Goal: Task Accomplishment & Management: Use online tool/utility

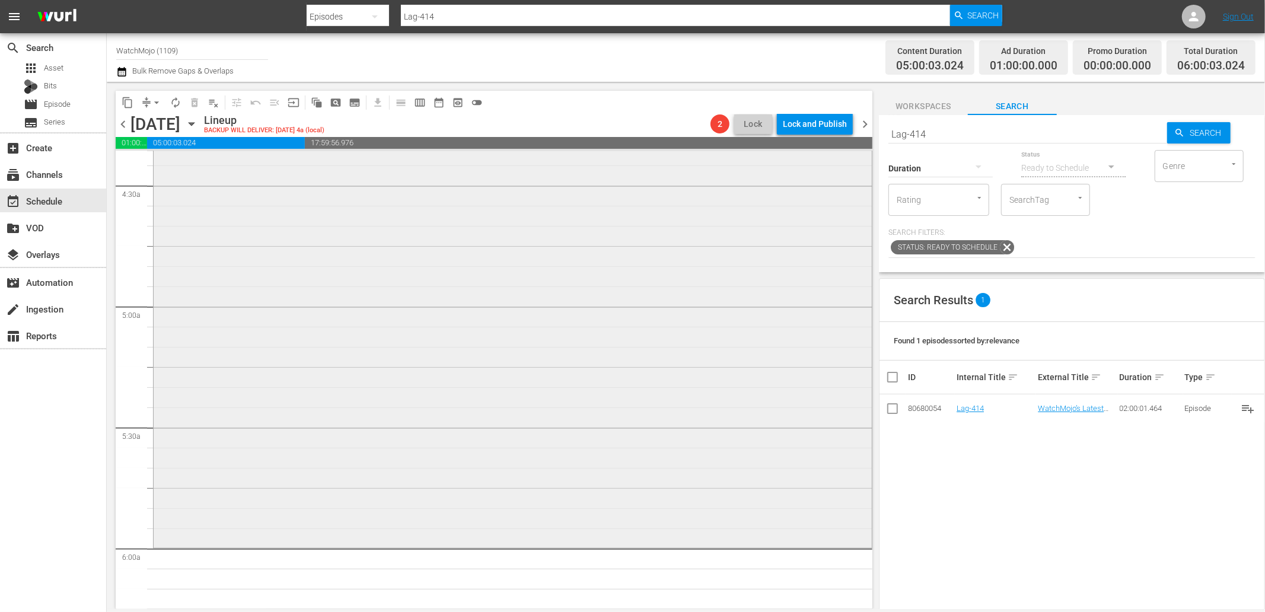
scroll to position [1142, 0]
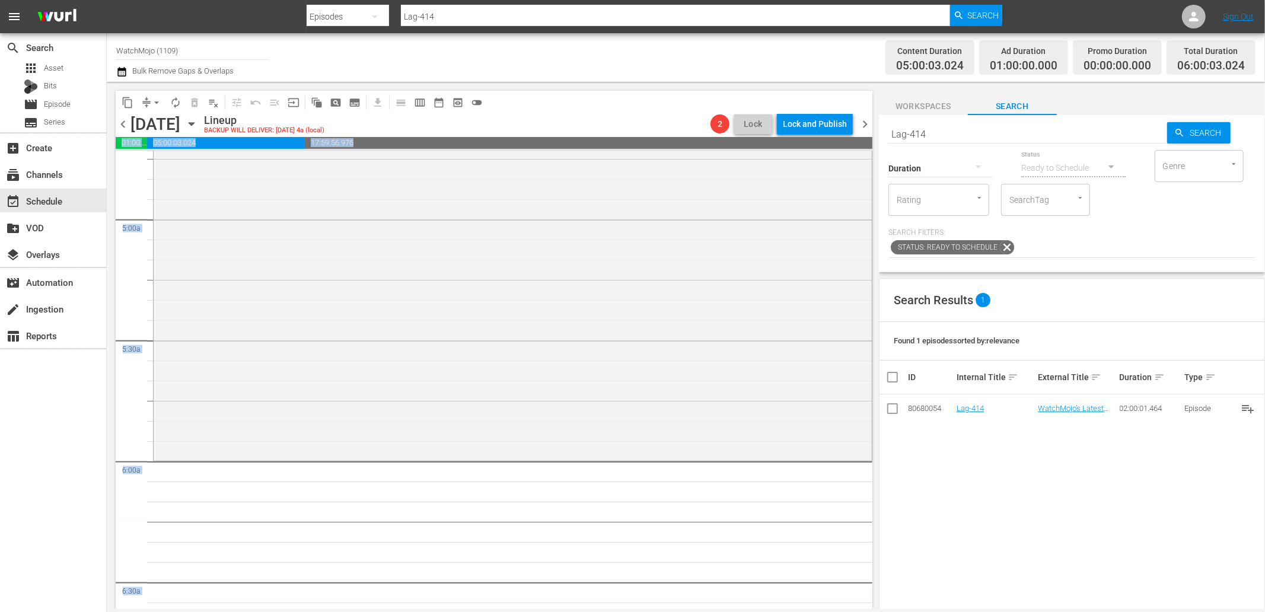
drag, startPoint x: 881, startPoint y: 121, endPoint x: 873, endPoint y: 122, distance: 8.4
click at [873, 122] on div "content_copy compress arrow_drop_down autorenew_outlined delete_forever_outline…" at bounding box center [686, 345] width 1158 height 527
click at [957, 132] on input "Lag-414" at bounding box center [1027, 134] width 279 height 28
click at [862, 129] on div "content_copy compress arrow_drop_down autorenew_outlined delete_forever_outline…" at bounding box center [686, 345] width 1158 height 527
paste input "3"
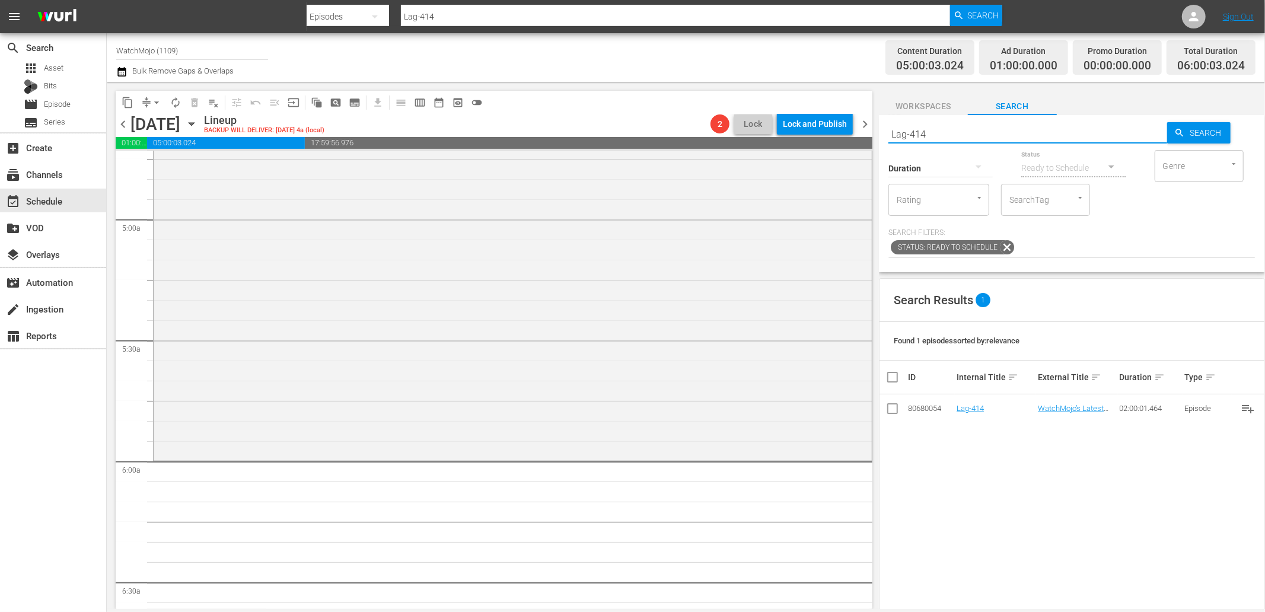
type input "Lag-434"
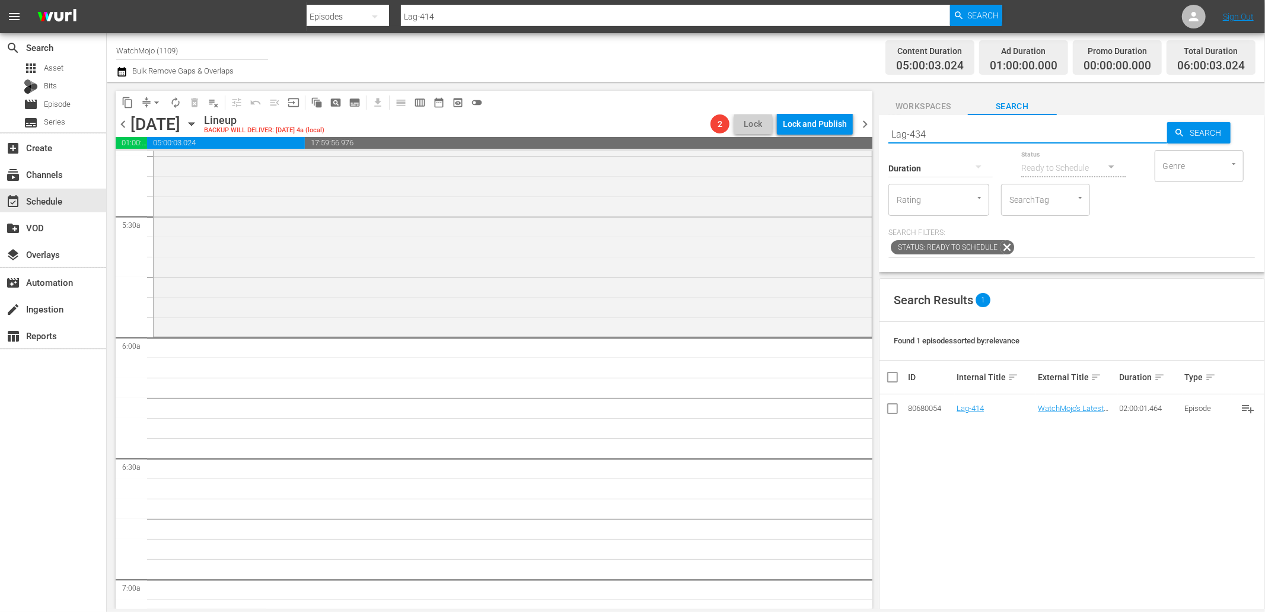
scroll to position [1318, 0]
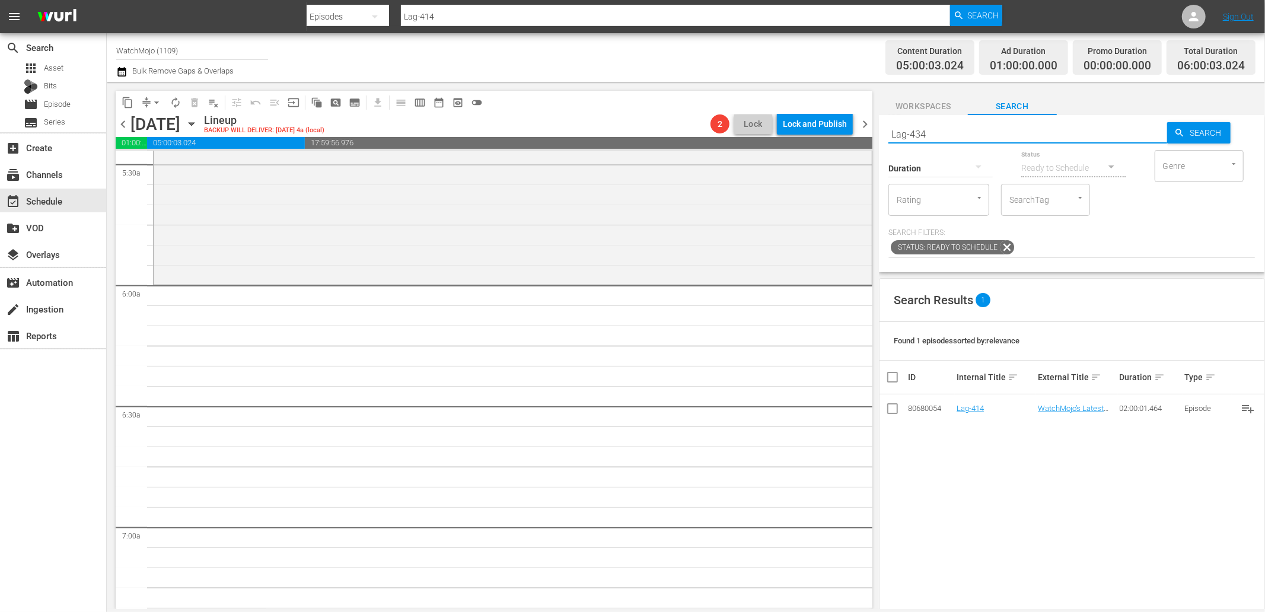
type input "Lag-434"
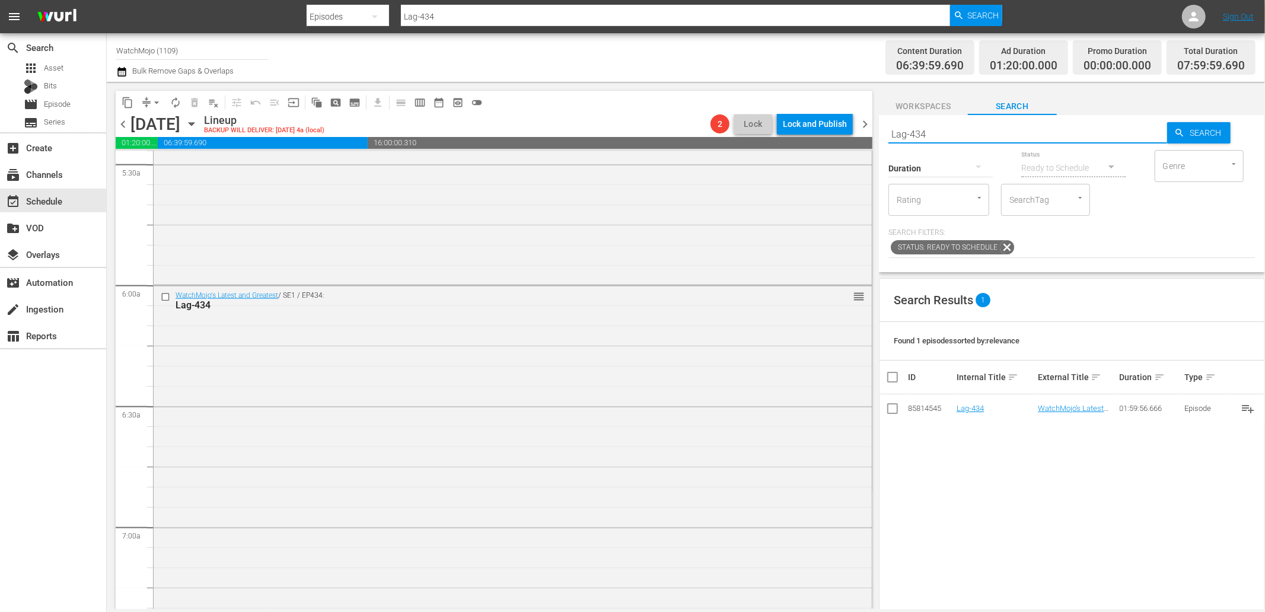
drag, startPoint x: 929, startPoint y: 129, endPoint x: 840, endPoint y: 134, distance: 89.1
click at [840, 134] on div "content_copy compress arrow_drop_down autorenew_outlined delete_forever_outline…" at bounding box center [686, 345] width 1158 height 527
paste input "WM-Film-Top-20-Movie-Deaths-That-Still-Hurt_E8K0G1"
type input "WM-Film-Top-20-Movie-Deaths-That-Still-Hurt_E8K0G1"
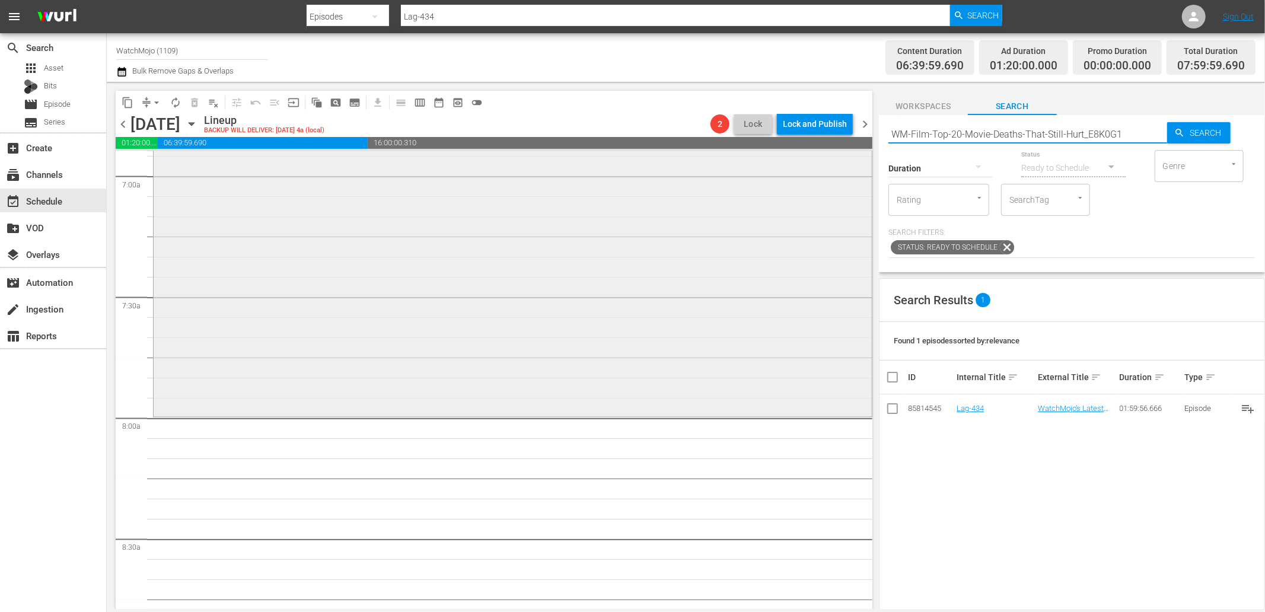
type input "WM-Film-Top-20-Movie-Deaths-That-Still-Hurt_E8K0G1"
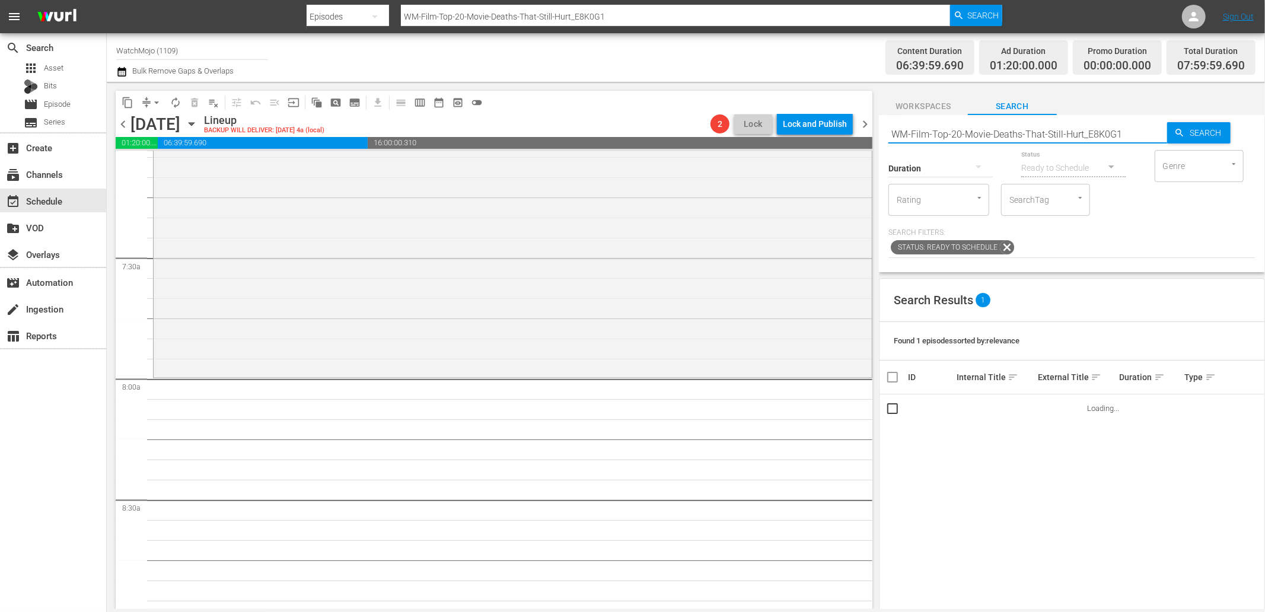
scroll to position [1713, 0]
drag, startPoint x: 1145, startPoint y: 135, endPoint x: 860, endPoint y: 122, distance: 285.0
click at [860, 122] on div "content_copy compress arrow_drop_down autorenew_outlined delete_forever_outline…" at bounding box center [686, 345] width 1158 height 527
paste input "Pop-Top-20-Huge-Events-Completely-Overshadowed-by-Other-Events_C2J8W2"
type input "WM-Pop-Top-20-Huge-Events-Completely-Overshadowed-by-Other-Events_C2J8W2"
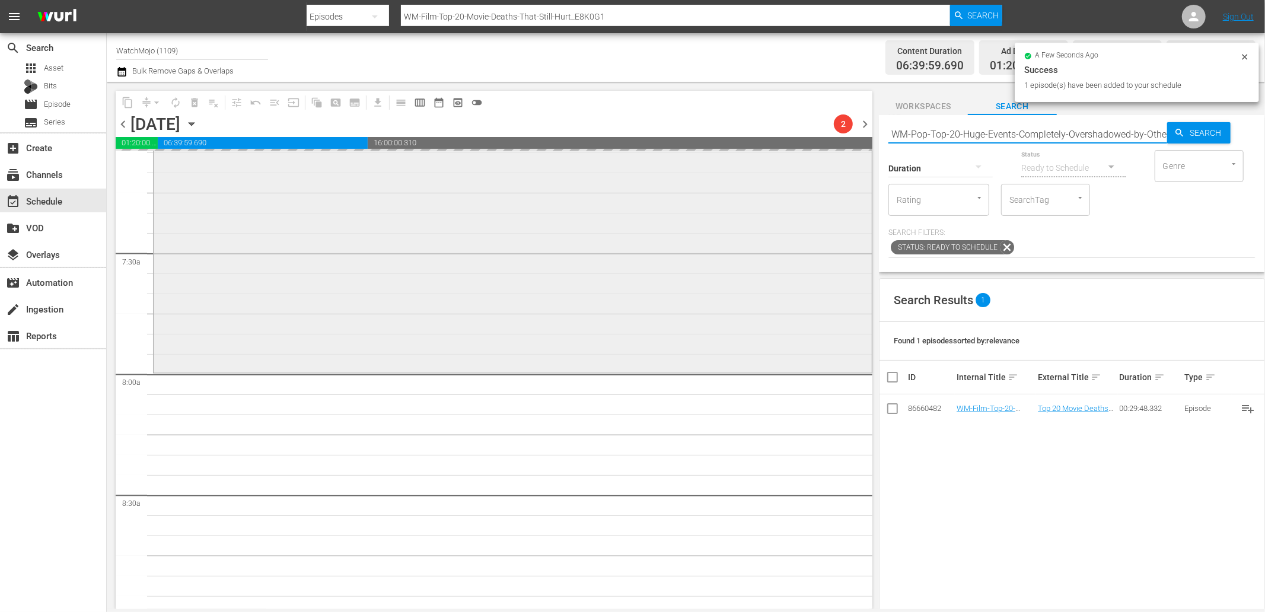
scroll to position [0, 76]
type input "WM-Pop-Top-20-Huge-Events-Completely-Overshadowed-by-Other-Events_C2J8W2"
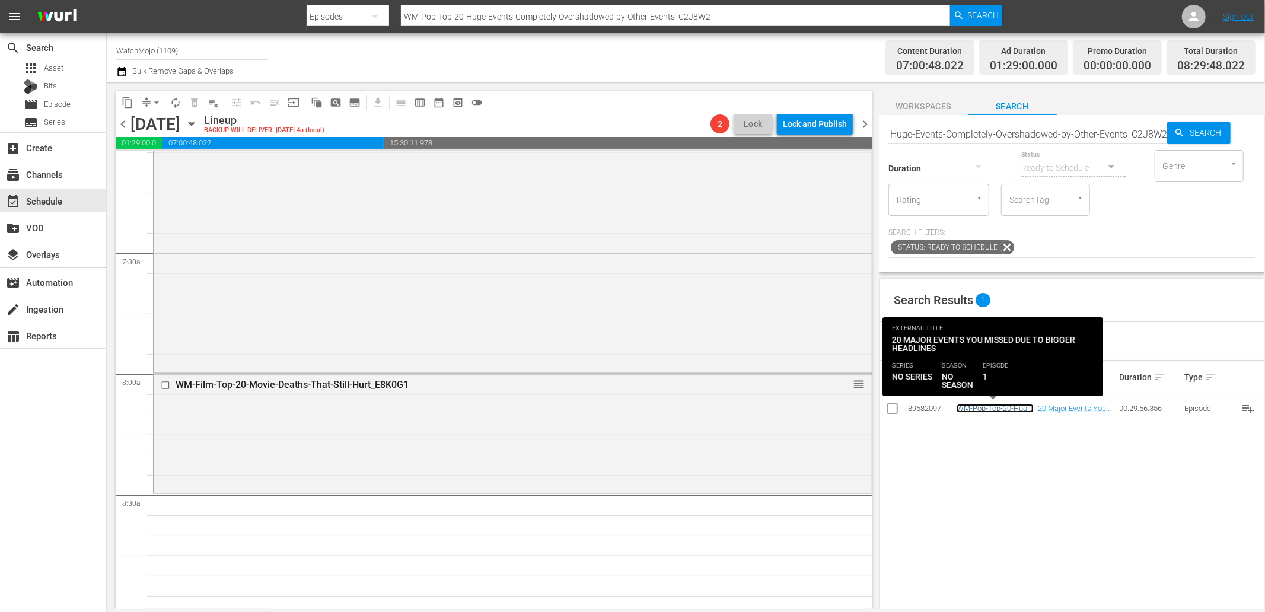
scroll to position [0, 0]
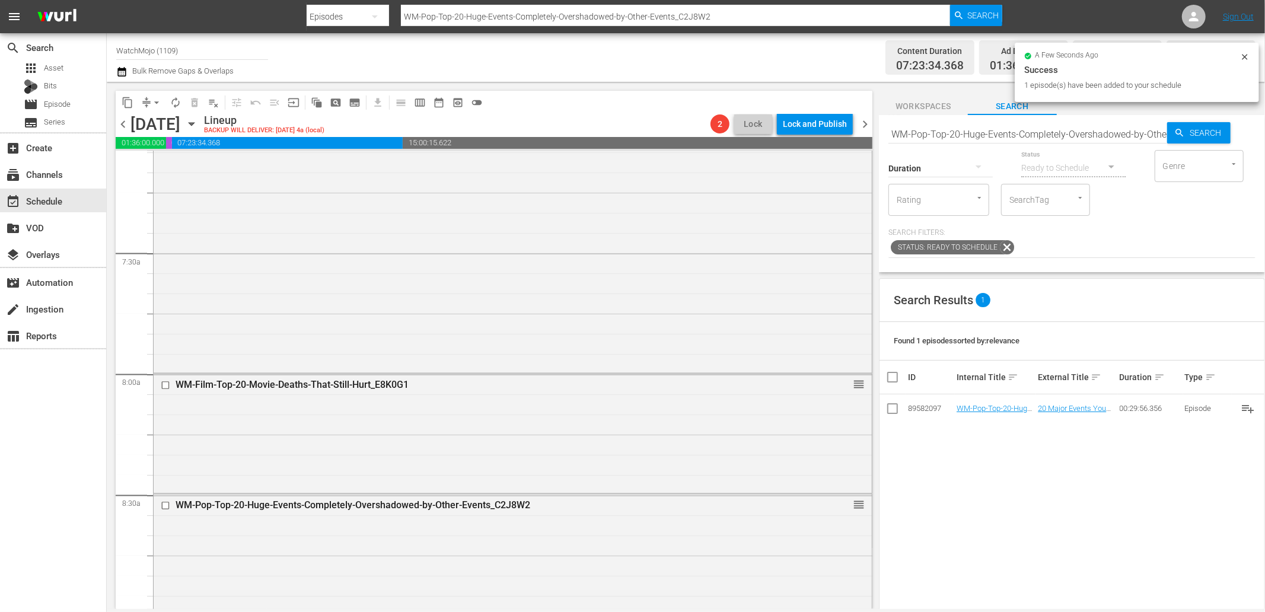
click at [1028, 134] on input "WM-Pop-Top-20-Huge-Events-Completely-Overshadowed-by-Other-Events_C2J8W2" at bounding box center [1027, 134] width 279 height 28
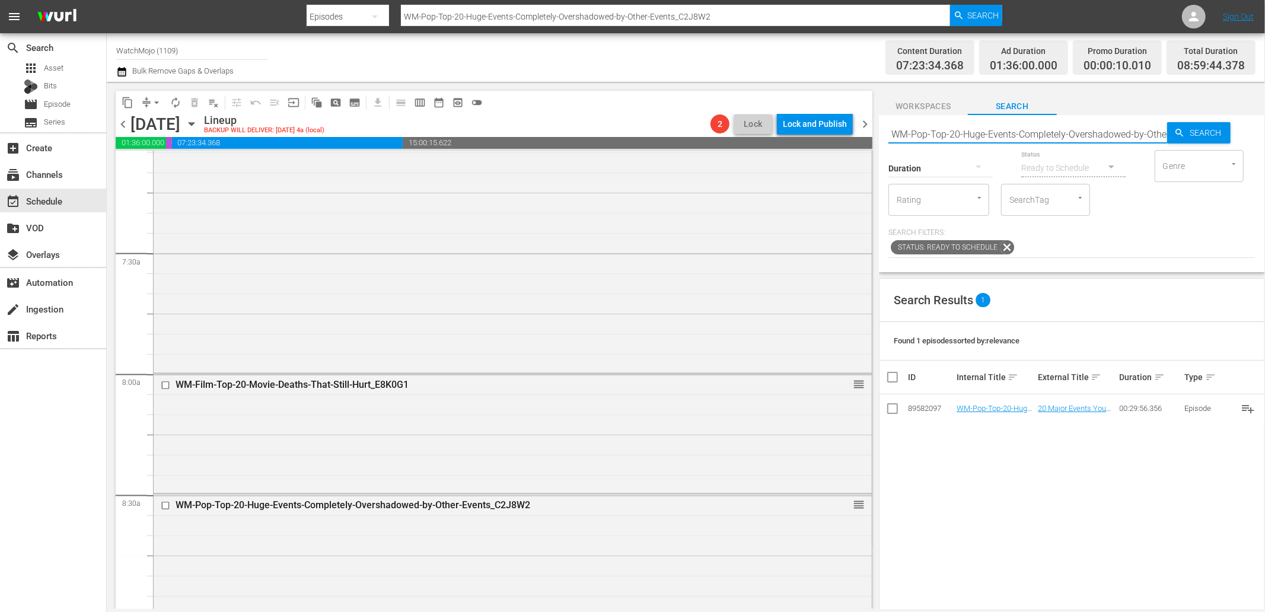
paste input "TV-Top-20-TV-Shows-That-Made-Men-Cry_Q9P7O3"
type input "WM-TV-Top-20-TV-Shows-That-Made-Men-Cry_Q9P7O3"
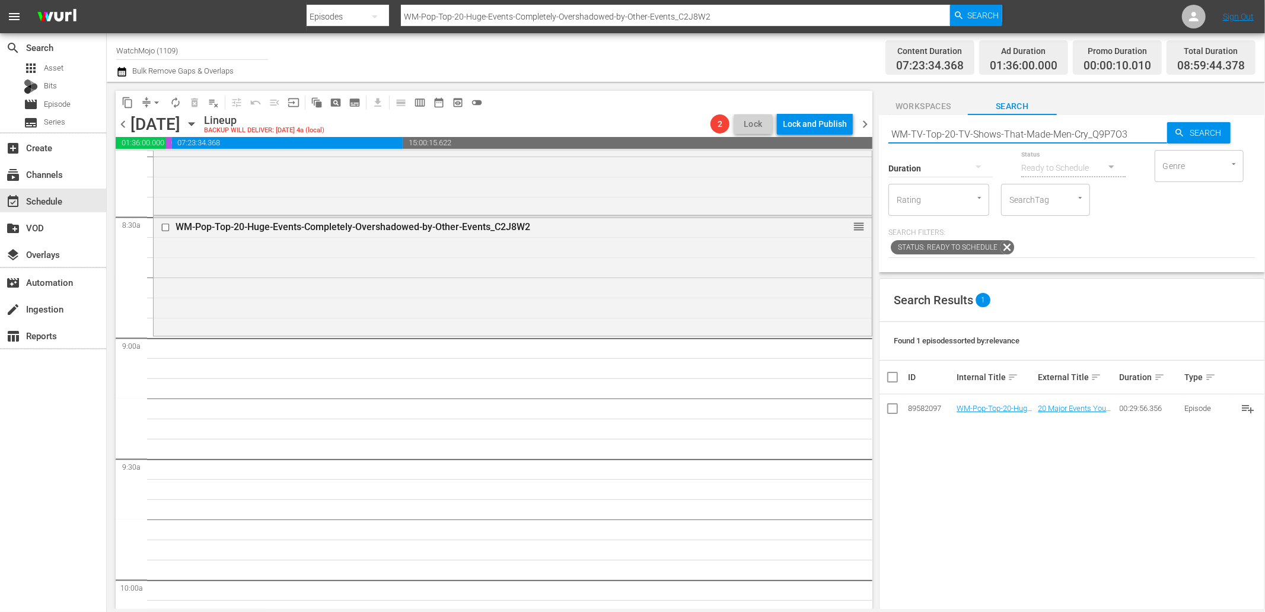
scroll to position [2108, 0]
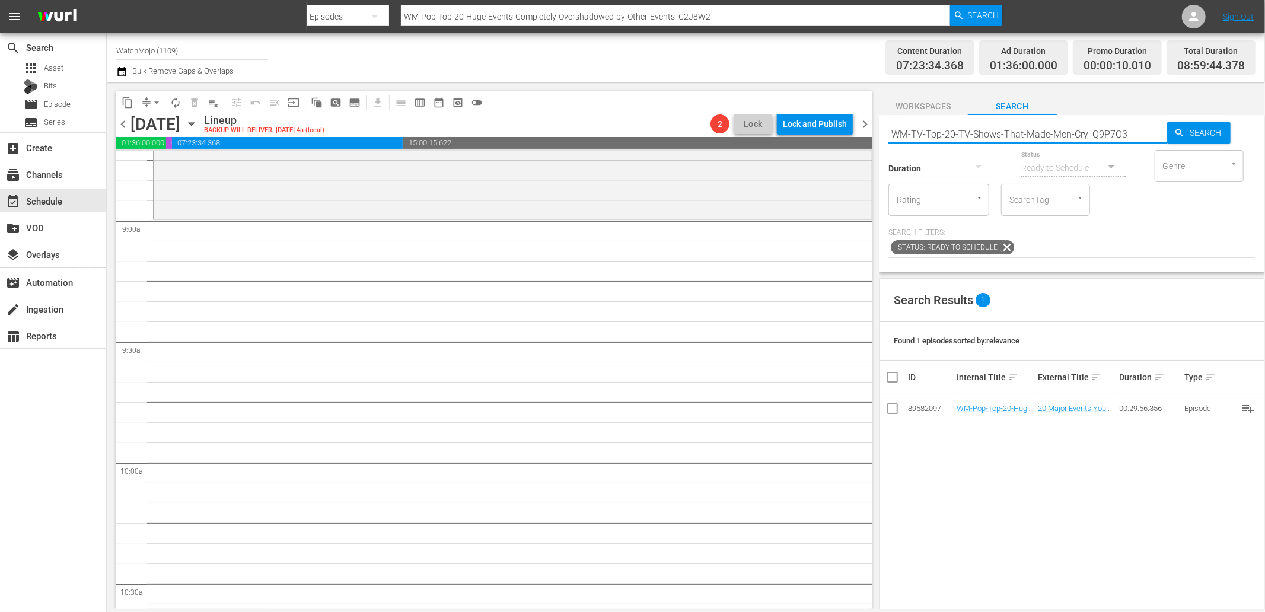
type input "WM-TV-Top-20-TV-Shows-That-Made-Men-Cry_Q9P7O3"
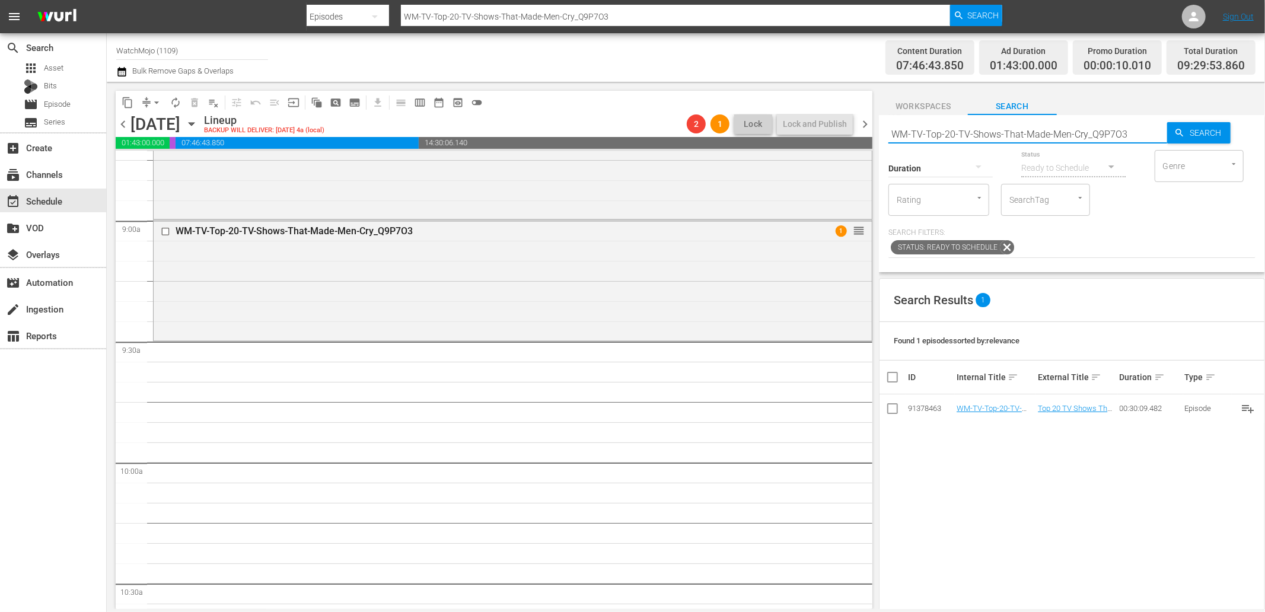
click at [787, 123] on div "content_copy compress arrow_drop_down autorenew_outlined delete_forever_outline…" at bounding box center [686, 345] width 1158 height 527
paste input "Film-Top-20-Pixar-Fan-Theories_V4S2R4"
type input "WM-Film-Top-20-Pixar-Fan-Theories_V4S2R4"
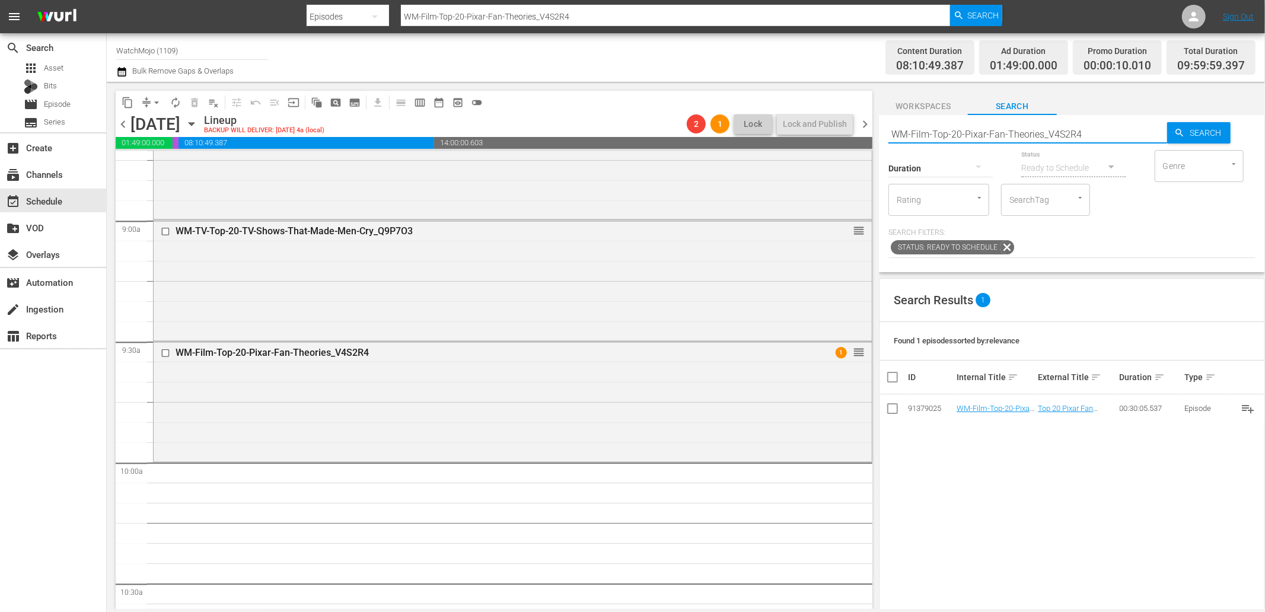
click at [834, 132] on div "content_copy compress arrow_drop_down autorenew_outlined delete_forever_outline…" at bounding box center [686, 345] width 1158 height 527
paste input "Music-Top-20-Worst-Song-Duets_L4D1Z"
type input "WM-Music-Top-20-Worst-Song-Duets_L4D1Z4"
drag, startPoint x: 1092, startPoint y: 133, endPoint x: 869, endPoint y: 130, distance: 223.0
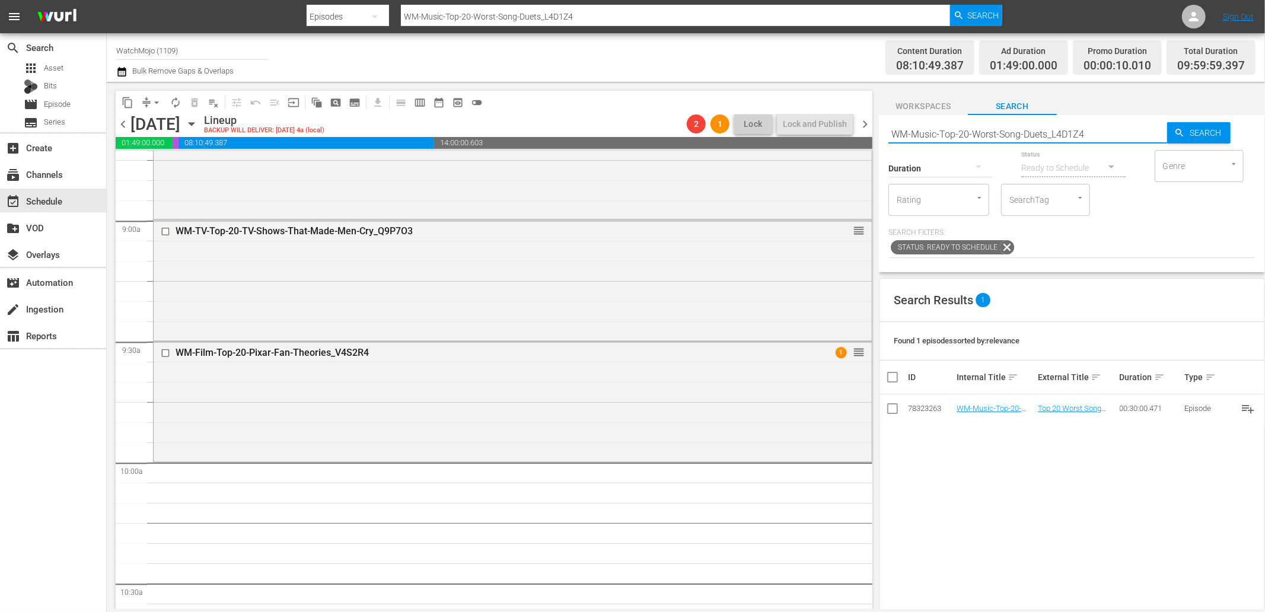
click at [869, 130] on div "content_copy compress arrow_drop_down autorenew_outlined delete_forever_outline…" at bounding box center [686, 345] width 1158 height 527
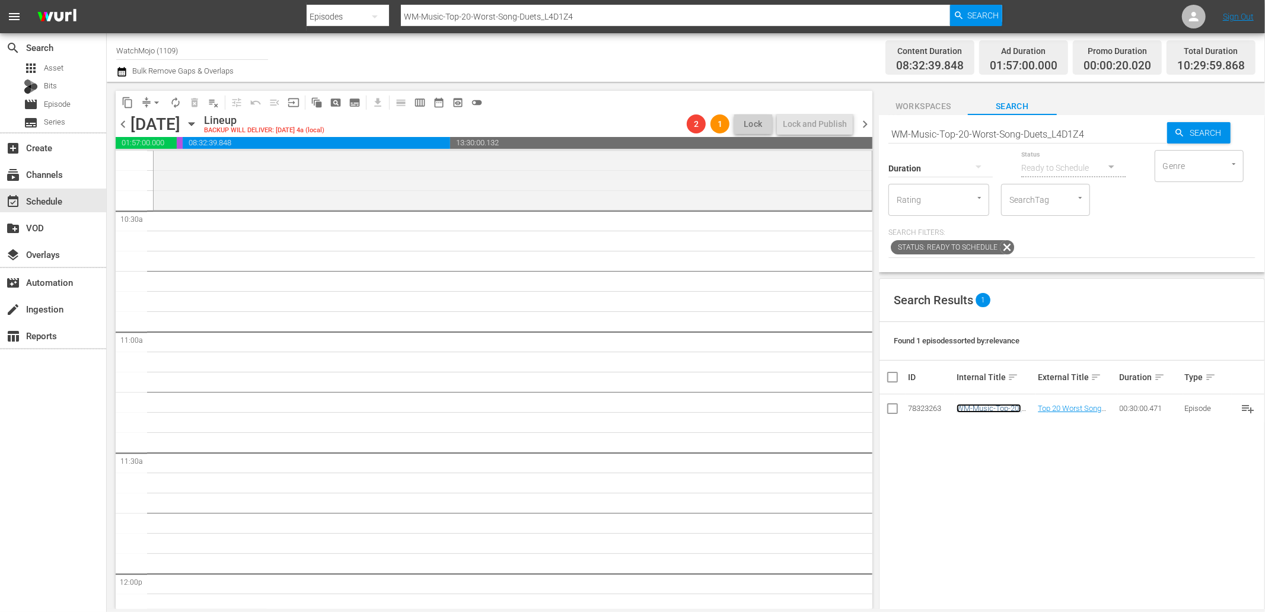
scroll to position [2240, 0]
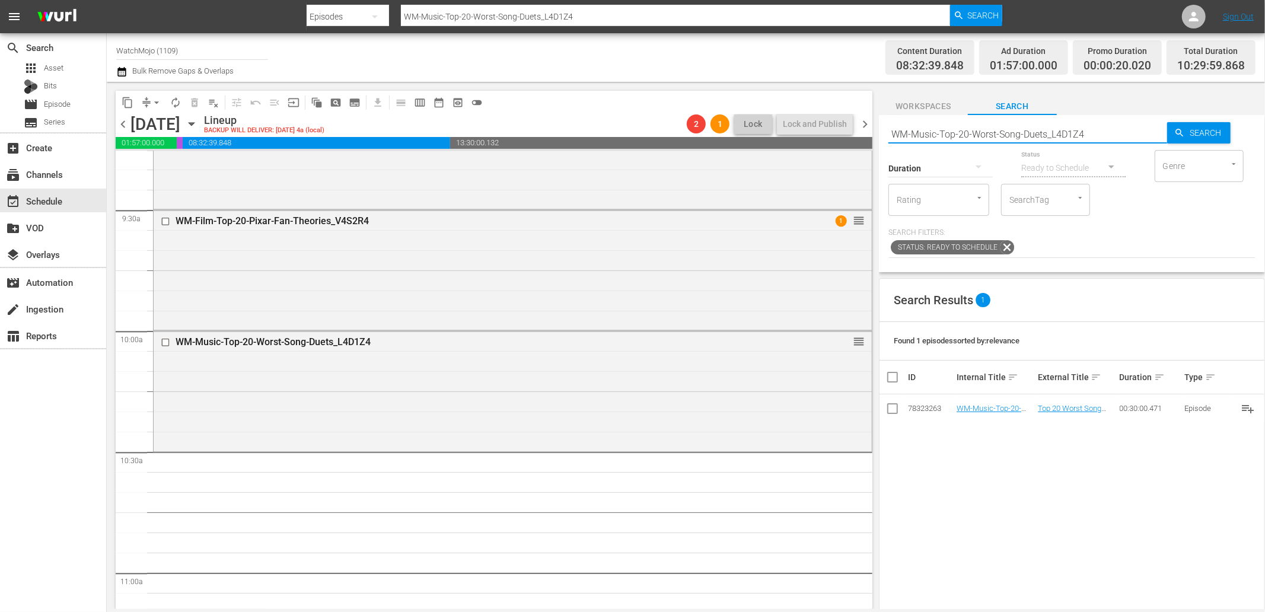
drag, startPoint x: 1086, startPoint y: 134, endPoint x: 838, endPoint y: 138, distance: 248.5
click at [838, 138] on div "content_copy compress arrow_drop_down autorenew_outlined delete_forever_outline…" at bounding box center [686, 345] width 1158 height 527
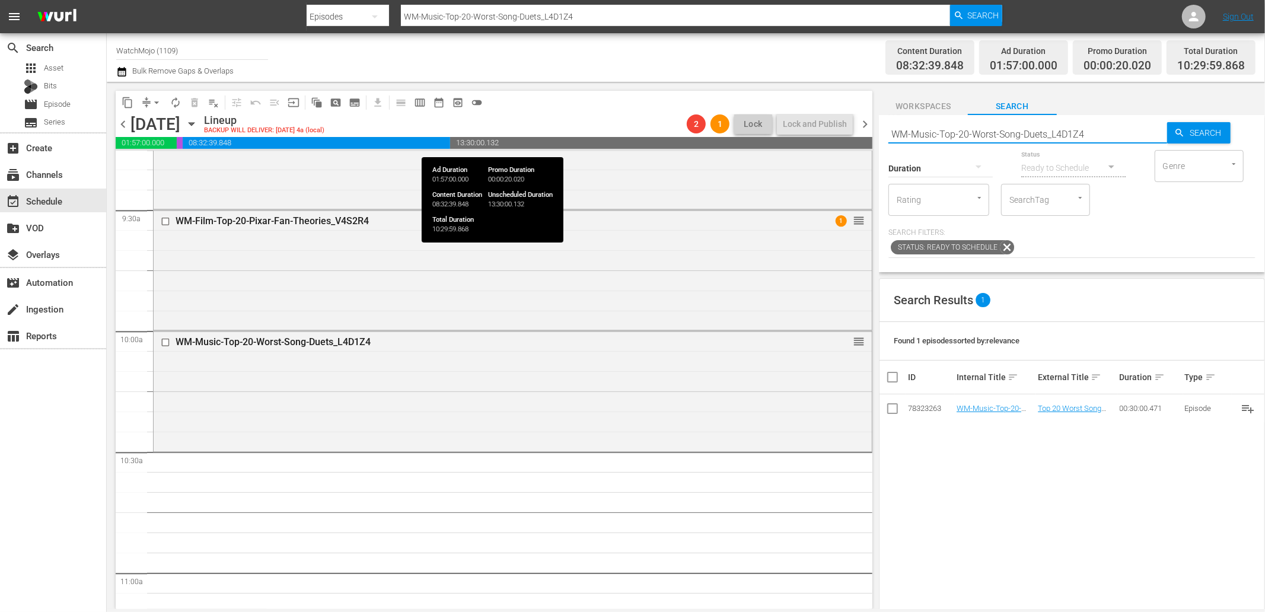
paste input "TV-Top-20-Differences-Between-The-Wheel-of-Time-Book-and-TV-Show_R4M8S8"
type input "WM-TV-Top-20-Differences-Between-The-Wheel-of-Time-Book-and-TV-Show_R4M8S8"
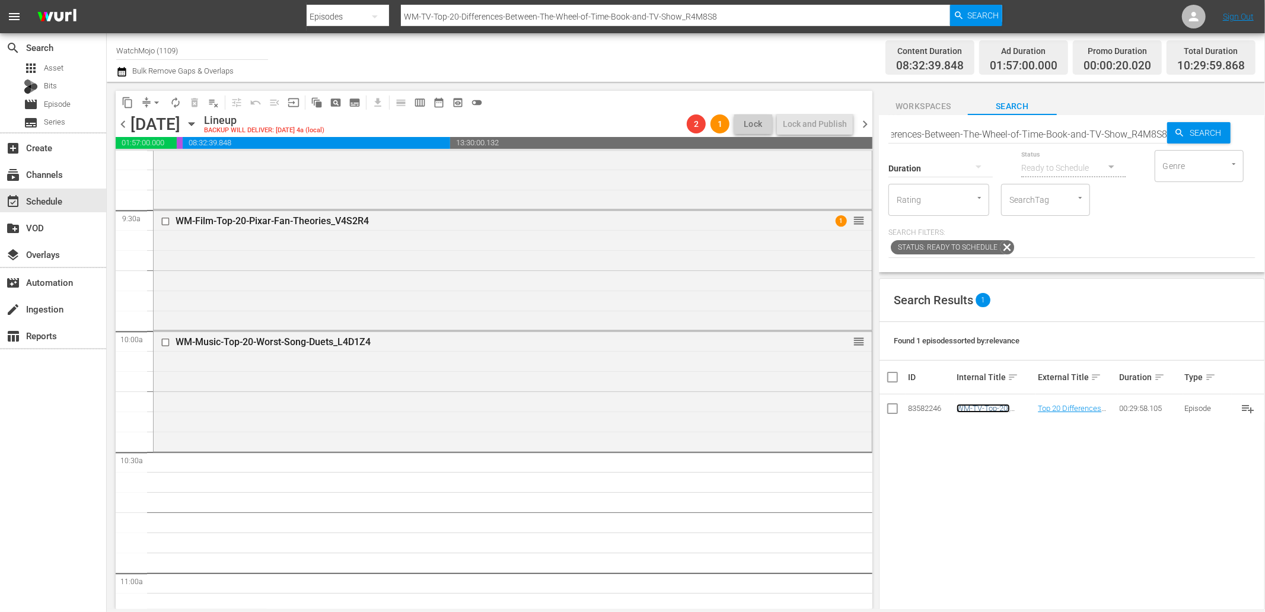
scroll to position [0, 0]
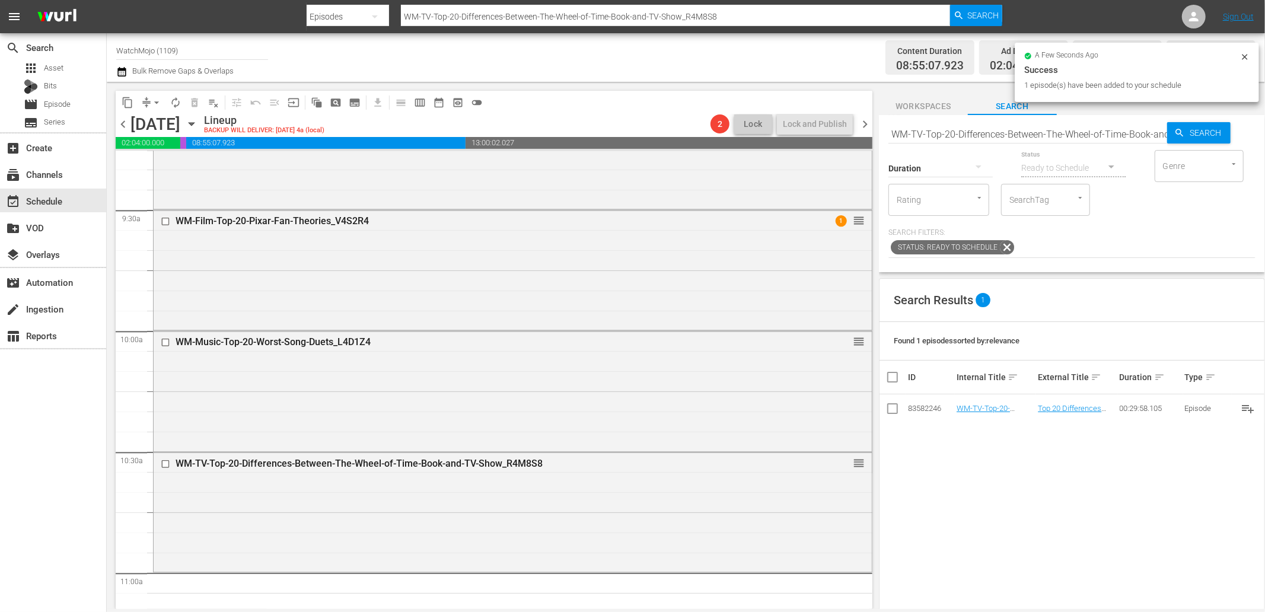
click at [1007, 132] on input "WM-TV-Top-20-Differences-Between-The-Wheel-of-Time-Book-and-TV-Show_R4M8S8" at bounding box center [1027, 134] width 279 height 28
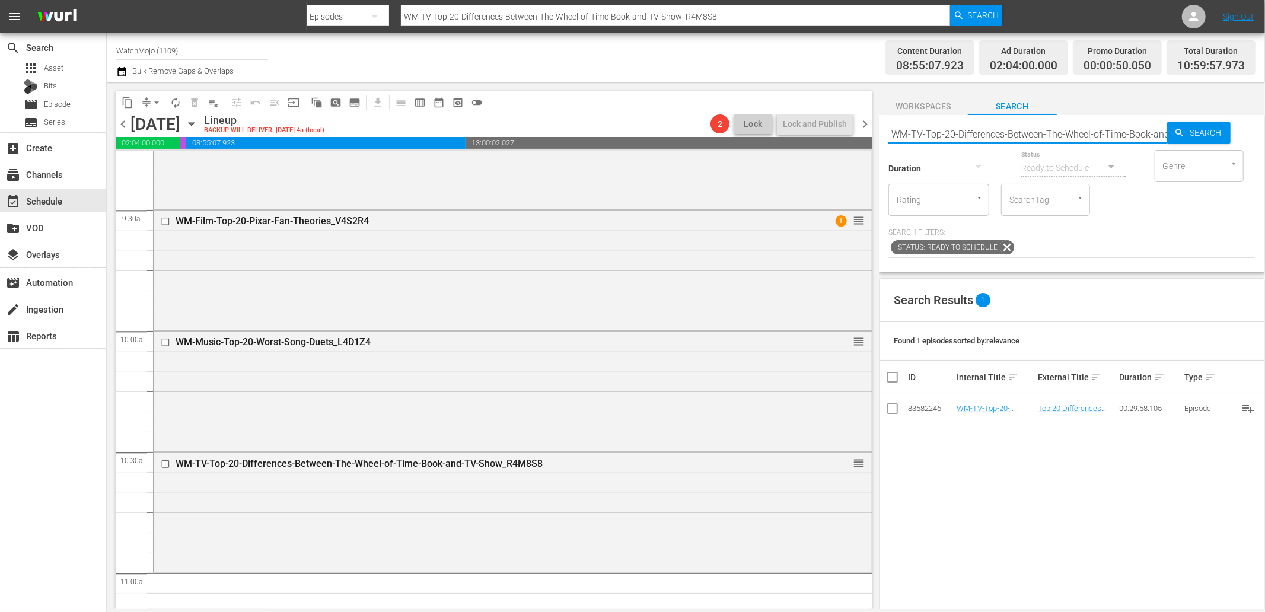
paste input "Most-Impressive-Single-Take-Shots-in-TV_X1S9T1"
type input "WM-TV-Top-20-Most-Impressive-Single-Take-Shots-in-TV_X1S9T1"
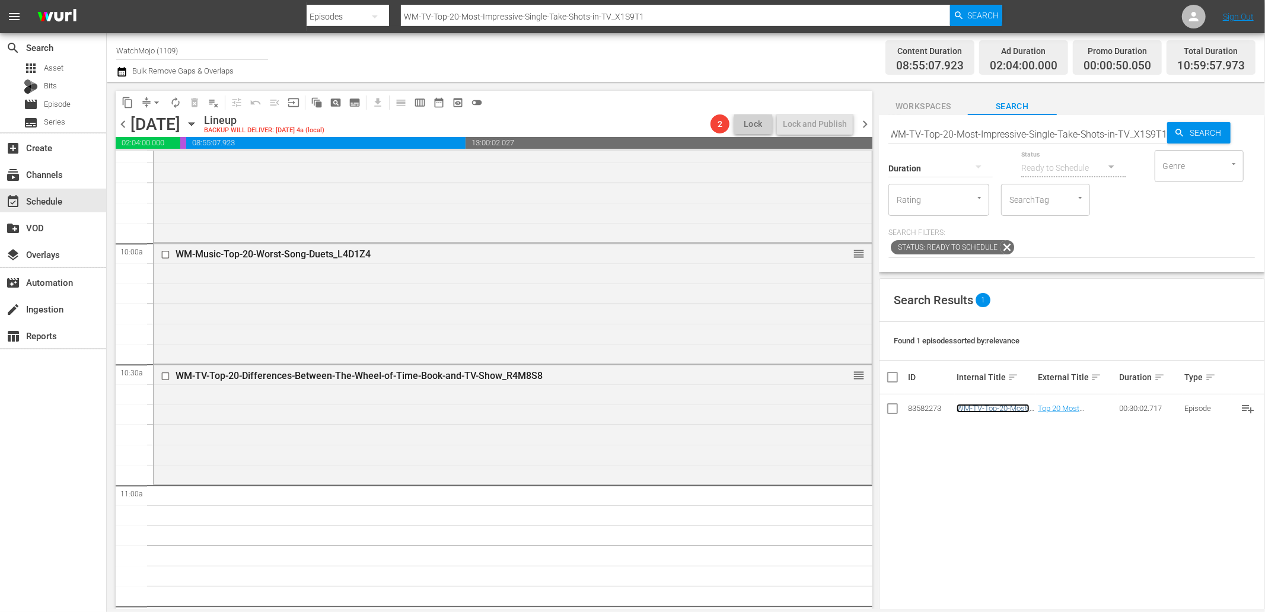
scroll to position [0, 0]
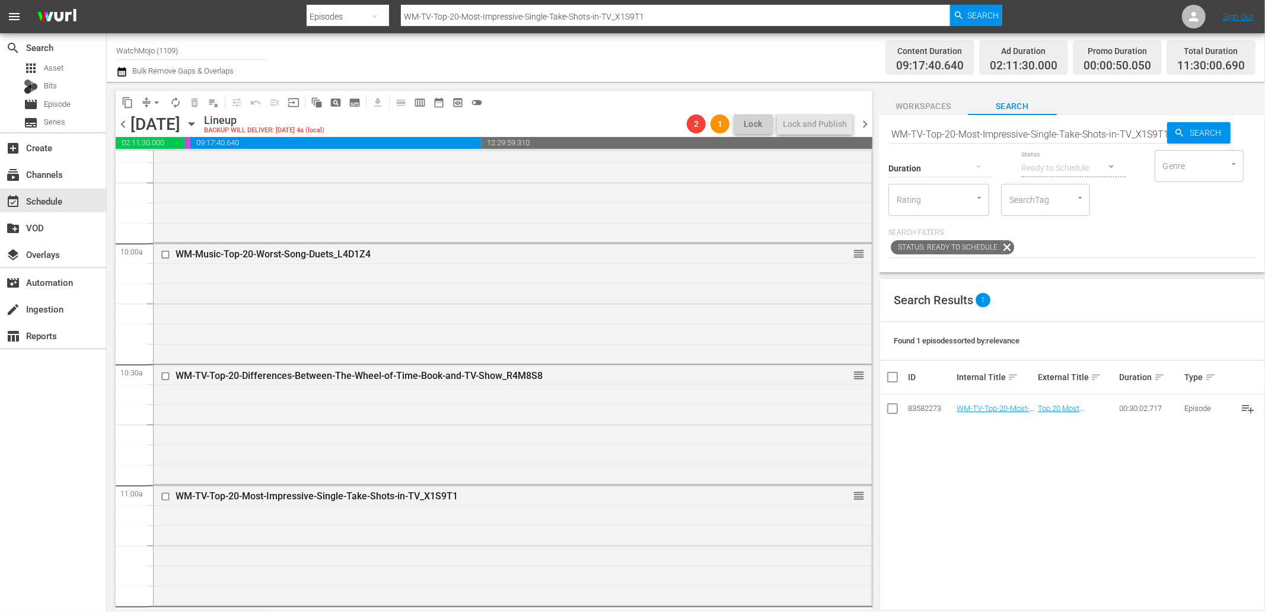
click at [1059, 138] on input "WM-TV-Top-20-Most-Impressive-Single-Take-Shots-in-TV_X1S9T1" at bounding box center [1027, 134] width 279 height 28
paste input "Pop-25-Mysteries-That-Are-Still-Unsolved-25-Years-Later_E2G8A5"
type input "WM-Pop-25-Mysteries-That-Are-Still-Unsolved-25-Years-Later_E2G8A5"
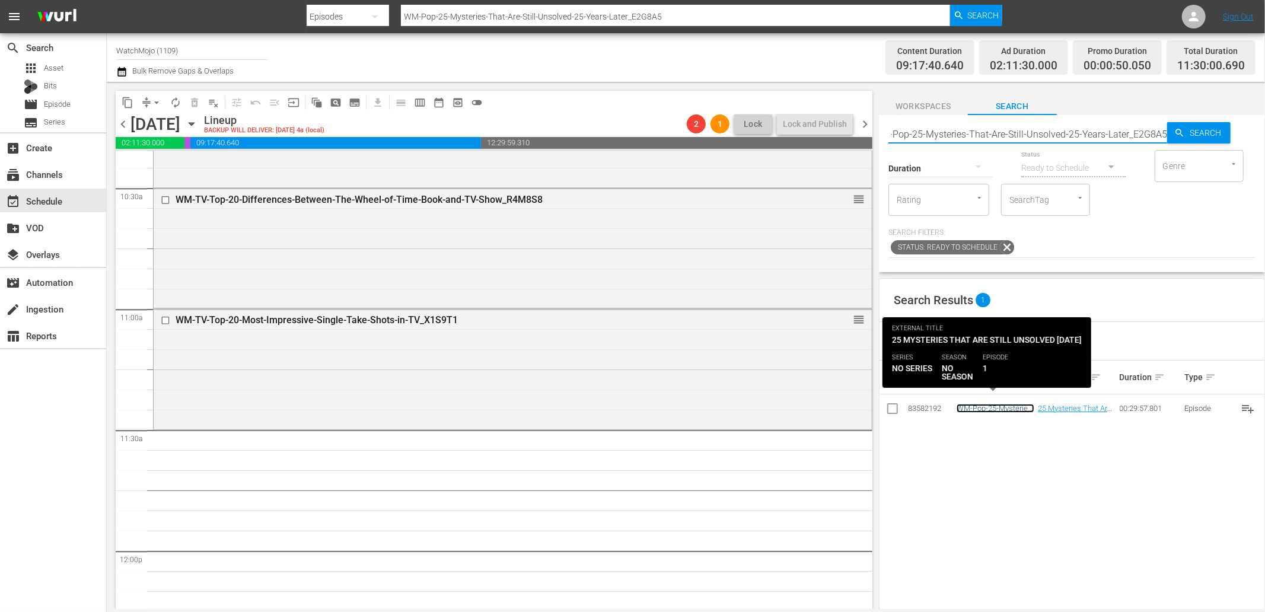
scroll to position [0, 0]
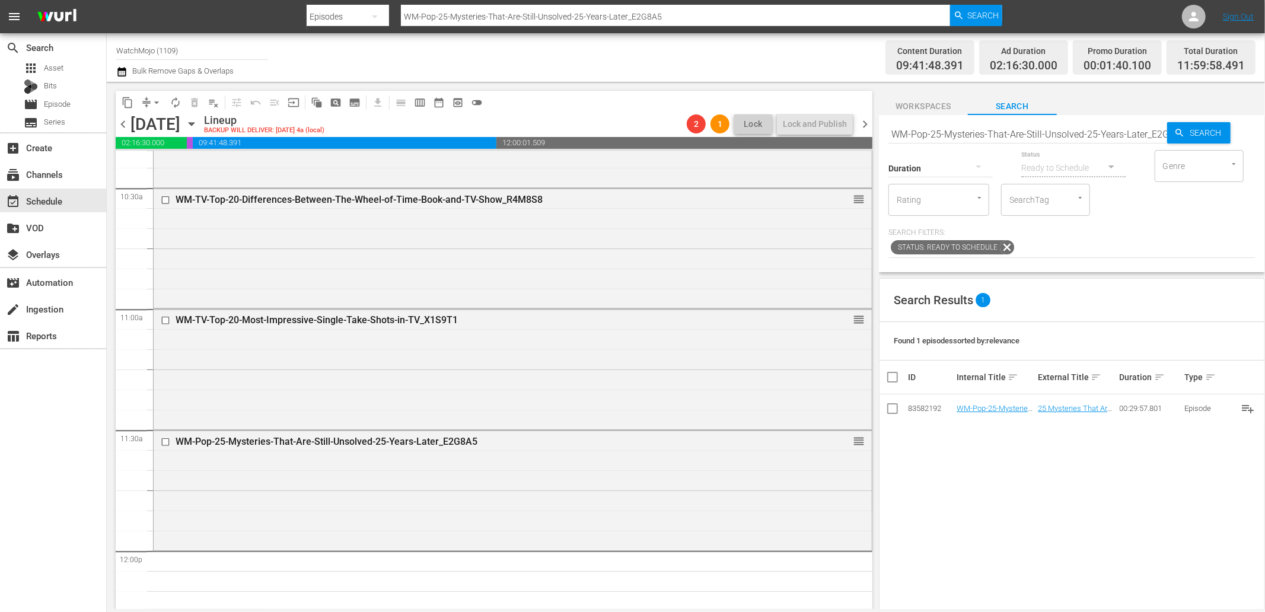
click at [1103, 130] on input "WM-Pop-25-Mysteries-That-Are-Still-Unsolved-25-Years-Later_E2G8A5" at bounding box center [1027, 134] width 279 height 28
paste input "Deep-Dive-Most-Paused-Movie-Moments_Dive128_A4R8Z"
type input "WM-Deep-Dive-Most-Paused-Movie-Moments_Dive128_A4R8Z5"
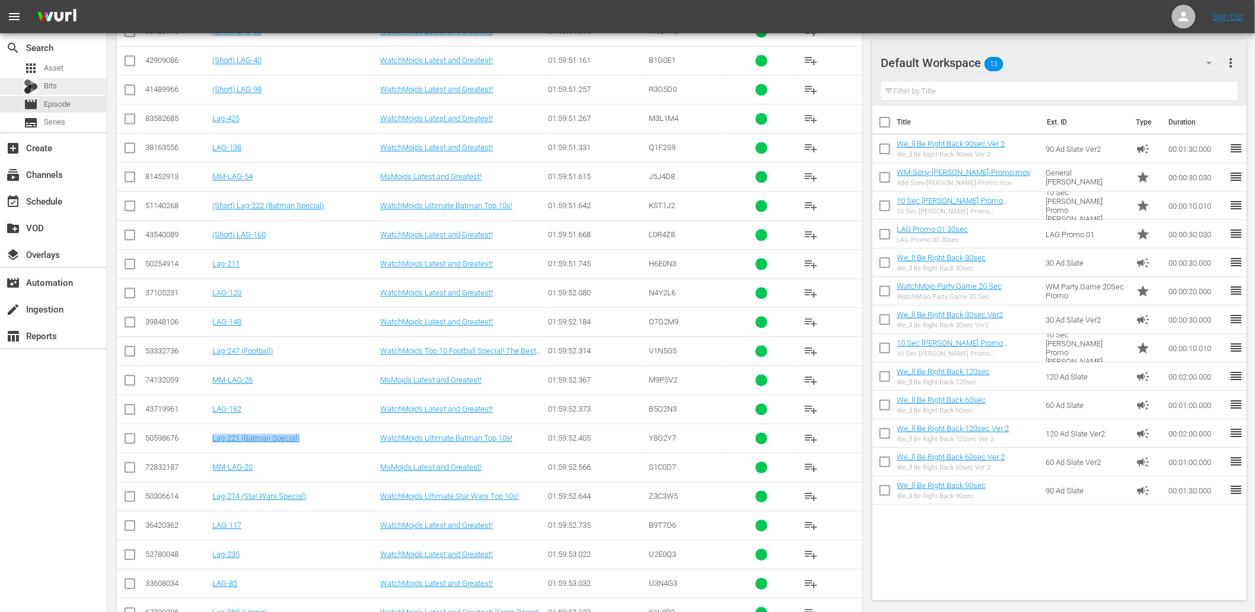
scroll to position [1368, 0]
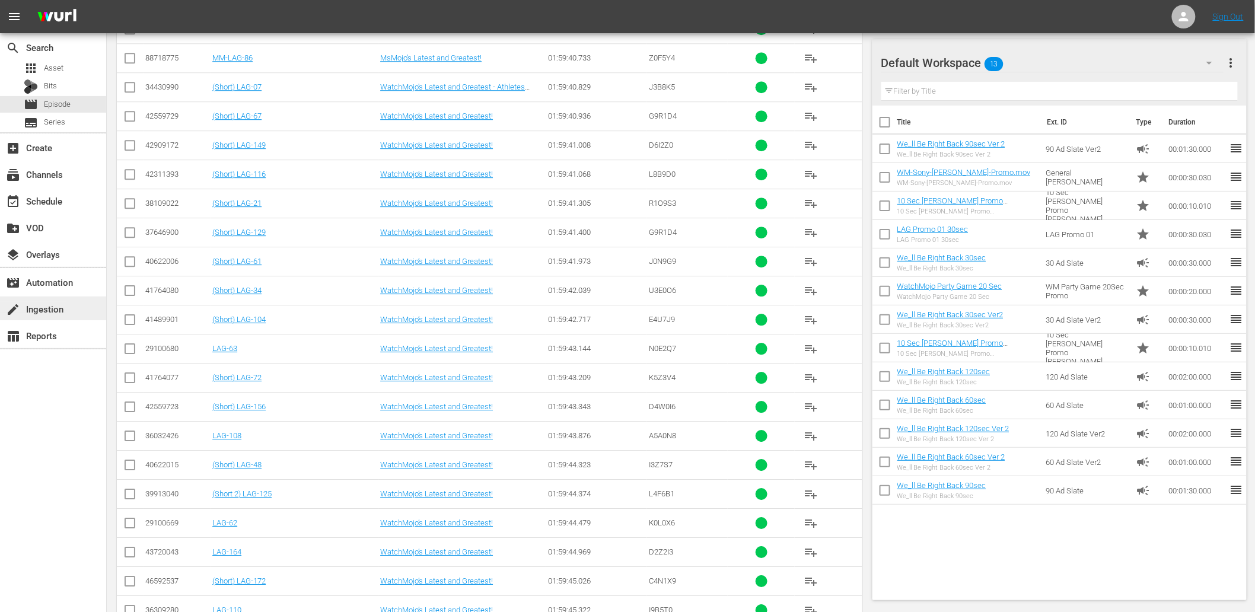
click at [54, 313] on div "create Ingestion" at bounding box center [33, 307] width 66 height 11
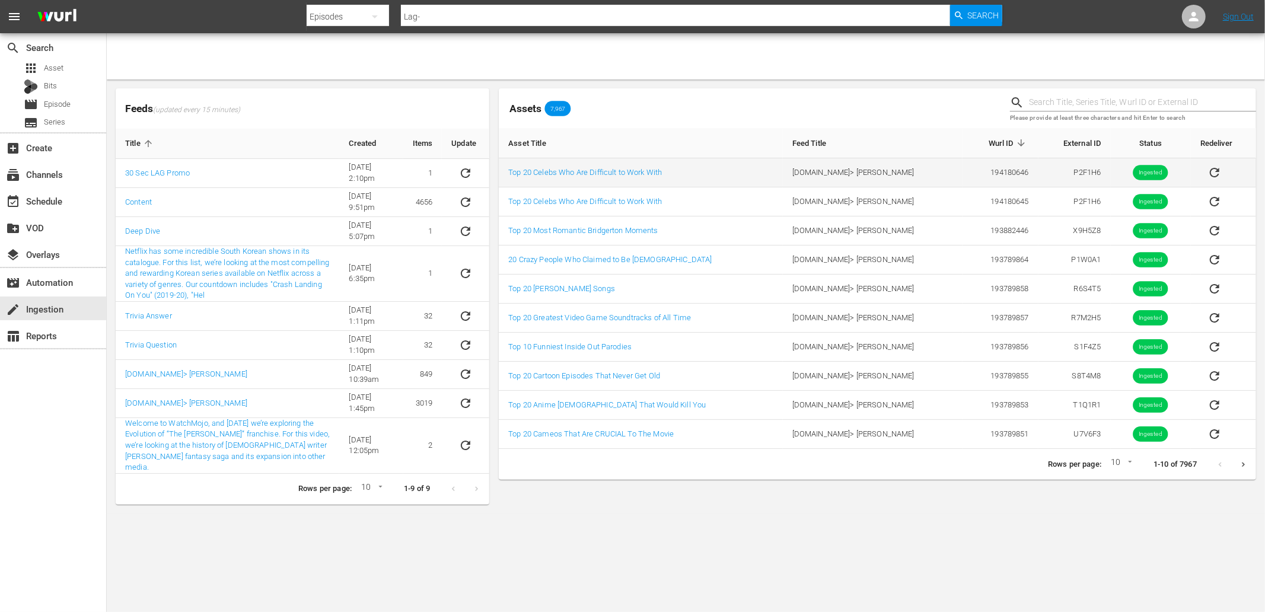
click at [602, 177] on td "Top 20 Celebs Who Are Difficult to Work With" at bounding box center [641, 172] width 284 height 29
click at [601, 175] on link "Top 20 Celebs Who Are Difficult to Work With" at bounding box center [585, 172] width 154 height 9
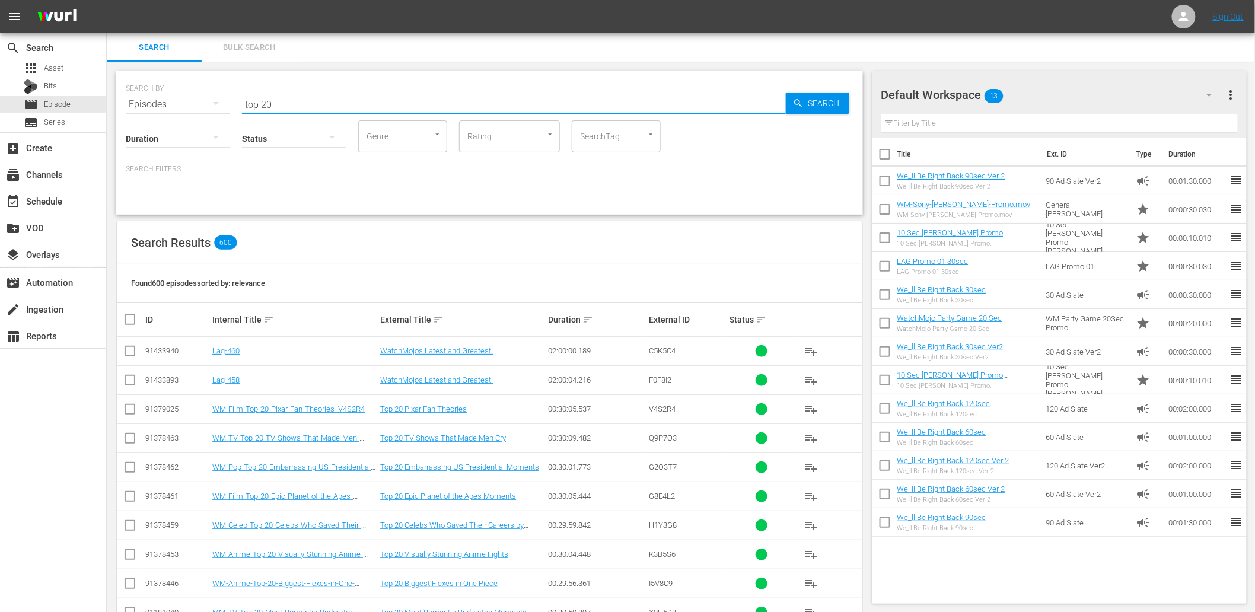
drag, startPoint x: 305, startPoint y: 99, endPoint x: 169, endPoint y: 86, distance: 137.0
click at [169, 86] on div "SEARCH BY Search By Episodes Search ID, Title, Description, Keywords, or Catego…" at bounding box center [490, 97] width 728 height 43
paste input "WM-VG-Top20-Games-That-Ruined-Their-Franchise_U7G6H4"
type input "WM-VG-Top20-Games-That-Ruined-Their-Franchise_U7G6H4"
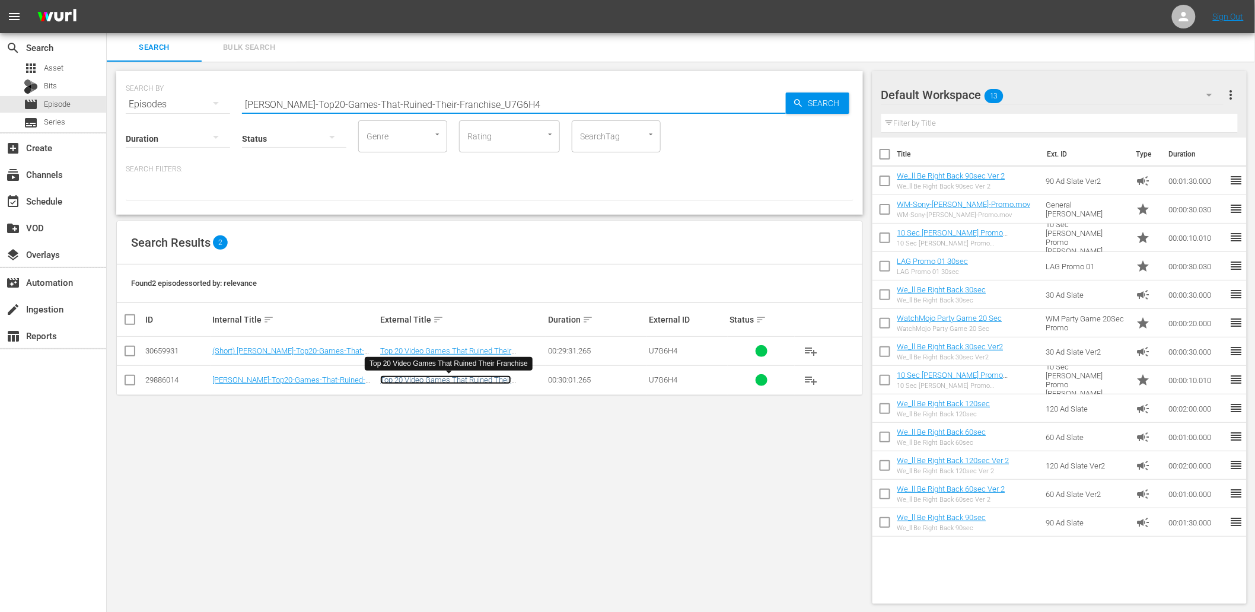
click at [432, 376] on link "Top 20 Video Games That Ruined Their Franchise" at bounding box center [445, 384] width 131 height 18
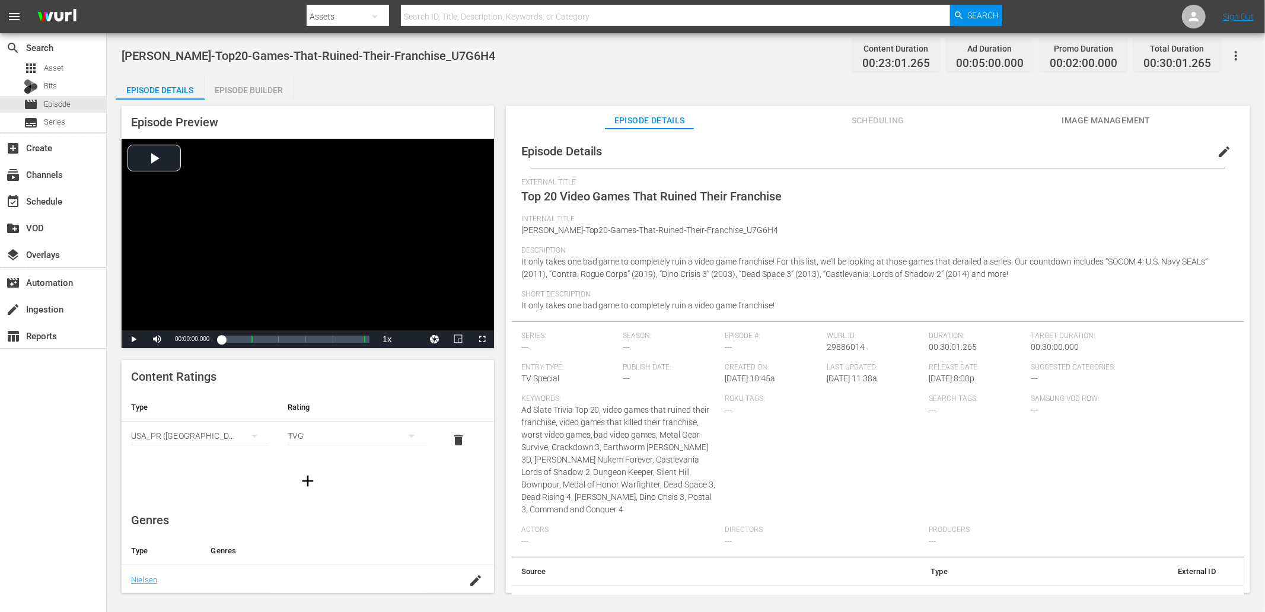
click at [236, 90] on div "Episode Builder" at bounding box center [249, 90] width 89 height 28
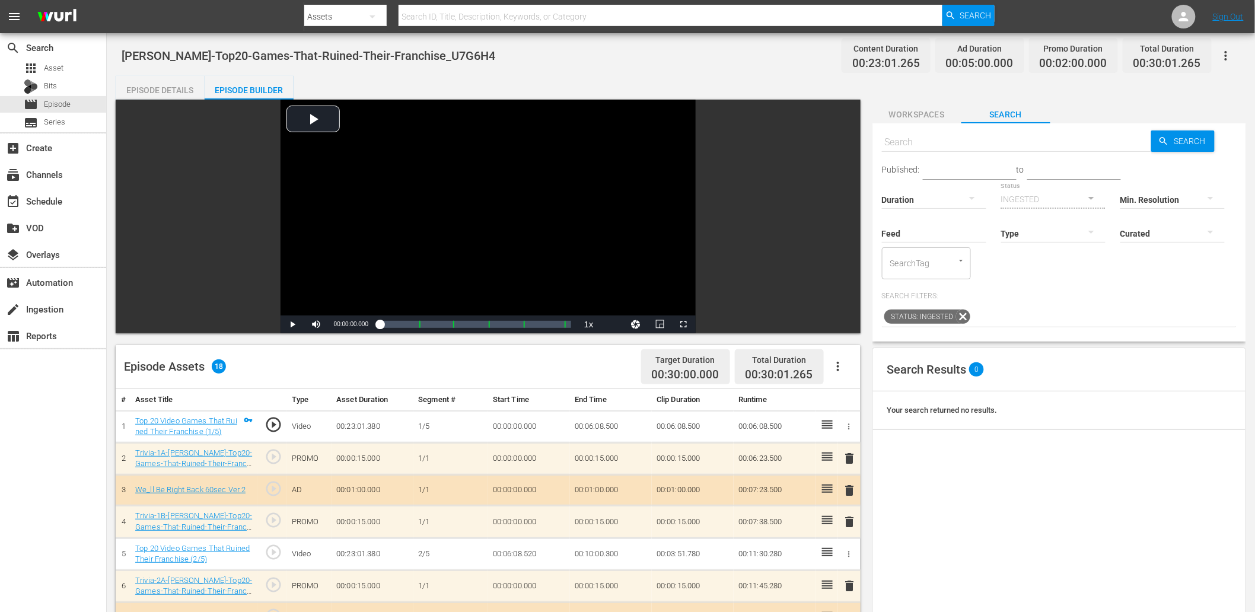
click at [170, 88] on div "Episode Details" at bounding box center [160, 90] width 89 height 28
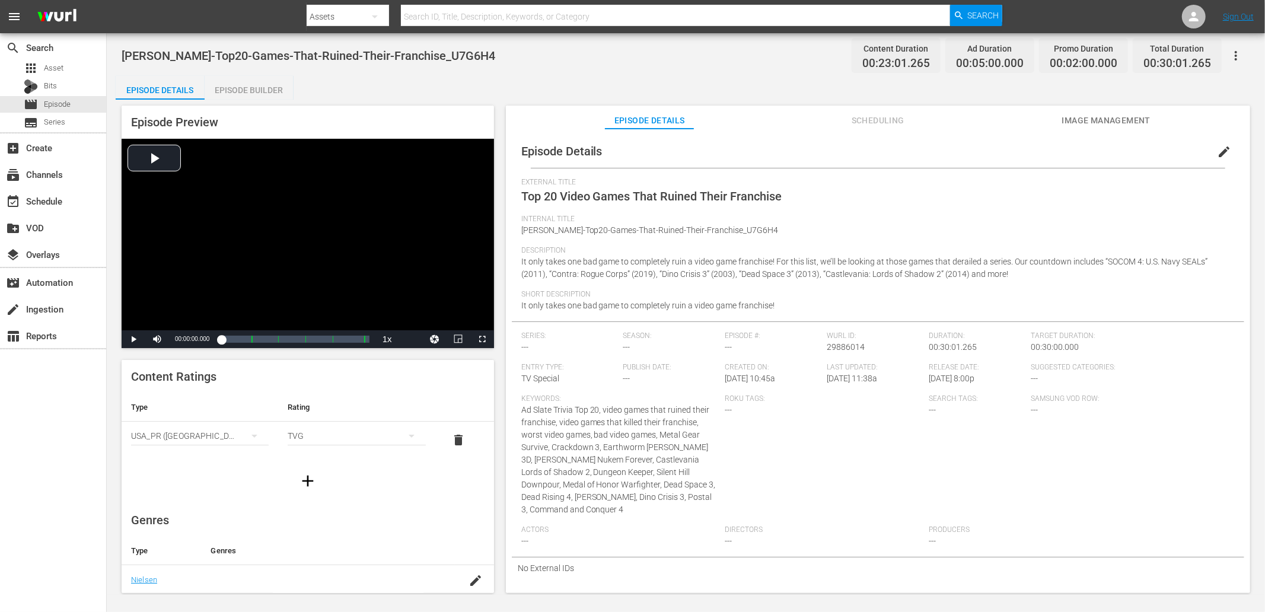
click at [639, 72] on div "WM-VG-Top20-Games-That-Ruined-Their-Franchise_U7G6H4 Content Duration 00:23:01.…" at bounding box center [686, 314] width 1158 height 562
click at [552, 80] on div "Episode Details Episode Builder Episode Preview Video Player is loading. Play V…" at bounding box center [686, 339] width 1140 height 527
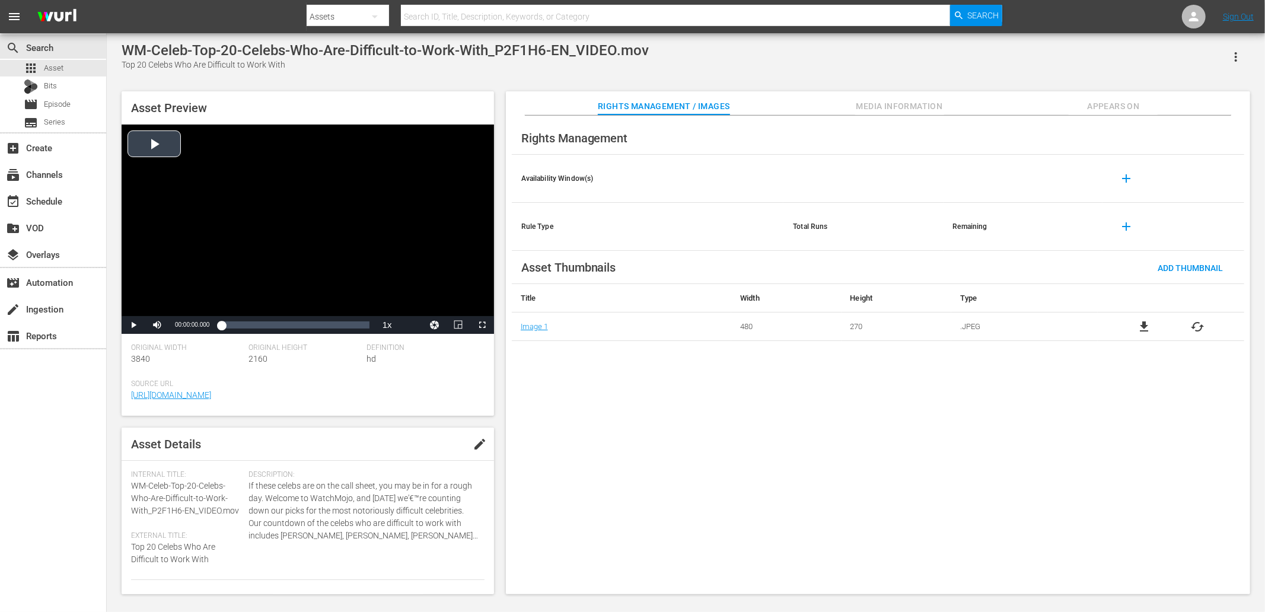
click at [416, 212] on div "Video Player" at bounding box center [308, 221] width 372 height 192
click at [726, 489] on div "Rights Management Availability Window(s) add Rule Type Total Runs Remaining add…" at bounding box center [878, 355] width 744 height 479
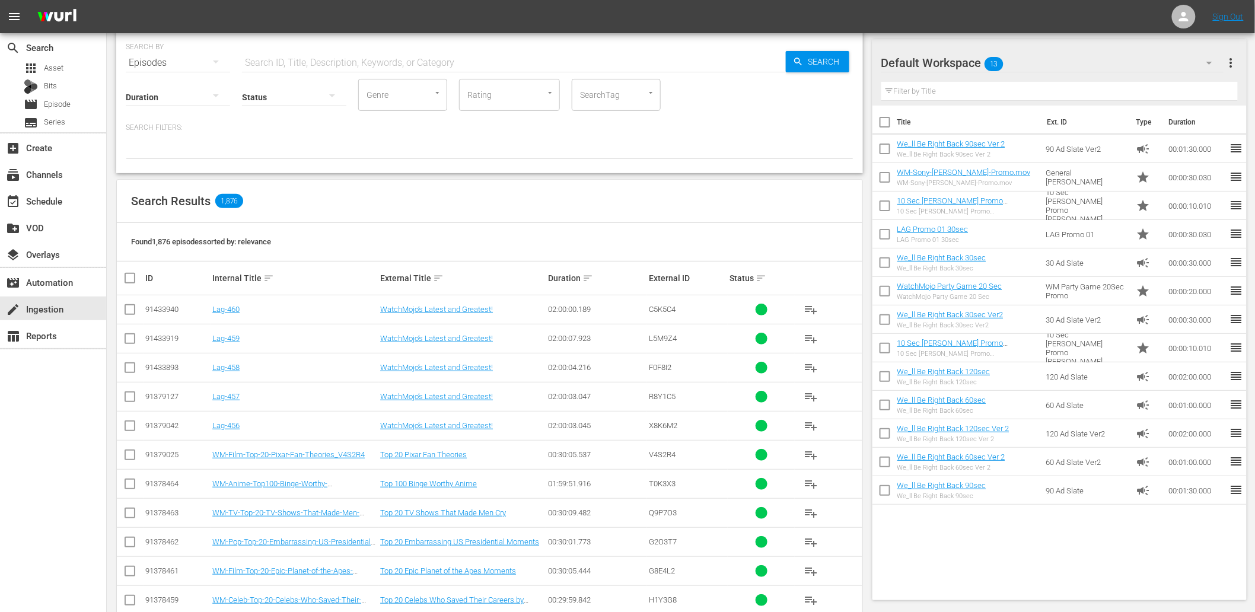
scroll to position [351, 0]
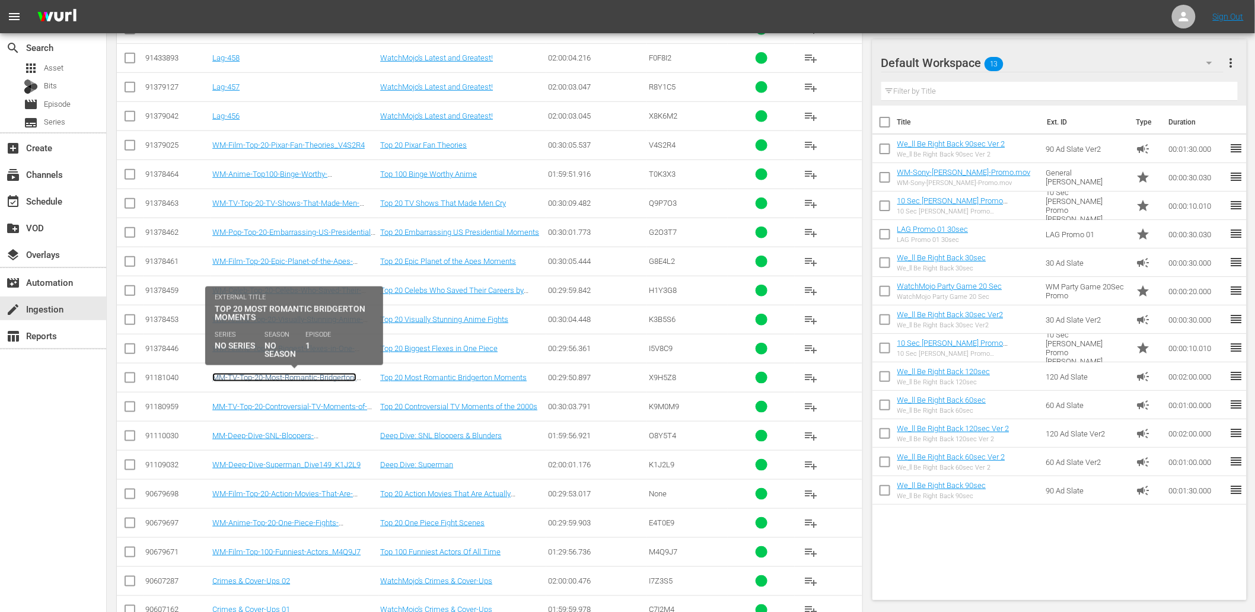
click at [326, 376] on link "MM-TV-Top-20-Most-Romantic-Bridgerton-Moments_X9H5Z8" at bounding box center [284, 382] width 144 height 18
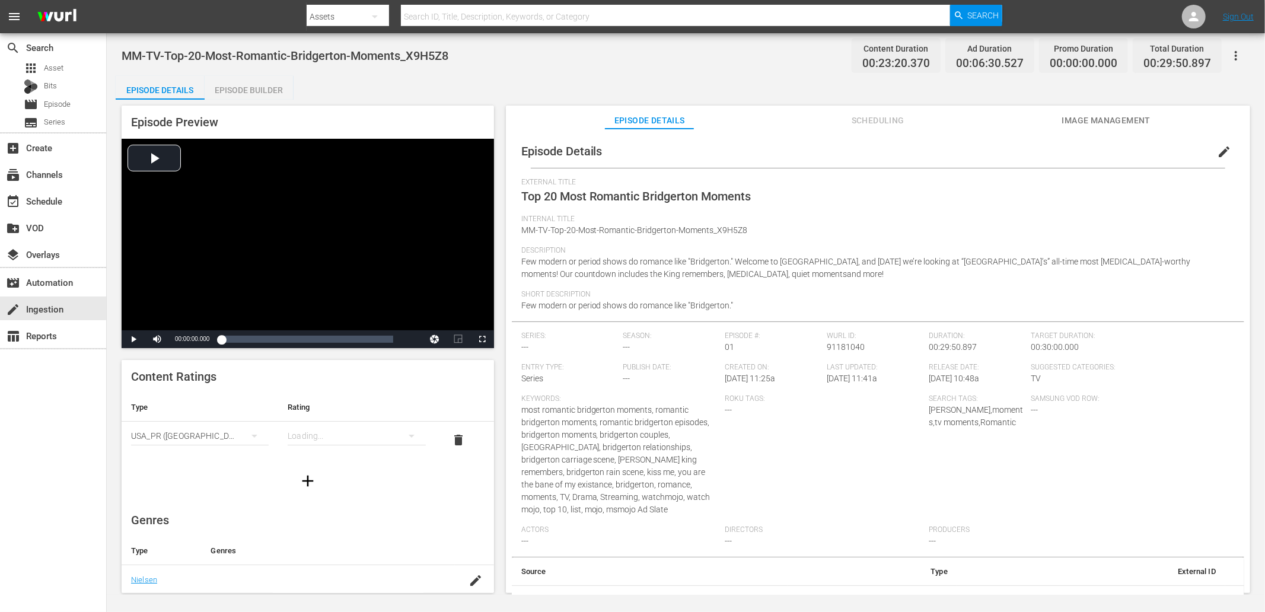
click at [246, 205] on div "Video Player" at bounding box center [308, 235] width 372 height 192
click at [133, 339] on span "Video Player" at bounding box center [133, 339] width 0 height 0
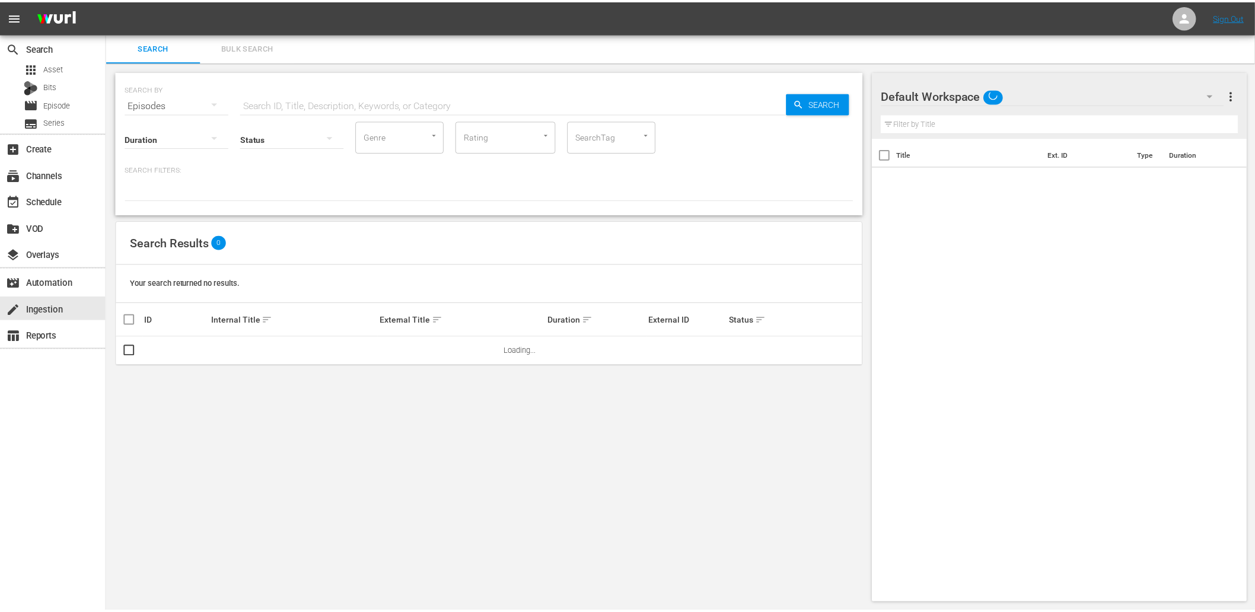
scroll to position [1, 0]
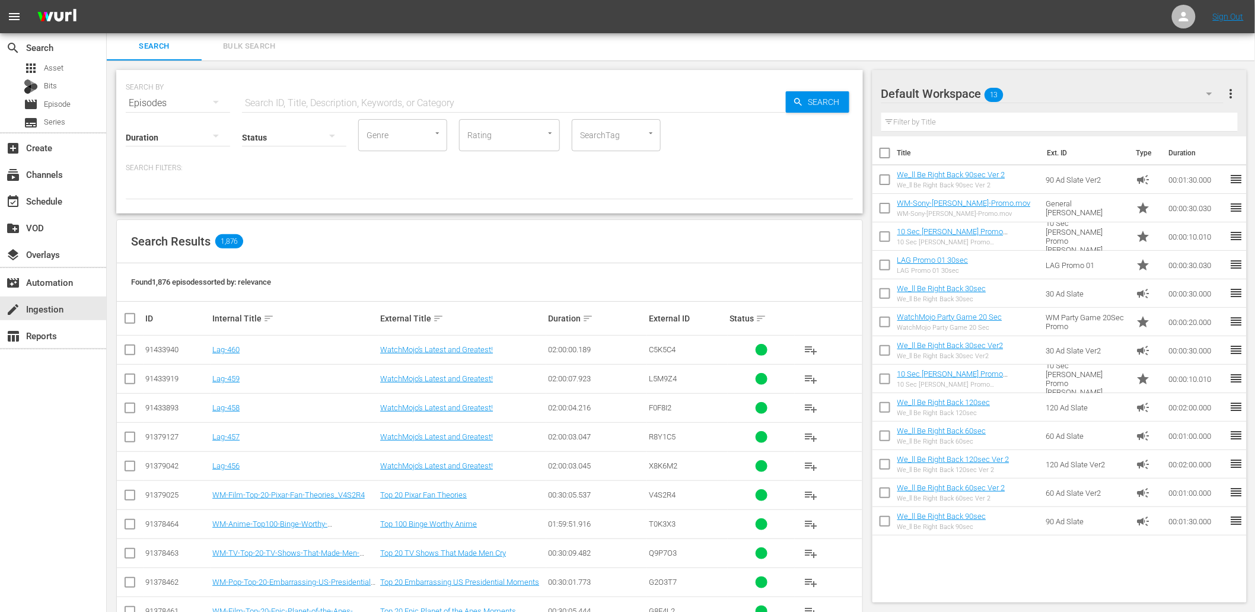
click at [301, 99] on input "text" at bounding box center [514, 103] width 544 height 28
click at [276, 96] on input "text" at bounding box center [514, 103] width 544 height 28
paste input "Lag-355 (Horror)"
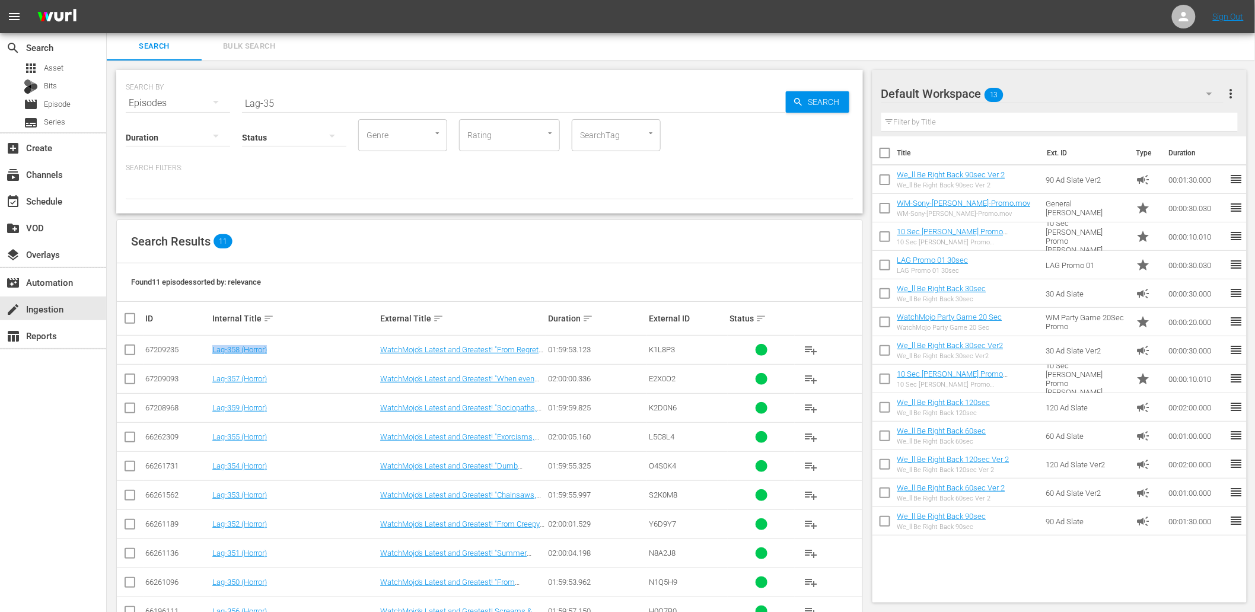
drag, startPoint x: 292, startPoint y: 342, endPoint x: 214, endPoint y: 359, distance: 79.7
click at [214, 359] on td "Lag-358 (Horror)" at bounding box center [295, 350] width 168 height 29
copy link "Lag-358 (Horror)"
drag, startPoint x: 206, startPoint y: 91, endPoint x: 82, endPoint y: 76, distance: 124.9
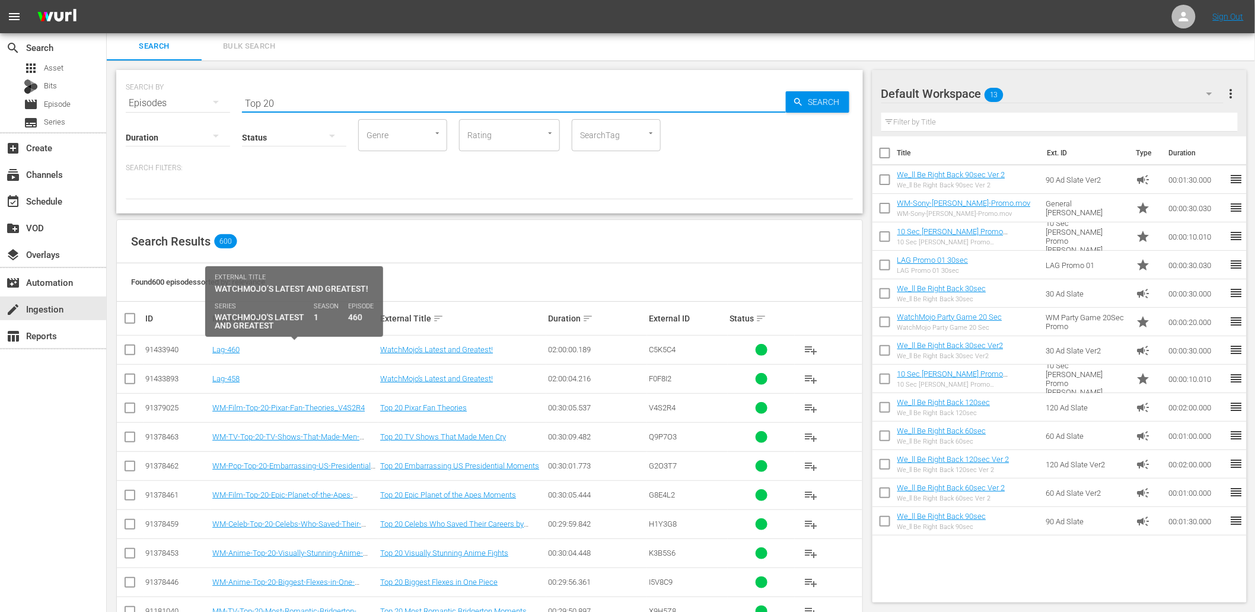
click at [331, 348] on div "Lag-460" at bounding box center [294, 349] width 164 height 9
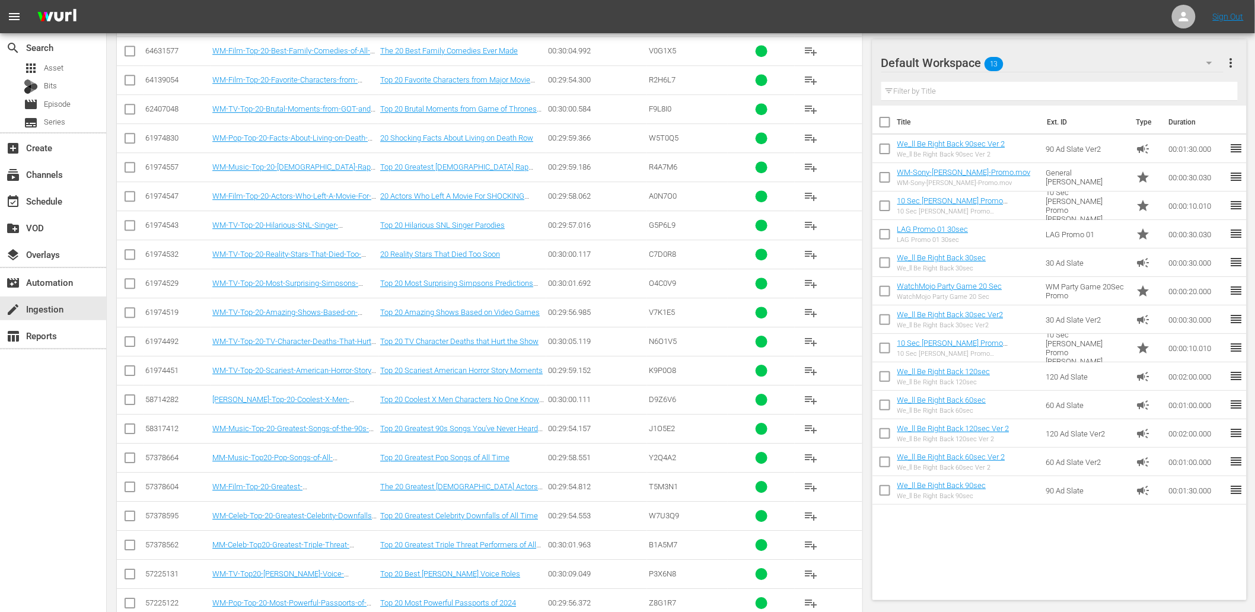
scroll to position [3181, 0]
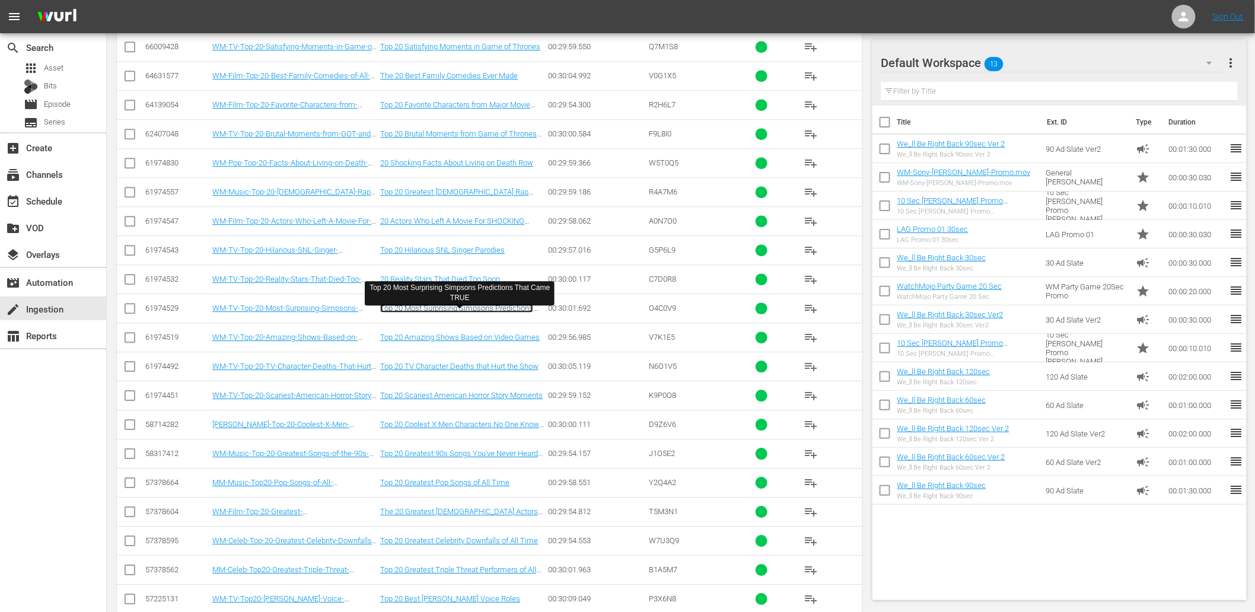
click at [461, 312] on link "Top 20 Most Surprising Simpsons Predictions That Came TRUE" at bounding box center [456, 313] width 153 height 18
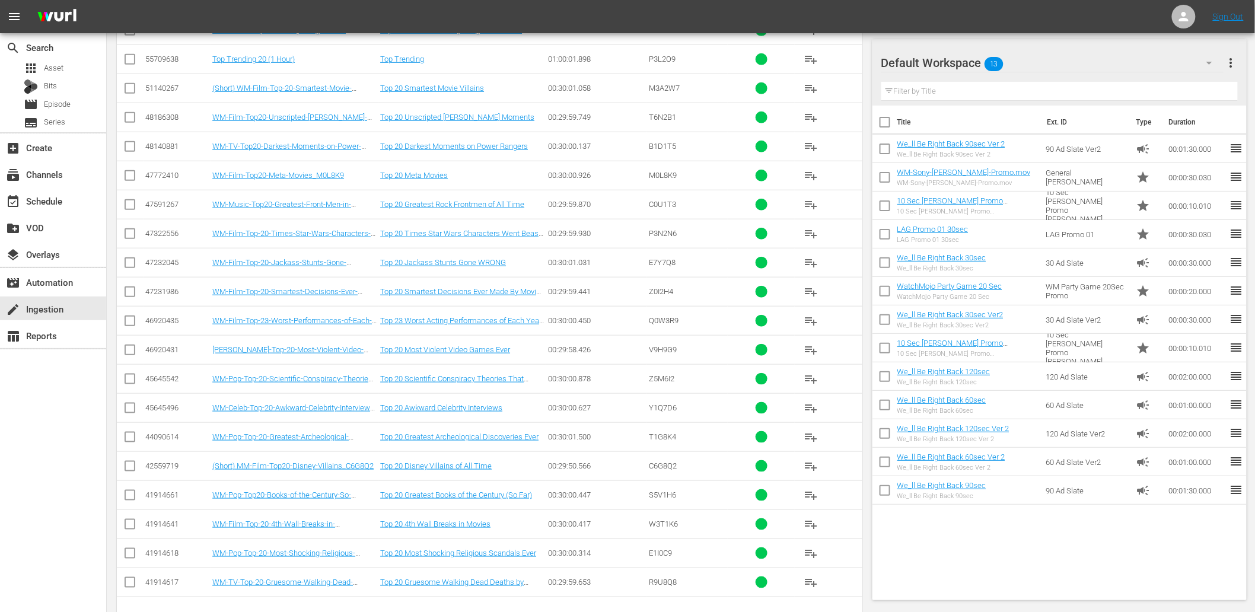
scroll to position [3966, 0]
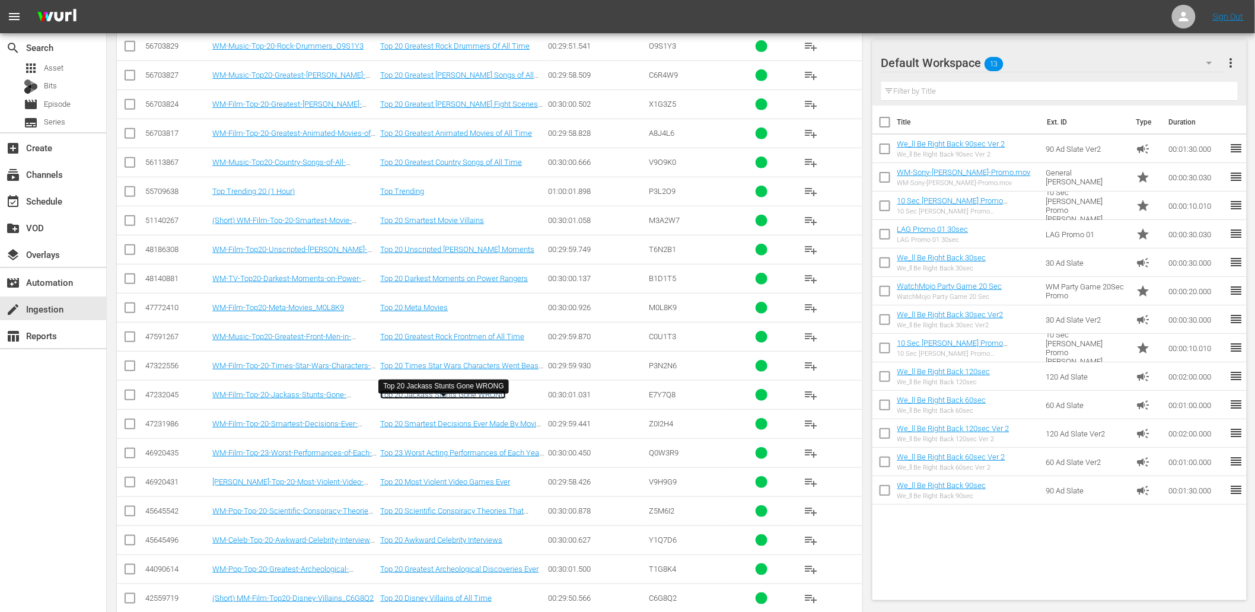
click at [422, 399] on link "Top 20 Jackass Stunts Gone WRONG" at bounding box center [443, 394] width 126 height 9
click at [440, 377] on link "Top 20 Times Star Wars Characters Went Beast Mode" at bounding box center [460, 370] width 161 height 18
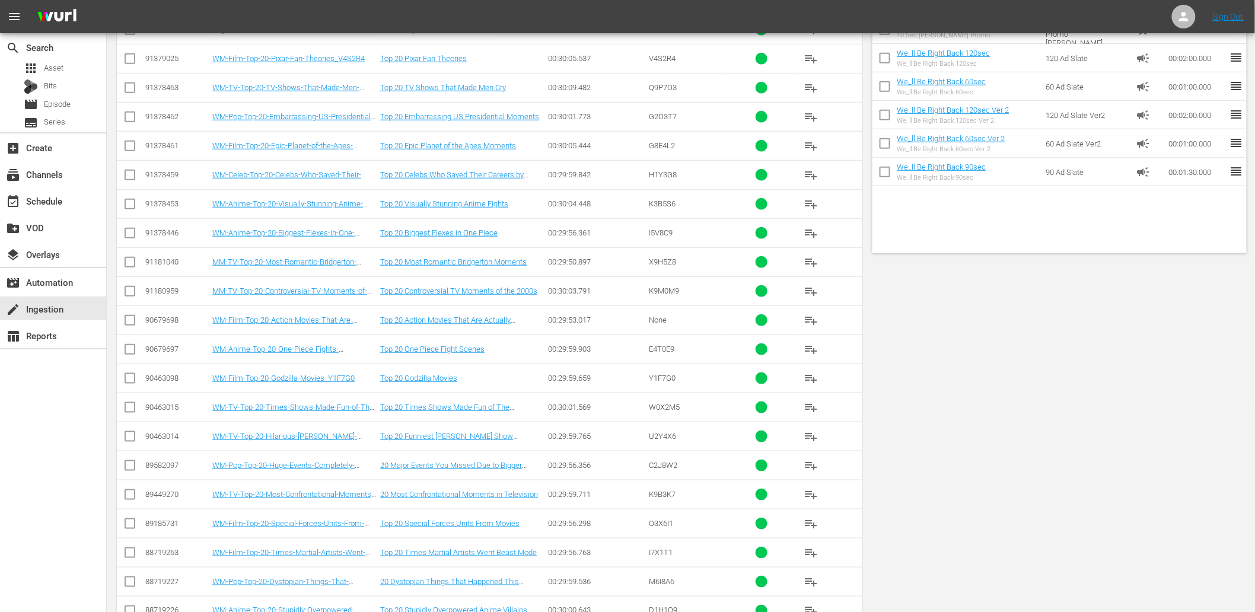
scroll to position [0, 0]
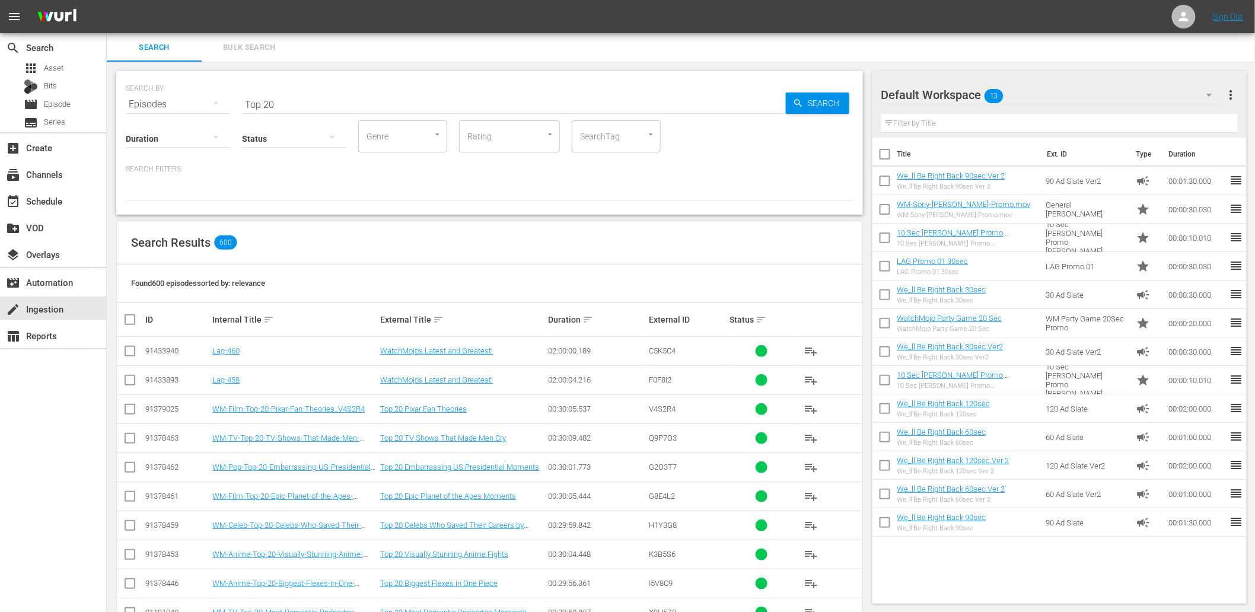
paste input "WM-Special-Feature-Horror-Films_SF04"
drag, startPoint x: 267, startPoint y: 99, endPoint x: 190, endPoint y: 98, distance: 77.1
click at [190, 98] on div "SEARCH BY Search By Episodes Search ID, Title, Description, Keywords, or Catego…" at bounding box center [490, 97] width 728 height 43
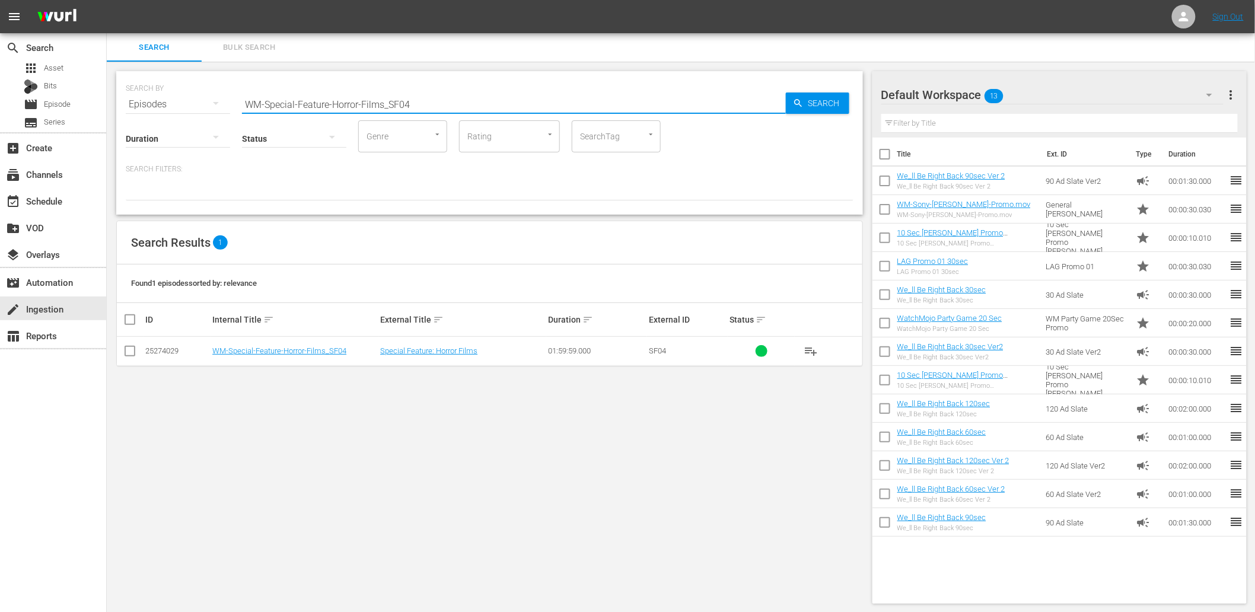
click at [494, 414] on div "SEARCH BY Search By Episodes Search ID, Title, Description, Keywords, or Catego…" at bounding box center [490, 338] width 766 height 552
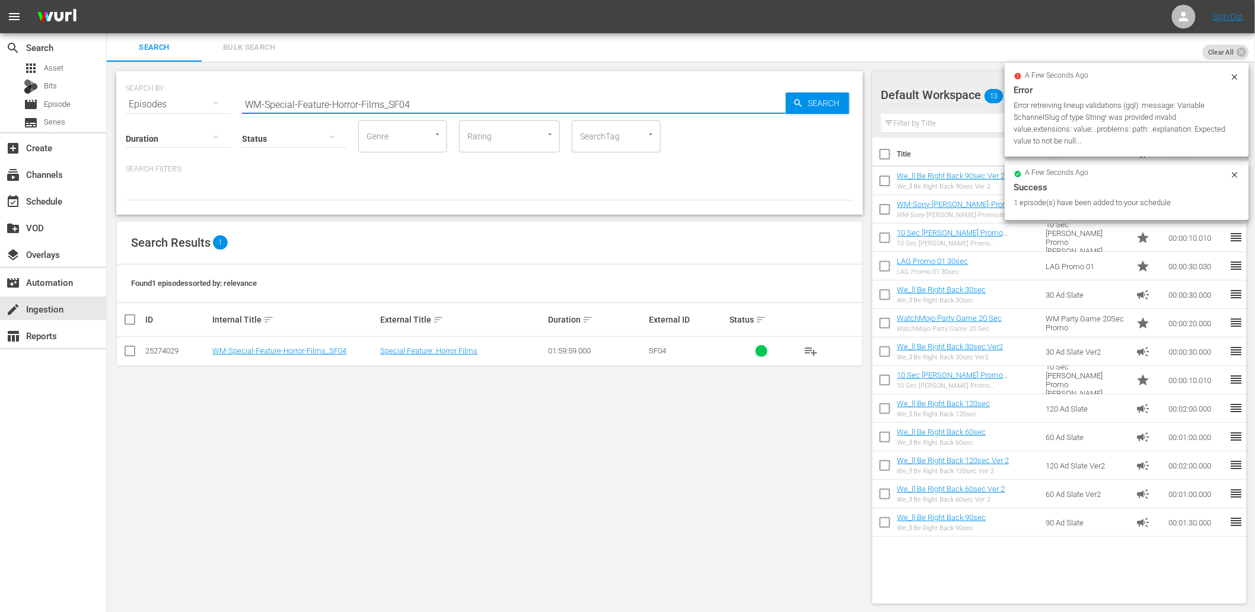
drag, startPoint x: 282, startPoint y: 79, endPoint x: 123, endPoint y: 60, distance: 159.6
click at [123, 60] on div "Search Bulk Search SEARCH BY Search By Episodes Search ID, Title, Description, …" at bounding box center [681, 323] width 1148 height 580
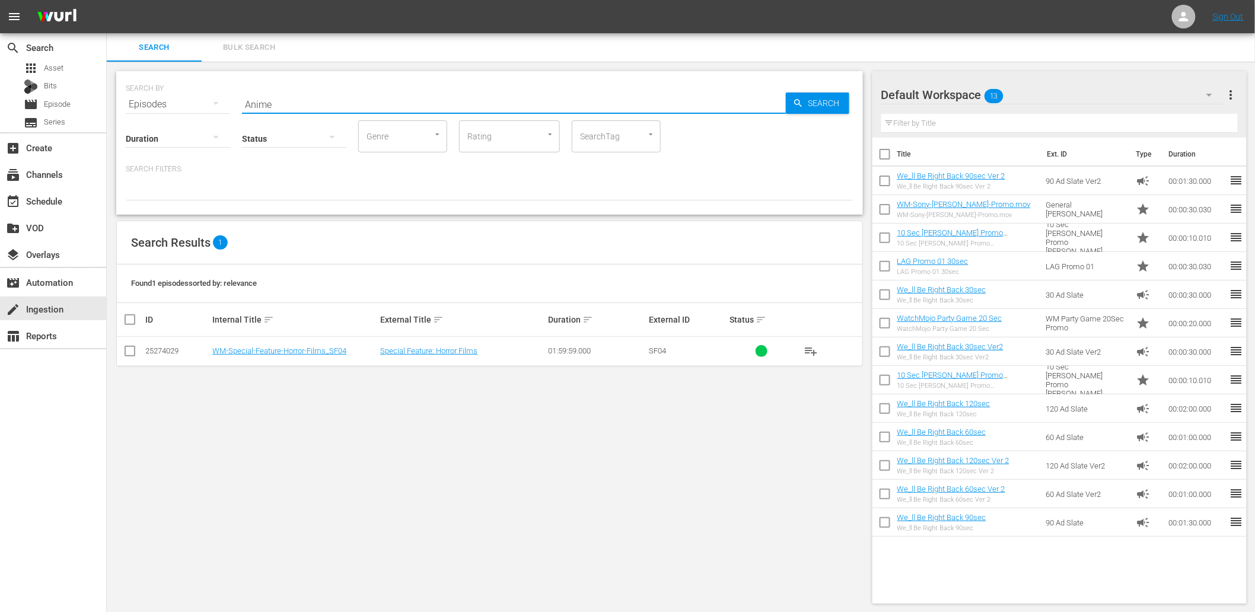
type input "Anime"
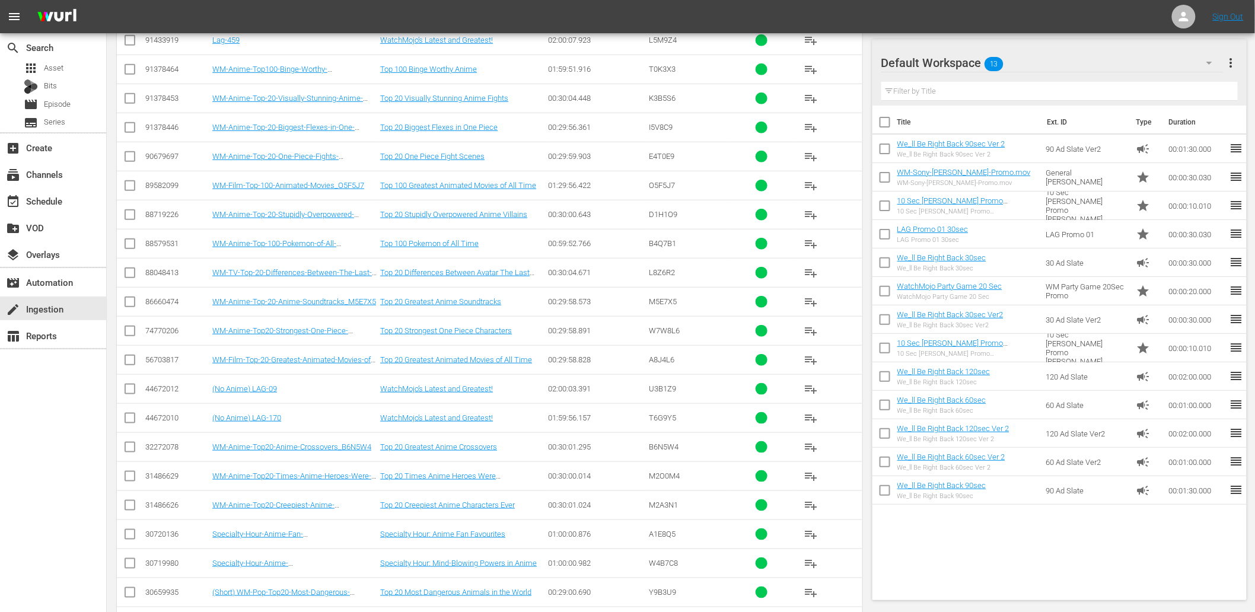
scroll to position [343, 0]
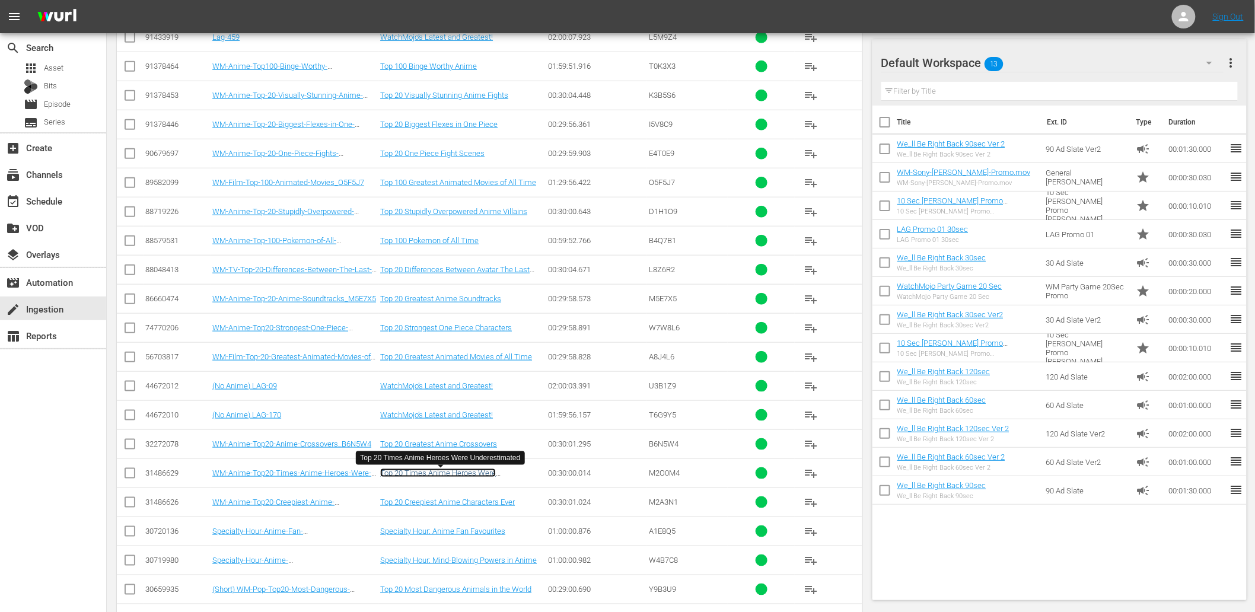
click at [435, 475] on link "Top 20 Times Anime Heroes Were Underestimated" at bounding box center [438, 478] width 116 height 18
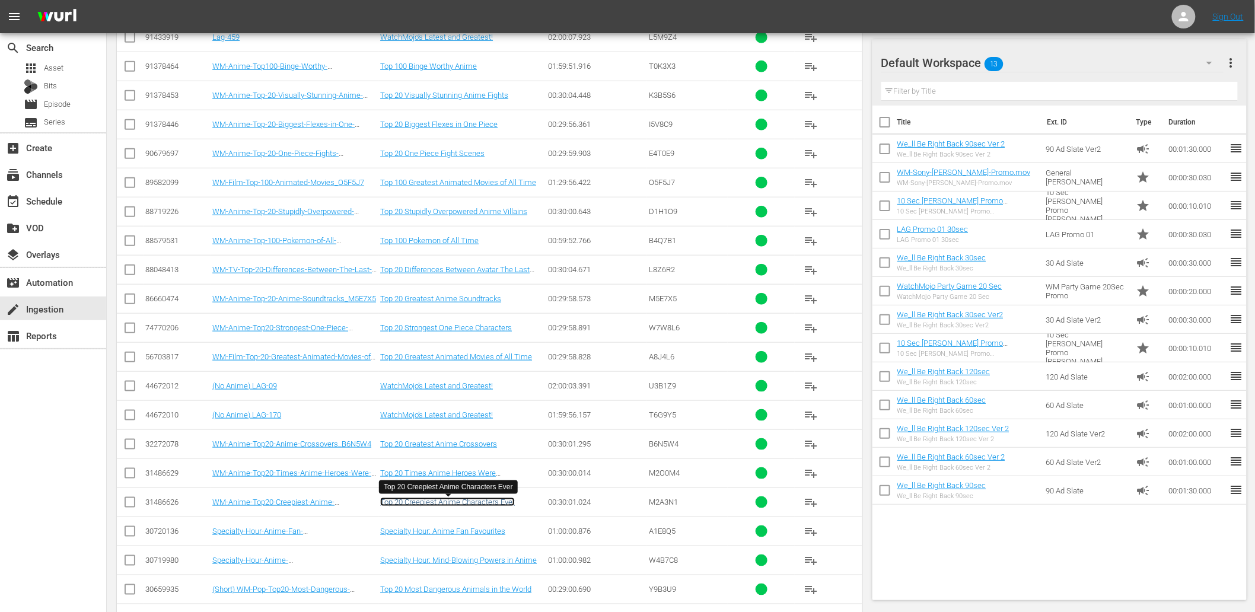
click at [466, 502] on link "Top 20 Creepiest Anime Characters Ever" at bounding box center [447, 502] width 135 height 9
click at [50, 58] on div "search Search apps Asset Bits movie Episode subtitles Series" at bounding box center [53, 82] width 106 height 99
click at [60, 72] on span "Asset" at bounding box center [54, 68] width 20 height 12
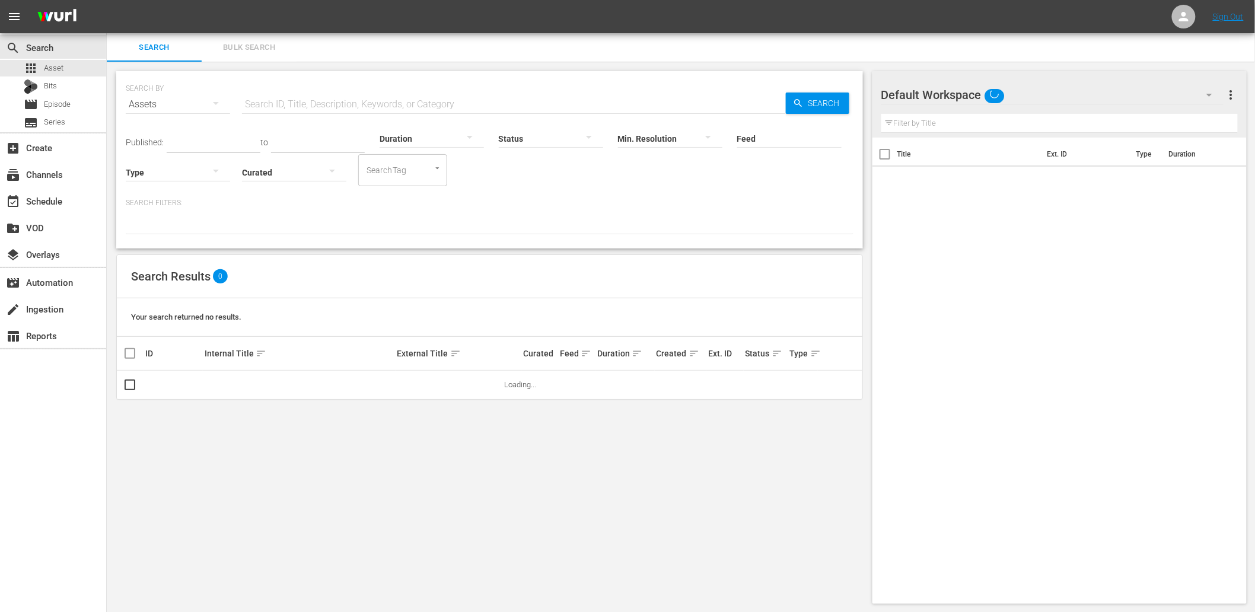
click at [292, 93] on input "text" at bounding box center [514, 104] width 544 height 28
paste input "Z5T6A4"
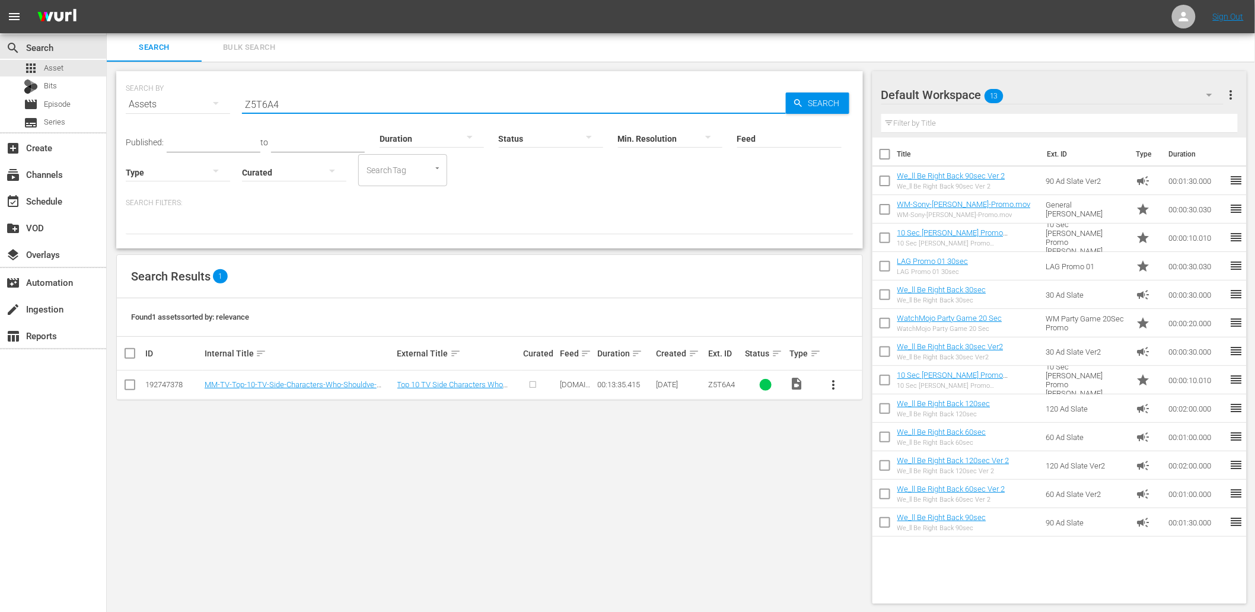
click at [390, 423] on div "SEARCH BY Search By Assets Search ID, Title, Description, Keywords, or Category…" at bounding box center [490, 338] width 766 height 552
drag, startPoint x: 282, startPoint y: 96, endPoint x: 224, endPoint y: 99, distance: 58.8
click at [224, 99] on div "SEARCH BY Search By Assets Search ID, Title, Description, Keywords, or Category…" at bounding box center [490, 97] width 728 height 43
type input "Lag-35"
click at [506, 261] on div "Search Results 1" at bounding box center [489, 276] width 745 height 43
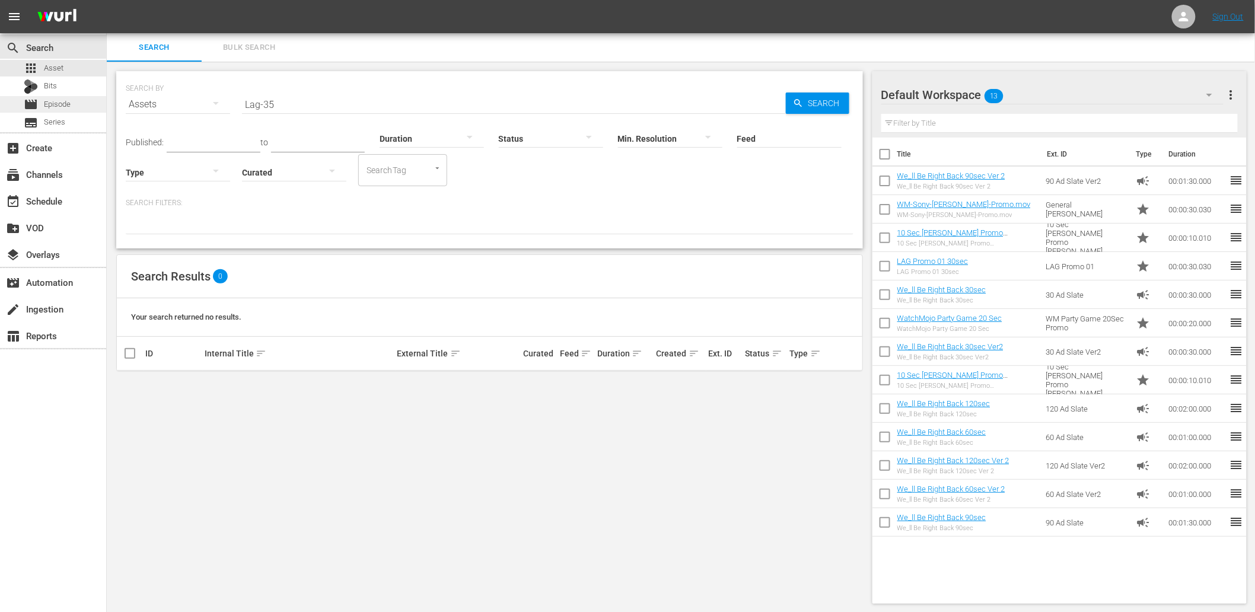
click at [63, 101] on span "Episode" at bounding box center [57, 104] width 27 height 12
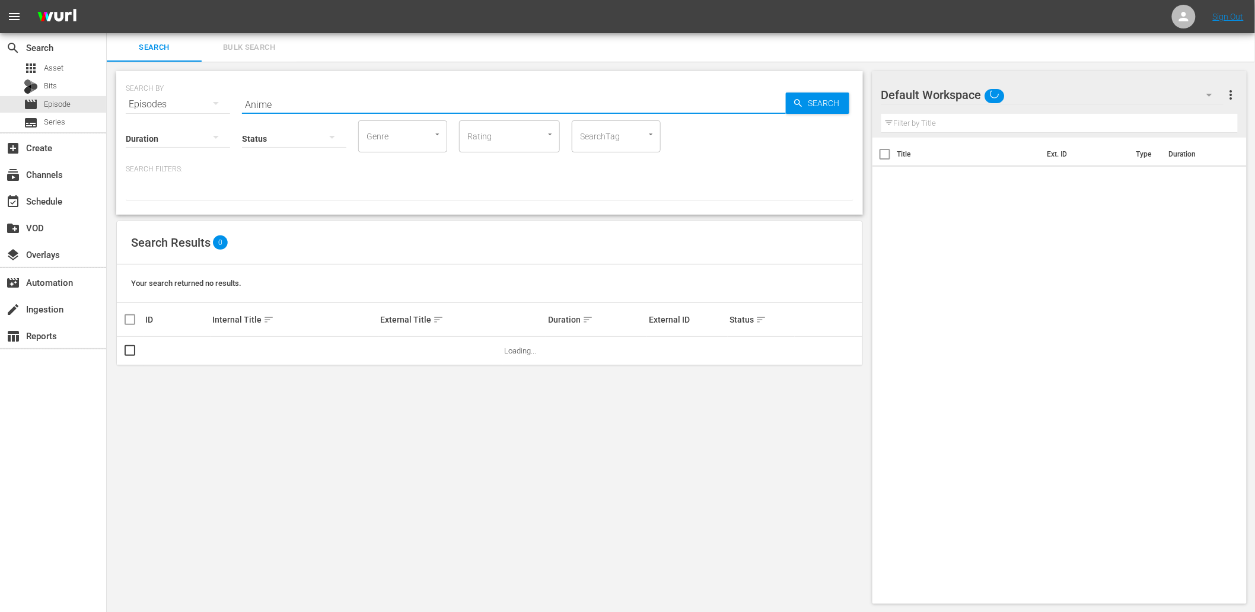
drag, startPoint x: 225, startPoint y: 110, endPoint x: -42, endPoint y: 110, distance: 266.9
click at [0, 110] on html "menu Sign Out search Search apps Asset Bits movie Episode subtitles Series add_…" at bounding box center [627, 306] width 1255 height 612
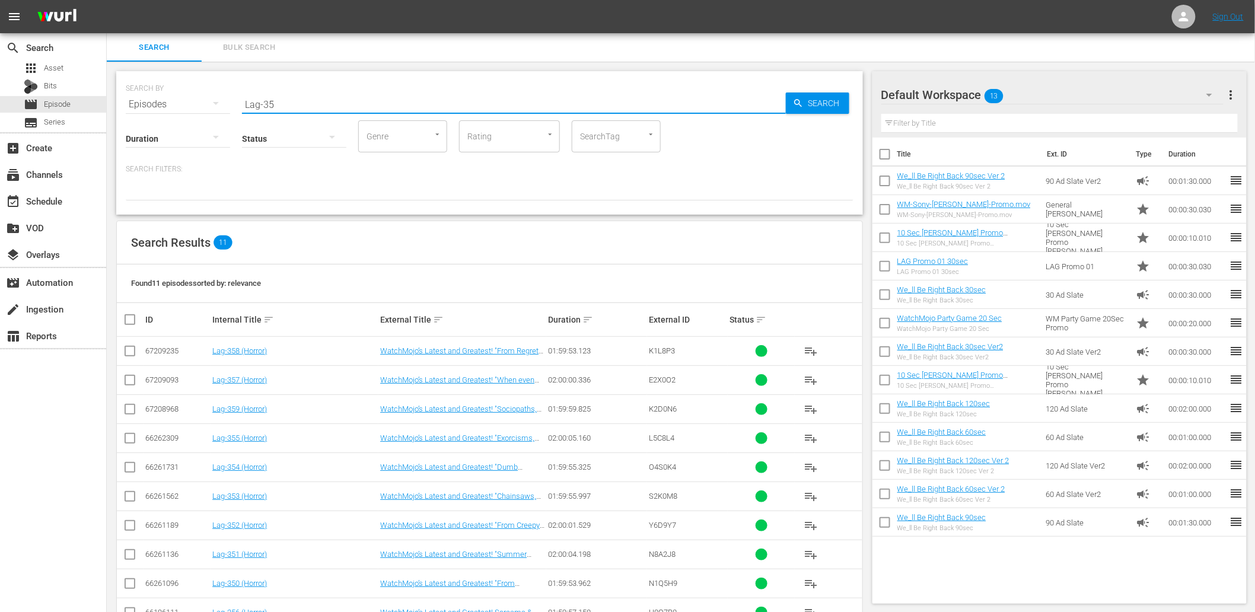
click at [495, 251] on div "Search Results 11" at bounding box center [489, 242] width 745 height 43
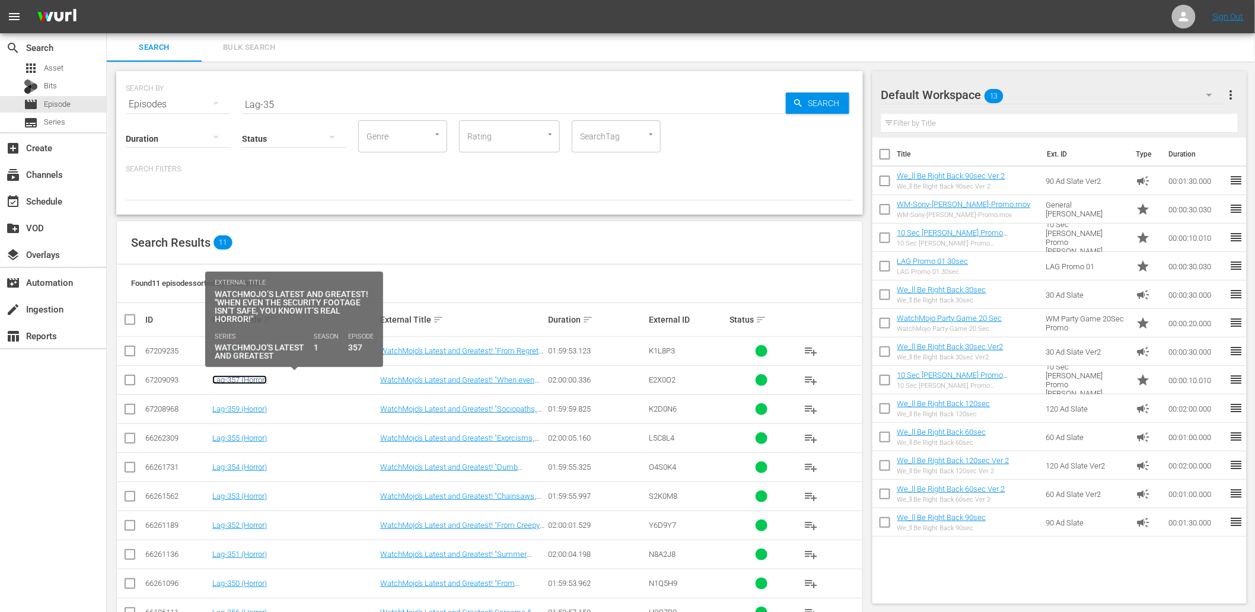
click at [258, 380] on link "Lag-357 (Horror)" at bounding box center [239, 379] width 55 height 9
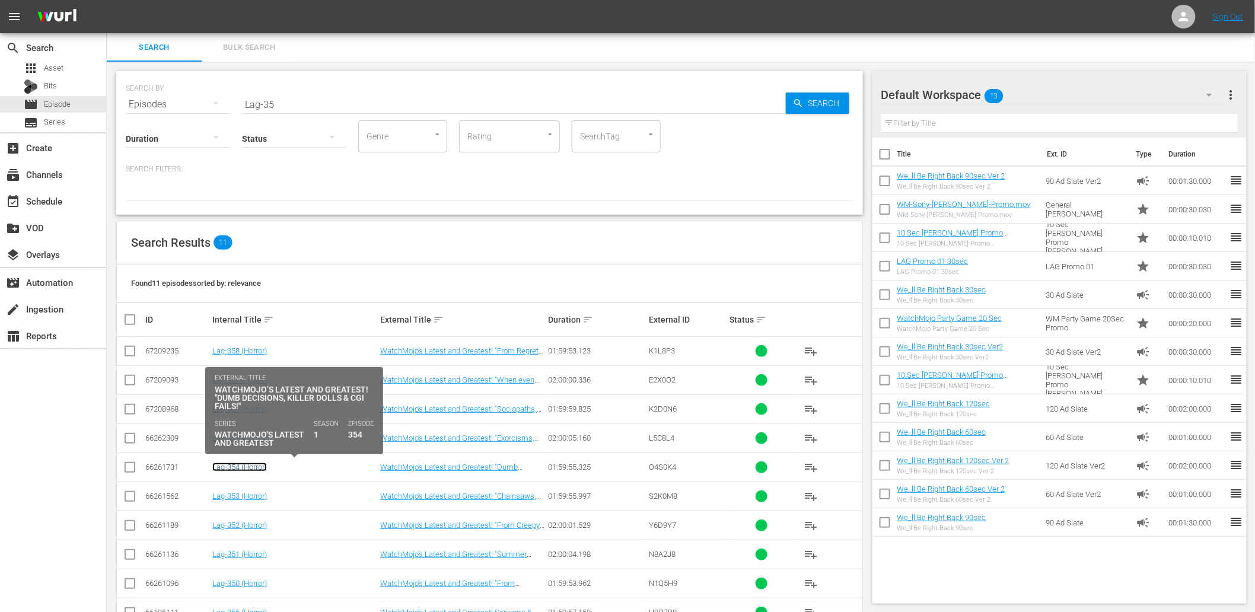
click at [240, 466] on link "Lag-354 (Horror)" at bounding box center [239, 467] width 55 height 9
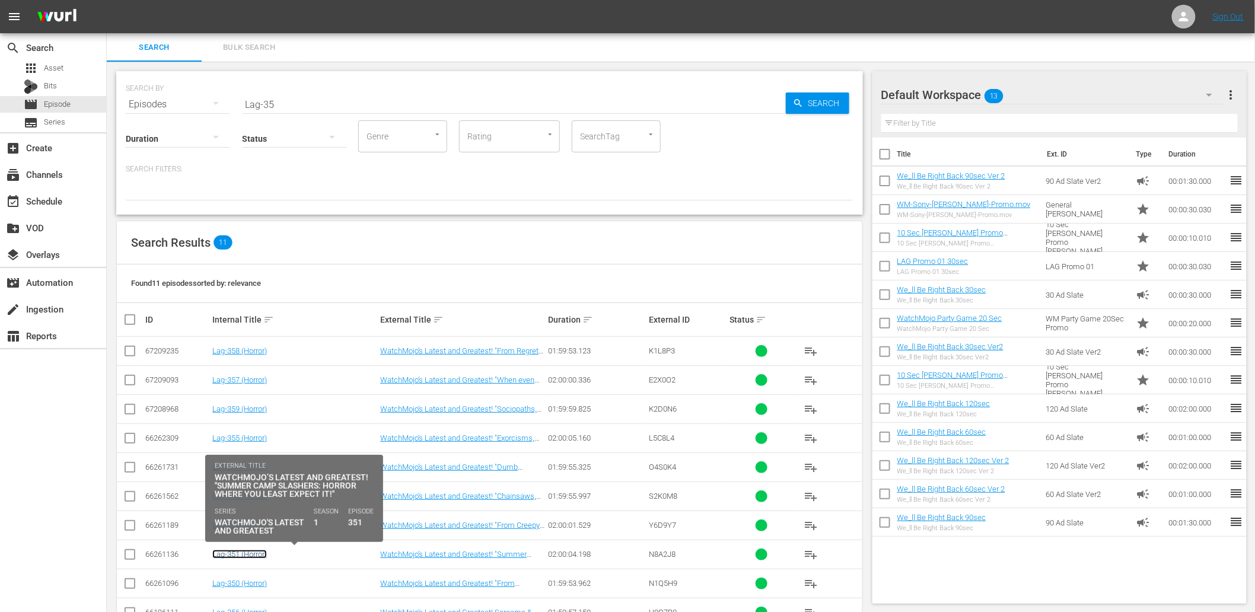
click at [251, 555] on link "Lag-351 (Horror)" at bounding box center [239, 554] width 55 height 9
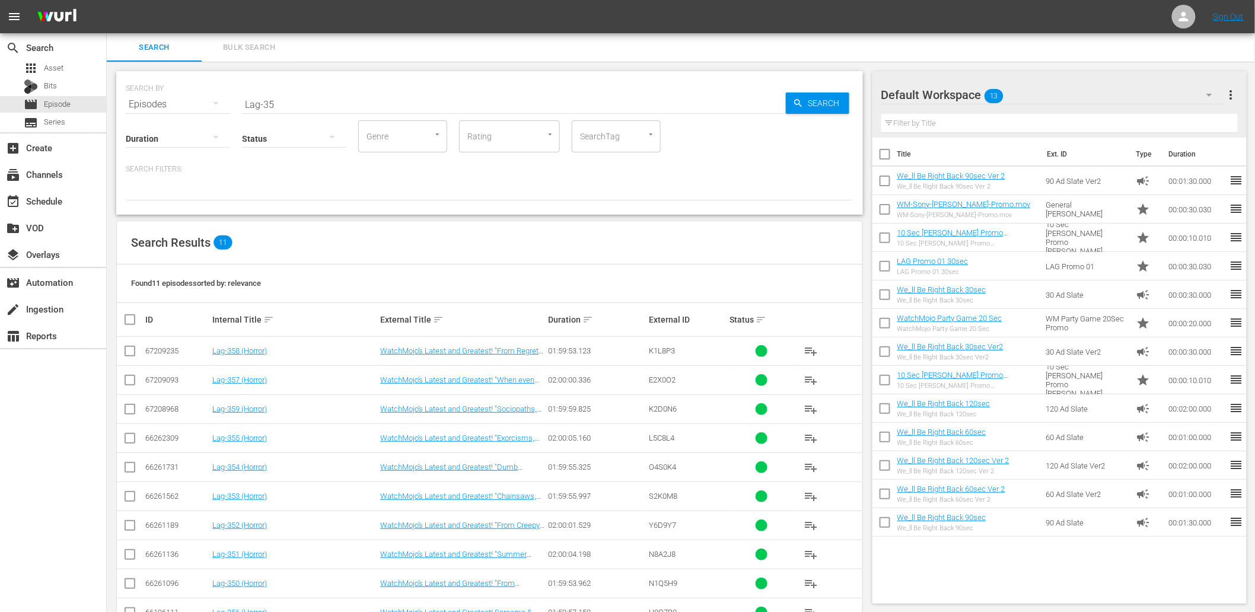
click at [250, 590] on td "Lag-350 (Horror)" at bounding box center [295, 583] width 168 height 29
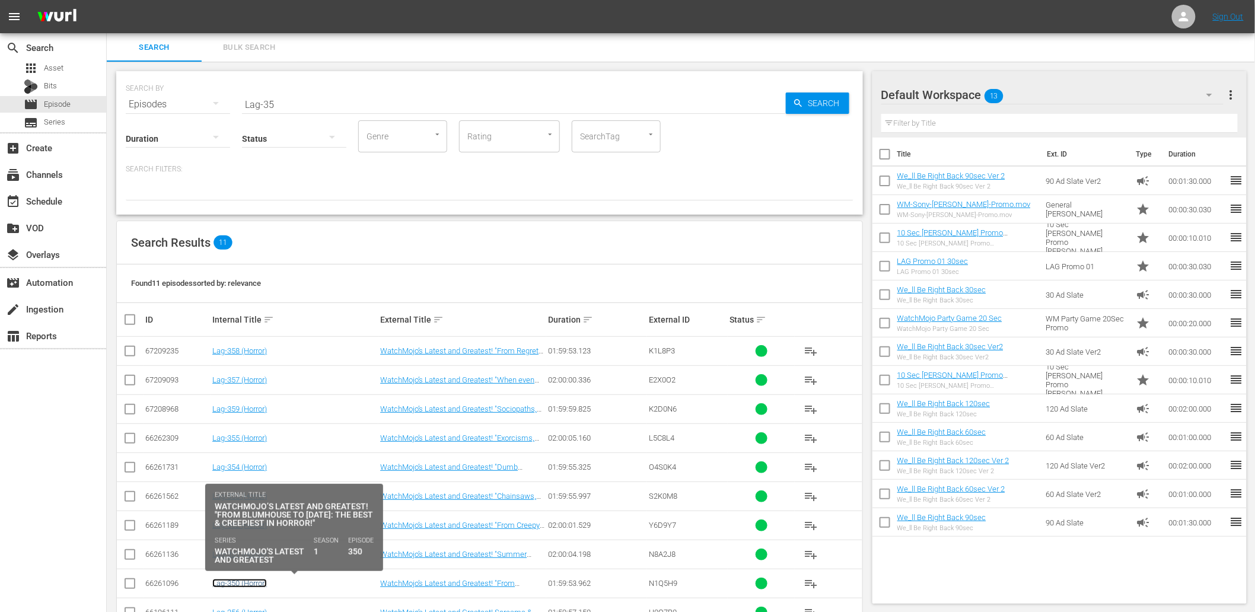
click at [241, 584] on link "Lag-350 (Horror)" at bounding box center [239, 583] width 55 height 9
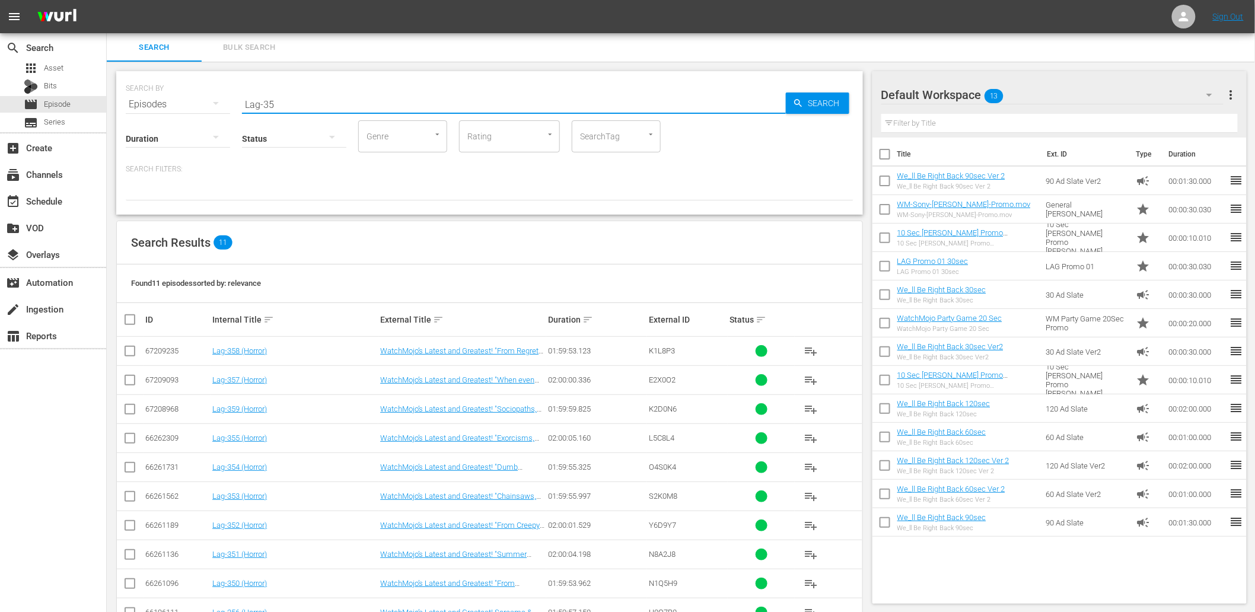
drag, startPoint x: 212, startPoint y: 93, endPoint x: 156, endPoint y: 96, distance: 55.9
click at [156, 96] on div "SEARCH BY Search By Episodes Search ID, Title, Description, Keywords, or Catego…" at bounding box center [490, 97] width 728 height 43
paste input "WM-Film-Top-100-Scariest-Horror-Movie-Scenes-Of-All-Time_V4V1X0"
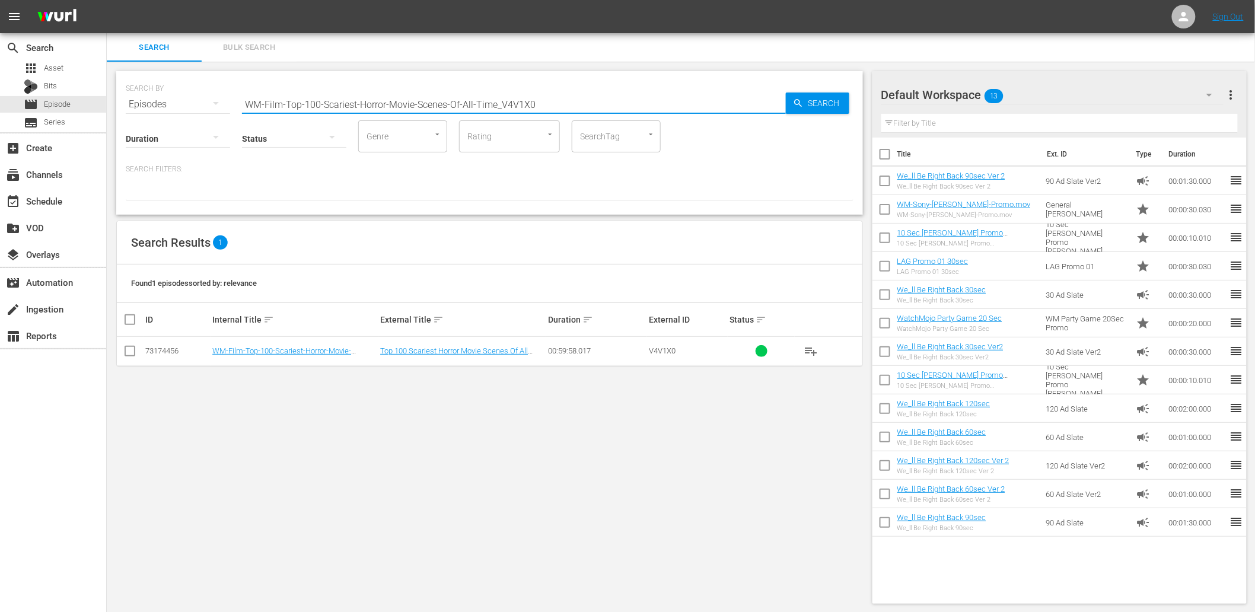
drag, startPoint x: 550, startPoint y: 104, endPoint x: 186, endPoint y: 103, distance: 364.1
click at [186, 103] on div "SEARCH BY Search By Episodes Search ID, Title, Description, Keywords, or Catego…" at bounding box center [490, 97] width 728 height 43
paste input "Greatest-Horror-Movies-of-All-Time_B7D0Q7"
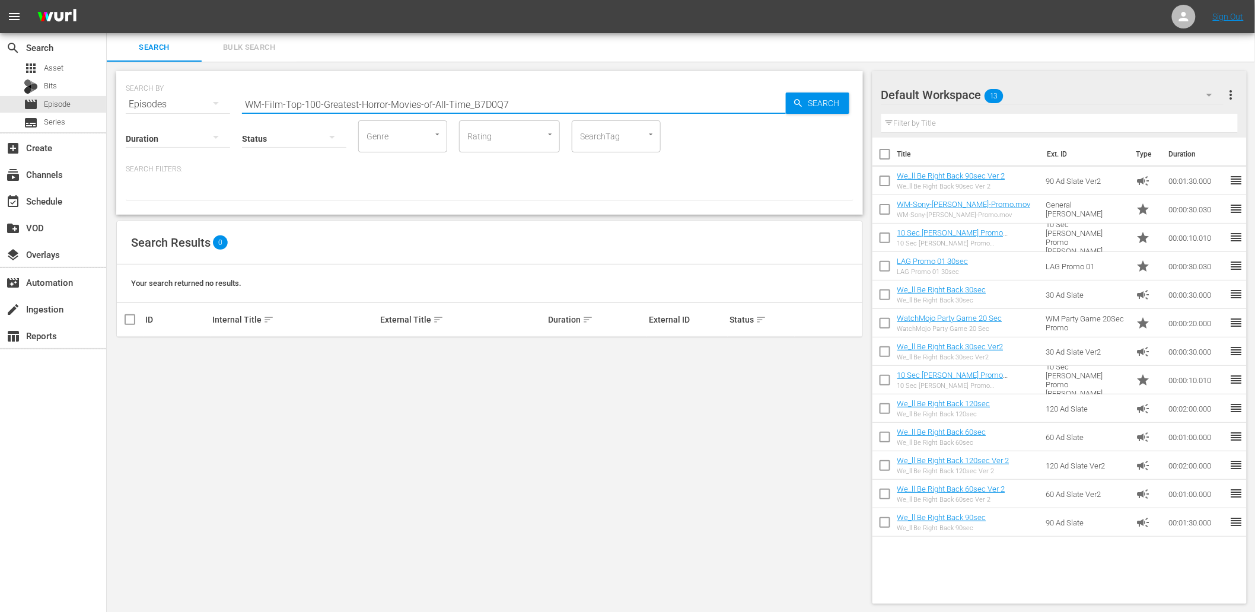
drag, startPoint x: 286, startPoint y: 97, endPoint x: 192, endPoint y: 101, distance: 94.4
click at [192, 101] on div "SEARCH BY Search By Episodes Search ID, Title, Description, Keywords, or Catego…" at bounding box center [490, 97] width 728 height 43
type input "B7D0Q7"
click at [60, 70] on span "Asset" at bounding box center [54, 68] width 20 height 12
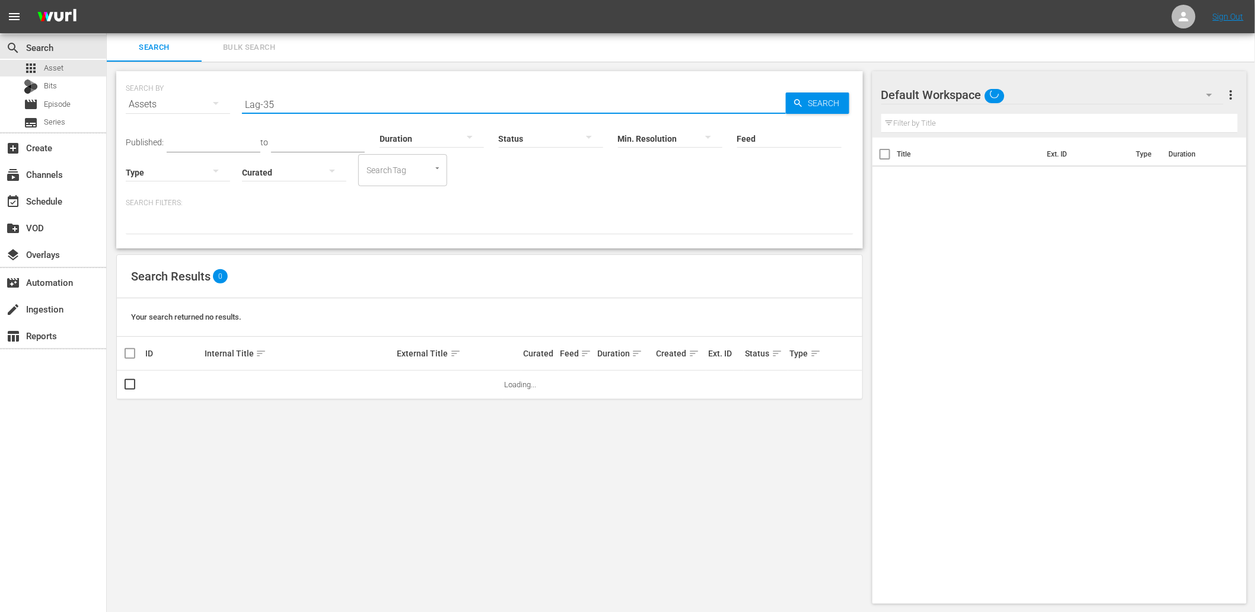
paste input "WM-Film-Top-100-Greatest-Horror-Movies-of-All-Time_B7D0Q7"
drag, startPoint x: 182, startPoint y: 97, endPoint x: 176, endPoint y: 98, distance: 6.6
click at [176, 98] on div "SEARCH BY Search By Assets Search ID, Title, Description, Keywords, or Category…" at bounding box center [490, 97] width 728 height 43
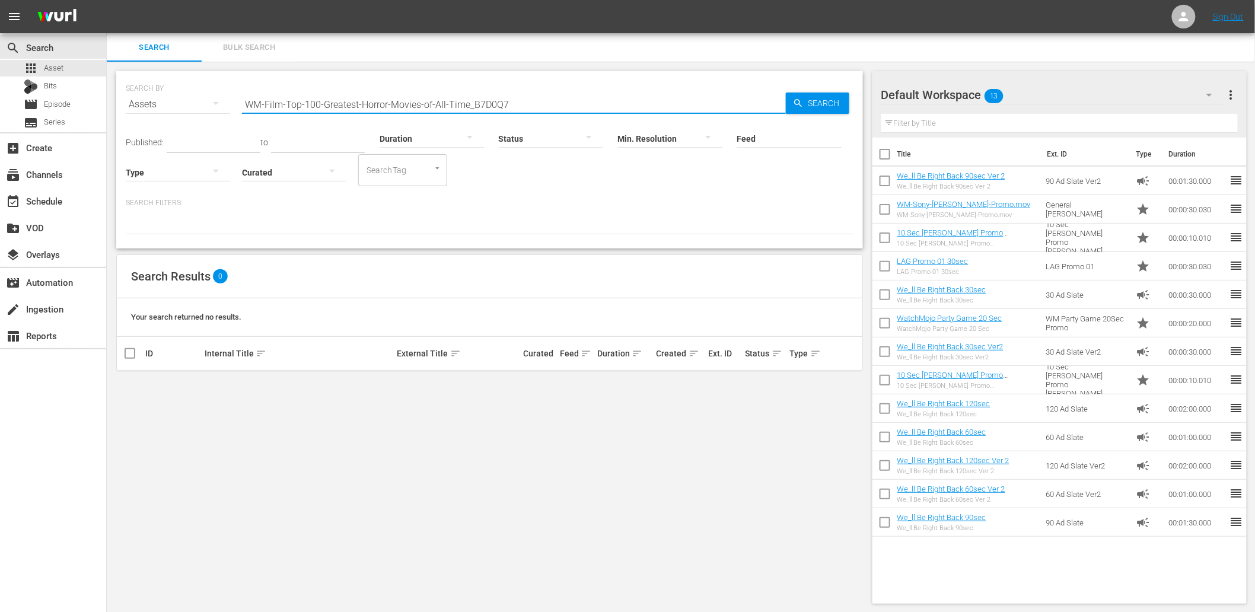
drag, startPoint x: 469, startPoint y: 104, endPoint x: 141, endPoint y: 109, distance: 328.0
click at [141, 109] on div "SEARCH BY Search By Assets Search ID, Title, Description, Keywords, or Category…" at bounding box center [490, 97] width 728 height 43
type input "B7D0Q7"
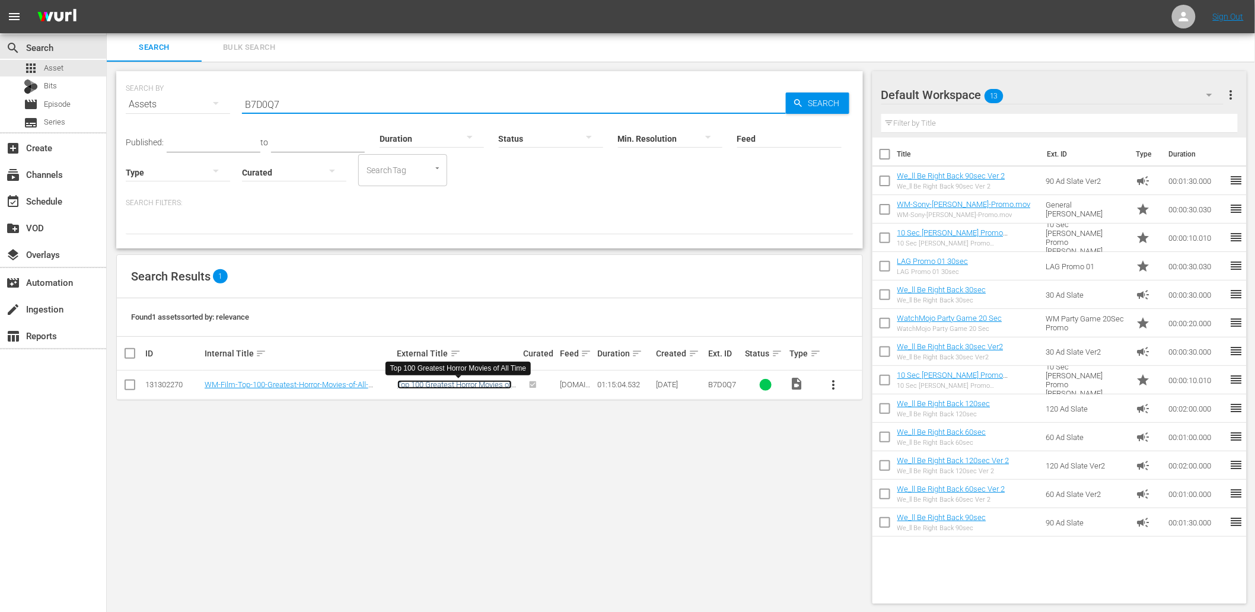
click at [492, 384] on link "Top 100 Greatest Horror Movies of All Time" at bounding box center [454, 389] width 114 height 18
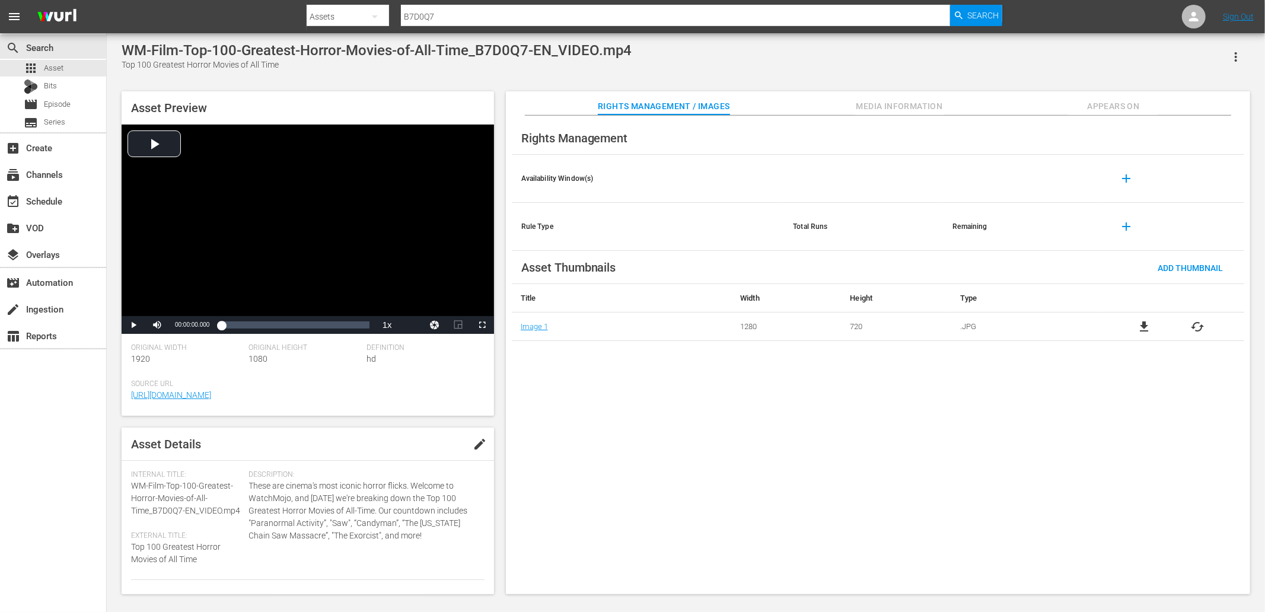
click at [1128, 101] on span "Appears On" at bounding box center [1113, 106] width 89 height 15
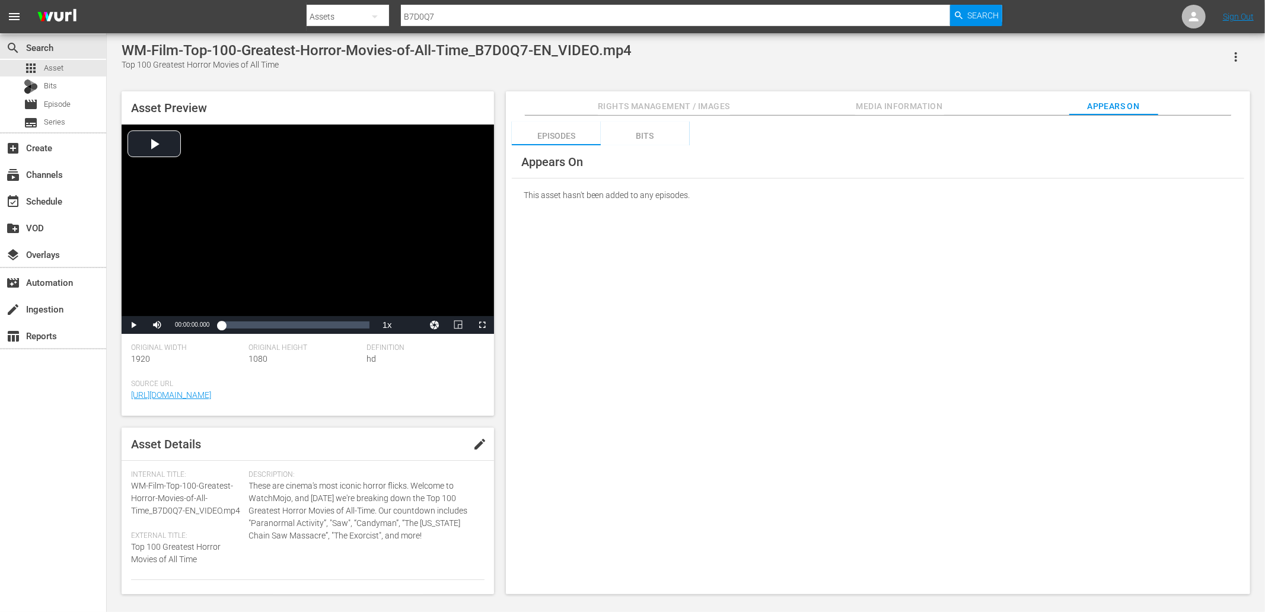
click at [691, 305] on div "Episodes Bits Appears On This asset hasn't been added to any episodes. Appears …" at bounding box center [878, 355] width 744 height 479
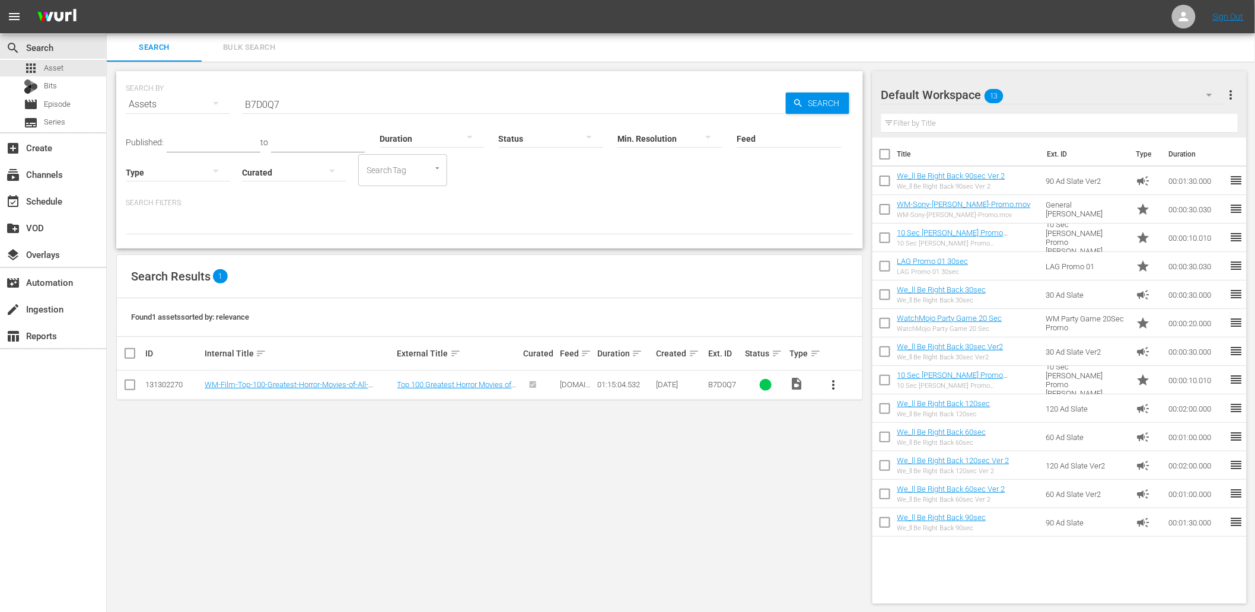
click at [833, 387] on span "more_vert" at bounding box center [834, 385] width 14 height 14
click at [882, 482] on div "Episode" at bounding box center [898, 475] width 81 height 28
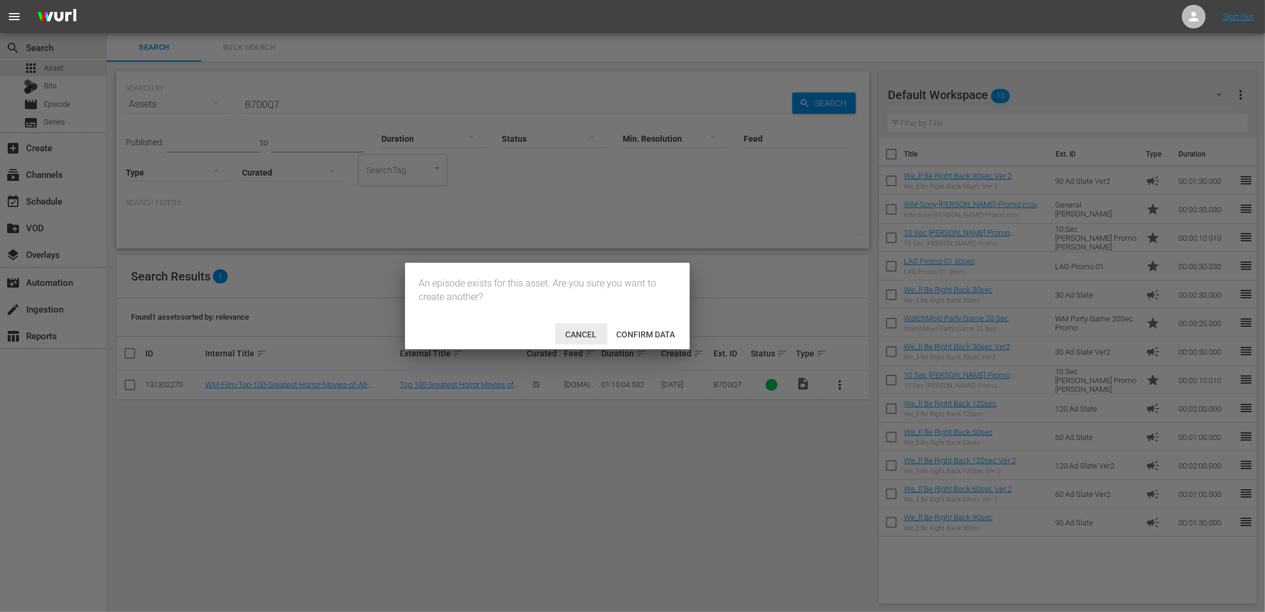
click at [571, 330] on span "Cancel" at bounding box center [581, 334] width 50 height 9
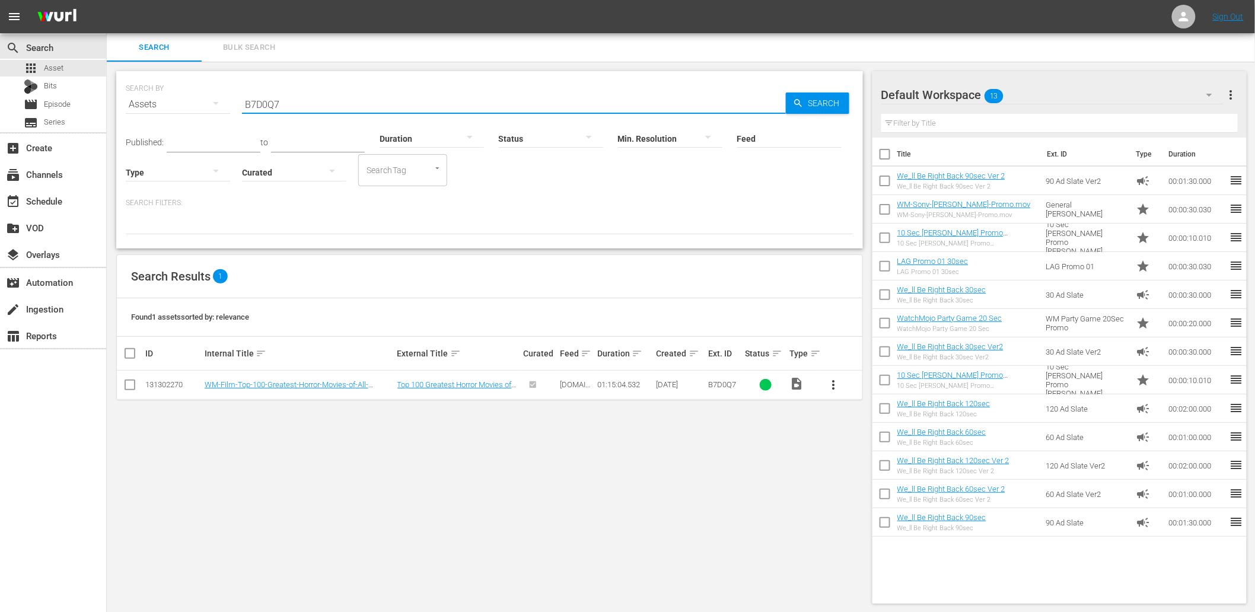
drag, startPoint x: 280, startPoint y: 106, endPoint x: 176, endPoint y: 107, distance: 104.4
click at [176, 107] on div "SEARCH BY Search By Assets Search ID, Title, Description, Keywords, or Category…" at bounding box center [490, 97] width 728 height 43
click at [69, 110] on div "movie Episode" at bounding box center [47, 104] width 47 height 17
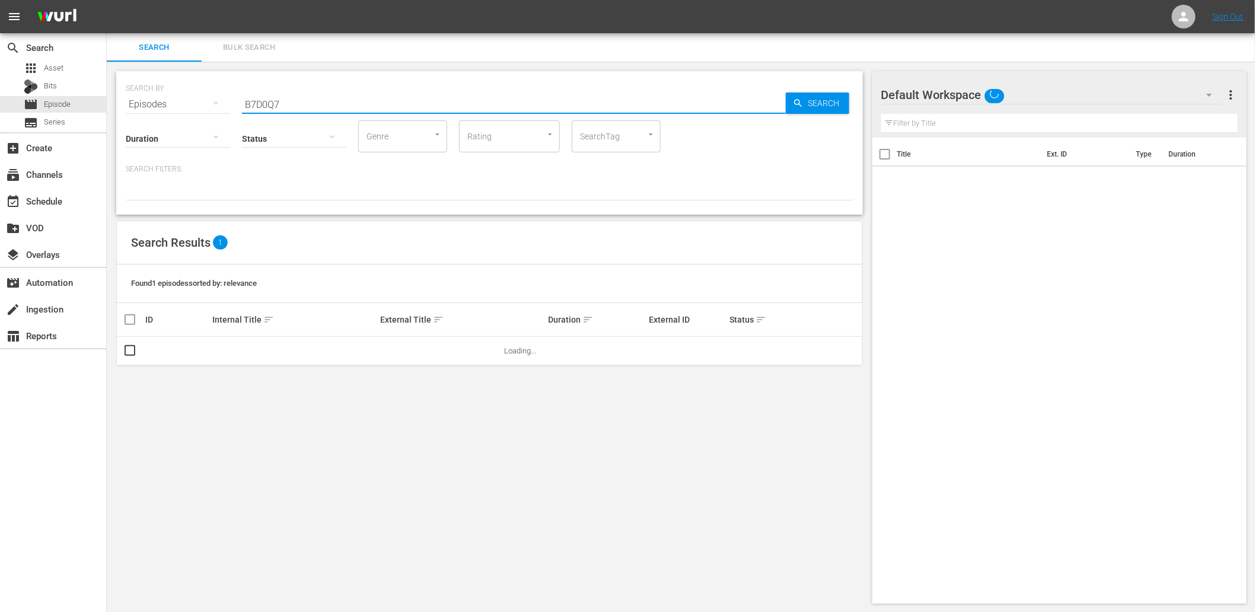
drag, startPoint x: 275, startPoint y: 101, endPoint x: 148, endPoint y: 97, distance: 126.4
click at [148, 97] on div "SEARCH BY Search By Episodes Search ID, Title, Description, Keywords, or Catego…" at bounding box center [490, 97] width 728 height 43
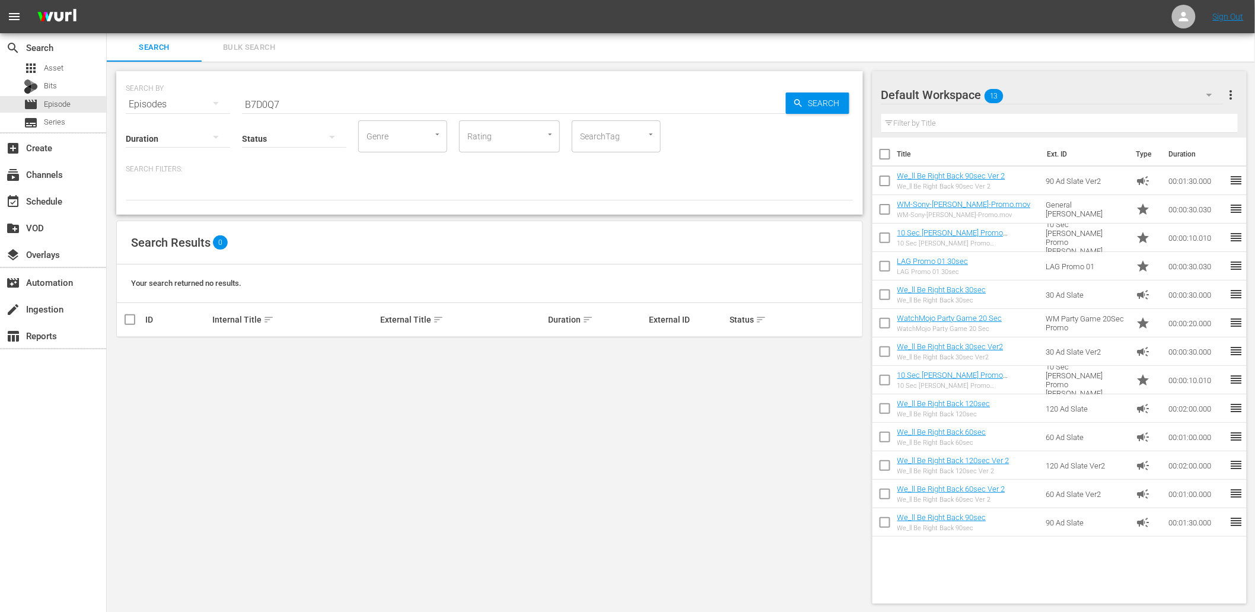
click at [421, 404] on div "SEARCH BY Search By Episodes Search ID, Title, Description, Keywords, or Catego…" at bounding box center [490, 338] width 766 height 552
drag, startPoint x: 215, startPoint y: 103, endPoint x: 192, endPoint y: 106, distance: 23.3
click at [192, 106] on div "SEARCH BY Search By Episodes Search ID, Title, Description, Keywords, or Catego…" at bounding box center [490, 97] width 728 height 43
paste input "WM-Film-Top-100-Greatest-Horror-Movies-of-All-Time_"
drag, startPoint x: 275, startPoint y: 103, endPoint x: 156, endPoint y: 103, distance: 118.6
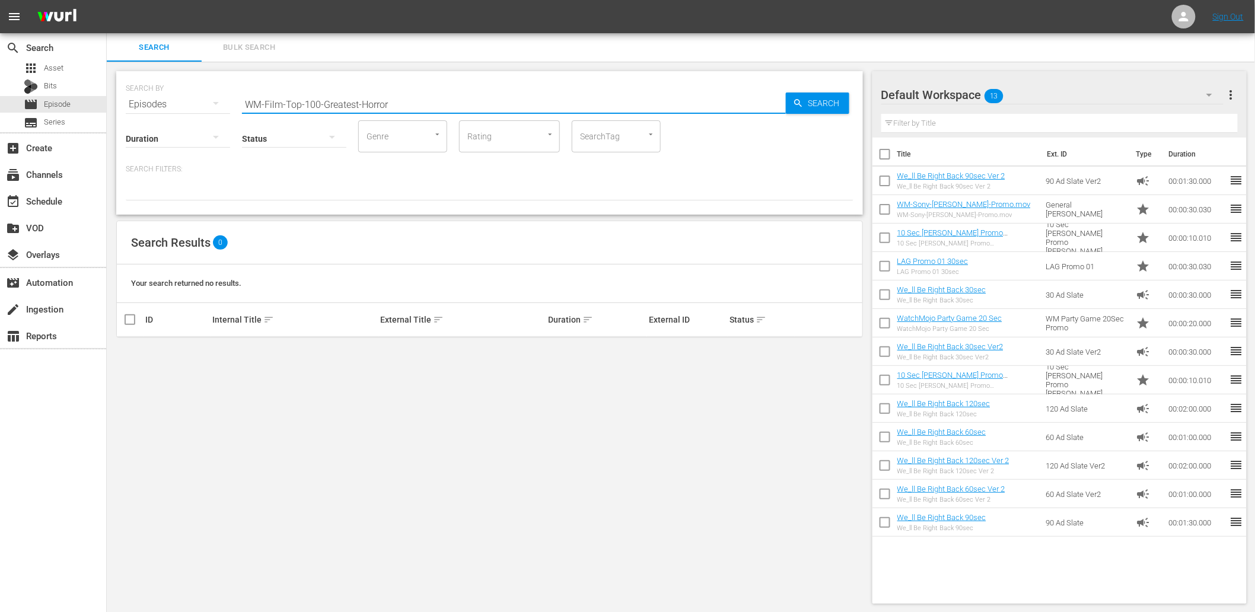
click at [156, 101] on div "SEARCH BY Search By Episodes Search ID, Title, Description, Keywords, or Catego…" at bounding box center [490, 97] width 728 height 43
paste input "-Movies-of-All-Time_B7D0Q7-EN"
click at [482, 104] on input "WM-Film-Top-100-Greatest-Horror-Movies-of-All-Time_B7D0Q7" at bounding box center [514, 104] width 544 height 28
type input "B7D0Q7"
click at [60, 63] on span "Asset" at bounding box center [54, 68] width 20 height 12
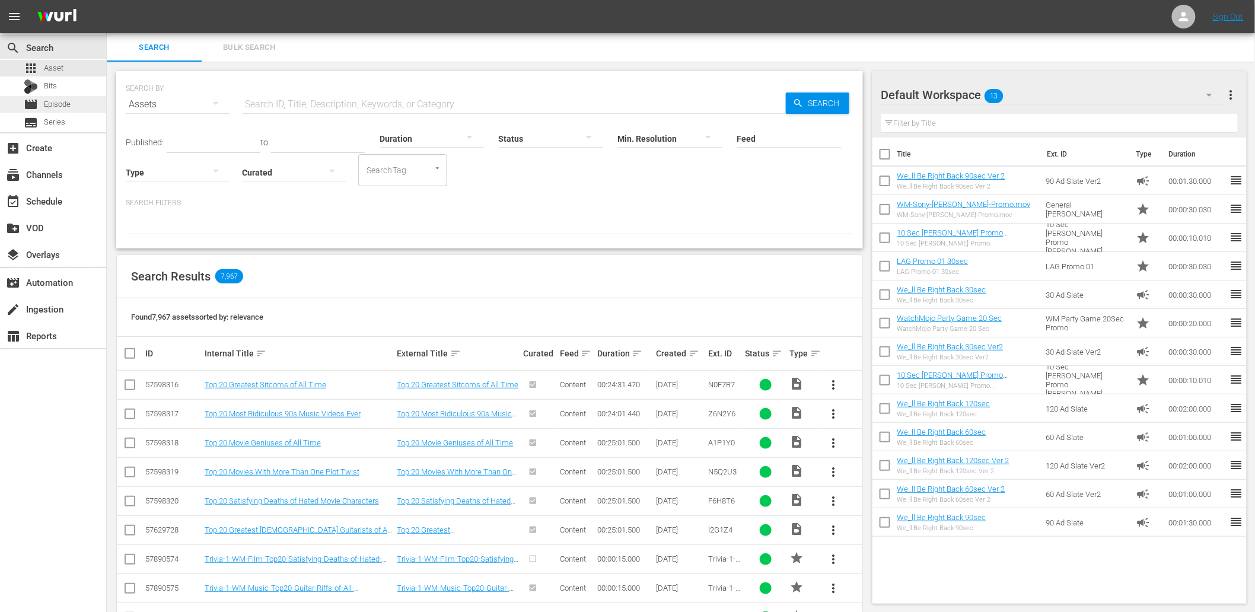
click at [67, 98] on span "Episode" at bounding box center [57, 104] width 27 height 12
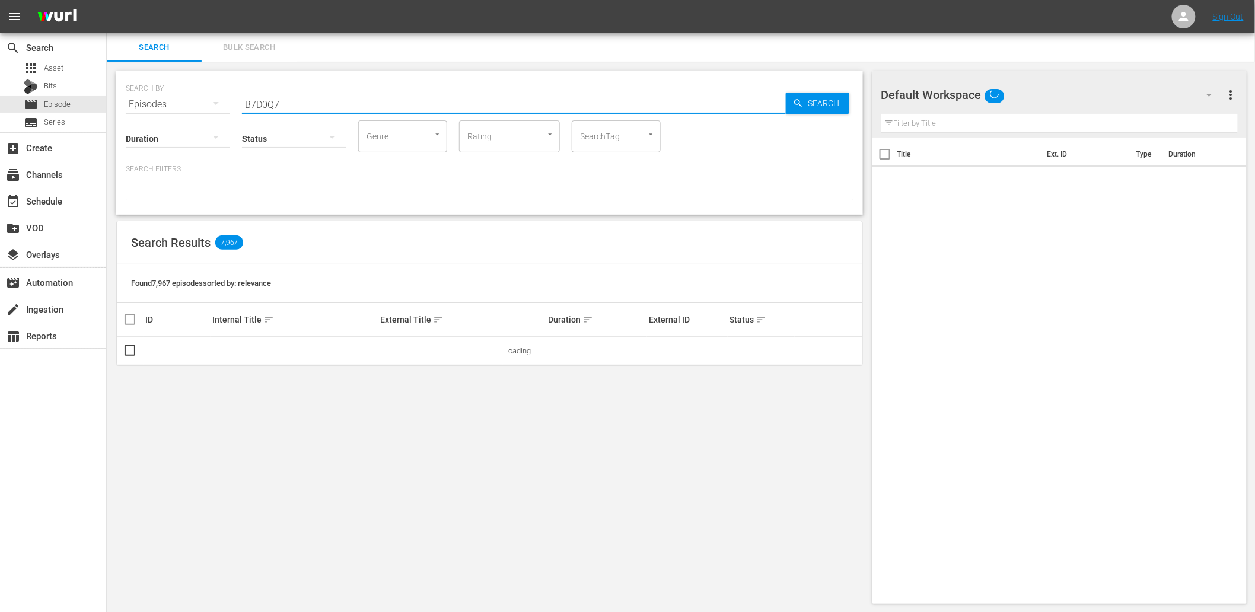
drag, startPoint x: 297, startPoint y: 104, endPoint x: 119, endPoint y: 111, distance: 178.0
click at [119, 111] on div "SEARCH BY Search By Episodes Search ID, Title, Description, Keywords, or Catego…" at bounding box center [489, 143] width 747 height 144
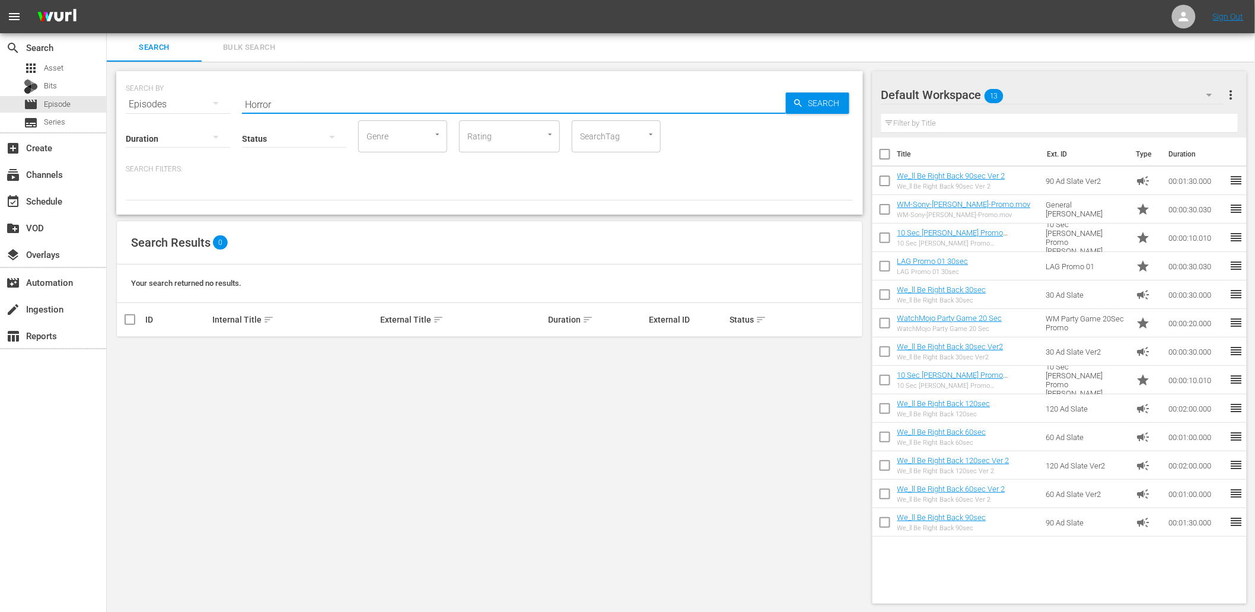
type input "Horror"
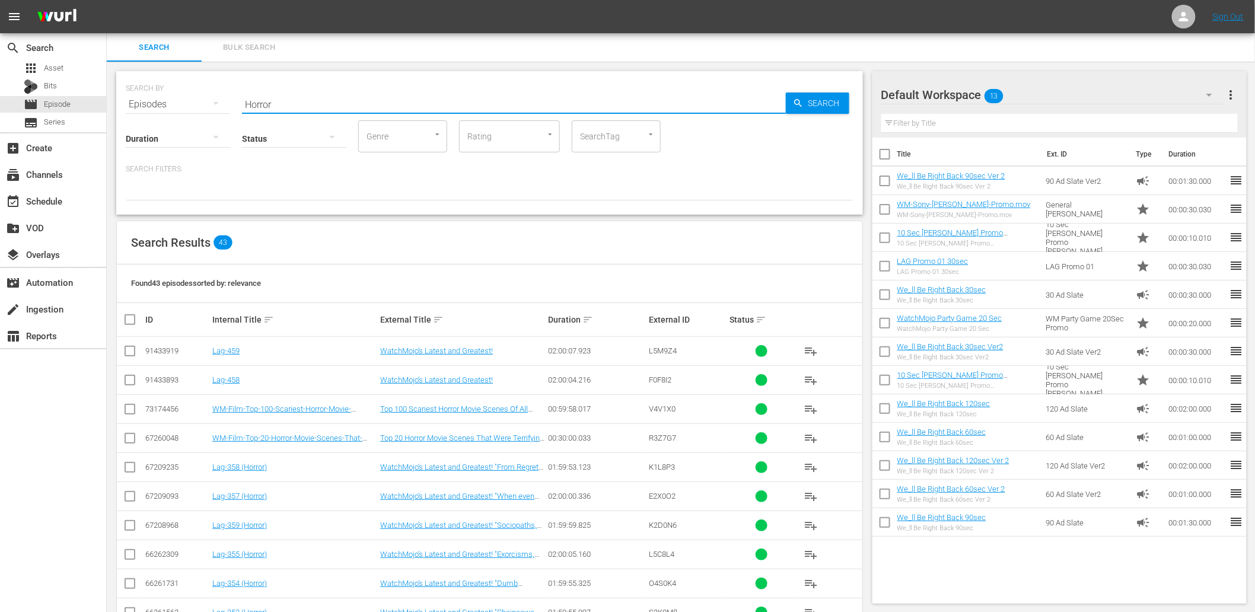
click at [453, 273] on div "Found 43 episodes sorted by: relevance" at bounding box center [489, 284] width 745 height 39
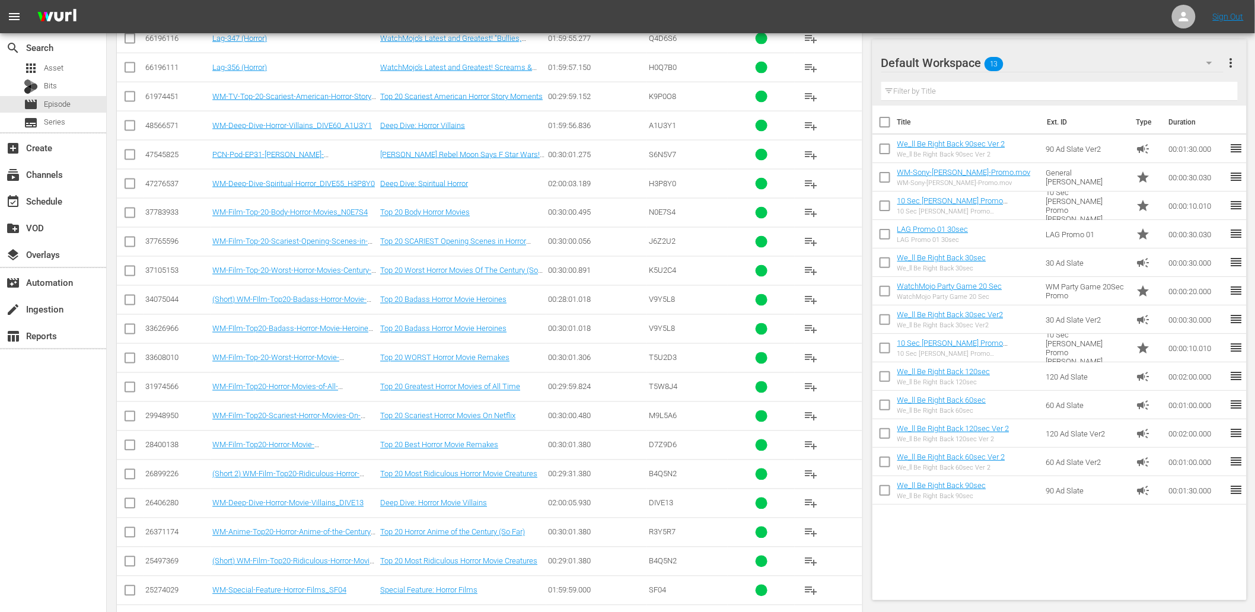
scroll to position [999, 0]
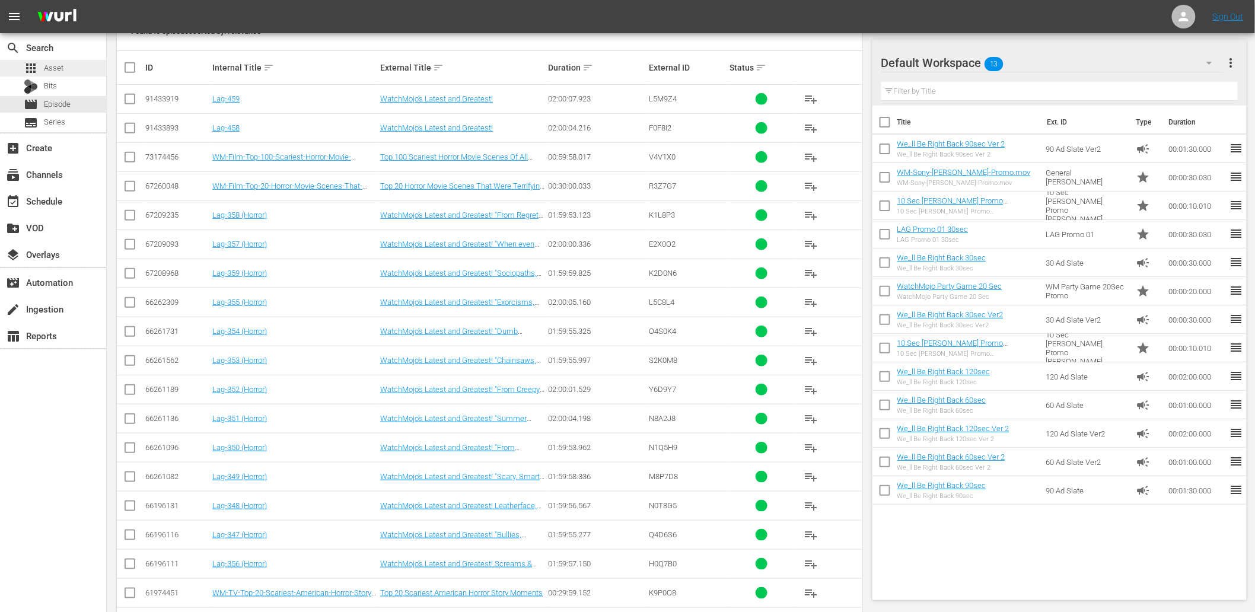
click at [77, 66] on div "apps Asset" at bounding box center [53, 68] width 106 height 17
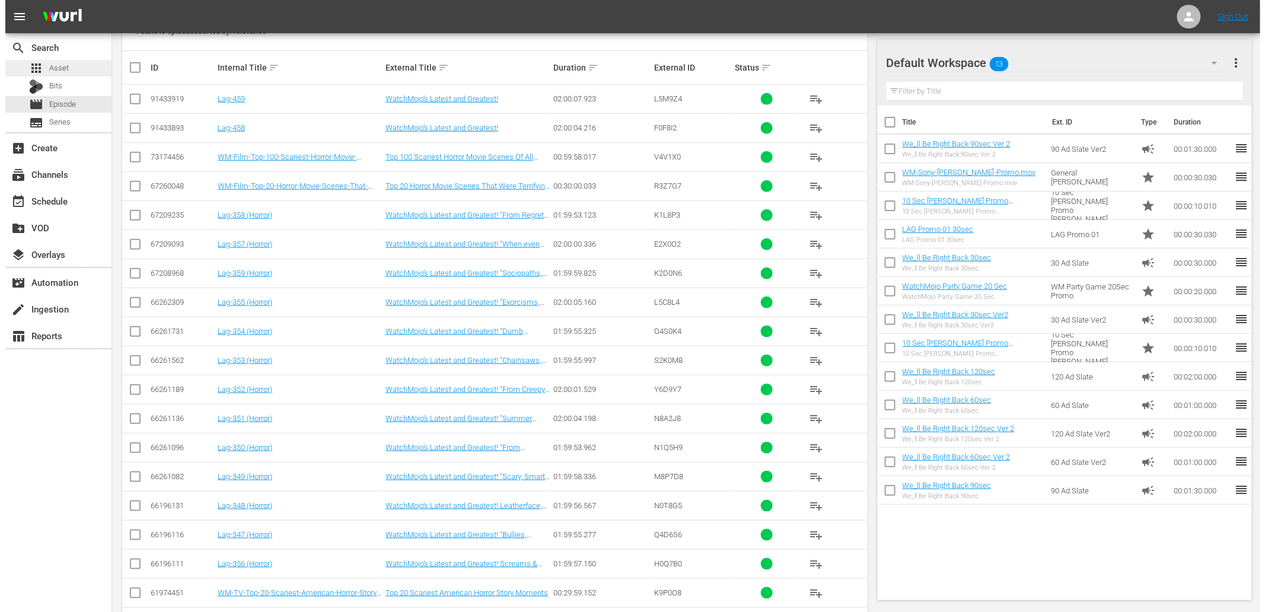
scroll to position [1, 0]
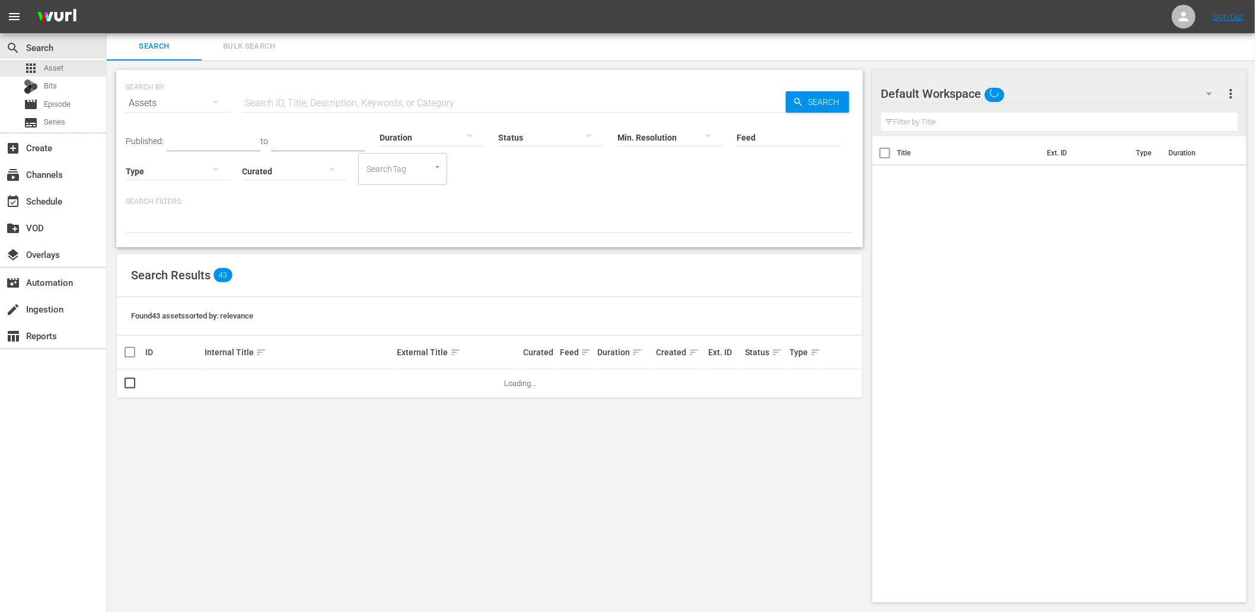
click at [369, 99] on input "text" at bounding box center [514, 103] width 544 height 28
paste input "WM-Film-Top-100-Greatest-Horror-Movies-of-All-Time_B7D0Q7-EN"
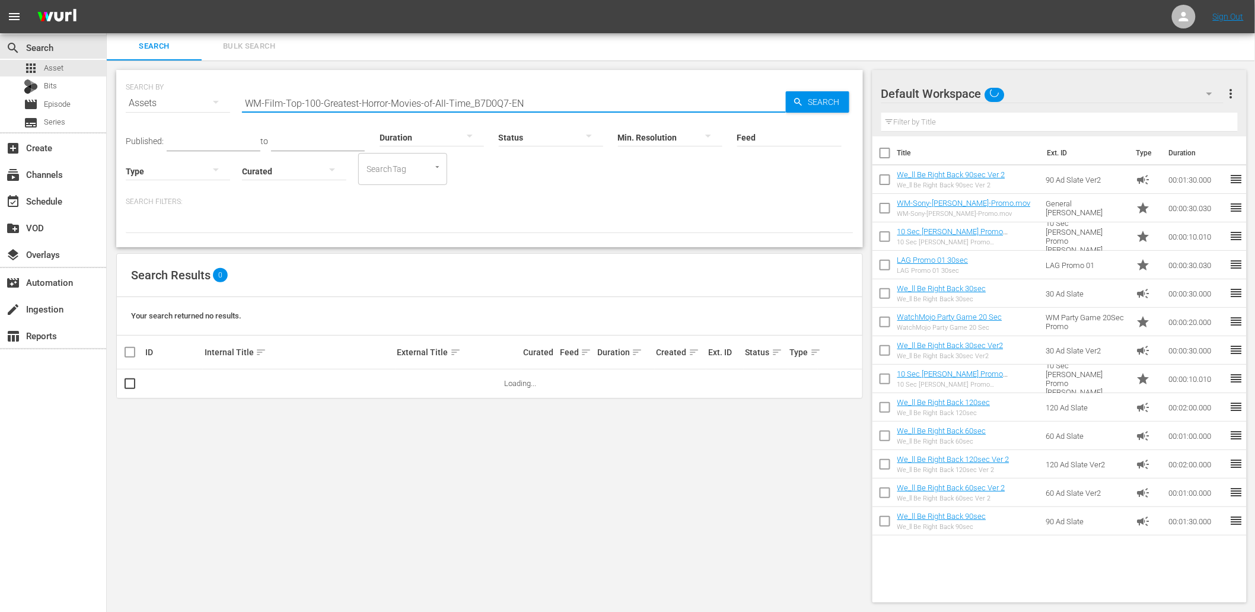
drag, startPoint x: 469, startPoint y: 104, endPoint x: 110, endPoint y: 101, distance: 359.4
click at [110, 101] on div "SEARCH BY Search By Assets Search ID, Title, Description, Keywords, or Category…" at bounding box center [490, 336] width 766 height 552
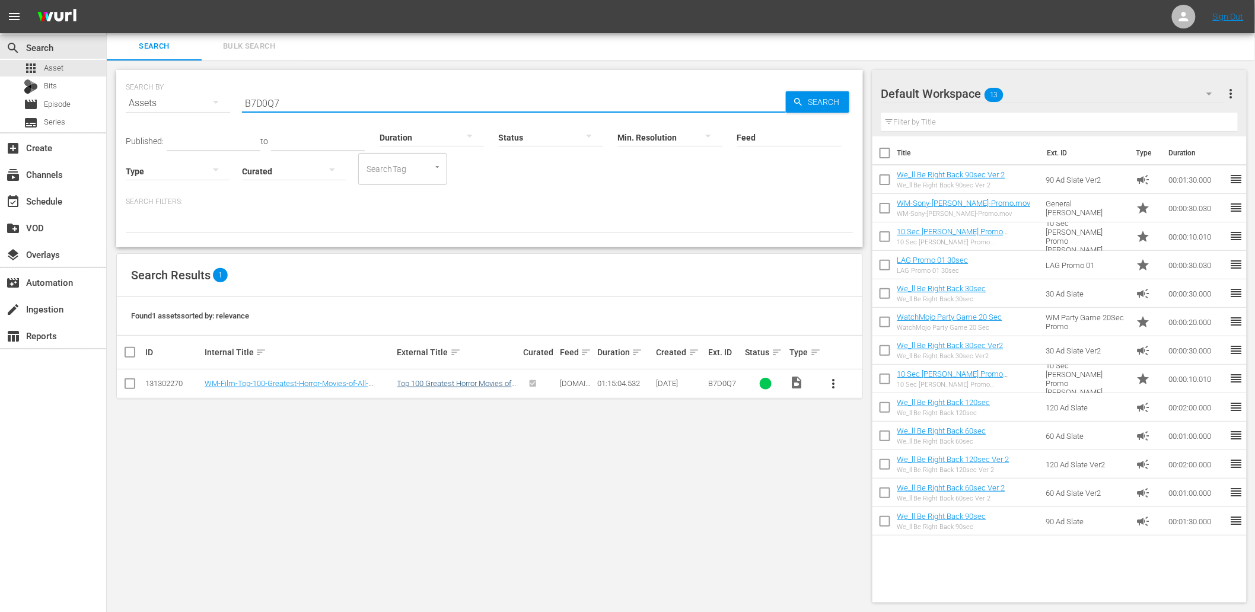
type input "B7D0Q7"
click at [467, 384] on link "Top 100 Greatest Horror Movies of All Time" at bounding box center [454, 388] width 114 height 18
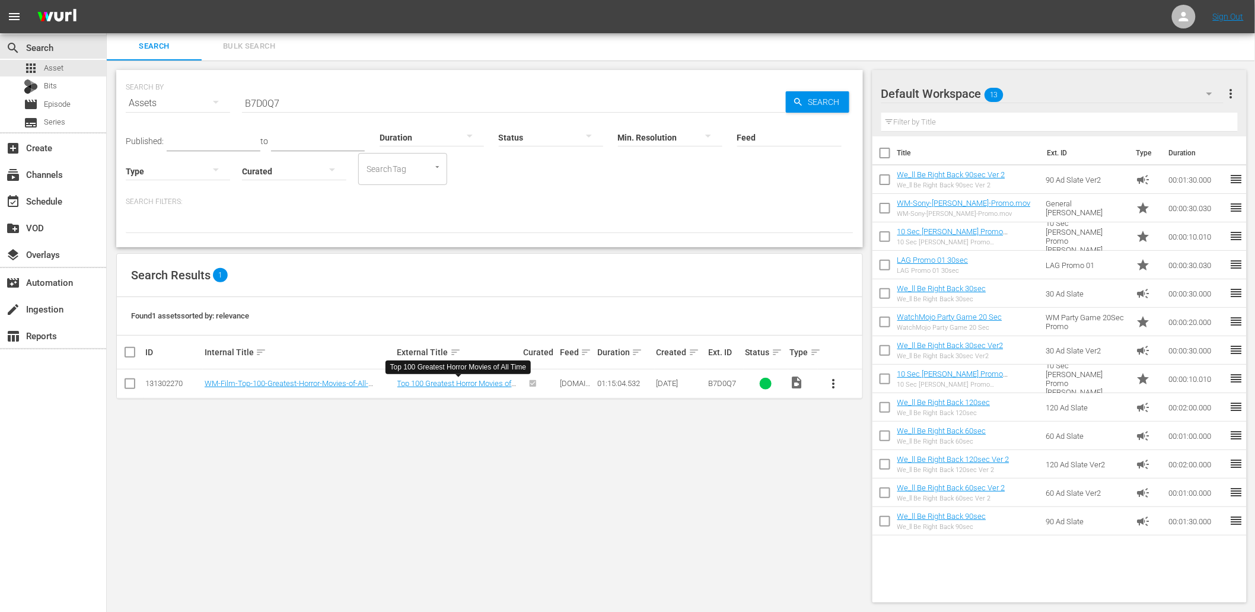
click at [570, 448] on div "SEARCH BY Search By Assets Search ID, Title, Description, Keywords, or Category…" at bounding box center [490, 336] width 766 height 552
click at [828, 383] on span "more_vert" at bounding box center [834, 384] width 14 height 14
click at [864, 476] on div "Episode" at bounding box center [898, 474] width 81 height 28
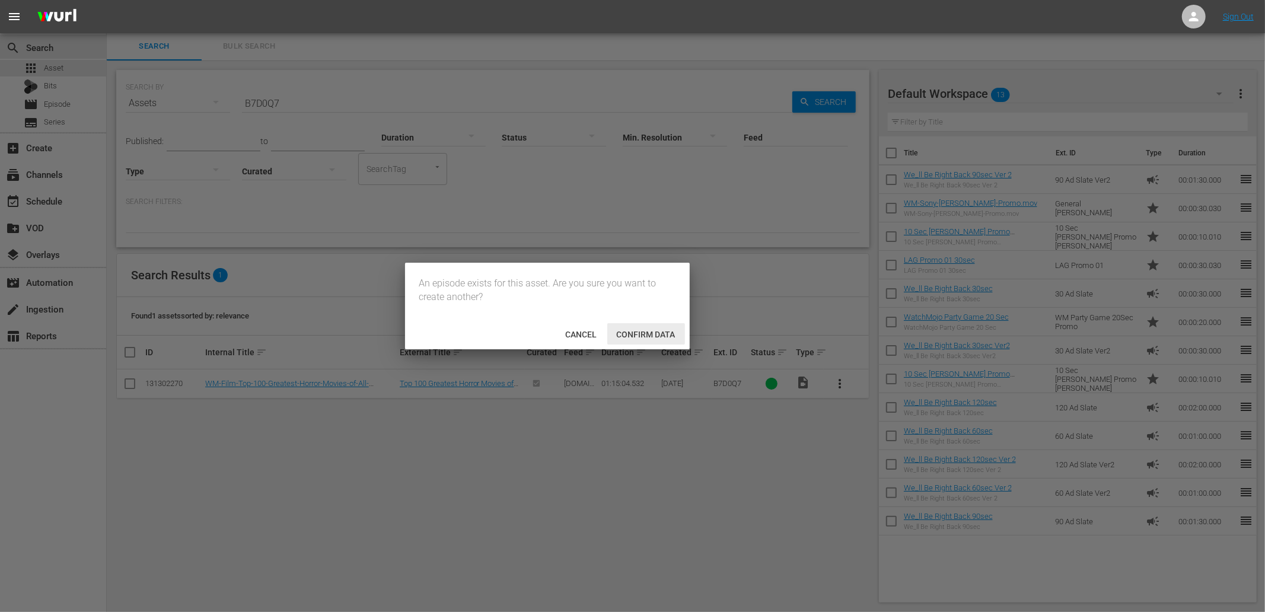
click at [647, 336] on span "Confirm data" at bounding box center [646, 334] width 78 height 9
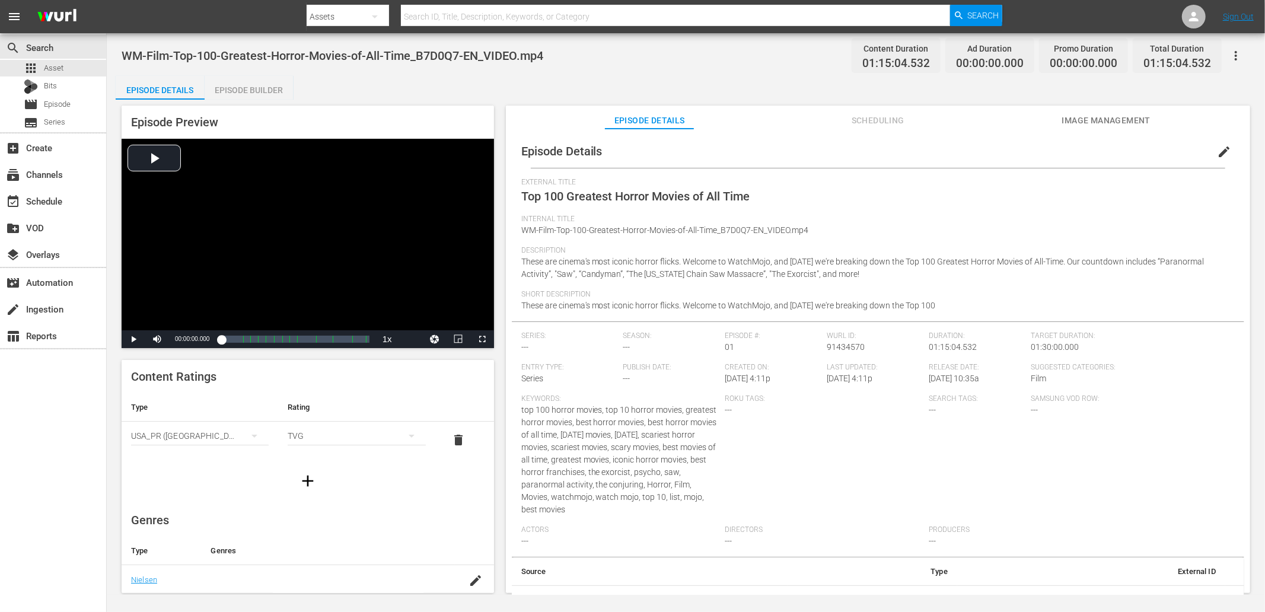
click at [273, 81] on div "Episode Builder" at bounding box center [249, 90] width 89 height 28
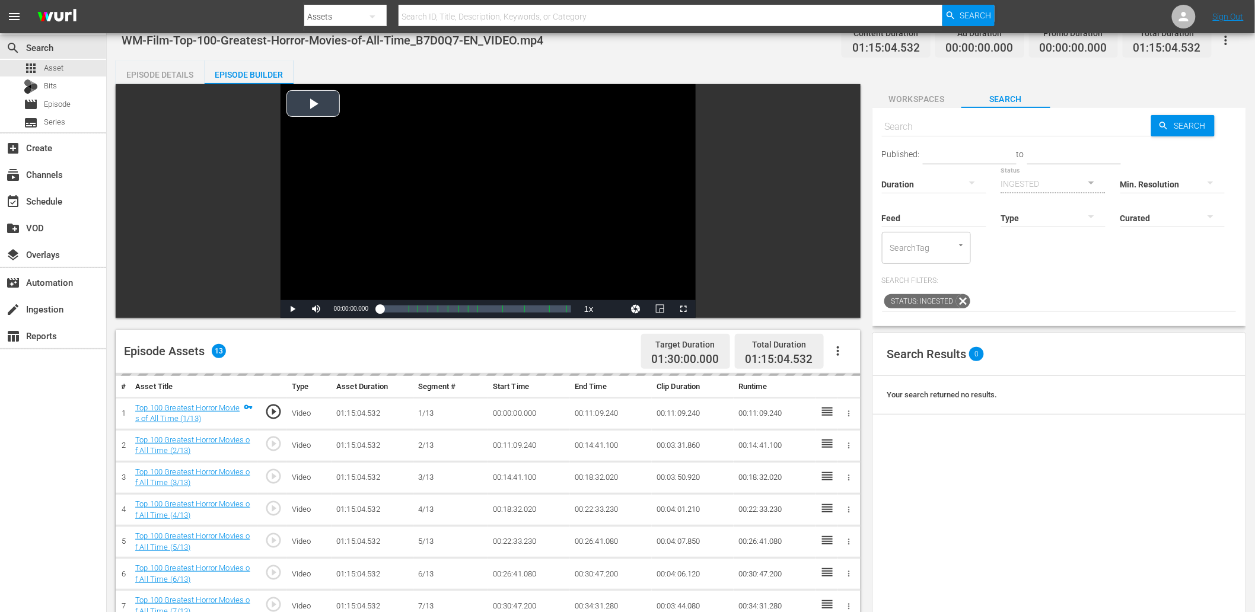
scroll to position [44, 0]
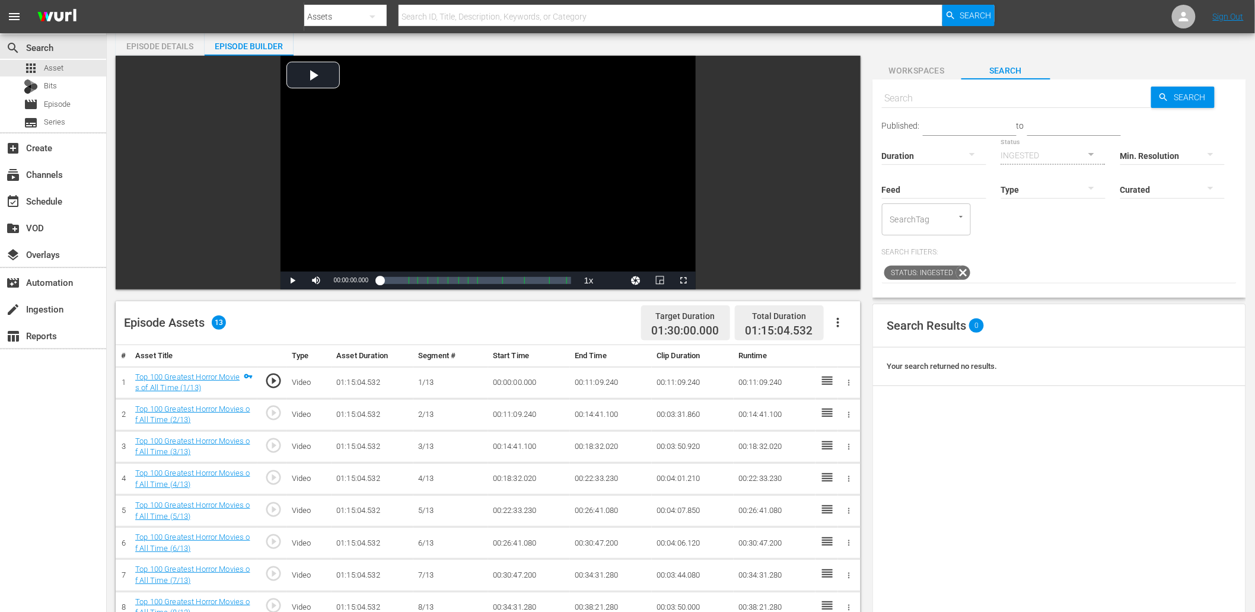
click at [953, 95] on input "text" at bounding box center [1017, 98] width 270 height 28
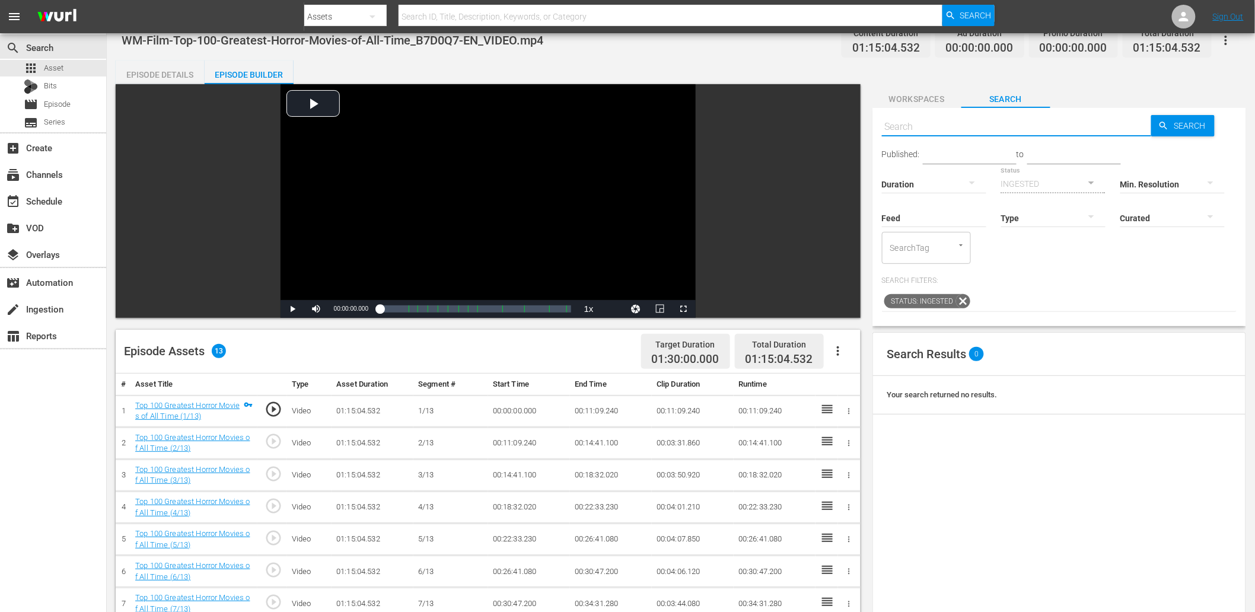
scroll to position [0, 0]
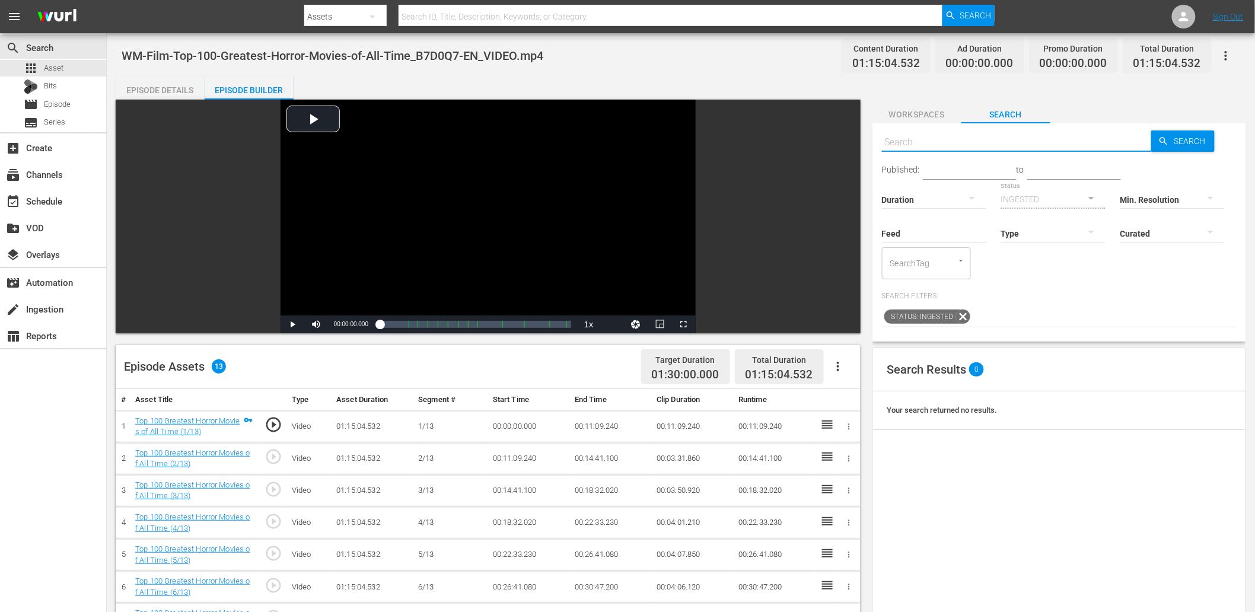
click at [906, 108] on span "Workspaces" at bounding box center [916, 114] width 89 height 15
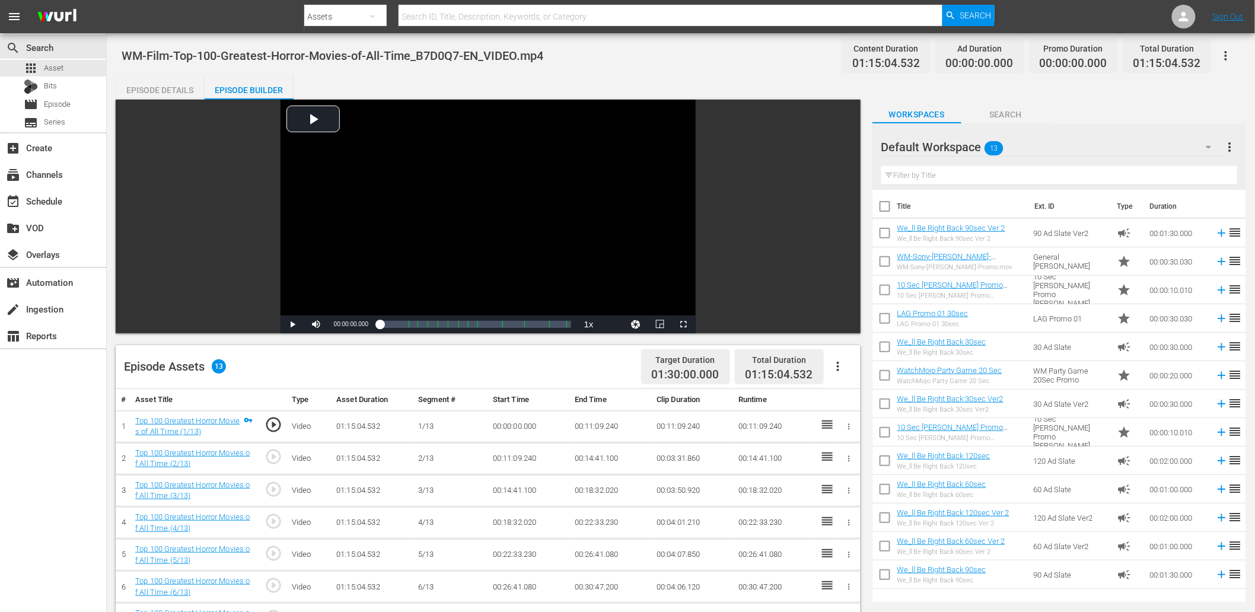
click at [1207, 145] on icon "button" at bounding box center [1209, 147] width 14 height 14
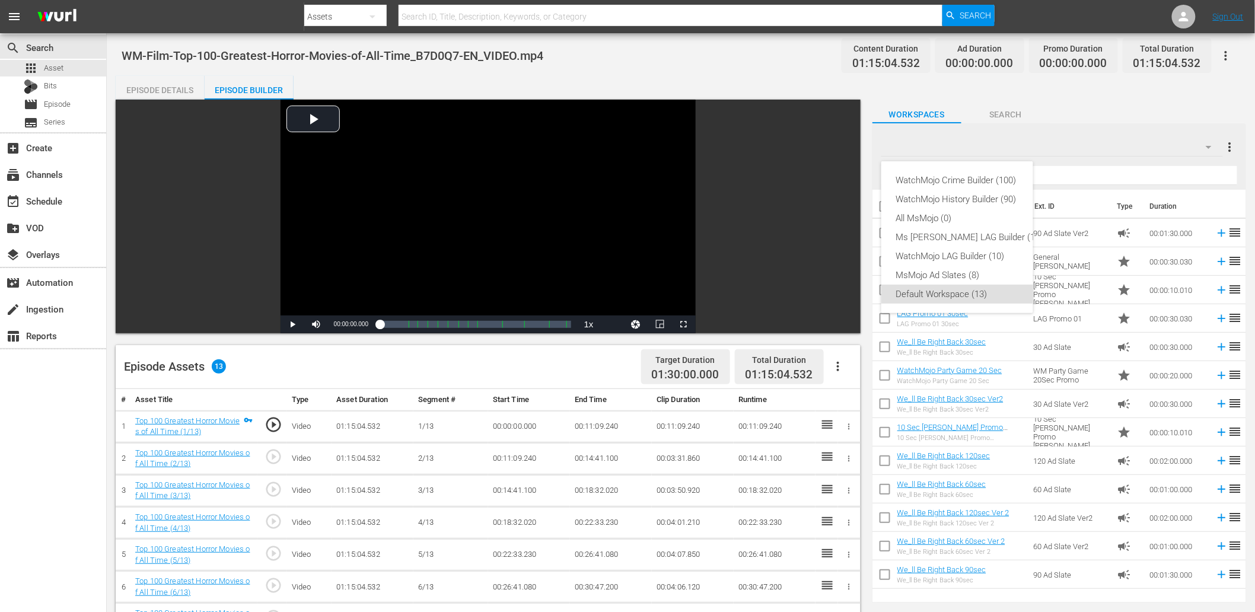
click at [1106, 108] on div "WatchMojo Crime Builder (100) WatchMojo History Builder (90) All MsMojo (0) Ms …" at bounding box center [627, 306] width 1255 height 612
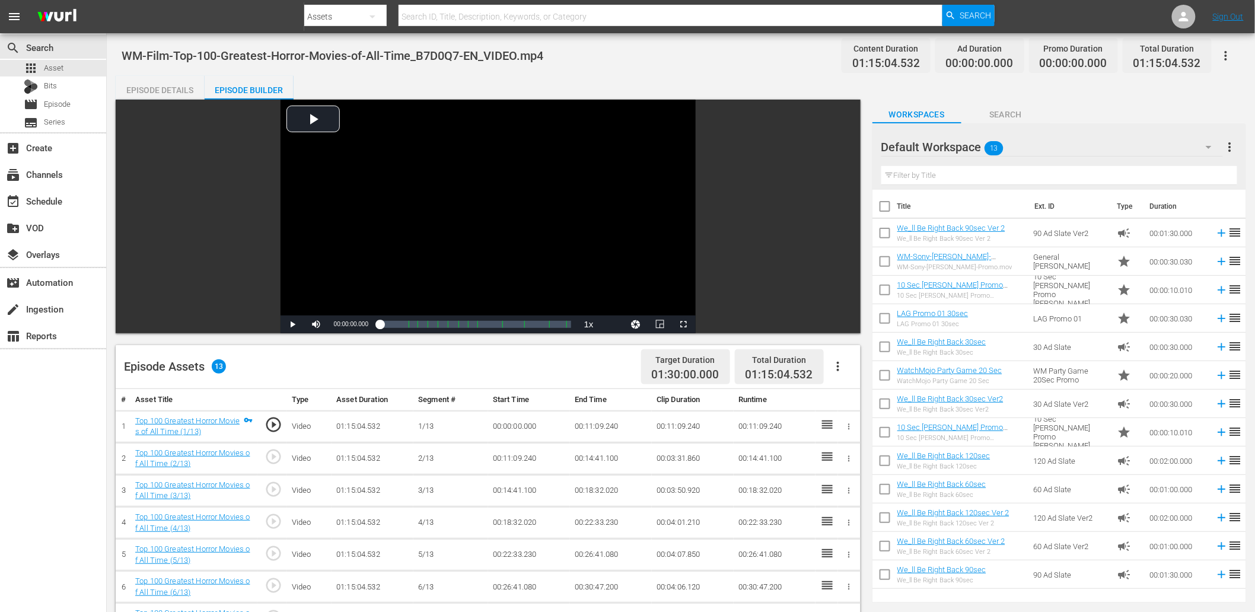
click at [988, 170] on input "text" at bounding box center [1059, 175] width 356 height 19
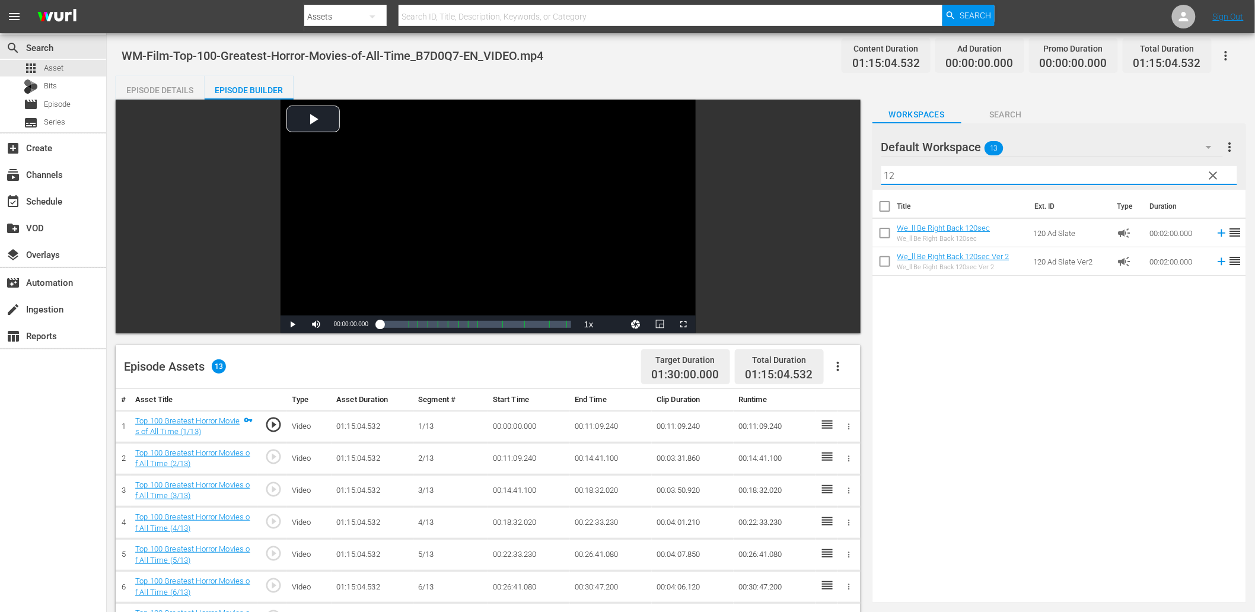
click at [1004, 404] on div "Title Ext. ID Type Duration We_ll Be Right Back 120sec We_ll Be Right Back 120s…" at bounding box center [1059, 394] width 374 height 408
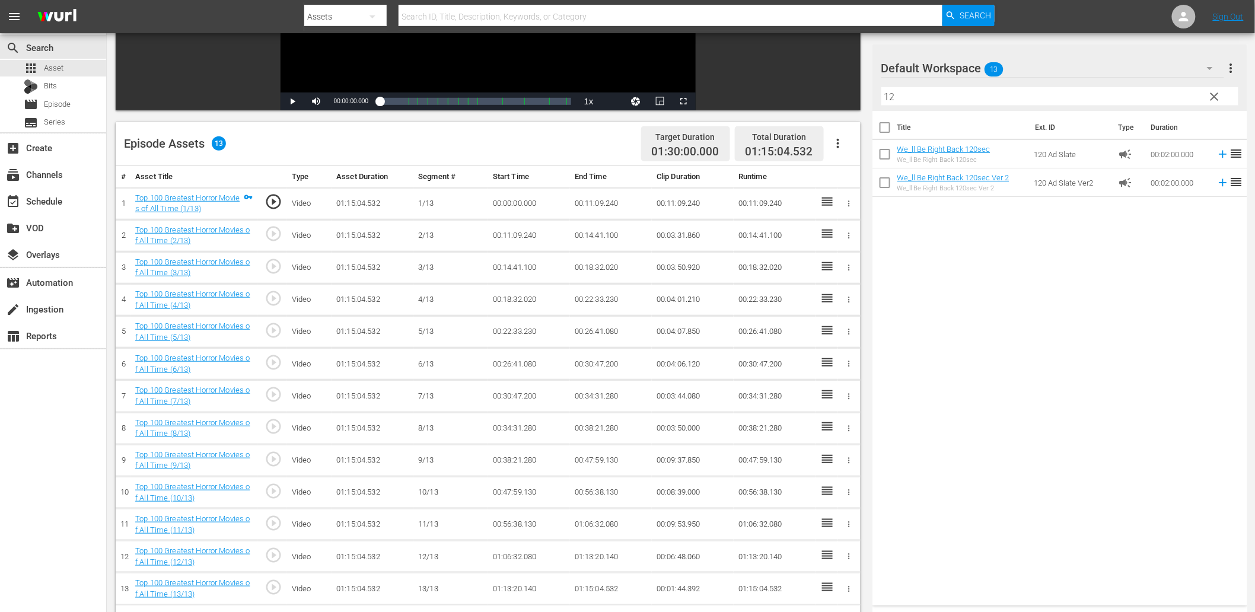
scroll to position [308, 0]
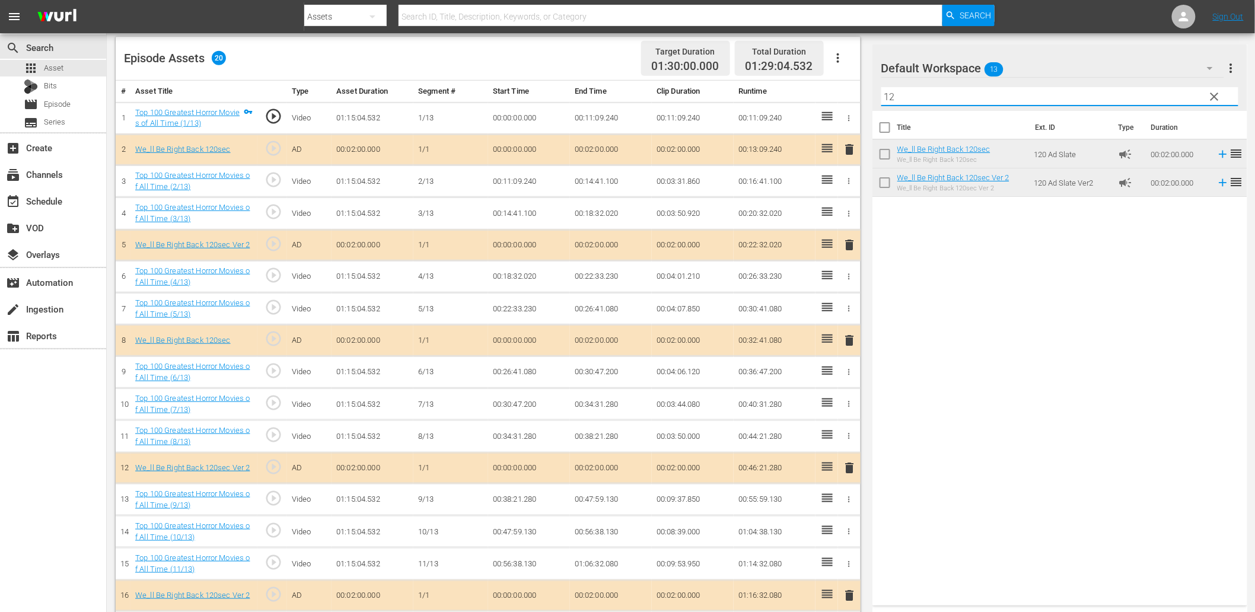
drag, startPoint x: 884, startPoint y: 94, endPoint x: 685, endPoint y: 95, distance: 199.3
click at [689, 95] on div "Video Player is loading. Play Video Play Mute Current Time 00:00:00.000 / Durat…" at bounding box center [681, 264] width 1130 height 947
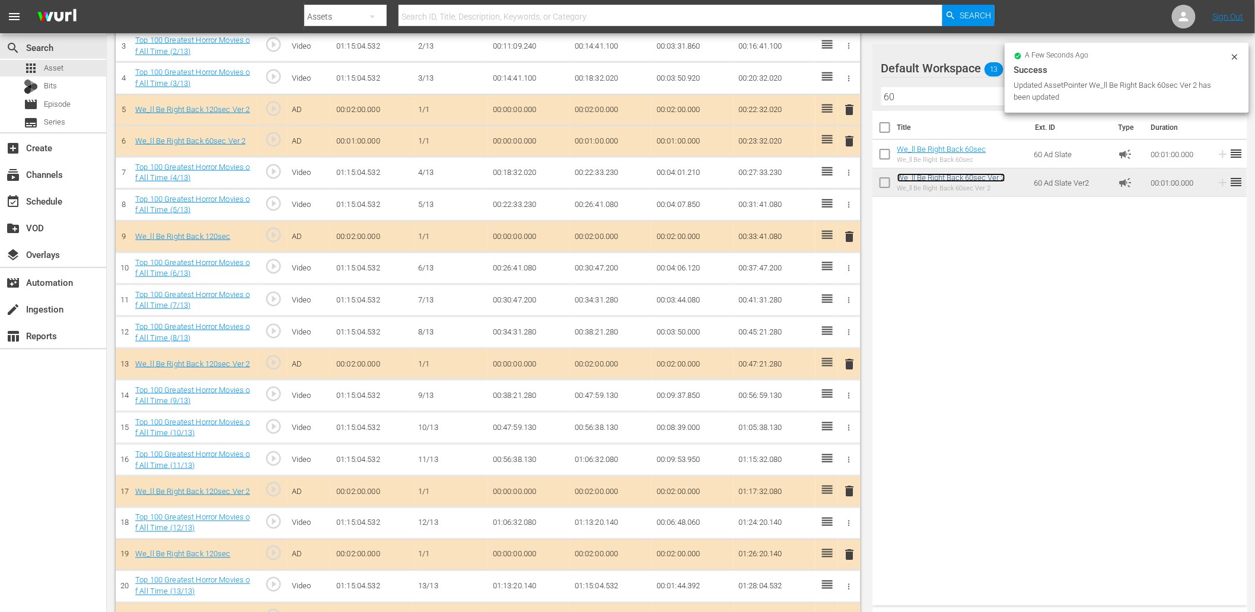
scroll to position [443, 0]
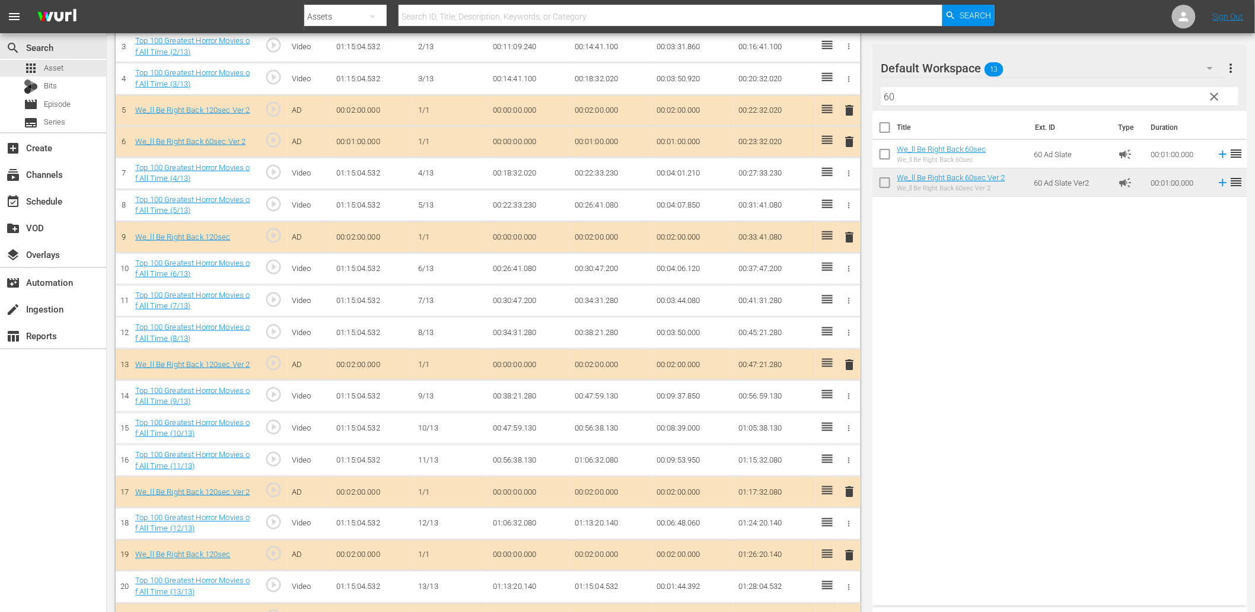
click at [848, 109] on span "delete" at bounding box center [850, 110] width 14 height 14
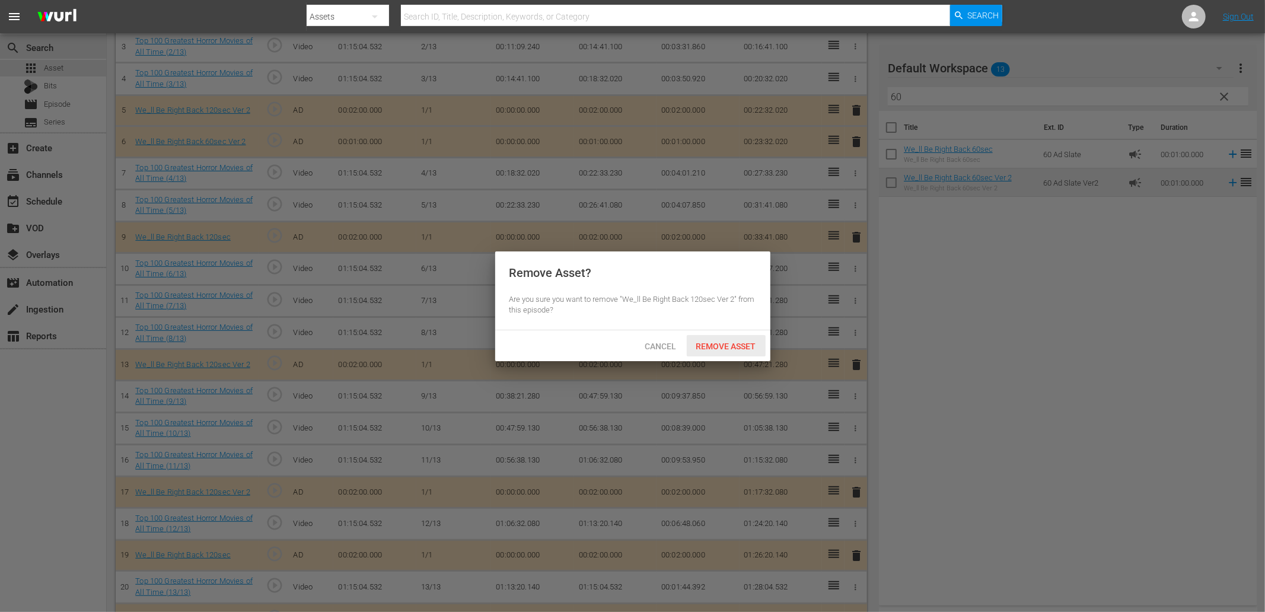
click at [719, 345] on span "Remove Asset" at bounding box center [726, 346] width 79 height 9
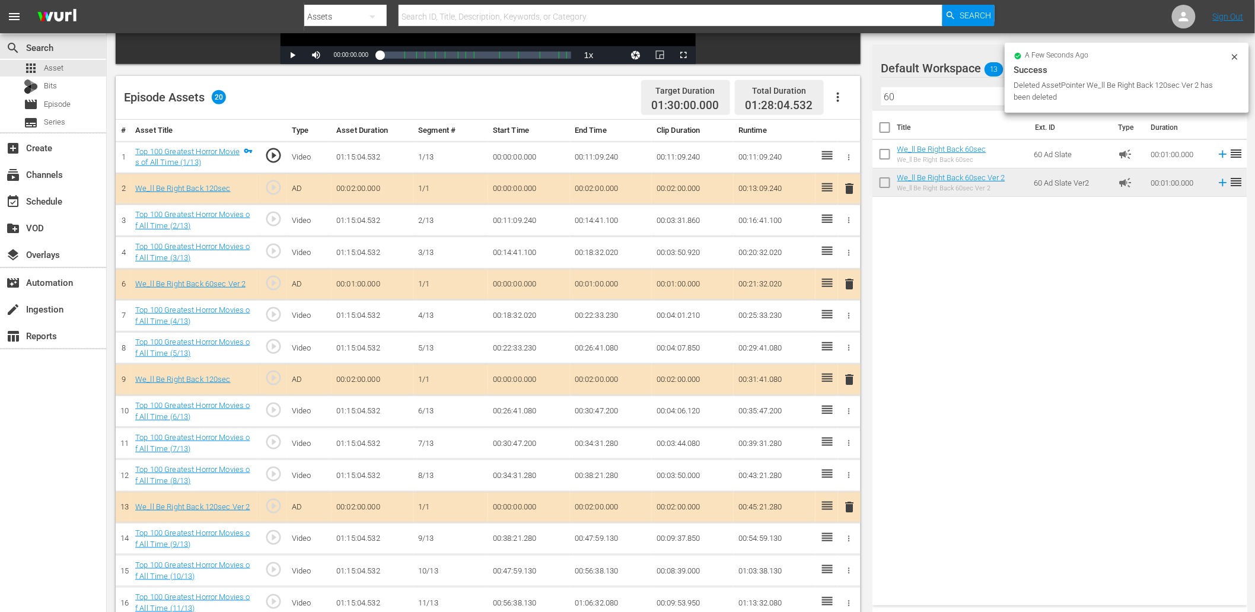
scroll to position [224, 0]
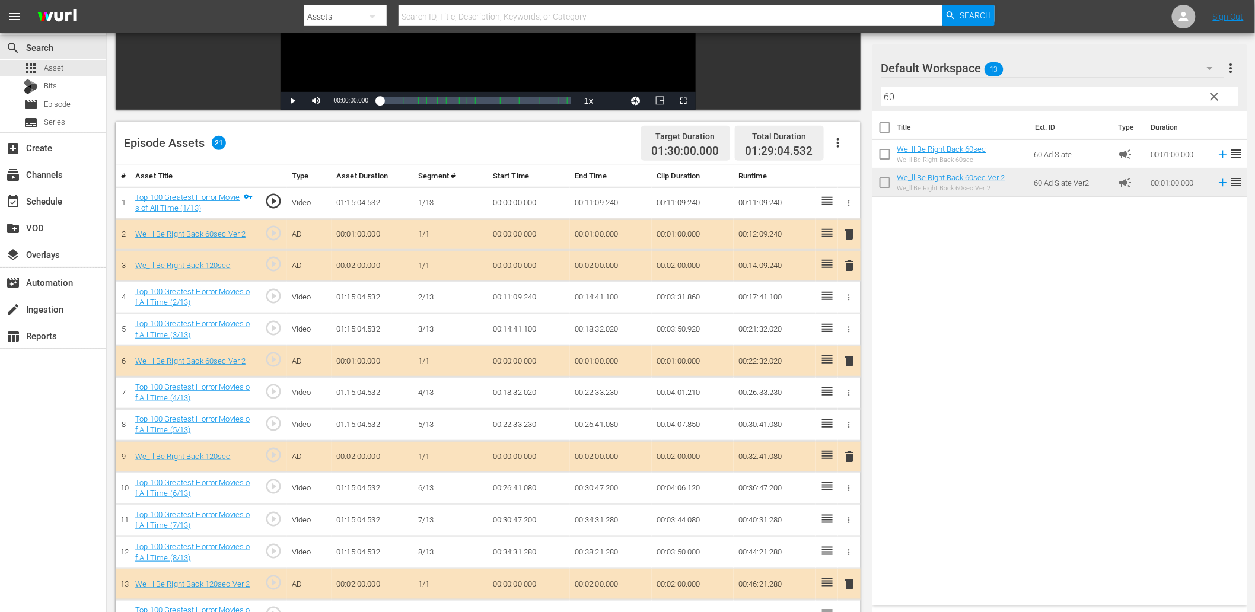
click at [849, 262] on span "delete" at bounding box center [850, 266] width 14 height 14
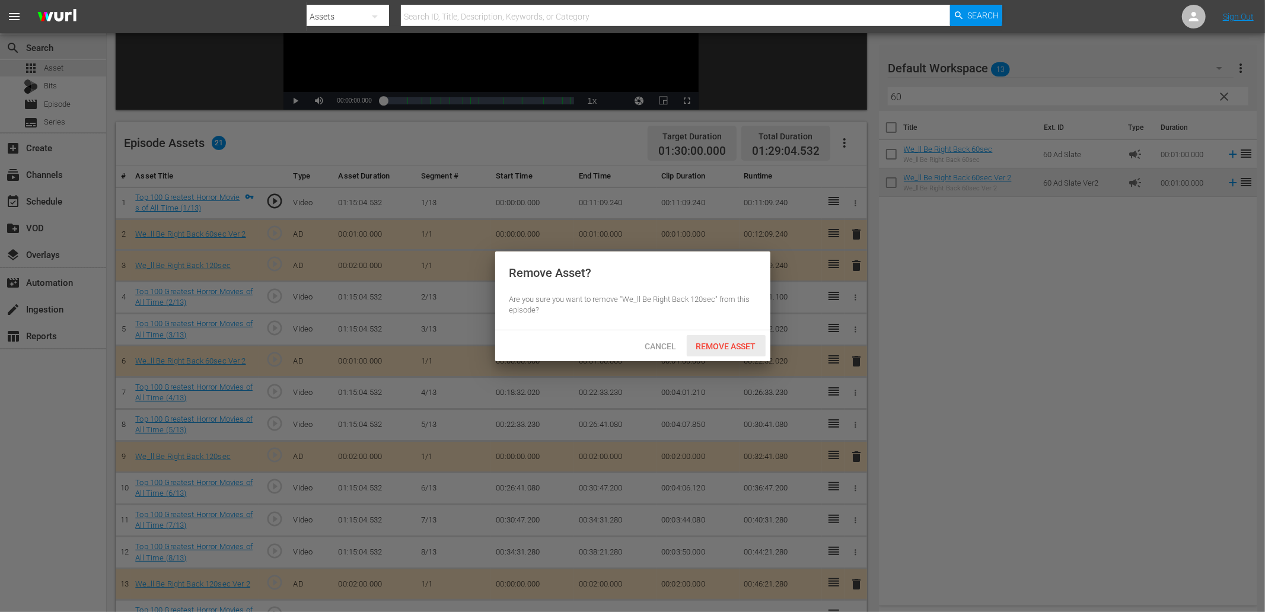
click at [732, 338] on div "Remove Asset" at bounding box center [726, 346] width 79 height 22
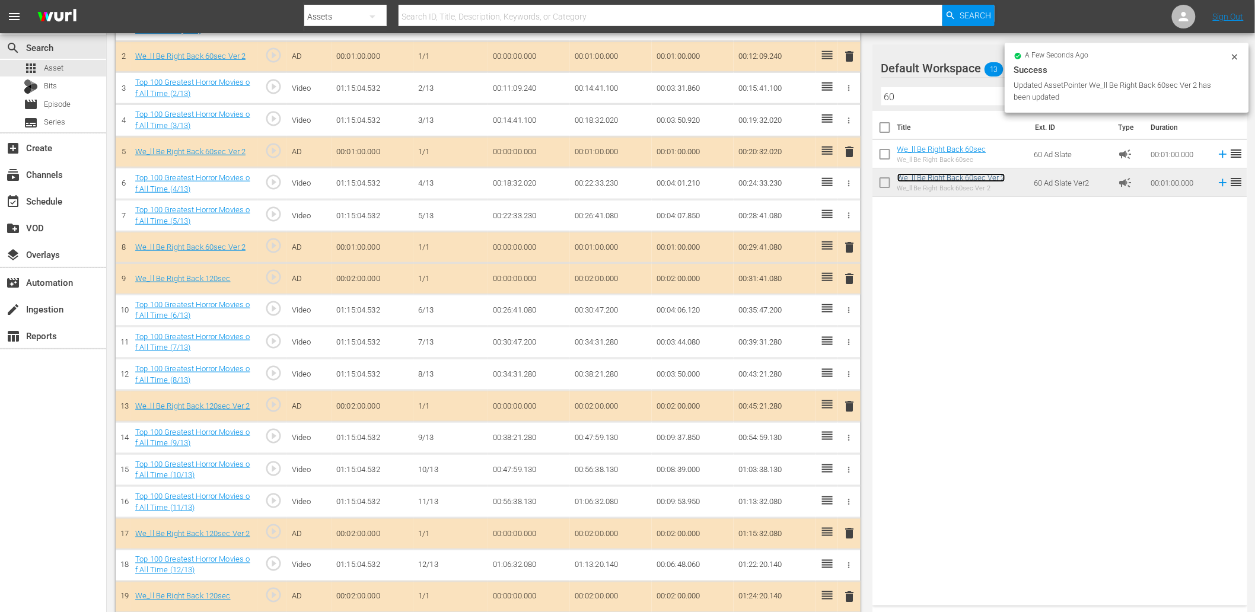
scroll to position [399, 0]
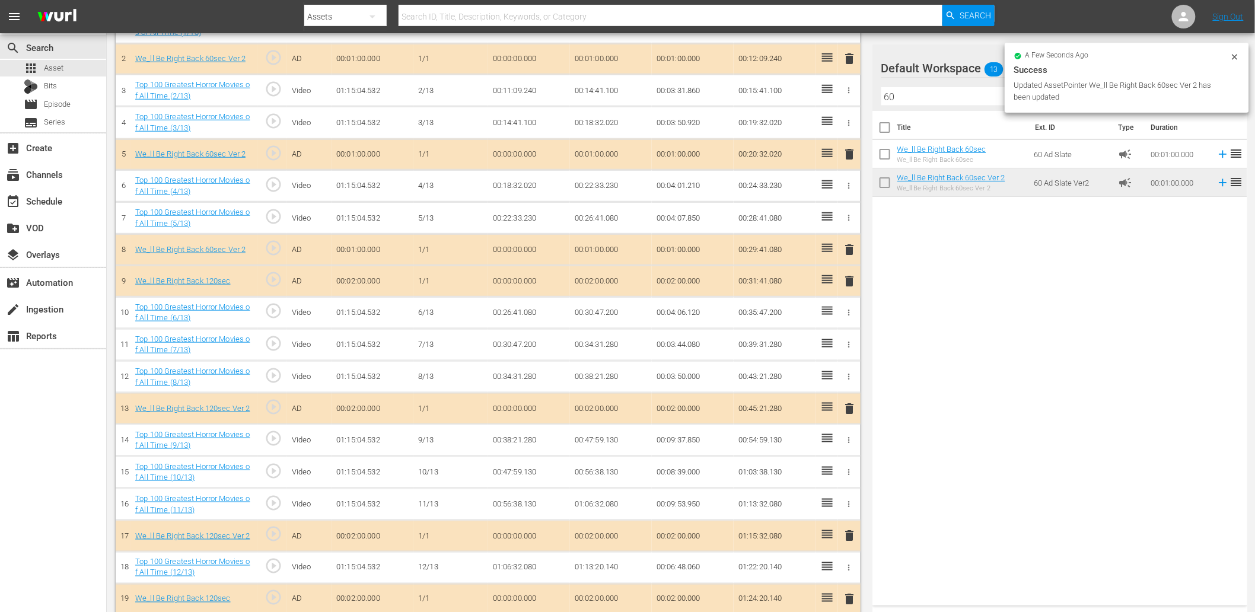
click at [848, 276] on span "delete" at bounding box center [850, 281] width 14 height 14
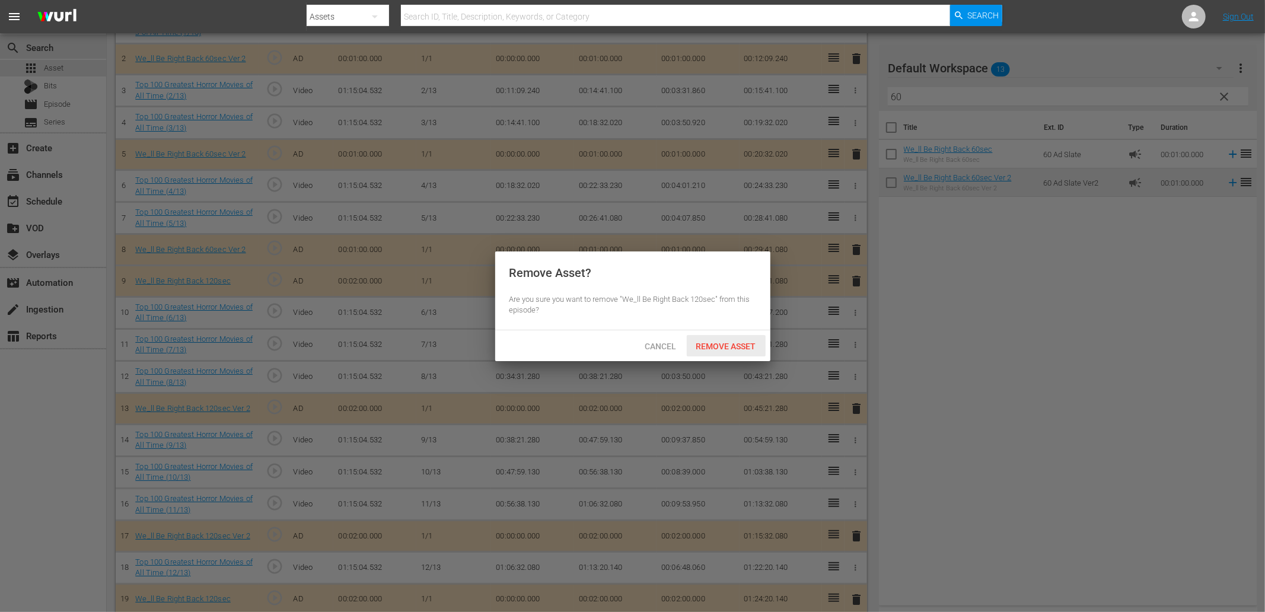
click at [739, 351] on div "Remove Asset" at bounding box center [726, 346] width 79 height 22
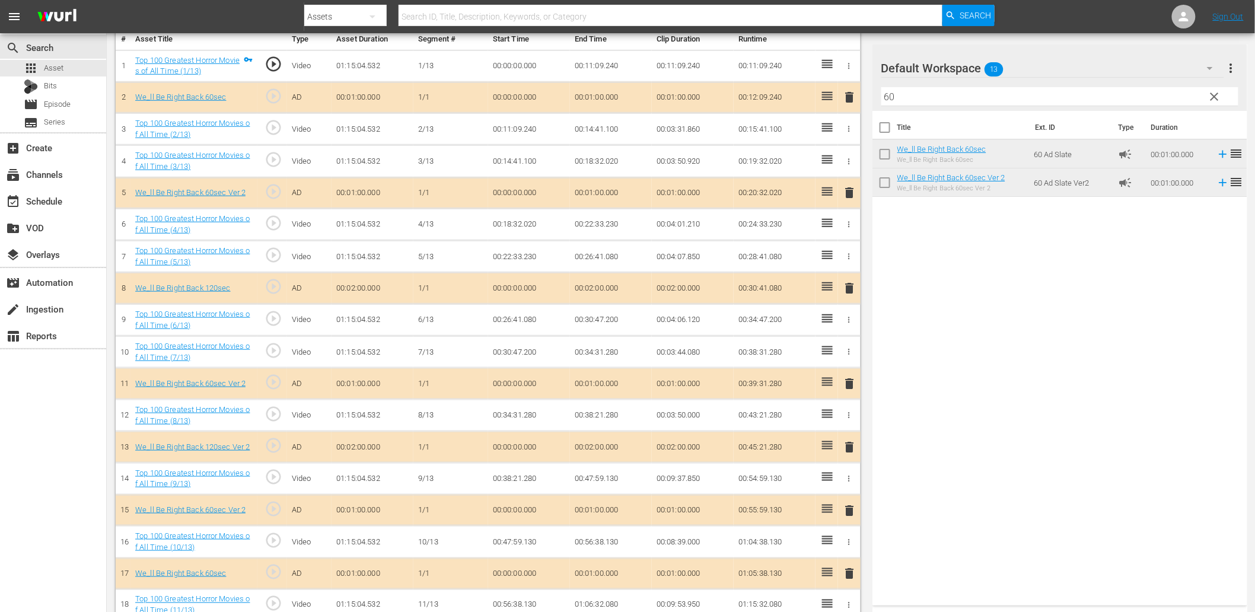
scroll to position [317, 0]
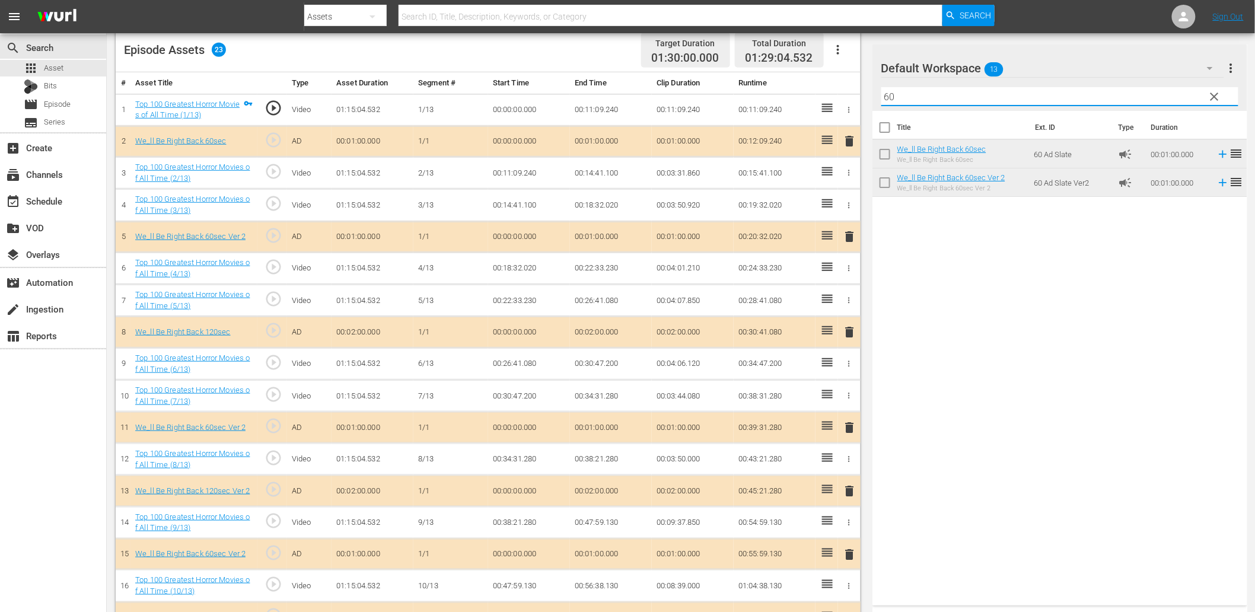
drag, startPoint x: 939, startPoint y: 94, endPoint x: 761, endPoint y: 98, distance: 178.0
click at [761, 98] on div "Video Player is loading. Play Video Play Mute Current Time 00:00:00.000 / Durat…" at bounding box center [681, 303] width 1130 height 1040
type input "6"
type input "12"
click at [1004, 359] on div "Title Ext. ID Type Duration We_ll Be Right Back 120sec We_ll Be Right Back 120s…" at bounding box center [1059, 356] width 375 height 490
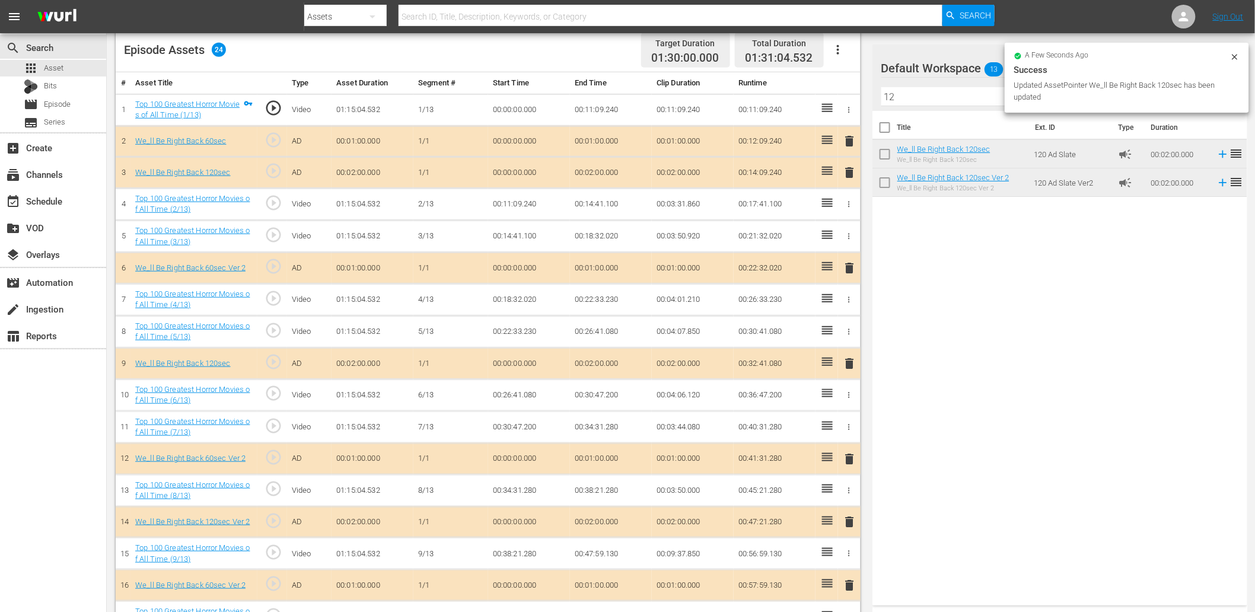
click at [856, 139] on span "delete" at bounding box center [850, 141] width 14 height 14
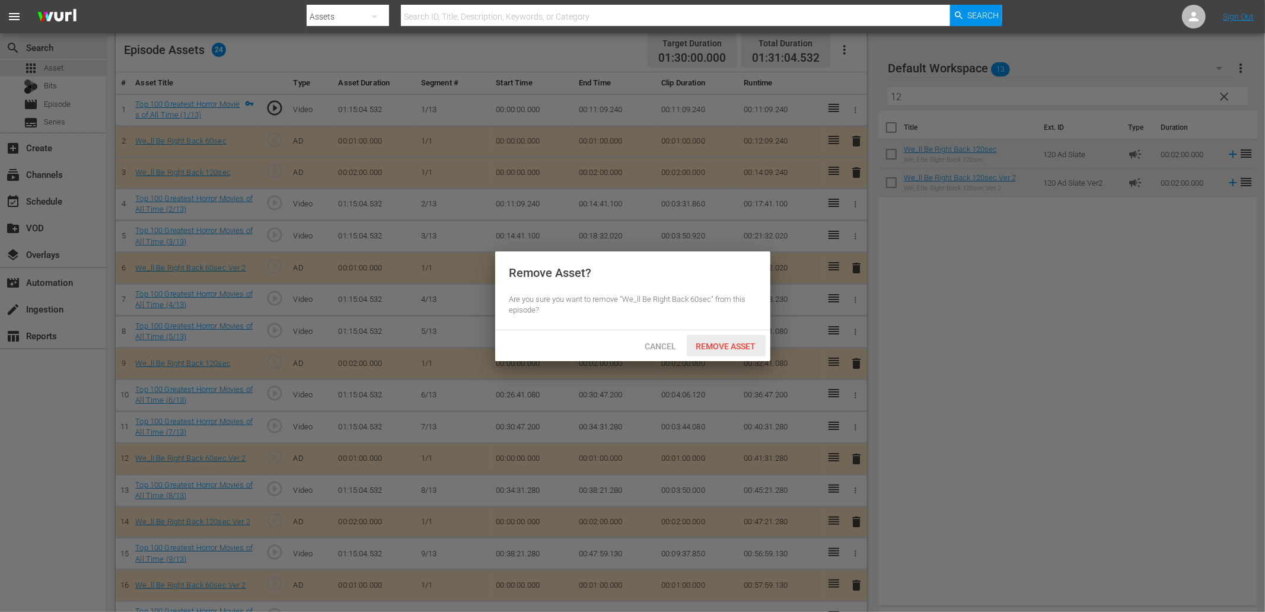
click at [741, 348] on span "Remove Asset" at bounding box center [726, 346] width 79 height 9
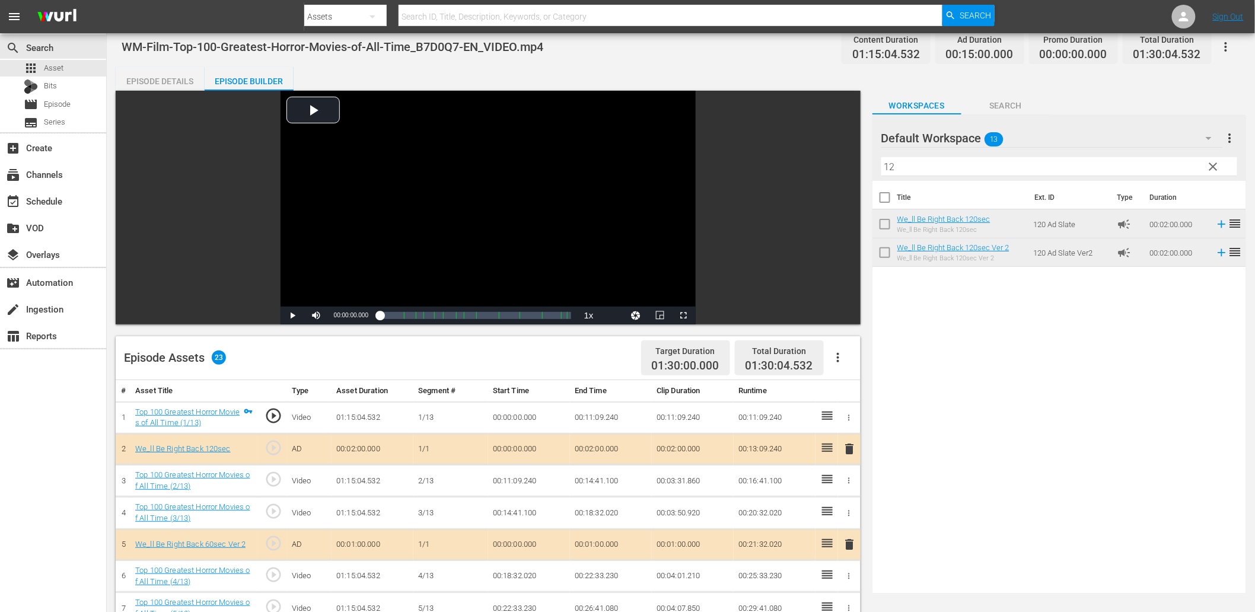
scroll to position [0, 0]
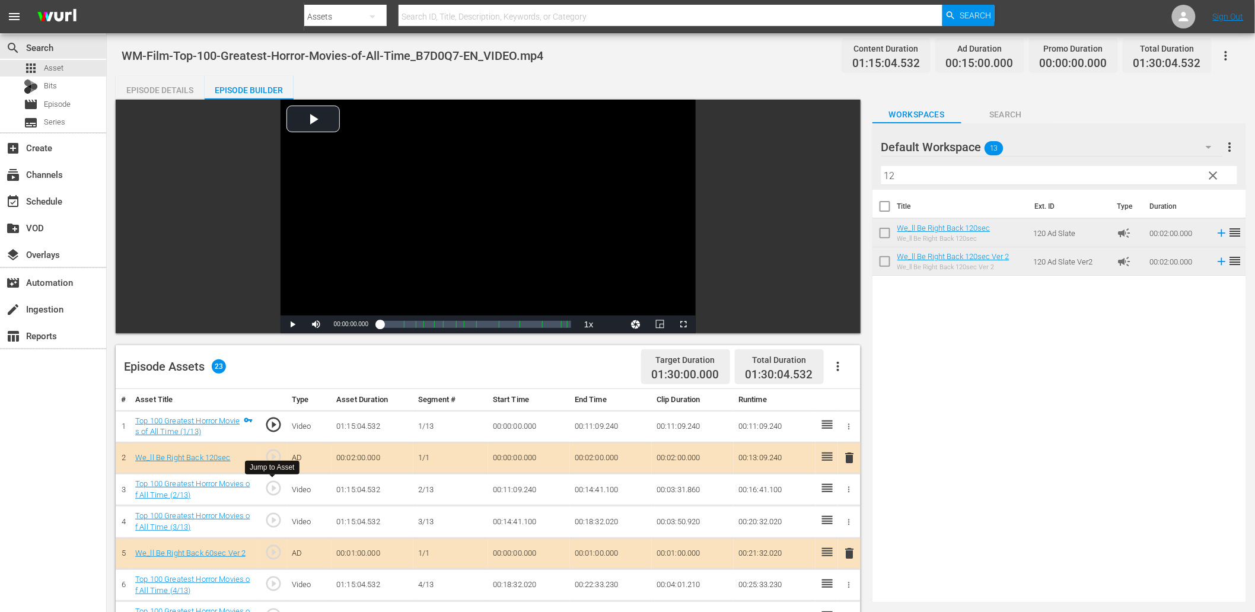
click at [278, 485] on span "play_circle_outline" at bounding box center [274, 488] width 18 height 18
click at [342, 272] on div "Video Player" at bounding box center [488, 208] width 415 height 216
click at [520, 486] on td "00:11:09.240" at bounding box center [529, 490] width 82 height 32
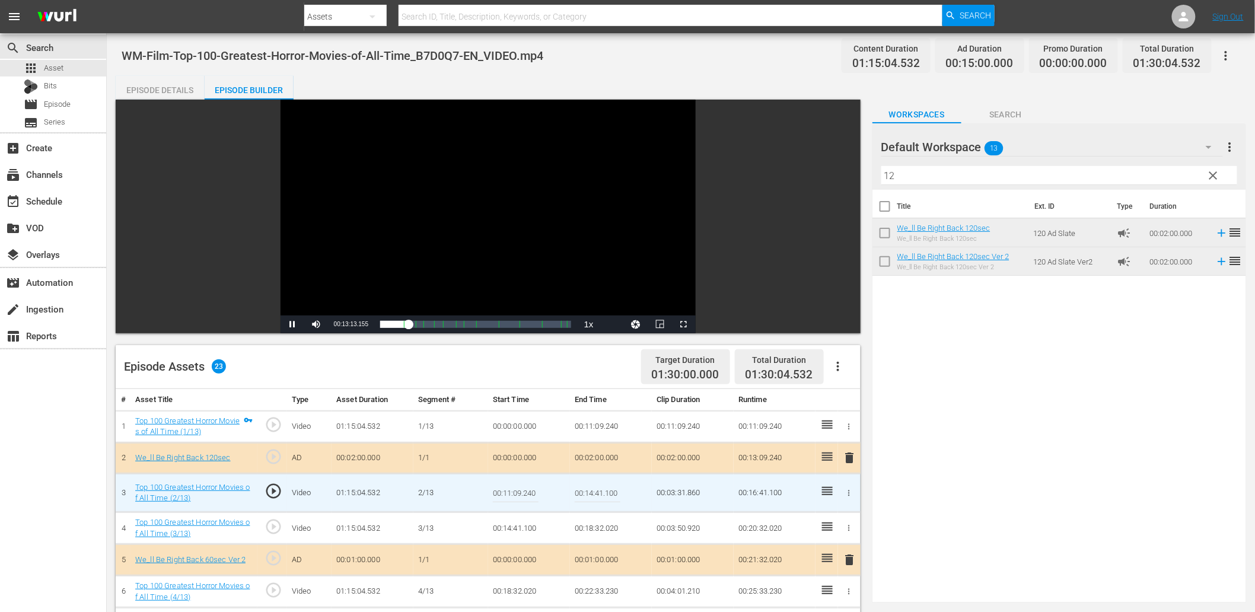
click at [520, 486] on input "00:11:09.240" at bounding box center [516, 493] width 46 height 28
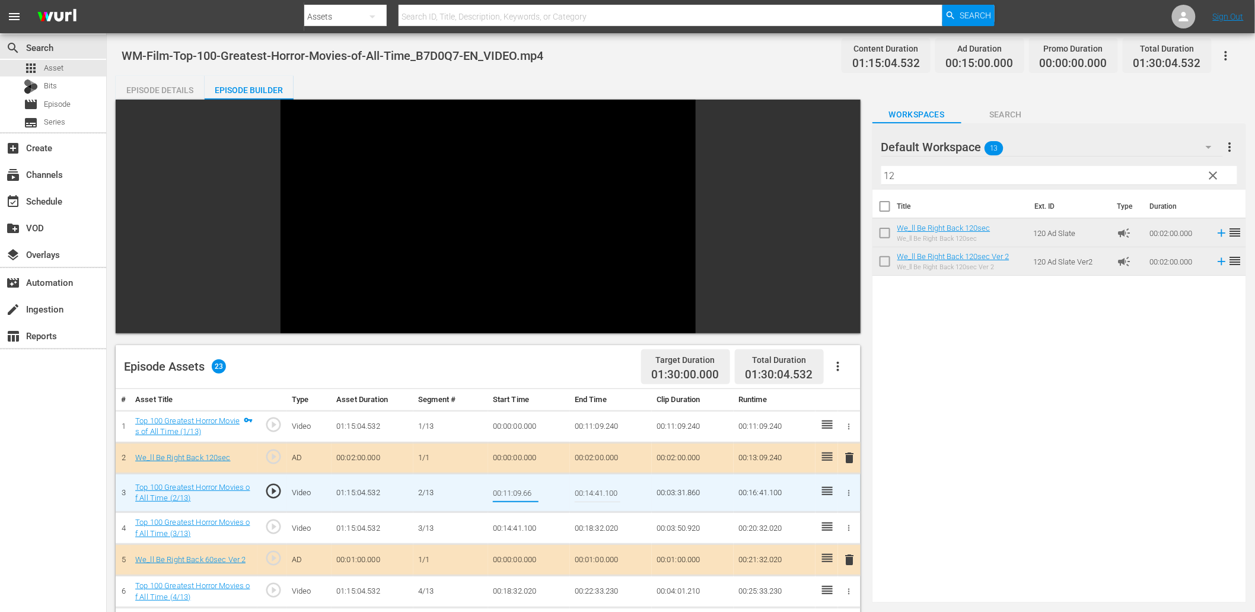
type input "00:11:09.666"
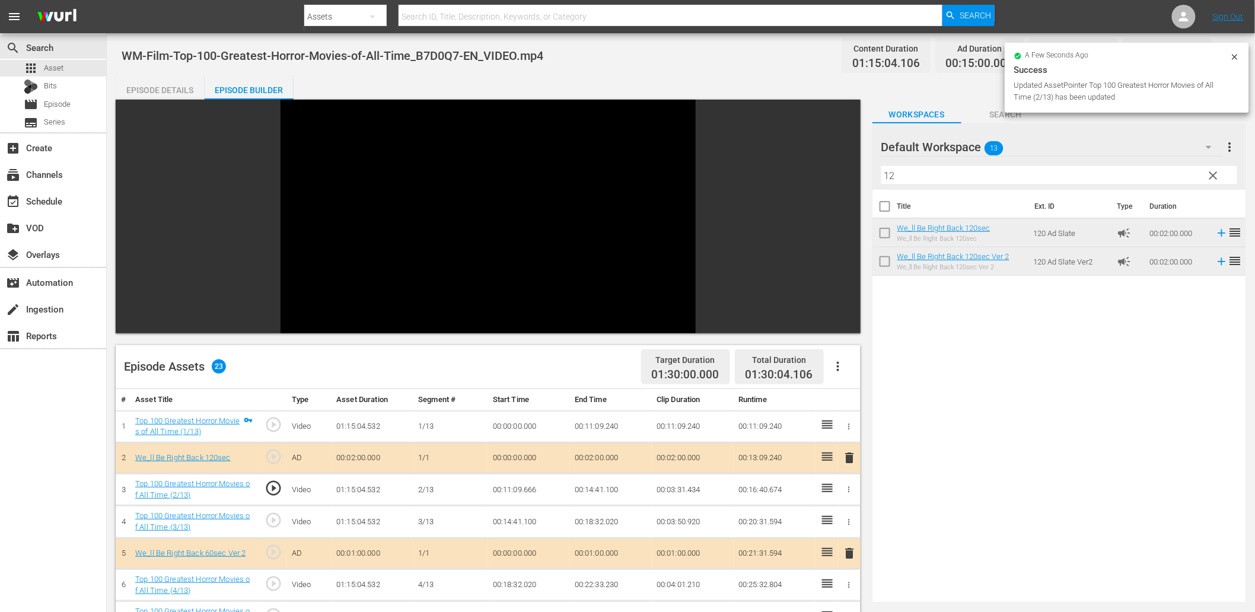
click at [528, 489] on td "00:11:09.666" at bounding box center [529, 490] width 82 height 32
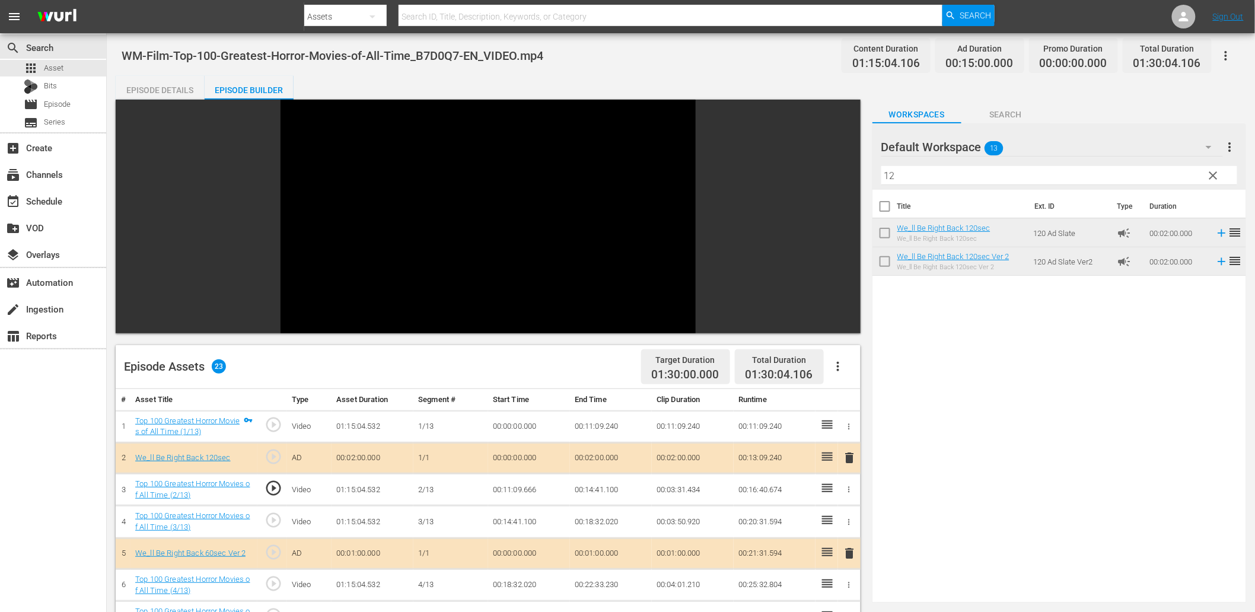
click at [528, 489] on td "00:11:09.666" at bounding box center [529, 490] width 82 height 32
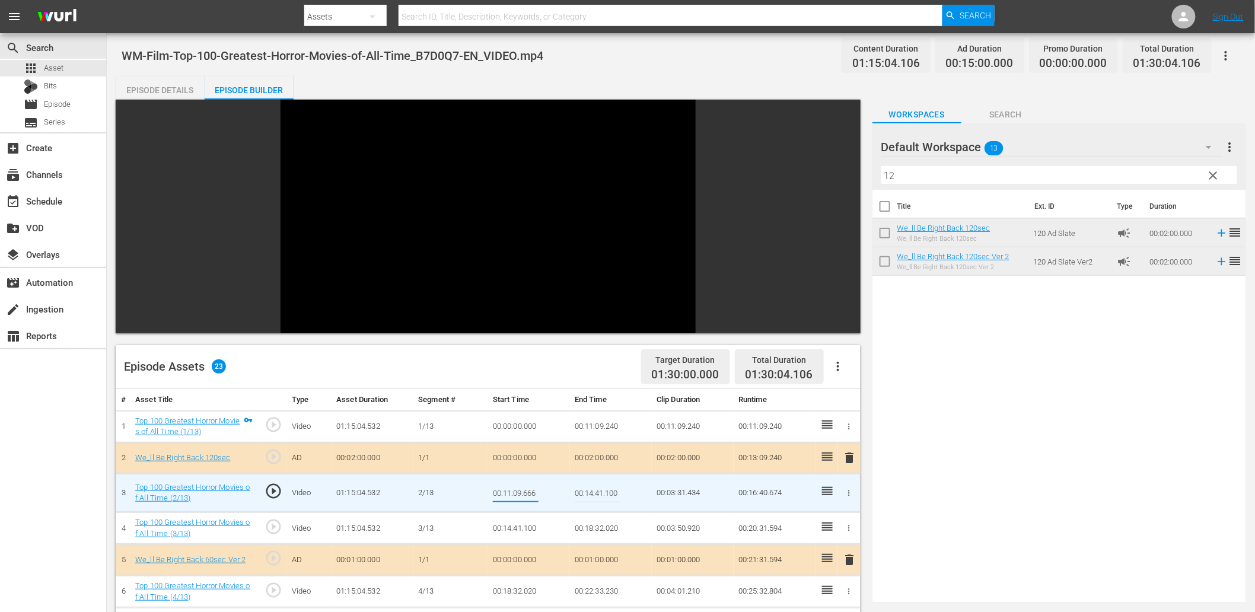
click at [528, 489] on input "00:11:09.666" at bounding box center [516, 493] width 46 height 28
type input "00:11:09.888"
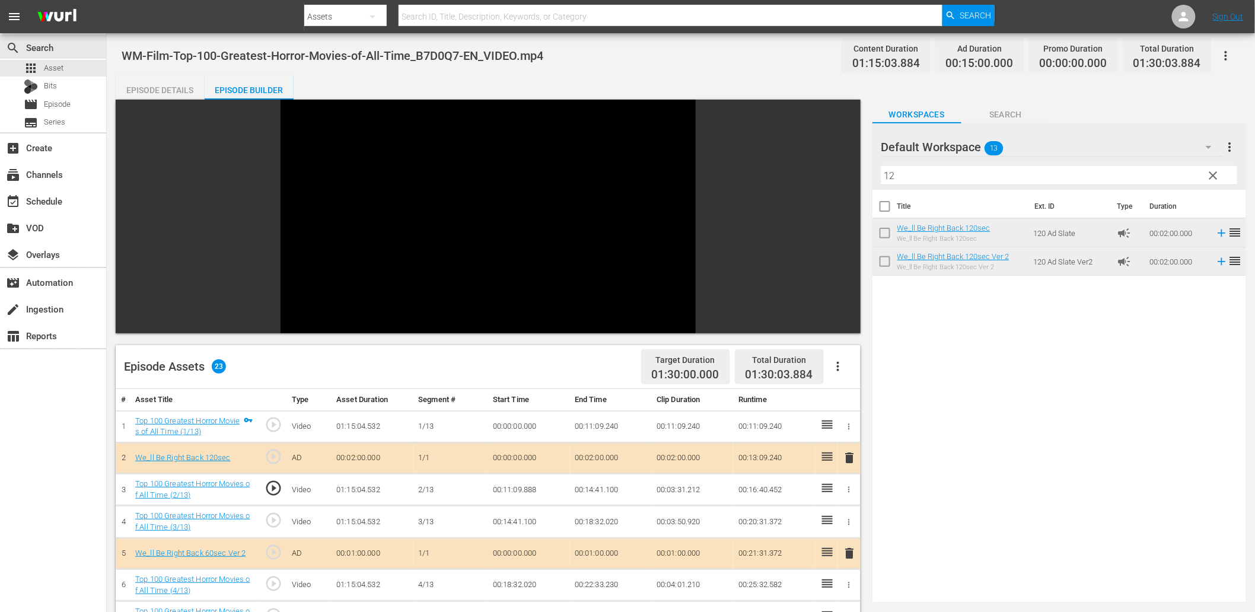
click at [526, 491] on td "00:11:09.888" at bounding box center [529, 490] width 82 height 32
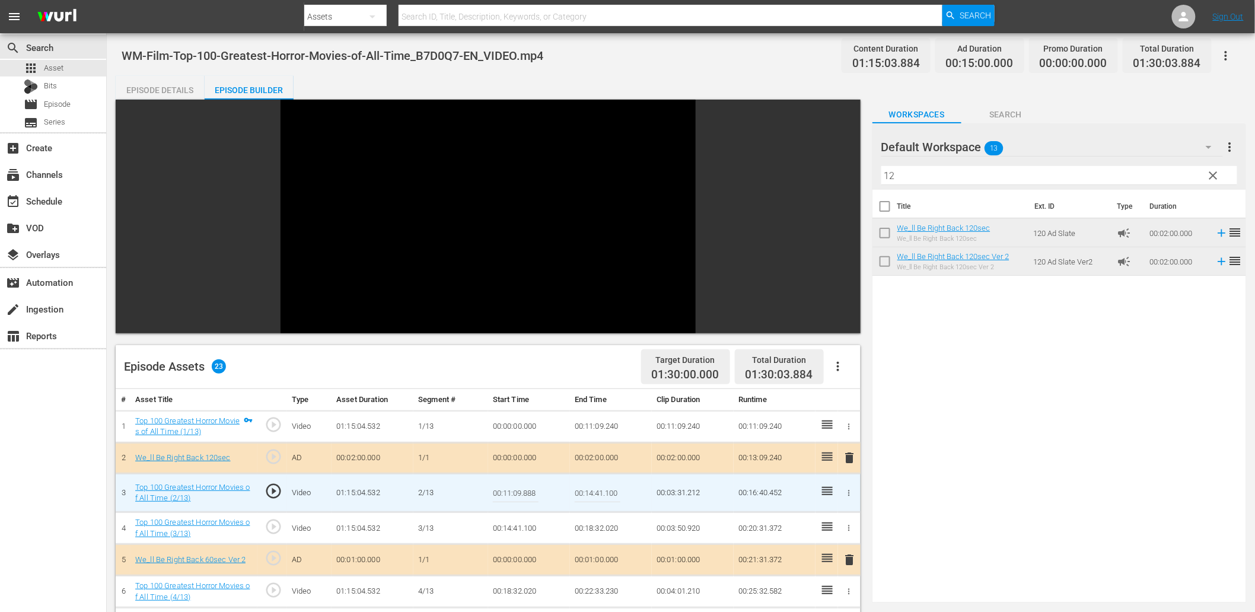
click at [526, 491] on input "00:11:09.888" at bounding box center [516, 493] width 46 height 28
type input "00:11:09.999"
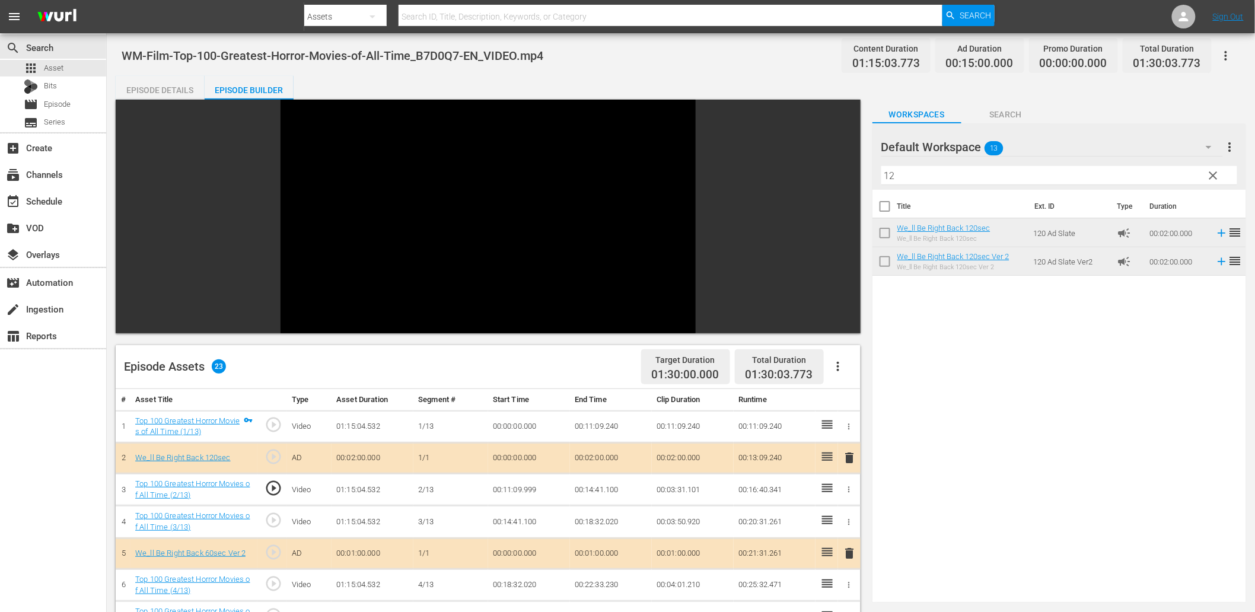
click at [528, 489] on td "00:11:09.999" at bounding box center [529, 490] width 82 height 32
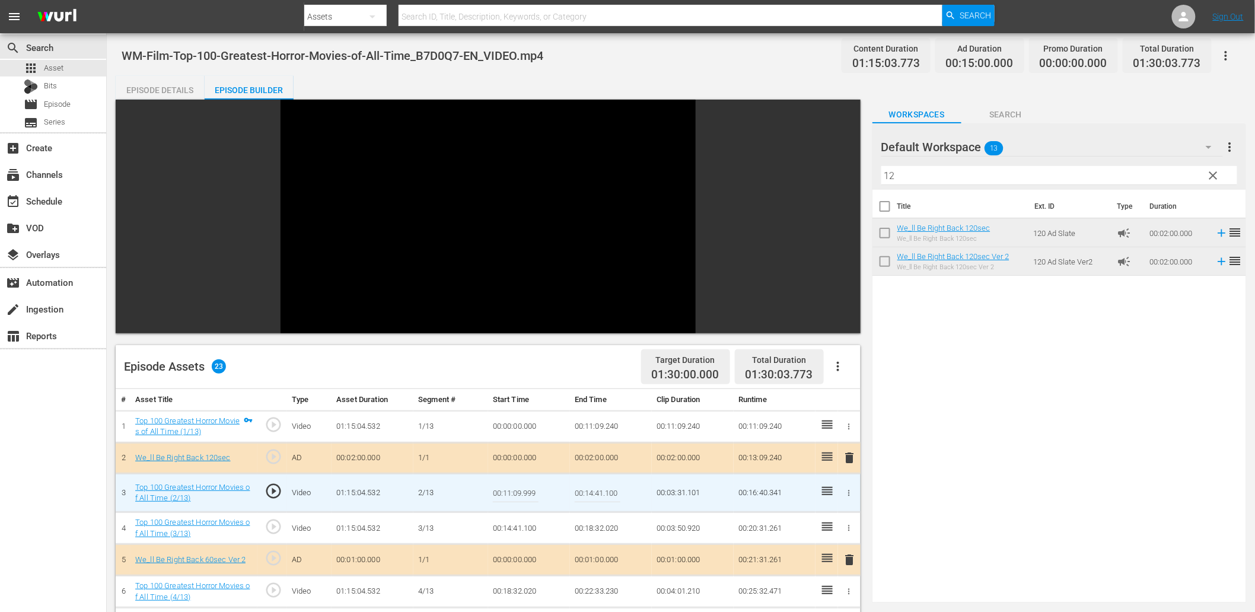
click at [528, 489] on input "00:11:09.999" at bounding box center [516, 493] width 46 height 28
click at [520, 495] on input "00:11:09.999" at bounding box center [516, 493] width 46 height 28
type input "00:11:10.199"
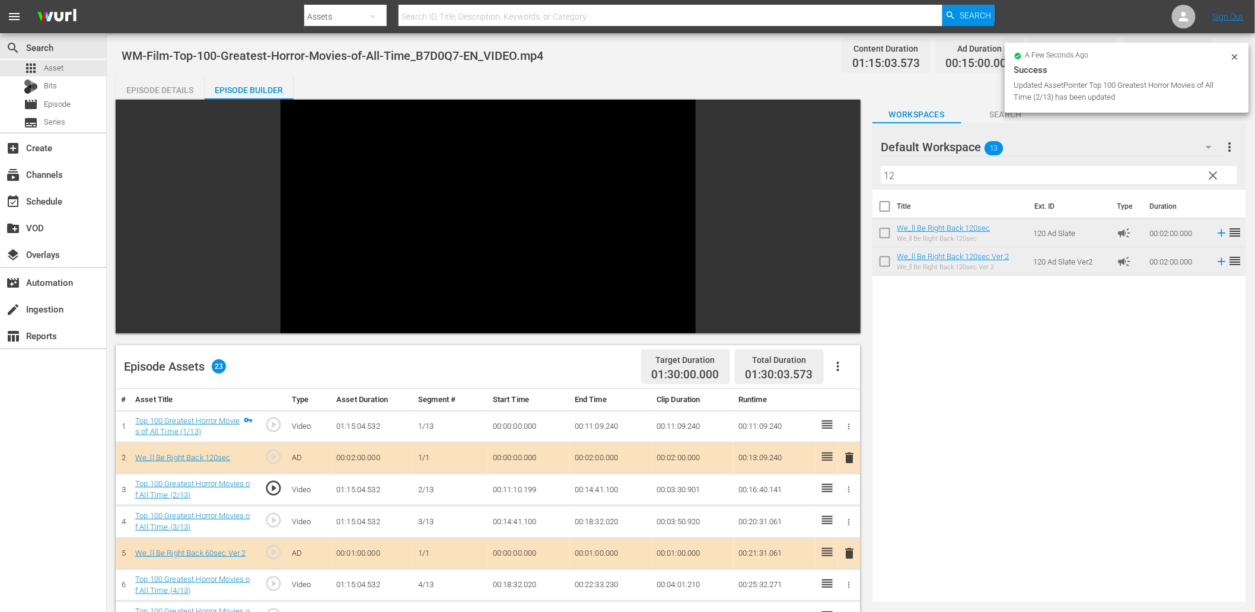
click at [523, 488] on td "00:11:10.199" at bounding box center [529, 490] width 82 height 32
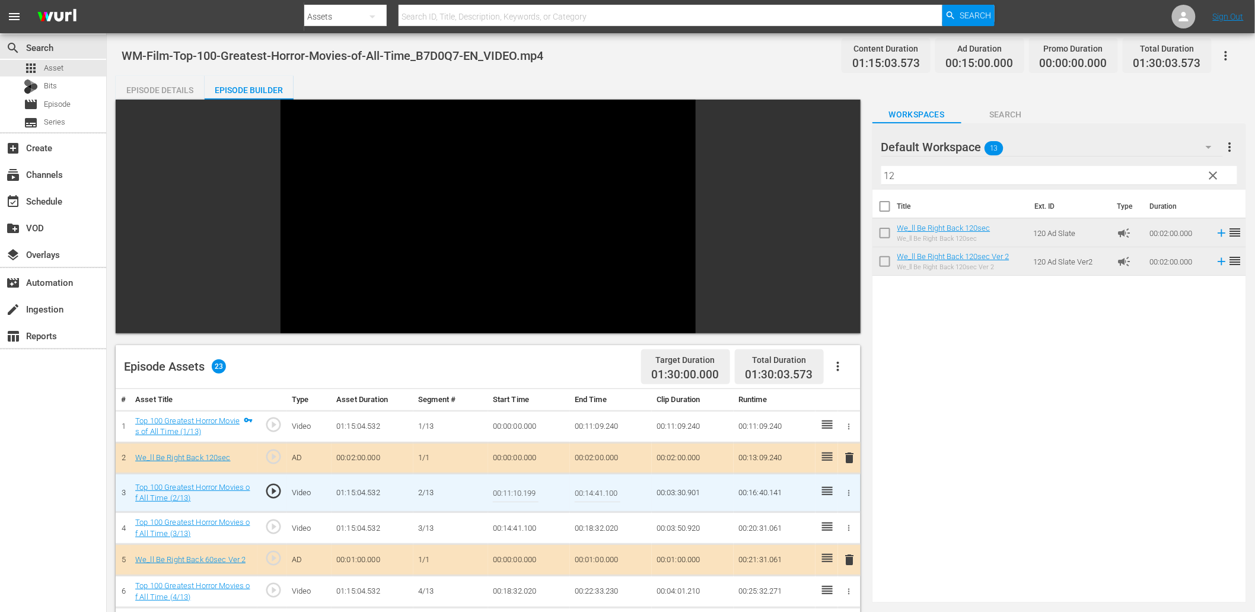
click at [523, 488] on input "00:11:10.199" at bounding box center [516, 493] width 46 height 28
click at [595, 424] on td "00:11:09.240" at bounding box center [611, 426] width 82 height 32
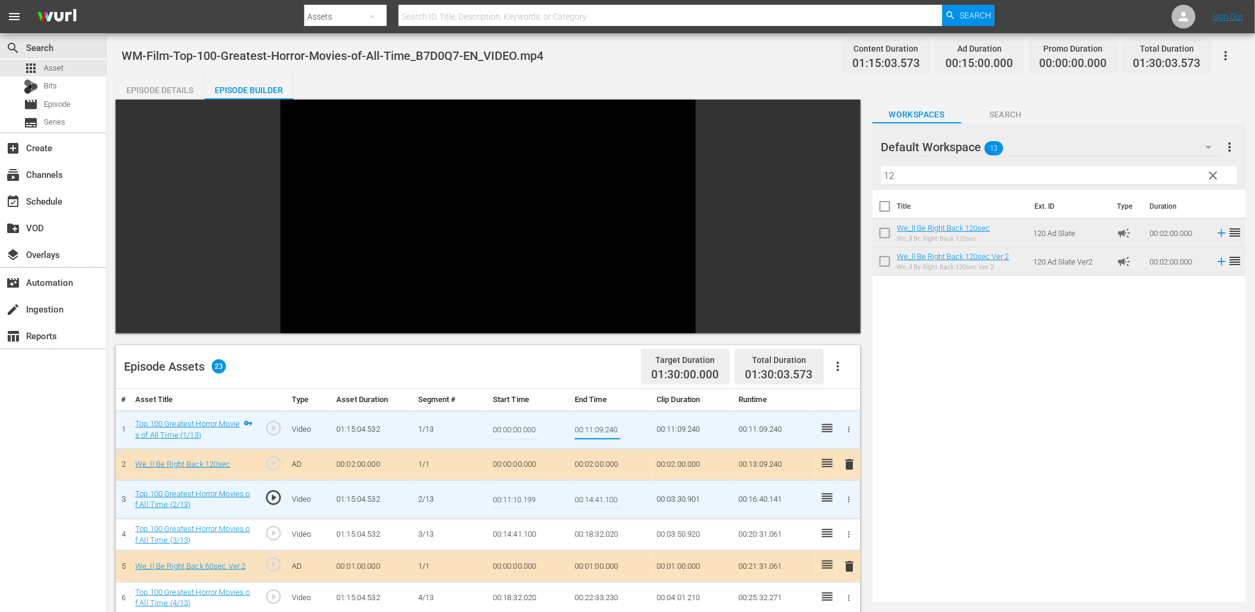
type input "00:11:10.199"
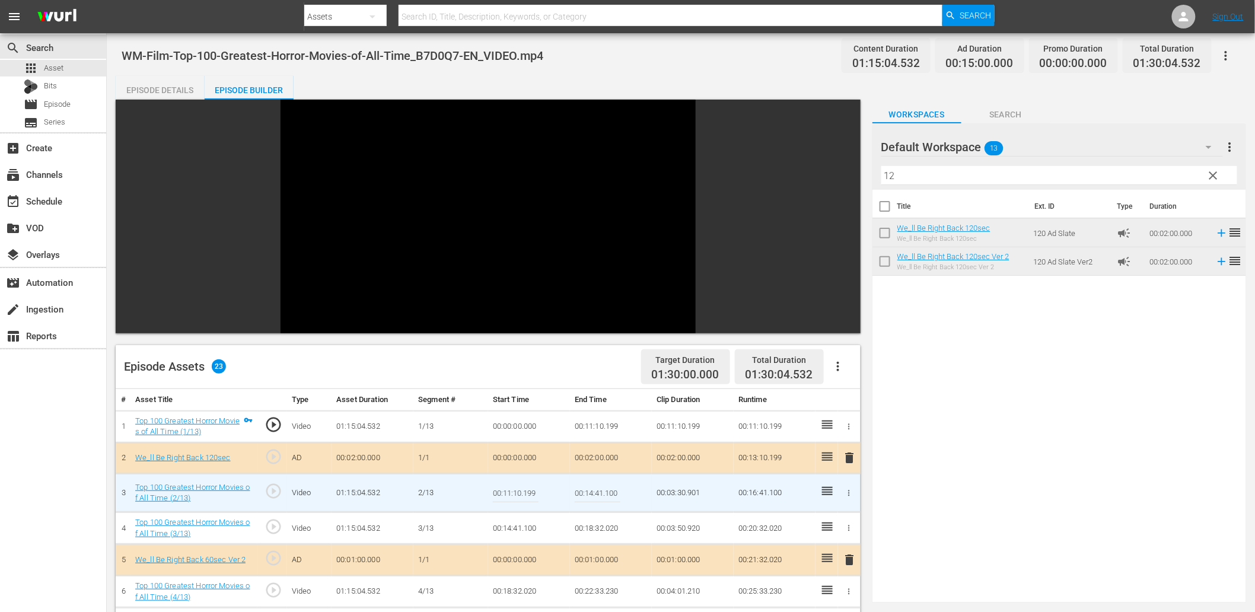
click at [525, 491] on input "00:11:10.199" at bounding box center [516, 493] width 46 height 28
type input "00:11:10.299"
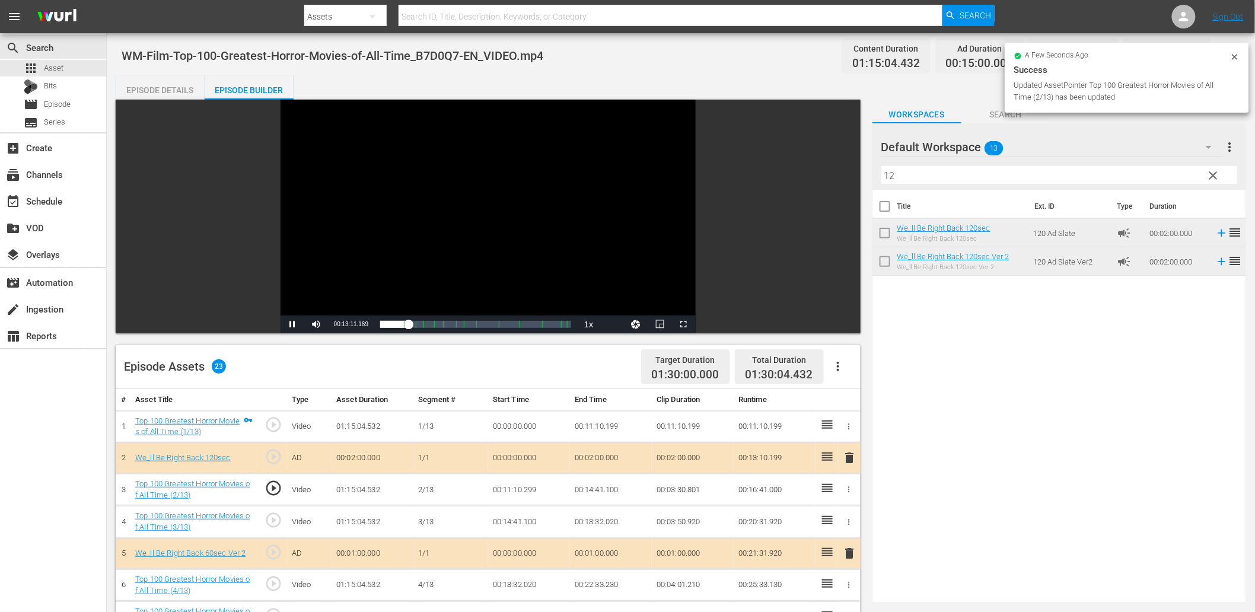
click at [400, 218] on div "Video Player" at bounding box center [488, 208] width 415 height 216
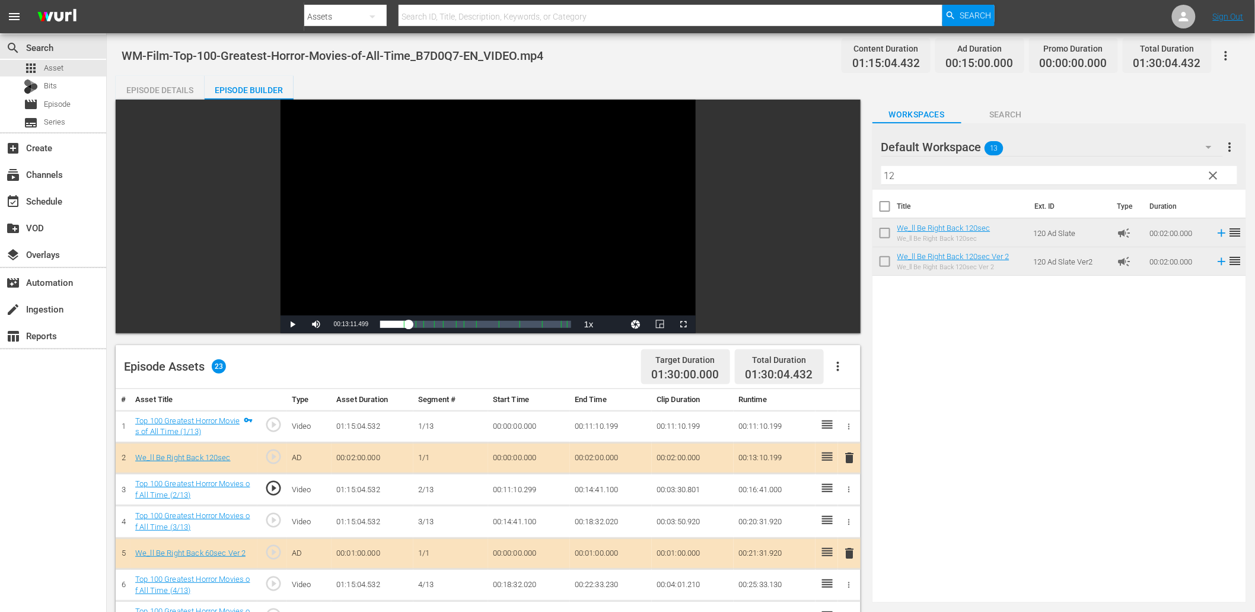
click at [537, 491] on td "00:11:10.299" at bounding box center [529, 490] width 82 height 32
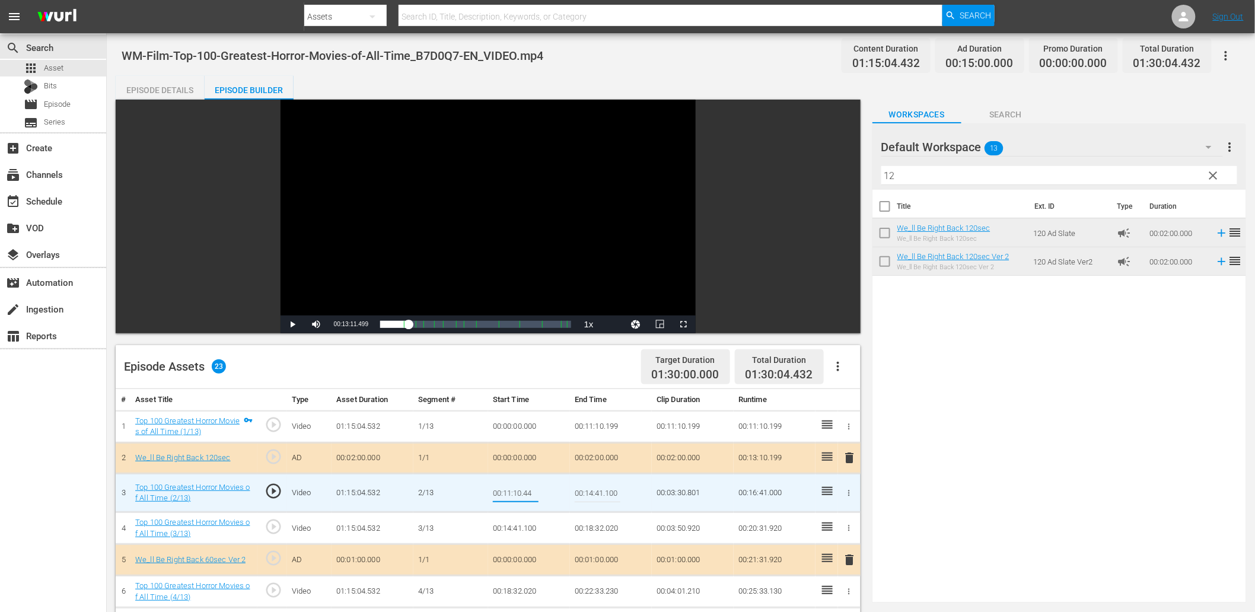
type input "00:11:10.444"
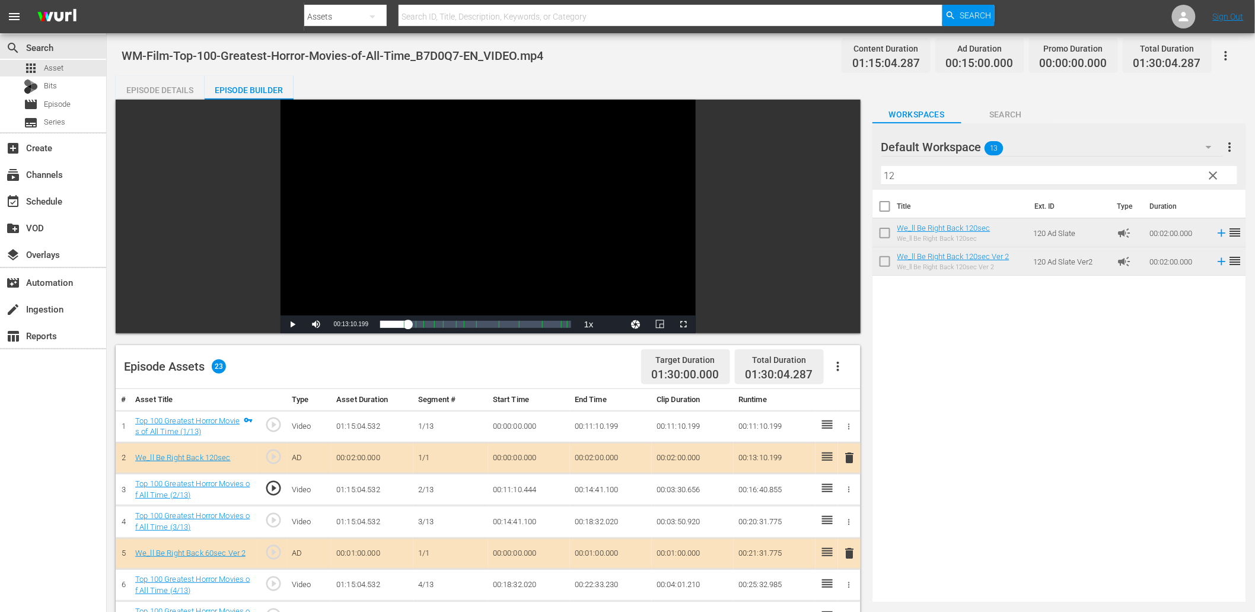
click at [520, 488] on td "00:11:10.444" at bounding box center [529, 490] width 82 height 32
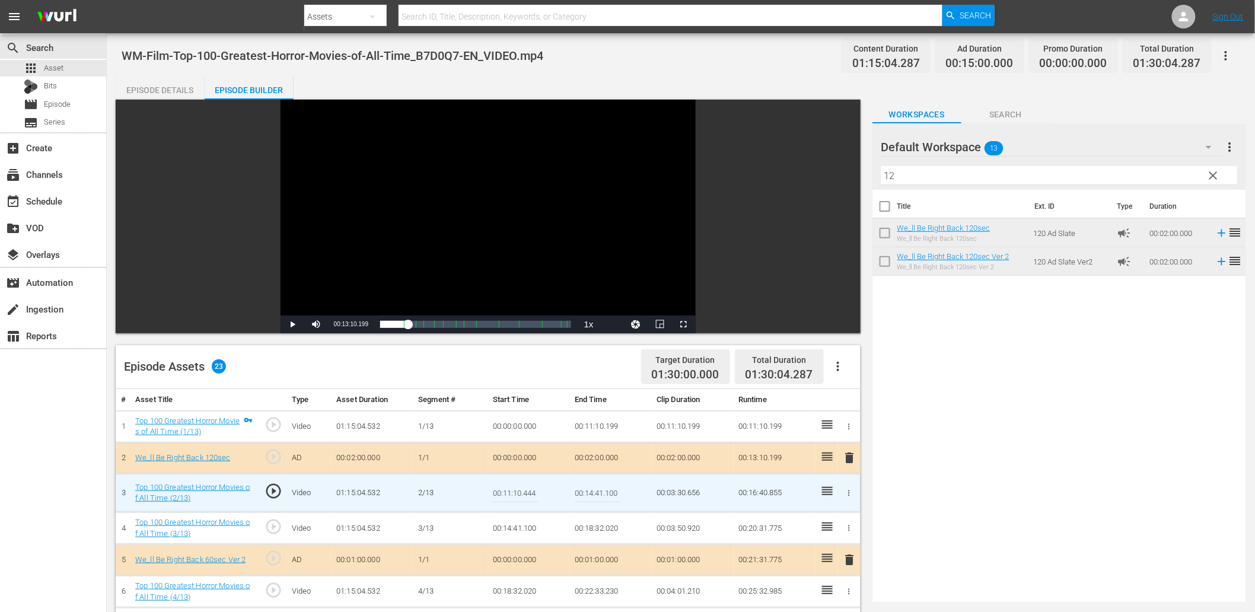
click at [520, 488] on input "00:11:10.444" at bounding box center [516, 493] width 46 height 28
type input "00:11:10.555"
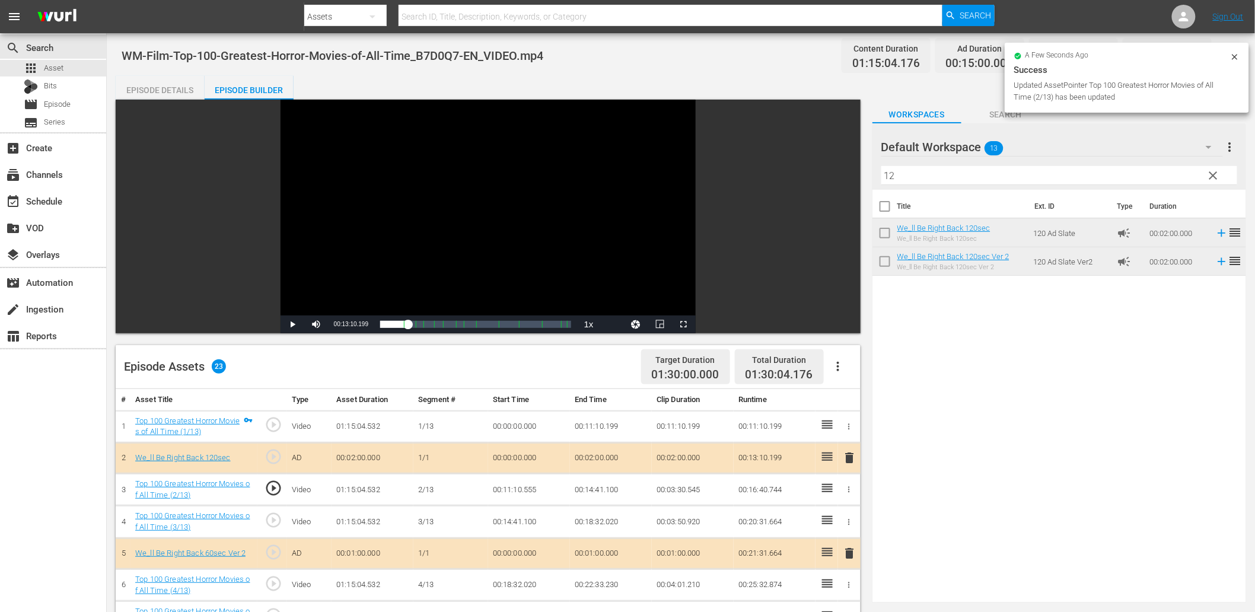
click at [518, 486] on td "00:11:10.555" at bounding box center [529, 490] width 82 height 32
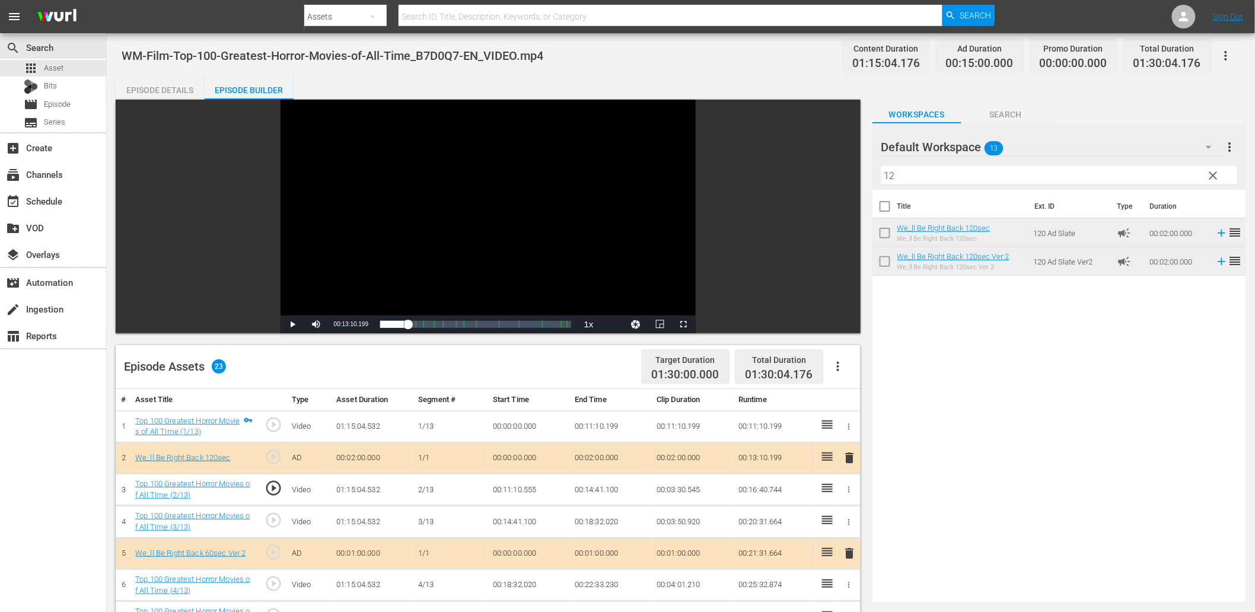
click at [518, 486] on td "00:11:10.555" at bounding box center [529, 490] width 82 height 32
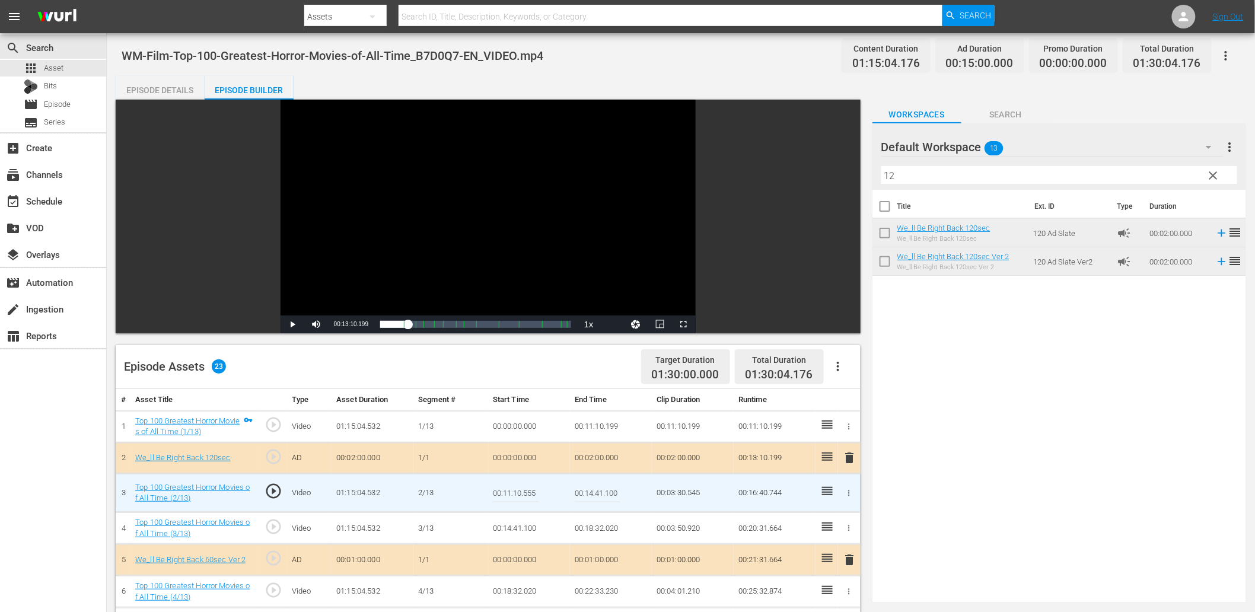
click at [591, 434] on td "00:11:10.199" at bounding box center [611, 426] width 82 height 32
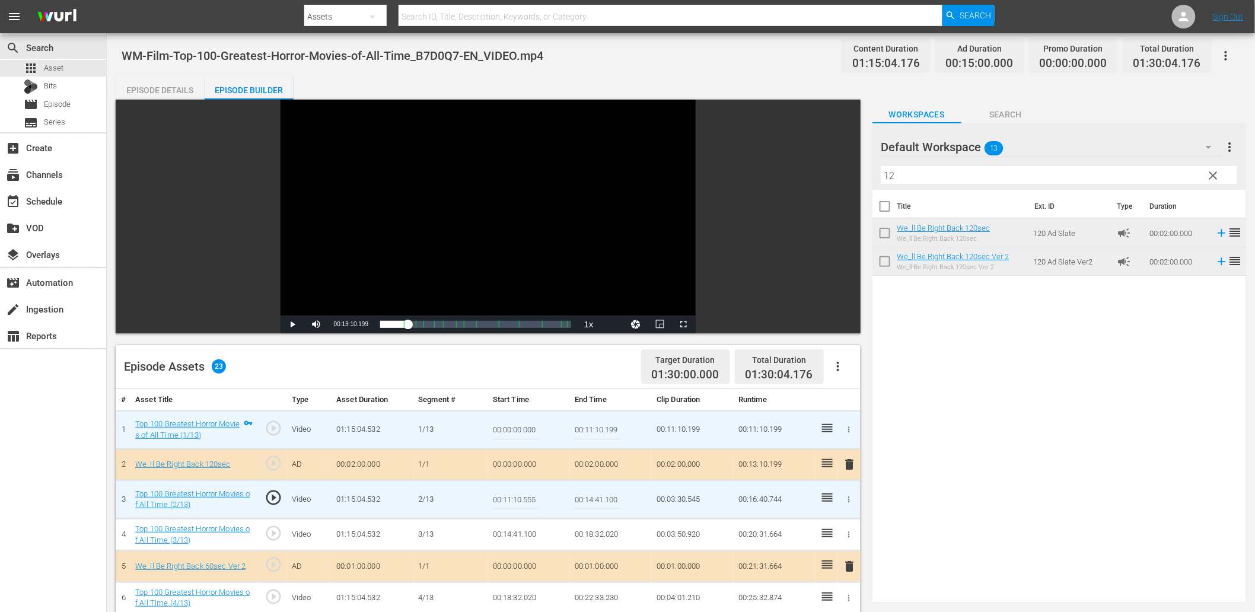
click at [591, 434] on input "00:11:10.199" at bounding box center [598, 430] width 46 height 28
paste input "555"
type input "00:11:10.399"
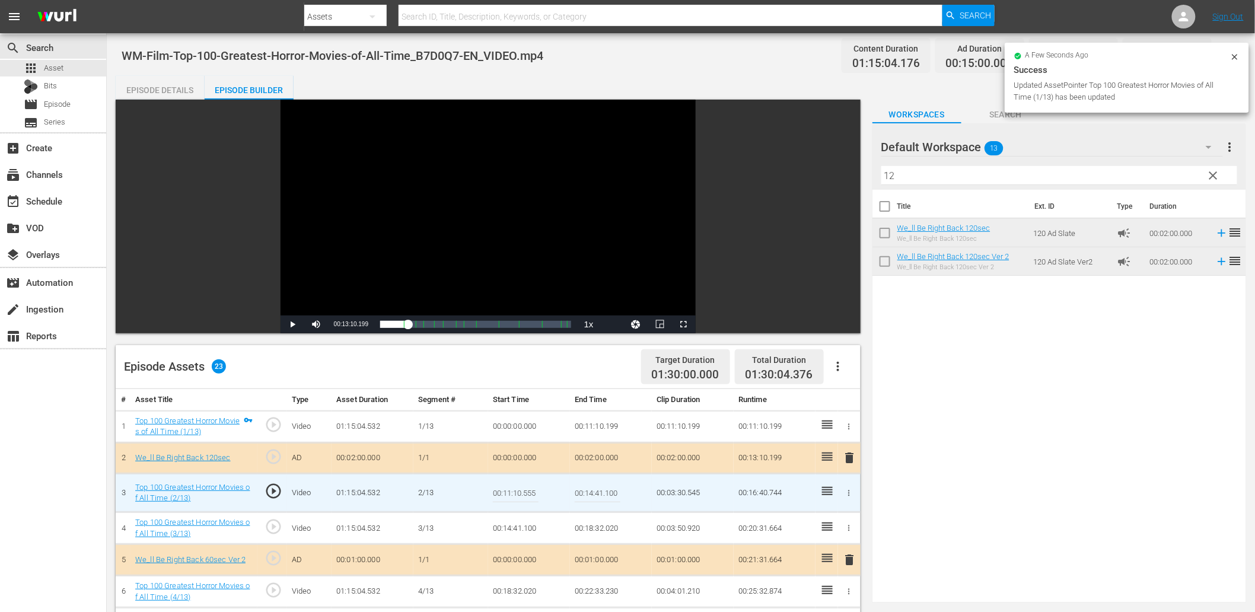
click at [514, 498] on input "00:11:10.555" at bounding box center [516, 493] width 46 height 28
click at [522, 498] on input "00:11:10.555" at bounding box center [516, 493] width 46 height 28
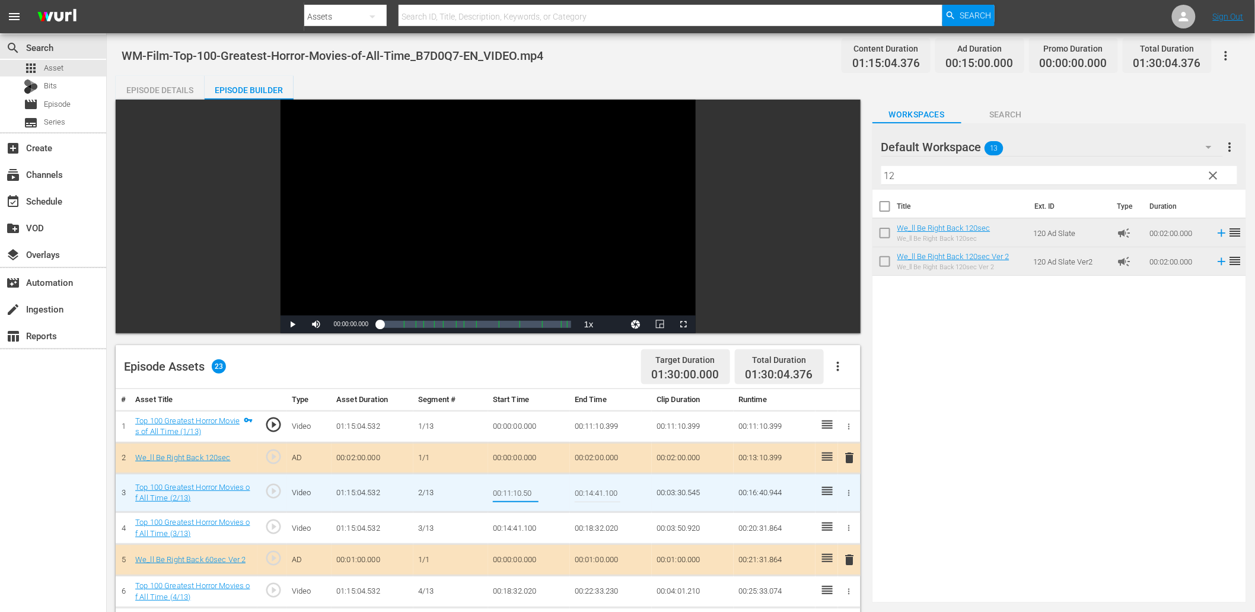
type input "00:11:10.500"
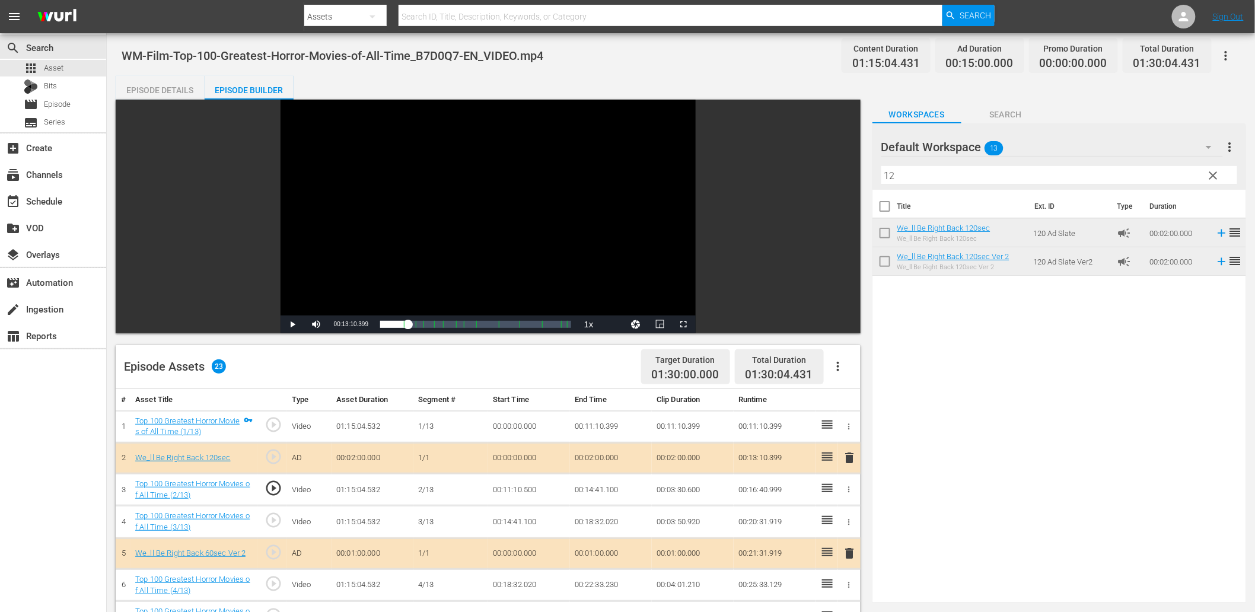
click at [270, 491] on span "play_circle_outline" at bounding box center [274, 488] width 18 height 18
click at [360, 208] on div "Video Player" at bounding box center [488, 208] width 415 height 216
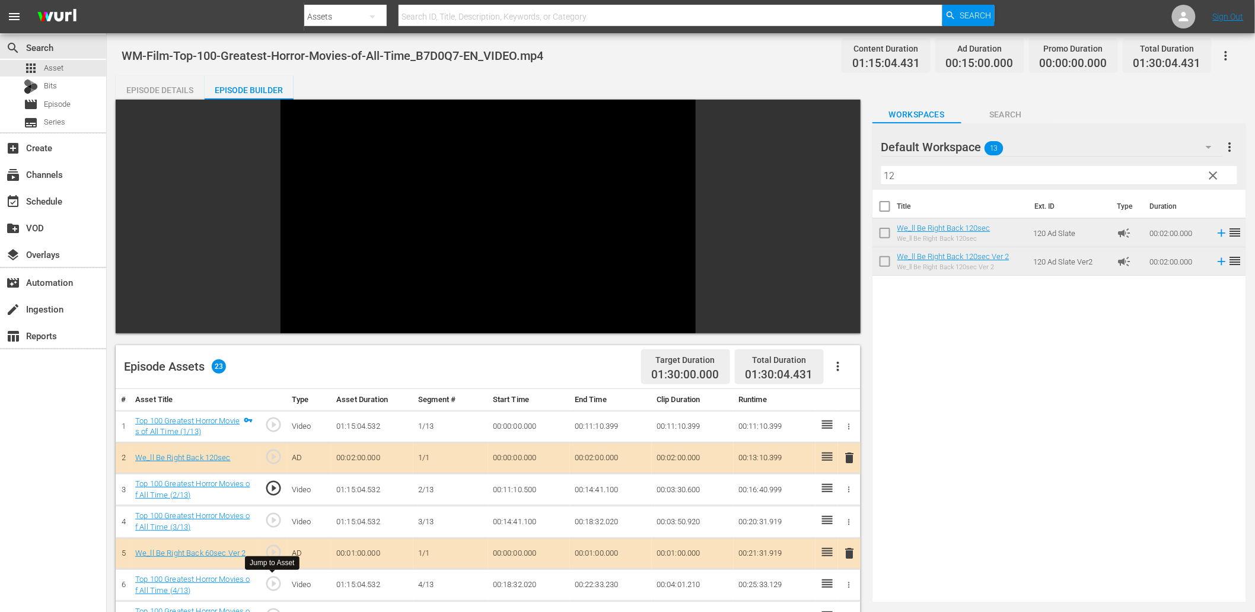
click at [270, 585] on span "play_circle_outline" at bounding box center [274, 584] width 18 height 18
click at [522, 582] on td "00:18:32.020" at bounding box center [529, 585] width 82 height 32
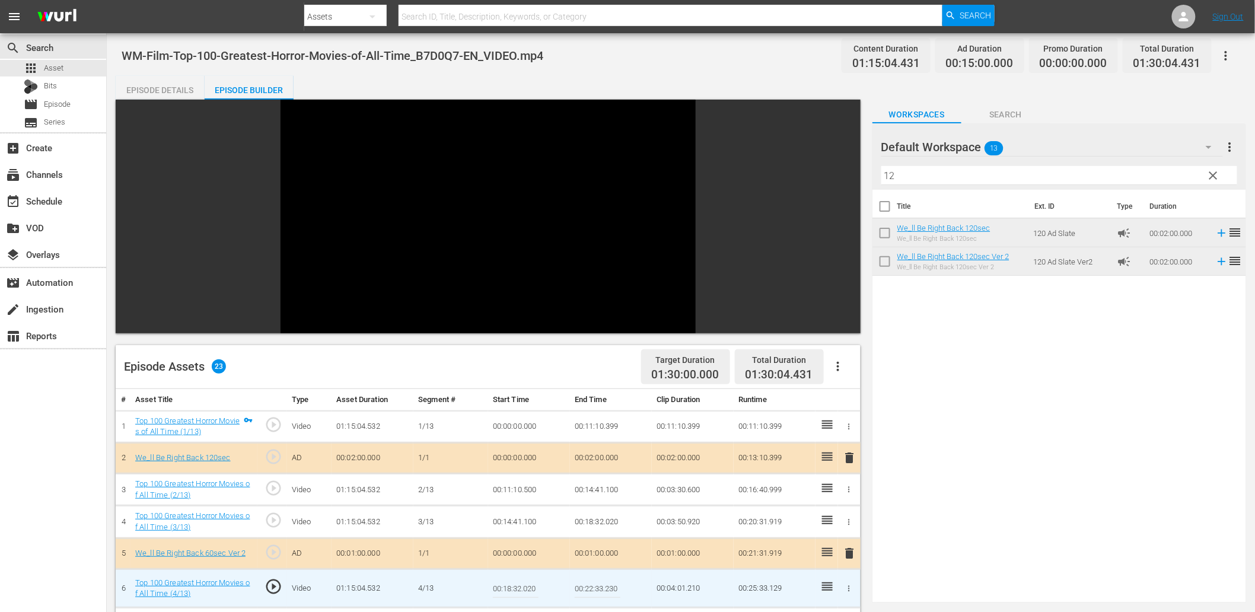
click at [522, 582] on input "00:18:32.020" at bounding box center [516, 588] width 46 height 28
type input "00:18:32.999"
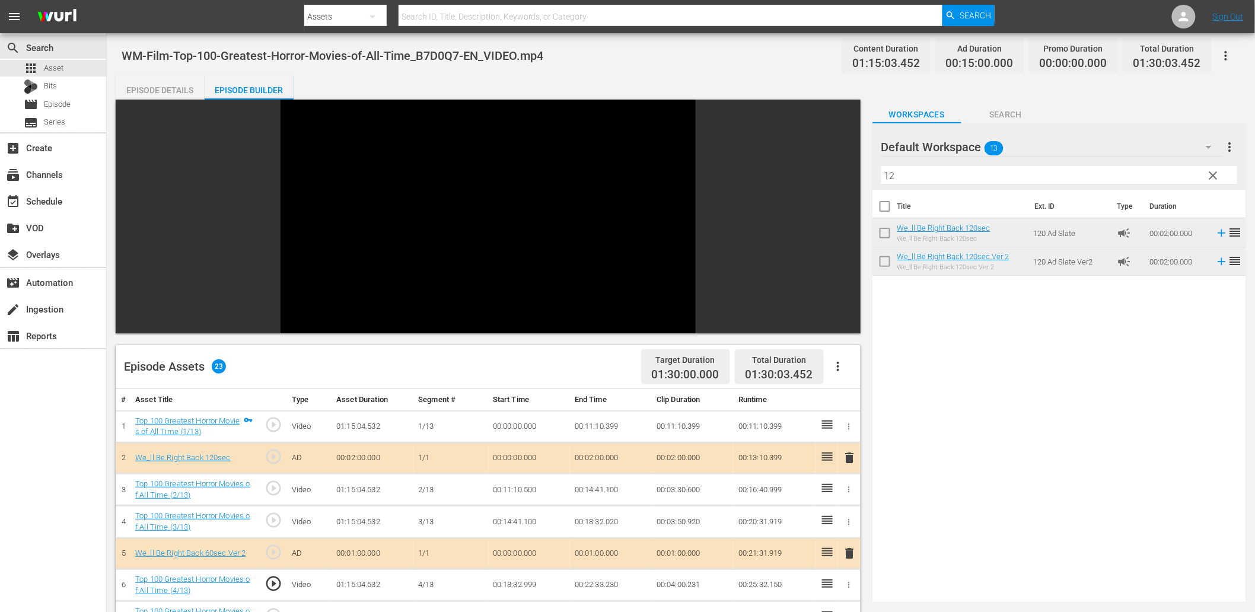
click at [531, 582] on td "00:18:32.999" at bounding box center [529, 585] width 82 height 32
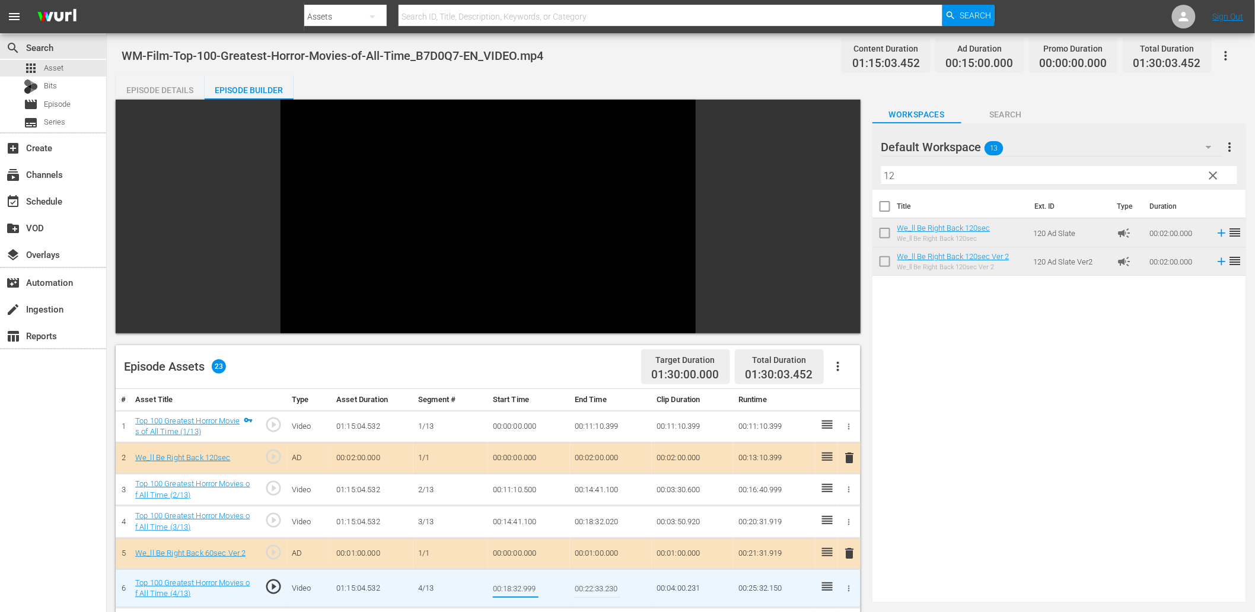
click at [589, 513] on td "00:18:32.020" at bounding box center [611, 522] width 82 height 32
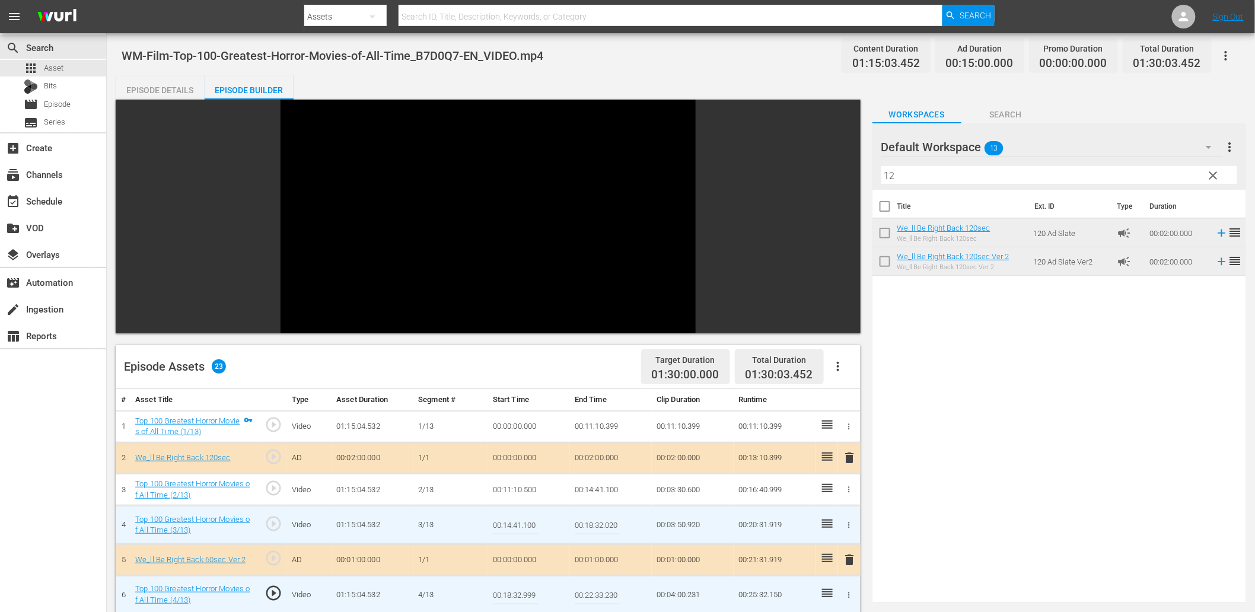
click at [589, 513] on input "00:18:32.020" at bounding box center [598, 525] width 46 height 28
paste input "999"
type input "00:18:32.999"
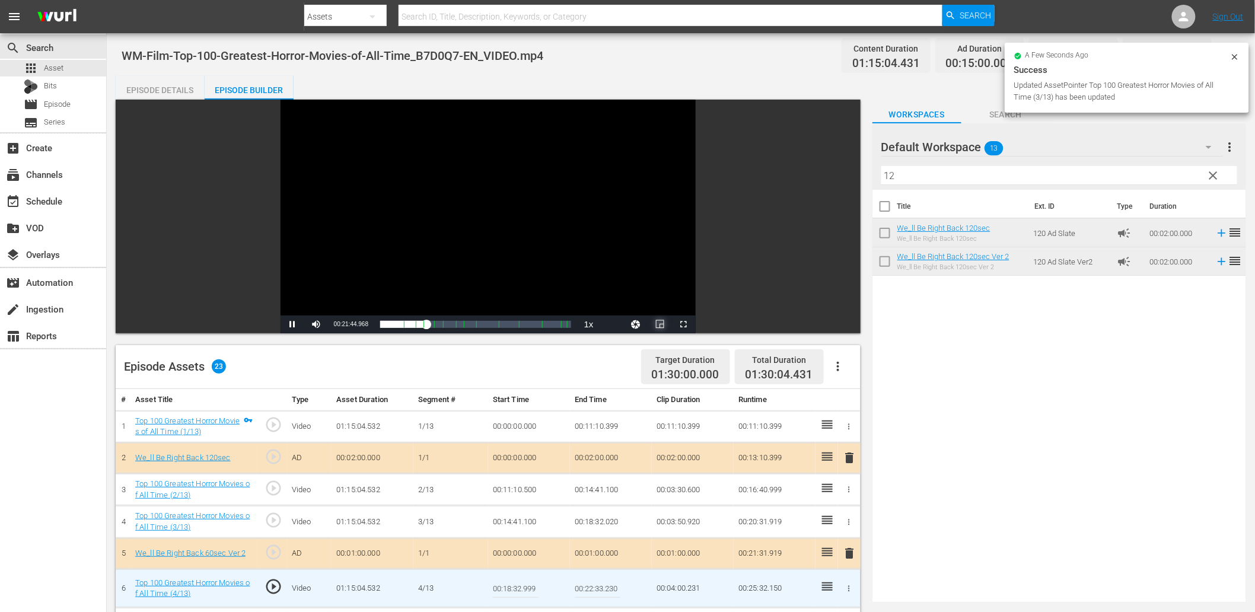
click at [660, 324] on span "Video Player" at bounding box center [660, 324] width 0 height 0
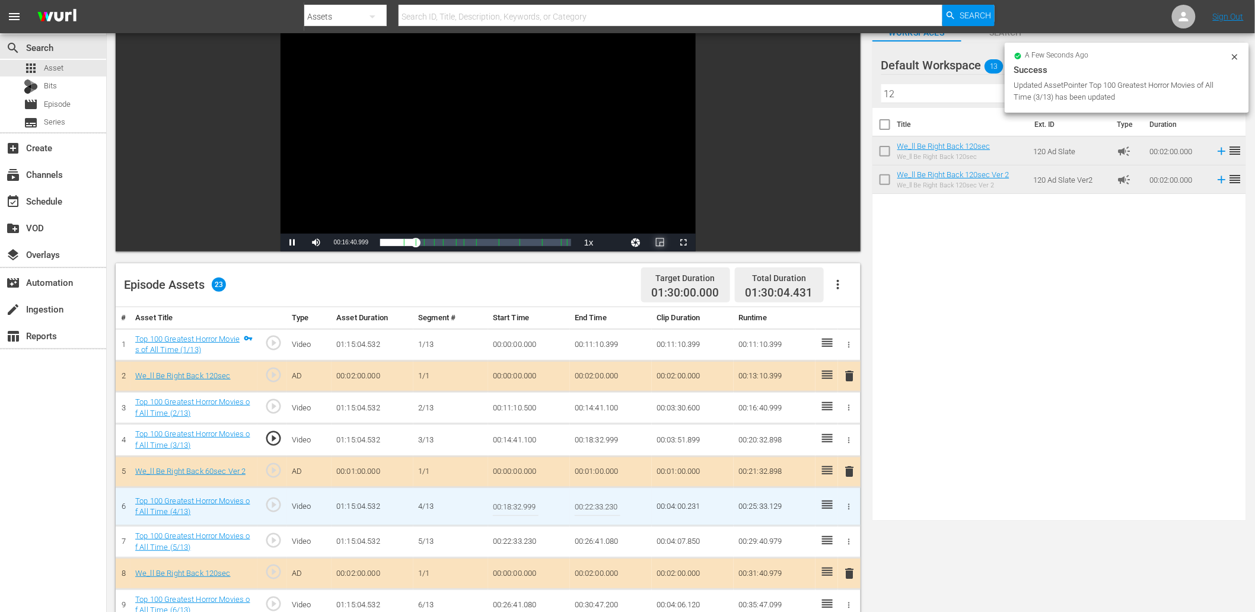
scroll to position [87, 0]
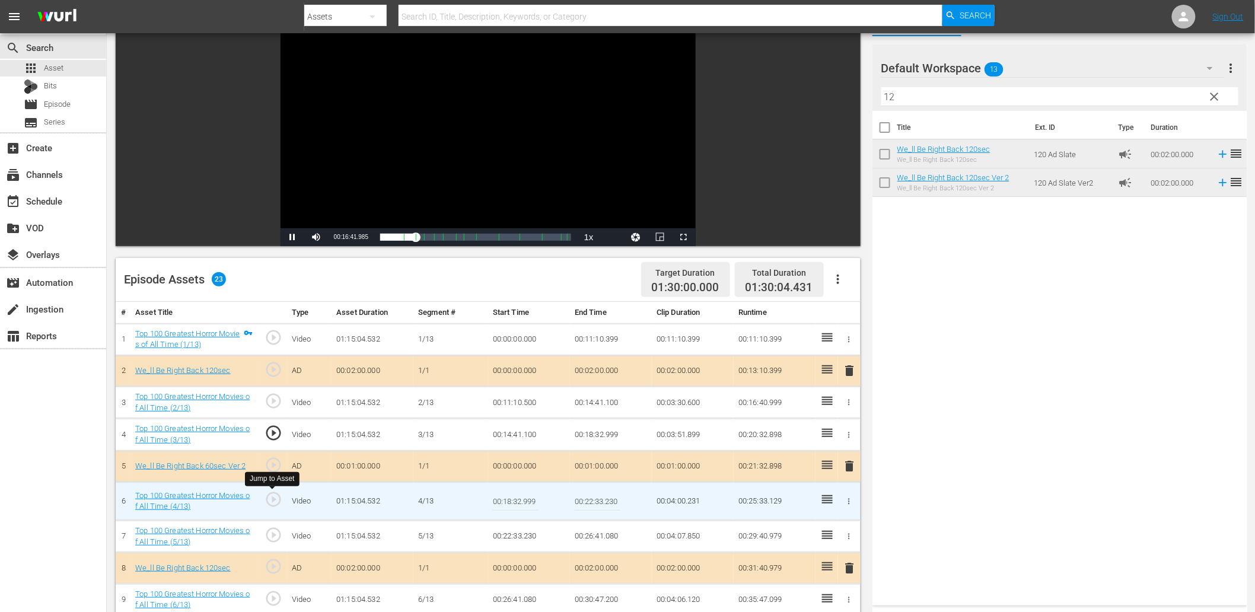
click at [268, 506] on span "play_circle_outline" at bounding box center [274, 499] width 18 height 18
click at [514, 496] on input "00:18:32.999" at bounding box center [516, 501] width 46 height 28
type input "00:18:33.199"
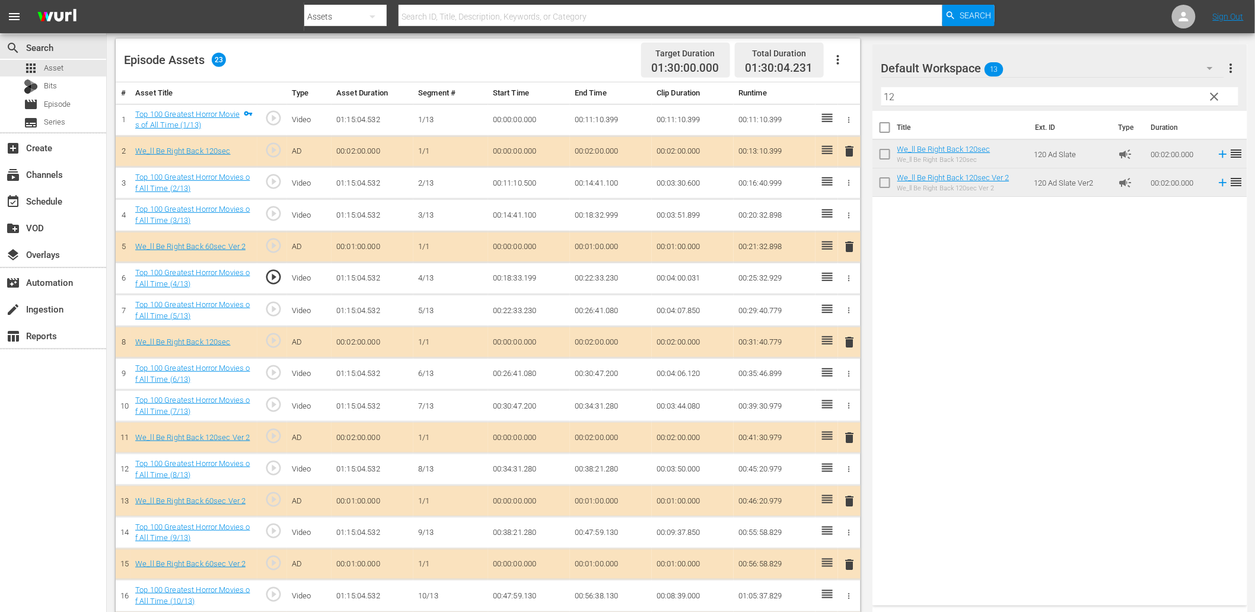
scroll to position [307, 0]
click at [280, 368] on span "play_circle_outline" at bounding box center [274, 372] width 18 height 18
click at [530, 374] on td "00:26:41.080" at bounding box center [529, 374] width 82 height 32
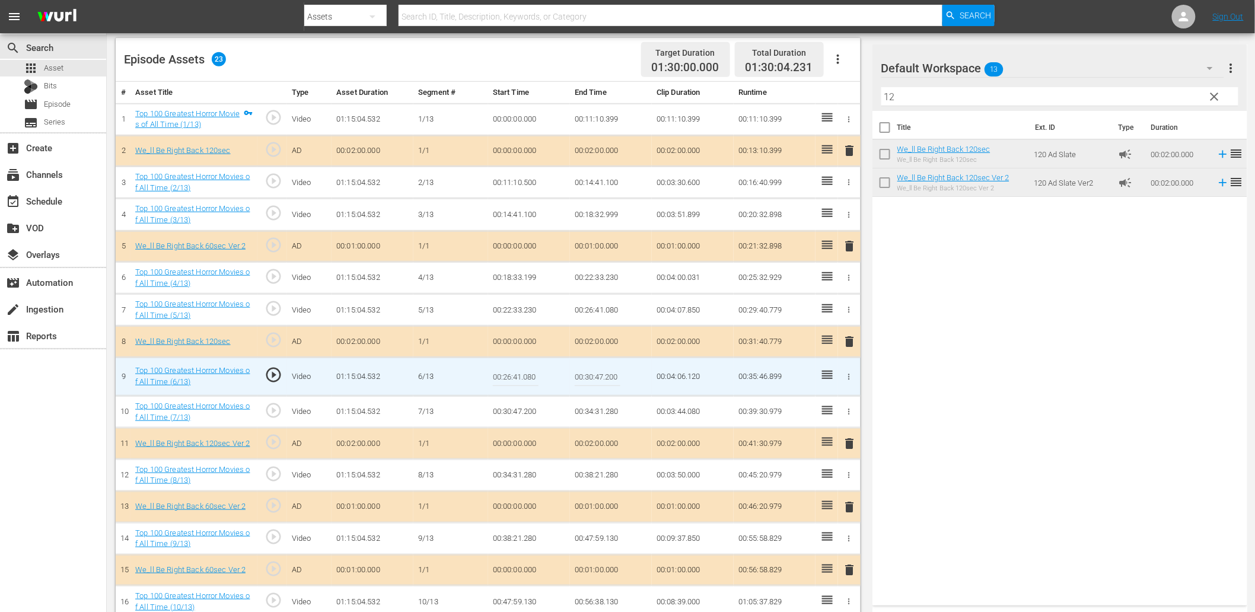
click at [530, 374] on input "00:26:41.080" at bounding box center [516, 376] width 46 height 28
type input "00:26:41.999"
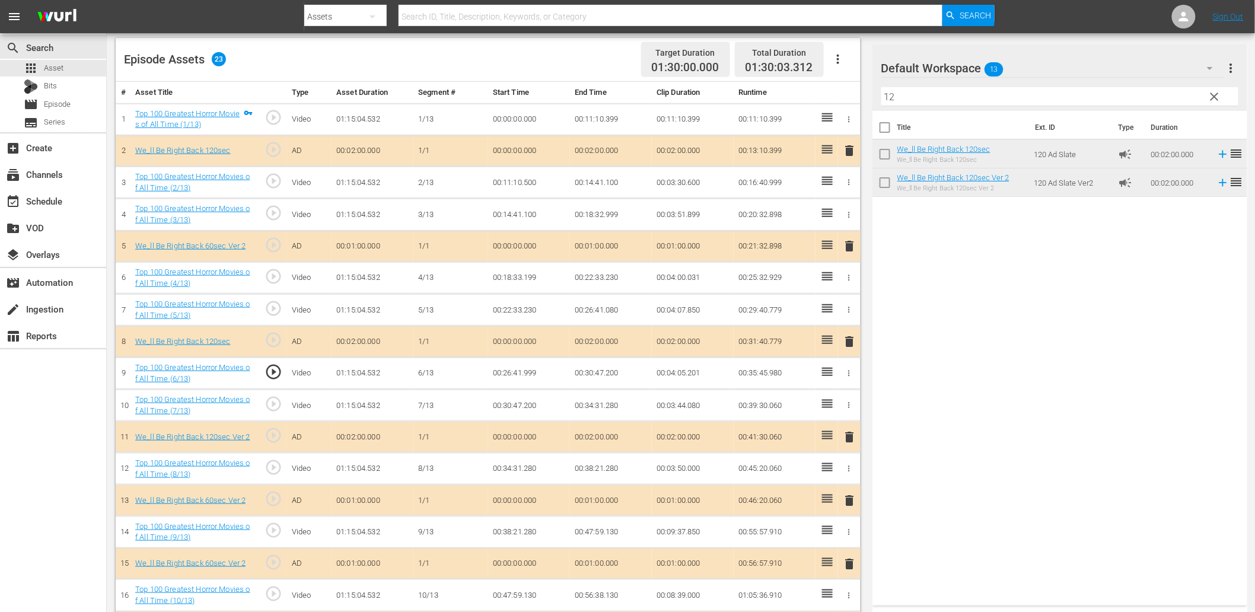
click at [530, 372] on td "00:26:41.999" at bounding box center [529, 374] width 82 height 32
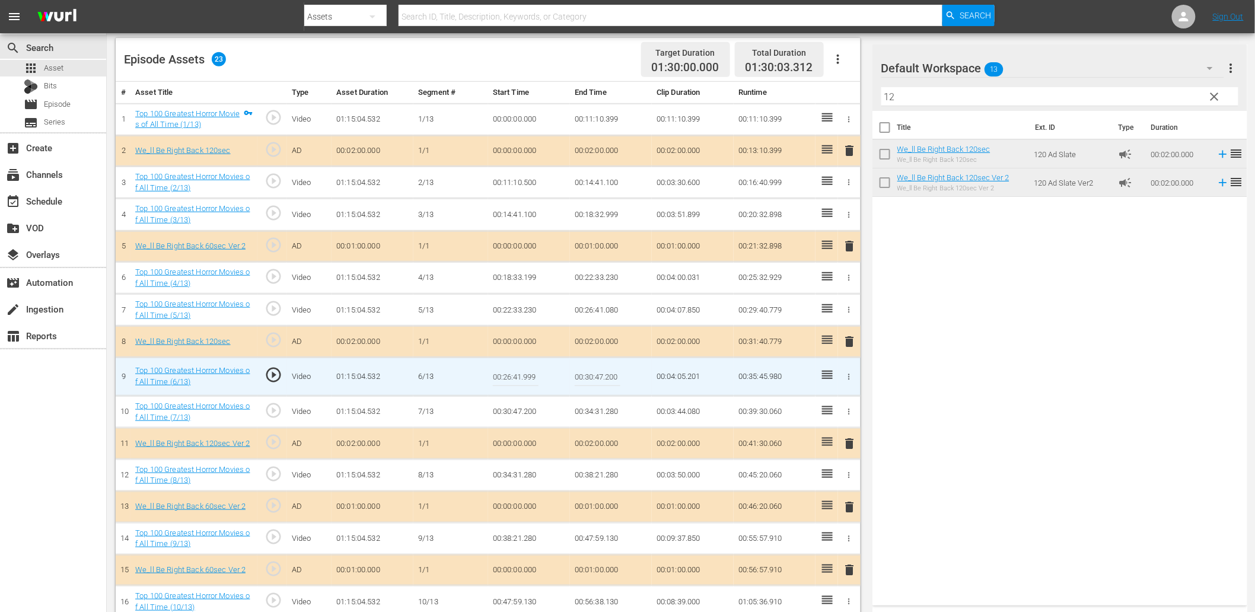
click at [530, 372] on input "00:26:41.999" at bounding box center [516, 376] width 46 height 28
type input "00:26:42.299"
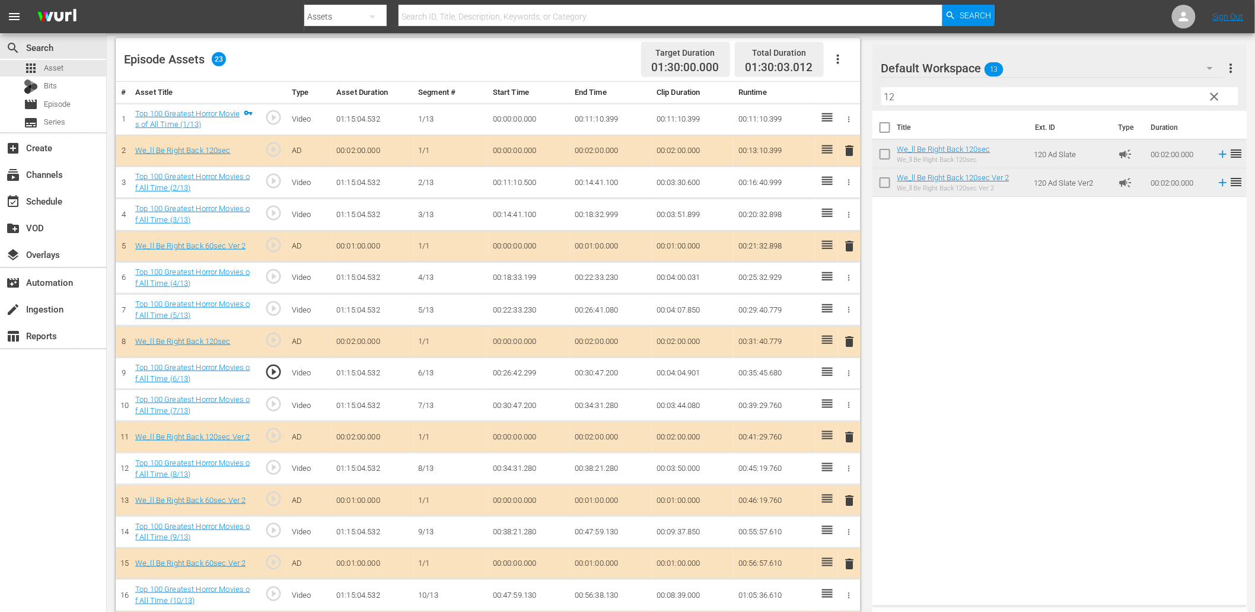
click at [514, 371] on td "00:26:42.299" at bounding box center [529, 374] width 82 height 32
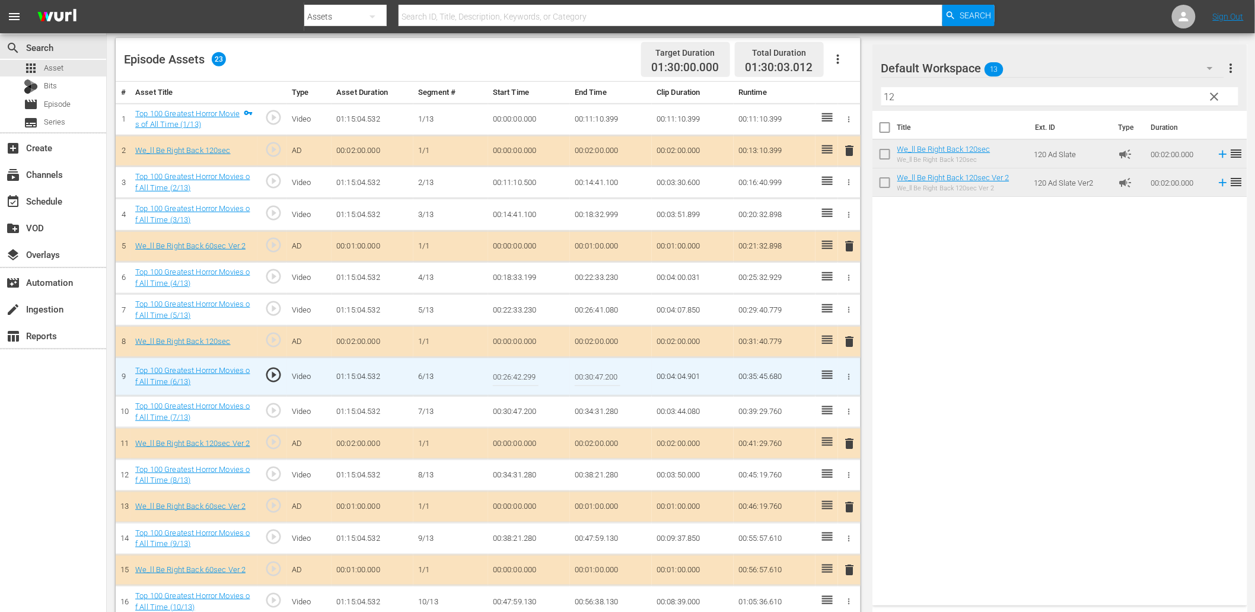
click at [514, 371] on input "00:26:42.299" at bounding box center [516, 376] width 46 height 28
click at [601, 311] on td "00:26:41.080" at bounding box center [611, 310] width 82 height 32
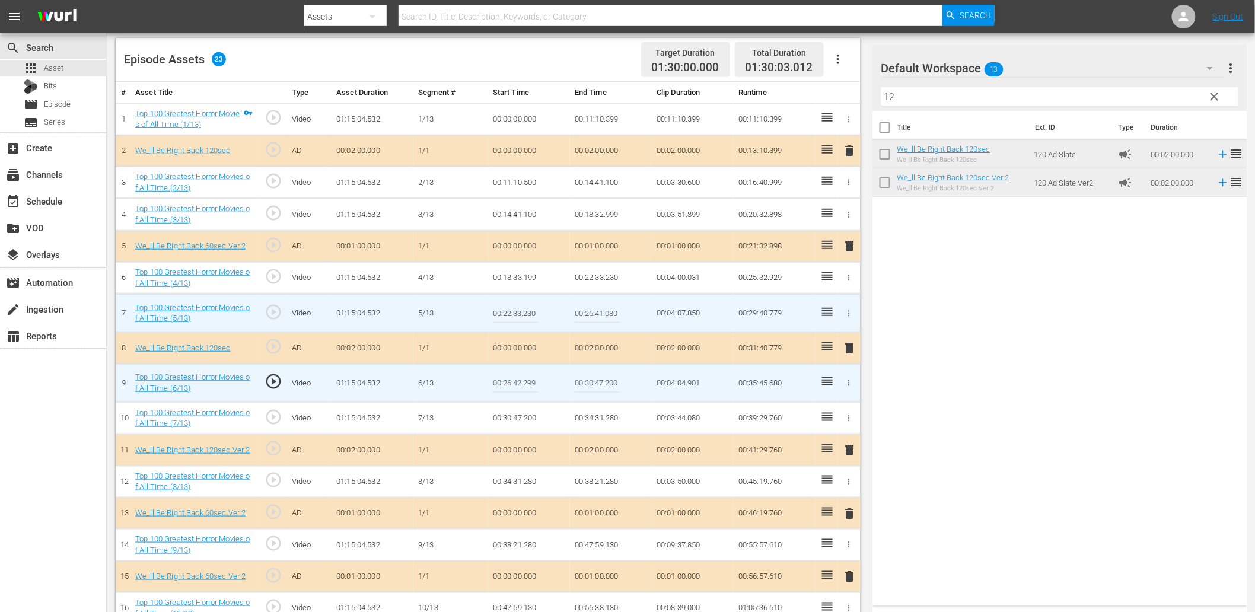
click at [601, 311] on input "00:26:41.080" at bounding box center [598, 313] width 46 height 28
paste input "2.299"
type input "00:26:42.299"
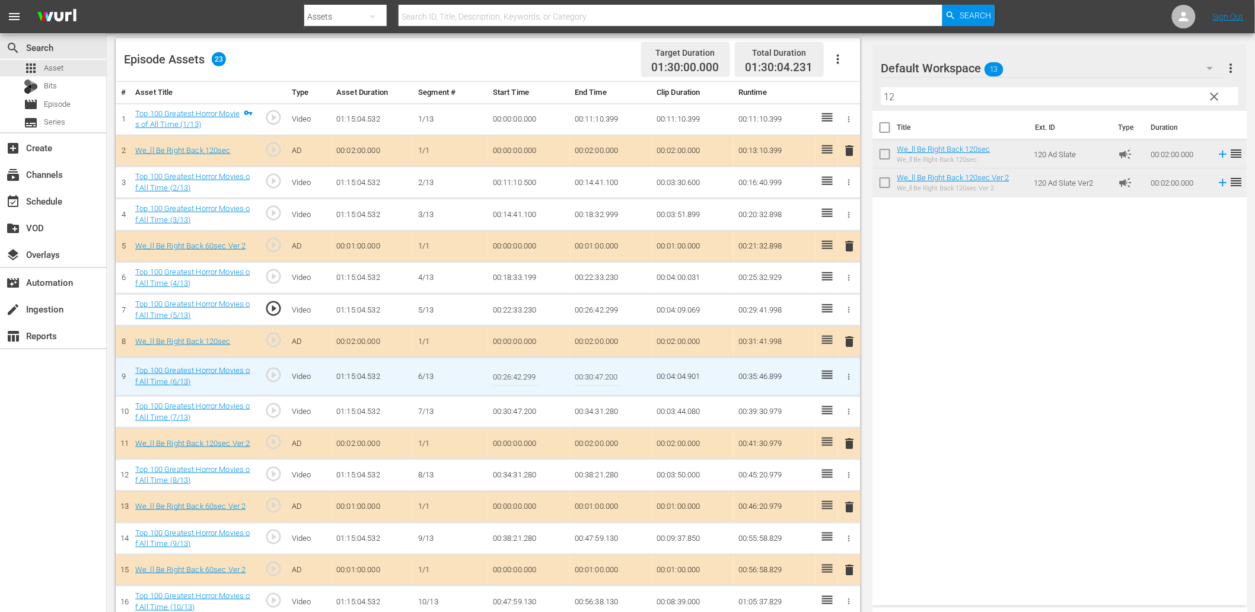
click at [275, 305] on span "play_circle_outline" at bounding box center [274, 308] width 18 height 18
click at [273, 270] on span "play_circle_outline" at bounding box center [274, 276] width 18 height 18
click at [271, 377] on span "play_circle_outline" at bounding box center [274, 375] width 18 height 18
click at [517, 372] on input "00:26:42.299" at bounding box center [516, 376] width 46 height 28
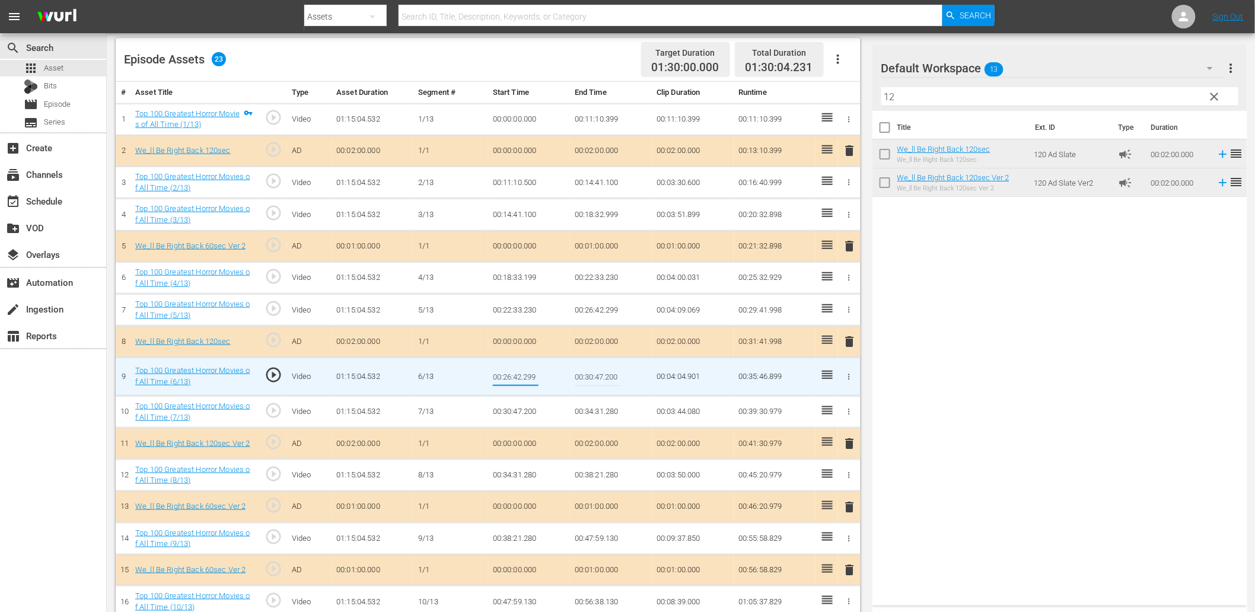
click at [517, 372] on input "00:26:42.299" at bounding box center [516, 376] width 46 height 28
type input "00:26:42.599"
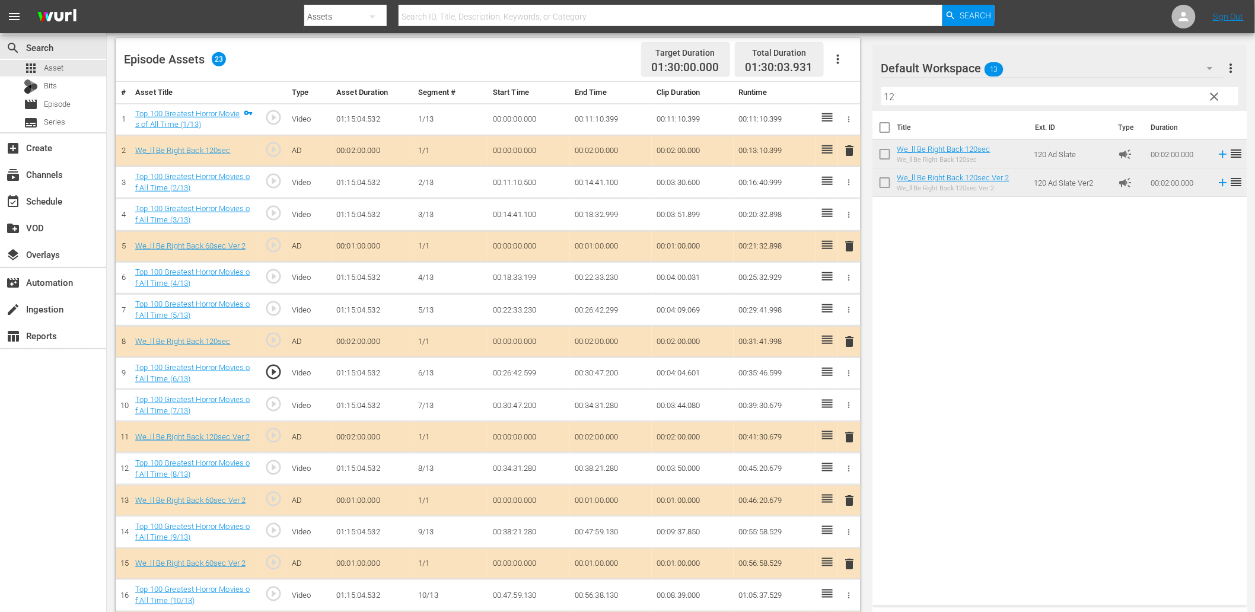
click at [508, 371] on td "00:26:42.599" at bounding box center [529, 374] width 82 height 32
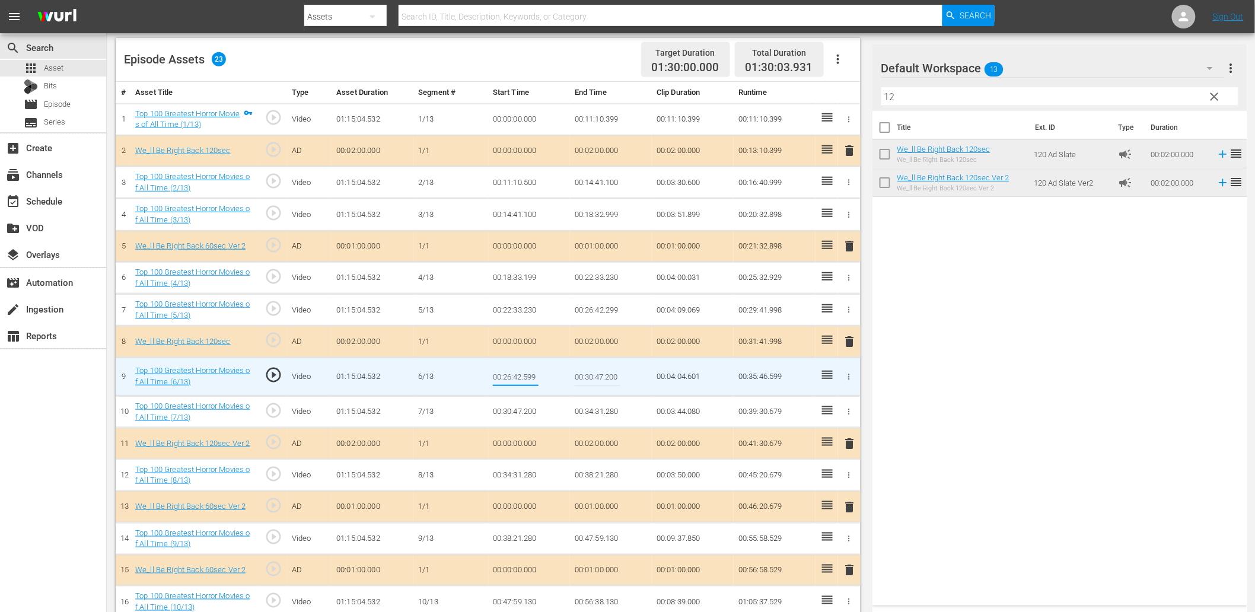
type input "00:26:42.699"
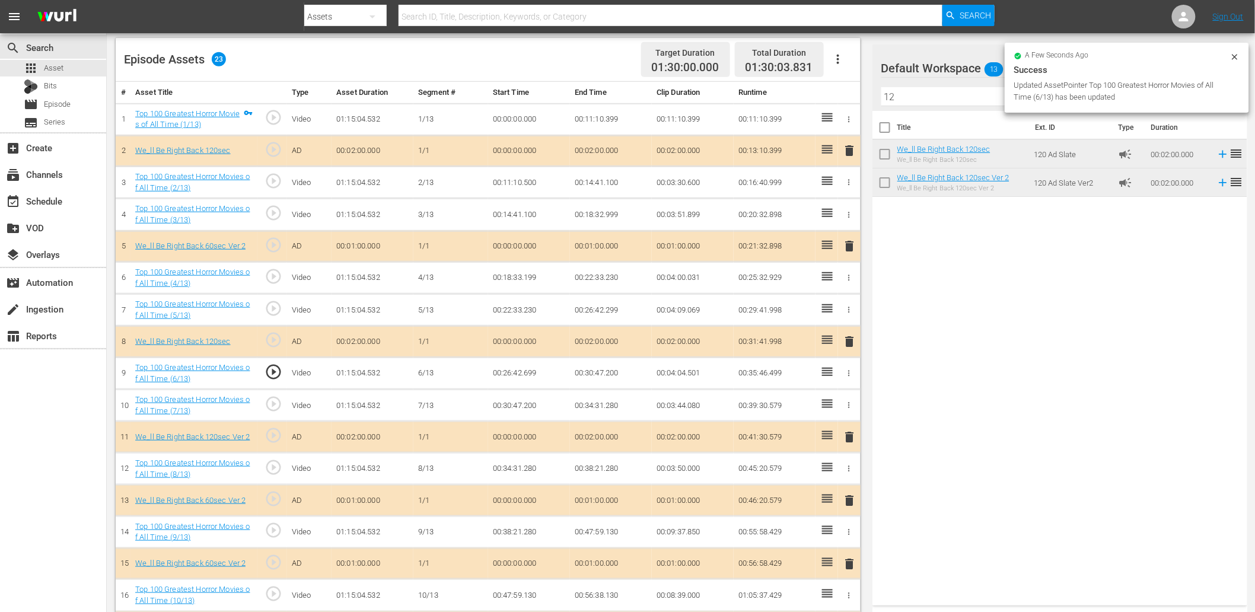
click at [528, 374] on td "00:26:42.699" at bounding box center [529, 374] width 82 height 32
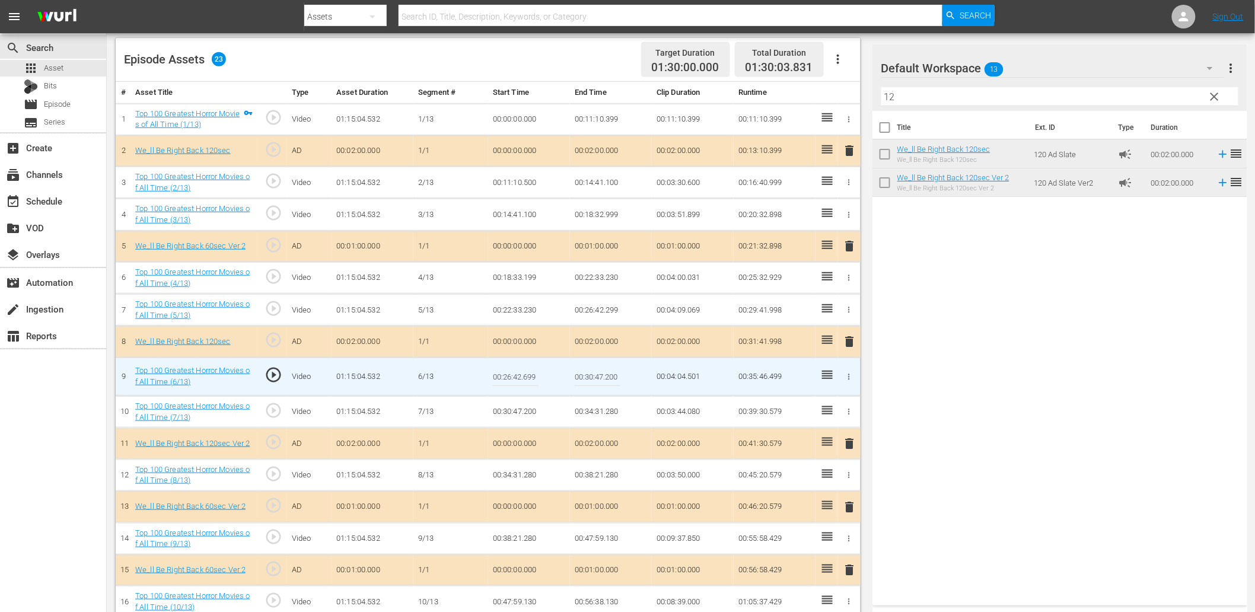
click at [525, 372] on input "00:26:42.699" at bounding box center [516, 376] width 46 height 28
type input "00:26:42.799"
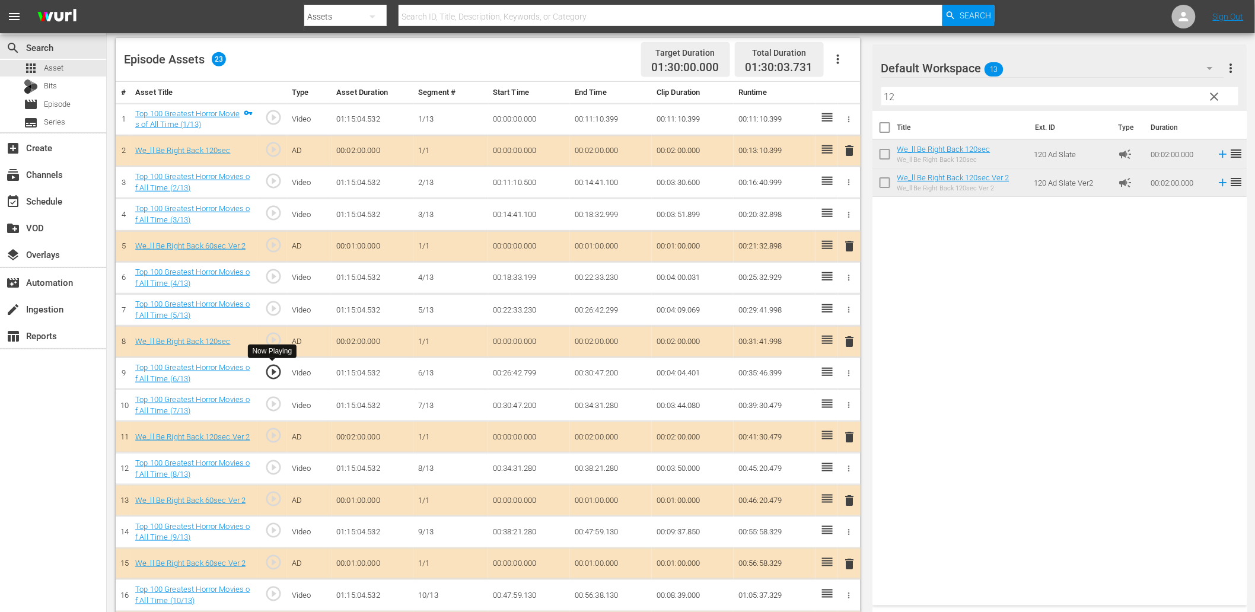
click at [271, 372] on span "play_circle_outline" at bounding box center [274, 372] width 18 height 18
click at [525, 371] on td "00:26:42.799" at bounding box center [529, 374] width 82 height 32
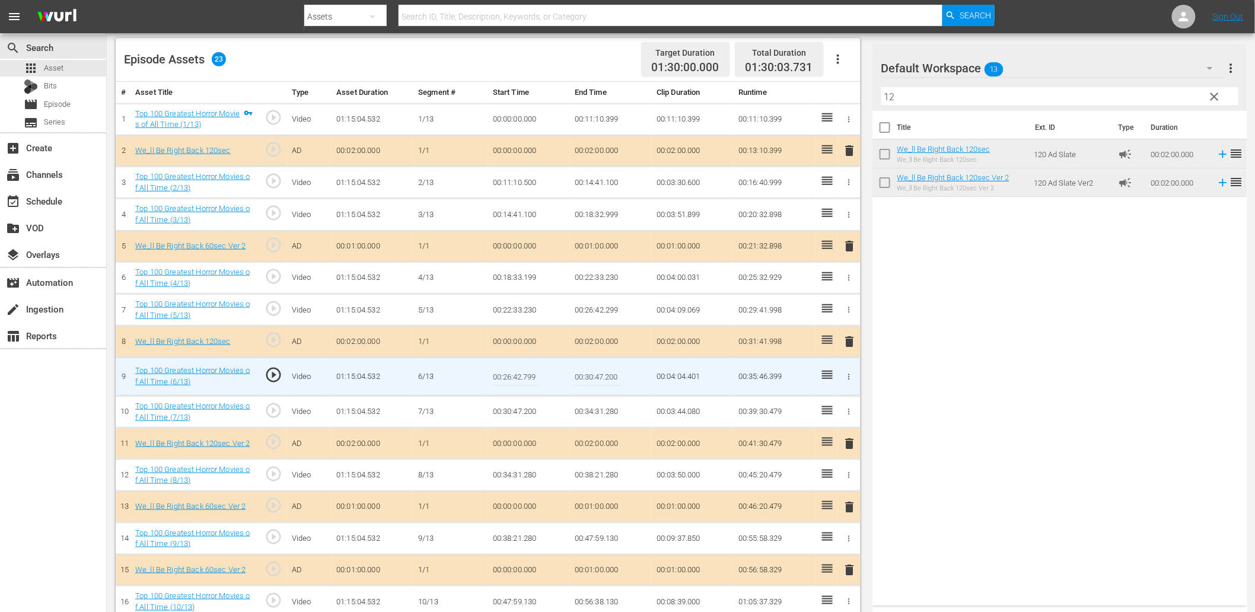
click at [525, 371] on input "00:26:42.799" at bounding box center [516, 376] width 46 height 28
click at [601, 311] on td "00:26:42.299" at bounding box center [611, 310] width 82 height 32
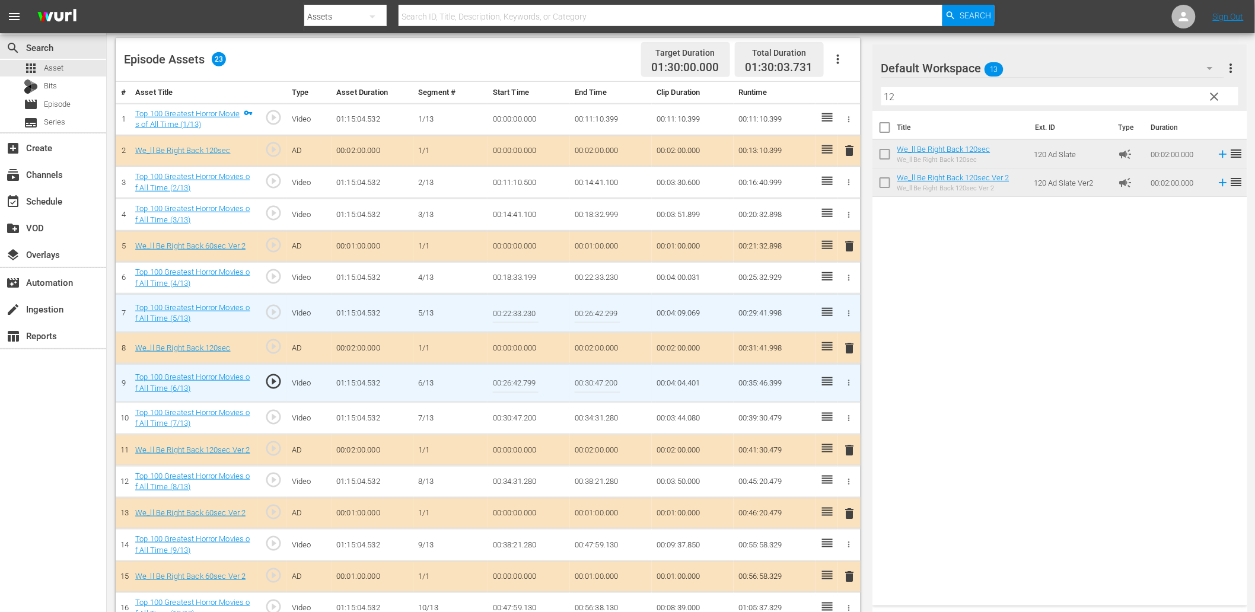
click at [601, 311] on input "00:26:42.299" at bounding box center [598, 313] width 46 height 28
paste input "7"
type input "00:26:42.799"
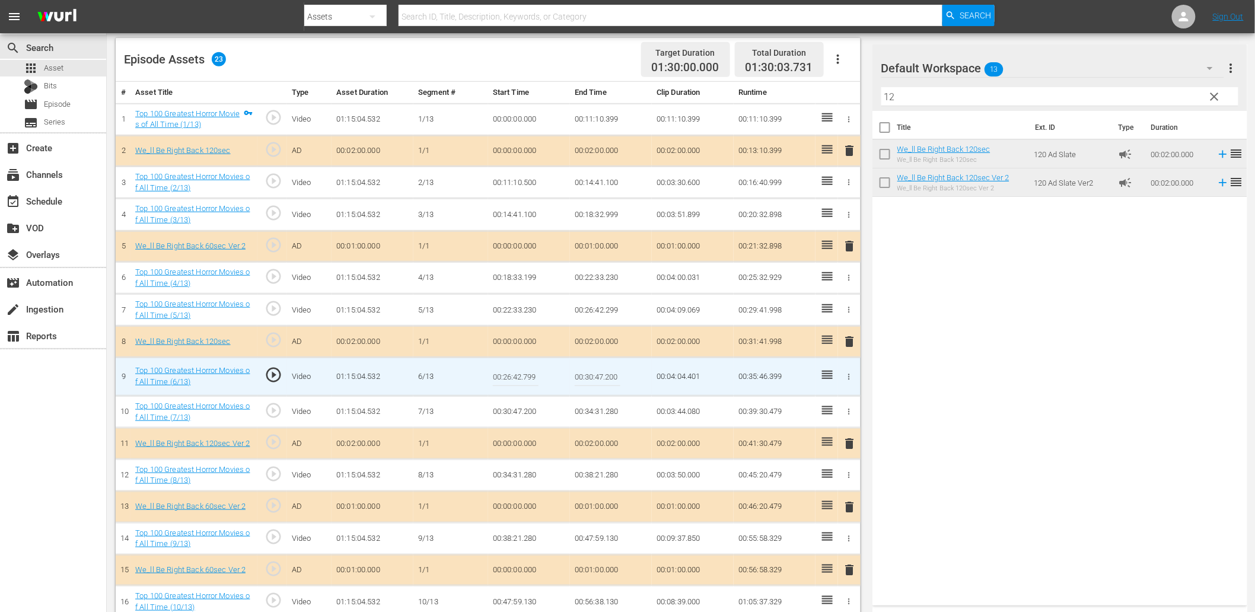
click at [528, 372] on input "00:26:42.799" at bounding box center [516, 376] width 46 height 28
type input "00:26:42.899"
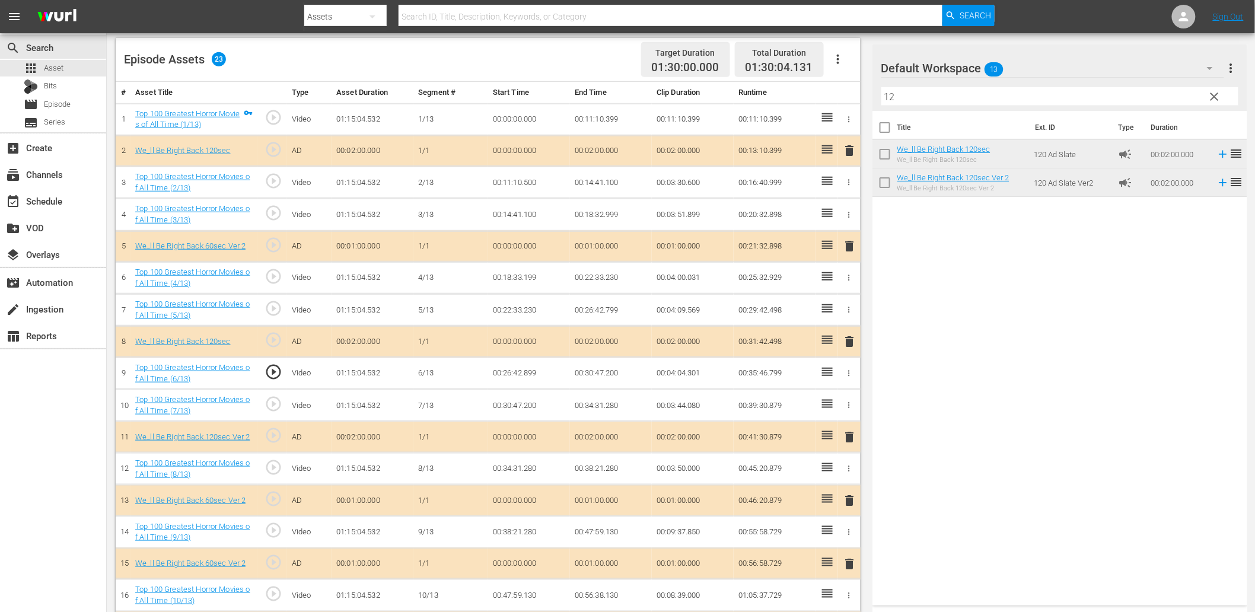
click at [275, 466] on span "play_circle_outline" at bounding box center [274, 467] width 18 height 18
click at [518, 471] on td "00:34:31.280" at bounding box center [529, 469] width 82 height 32
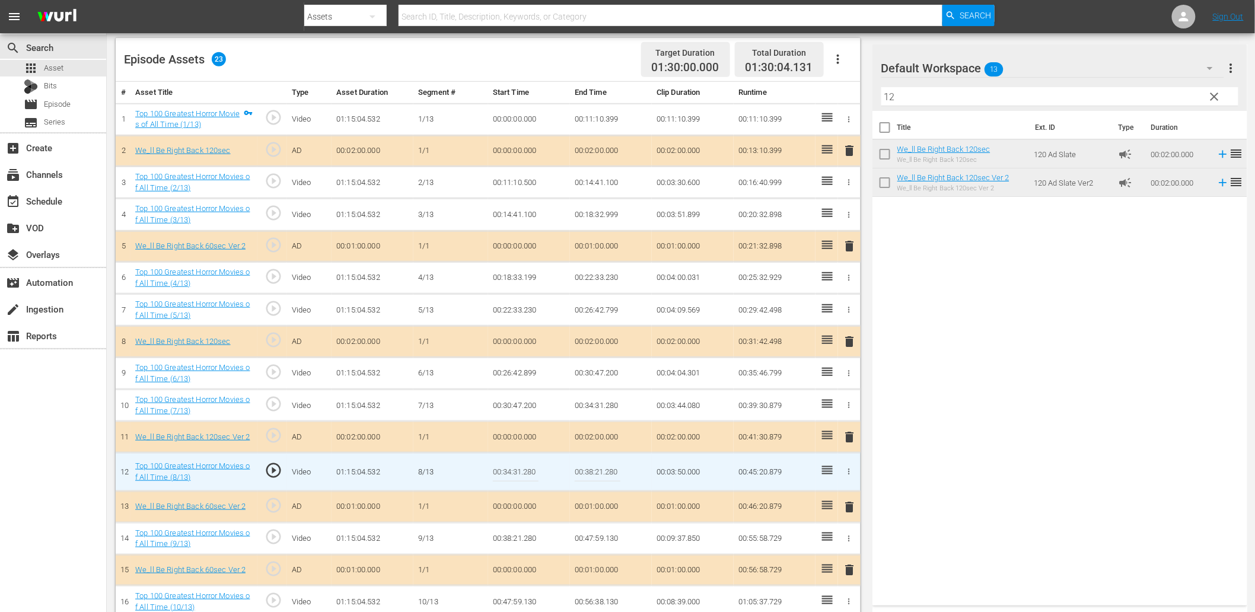
click at [518, 471] on input "00:34:31.280" at bounding box center [516, 472] width 46 height 28
type input "00:34:34.280"
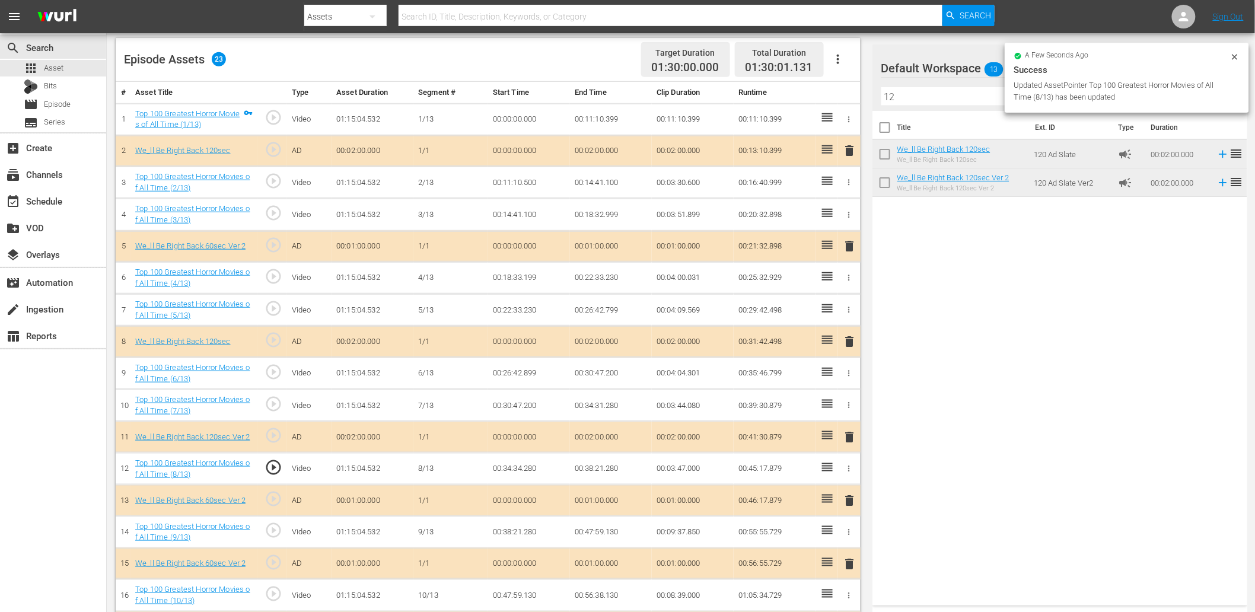
click at [524, 469] on td "00:34:34.280" at bounding box center [529, 469] width 82 height 32
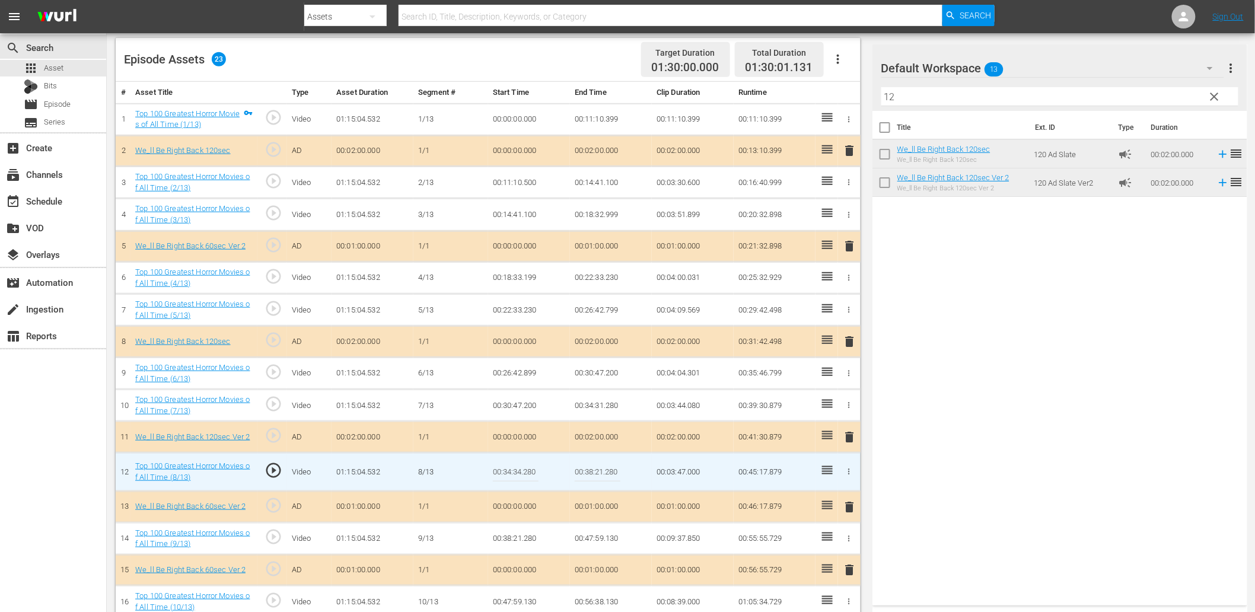
click at [524, 469] on input "00:34:34.280" at bounding box center [516, 472] width 46 height 28
click at [515, 473] on input "00:34:34.280" at bounding box center [516, 472] width 46 height 28
type input "00:34:33.280"
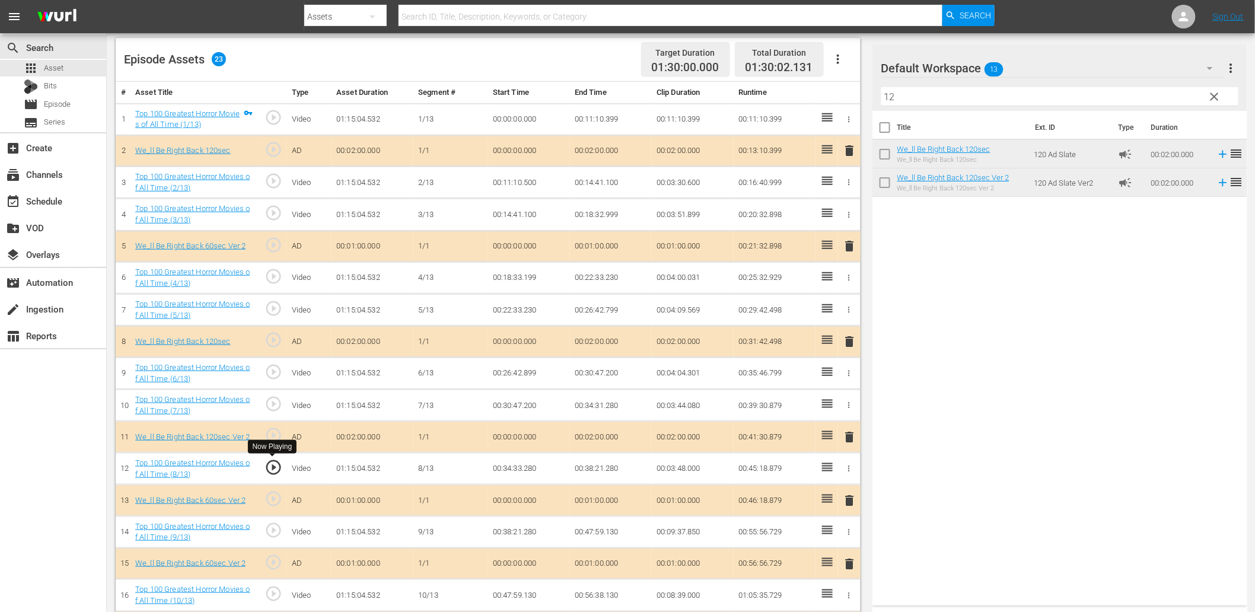
click at [271, 465] on span "play_circle_outline" at bounding box center [274, 467] width 18 height 18
click at [512, 465] on td "00:34:33.280" at bounding box center [529, 469] width 82 height 32
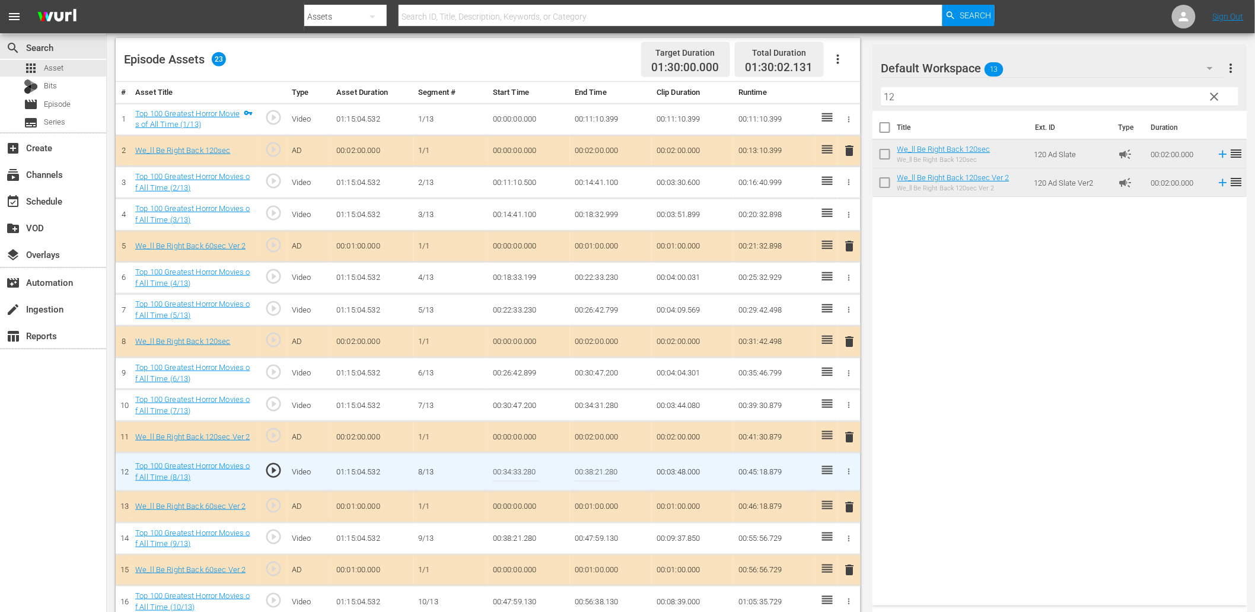
click at [512, 465] on input "00:34:33.280" at bounding box center [516, 472] width 46 height 28
click at [591, 412] on td "00:34:31.280" at bounding box center [611, 406] width 82 height 32
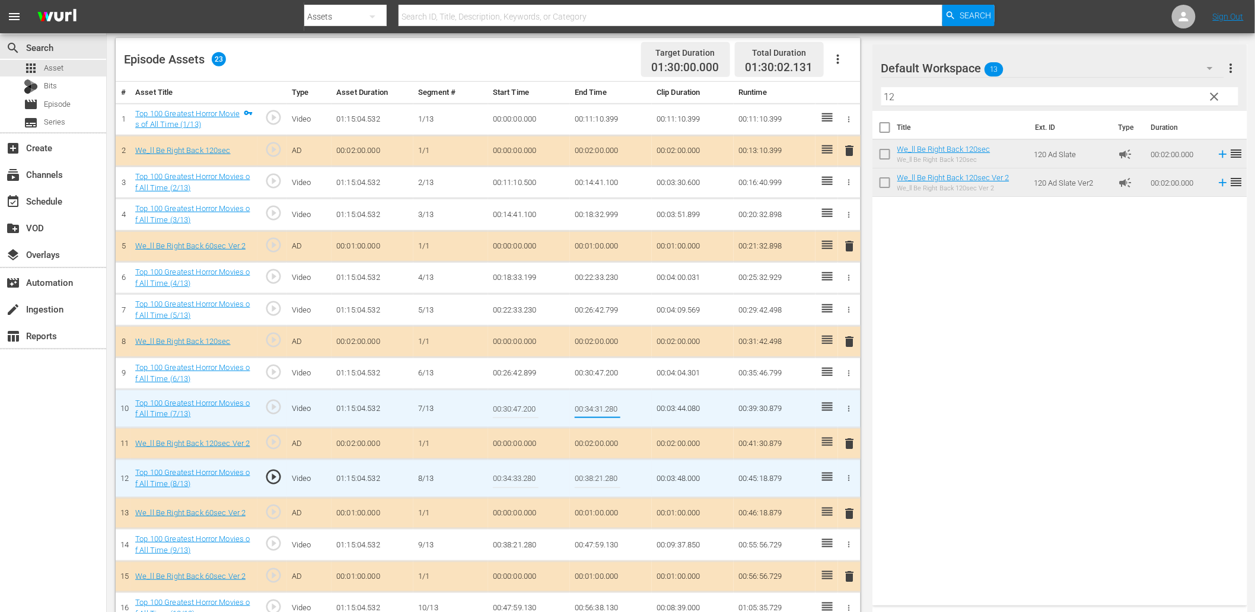
type input "00:34:33.280"
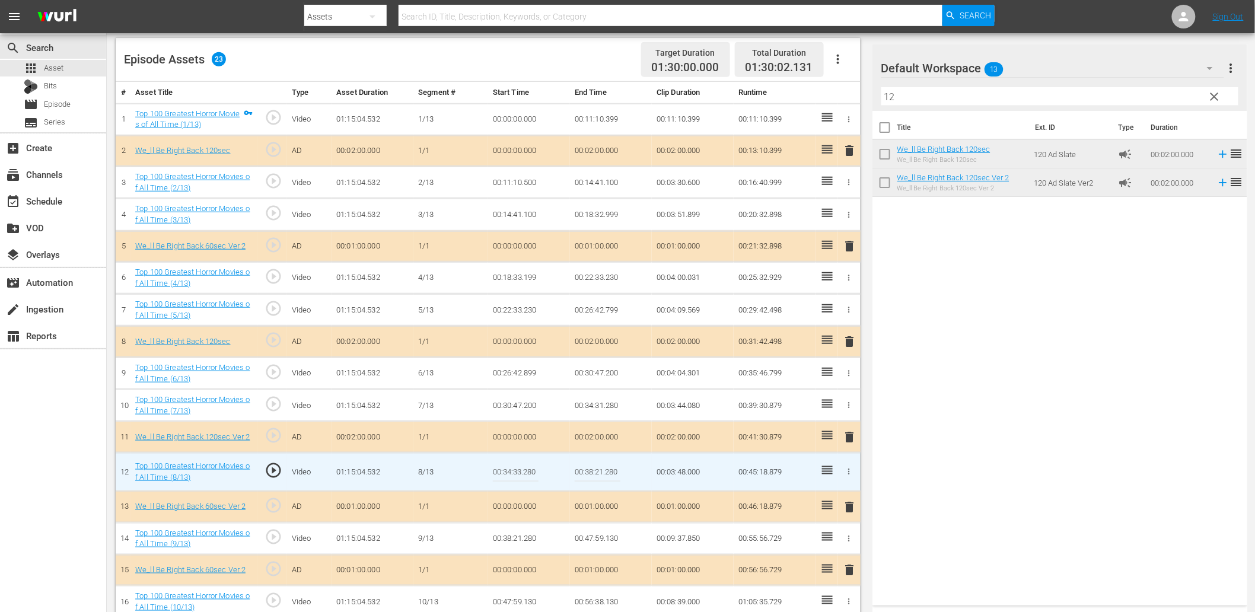
click at [525, 466] on input "00:34:33.280" at bounding box center [516, 472] width 46 height 28
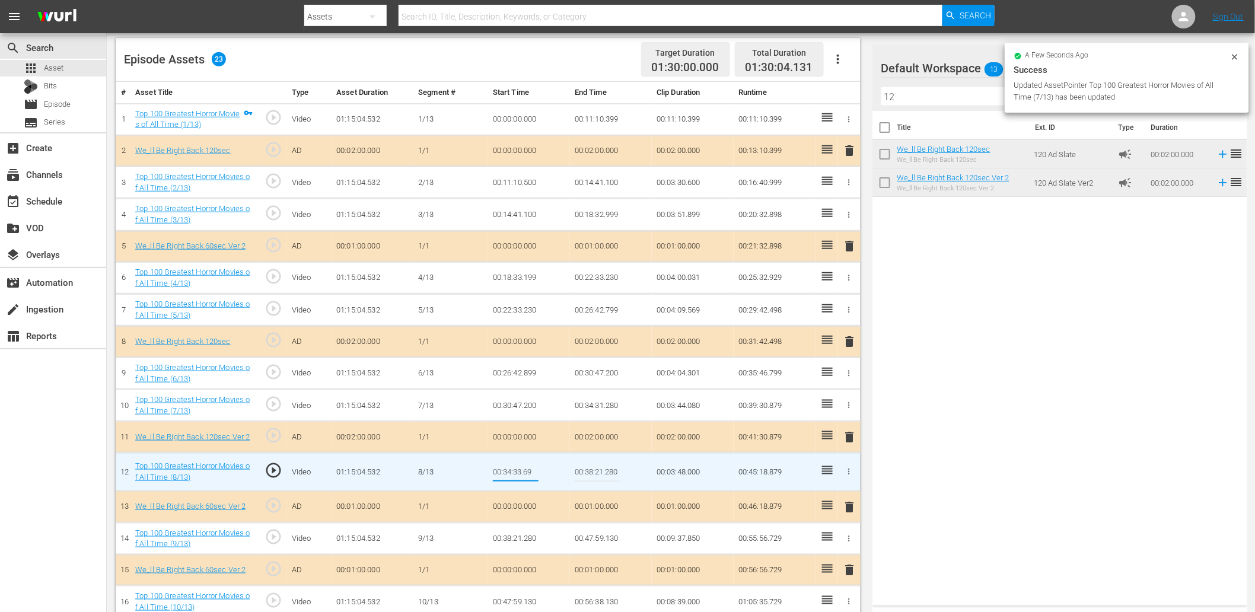
type input "00:34:33.699"
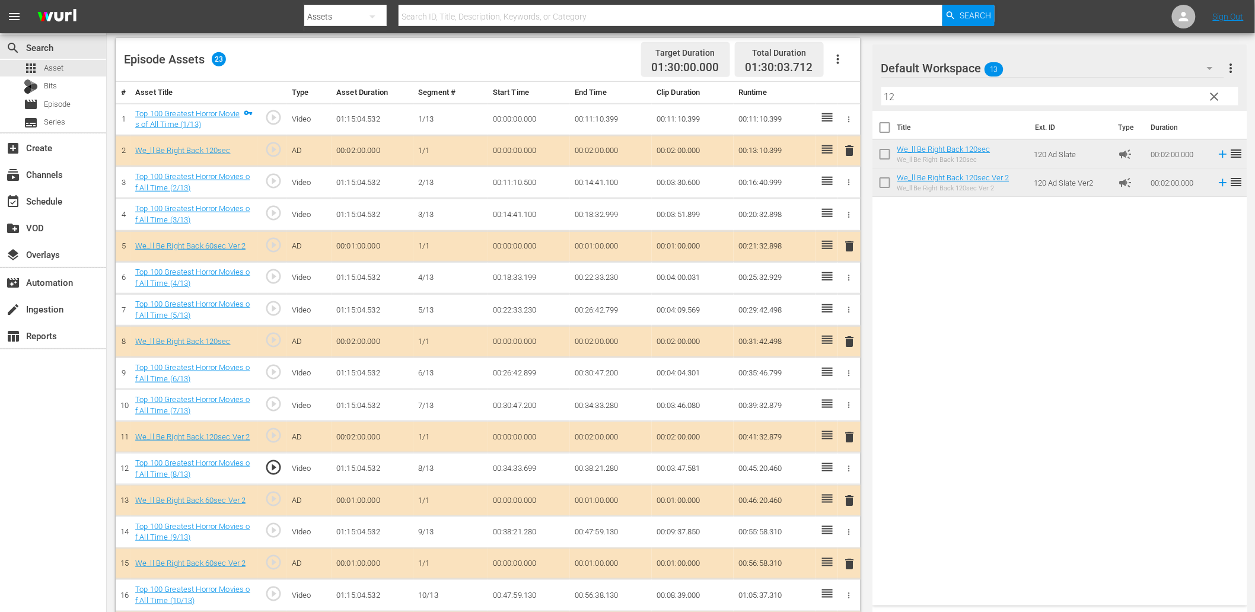
click at [505, 473] on td "00:34:33.699" at bounding box center [529, 469] width 82 height 32
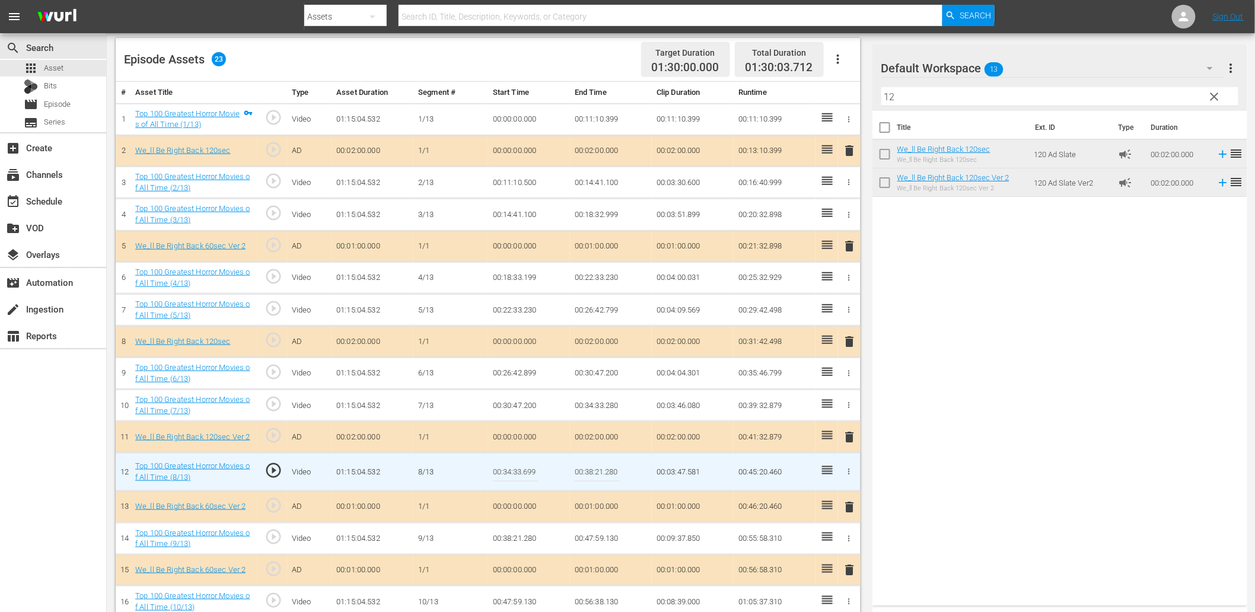
click at [505, 473] on input "00:34:33.699" at bounding box center [516, 472] width 46 height 28
click at [601, 409] on td "00:34:33.280" at bounding box center [611, 406] width 82 height 32
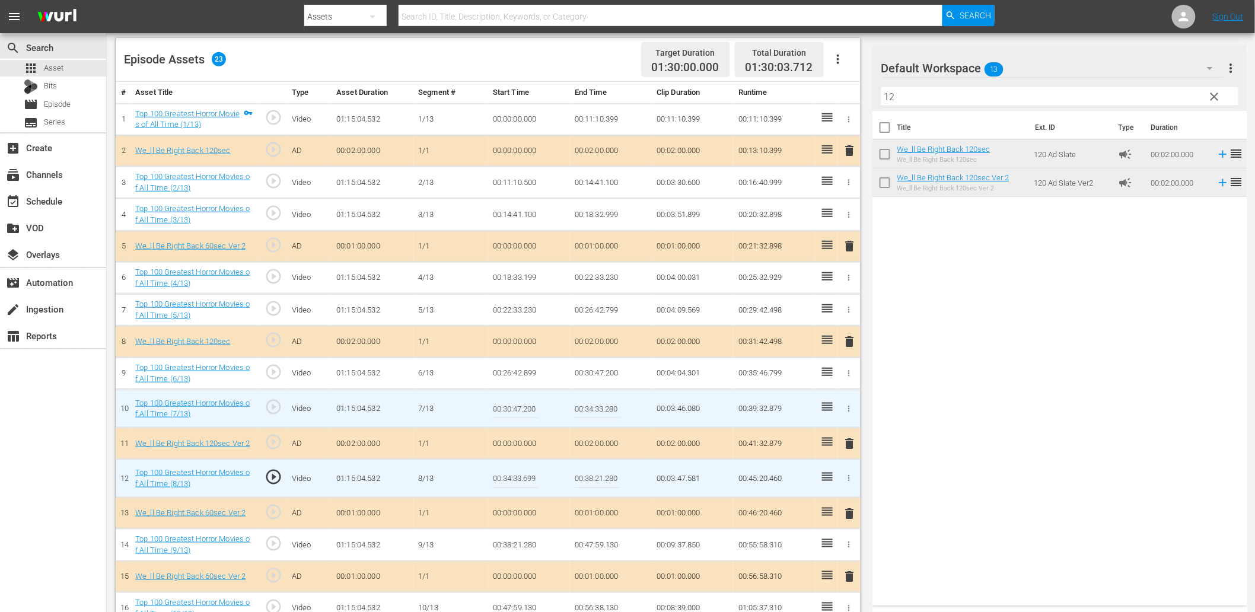
click at [601, 409] on input "00:34:33.280" at bounding box center [598, 408] width 46 height 28
paste input "699"
type input "00:34:33.699"
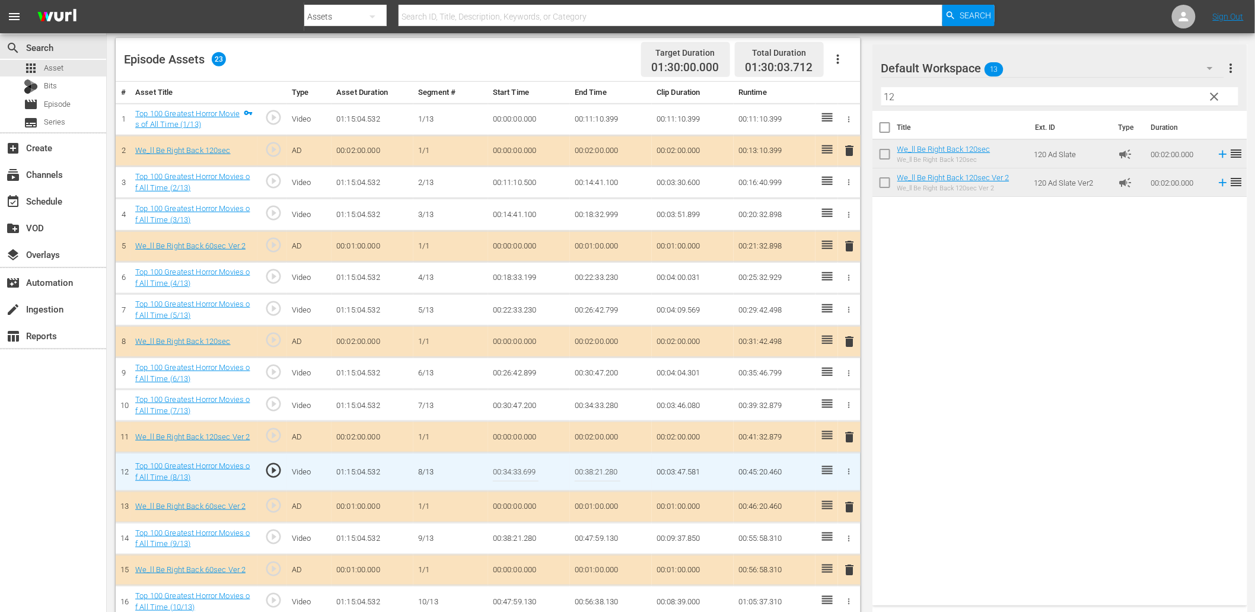
click at [512, 473] on input "00:34:33.699" at bounding box center [516, 472] width 46 height 28
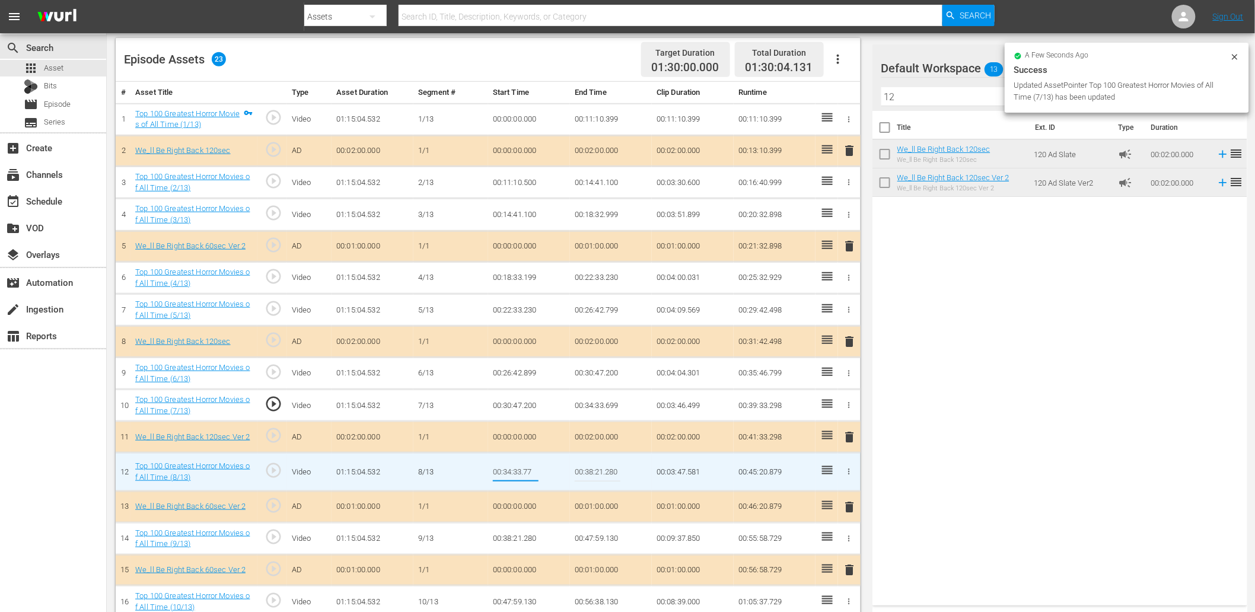
type input "00:34:33.777"
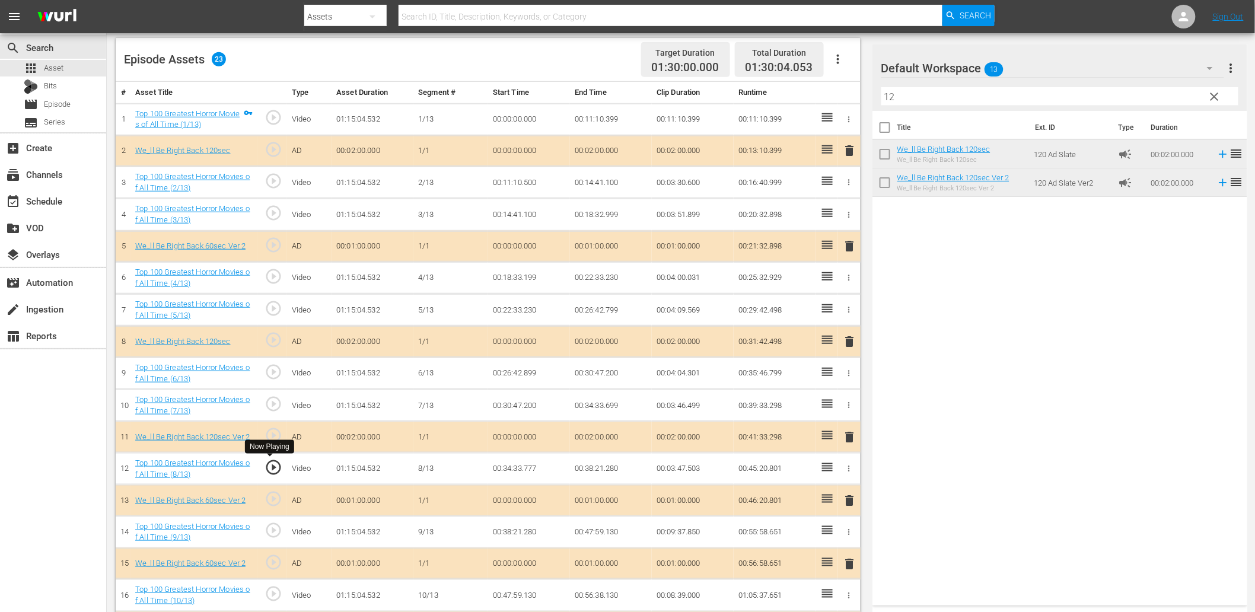
click at [273, 469] on span "play_circle_outline" at bounding box center [274, 467] width 18 height 18
click at [515, 473] on td "00:34:33.777" at bounding box center [529, 469] width 82 height 32
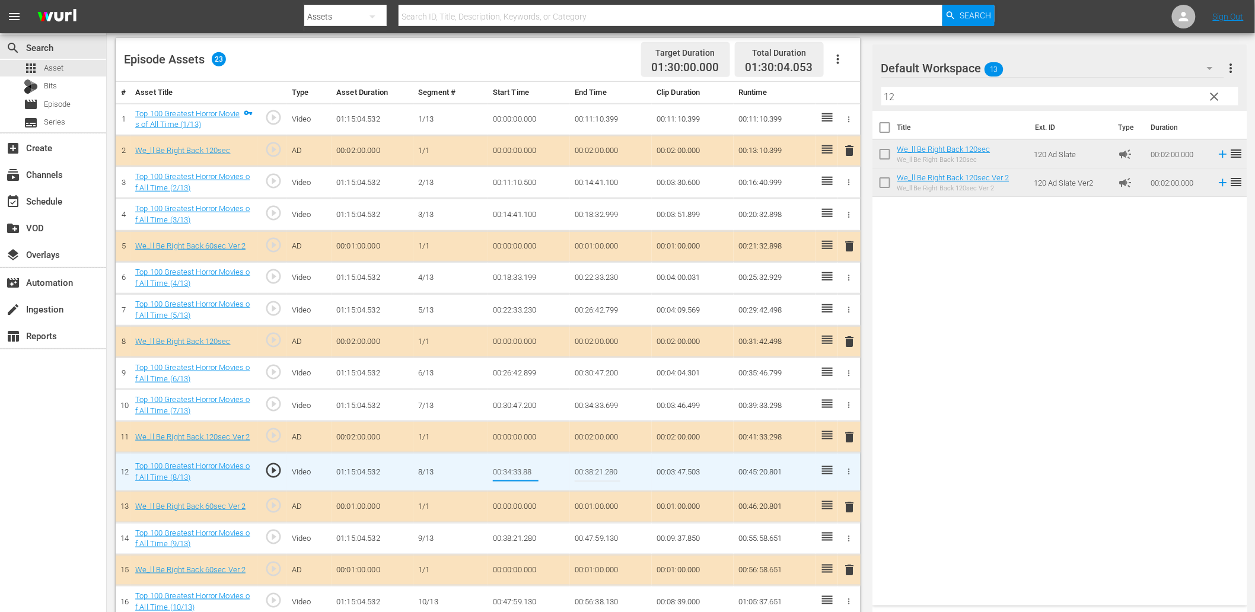
type input "00:34:33.888"
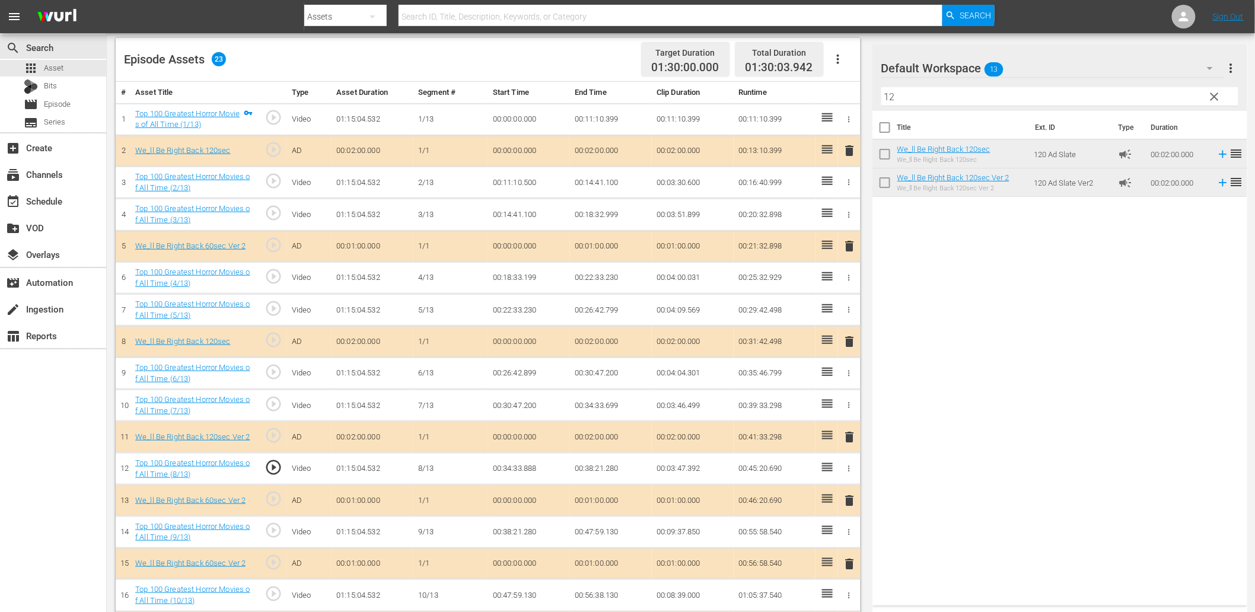
click at [511, 473] on td "00:34:33.888" at bounding box center [529, 469] width 82 height 32
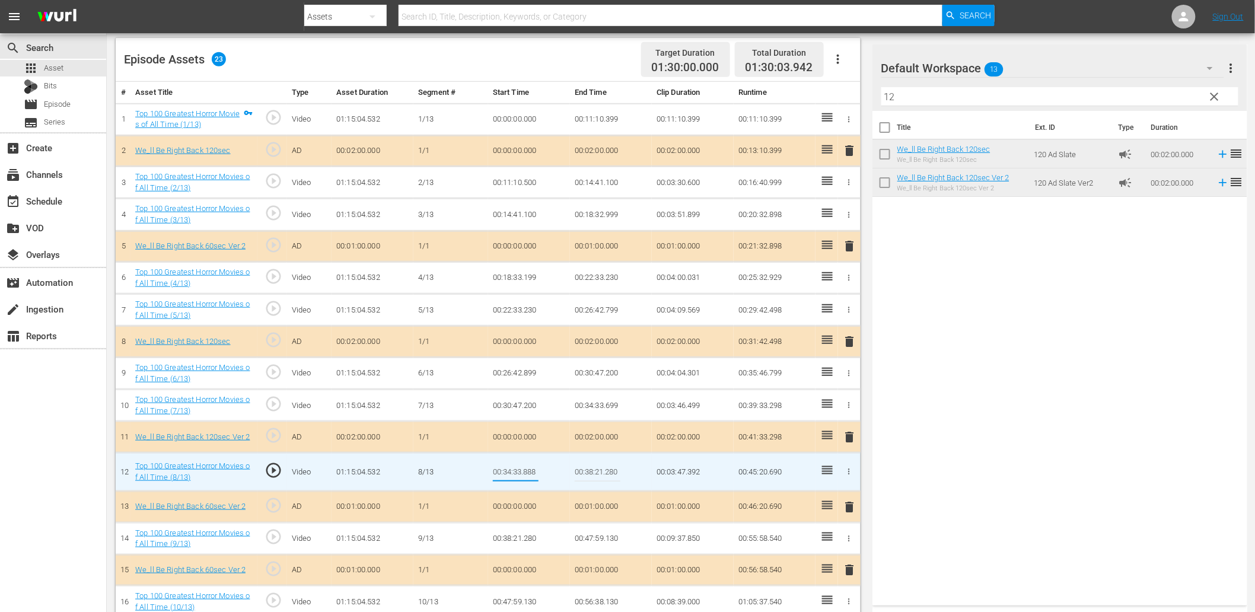
click at [600, 404] on td "00:34:33.699" at bounding box center [611, 406] width 82 height 32
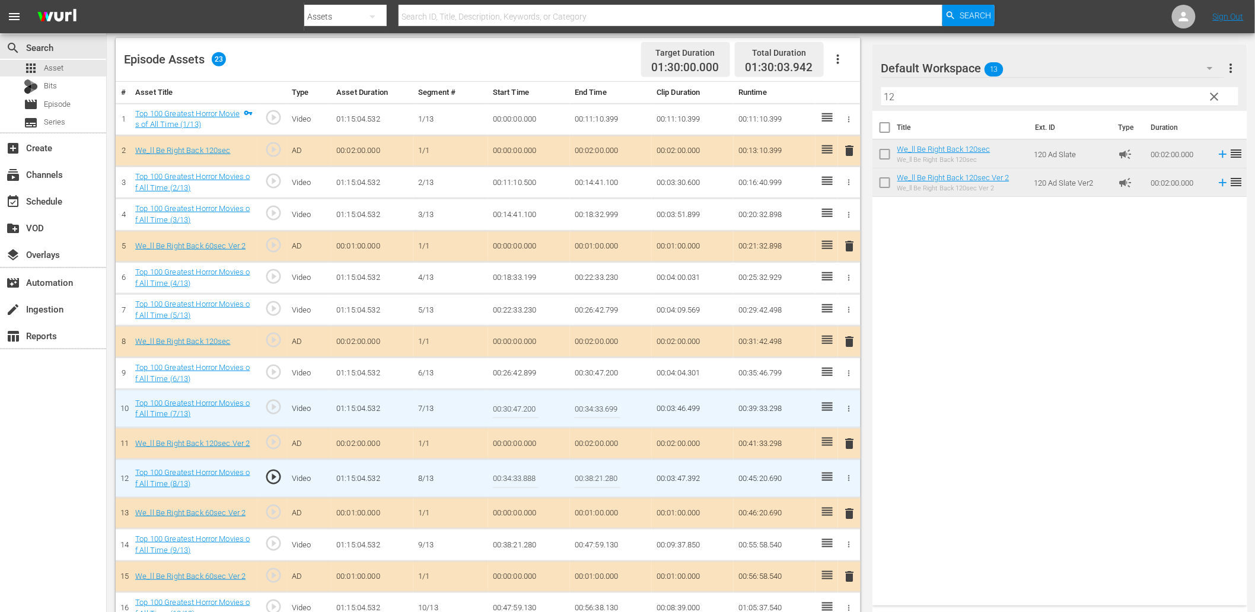
click at [600, 404] on input "00:34:33.699" at bounding box center [598, 408] width 46 height 28
paste input "888"
type input "00:34:33.888"
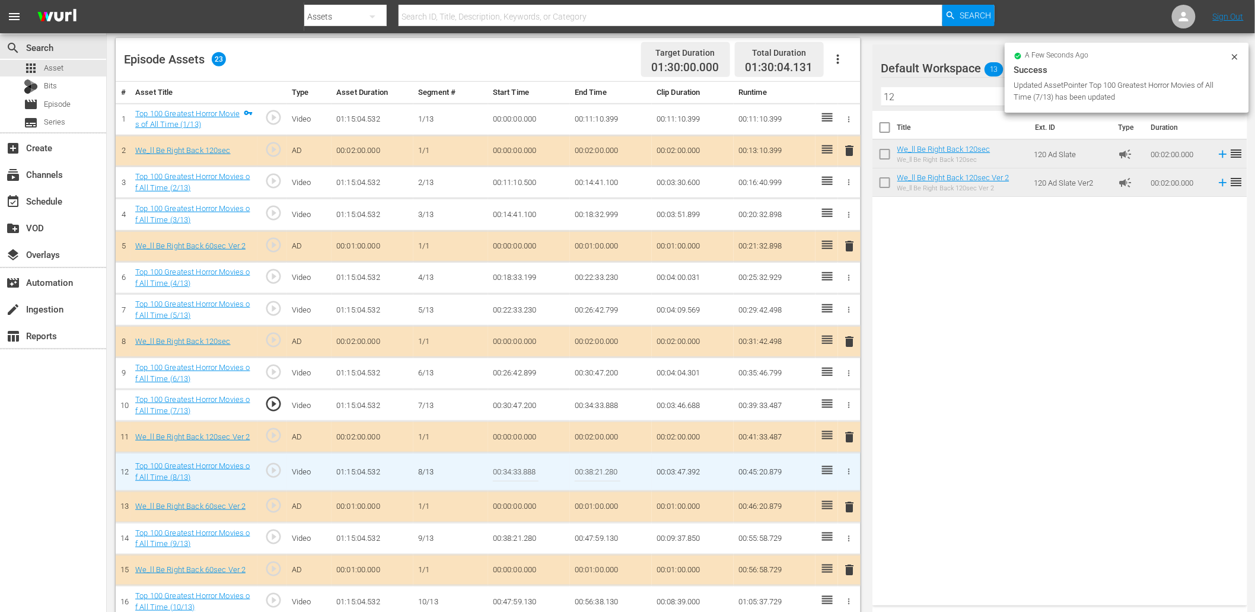
click at [522, 474] on input "00:34:33.888" at bounding box center [516, 472] width 46 height 28
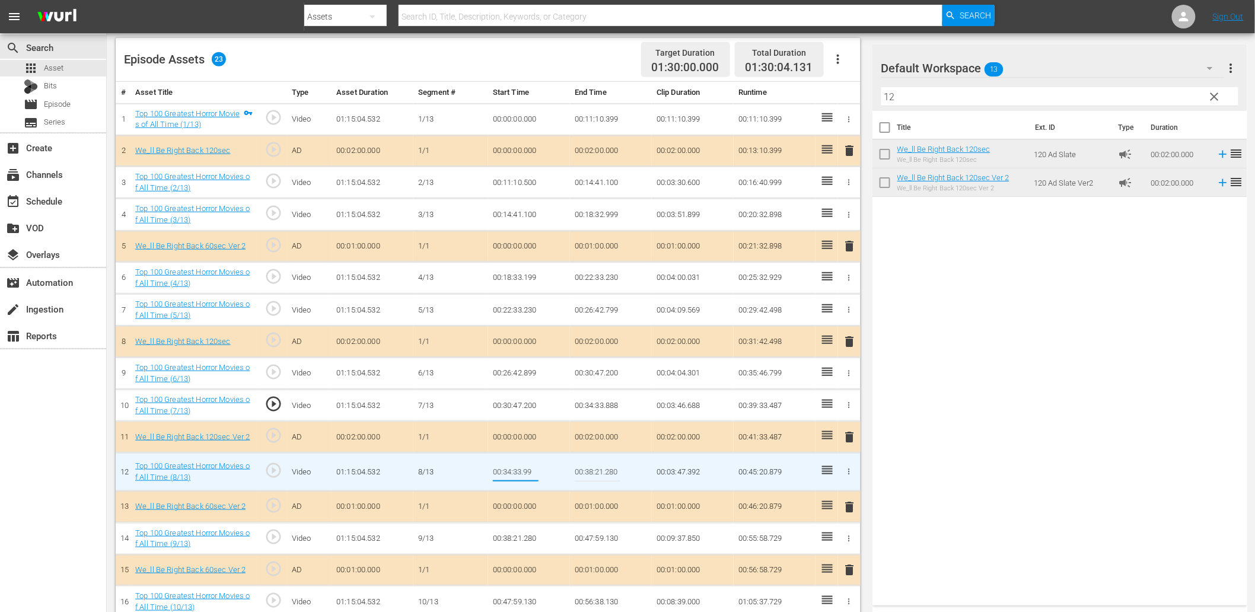
type input "00:34:33.999"
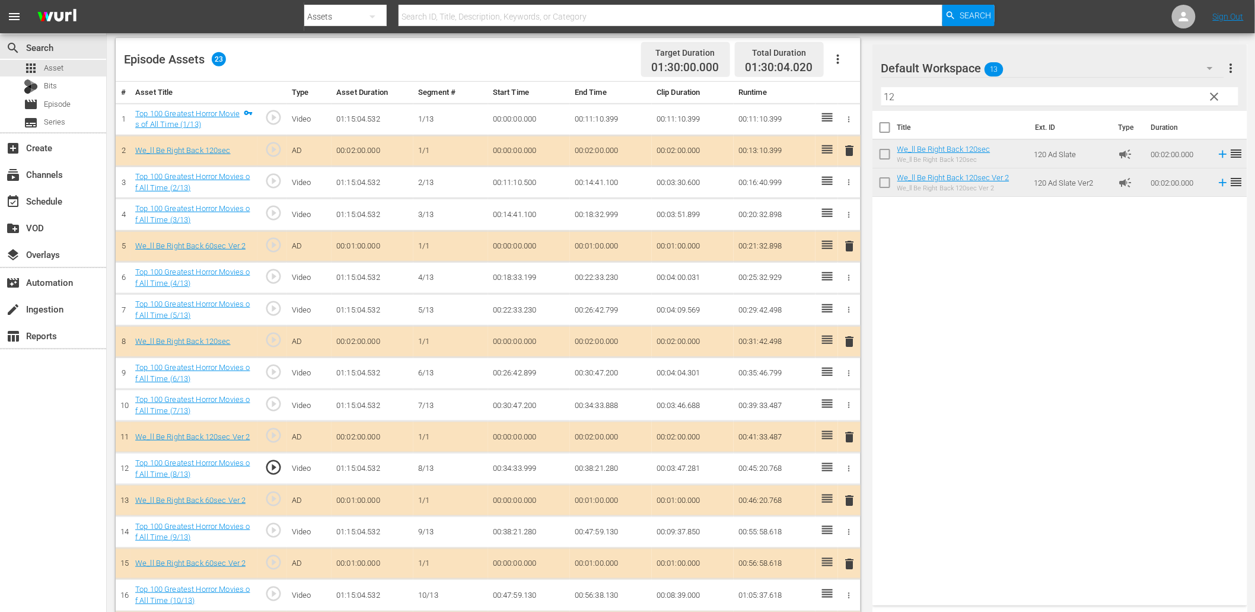
click at [514, 465] on td "00:34:33.999" at bounding box center [529, 469] width 82 height 32
click at [273, 469] on span "play_circle_outline" at bounding box center [274, 467] width 18 height 18
click at [510, 461] on td "00:34:33.999" at bounding box center [529, 469] width 82 height 32
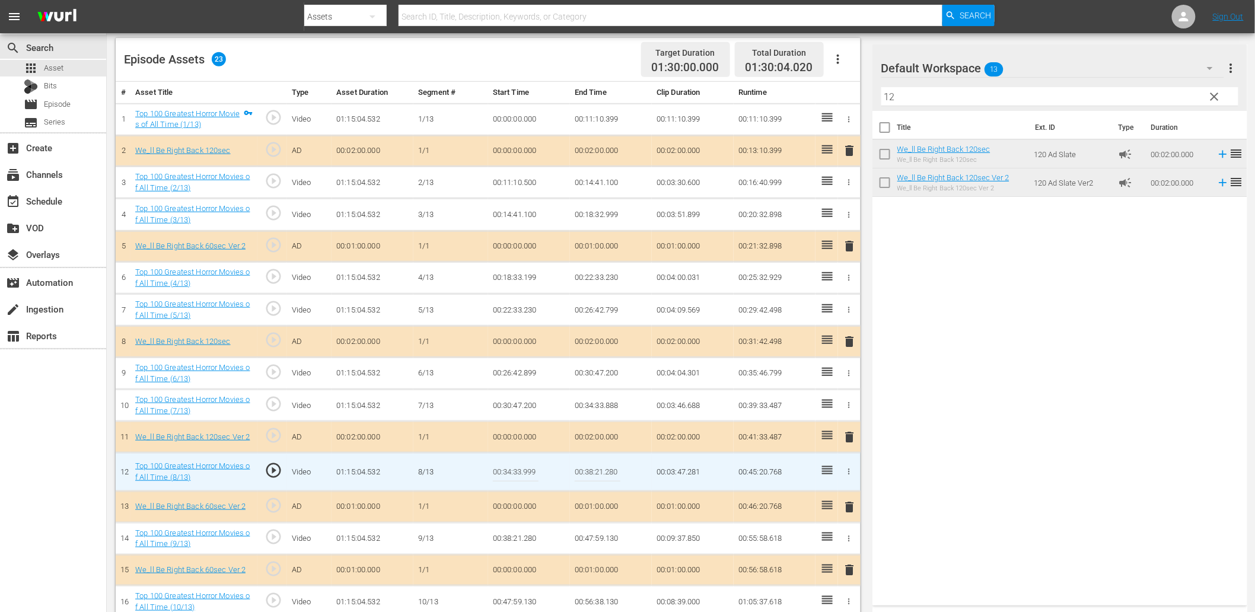
click at [510, 461] on input "00:34:33.999" at bounding box center [516, 472] width 46 height 28
type input "00:34:34.099"
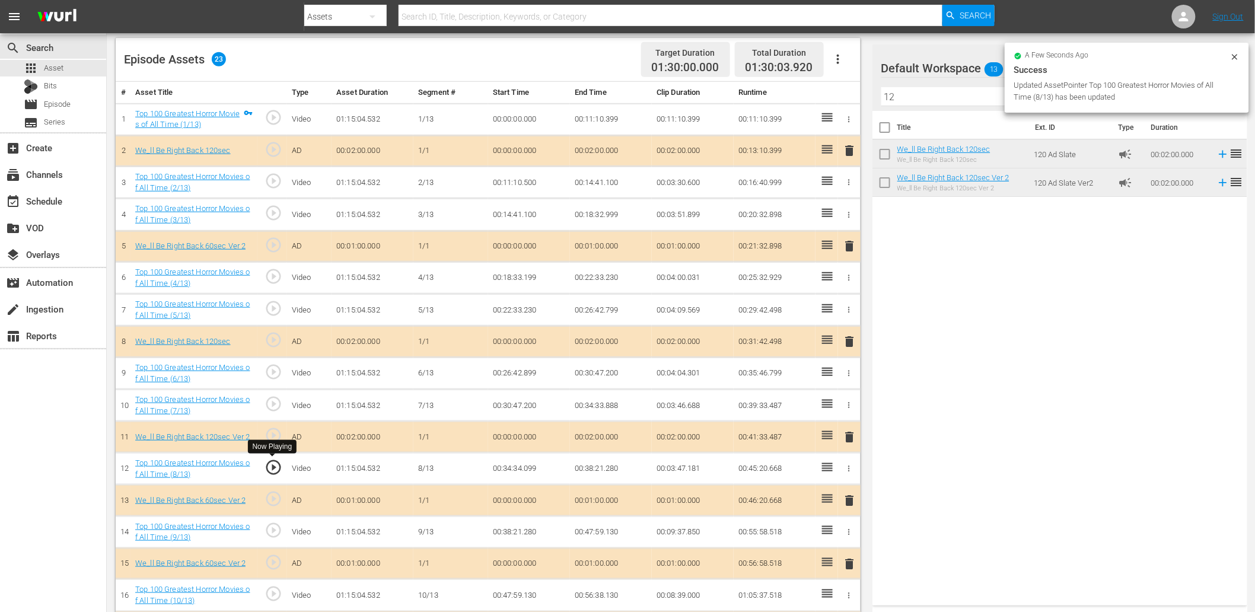
click at [271, 469] on span "play_circle_outline" at bounding box center [274, 467] width 18 height 18
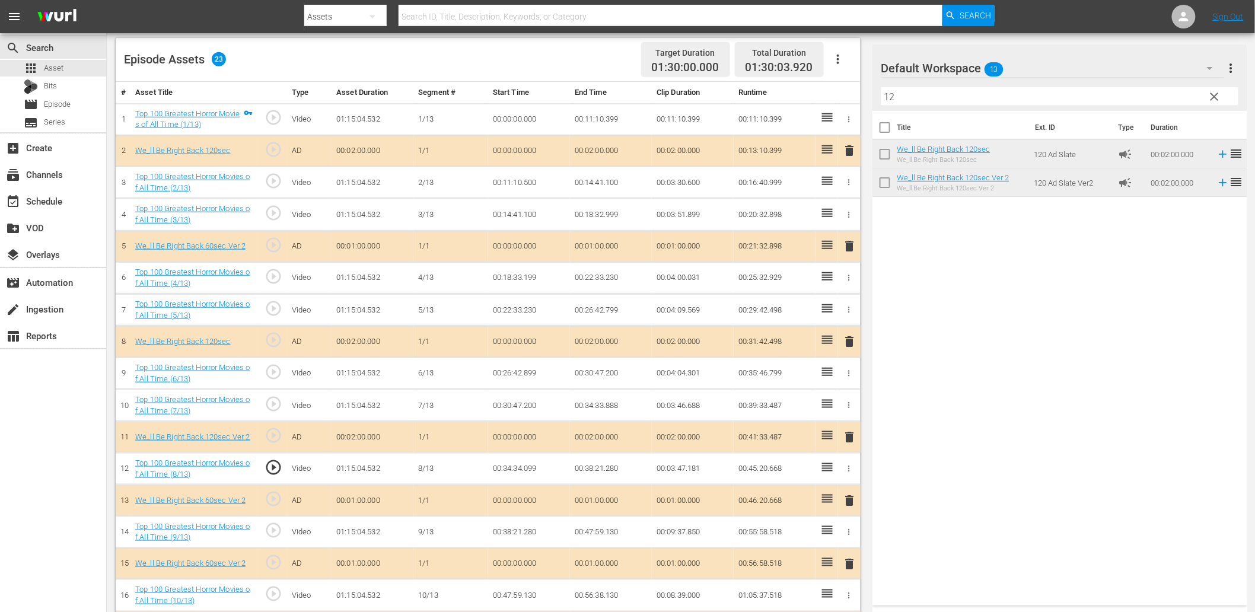
click at [530, 463] on td "00:34:34.099" at bounding box center [529, 469] width 82 height 32
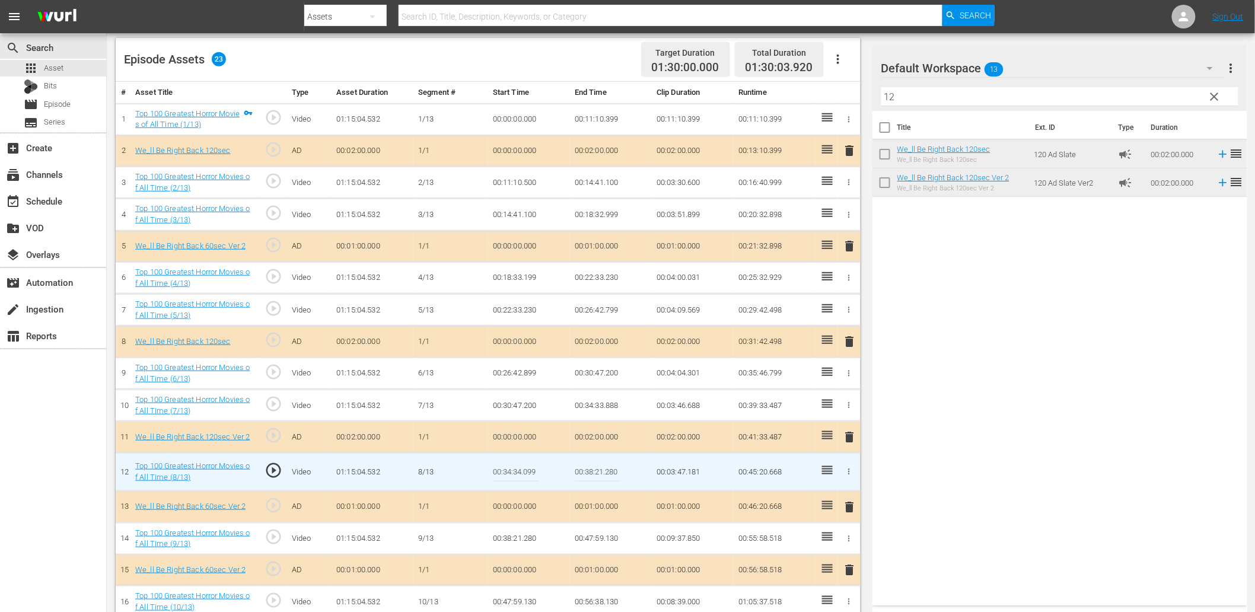
click at [530, 463] on input "00:34:34.099" at bounding box center [516, 472] width 46 height 28
type input "00:34:34.050"
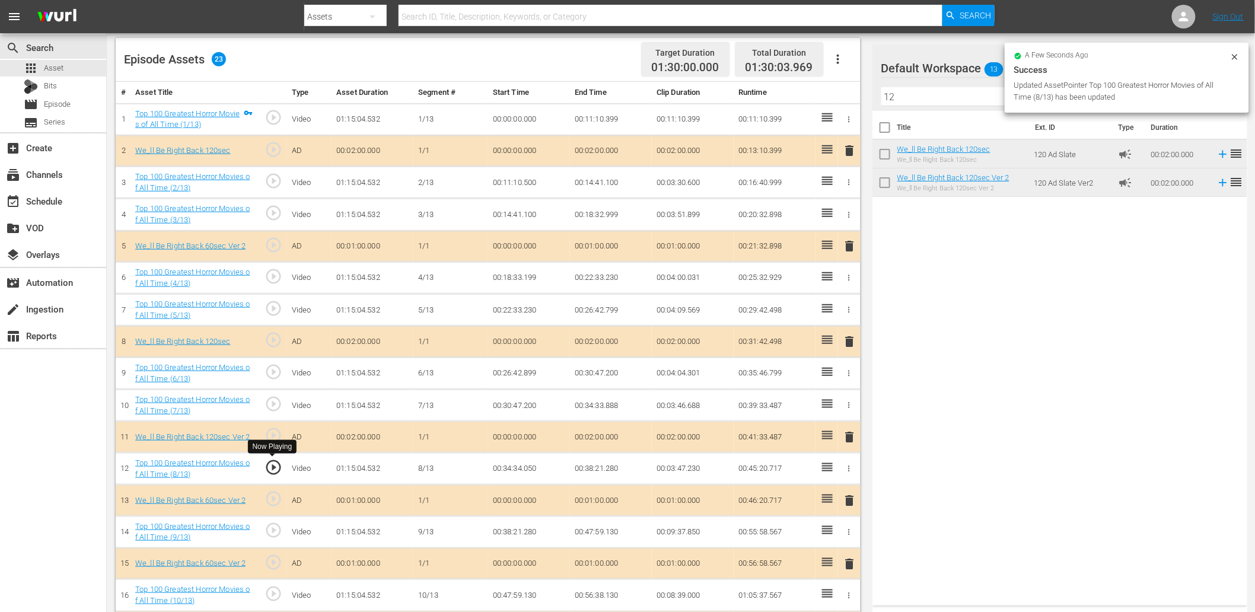
click at [271, 470] on span "play_circle_outline" at bounding box center [274, 467] width 18 height 18
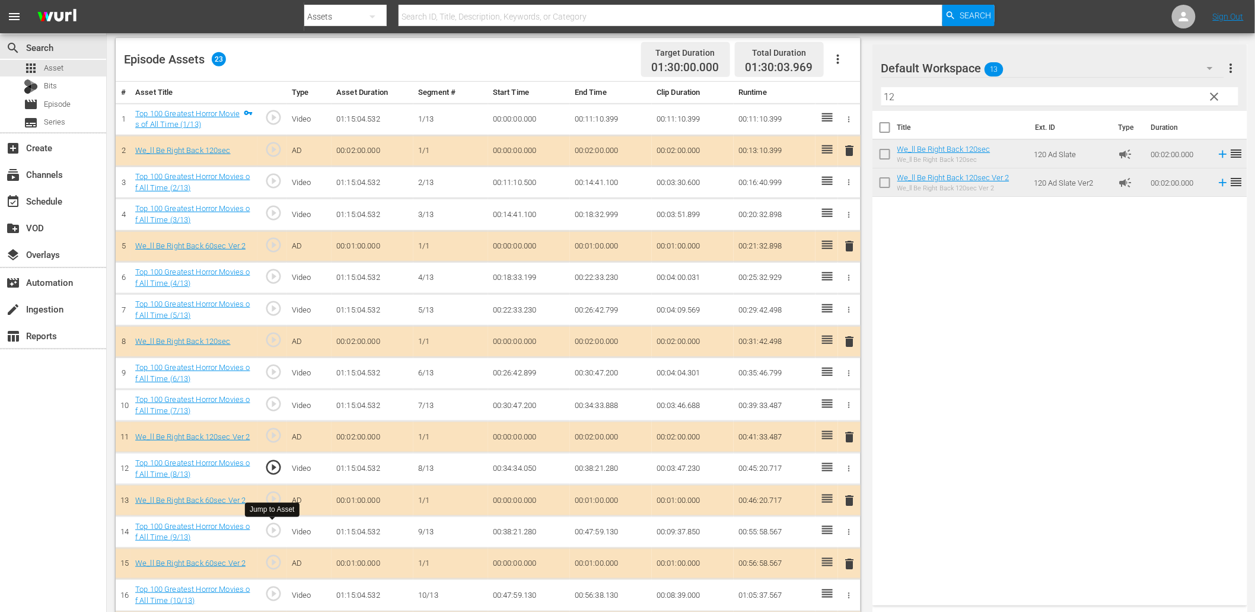
click at [268, 524] on span "play_circle_outline" at bounding box center [274, 530] width 18 height 18
click at [525, 530] on td "00:38:21.280" at bounding box center [529, 532] width 82 height 32
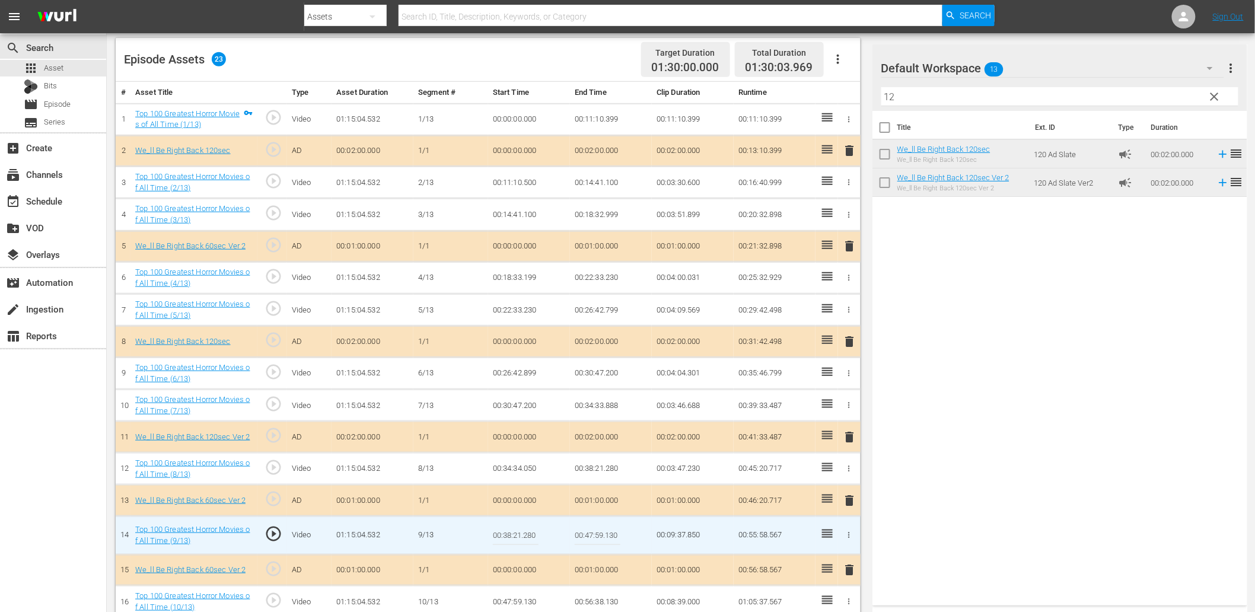
click at [525, 530] on input "00:38:21.280" at bounding box center [516, 535] width 46 height 28
type input "00:38:24.280"
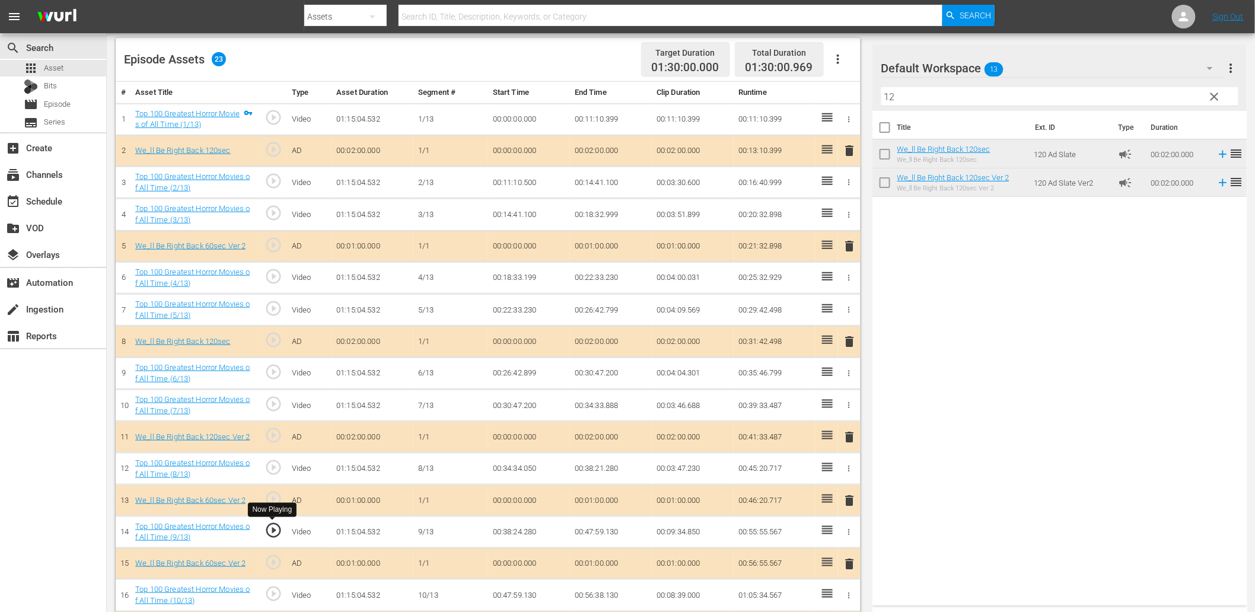
click at [276, 529] on span "play_circle_outline" at bounding box center [274, 530] width 18 height 18
click at [520, 532] on td "00:38:24.280" at bounding box center [529, 532] width 82 height 32
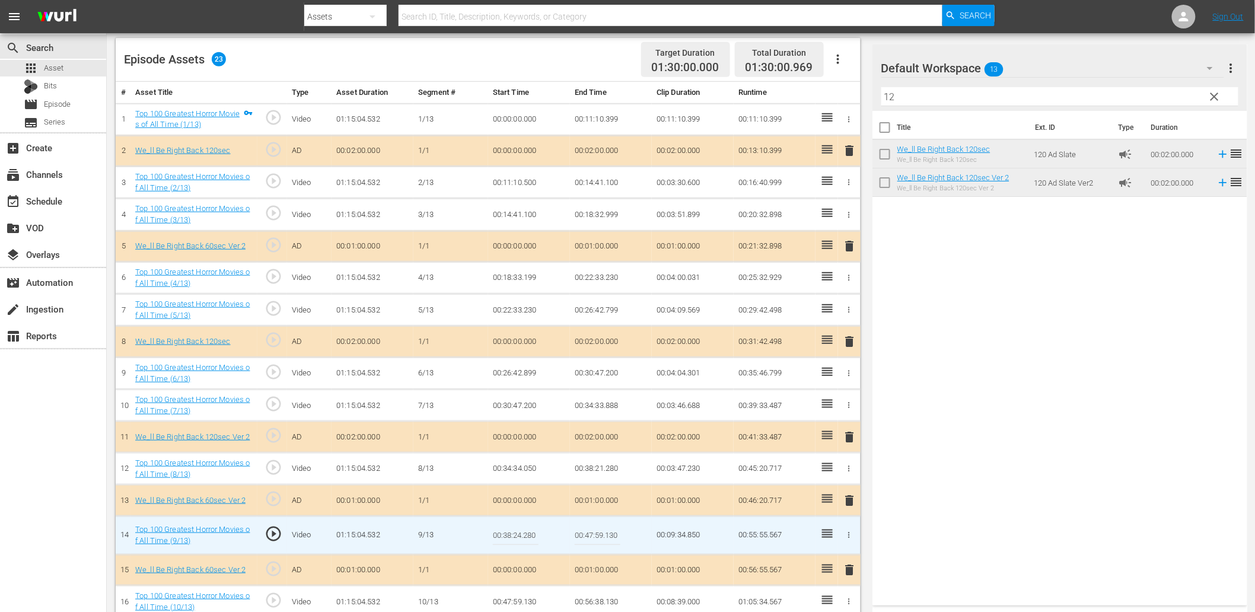
click at [520, 532] on input "00:38:24.280" at bounding box center [516, 535] width 46 height 28
type input "00:38:24.000"
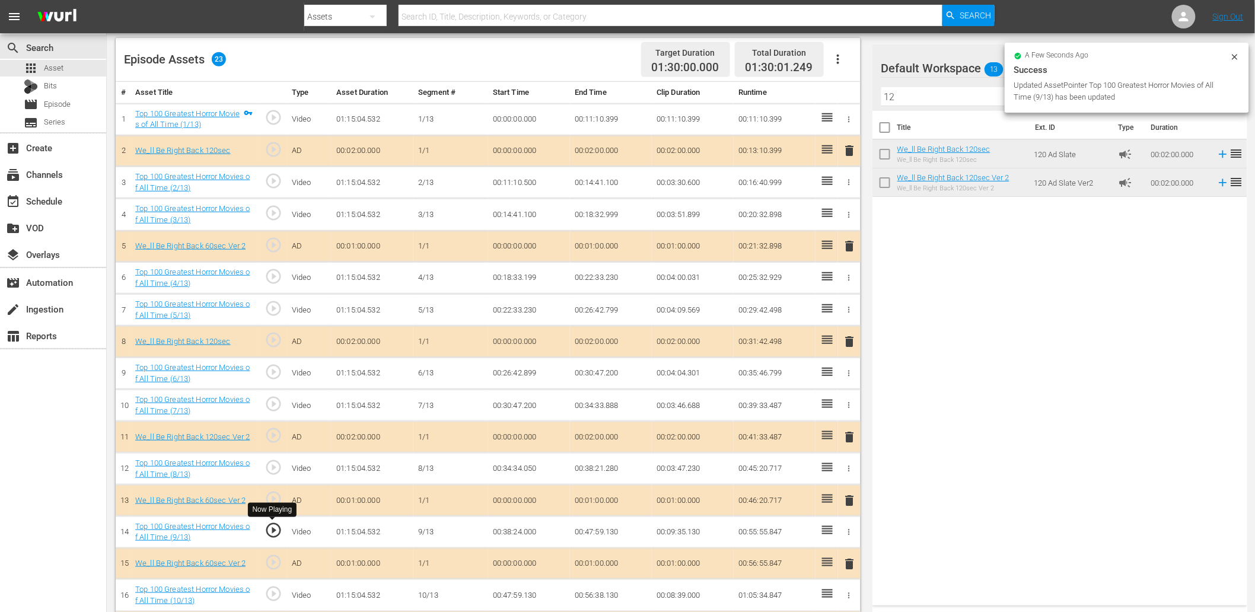
click at [275, 531] on span "play_circle_outline" at bounding box center [274, 530] width 18 height 18
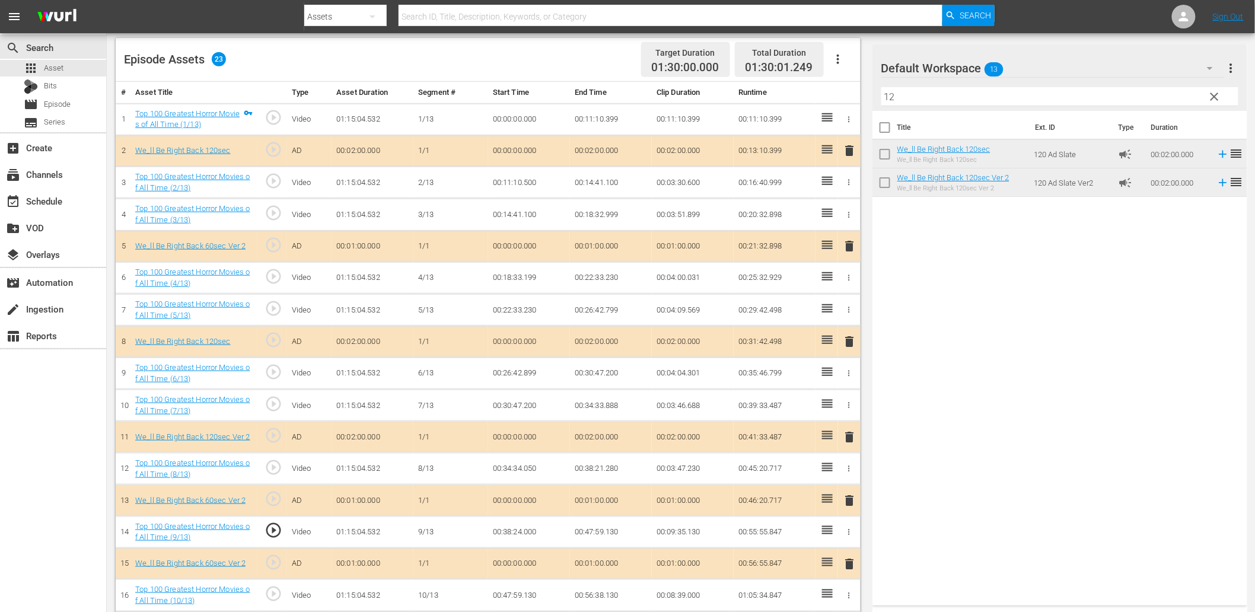
click at [517, 525] on td "00:38:24.000" at bounding box center [529, 532] width 82 height 32
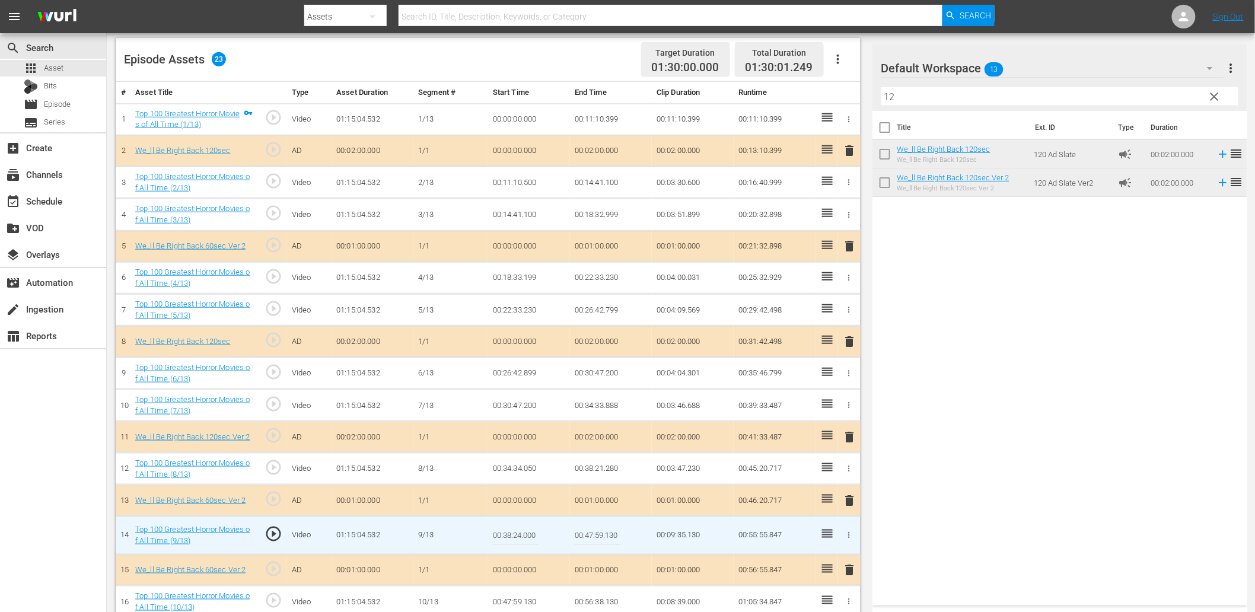
click at [517, 525] on input "00:38:24.000" at bounding box center [516, 535] width 46 height 28
click at [591, 471] on td "00:38:21.280" at bounding box center [611, 469] width 82 height 32
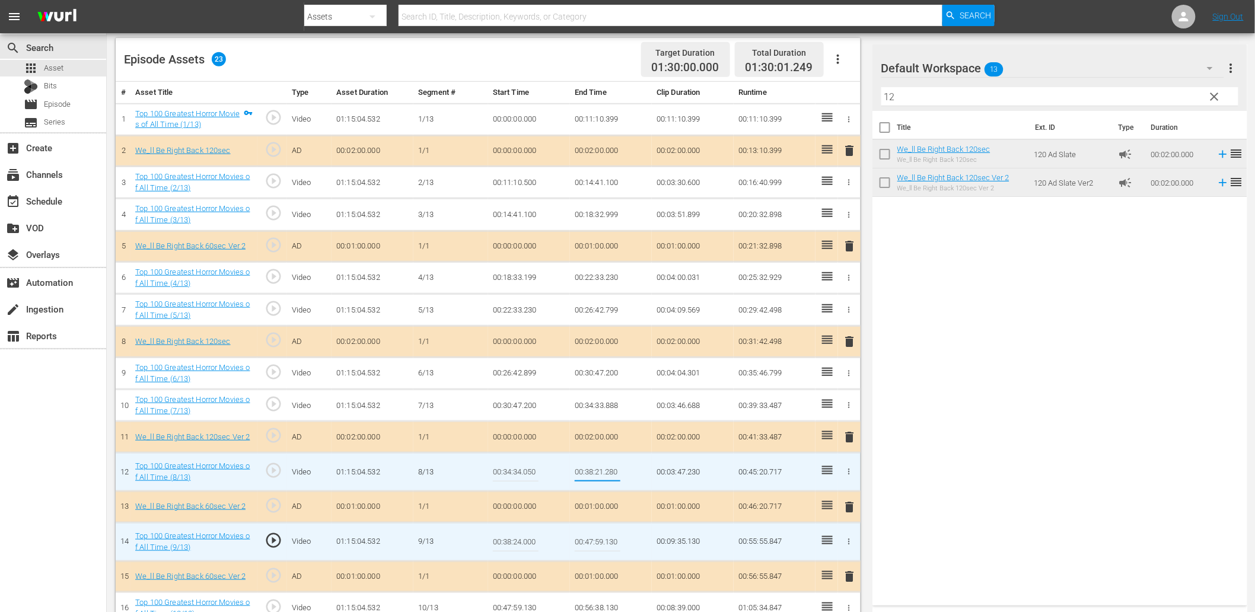
type input "00:38:24.000"
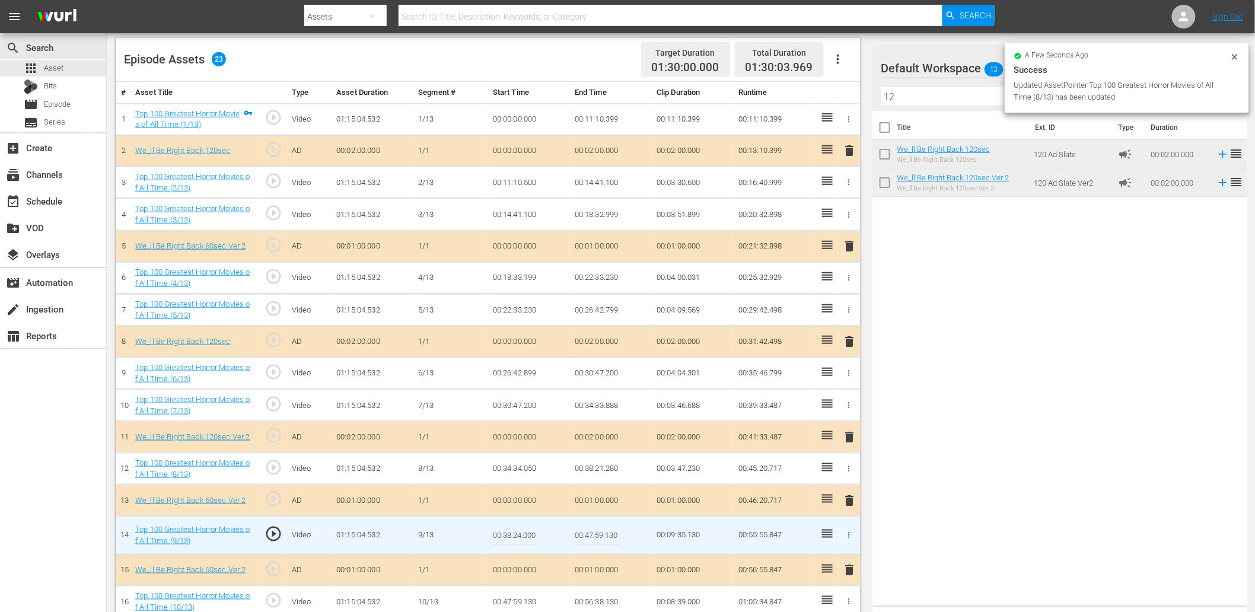
click at [508, 542] on input "00:38:24.000" at bounding box center [516, 535] width 46 height 28
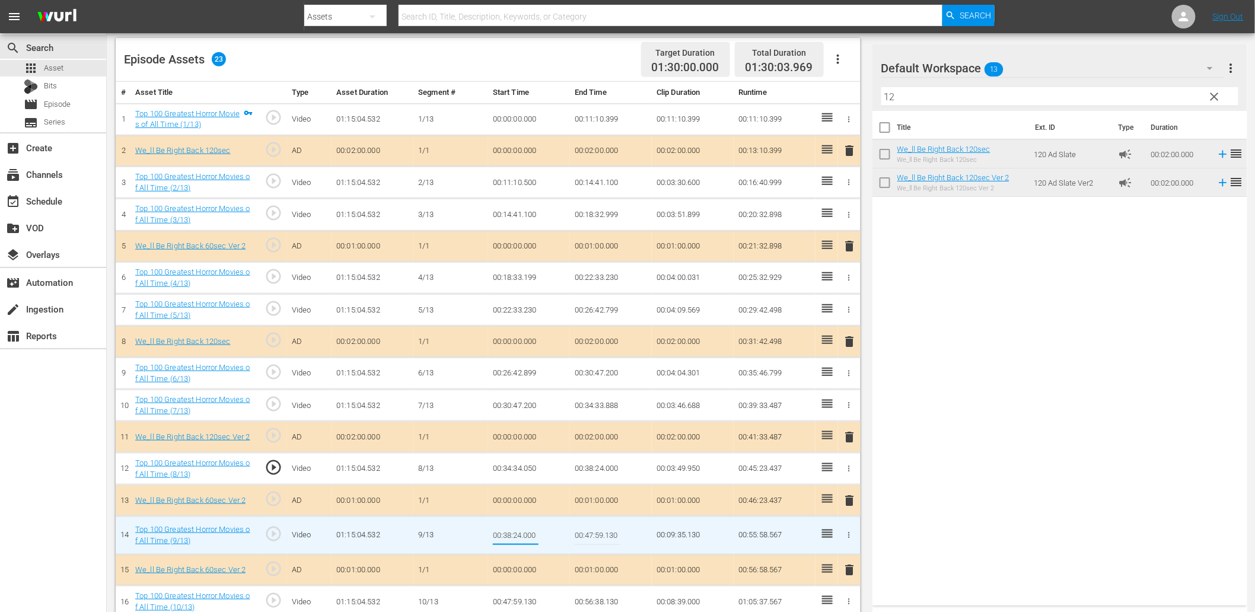
paste input "28"
type input "00:38:24.280"
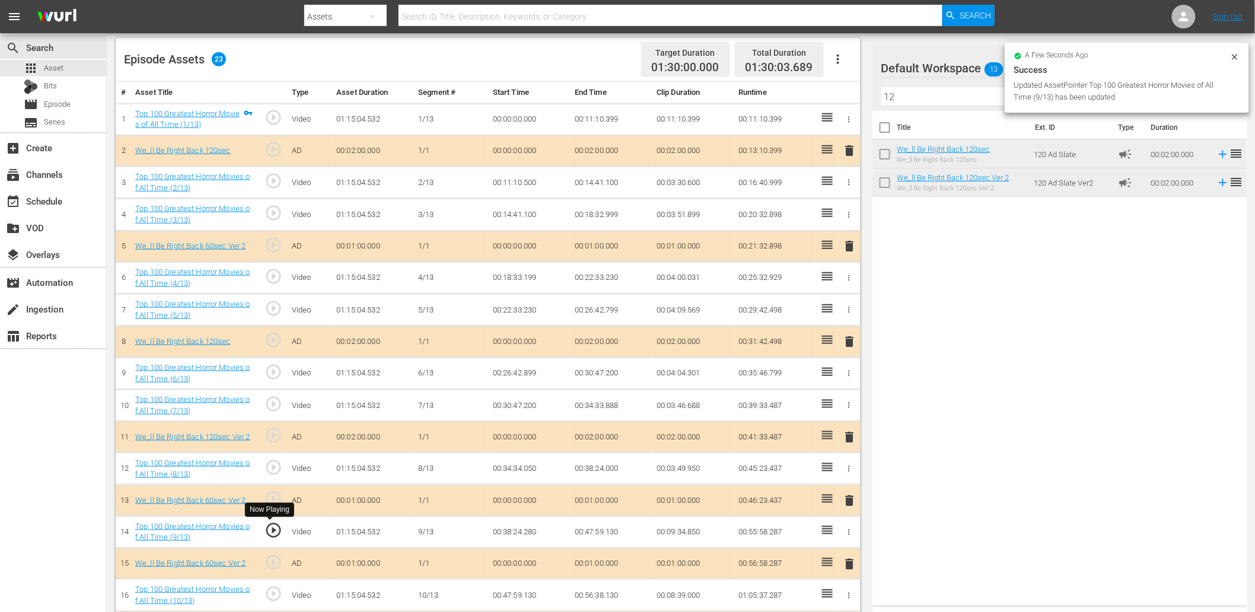
click at [269, 530] on span "play_circle_outline" at bounding box center [274, 530] width 18 height 18
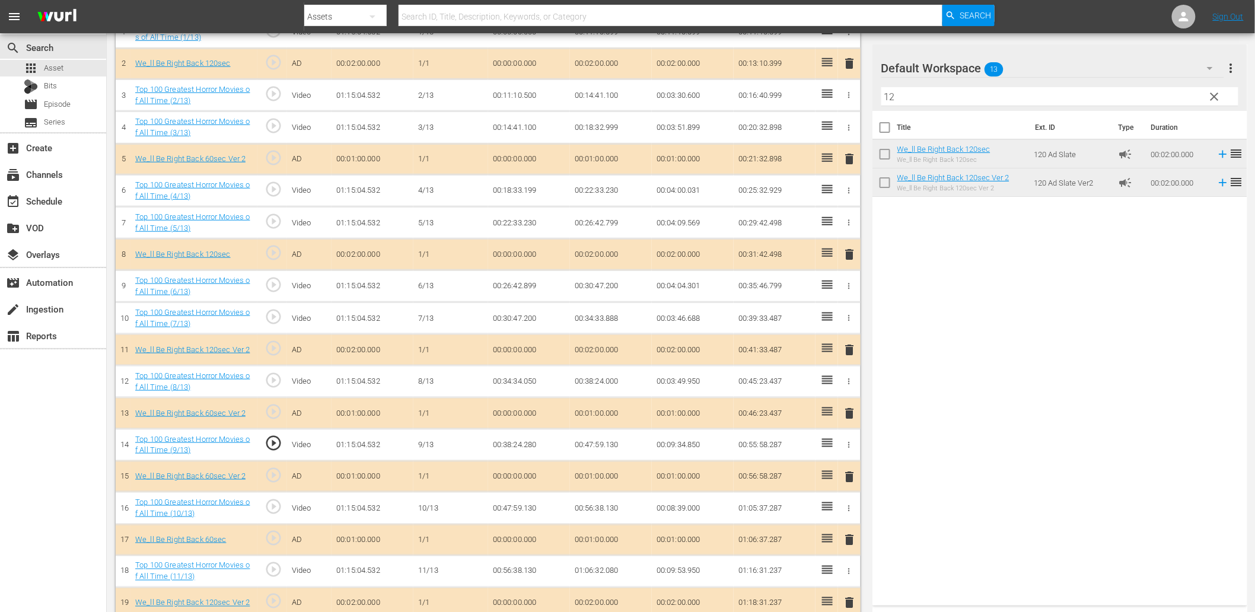
scroll to position [395, 0]
click at [271, 509] on span "play_circle_outline" at bounding box center [274, 506] width 18 height 18
click at [524, 501] on td "00:47:59.130" at bounding box center [529, 508] width 82 height 32
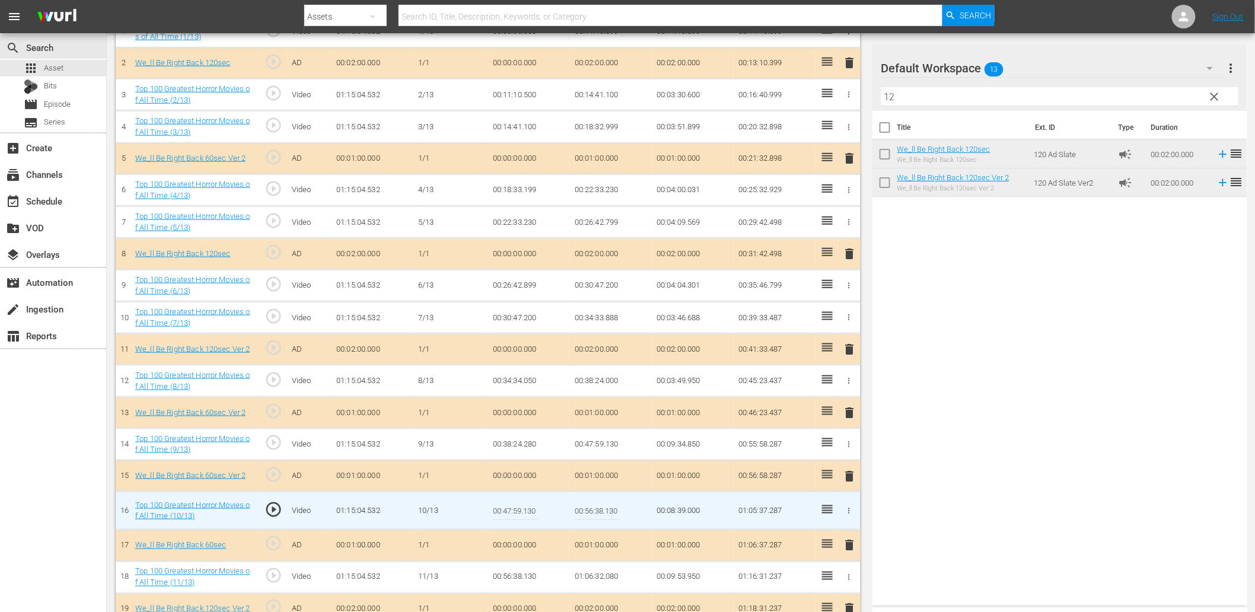
click at [524, 501] on input "00:47:59.130" at bounding box center [516, 510] width 46 height 28
type input "00:48:02.999"
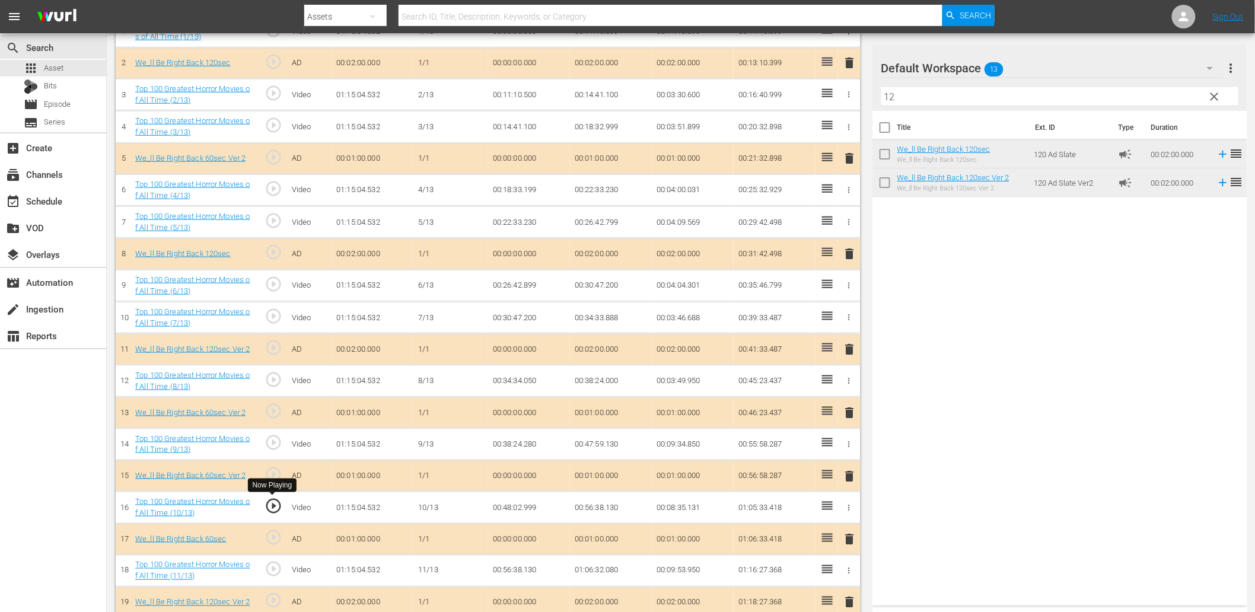
click at [281, 501] on span "play_circle_outline" at bounding box center [274, 506] width 18 height 18
click at [508, 514] on td "00:48:02.999" at bounding box center [529, 508] width 82 height 32
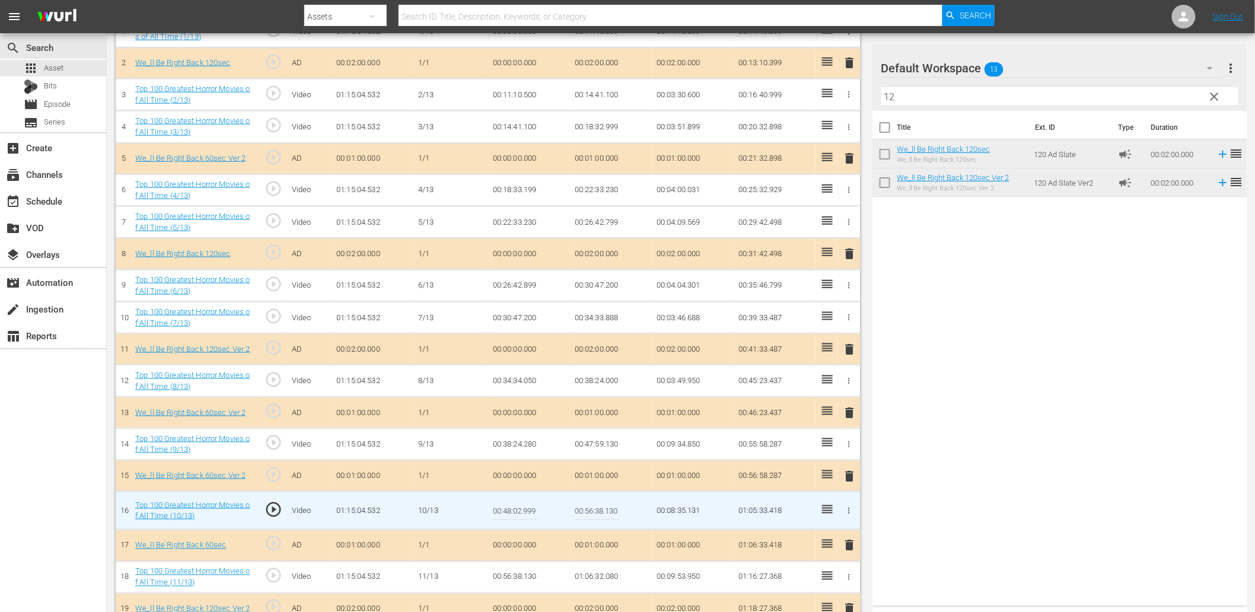
click at [508, 514] on input "00:48:02.999" at bounding box center [516, 510] width 46 height 28
type input "00:48:02.399"
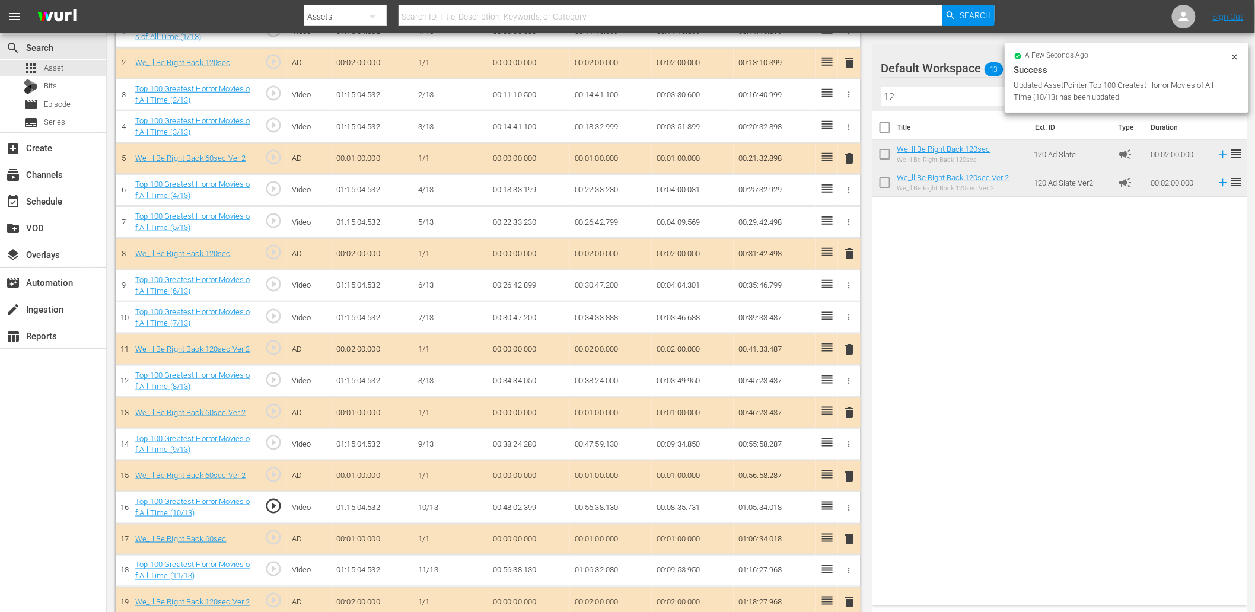
click at [514, 503] on td "00:48:02.399" at bounding box center [529, 508] width 82 height 32
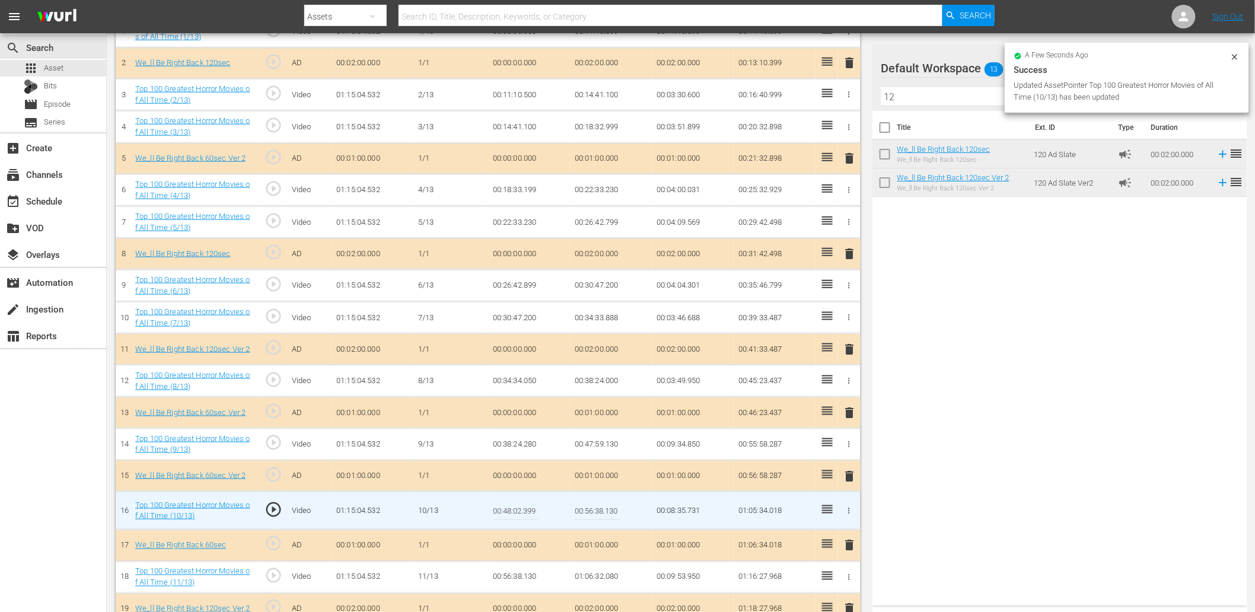
click at [514, 503] on input "00:48:02.399" at bounding box center [516, 510] width 46 height 28
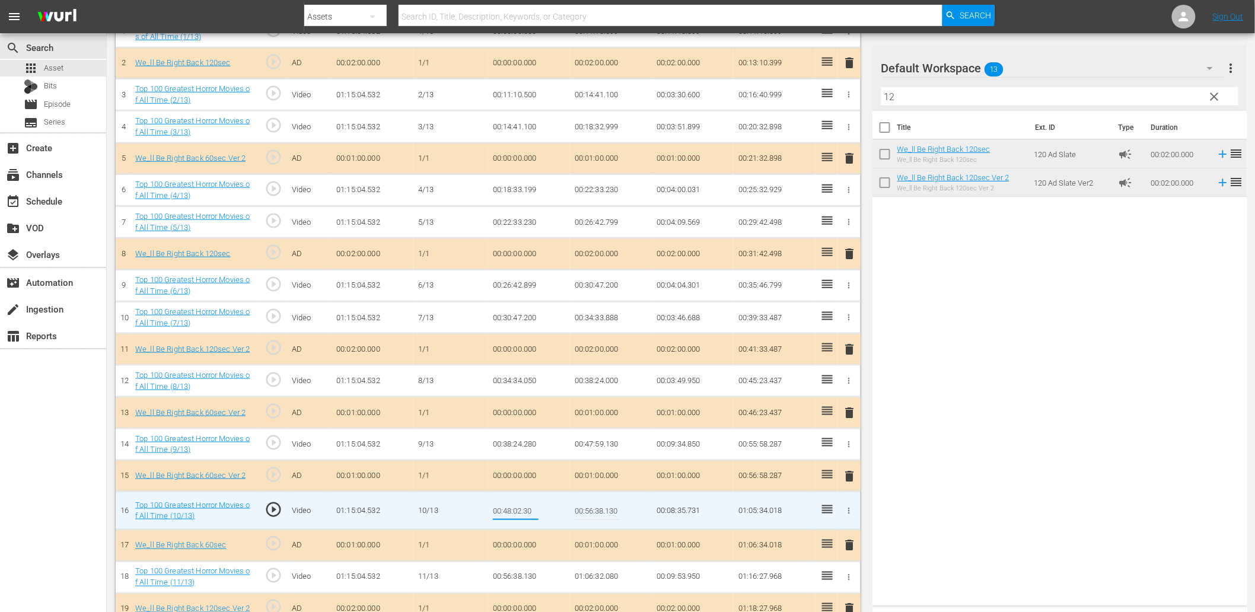
type input "00:48:02.300"
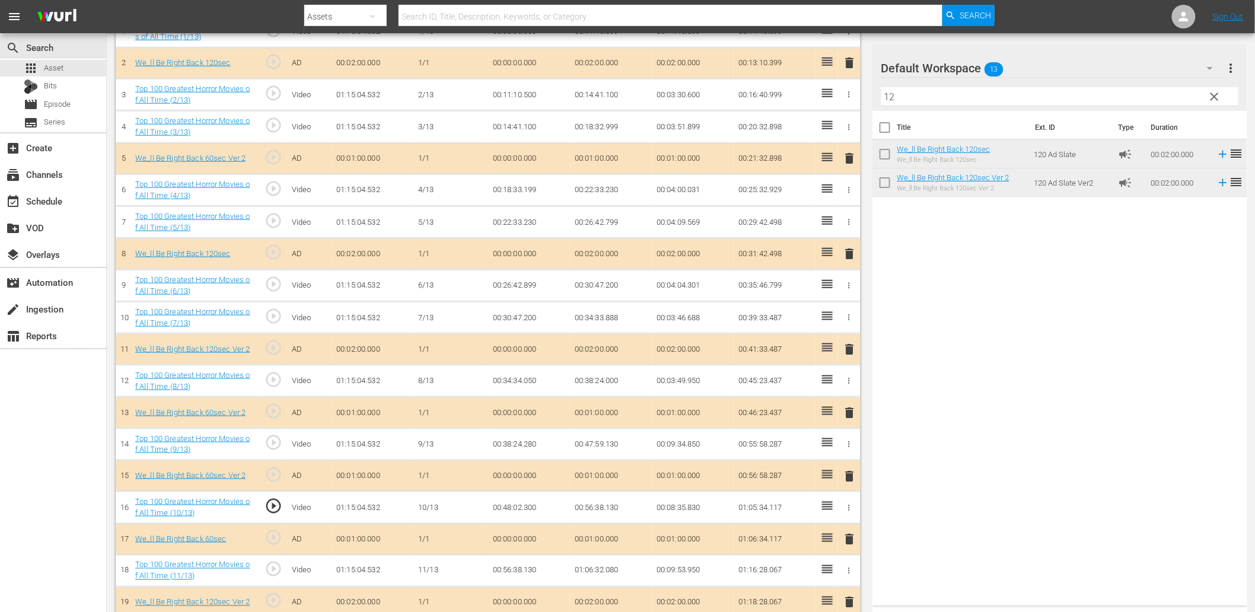
click at [508, 512] on td "00:48:02.300" at bounding box center [529, 508] width 82 height 32
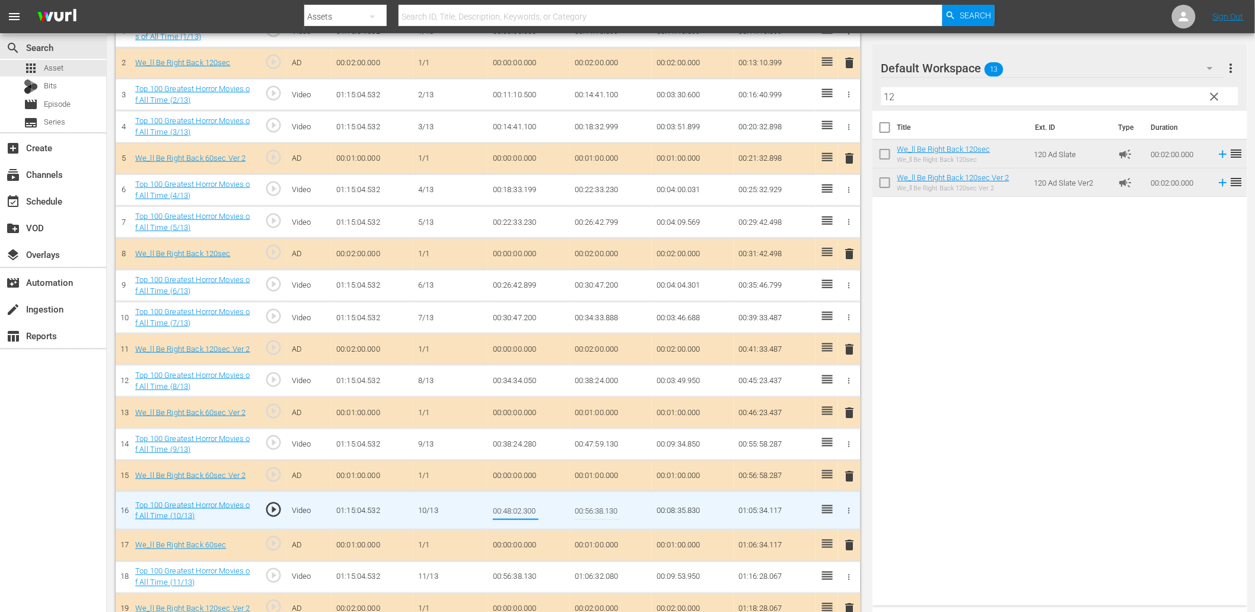
click at [607, 441] on td "00:47:59.130" at bounding box center [611, 444] width 82 height 32
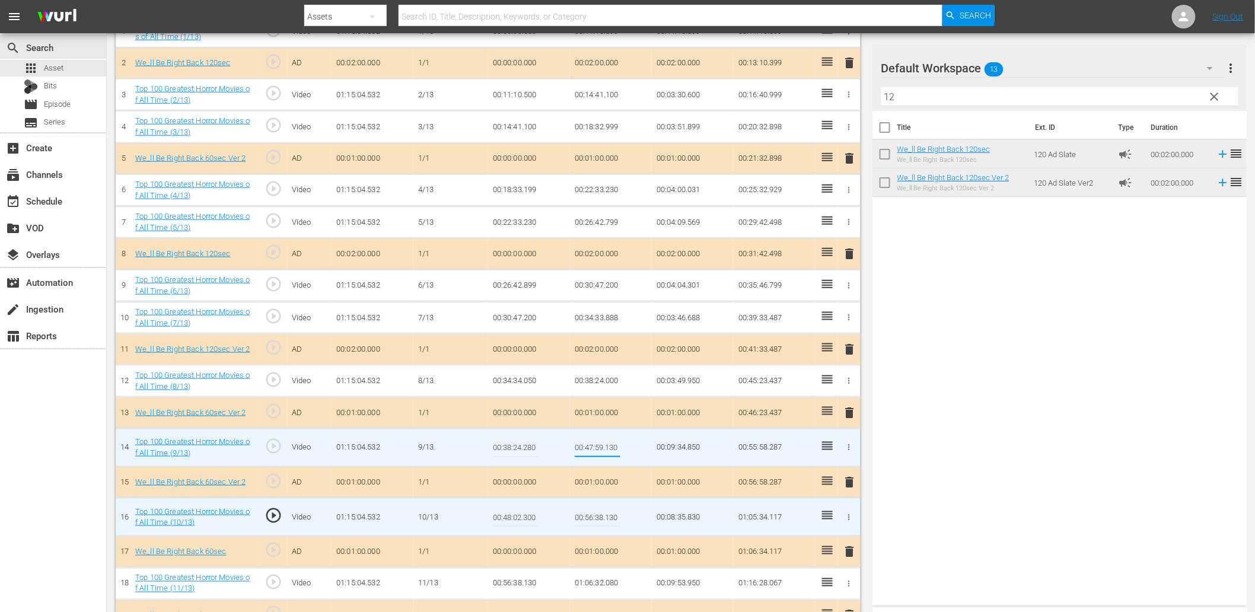
type input "00:48:02.300"
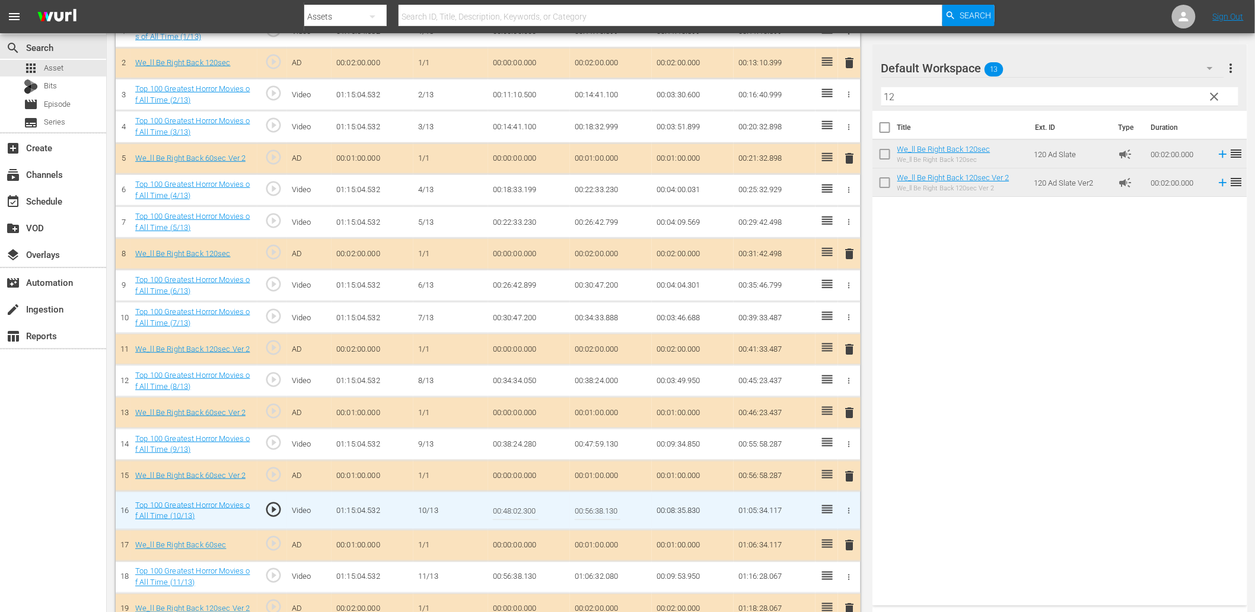
click at [518, 514] on input "00:48:02.300" at bounding box center [516, 510] width 46 height 28
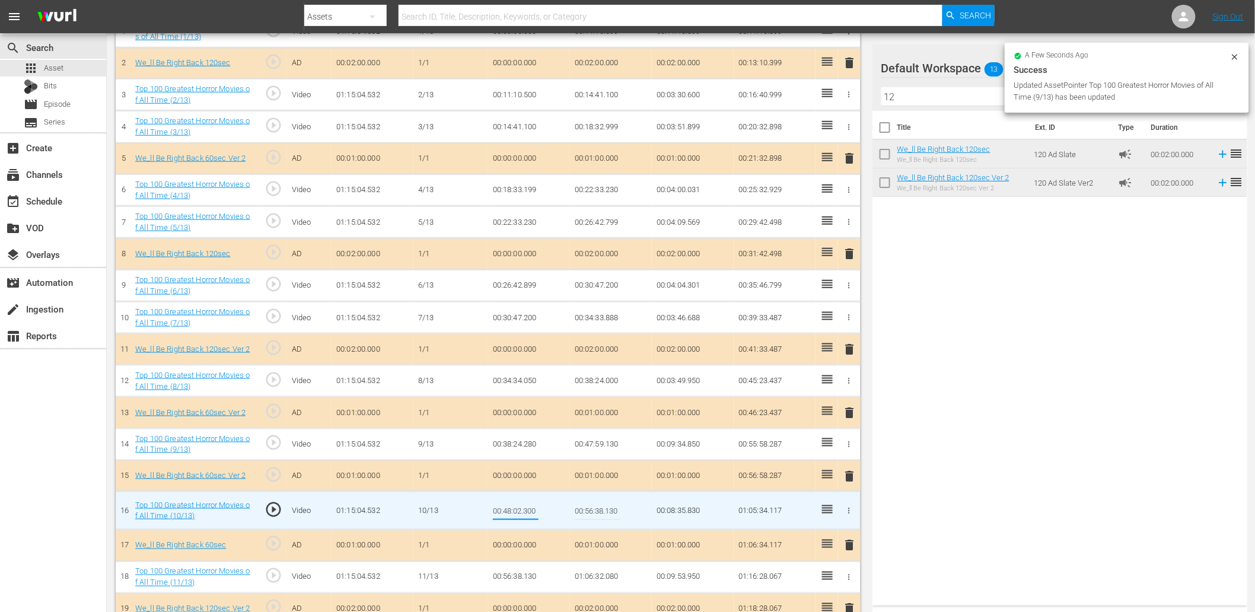
click at [518, 514] on input "00:48:02.300" at bounding box center [516, 510] width 46 height 28
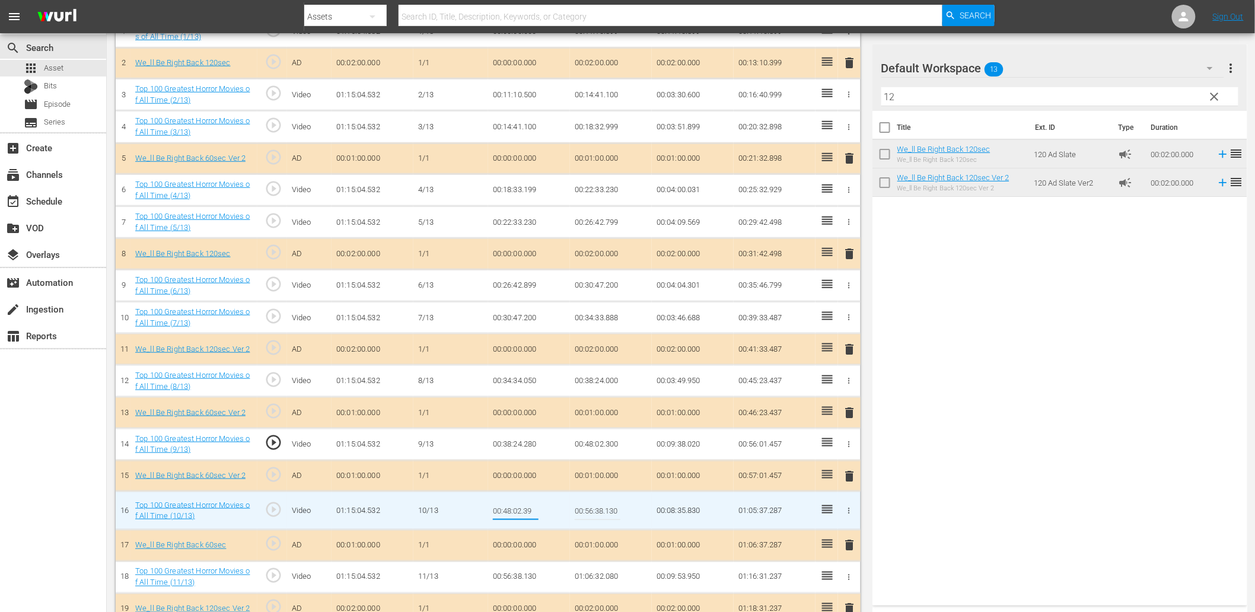
type input "00:48:02.399"
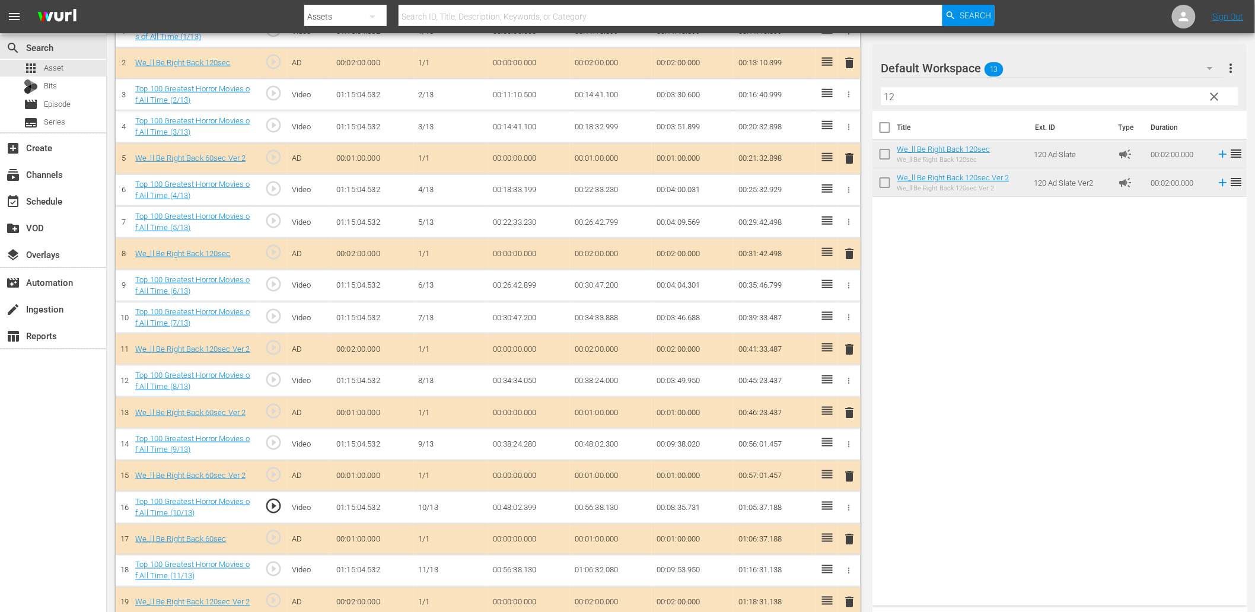
click at [527, 508] on td "00:48:02.399" at bounding box center [529, 508] width 82 height 32
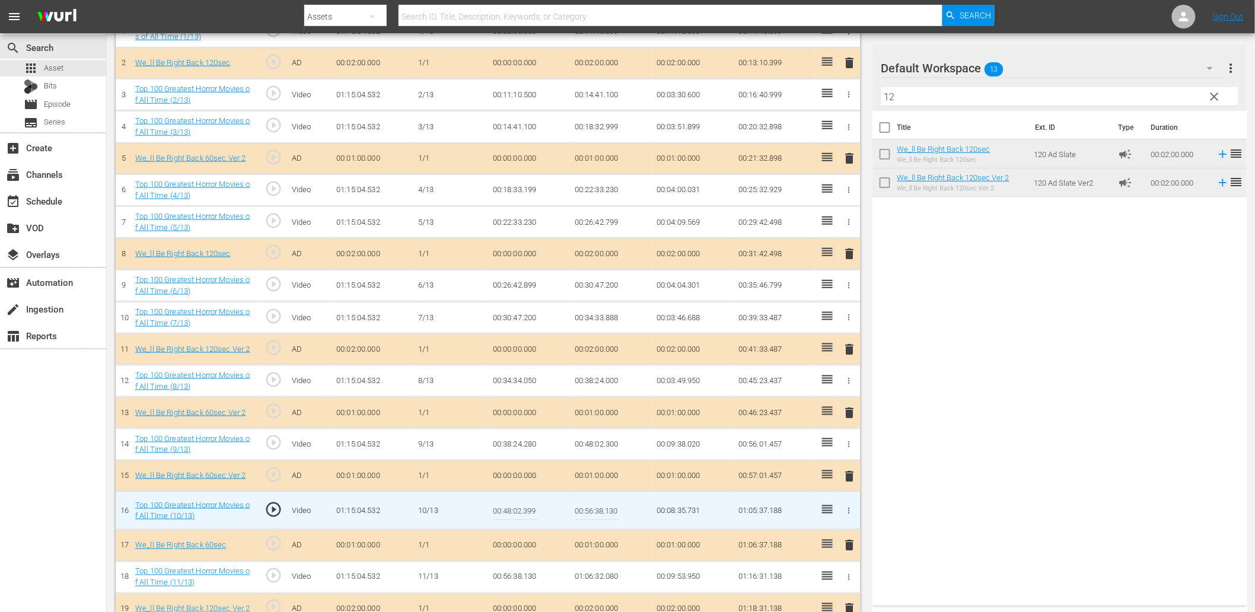
click at [527, 508] on input "00:48:02.399" at bounding box center [516, 510] width 46 height 28
type input "00:48:02.333"
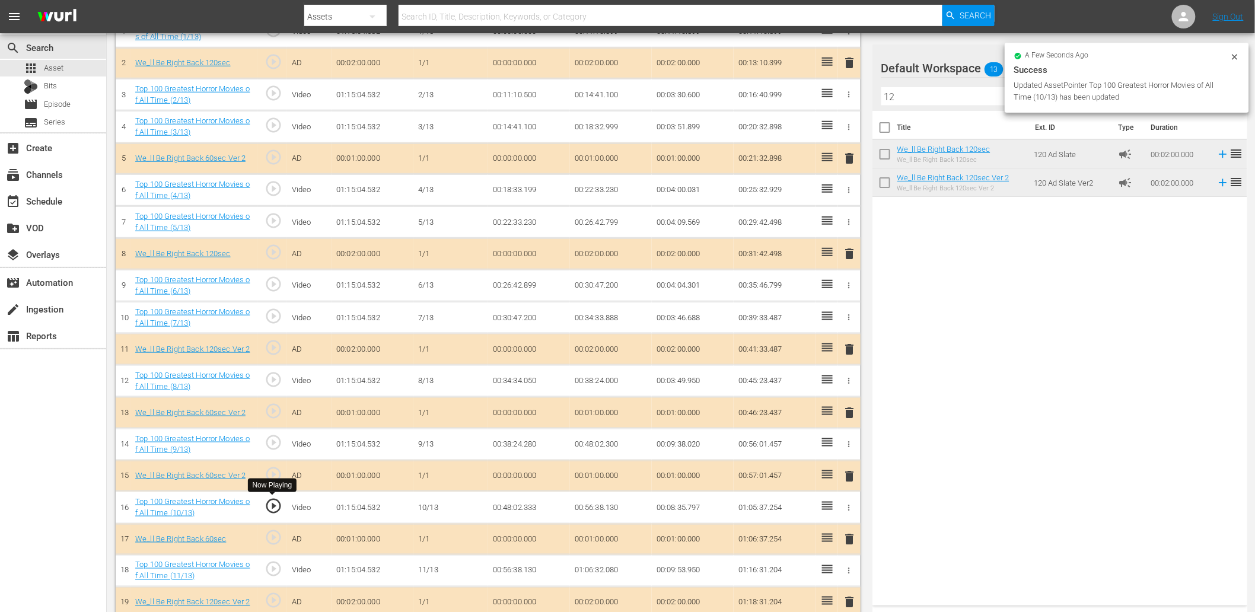
click at [275, 506] on span "play_circle_outline" at bounding box center [274, 506] width 18 height 18
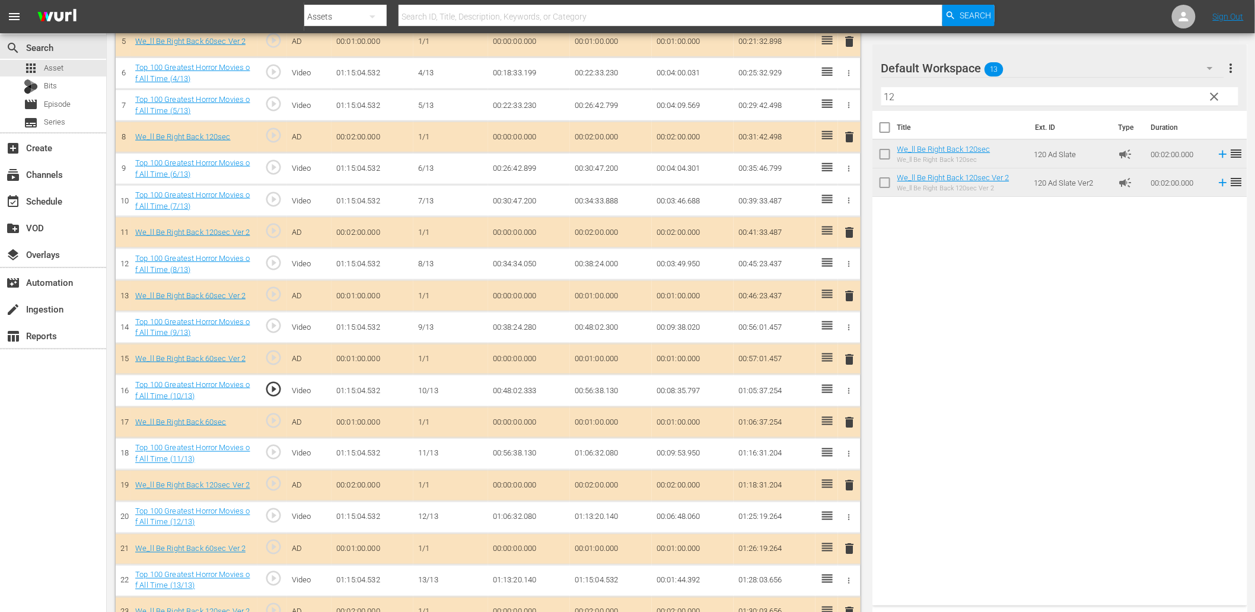
scroll to position [492, 0]
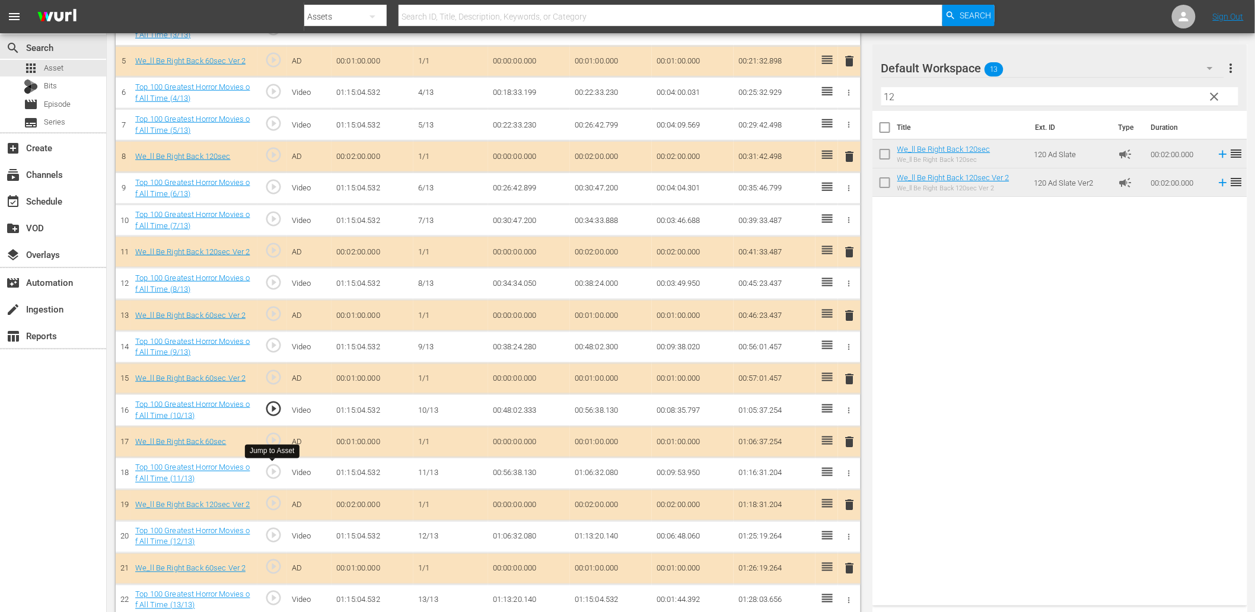
click at [276, 470] on span "play_circle_outline" at bounding box center [274, 472] width 18 height 18
click at [517, 471] on td "00:56:38.130" at bounding box center [529, 474] width 82 height 32
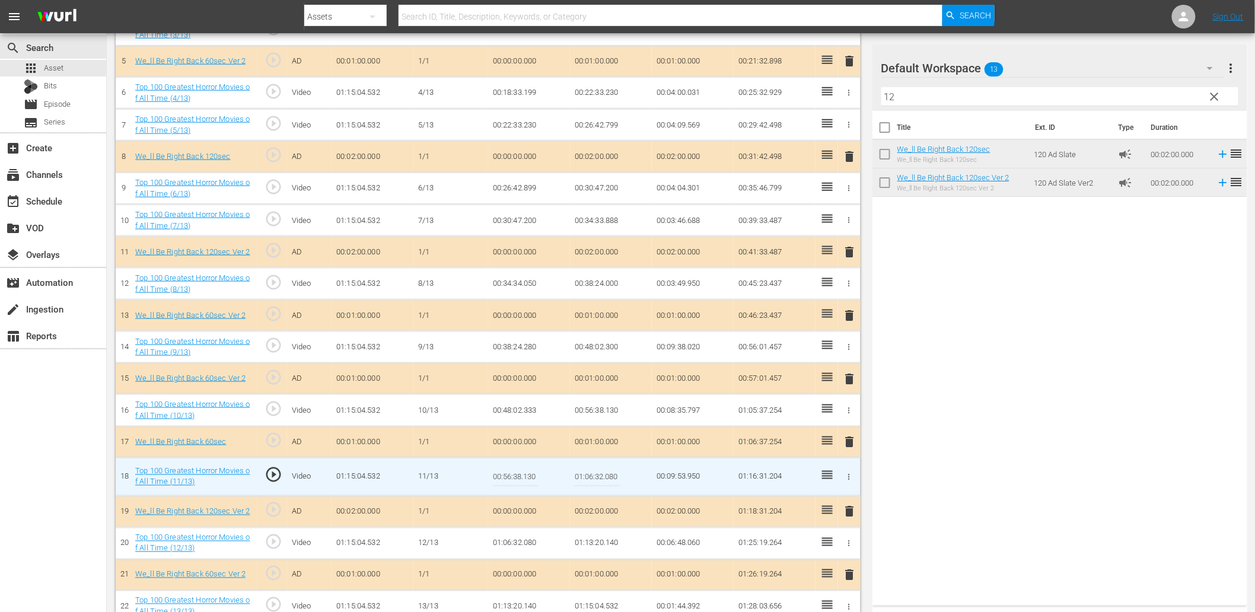
click at [517, 471] on input "00:56:38.130" at bounding box center [516, 477] width 46 height 28
type input "00:56:40.130"
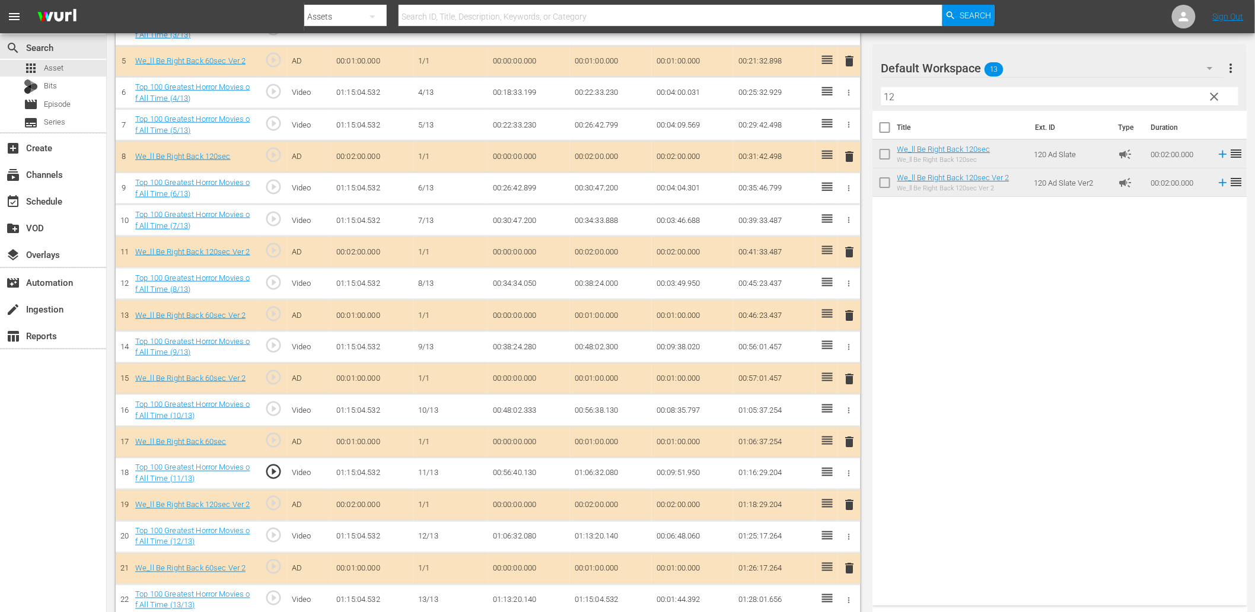
click at [275, 469] on span "play_circle_outline" at bounding box center [274, 472] width 18 height 18
click at [528, 473] on td "00:56:40.130" at bounding box center [529, 474] width 82 height 32
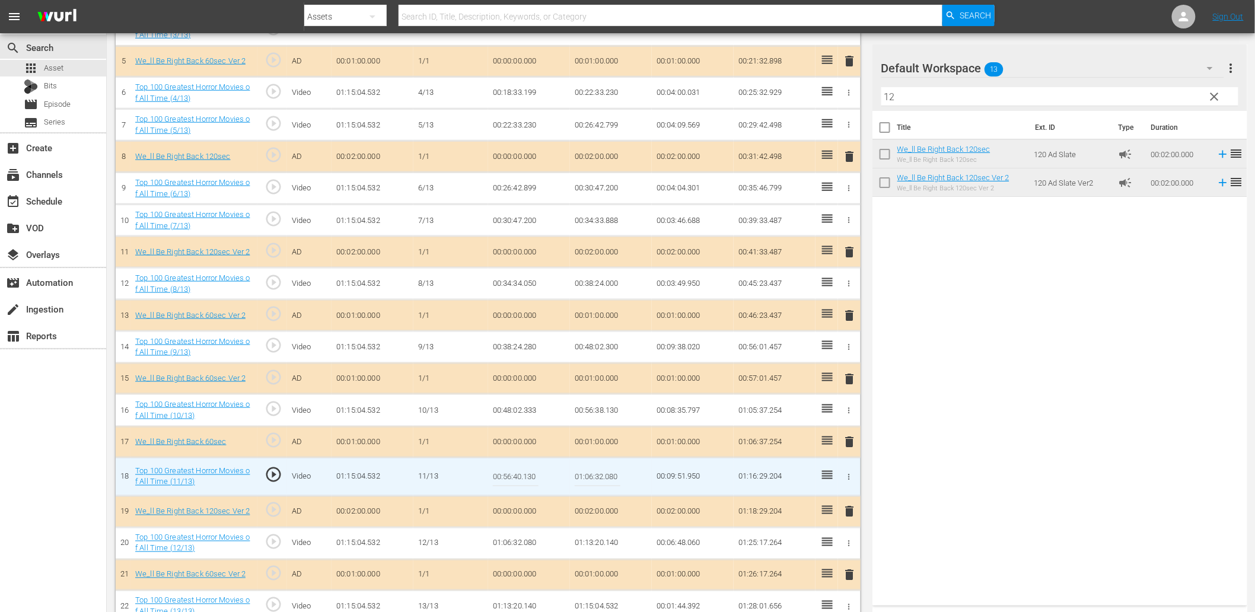
click at [528, 473] on input "00:56:40.130" at bounding box center [516, 477] width 46 height 28
type input "00:56:40.999"
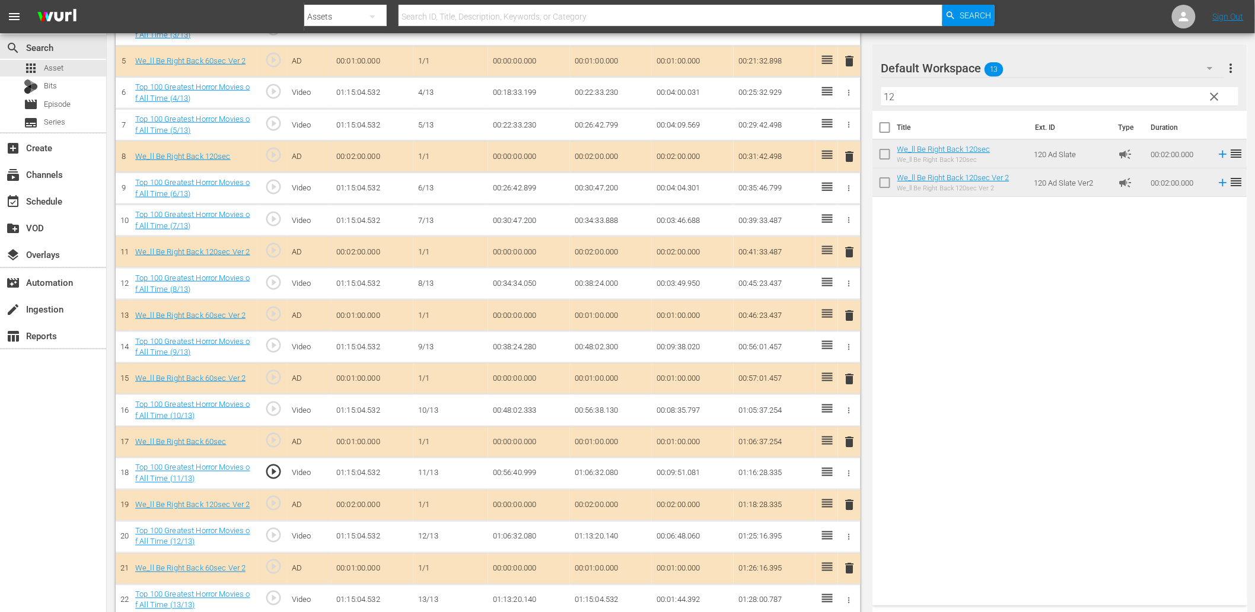
click at [531, 469] on td "00:56:40.999" at bounding box center [529, 474] width 82 height 32
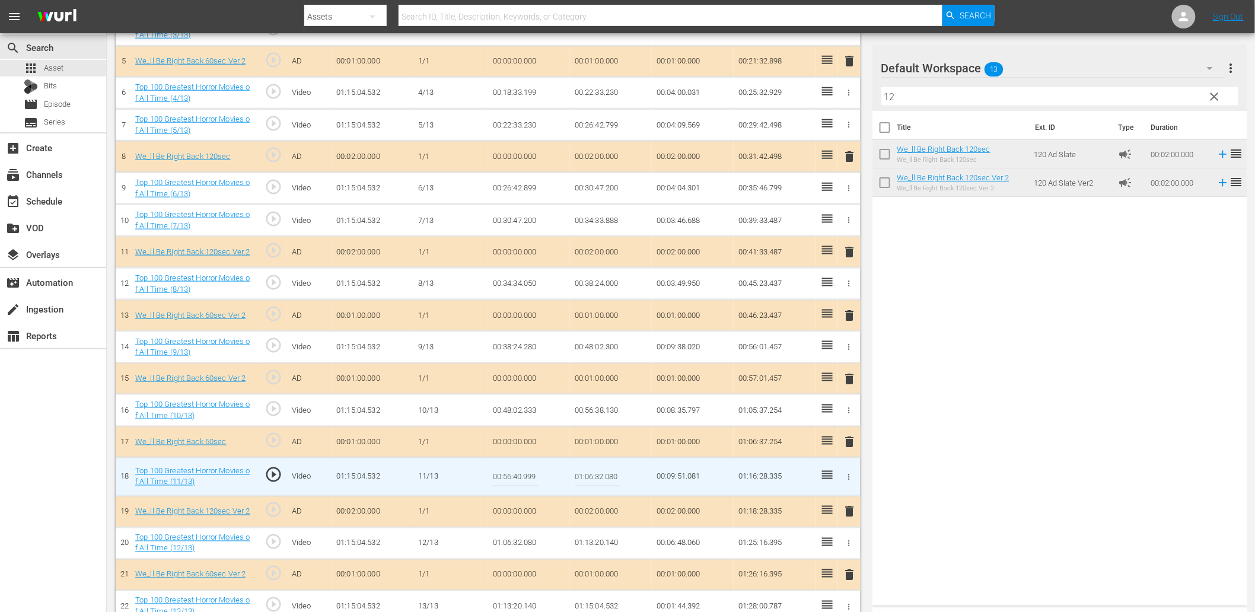
click at [531, 469] on input "00:56:40.999" at bounding box center [516, 477] width 46 height 28
type input "00:56:41.199"
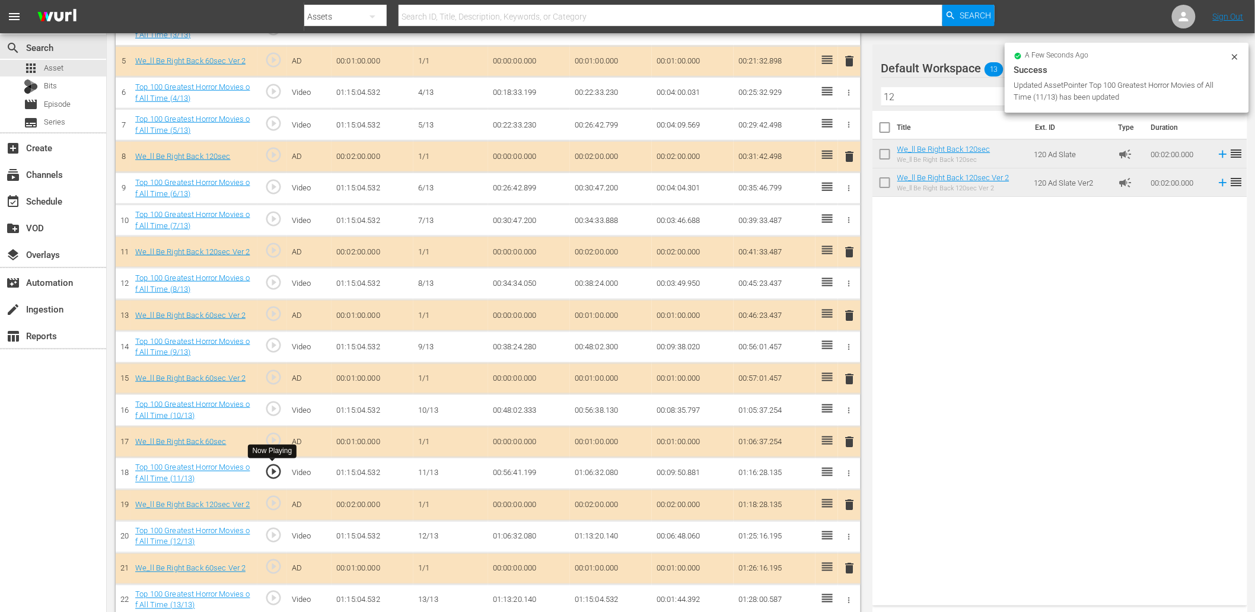
click at [276, 474] on span "play_circle_outline" at bounding box center [274, 472] width 18 height 18
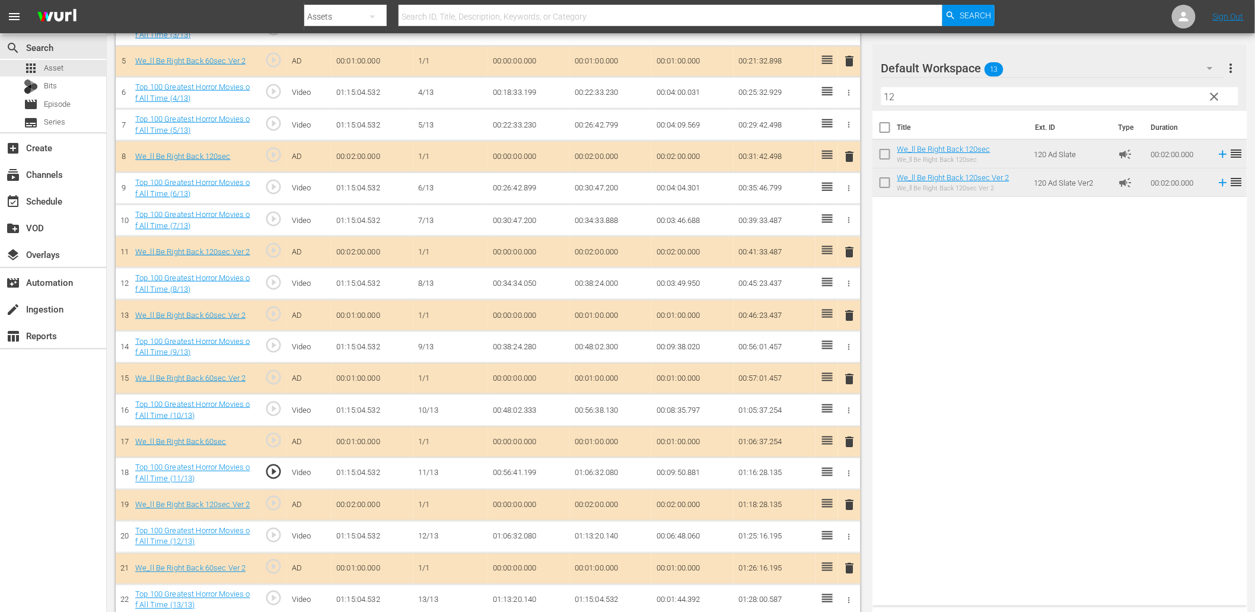
click at [499, 470] on td "00:56:41.199" at bounding box center [529, 474] width 82 height 32
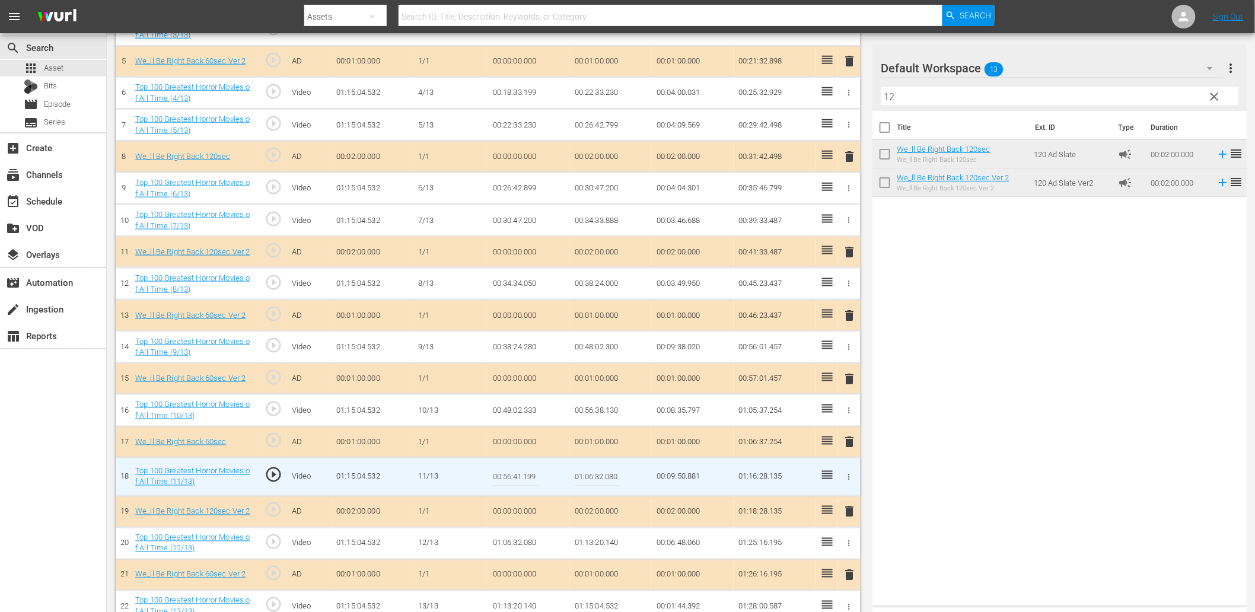
click at [499, 470] on input "00:56:41.199" at bounding box center [516, 477] width 46 height 28
click at [607, 409] on td "00:56:38.130" at bounding box center [611, 410] width 82 height 32
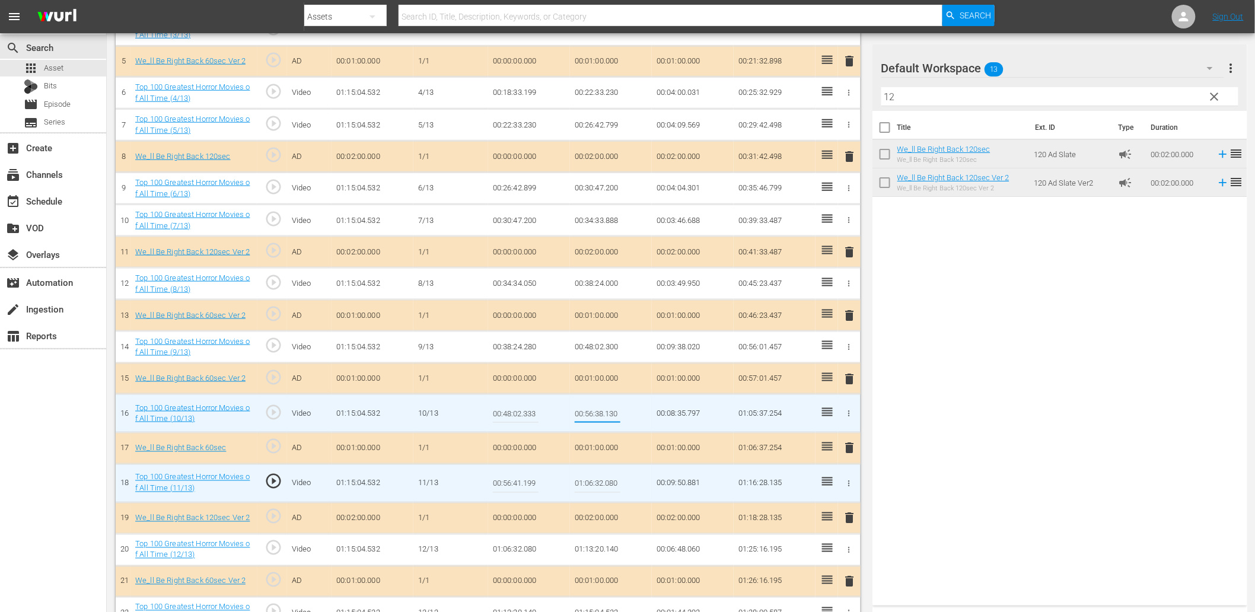
type input "00:56:41.199"
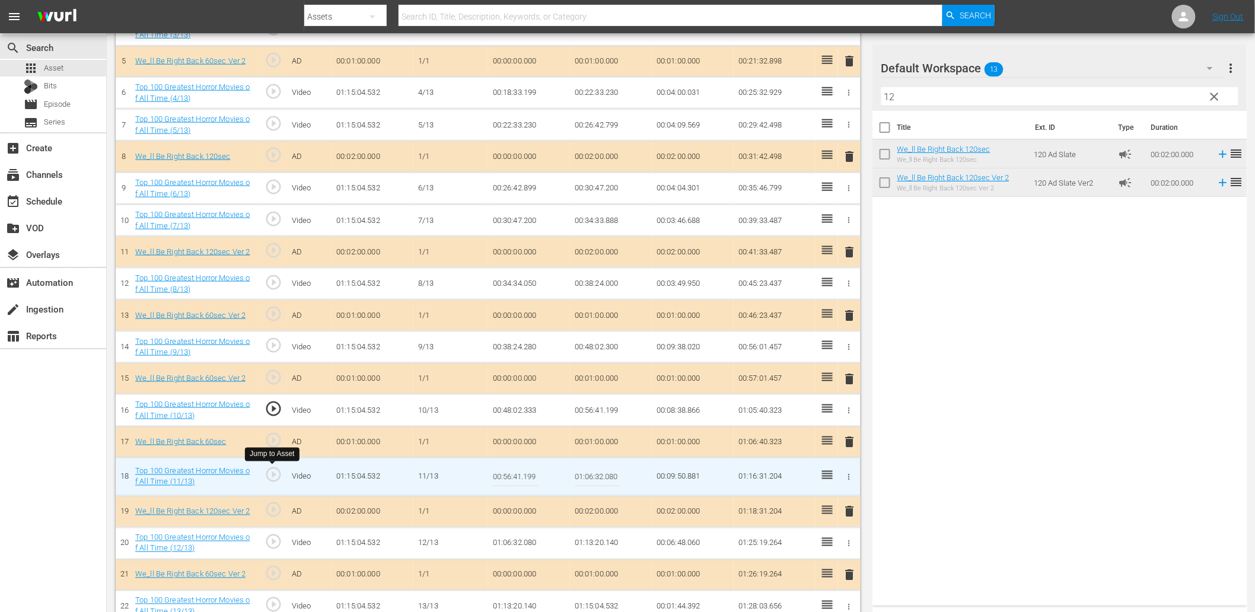
click at [270, 470] on span "play_circle_outline" at bounding box center [274, 475] width 18 height 18
click at [520, 474] on input "00:56:41.199" at bounding box center [516, 477] width 46 height 28
type input "00:56:41.555"
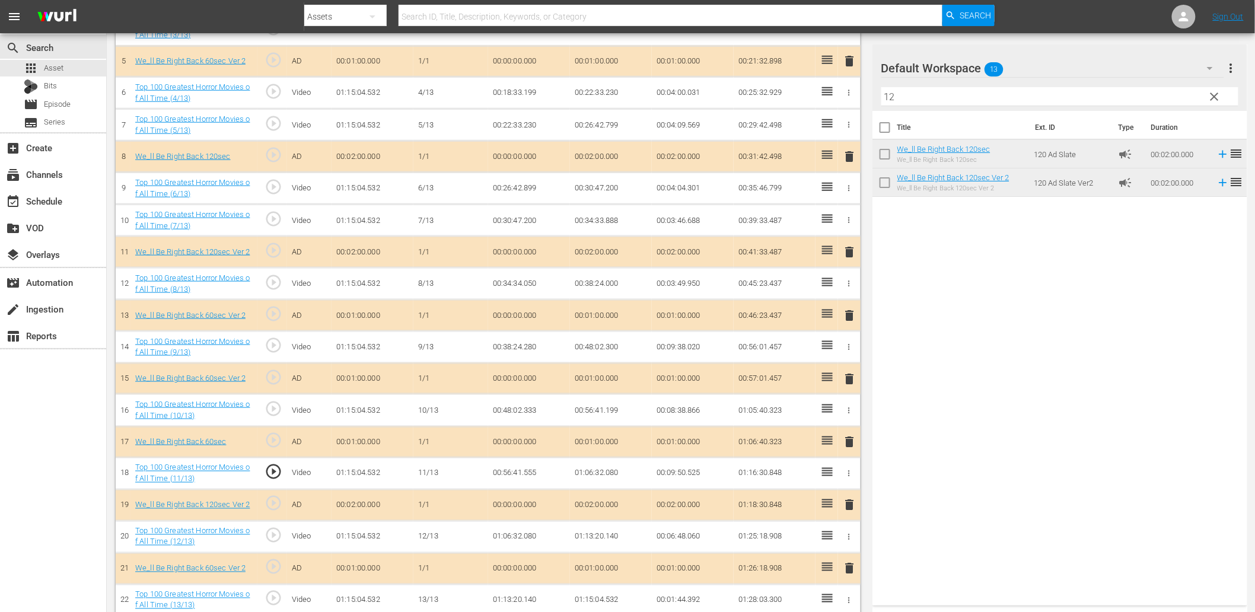
click at [520, 475] on td "00:56:41.555" at bounding box center [529, 474] width 82 height 32
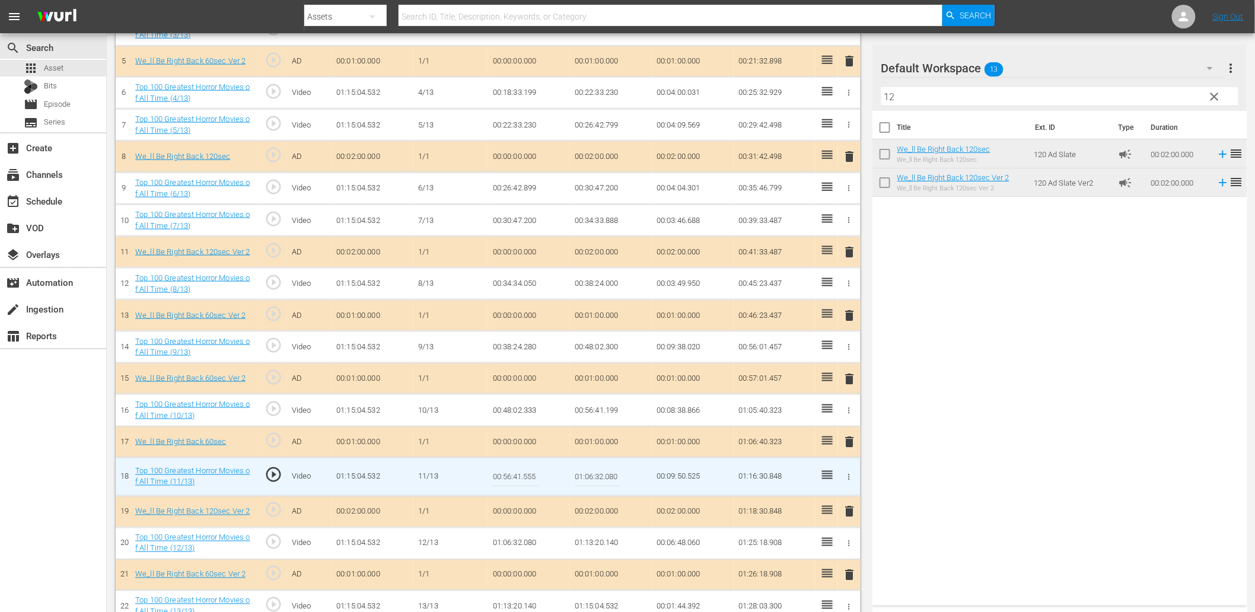
click at [520, 475] on input "00:56:41.555" at bounding box center [516, 477] width 46 height 28
type input "00:56:41.999"
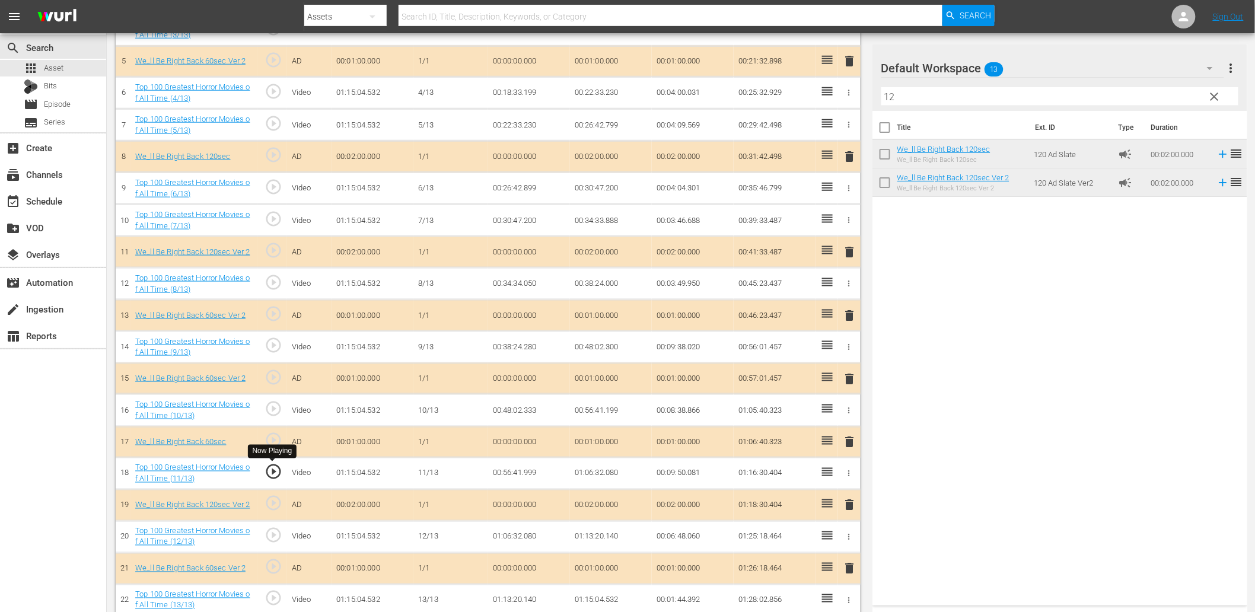
click at [273, 471] on span "play_circle_outline" at bounding box center [274, 472] width 18 height 18
click at [531, 475] on td "00:56:41.999" at bounding box center [529, 474] width 82 height 32
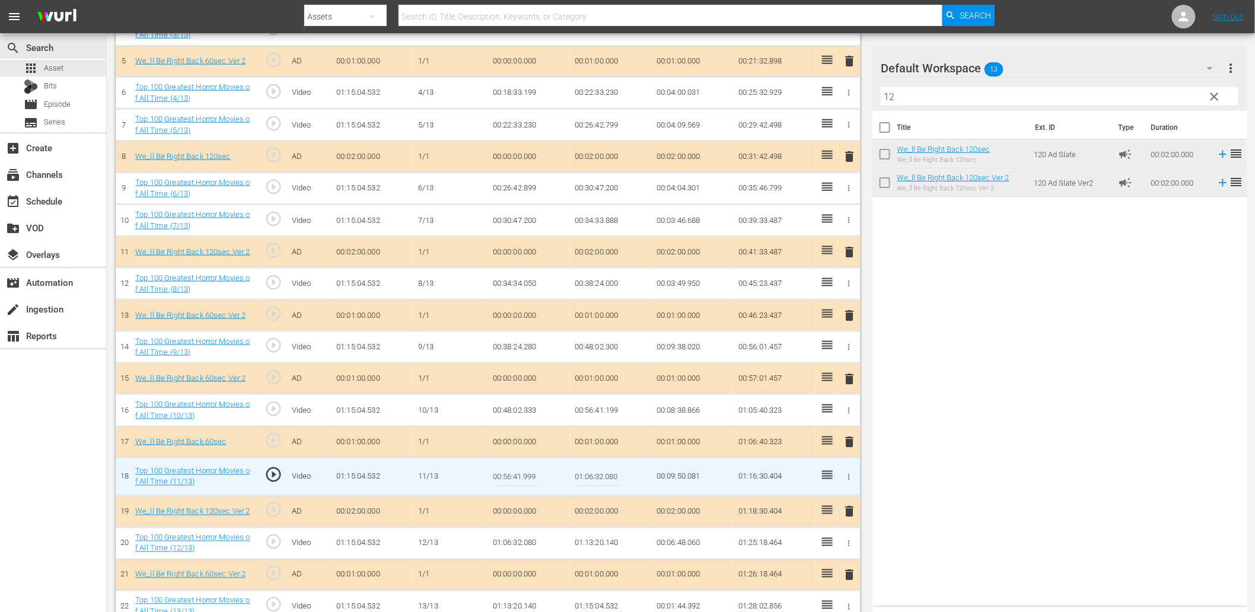
click at [531, 475] on input "00:56:41.999" at bounding box center [516, 477] width 46 height 28
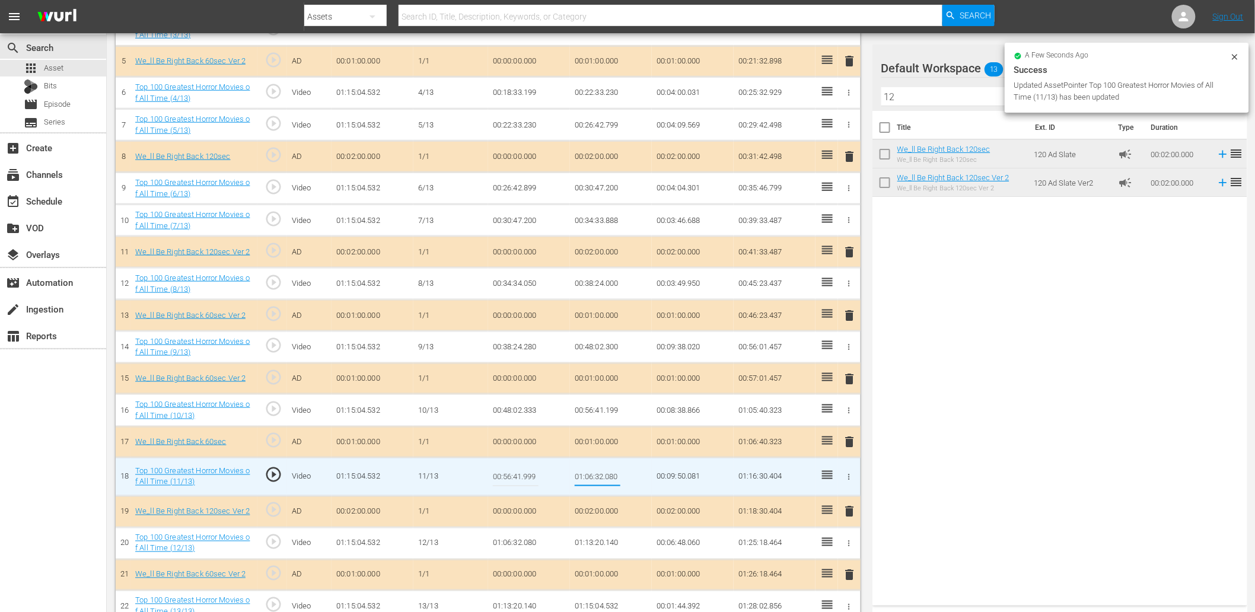
click at [935, 495] on div "Title Ext. ID Type Duration We_ll Be Right Back 120sec We_ll Be Right Back 120s…" at bounding box center [1059, 356] width 375 height 490
click at [271, 475] on span "play_circle_outline" at bounding box center [274, 475] width 18 height 18
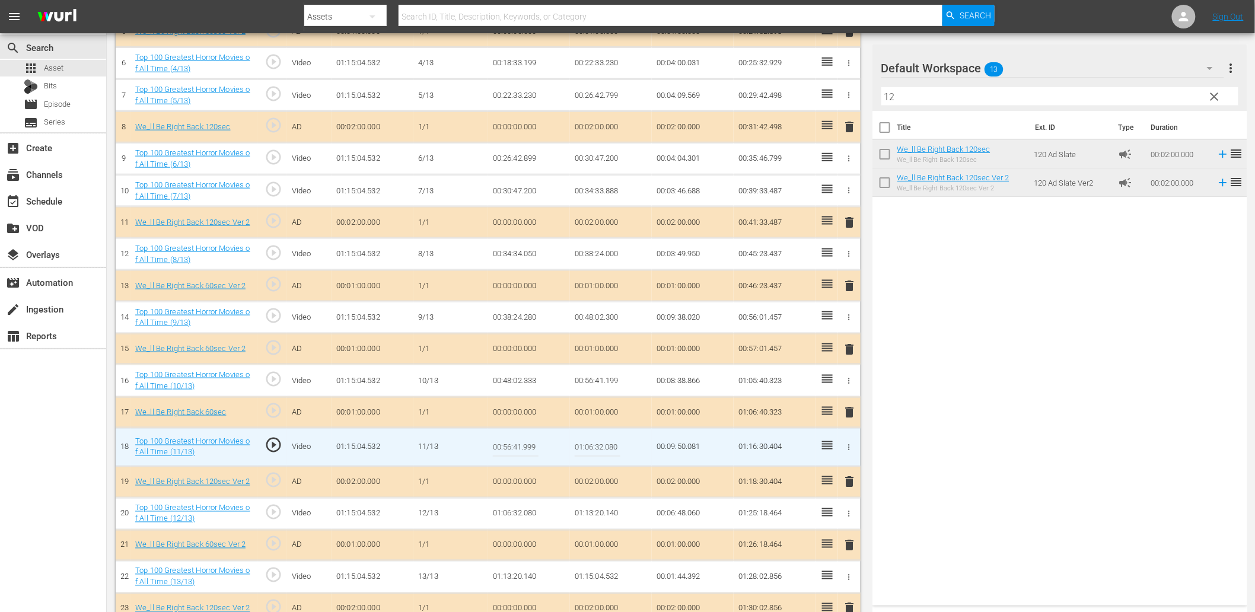
scroll to position [536, 0]
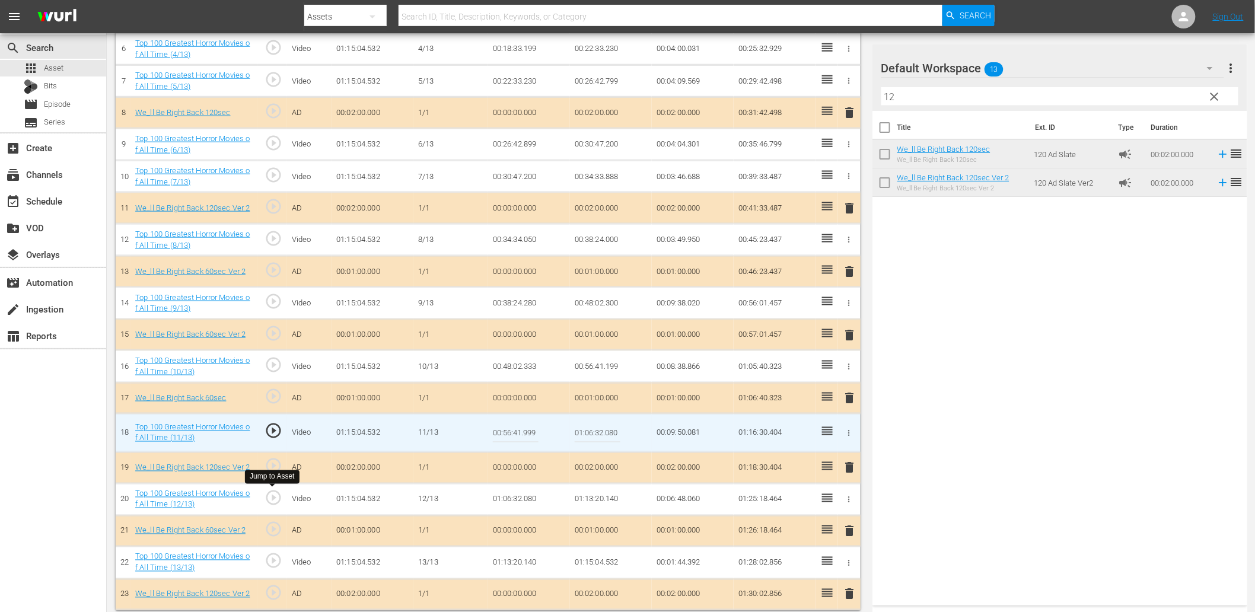
click at [273, 503] on span "play_circle_outline" at bounding box center [274, 498] width 18 height 18
click at [523, 500] on td "01:06:32.080" at bounding box center [529, 499] width 82 height 32
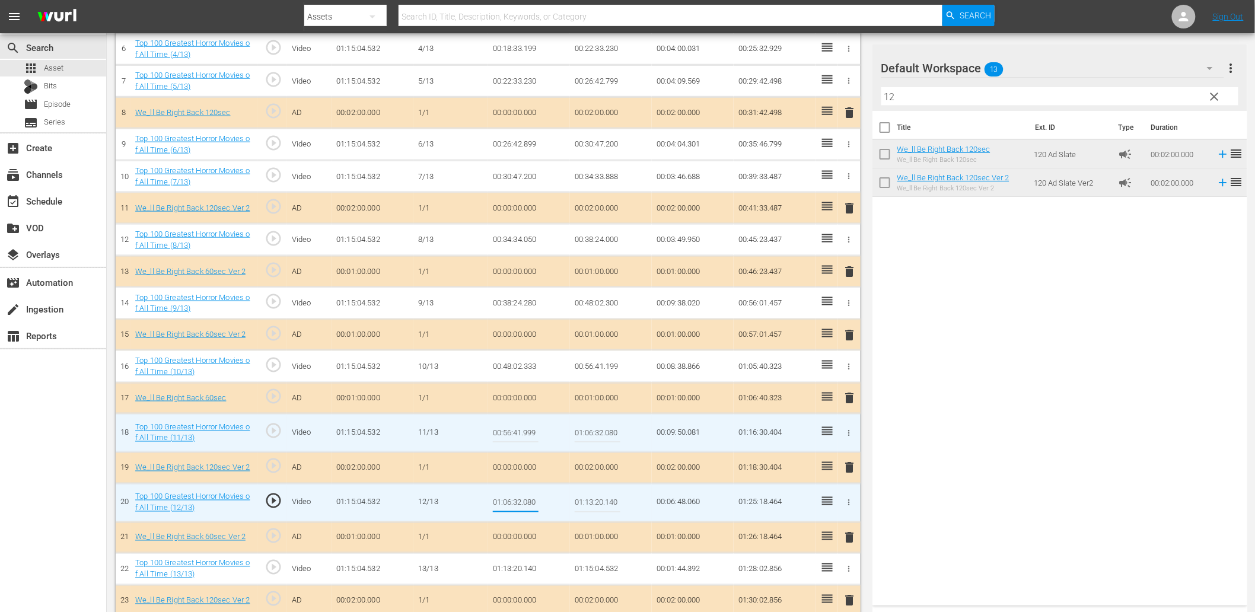
type input "01:06:34.080"
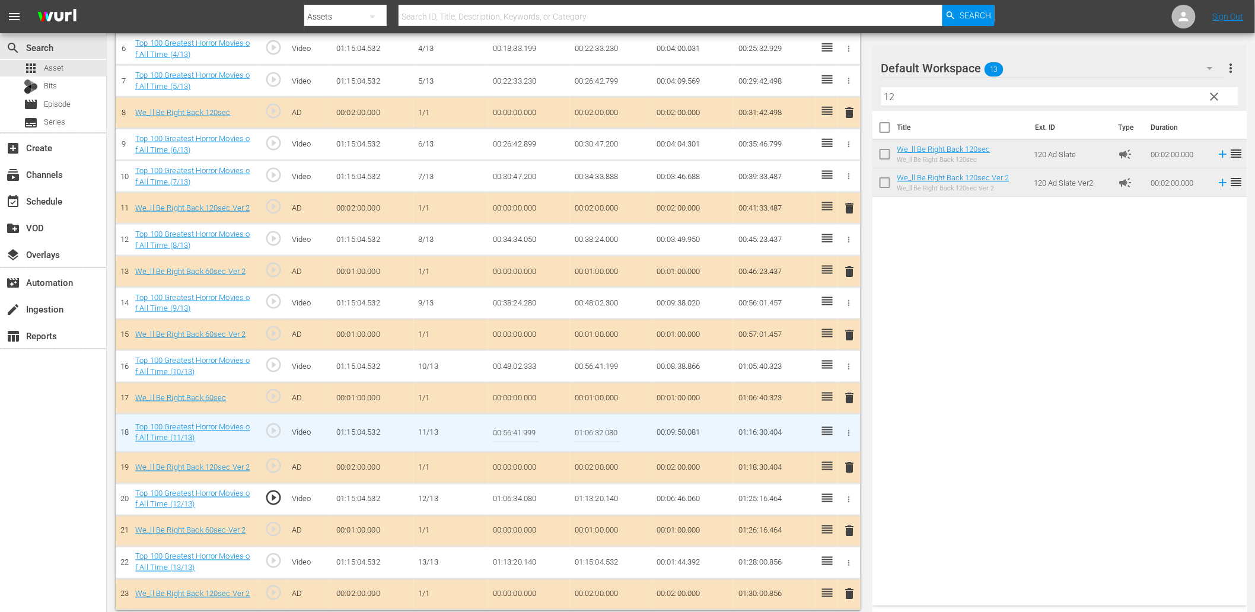
click at [276, 491] on span "play_circle_outline" at bounding box center [274, 498] width 18 height 18
click at [535, 498] on td "01:06:34.080" at bounding box center [529, 499] width 82 height 32
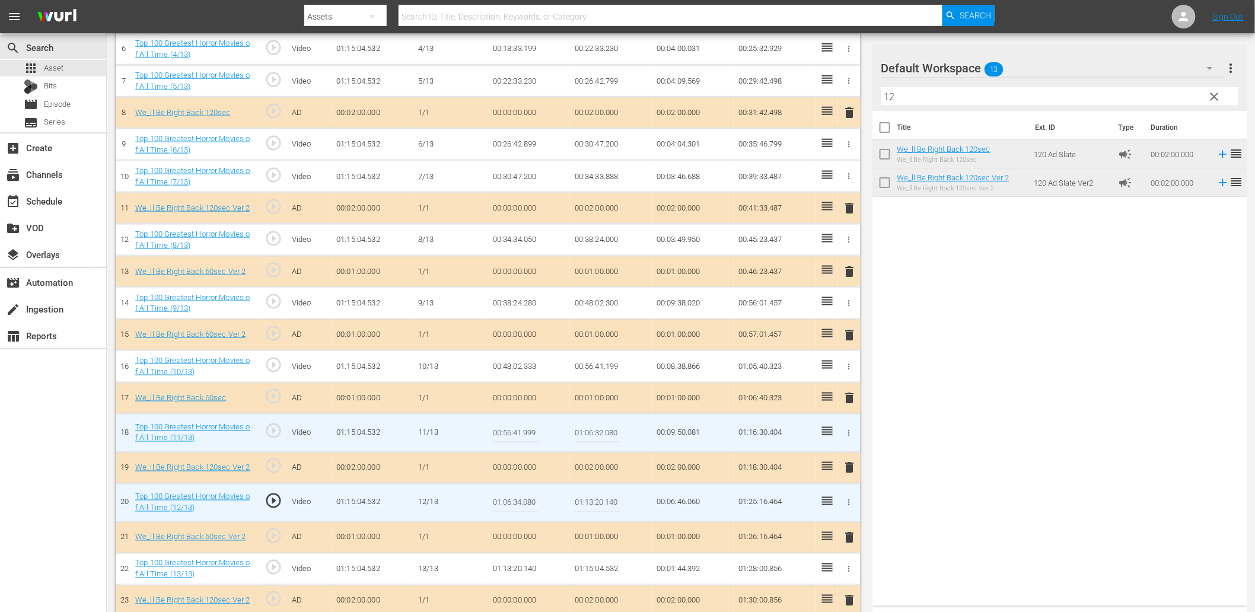
click at [535, 498] on input "01:06:34.080" at bounding box center [516, 503] width 46 height 28
type input "01:06:34.999"
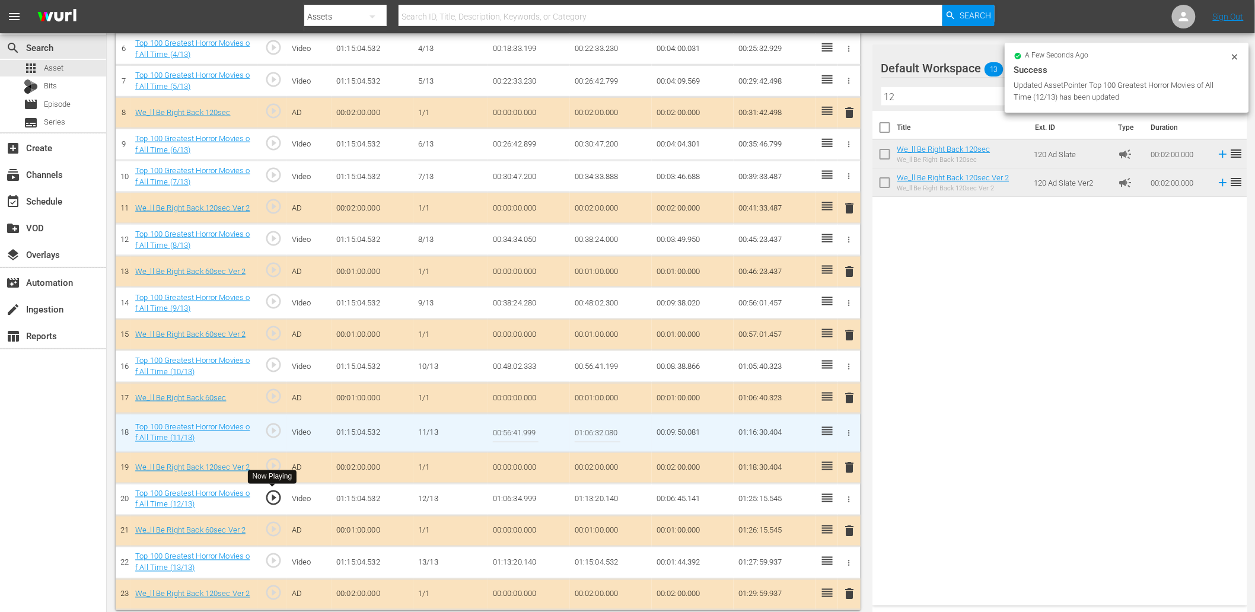
click at [276, 493] on span "play_circle_outline" at bounding box center [274, 498] width 18 height 18
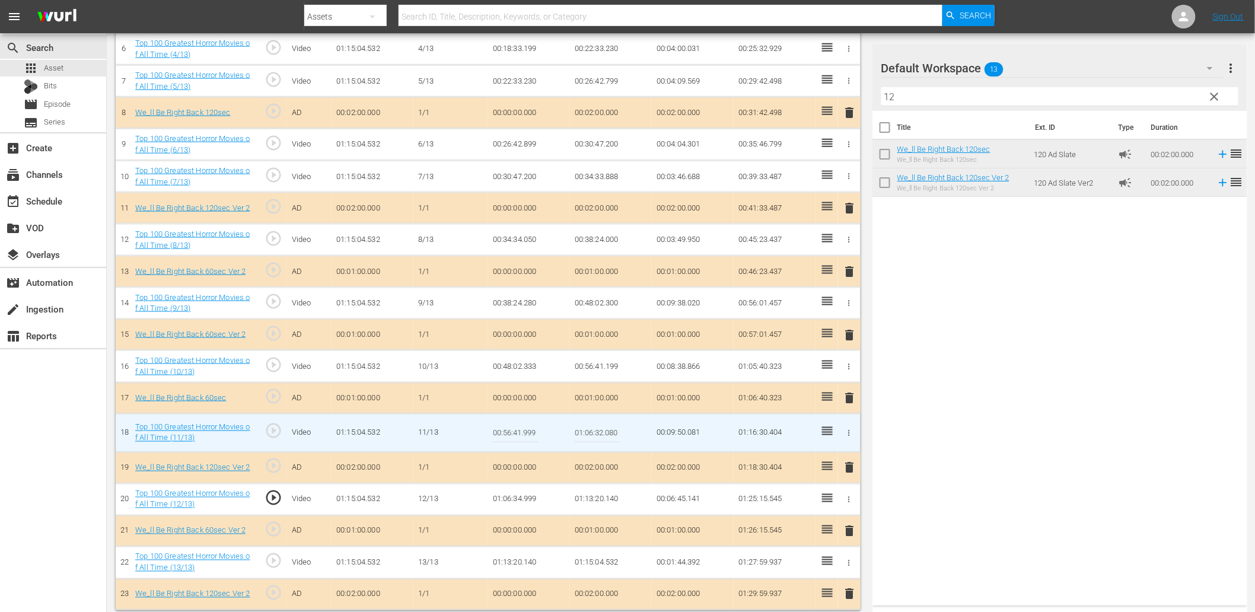
click at [517, 491] on td "01:06:34.999" at bounding box center [529, 499] width 82 height 32
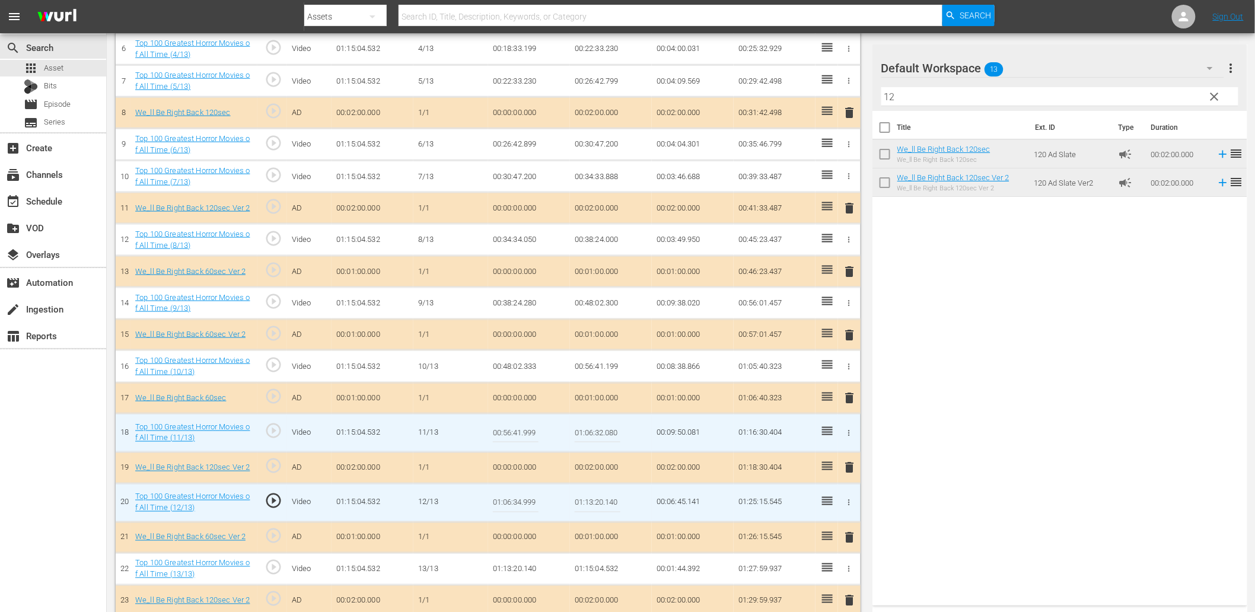
click at [517, 491] on input "01:06:34.999" at bounding box center [516, 503] width 46 height 28
type input "01:06:35.999"
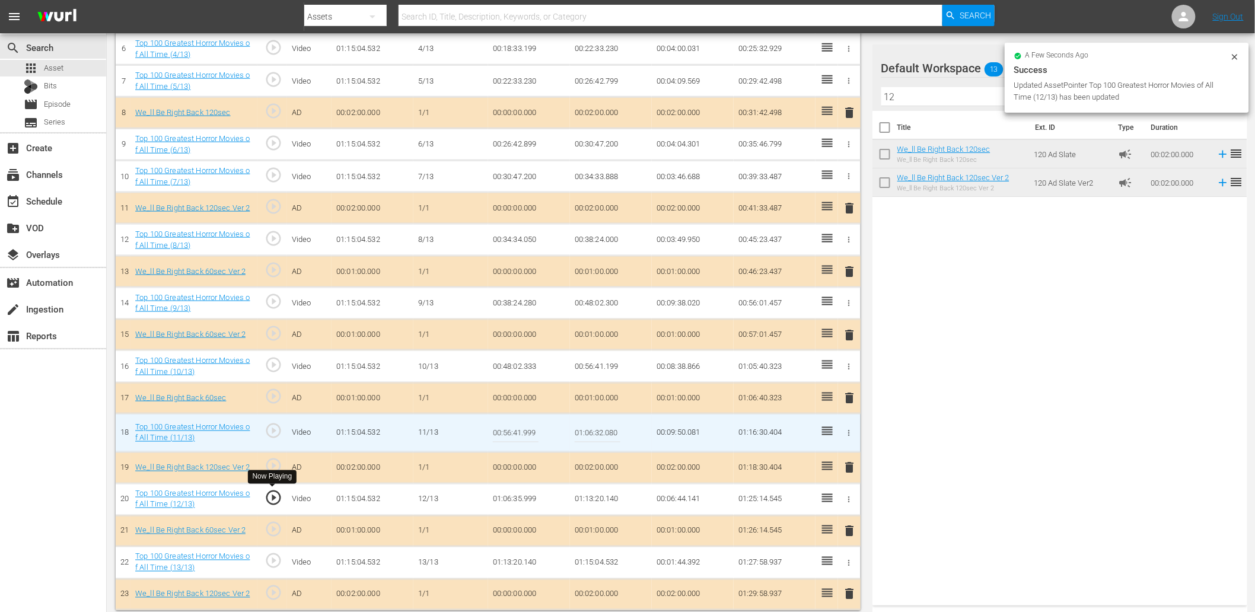
click at [276, 495] on span "play_circle_outline" at bounding box center [274, 498] width 18 height 18
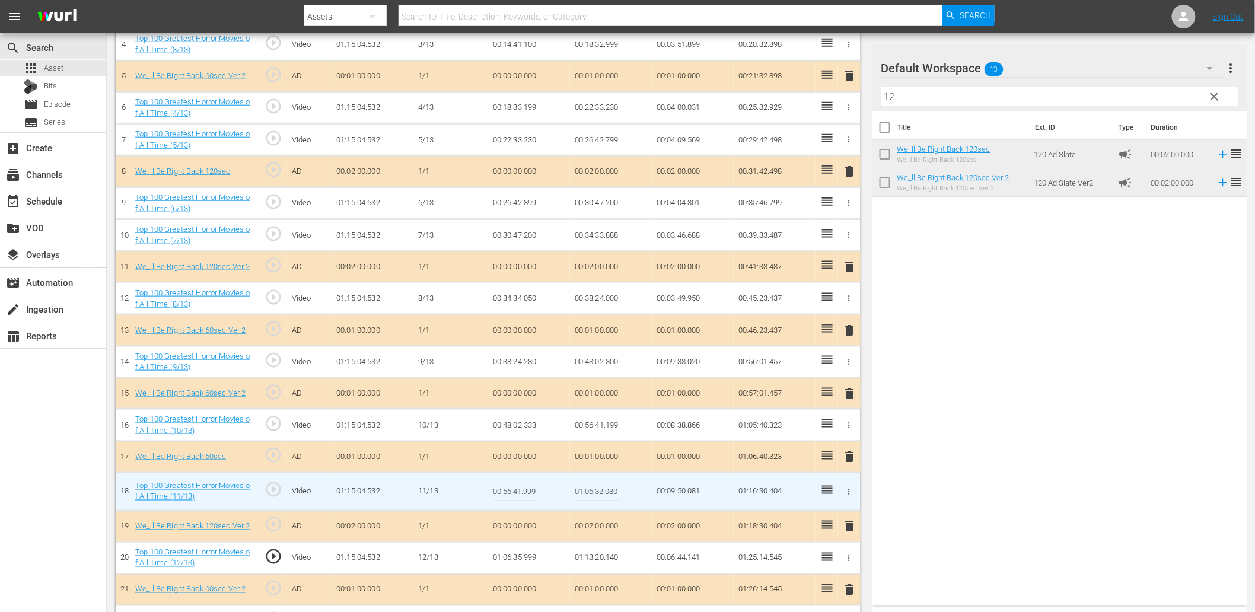
scroll to position [543, 0]
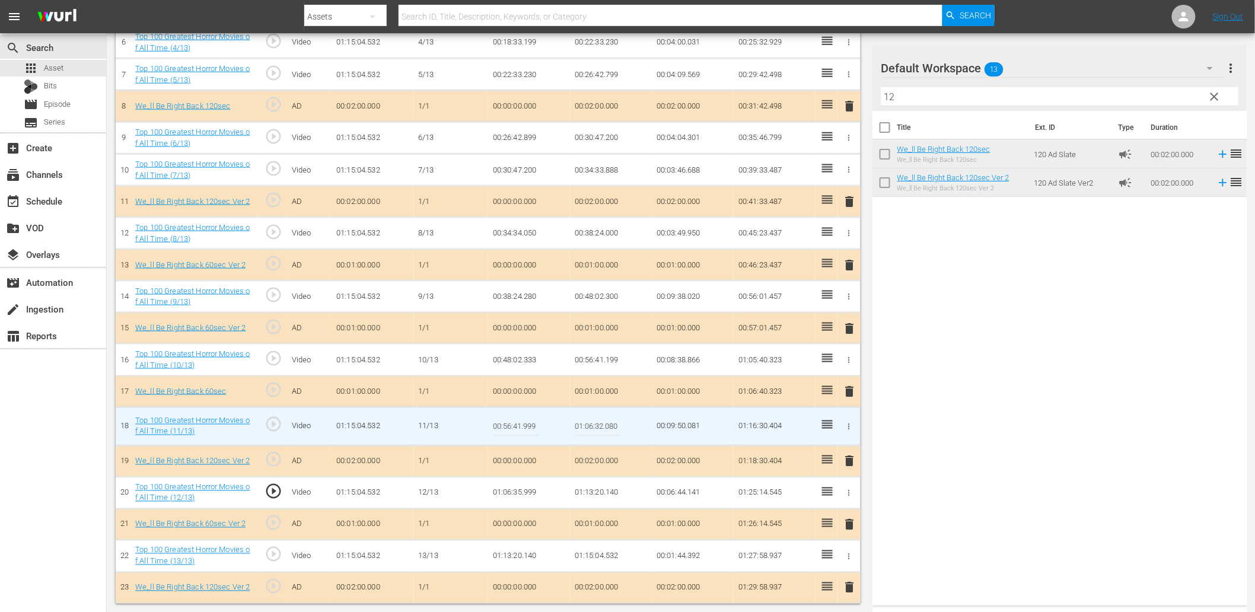
click at [507, 486] on td "01:06:35.999" at bounding box center [529, 493] width 82 height 32
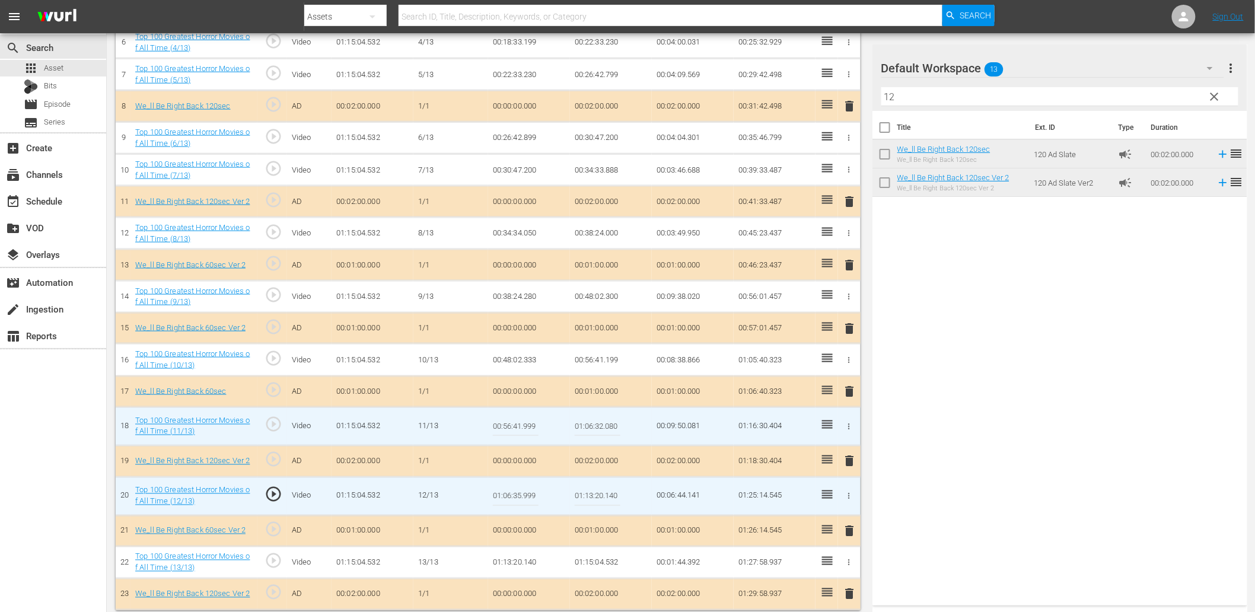
click at [507, 486] on input "01:06:35.999" at bounding box center [516, 496] width 46 height 28
click at [595, 430] on input "01:06:32.080" at bounding box center [598, 426] width 46 height 28
paste input "5.999"
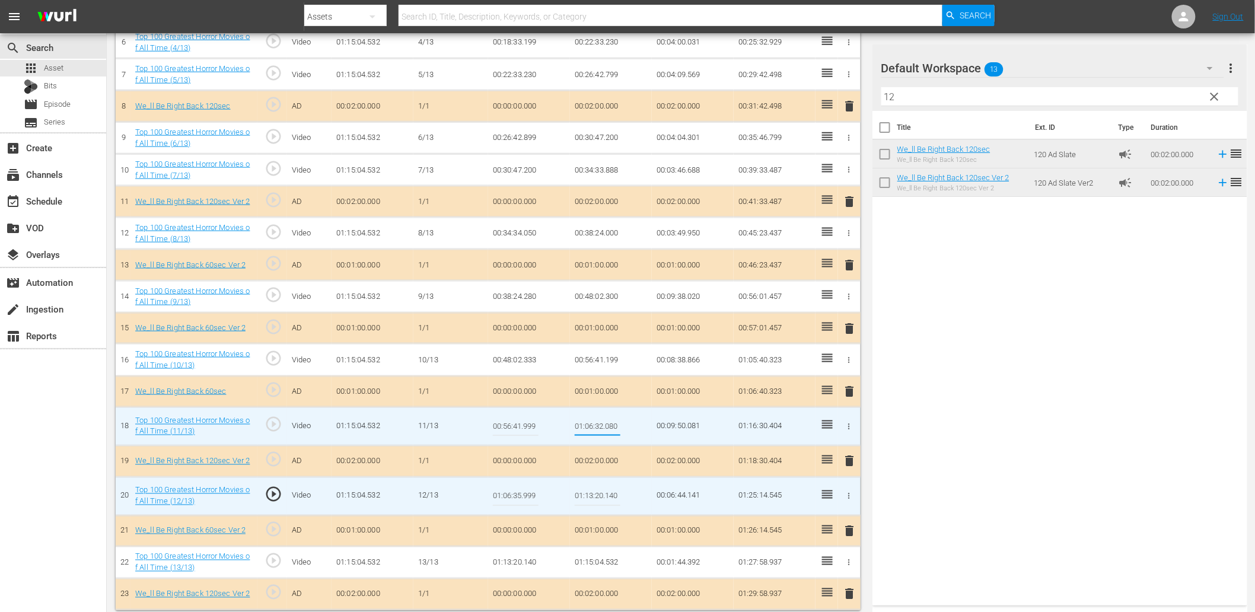
type input "01:06:35.999"
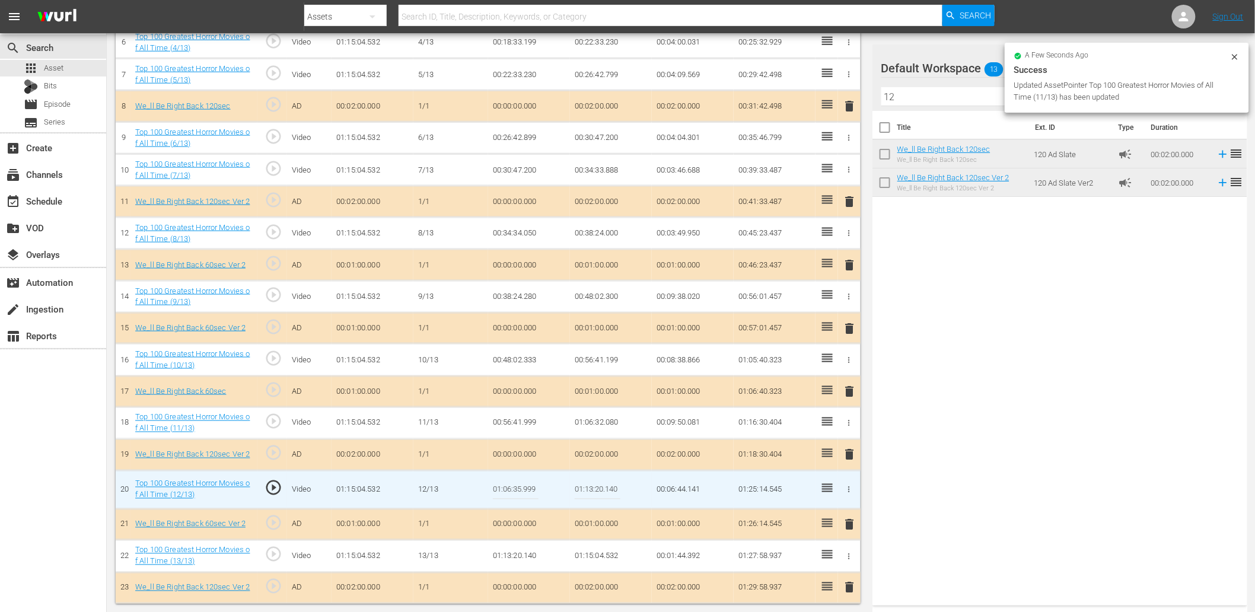
click at [517, 493] on input "01:06:35.999" at bounding box center [516, 490] width 46 height 28
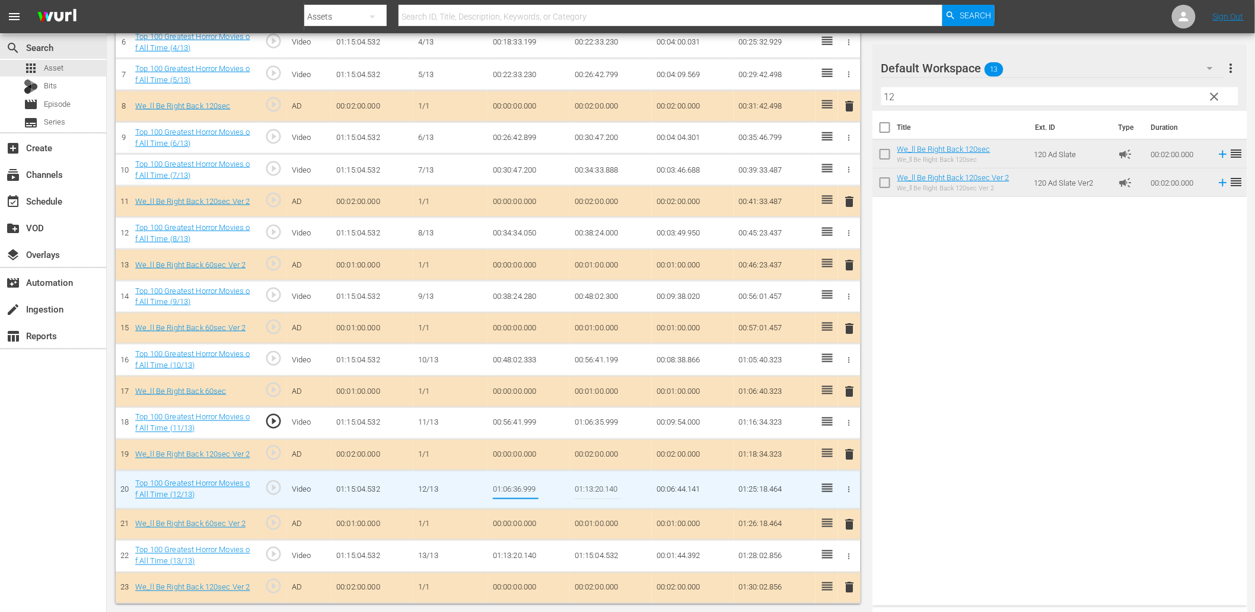
type input "01:06:36.099"
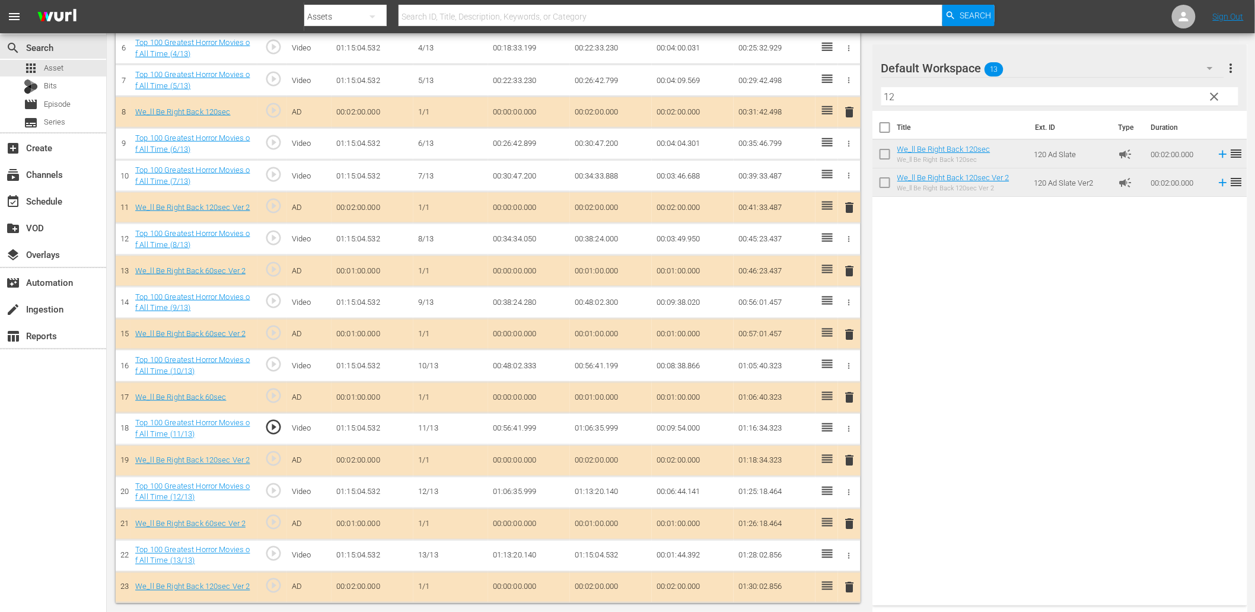
scroll to position [536, 0]
click at [275, 489] on span "play_circle_outline" at bounding box center [274, 492] width 18 height 18
click at [276, 553] on span "play_circle_outline" at bounding box center [274, 555] width 18 height 18
click at [515, 559] on td "01:13:20.140" at bounding box center [529, 556] width 82 height 32
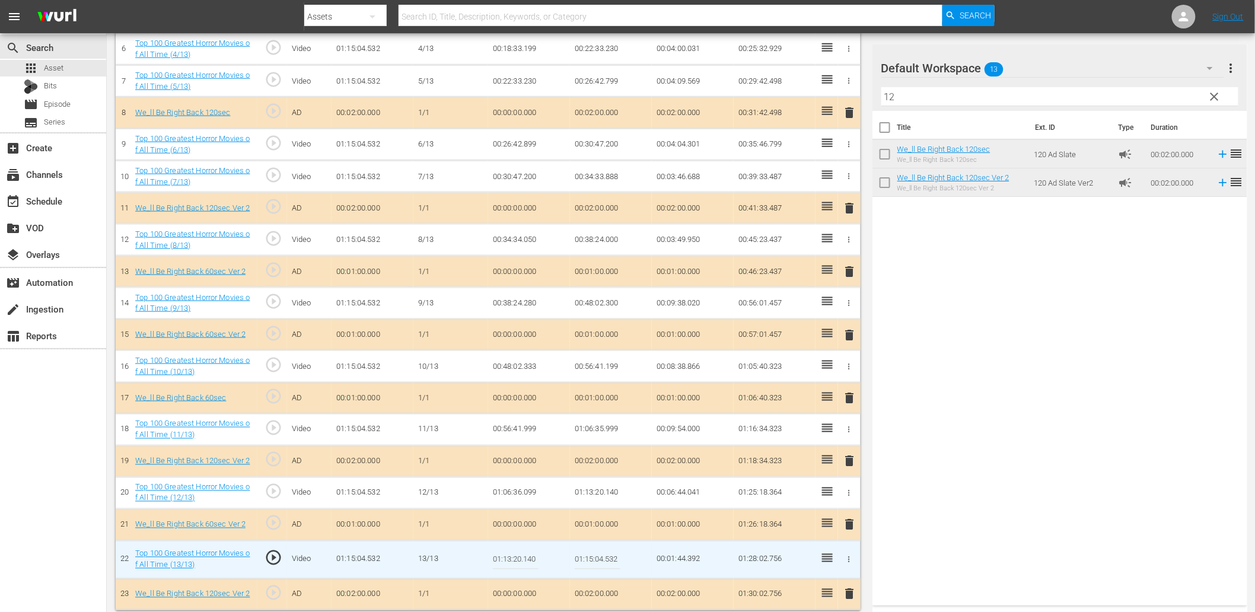
scroll to position [543, 0]
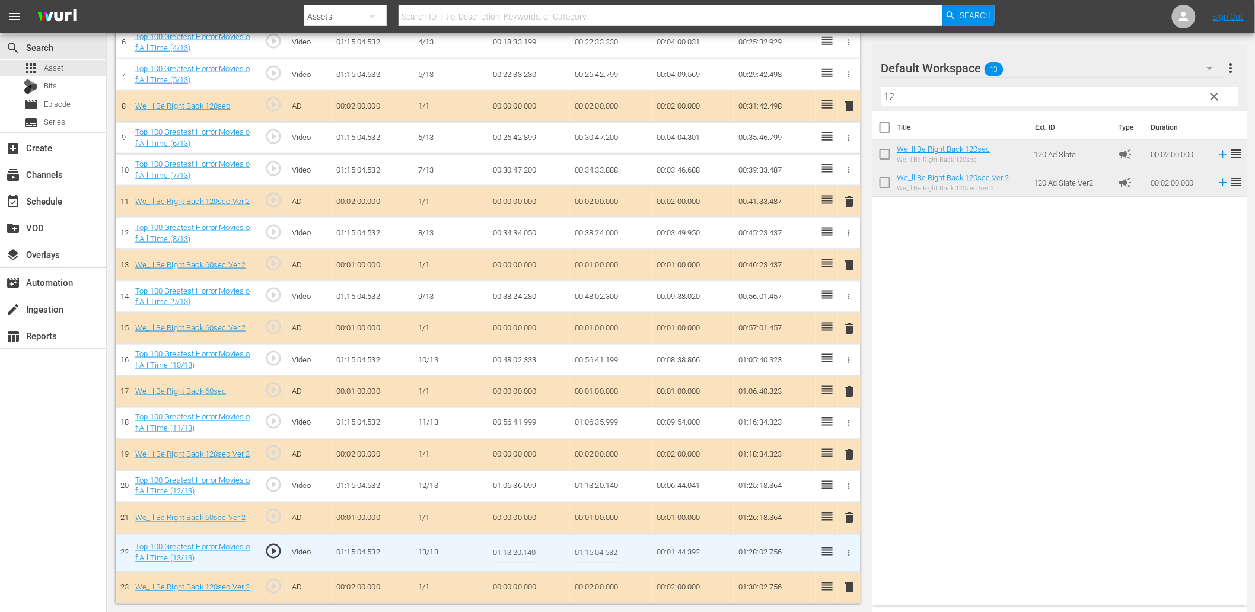
click at [515, 559] on input "01:13:20.140" at bounding box center [516, 553] width 46 height 28
type input "01:13:24.140"
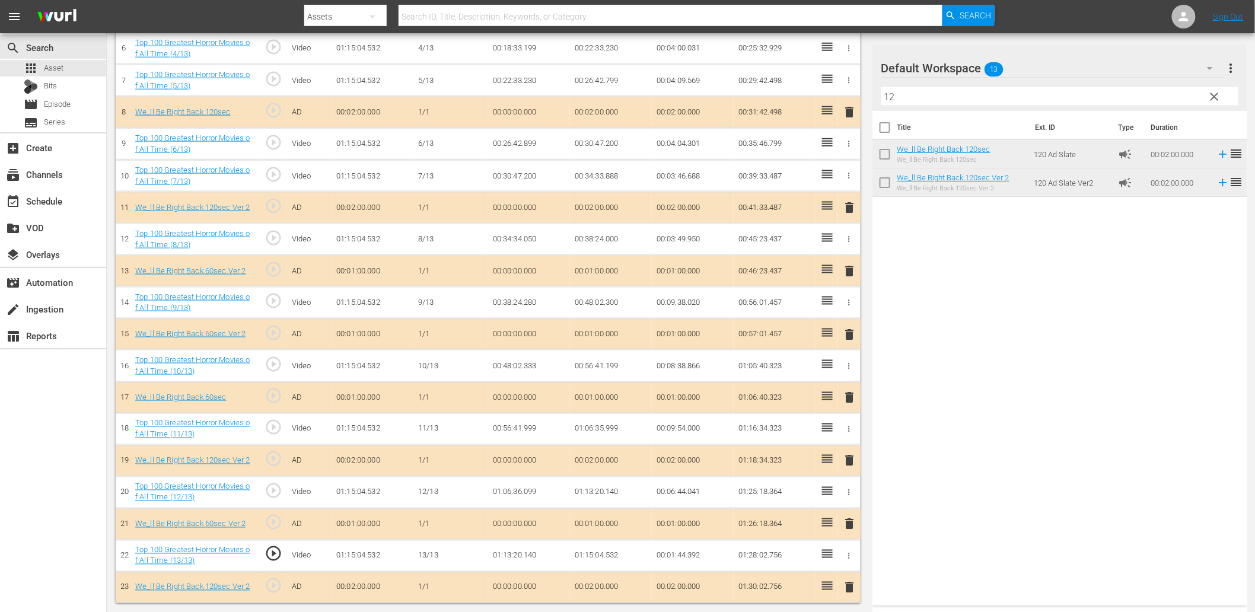
scroll to position [536, 0]
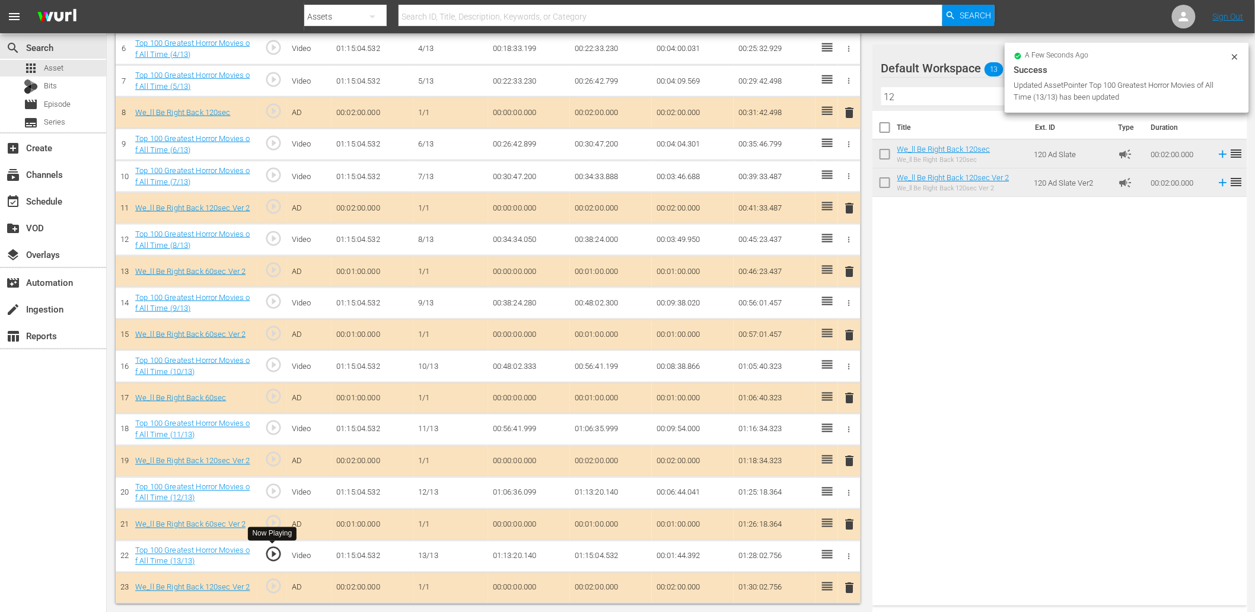
click at [275, 556] on span "play_circle_outline" at bounding box center [274, 555] width 18 height 18
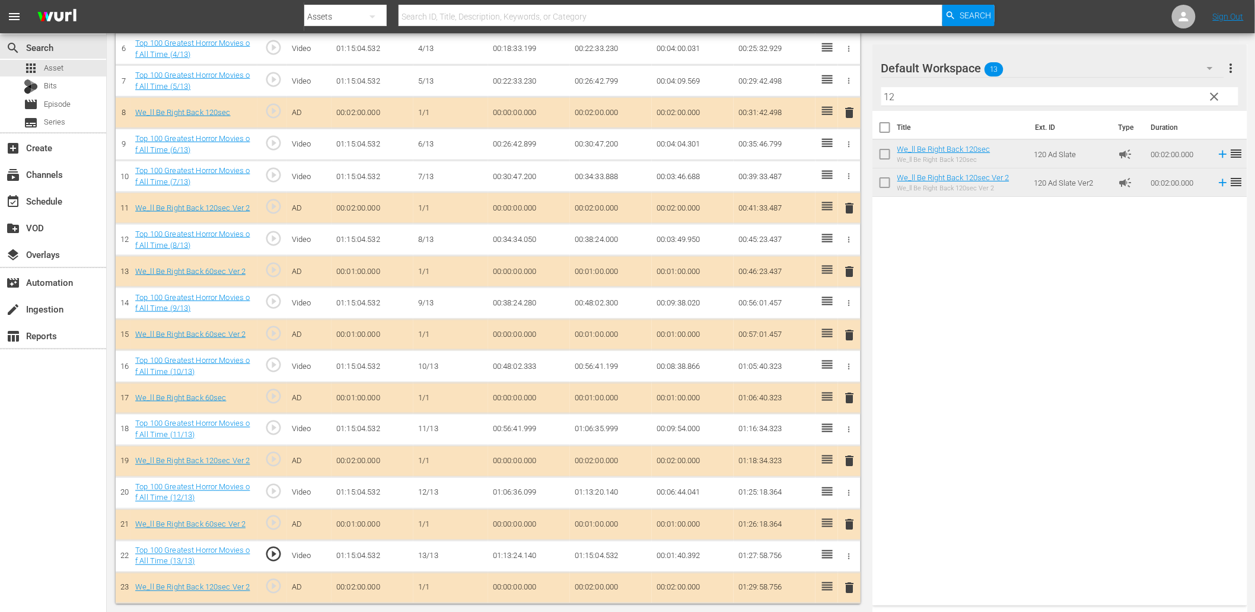
click at [517, 553] on td "01:13:24.140" at bounding box center [529, 556] width 82 height 32
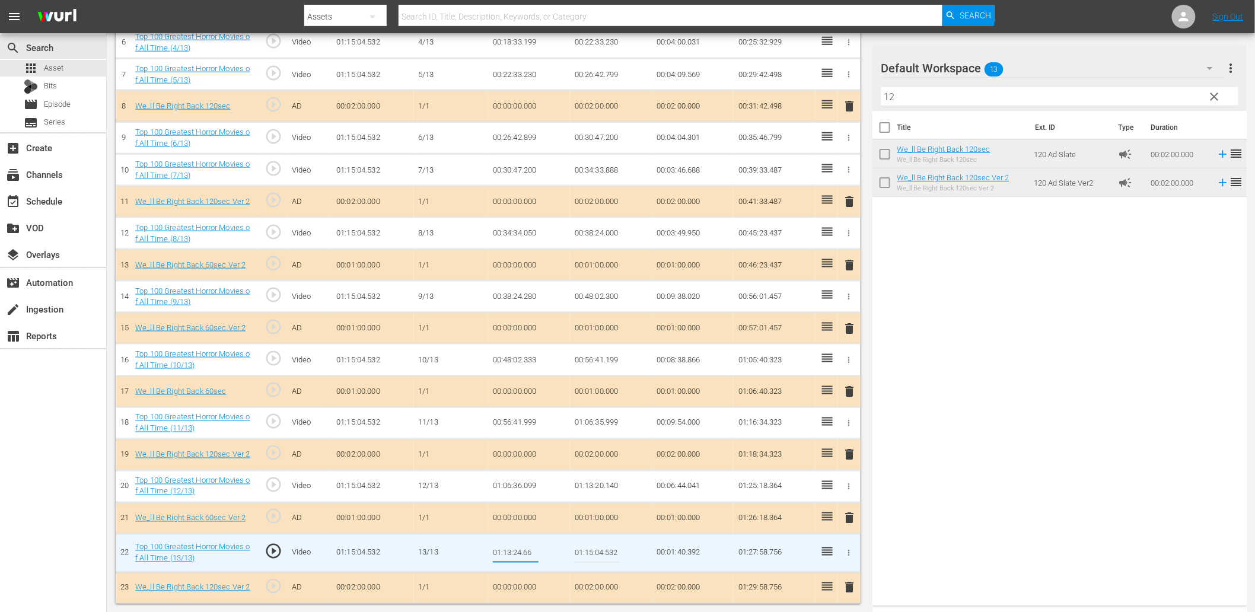
type input "01:13:24.666"
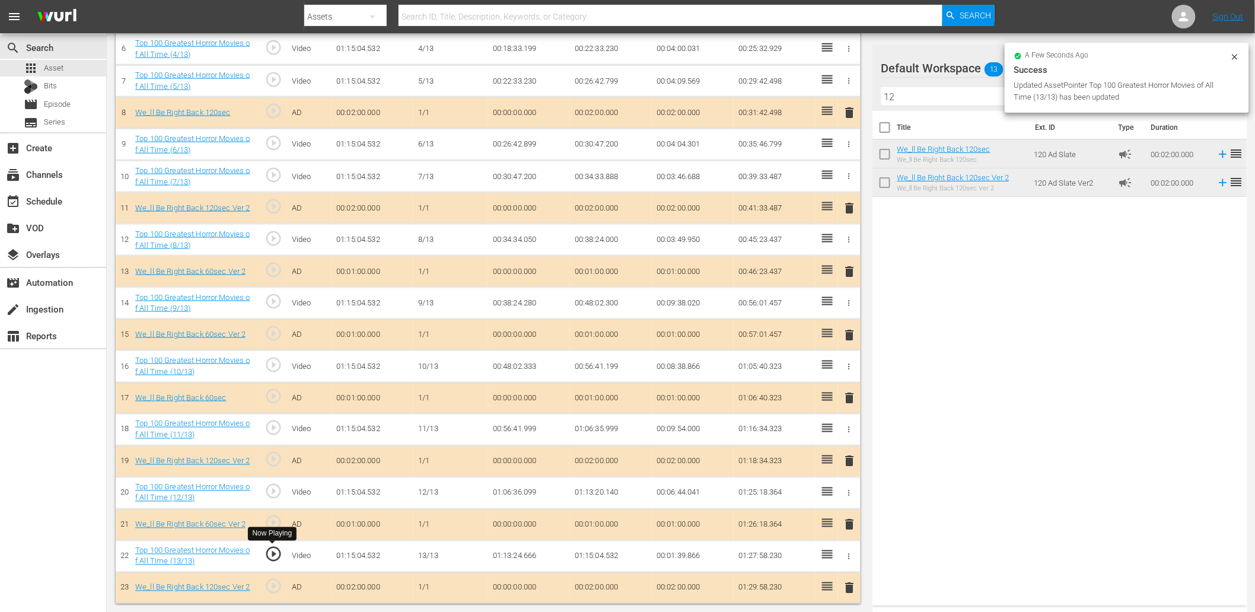
click at [276, 554] on span "play_circle_outline" at bounding box center [274, 555] width 18 height 18
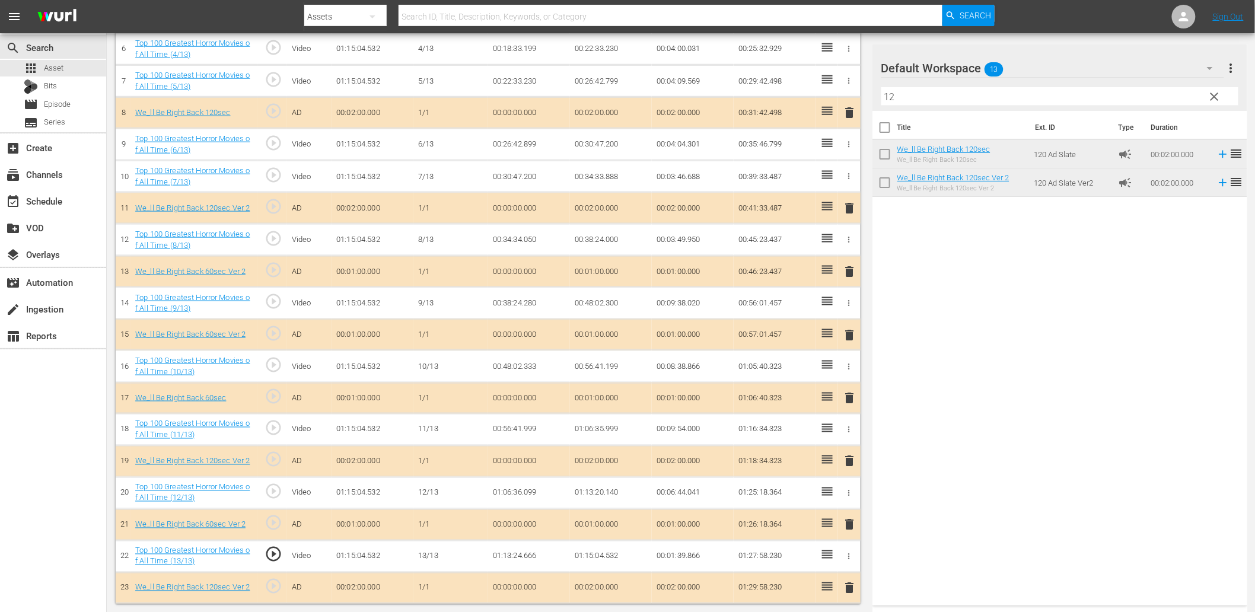
click at [514, 549] on td "01:13:24.666" at bounding box center [529, 556] width 82 height 32
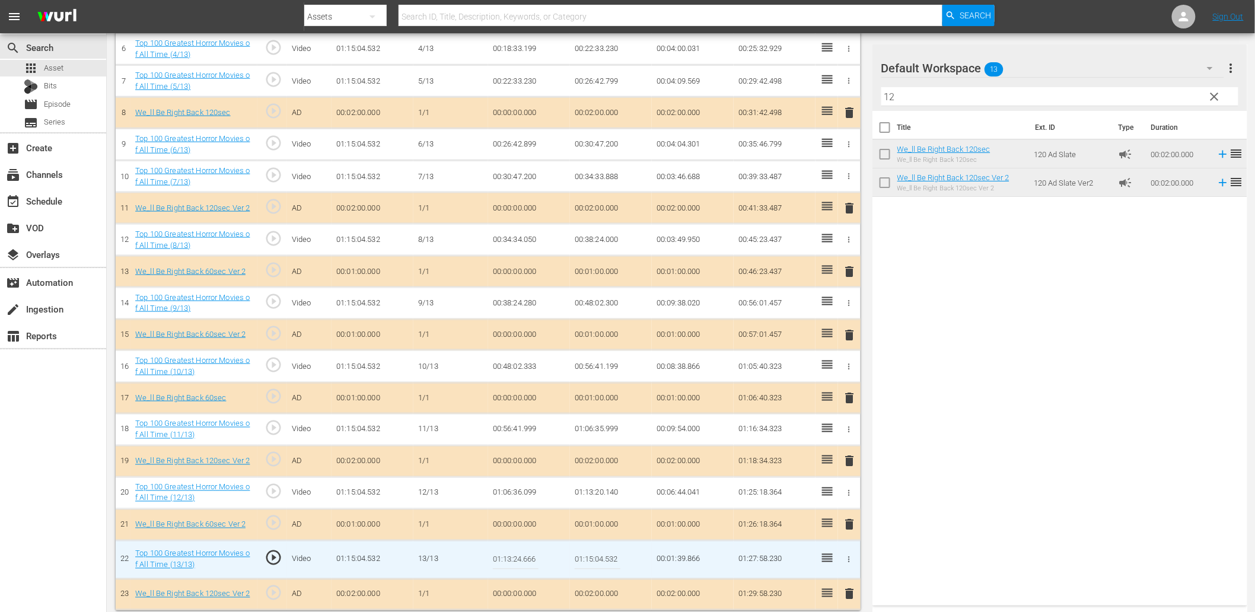
scroll to position [543, 0]
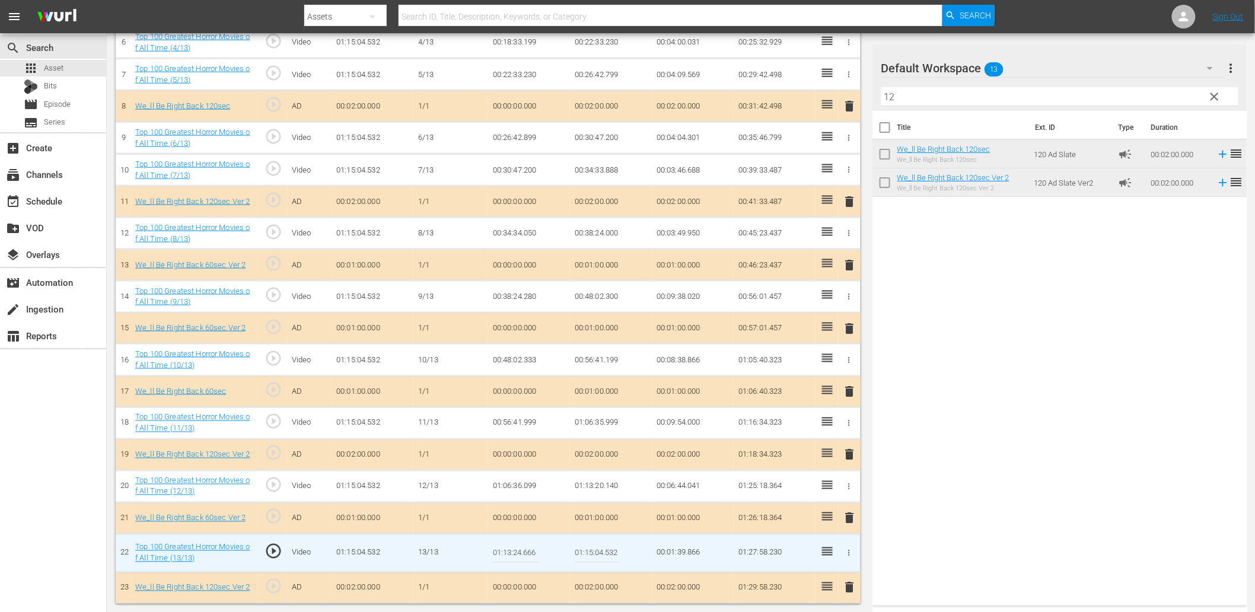
click at [514, 549] on input "01:13:24.666" at bounding box center [516, 553] width 46 height 28
type input "01:13:24.888"
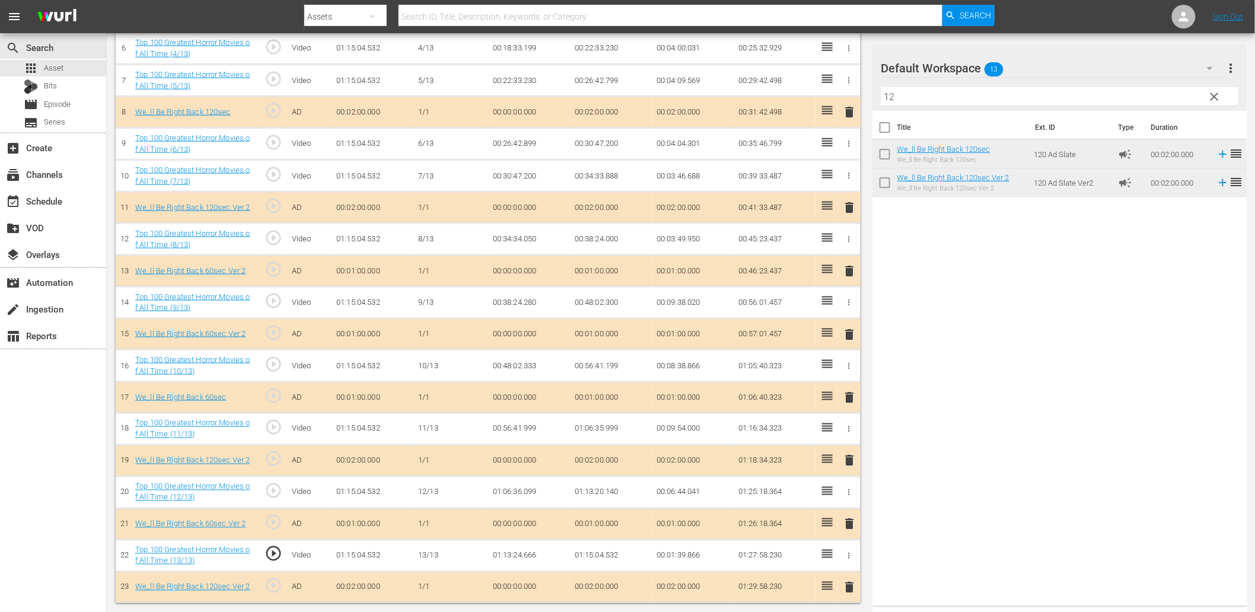
scroll to position [536, 0]
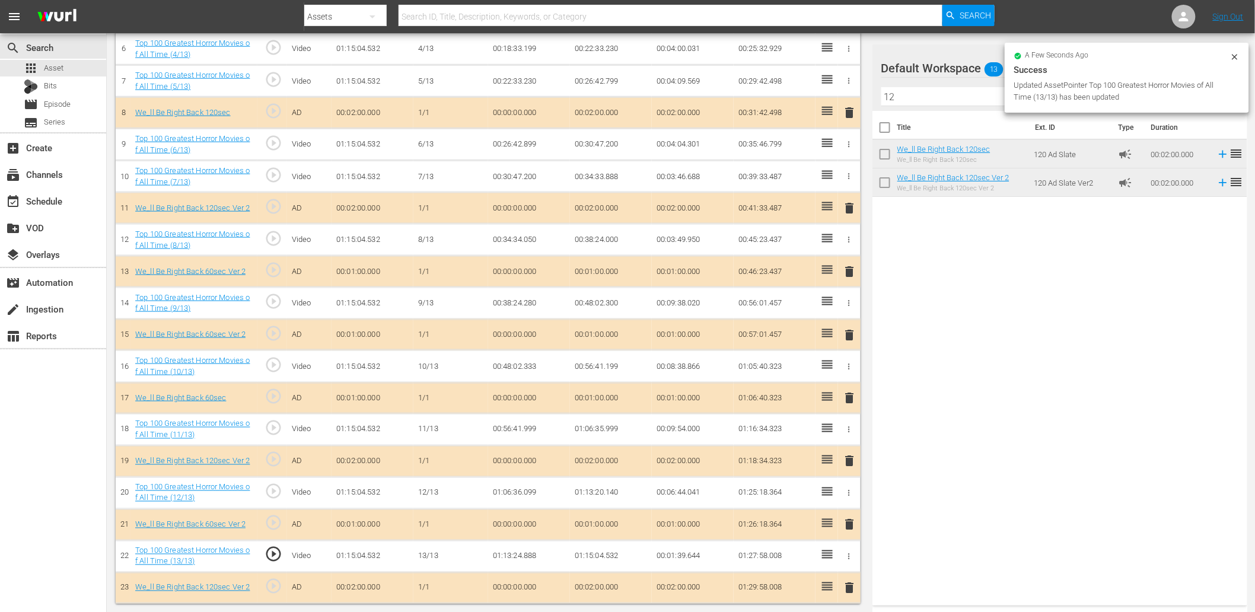
click at [525, 556] on td "01:13:24.888" at bounding box center [529, 556] width 82 height 32
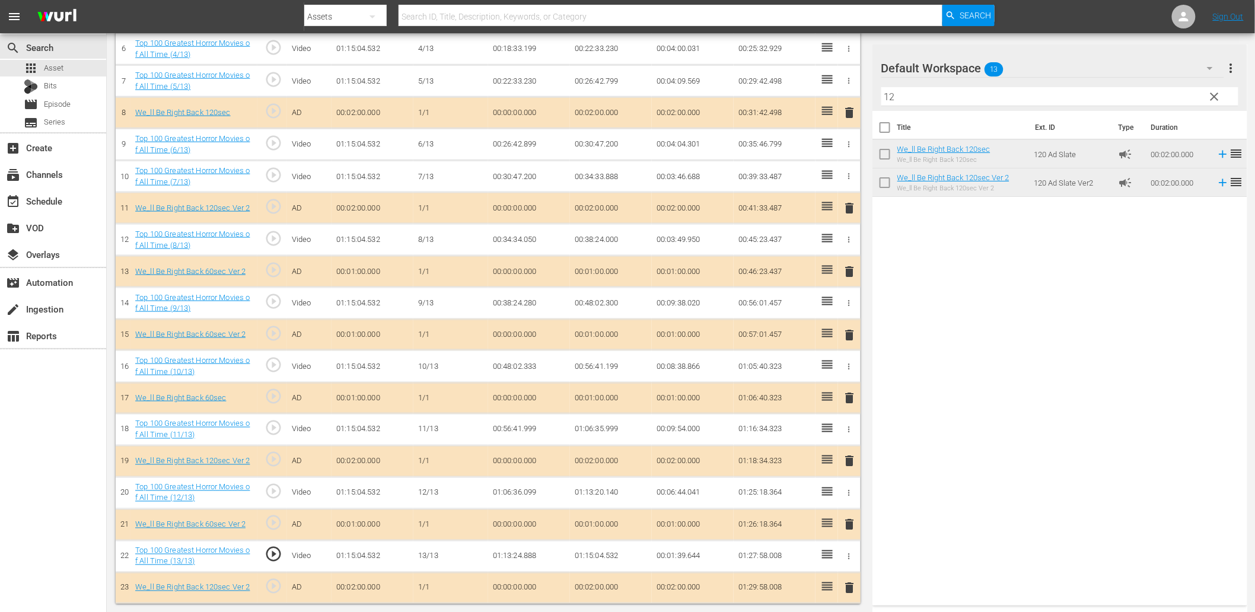
click at [525, 556] on td "01:13:24.888" at bounding box center [529, 556] width 82 height 32
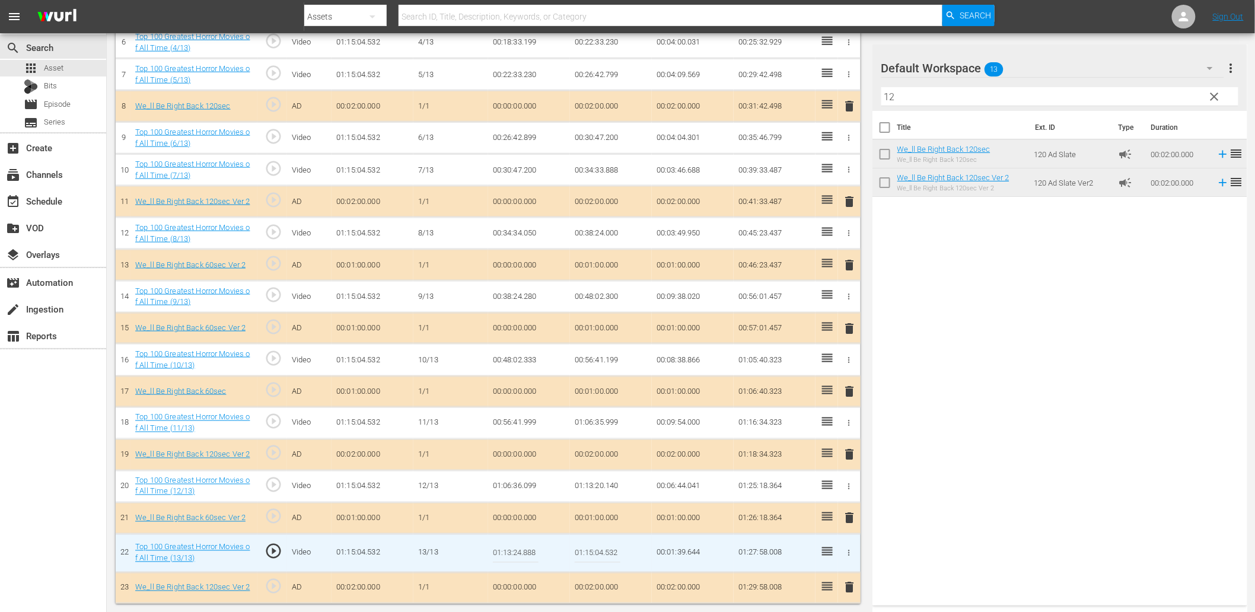
click at [525, 556] on input "01:13:24.888" at bounding box center [516, 553] width 46 height 28
type input "01:13:24.699"
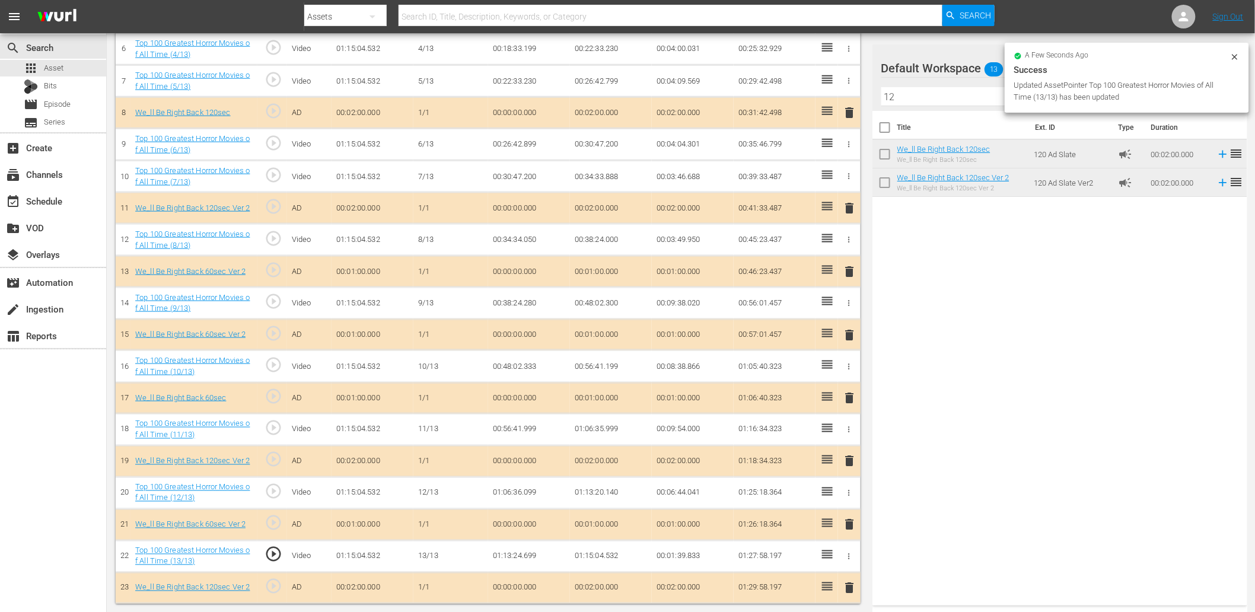
click at [527, 550] on td "01:13:24.699" at bounding box center [529, 556] width 82 height 32
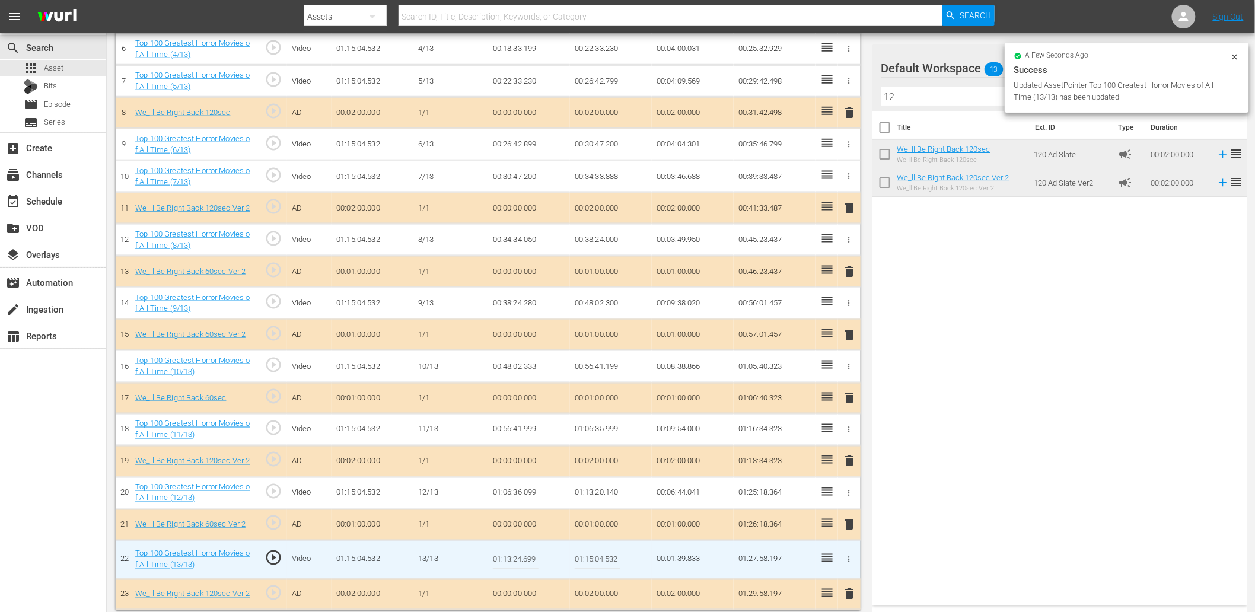
scroll to position [543, 0]
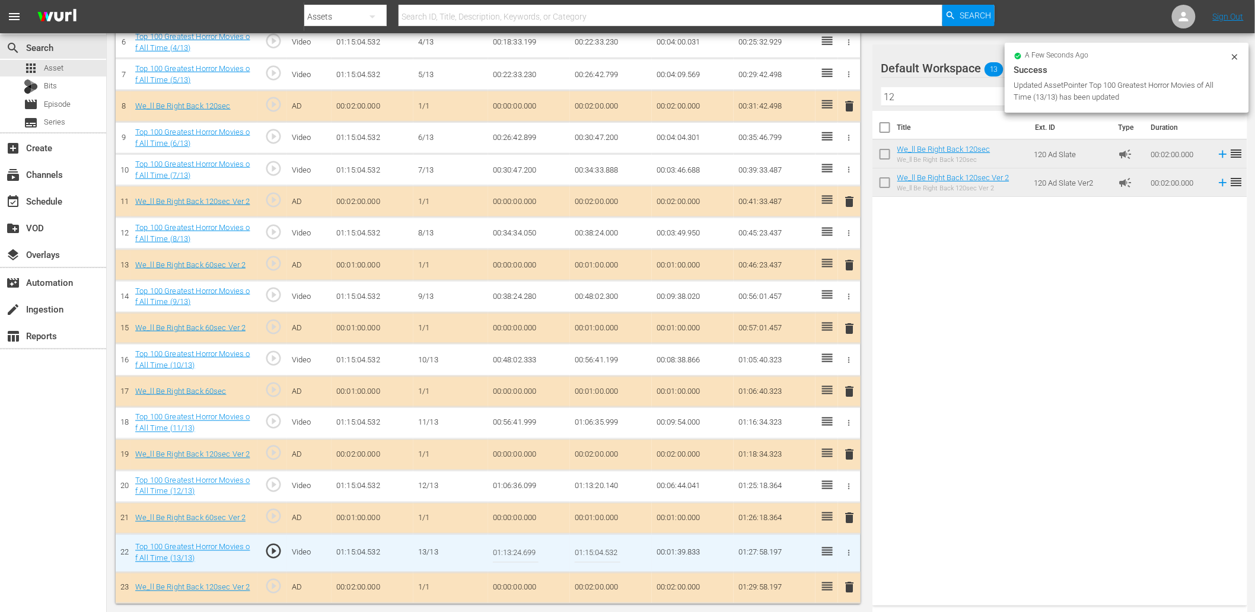
click at [527, 550] on input "01:13:24.699" at bounding box center [516, 553] width 46 height 28
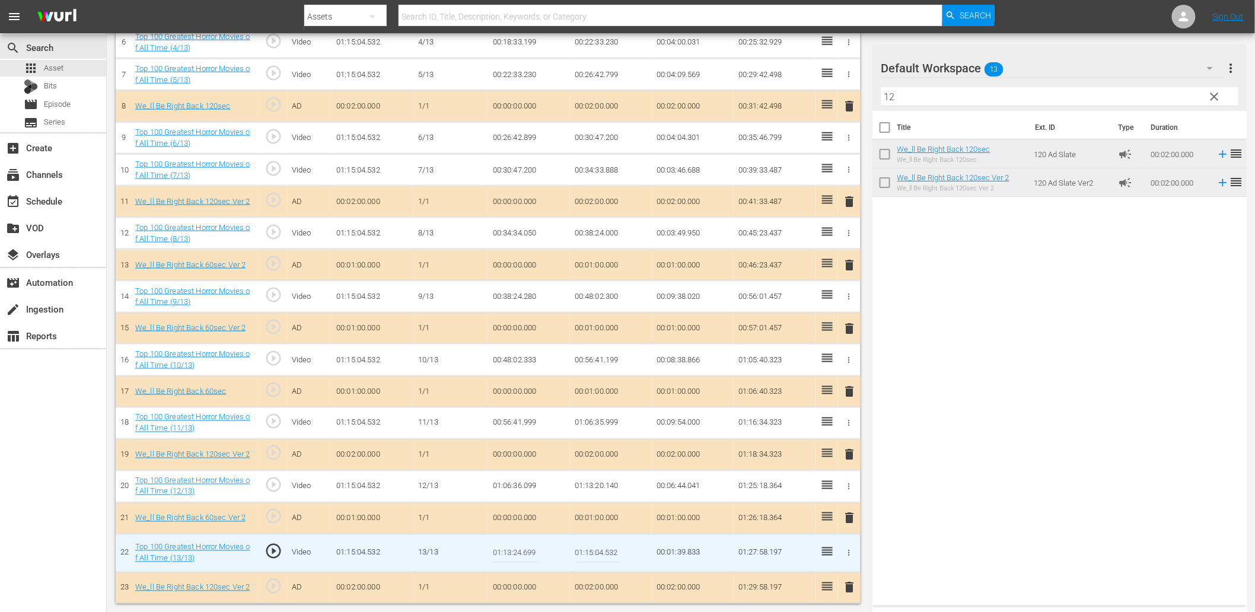
click at [594, 482] on td "01:13:20.140" at bounding box center [611, 486] width 82 height 32
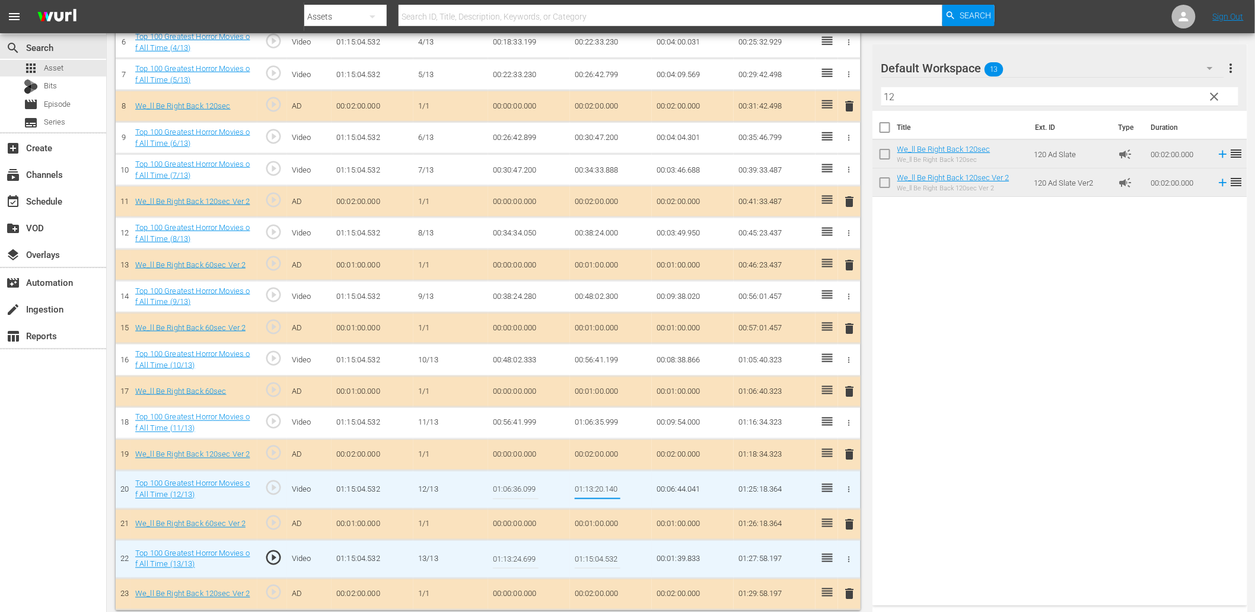
click at [594, 482] on input "01:13:20.140" at bounding box center [598, 490] width 46 height 28
paste input "4.699"
type input "01:13:24.699"
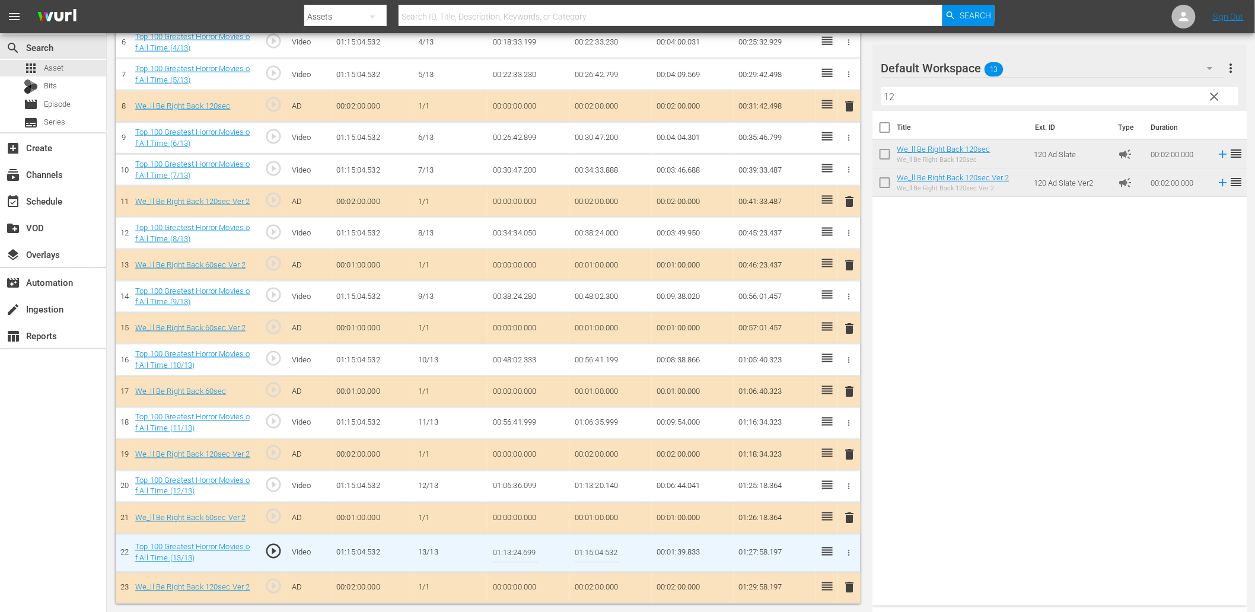
click at [518, 552] on input "01:13:24.699" at bounding box center [516, 553] width 46 height 28
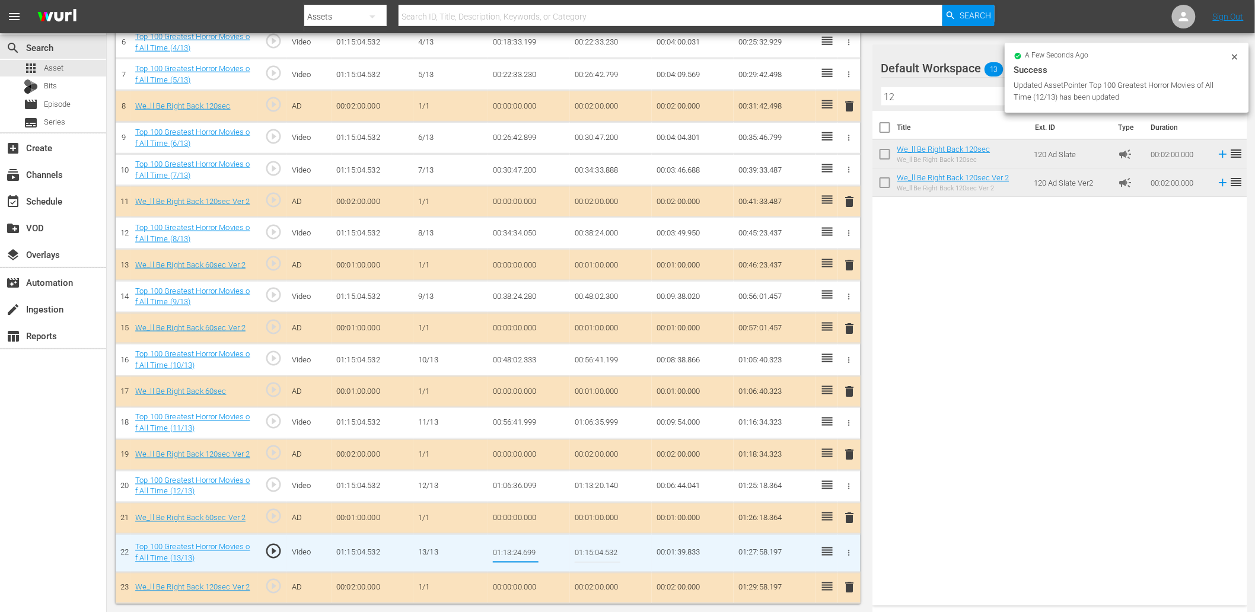
click at [518, 552] on input "01:13:24.699" at bounding box center [516, 553] width 46 height 28
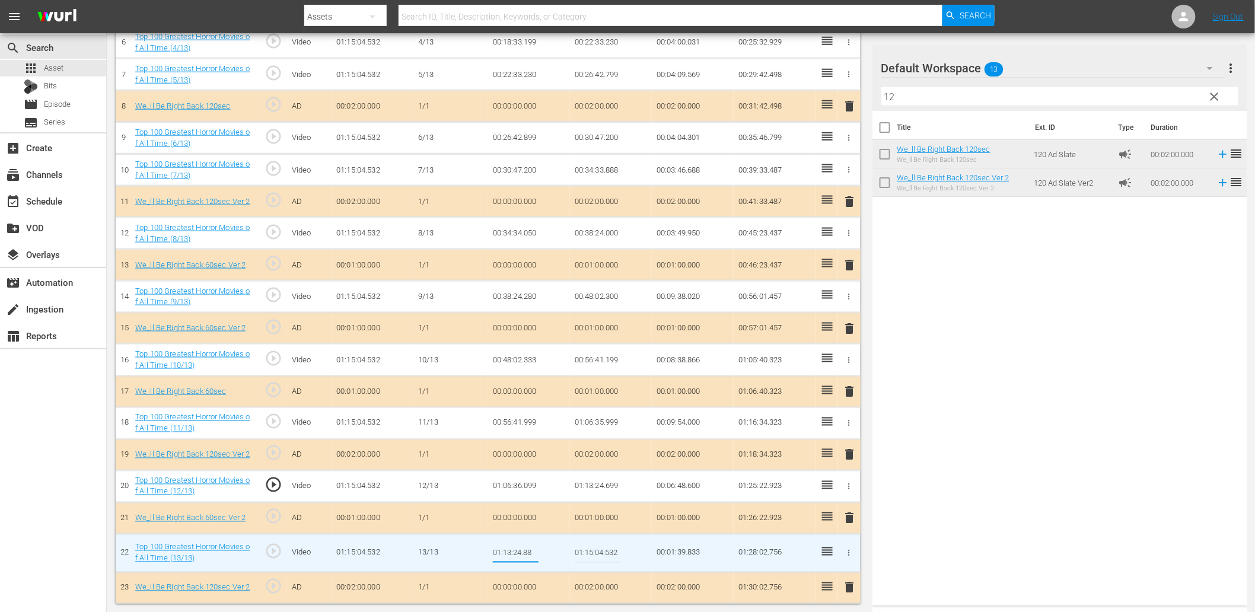
type input "01:13:24.888"
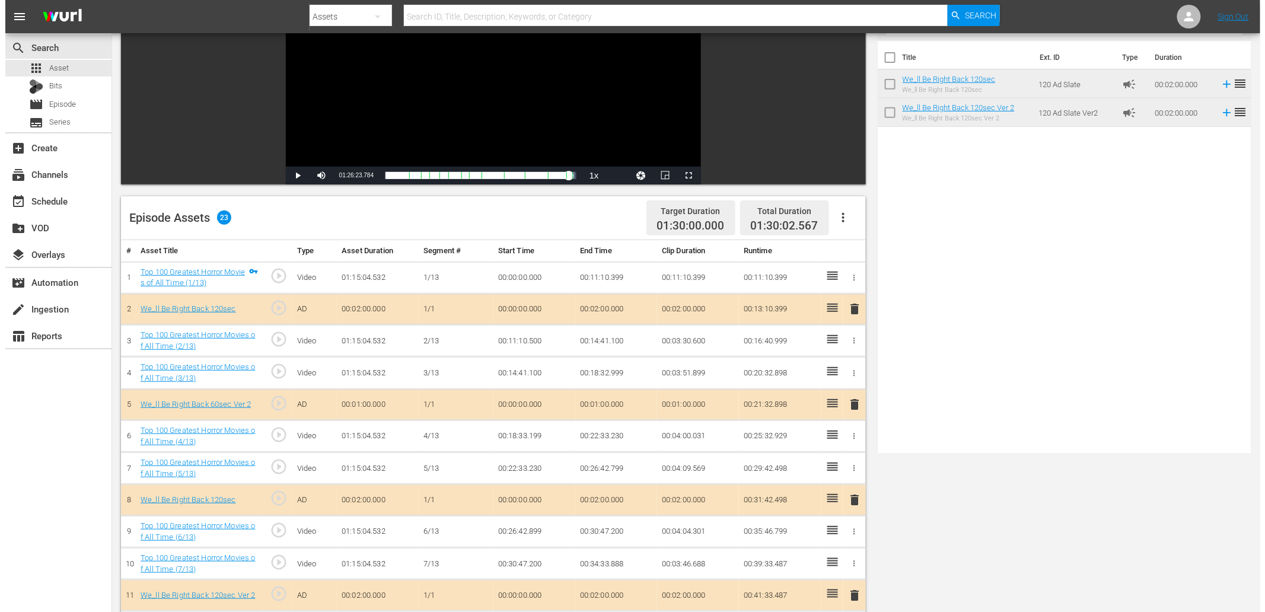
scroll to position [0, 0]
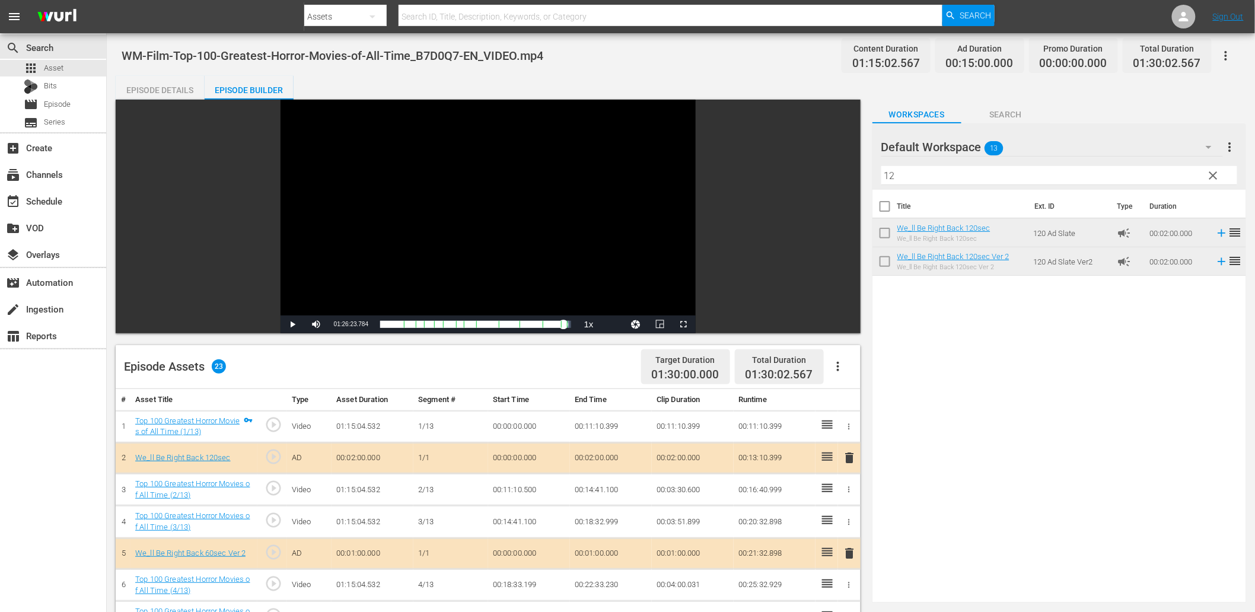
click at [158, 86] on div "Episode Details" at bounding box center [160, 90] width 89 height 28
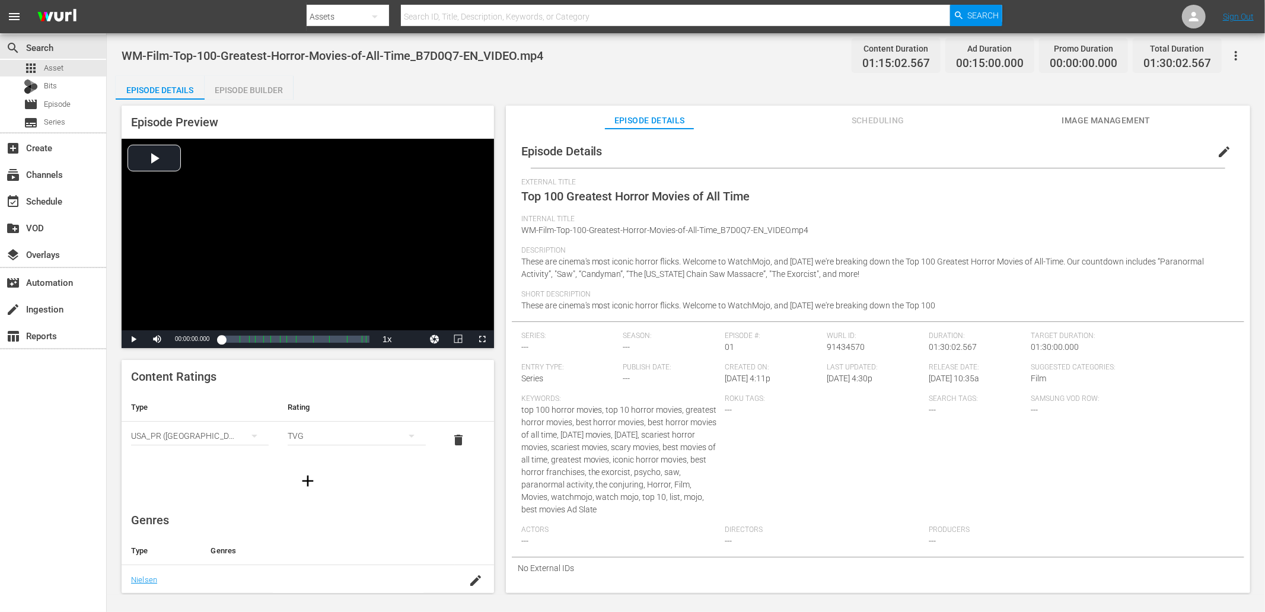
click at [1222, 149] on span "edit" at bounding box center [1224, 152] width 14 height 14
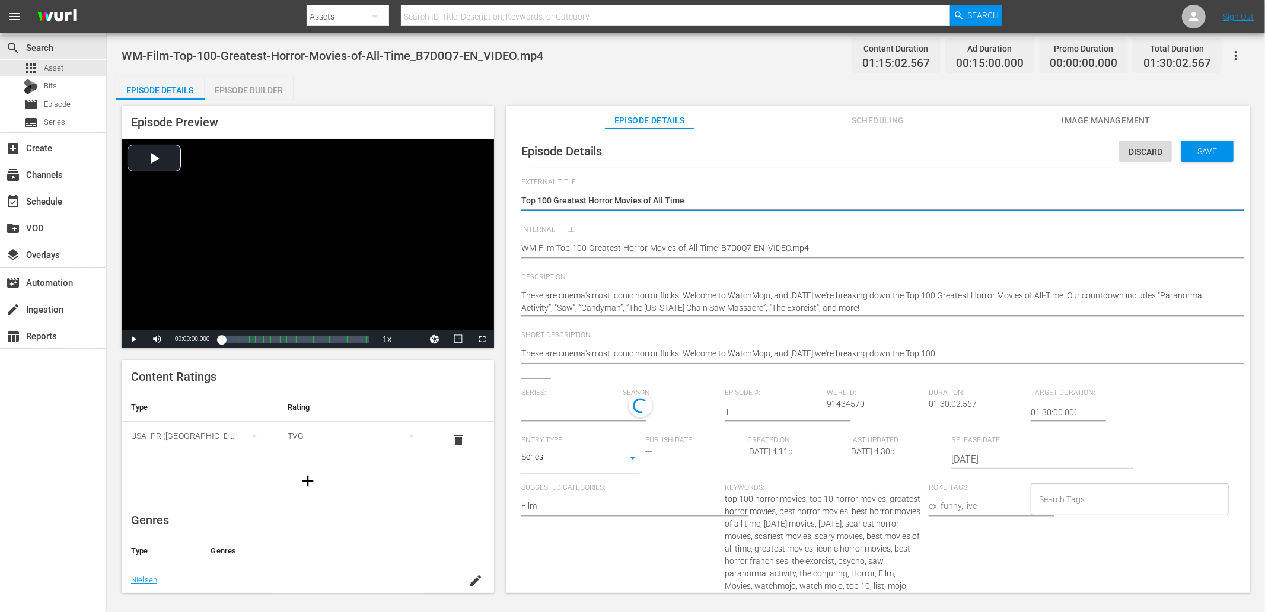
type input "No Series"
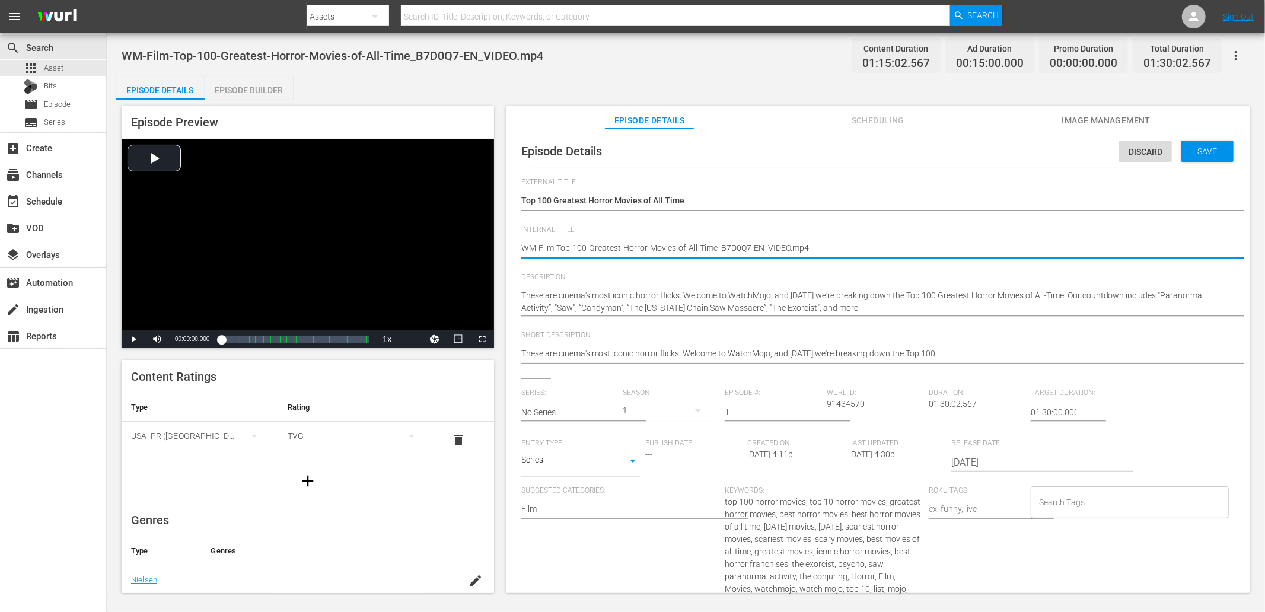
drag, startPoint x: 754, startPoint y: 244, endPoint x: 897, endPoint y: 251, distance: 143.1
type textarea "WM-Film-Top-100-Greatest-Horror-Movies-of-All-Time_B7D0Q7-E"
type textarea "WM-Film-Top-100-Greatest-Horror-Movies-of-All-Time_B7D0Q7-"
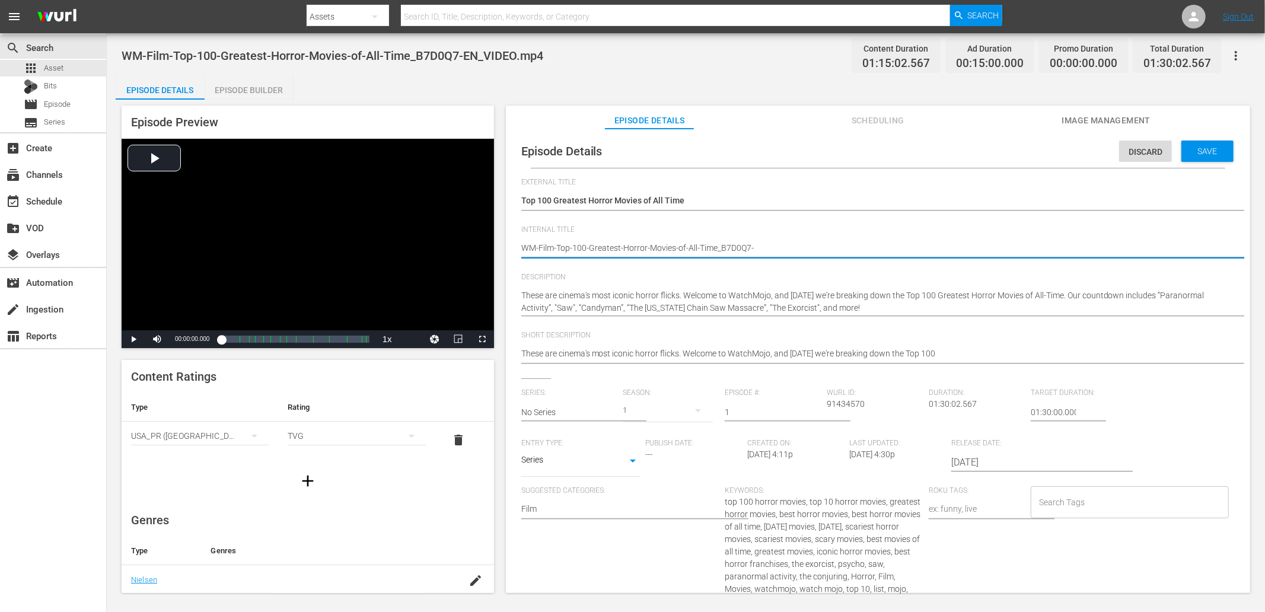
type textarea "WM-Film-Top-100-Greatest-Horror-Movies-of-All-Time_B7D0Q7"
click at [556, 413] on input "No Series" at bounding box center [569, 412] width 96 height 28
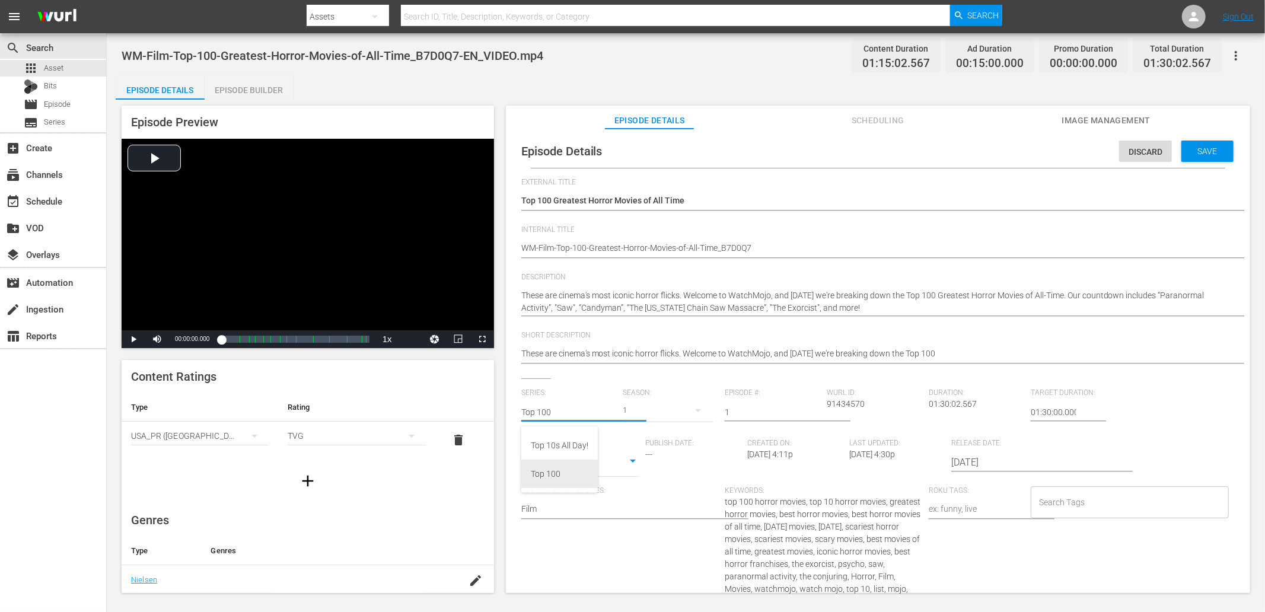
click at [560, 469] on div "Top 100" at bounding box center [560, 474] width 58 height 28
type input "Top 100"
click at [737, 416] on input "1" at bounding box center [773, 412] width 96 height 28
click at [1078, 502] on input "Search Tags" at bounding box center [1121, 502] width 170 height 21
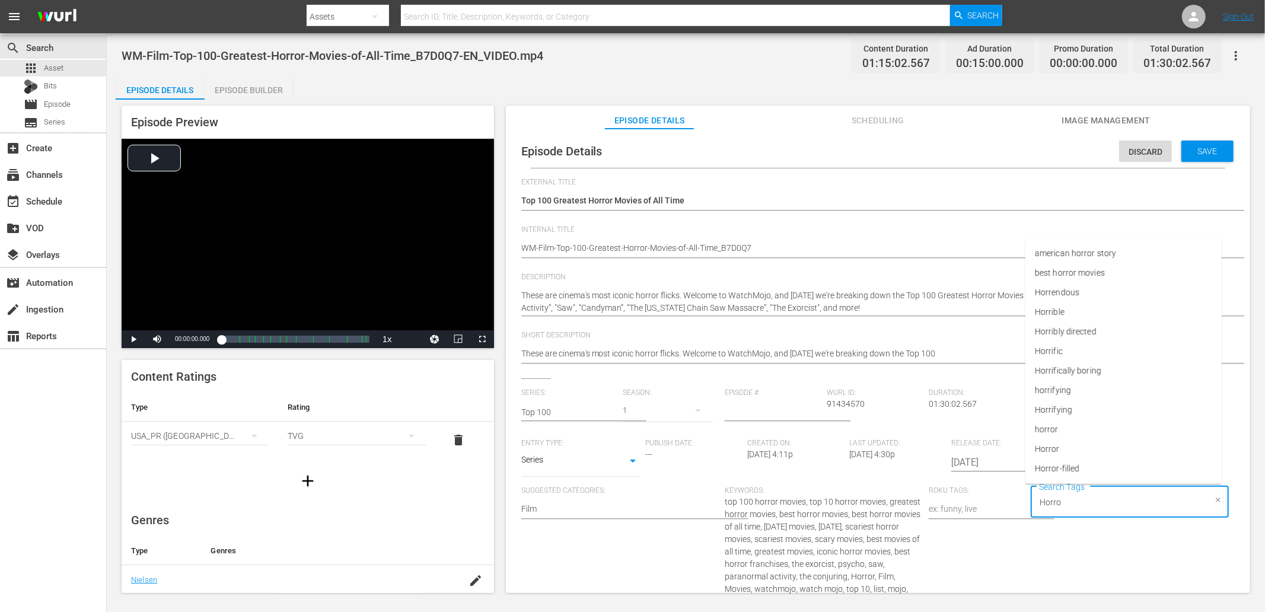
type input "Horror"
click at [1046, 333] on span "horror" at bounding box center [1047, 332] width 24 height 12
click at [596, 202] on textarea "Top 100 Greatest Horror Movies of All Time" at bounding box center [875, 202] width 708 height 14
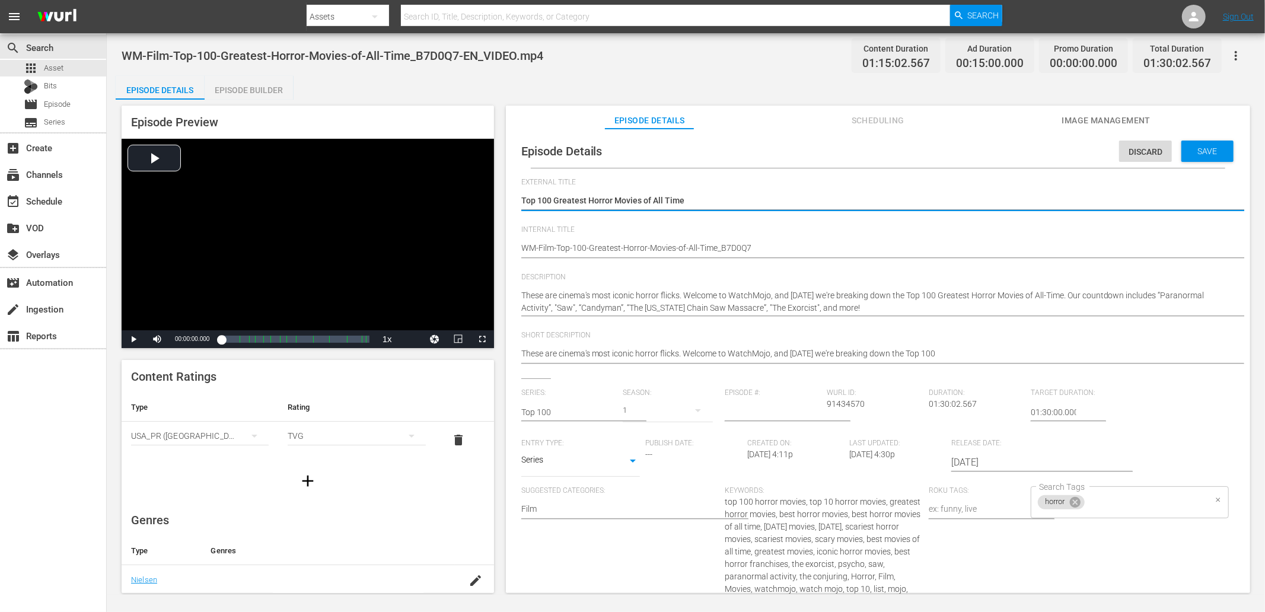
click at [1133, 498] on input "Search Tags" at bounding box center [1145, 502] width 119 height 21
paste input "Horror"
type input "Horror"
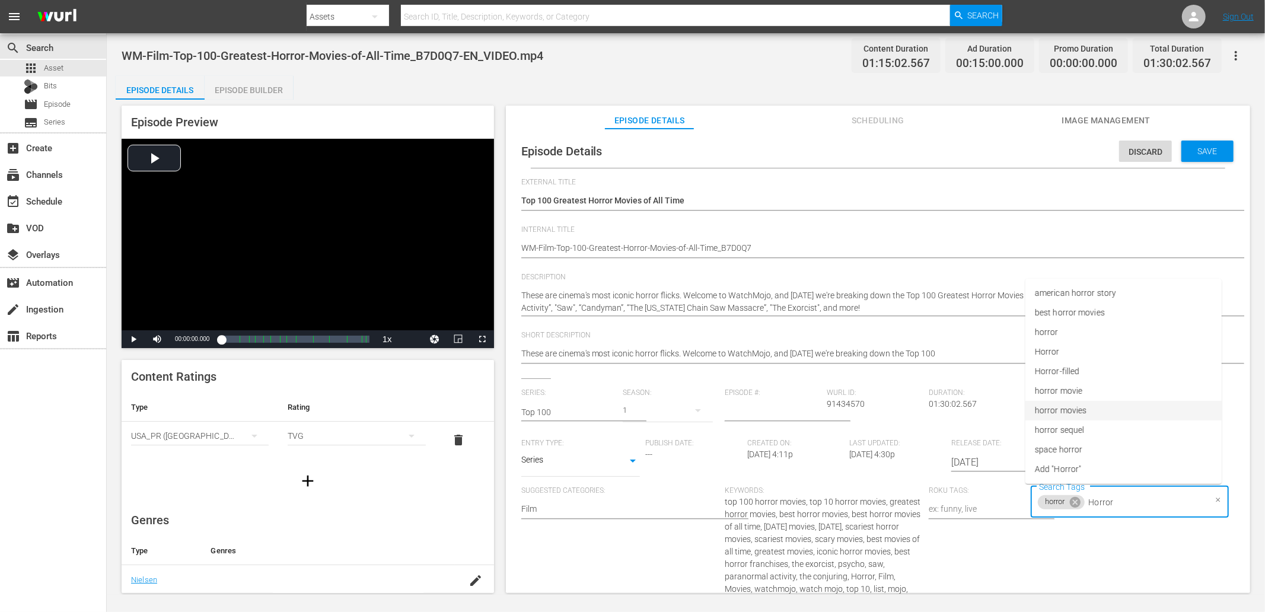
click at [1047, 410] on span "horror movies" at bounding box center [1061, 410] width 52 height 12
paste input "Horror"
type input "Horror"
click at [1072, 312] on span "best horror movies" at bounding box center [1070, 313] width 70 height 12
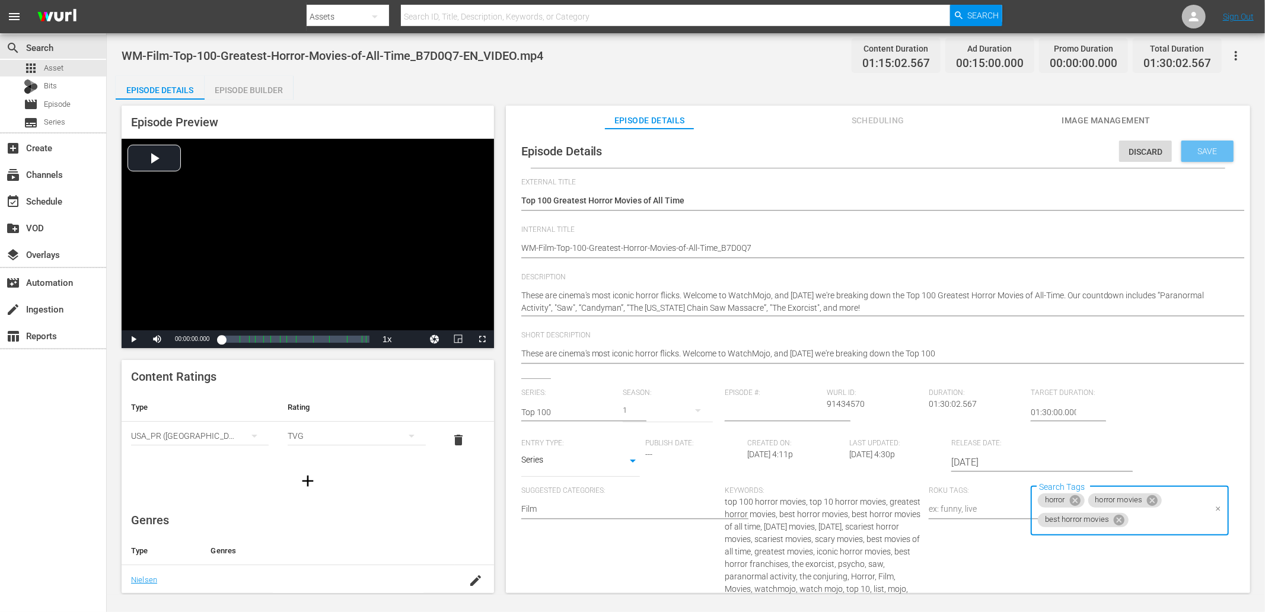
click at [1210, 149] on span "Save" at bounding box center [1207, 150] width 39 height 9
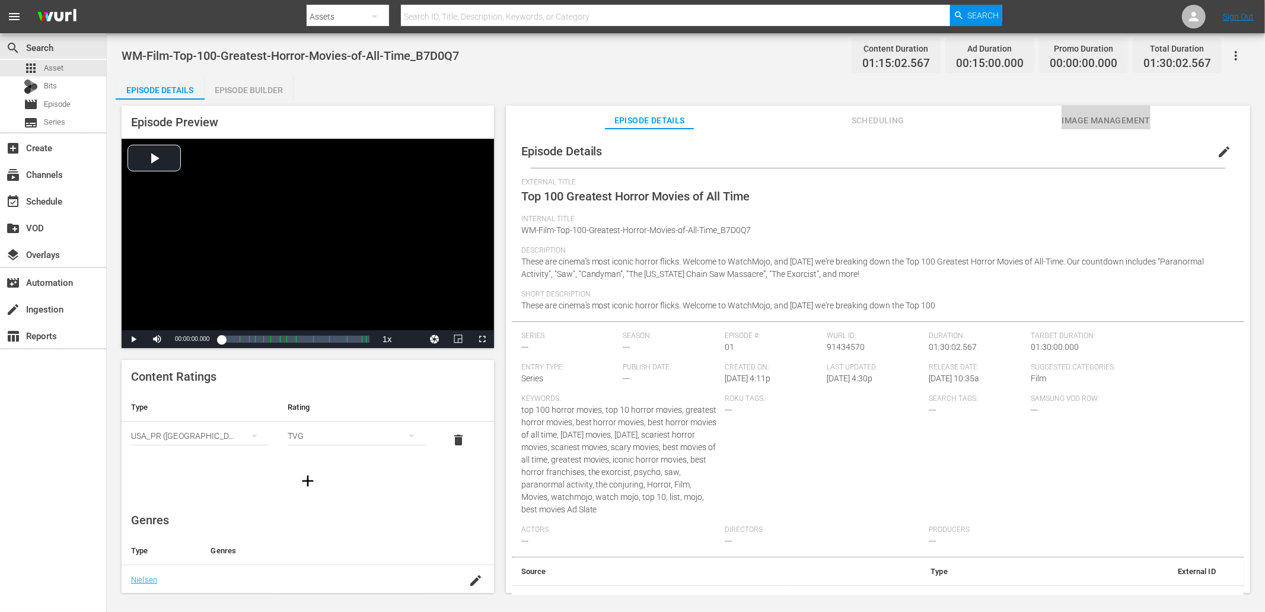
click at [1101, 122] on span "Image Management" at bounding box center [1106, 120] width 89 height 15
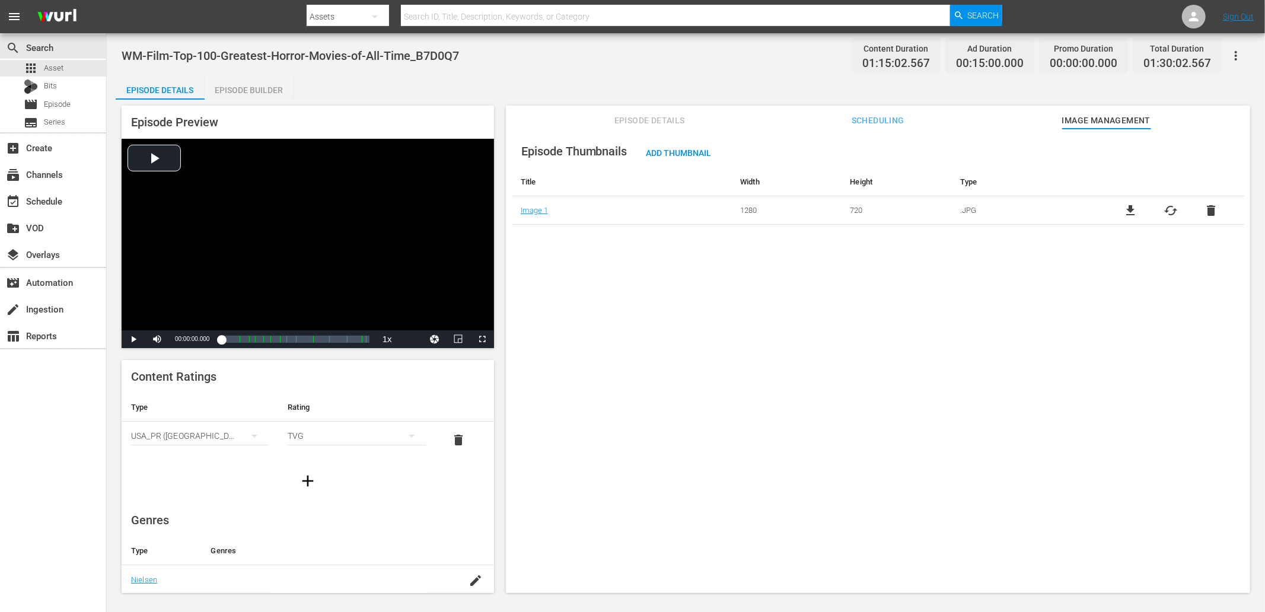
click at [1131, 205] on span "file_download" at bounding box center [1131, 210] width 14 height 14
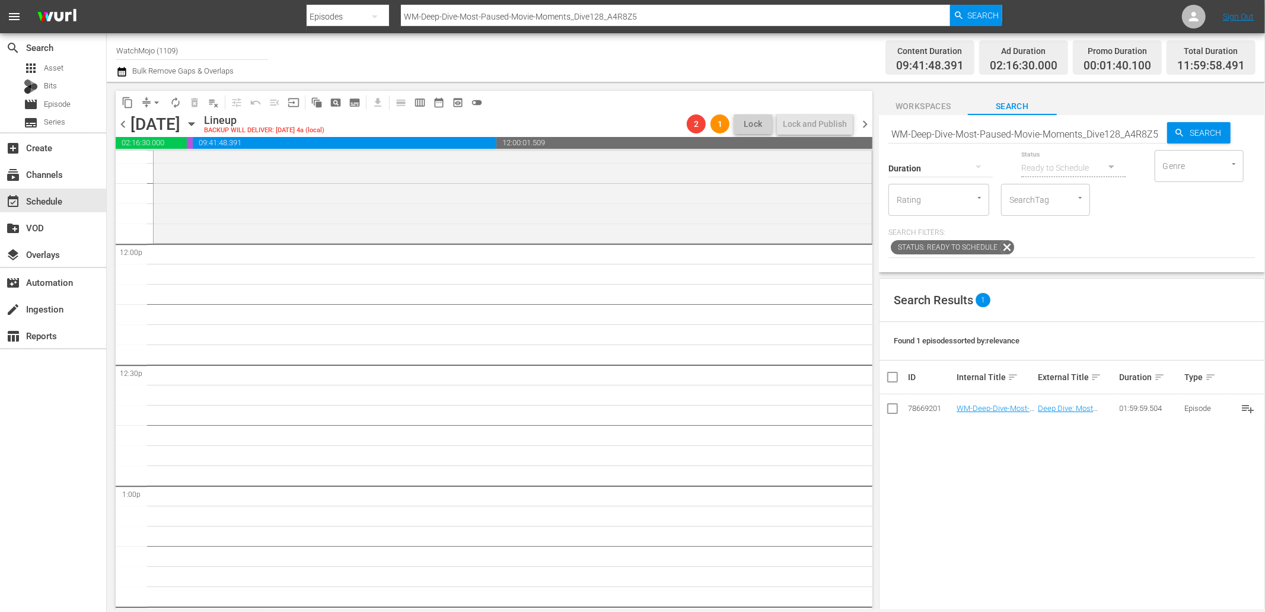
scroll to position [2812, 0]
click at [976, 134] on input "WM-Deep-Dive-Most-Paused-Movie-Moments_Dive128_A4R8Z5" at bounding box center [1027, 134] width 279 height 28
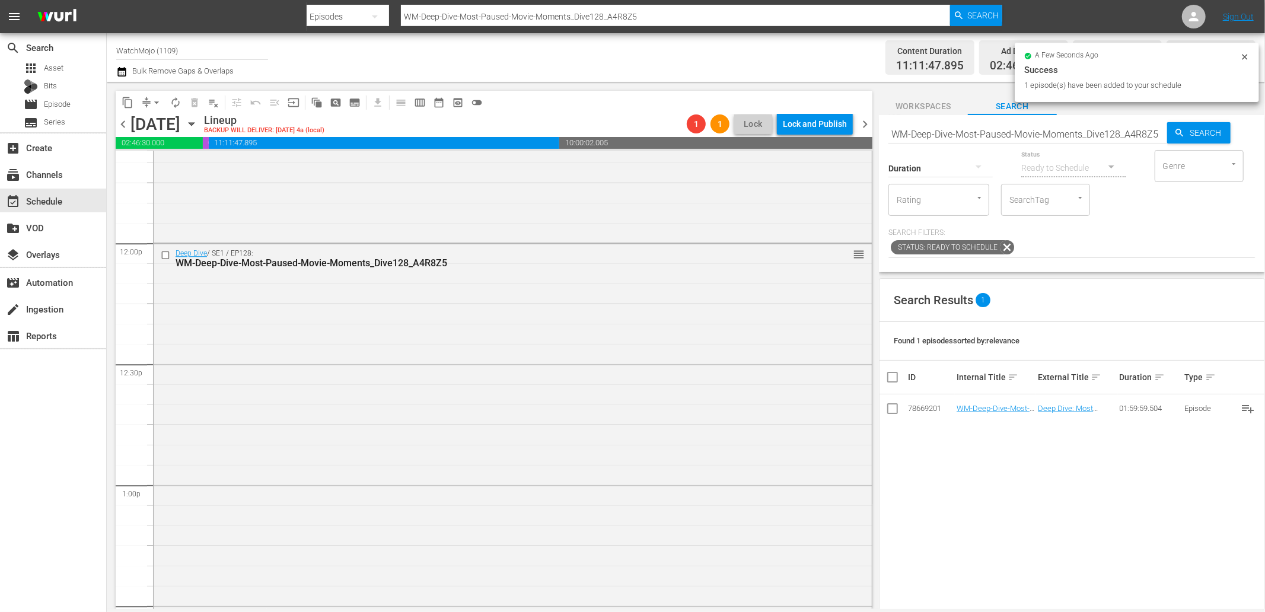
click at [1001, 134] on input "WM-Deep-Dive-Most-Paused-Movie-Moments_Dive128_A4R8Z5" at bounding box center [1027, 134] width 279 height 28
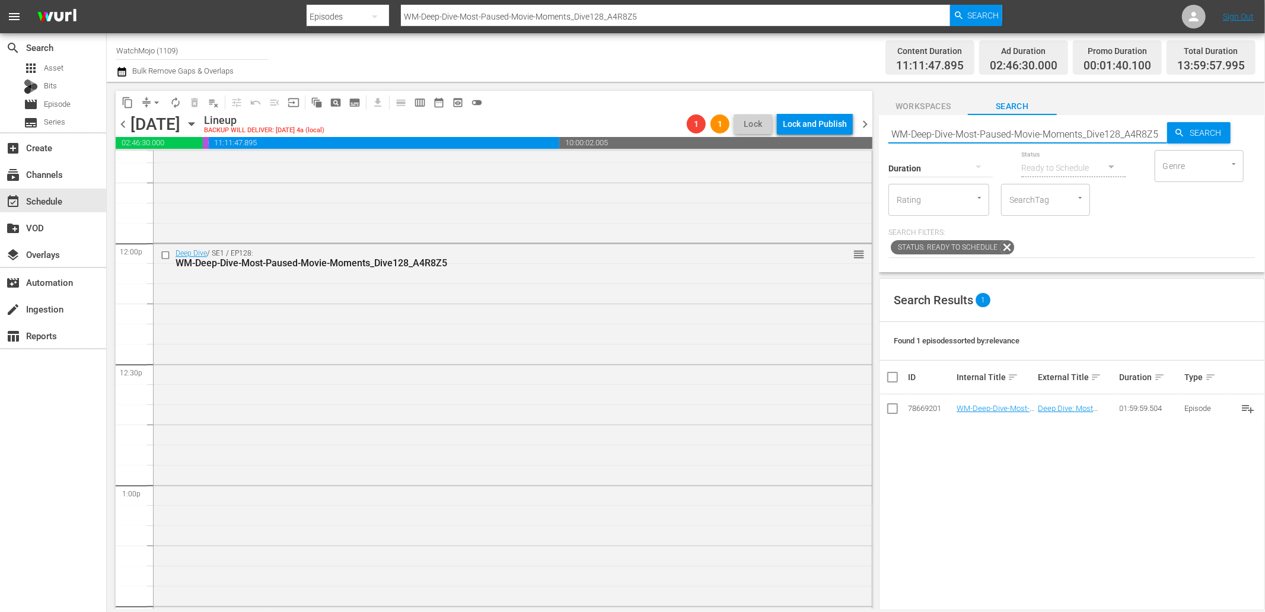
paste input "Celeb-Top-20-Celebs-Who-Saved-Their-Careers-by-Changing-Genre_H1Y3G8"
type input "WM-Celeb-Top-20-Celebs-Who-Saved-Their-Careers-by-Changing-Genre_H1Y3G8"
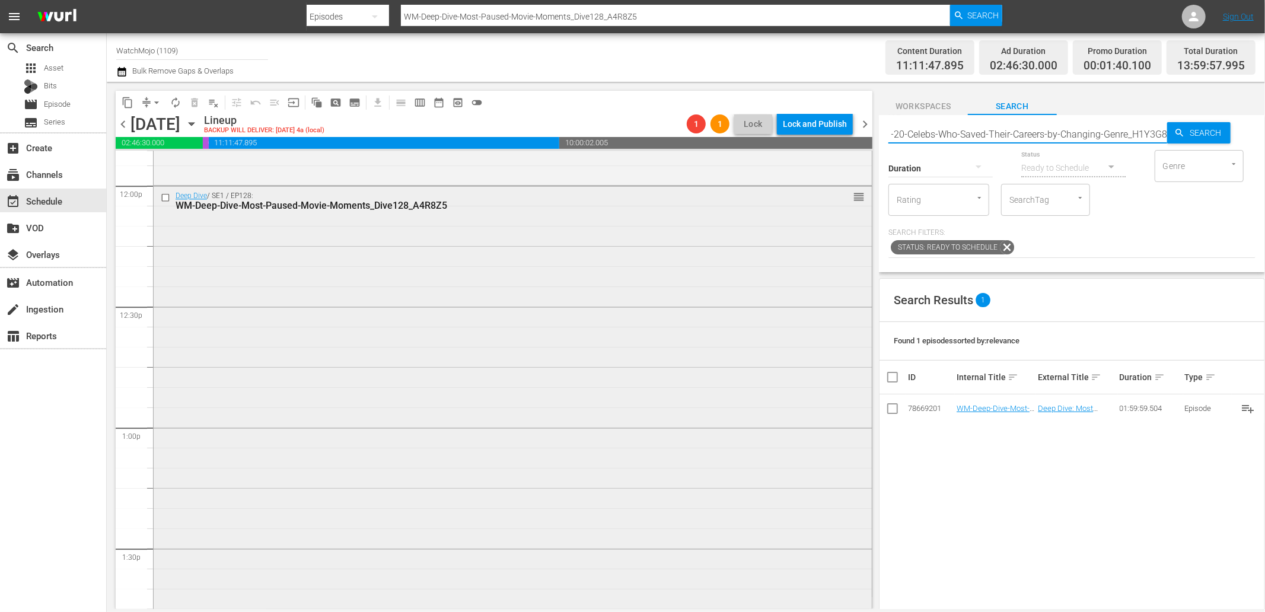
type input "WM-Celeb-Top-20-Celebs-Who-Saved-Their-Careers-by-Changing-Genre_H1Y3G8"
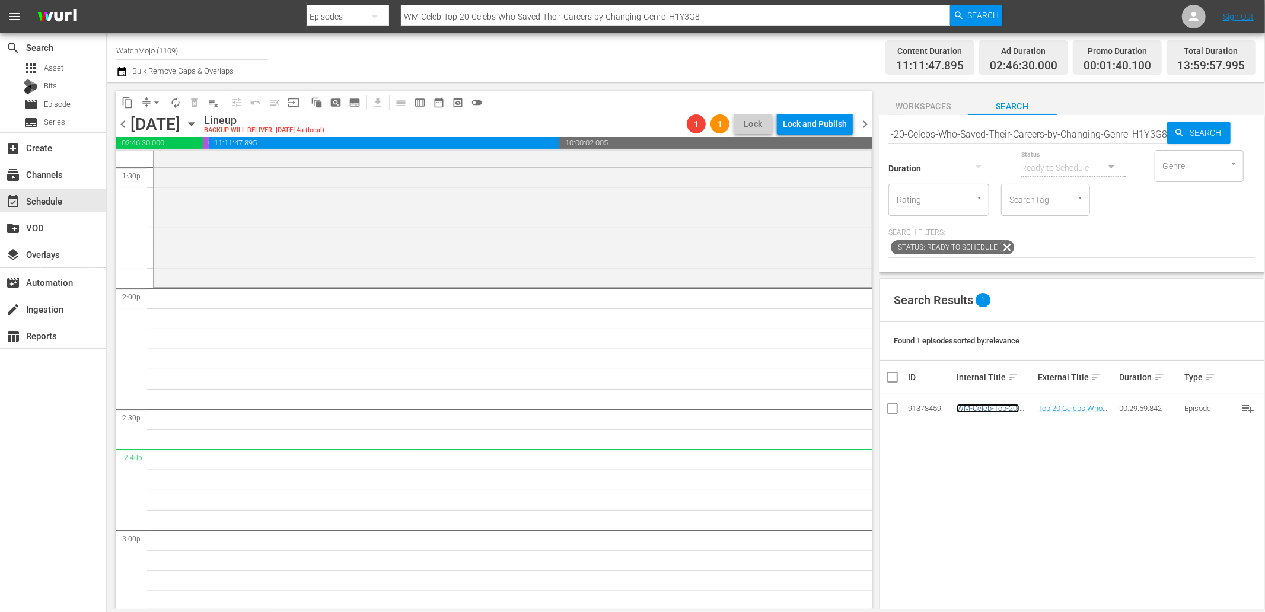
scroll to position [0, 0]
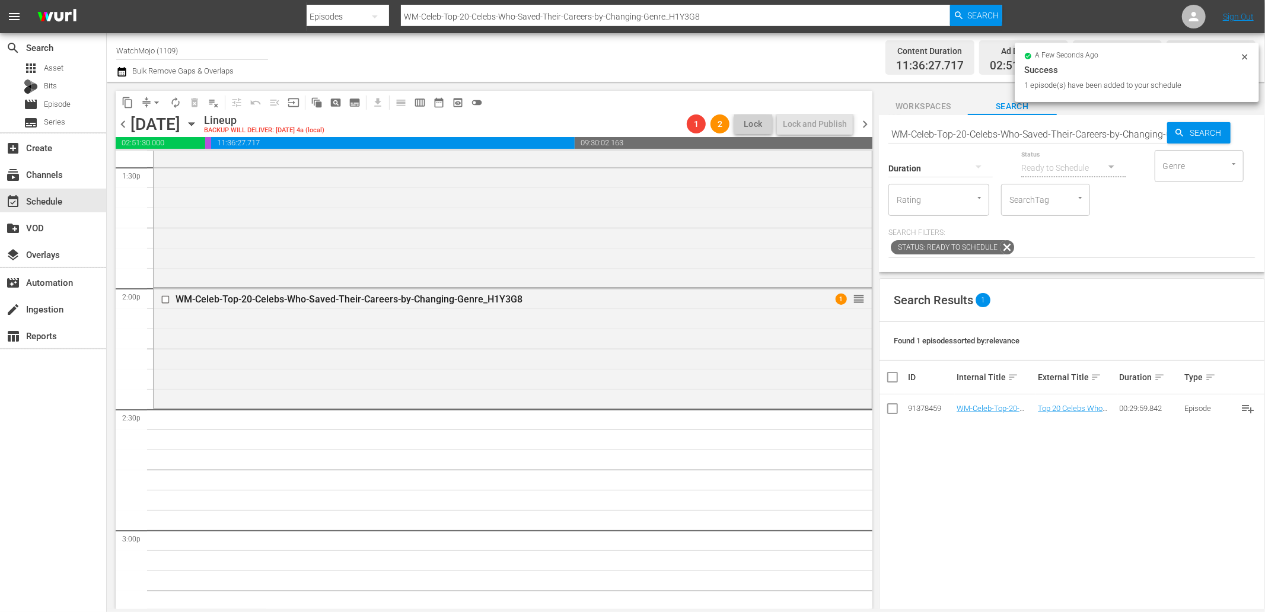
click at [968, 129] on input "WM-Celeb-Top-20-Celebs-Who-Saved-Their-Careers-by-Changing-Genre_H1Y3G8" at bounding box center [1027, 134] width 279 height 28
paste input "Anime-Top-20-Biggest-Flexes-in-One-Piece_I5V8C9"
type input "WM-Anime-Top-20-Biggest-Flexes-in-One-Piece_I5V8C9"
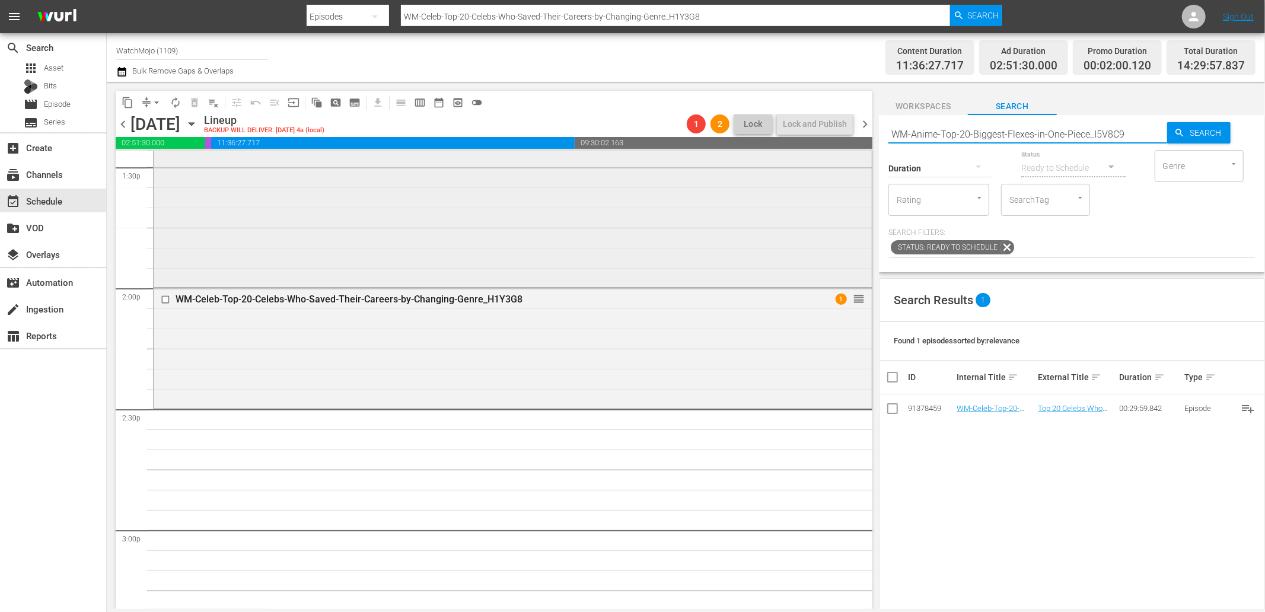
type input "WM-Anime-Top-20-Biggest-Flexes-in-One-Piece_I5V8C9"
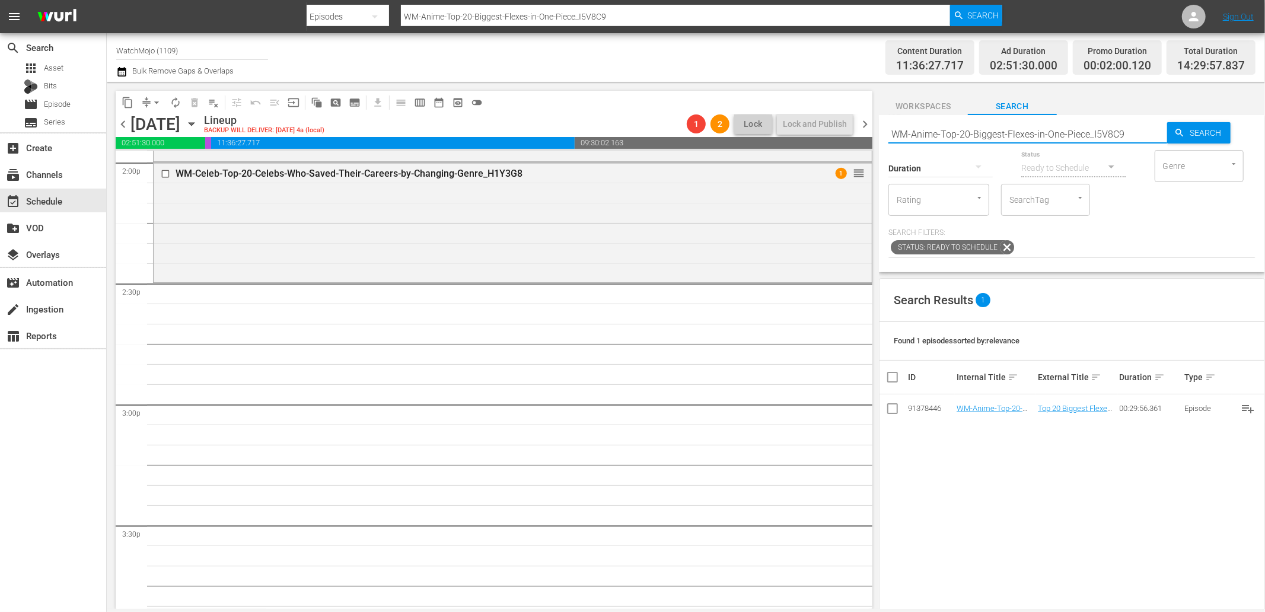
scroll to position [3382, 0]
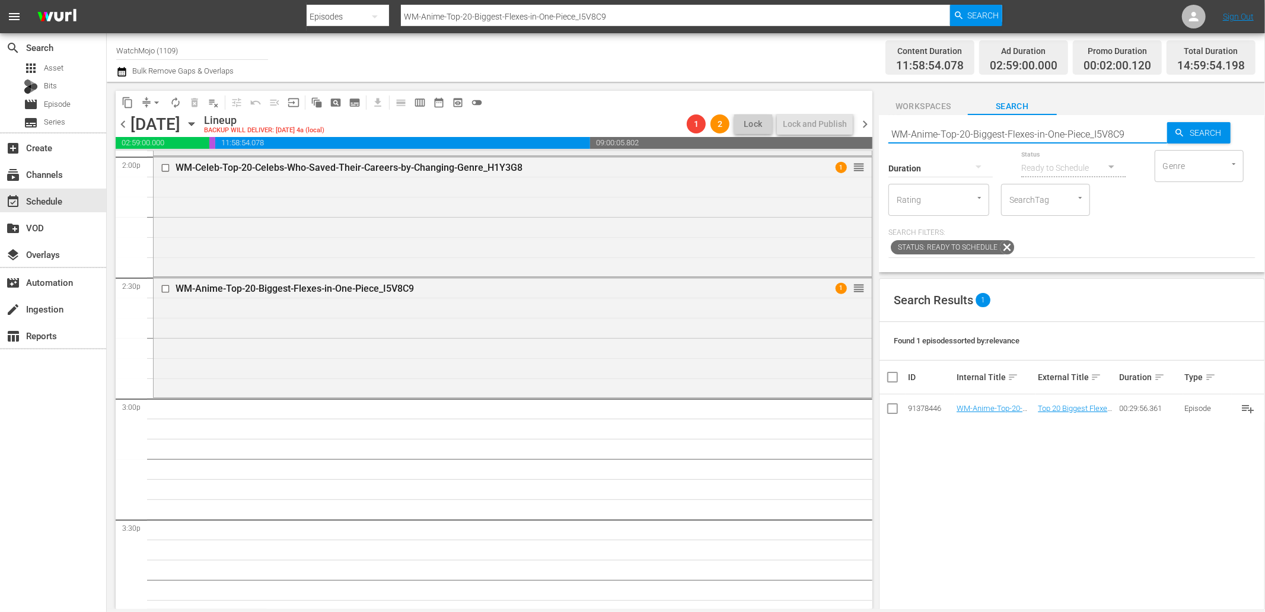
drag, startPoint x: 1129, startPoint y: 136, endPoint x: 833, endPoint y: 154, distance: 296.5
click at [833, 154] on div "content_copy compress arrow_drop_down autorenew_outlined delete_forever_outline…" at bounding box center [686, 345] width 1158 height 527
paste input "True Revelations 01"
type input "True Revelations 01"
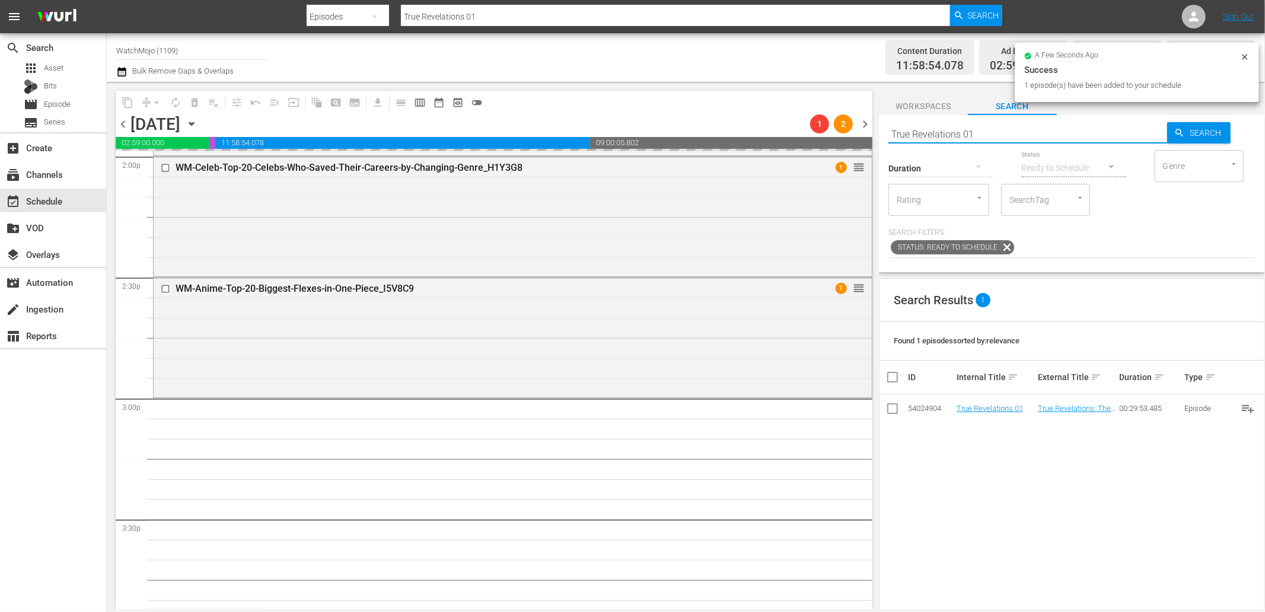
drag, startPoint x: 884, startPoint y: 134, endPoint x: 834, endPoint y: 141, distance: 50.2
click at [834, 141] on div "content_copy compress arrow_drop_down autorenew_outlined delete_forever_outline…" at bounding box center [686, 345] width 1158 height 527
paste input "WM-Film-Top-20-Epic-Planet-of-the-Apes-Moments_G8E4L2"
type input "WM-Film-Top-20-Epic-Planet-of-the-Apes-Moments_G8E4L2"
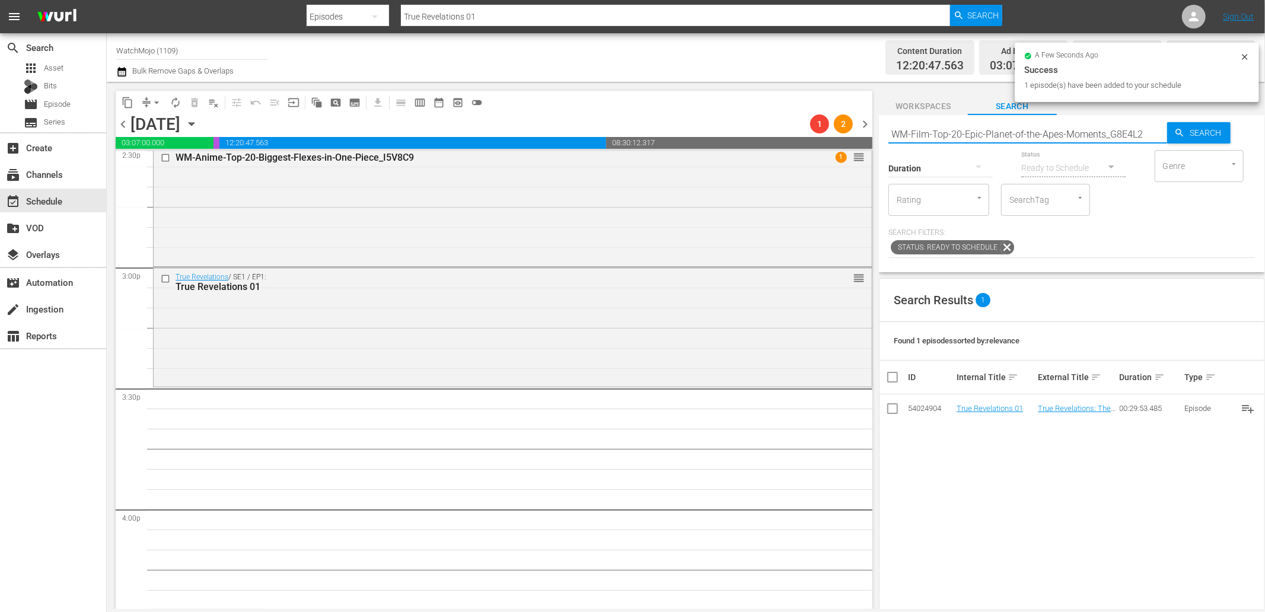
scroll to position [3558, 0]
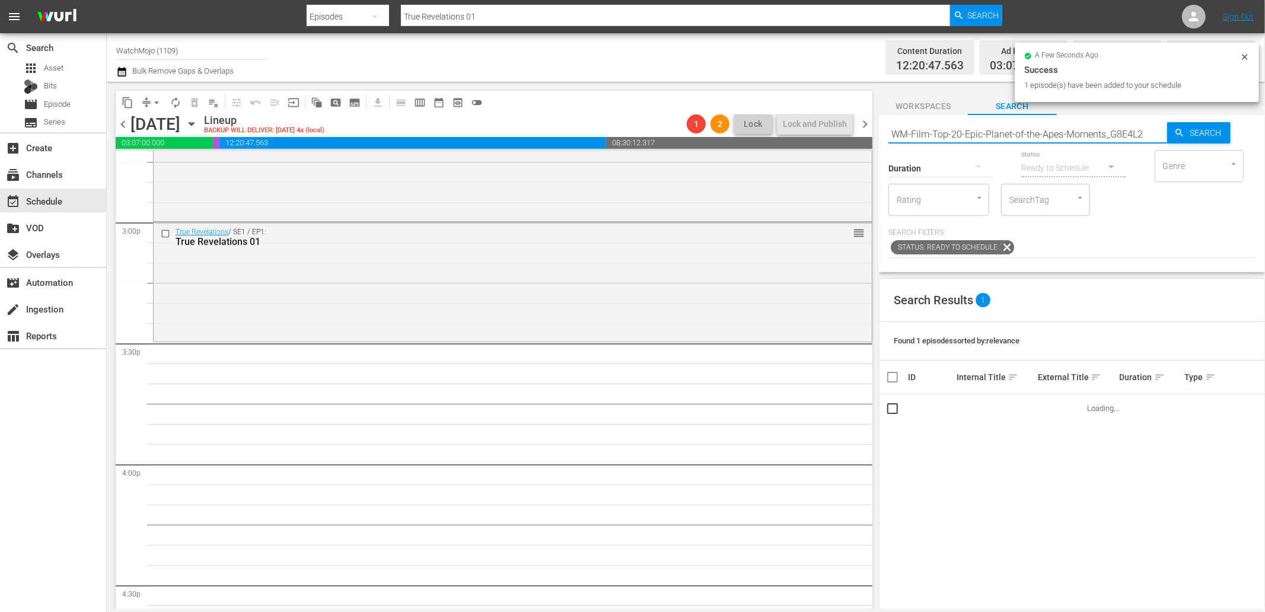
type input "WM-Film-Top-20-Epic-Planet-of-the-Apes-Moments_G8E4L2"
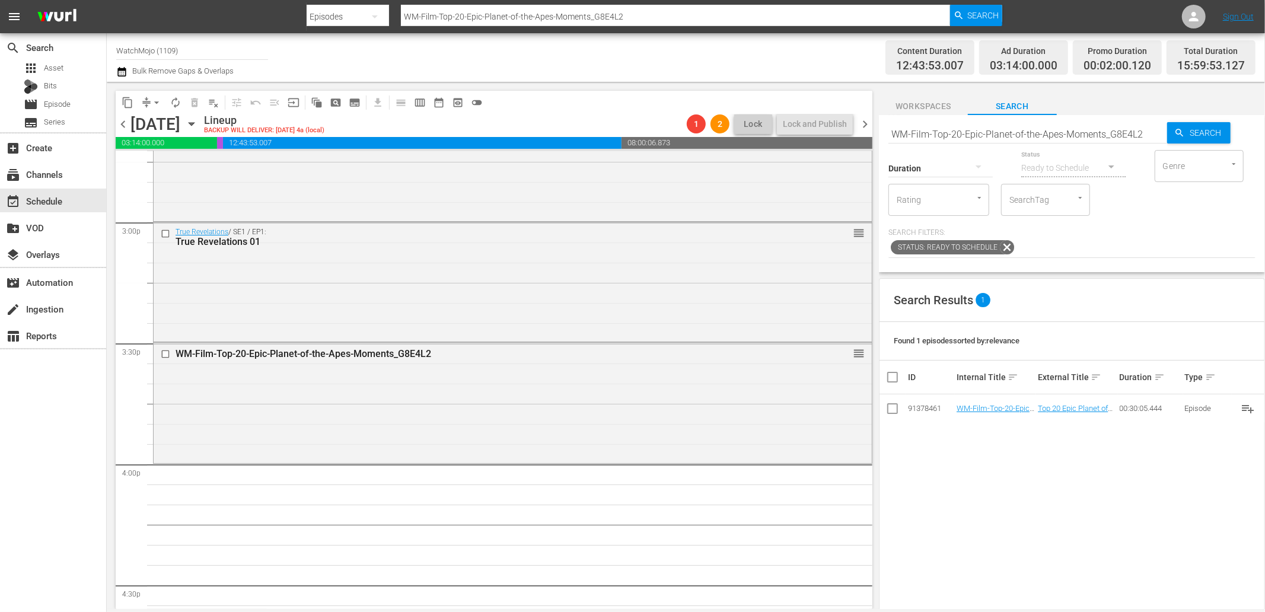
click at [1056, 134] on input "WM-Film-Top-20-Epic-Planet-of-the-Apes-Moments_G8E4L2" at bounding box center [1027, 134] width 279 height 28
paste input ""WM-Deep-Dive-Hardest-Things-In-Zelda-Games_Dive104_U1H5U8 ""
type input ""WM-Deep-Dive-Hardest-Things-In-Zelda-Games_Dive104_U1H5U8 ""
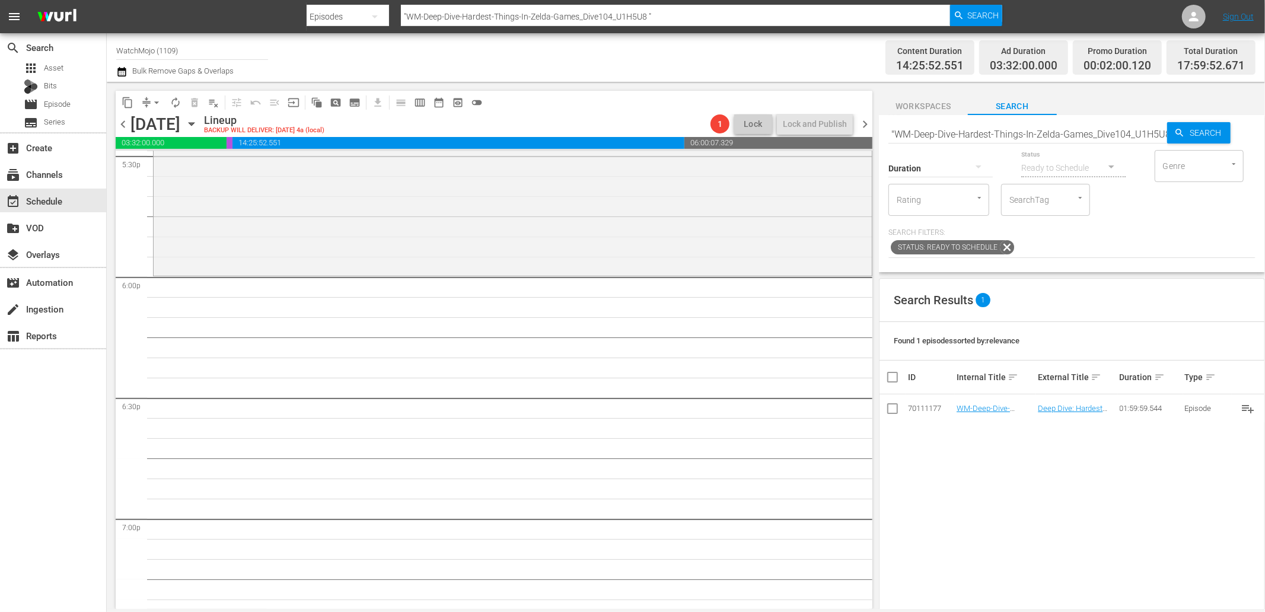
scroll to position [4261, 0]
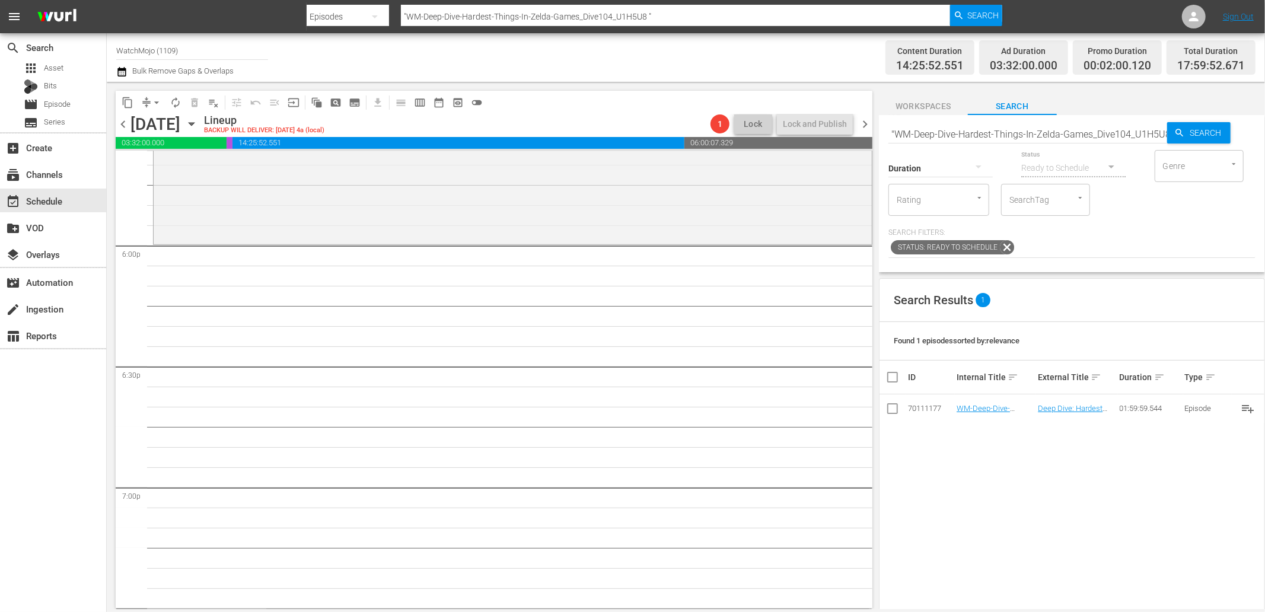
click at [1046, 131] on input ""WM-Deep-Dive-Hardest-Things-In-Zelda-Games_Dive104_U1H5U8 "" at bounding box center [1027, 134] width 279 height 28
paste input "Lag-220 (Marvel Special)"
type input "" Lag-220 (Marvel Special)""
type input "Lag-220 (Marvel Special)""
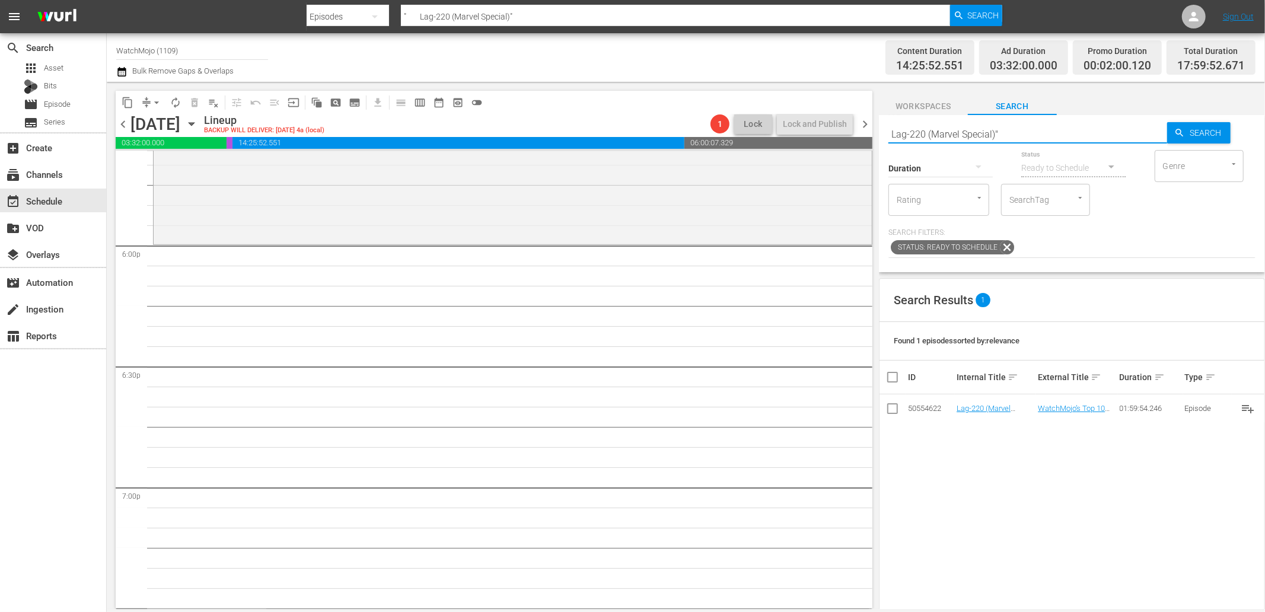
type input "Lag-220 (Marvel Special)""
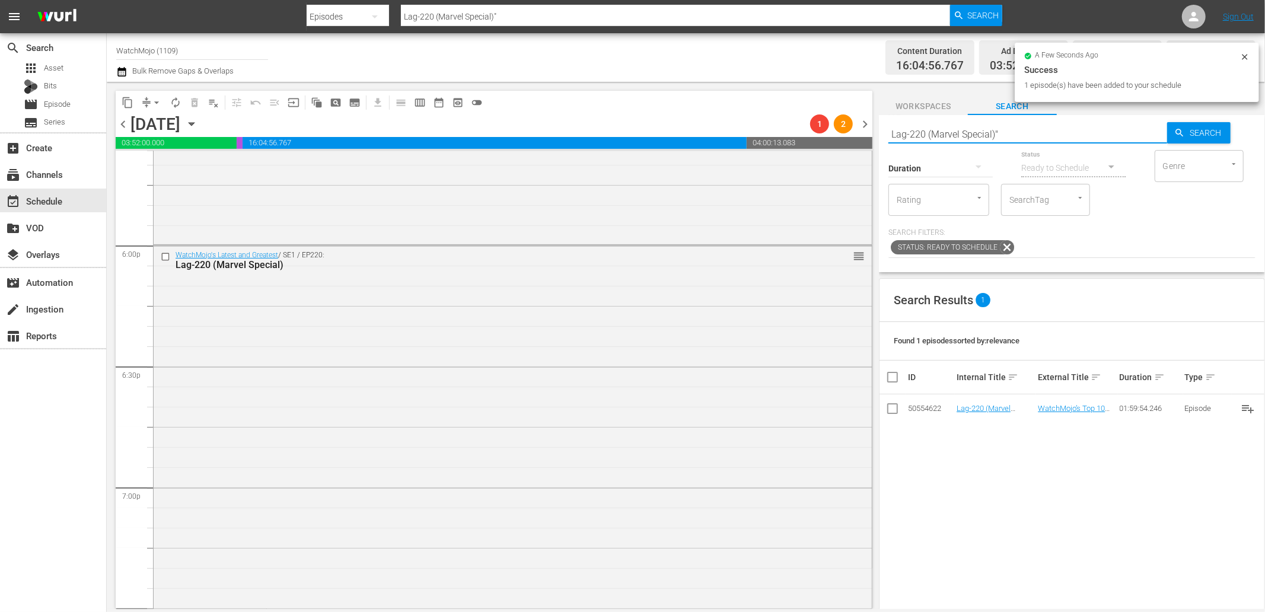
click at [849, 132] on div "content_copy compress arrow_drop_down autorenew_outlined delete_forever_outline…" at bounding box center [686, 345] width 1158 height 527
paste input "WM-Deep-Dive-Superman_Dive149_K1J2L9"
type input "WM-Deep-Dive-Superman_Dive149_K1J2L9"
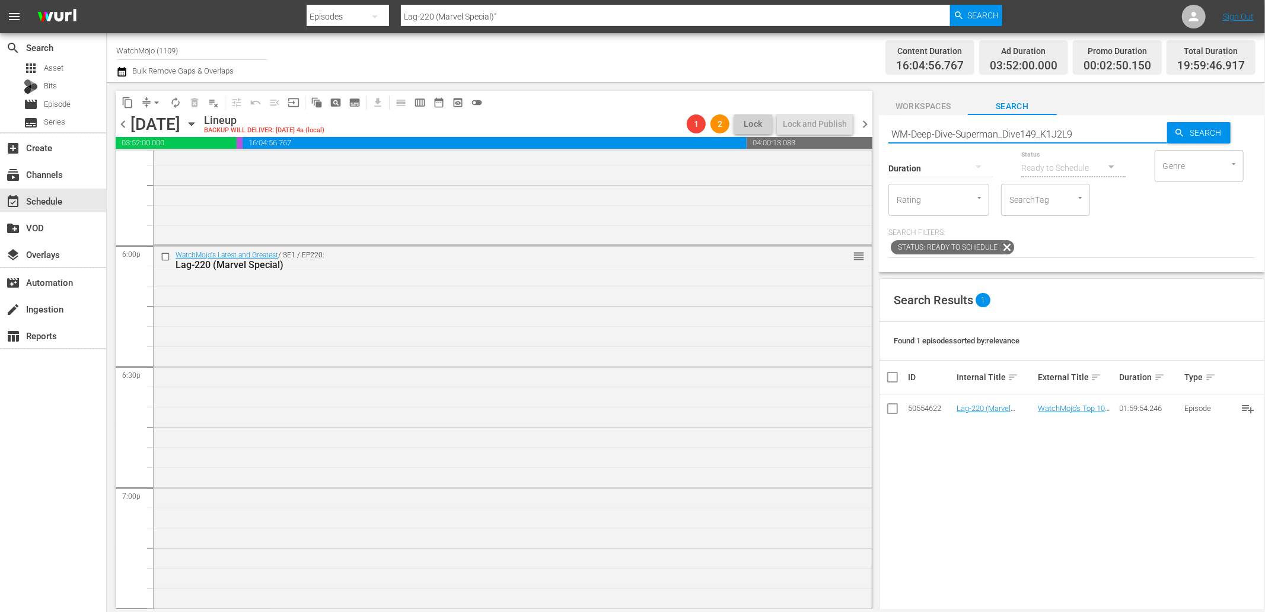
type input "WM-Deep-Dive-Superman_Dive149_K1J2L9"
click at [835, 129] on div "content_copy compress arrow_drop_down autorenew_outlined delete_forever_outline…" at bounding box center [686, 345] width 1158 height 527
paste input "" Lag-224 (DC Special)""
type input "" Lag-224 (DC Special)""
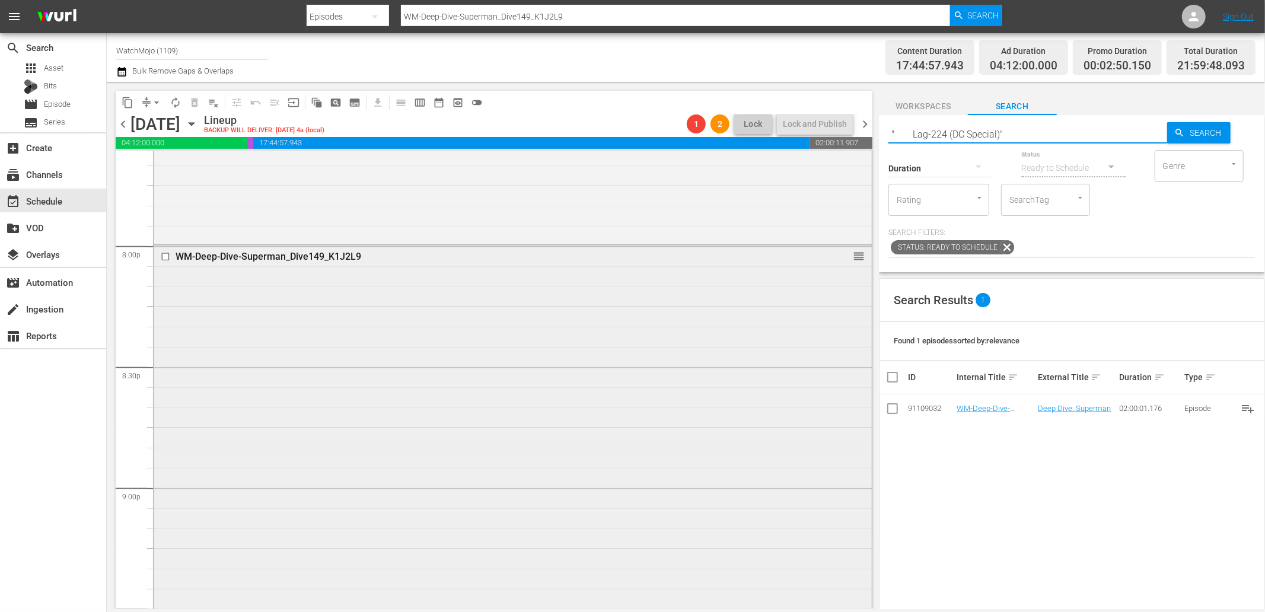
type input "" Lag-224 (DC Special)""
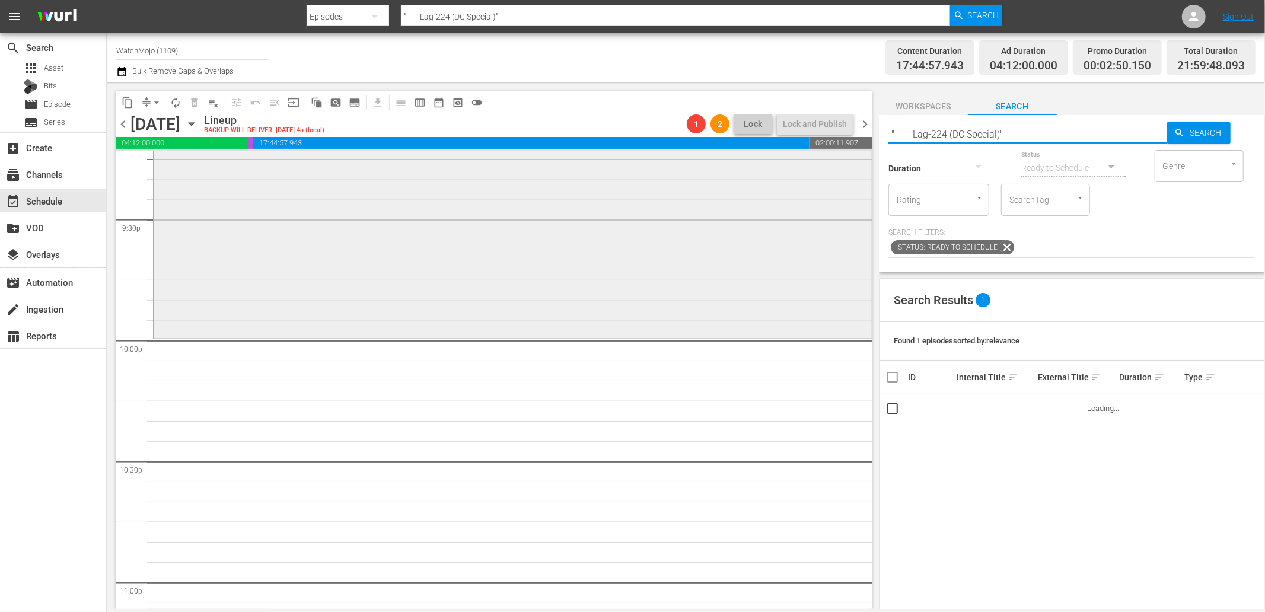
scroll to position [5139, 0]
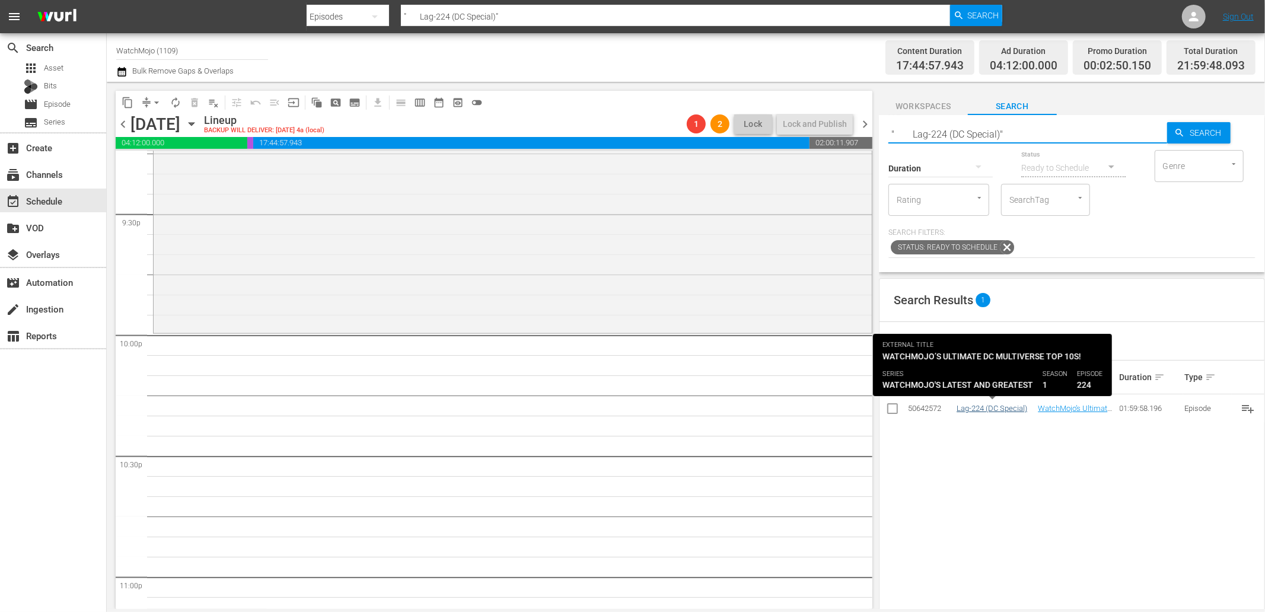
type input "" Lag-224 (DC Special)""
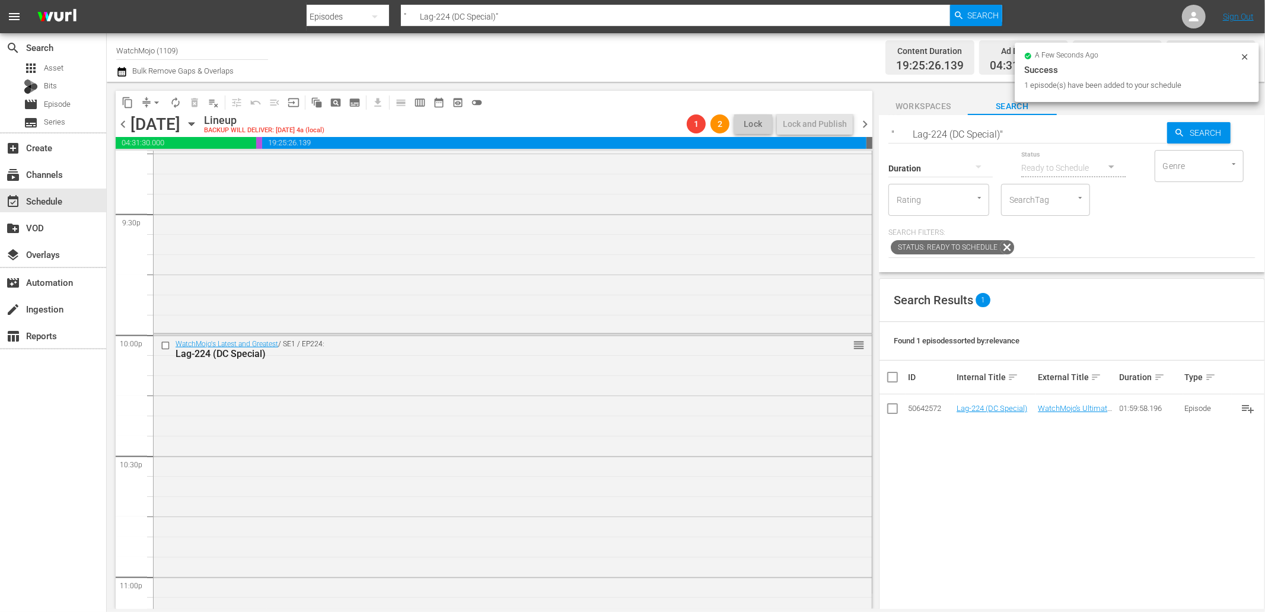
click at [307, 431] on div "WatchMojo's Latest and Greatest / SE1 / EP224: Lag-224 (DC Special) reorder" at bounding box center [513, 574] width 718 height 480
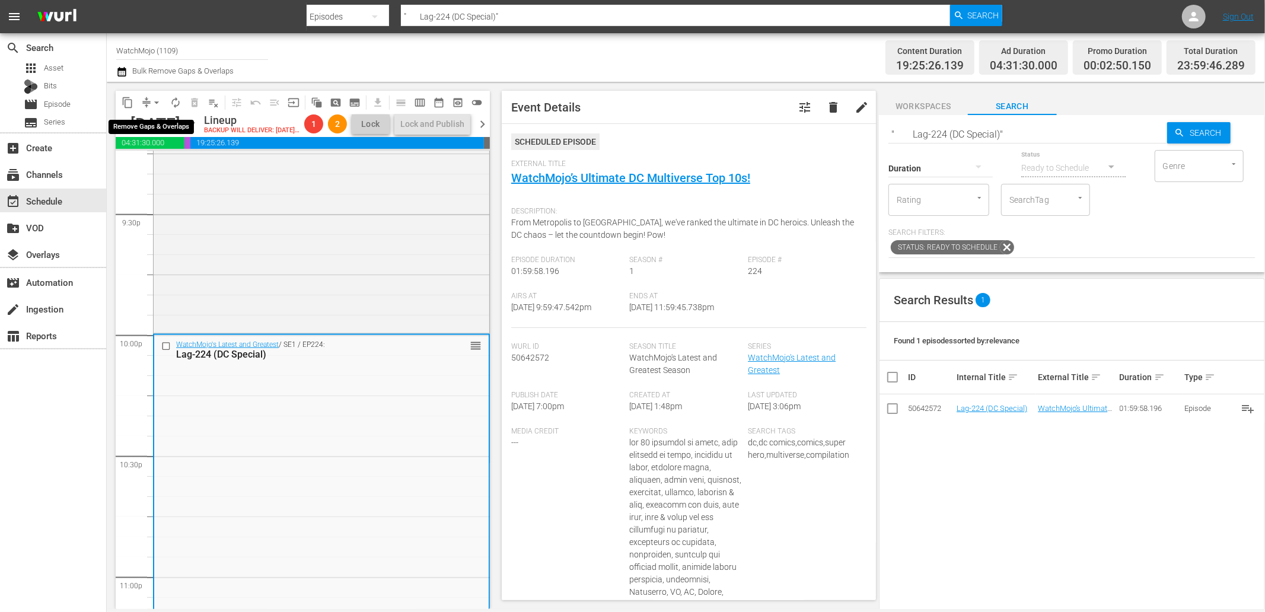
click at [160, 101] on span "arrow_drop_down" at bounding box center [157, 103] width 12 height 12
click at [186, 159] on li "Align to End of Previous Day" at bounding box center [157, 165] width 125 height 20
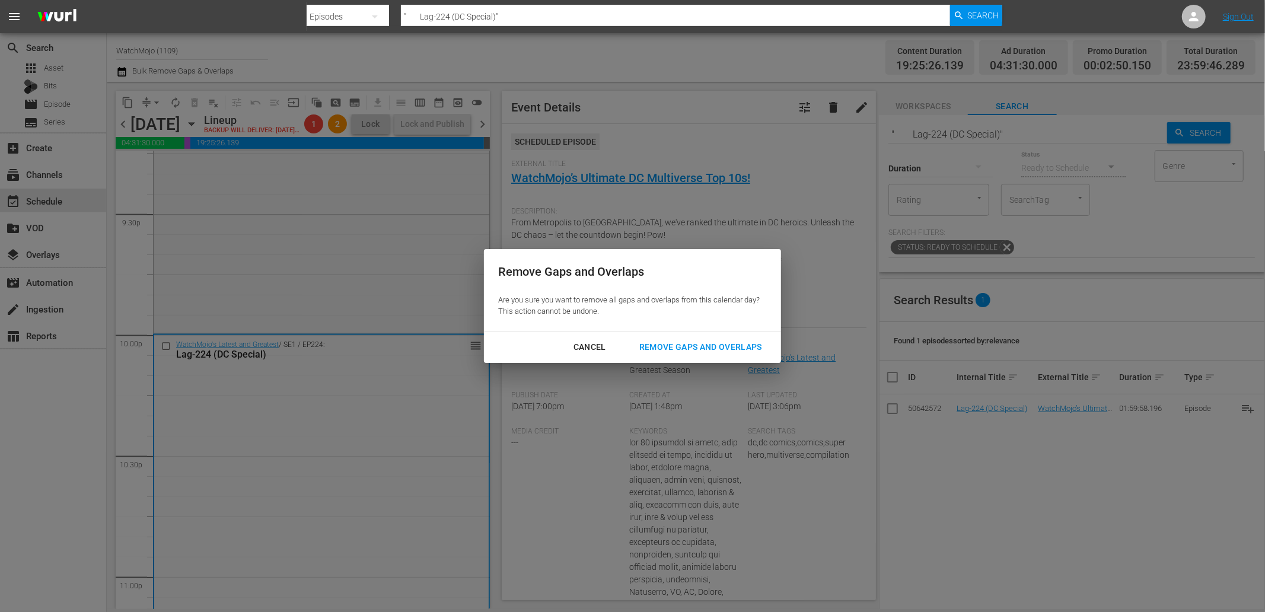
click at [684, 345] on div "Remove Gaps and Overlaps" at bounding box center [701, 347] width 142 height 15
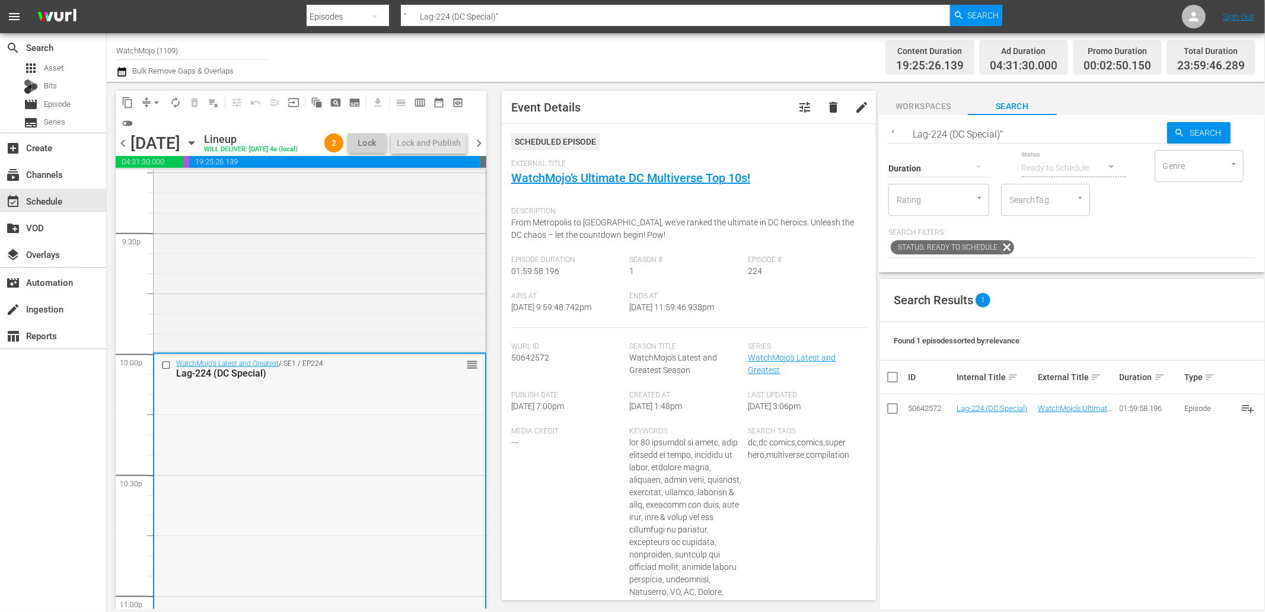
click at [272, 496] on div "WatchMojo's Latest and Greatest / SE1 / EP224: Lag-224 (DC Special) reorder" at bounding box center [319, 594] width 331 height 480
click at [479, 141] on span "chevron_right" at bounding box center [478, 143] width 15 height 15
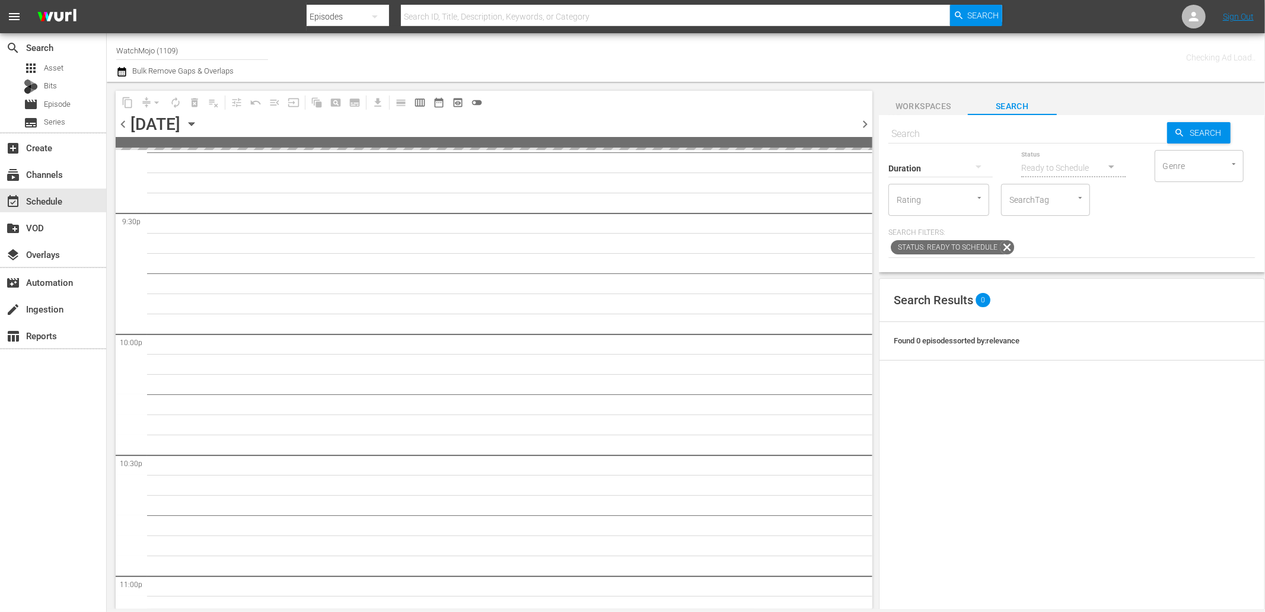
scroll to position [5160, 0]
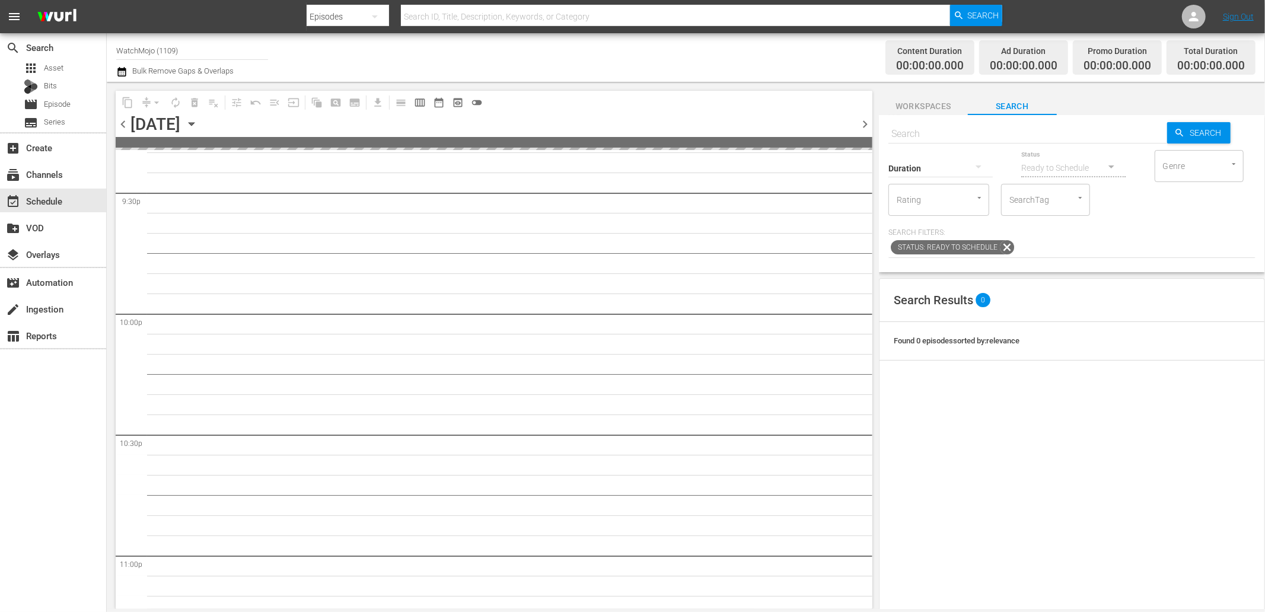
click at [934, 134] on input "text" at bounding box center [1027, 134] width 279 height 28
paste input "Lag-402"
type input "Lag-402"
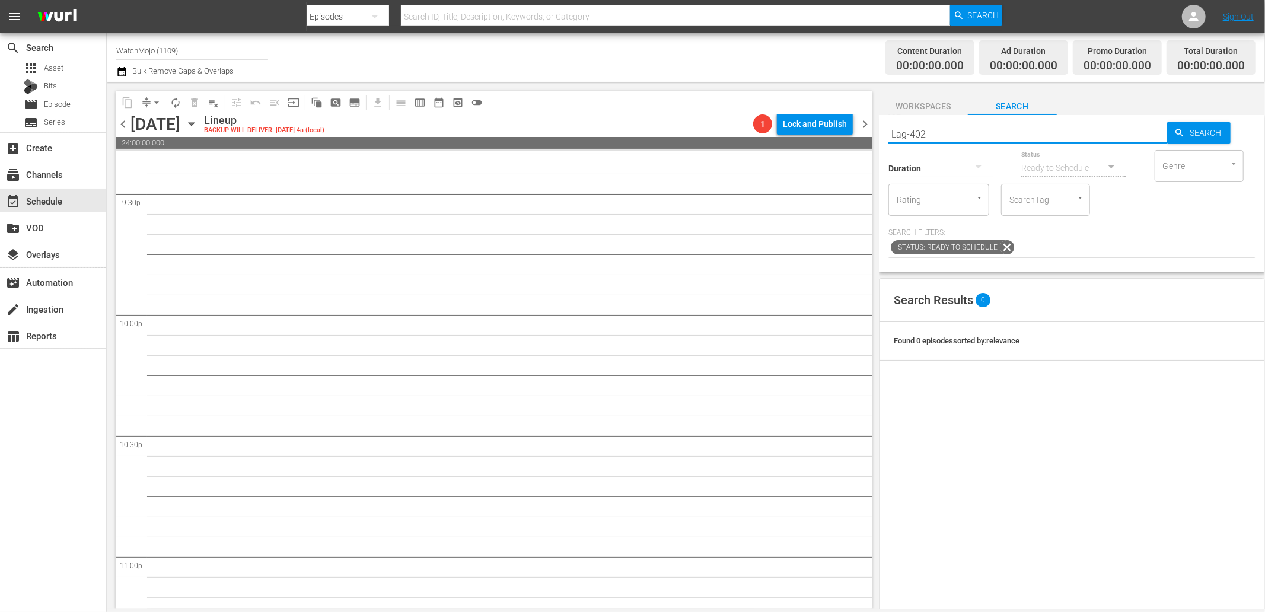
type input "Lag-402"
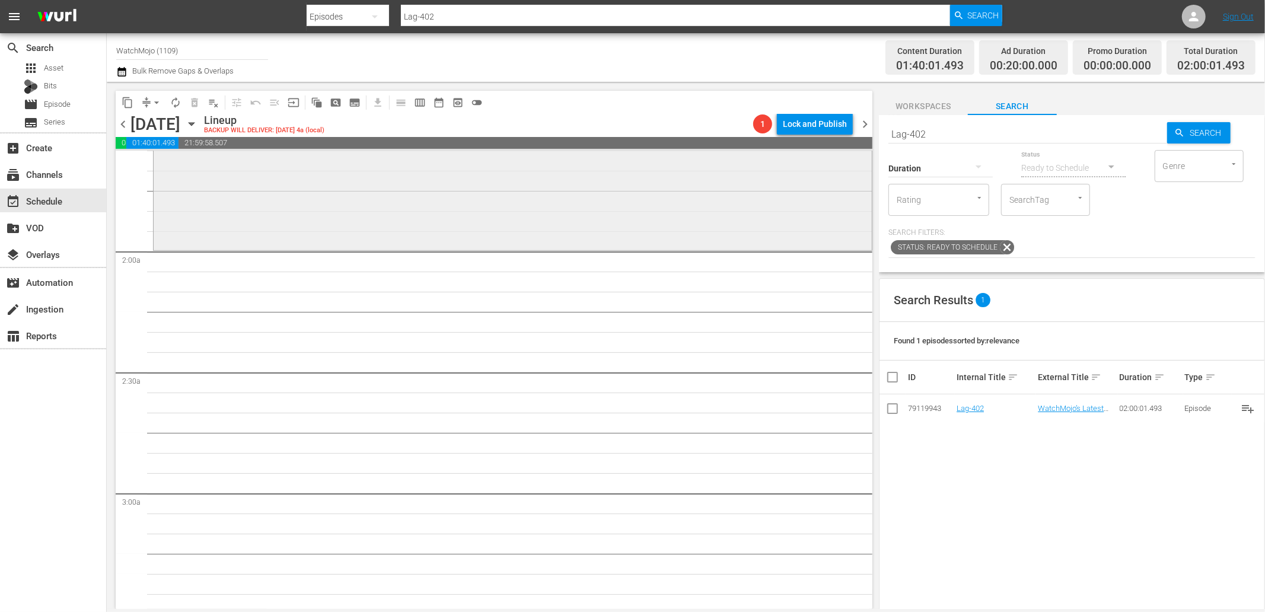
scroll to position [351, 0]
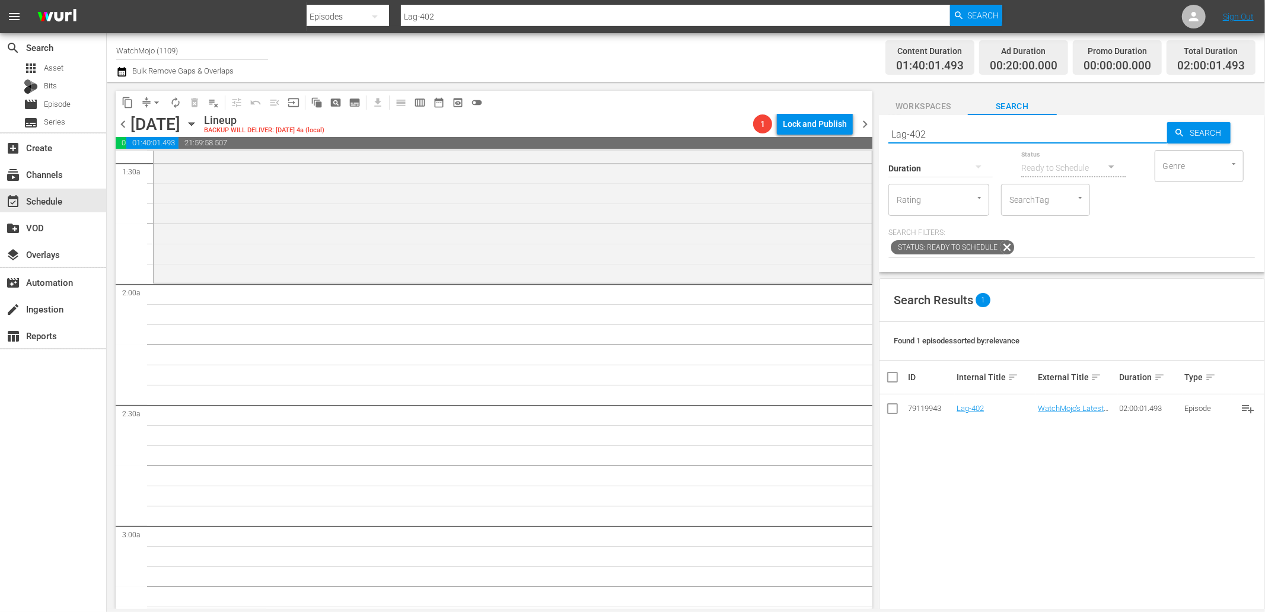
drag, startPoint x: 845, startPoint y: 141, endPoint x: 776, endPoint y: 141, distance: 69.4
click at [776, 141] on div "content_copy compress arrow_drop_down autorenew_outlined delete_forever_outline…" at bounding box center [686, 345] width 1158 height 527
paste input "WM-Celeb-Top-20-Celebs-Who-Saved-Their-Careers-by-Changing-Genre_H1Y3G8"
type input "WM-Celeb-Top-20-Celebs-Who-Saved-Their-Careers-by-Changing-Genre_H1Y3G8"
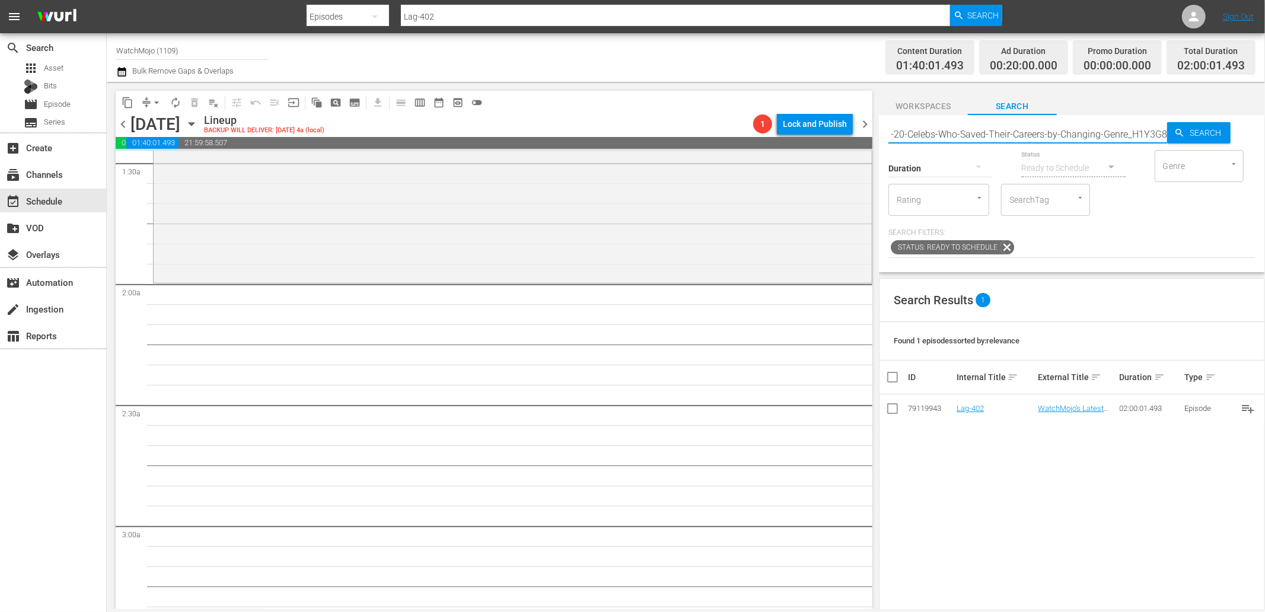
type input "WM-Celeb-Top-20-Celebs-Who-Saved-Their-Careers-by-Changing-Genre_H1Y3G8"
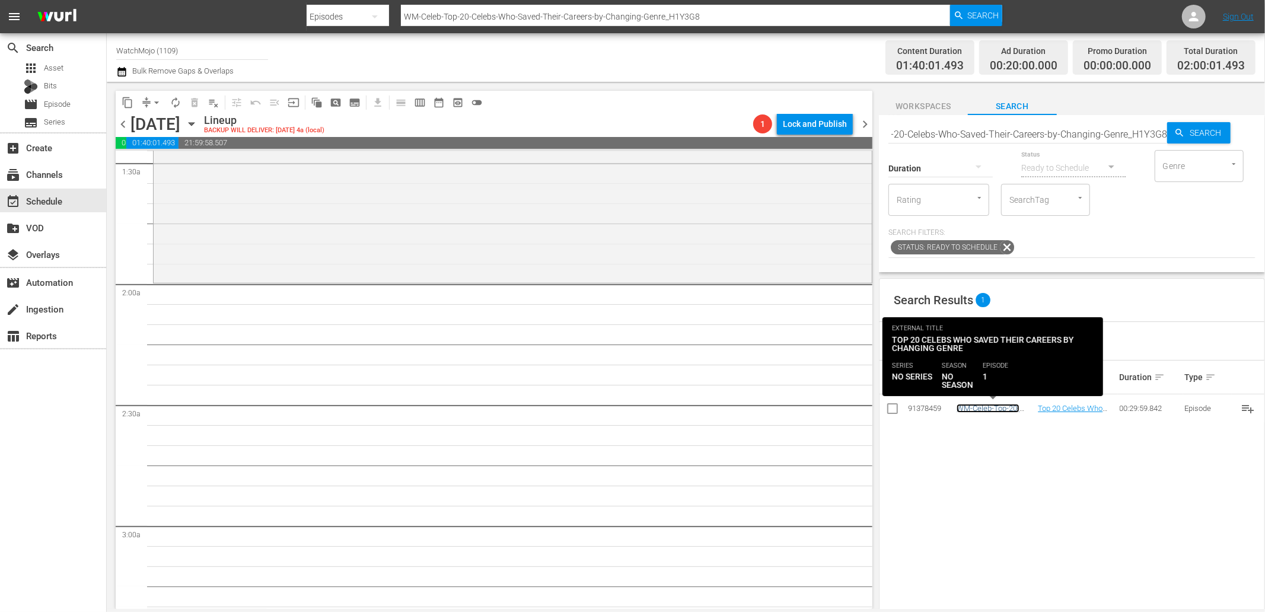
scroll to position [0, 0]
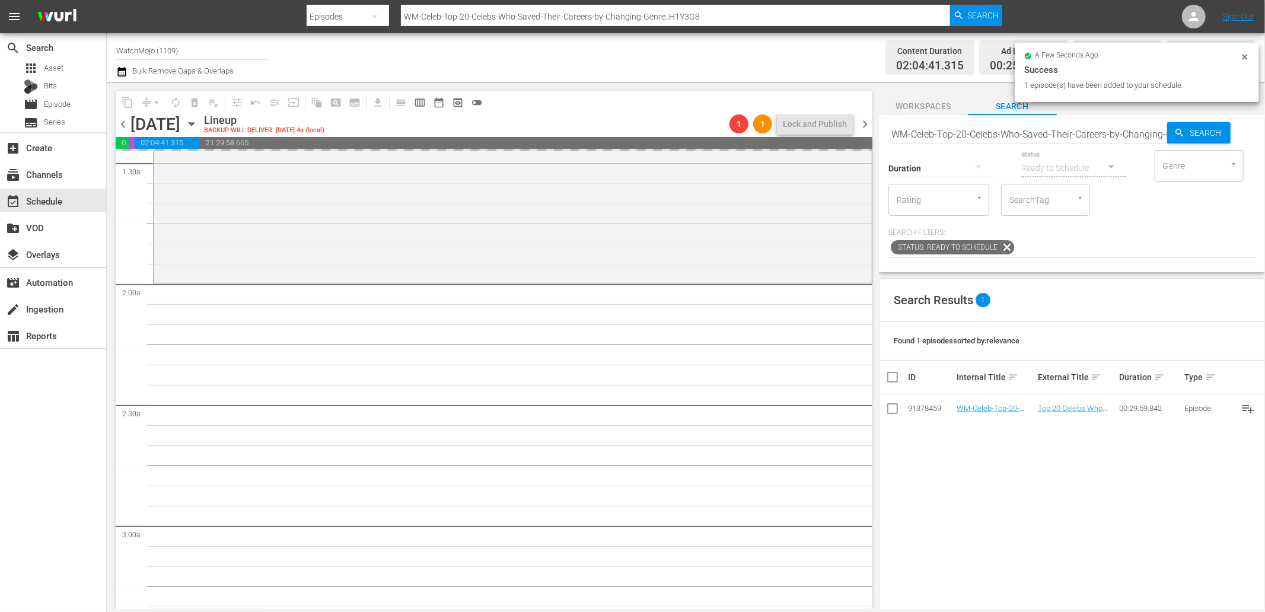
click at [1074, 139] on div "Status Ready to Schedule" at bounding box center [1073, 160] width 104 height 43
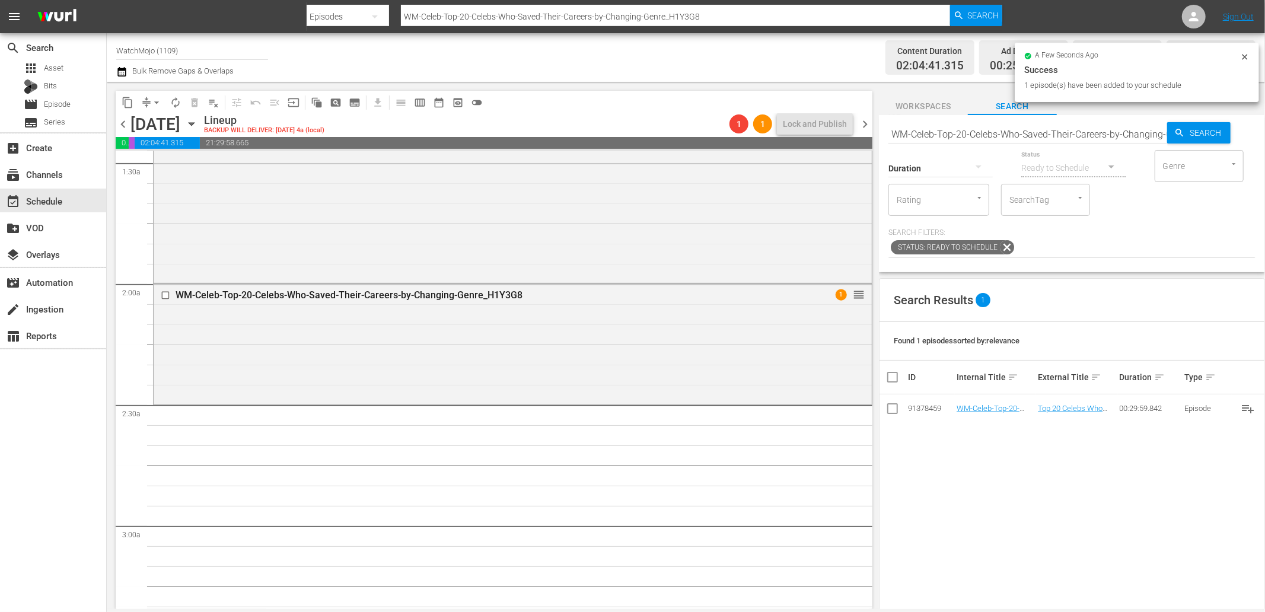
click at [1054, 134] on input "WM-Celeb-Top-20-Celebs-Who-Saved-Their-Careers-by-Changing-Genre_H1Y3G8" at bounding box center [1027, 134] width 279 height 28
paste input "Film-Top-20-Greatest-Best-Picture-Oscar-Winning-Movies_X4S1P3"
type input "WM-Film-Top-20-Greatest-Best-Picture-Oscar-Winning-Movies_X4S1P3"
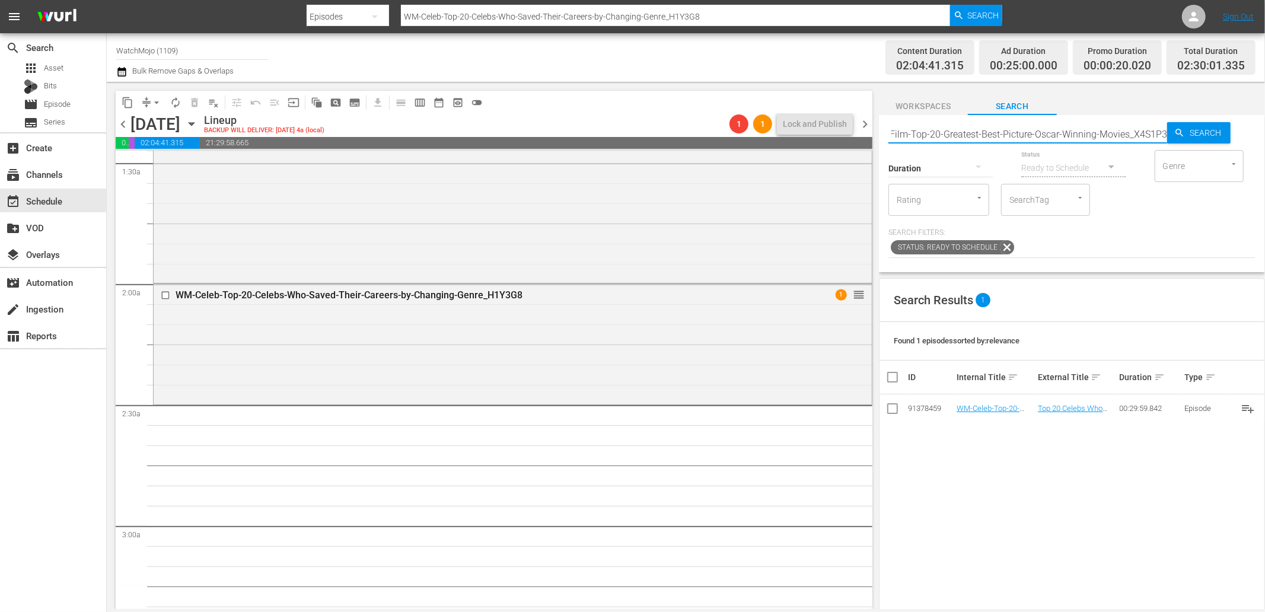
type input "WM-Film-Top-20-Greatest-Best-Picture-Oscar-Winning-Movies_X4S1P3"
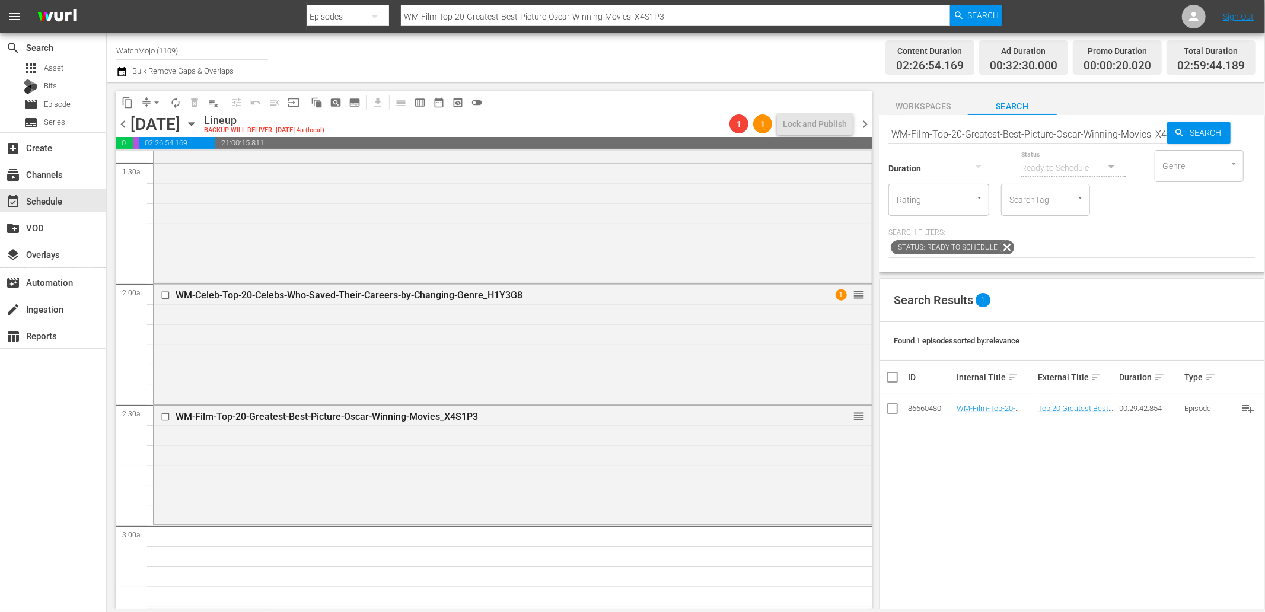
click at [980, 129] on input "WM-Film-Top-20-Greatest-Best-Picture-Oscar-Winning-Movies_X4S1P3" at bounding box center [1027, 134] width 279 height 28
paste input "Anime-Top-20-Visually-Stunning-Anime-Fights_K3B5S6"
type input "WM-Anime-Top-20-Visually-Stunning-Anime-Fights_K3B5S6"
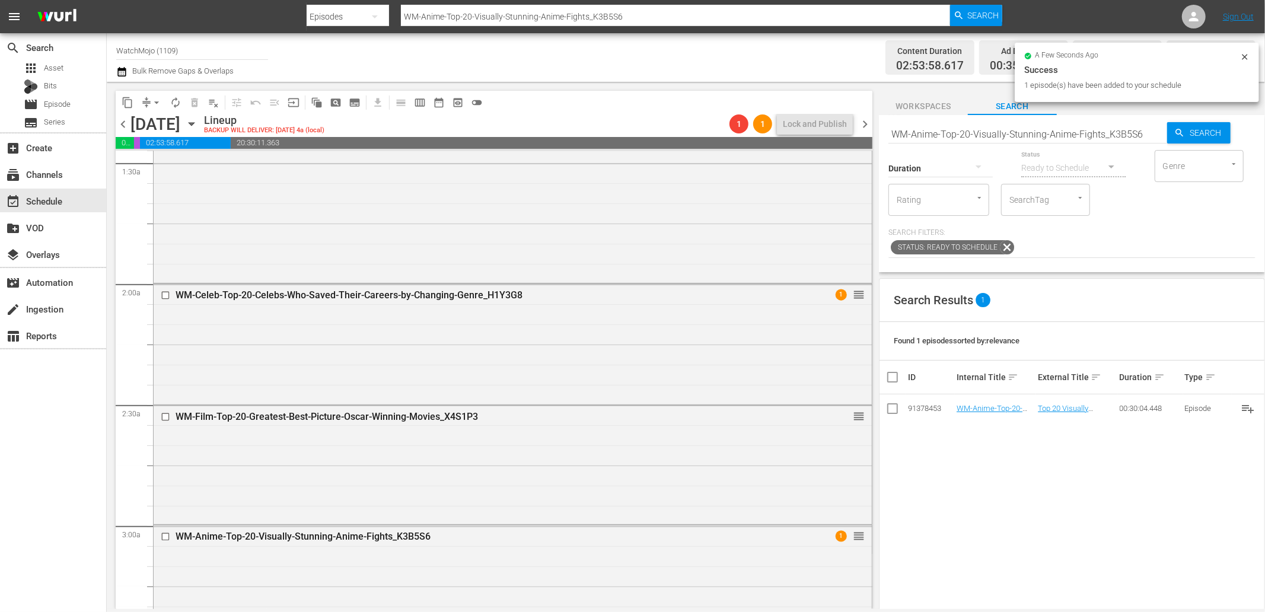
click at [1017, 138] on input "WM-Anime-Top-20-Visually-Stunning-Anime-Fights_K3B5S6" at bounding box center [1027, 134] width 279 height 28
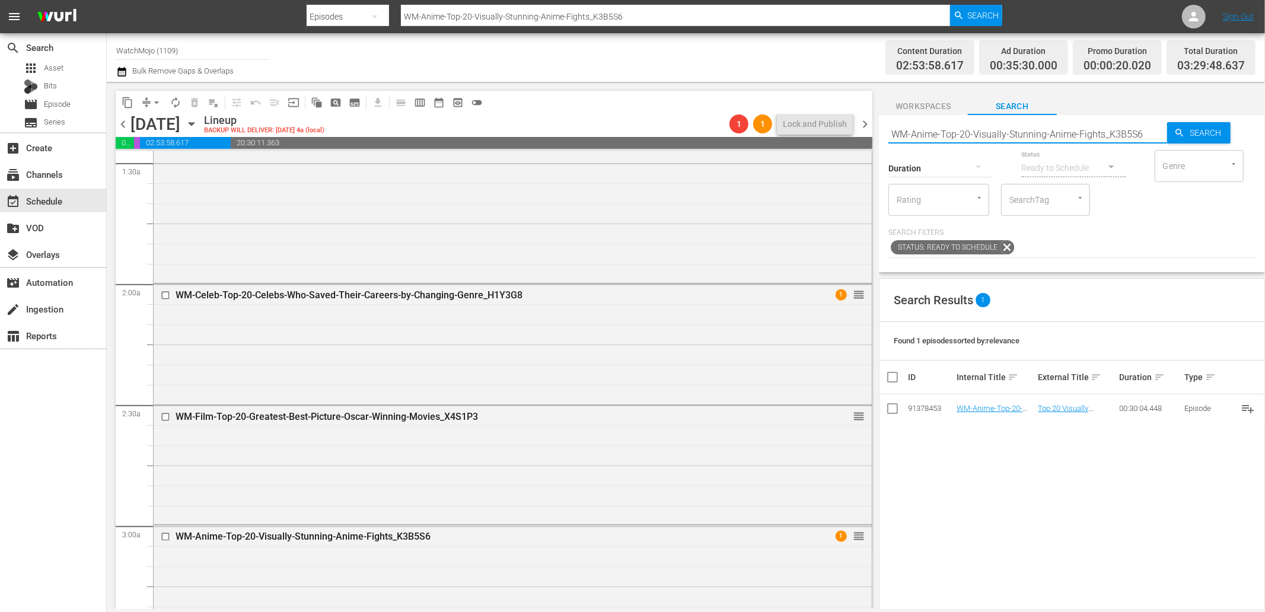
paste input "Pop-Top-20-Most-Expensive-KAREN-Rampages_S5R0G3"
type input "WM-Pop-Top-20-Most-Expensive-KAREN-Rampages_S5R0G3"
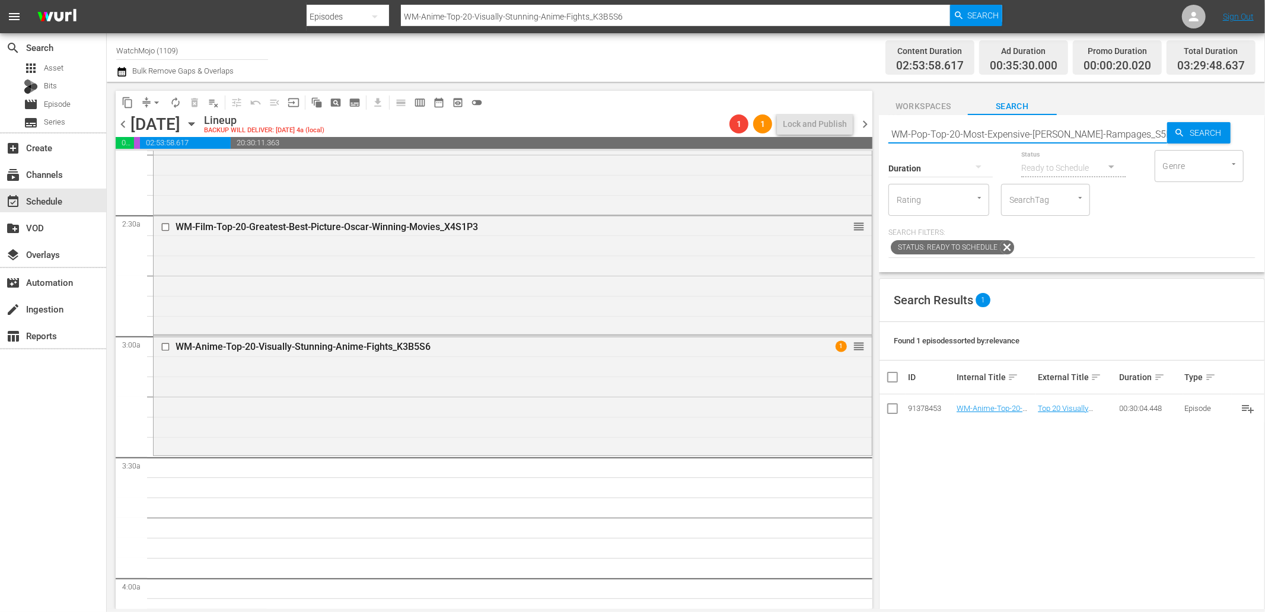
type input "WM-Pop-Top-20-Most-Expensive-KAREN-Rampages_S5R0G3"
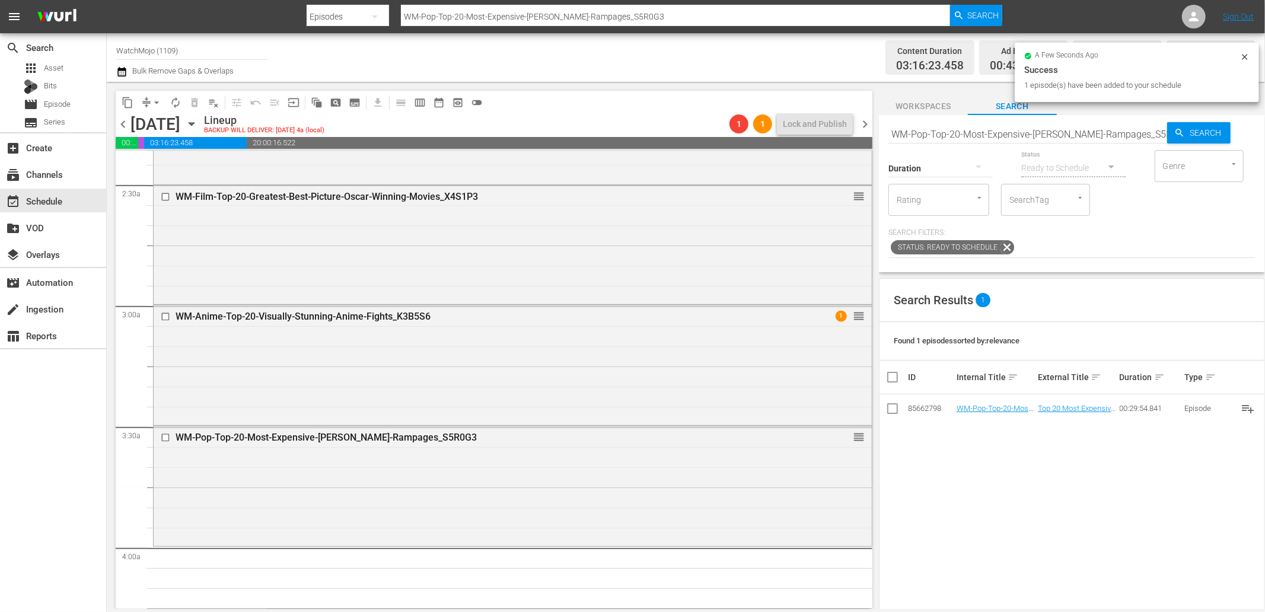
click at [1051, 132] on input "WM-Pop-Top-20-Most-Expensive-KAREN-Rampages_S5R0G3" at bounding box center [1027, 134] width 279 height 28
paste input "Lag-415"
type input "Lag-415"
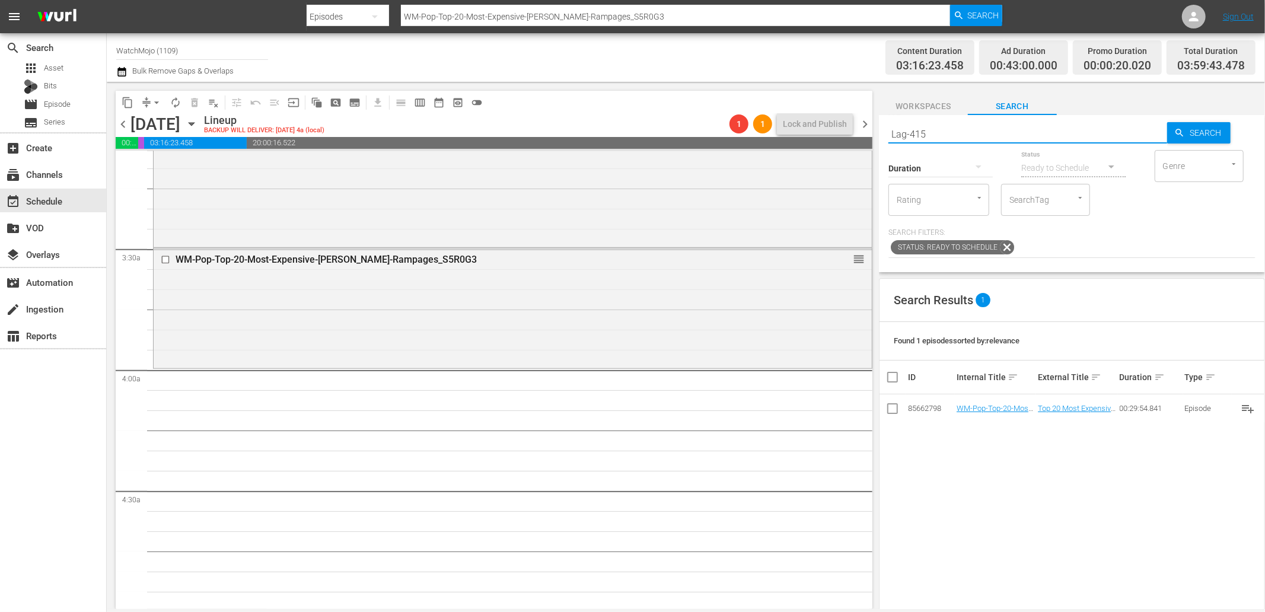
type input "Lag-415"
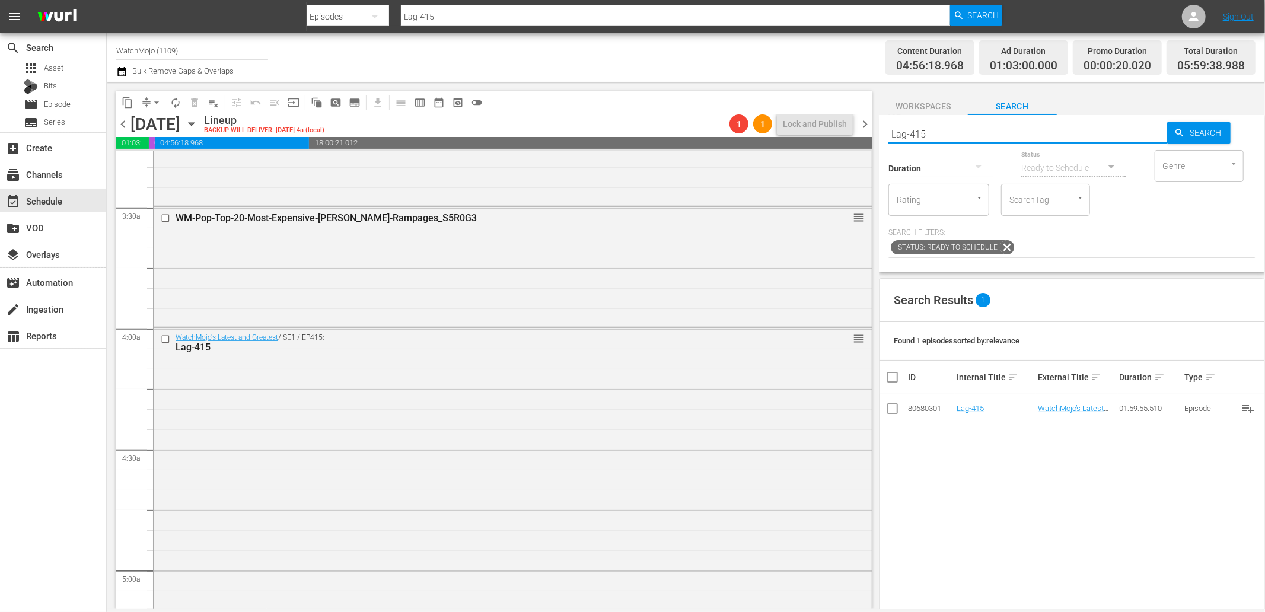
click at [840, 123] on div "content_copy compress arrow_drop_down autorenew_outlined delete_forever_outline…" at bounding box center [686, 345] width 1158 height 527
paste input "06"
type input "Lag-406"
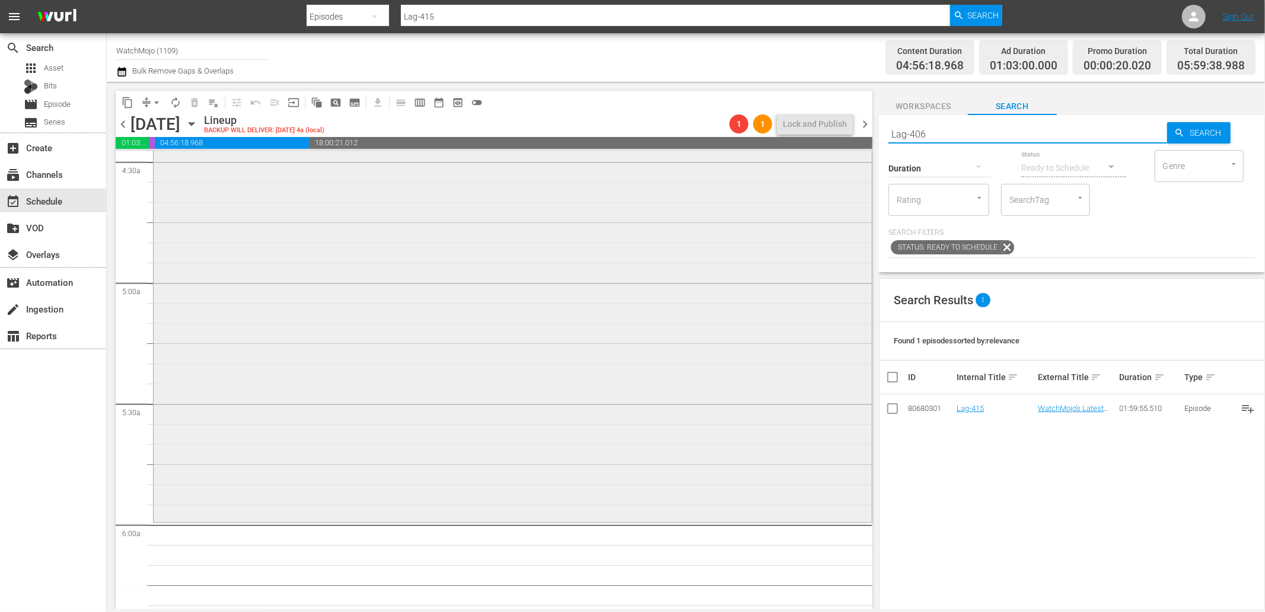
type input "Lag-406"
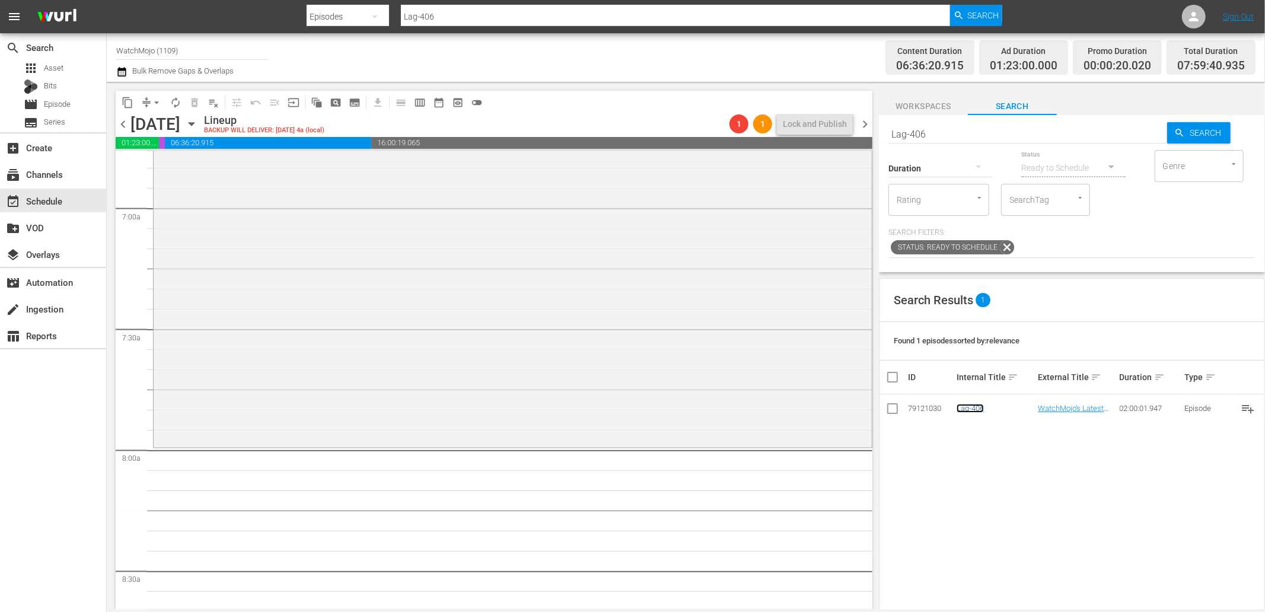
scroll to position [1669, 0]
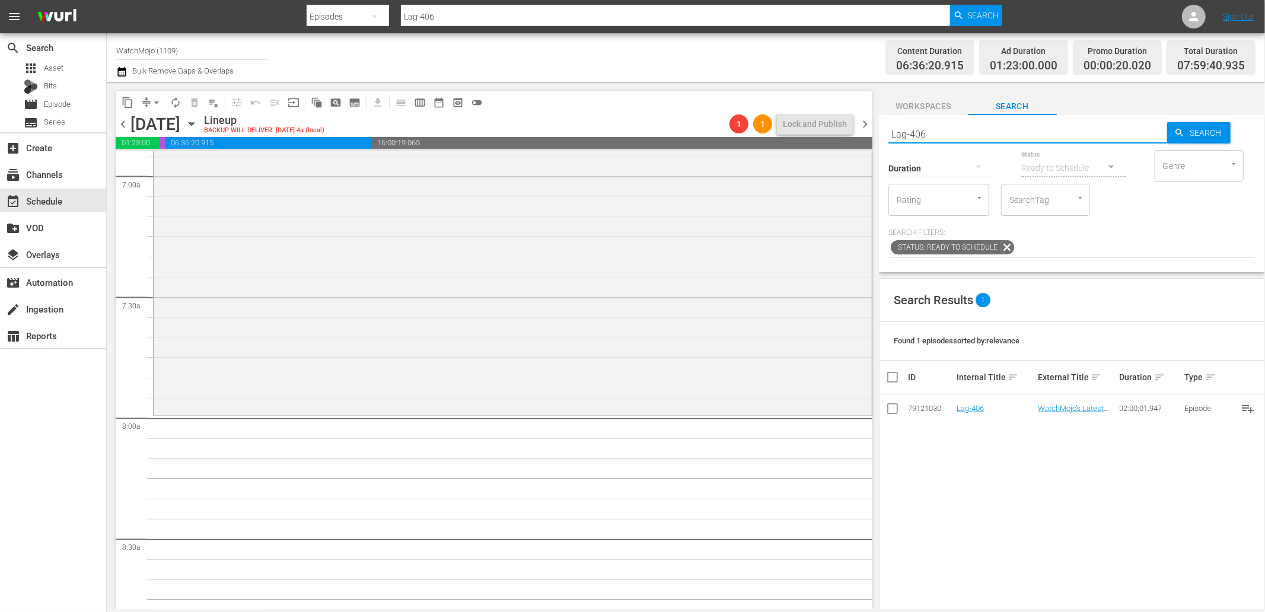
drag, startPoint x: 950, startPoint y: 134, endPoint x: 836, endPoint y: 136, distance: 113.9
click at [836, 136] on div "content_copy compress arrow_drop_down autorenew_outlined delete_forever_outline…" at bounding box center [686, 345] width 1158 height 527
paste input "WM-Anime-Top100-Binge-Worthy-Anime_T0K3X3"
type input "WM-Anime-Top100-Binge-Worthy-Anime_T0K3X3"
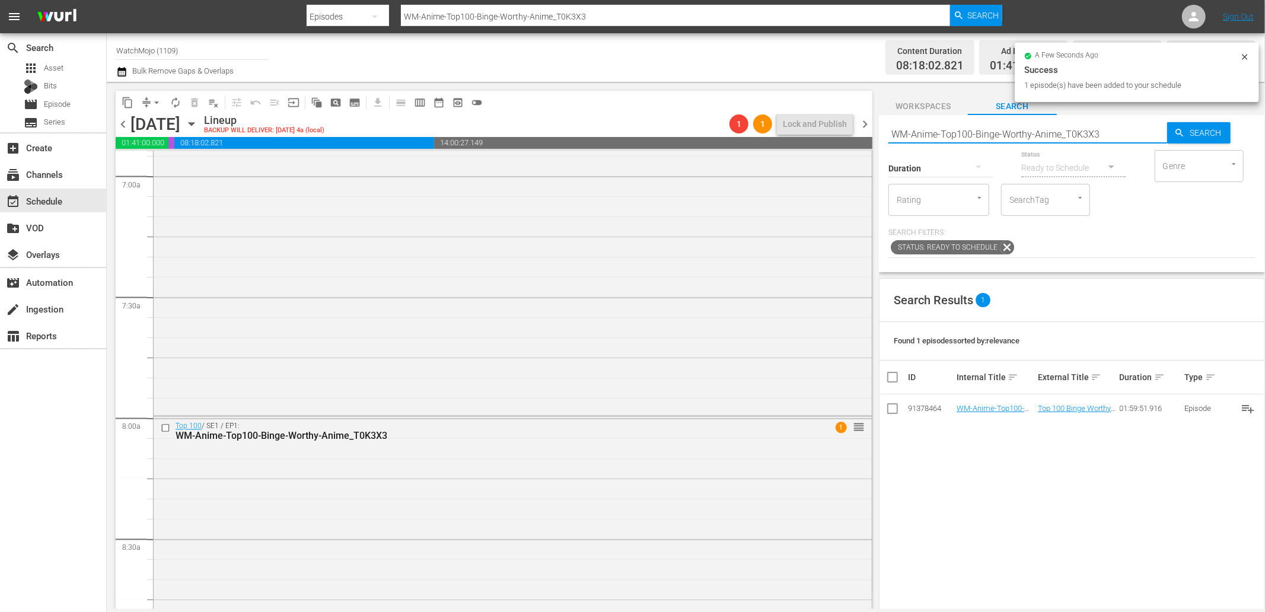
drag, startPoint x: 948, startPoint y: 136, endPoint x: 823, endPoint y: 136, distance: 125.1
click at [823, 136] on div "content_copy compress arrow_drop_down autorenew_outlined delete_forever_outline…" at bounding box center [686, 345] width 1158 height 527
paste input "Lag-435"
type input "Lag-435"
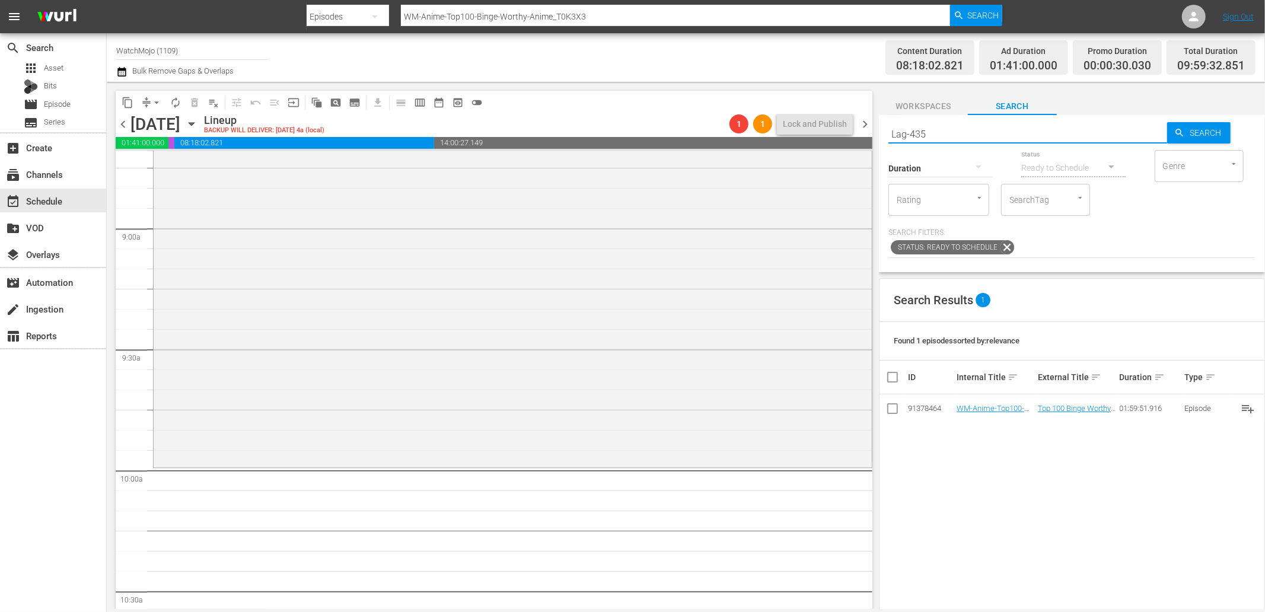
type input "Lag-435"
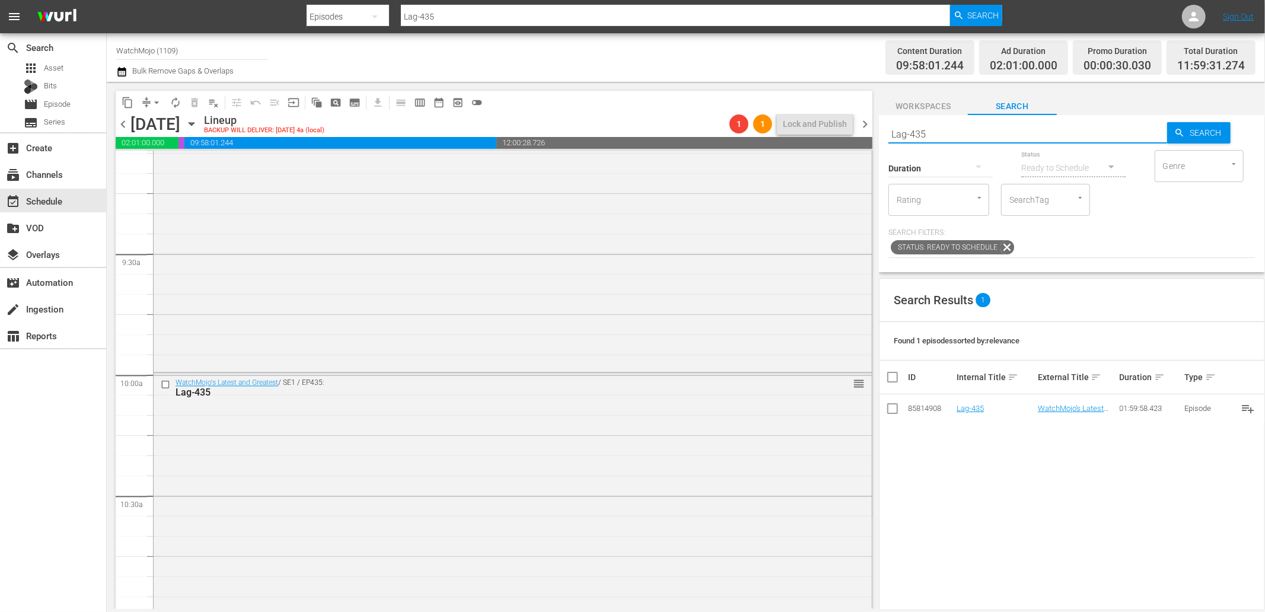
drag, startPoint x: 973, startPoint y: 136, endPoint x: 838, endPoint y: 135, distance: 135.2
click at [838, 135] on div "content_copy compress arrow_drop_down autorenew_outlined delete_forever_outline…" at bounding box center [686, 345] width 1158 height 527
paste input "WM-Deep-Dive-Creepy-Mystery-Locations_Dive110_M4O2T0"
type input "WM-Deep-Dive-Creepy-Mystery-Locations_Dive110_M4O2T0"
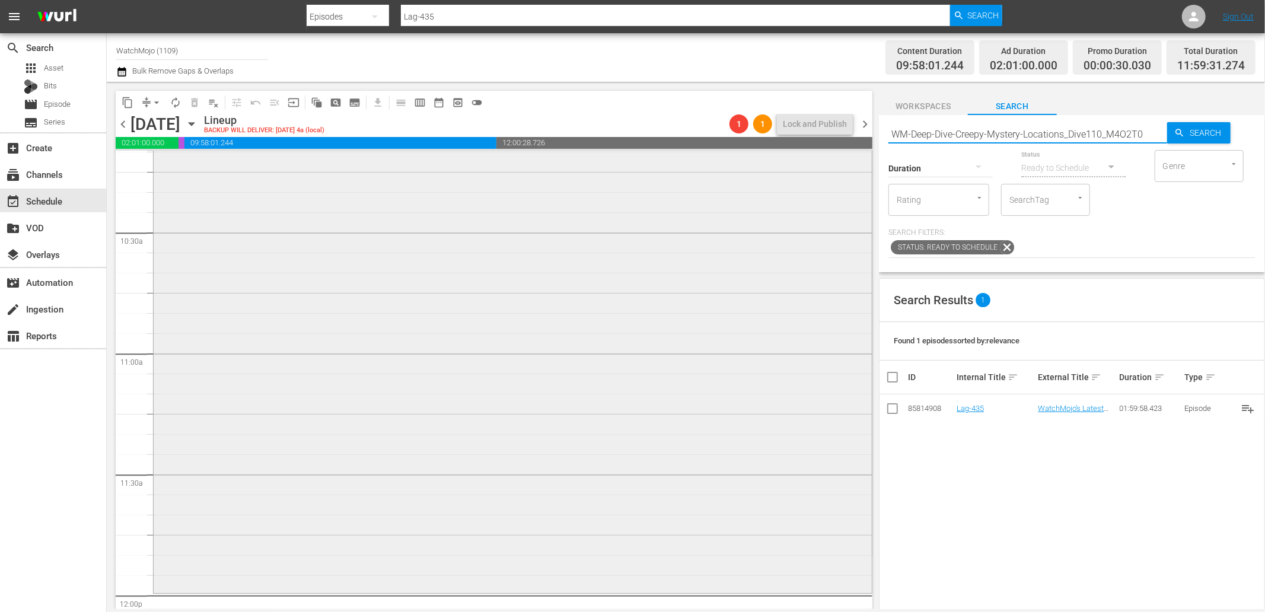
type input "WM-Deep-Dive-Creepy-Mystery-Locations_Dive110_M4O2T0"
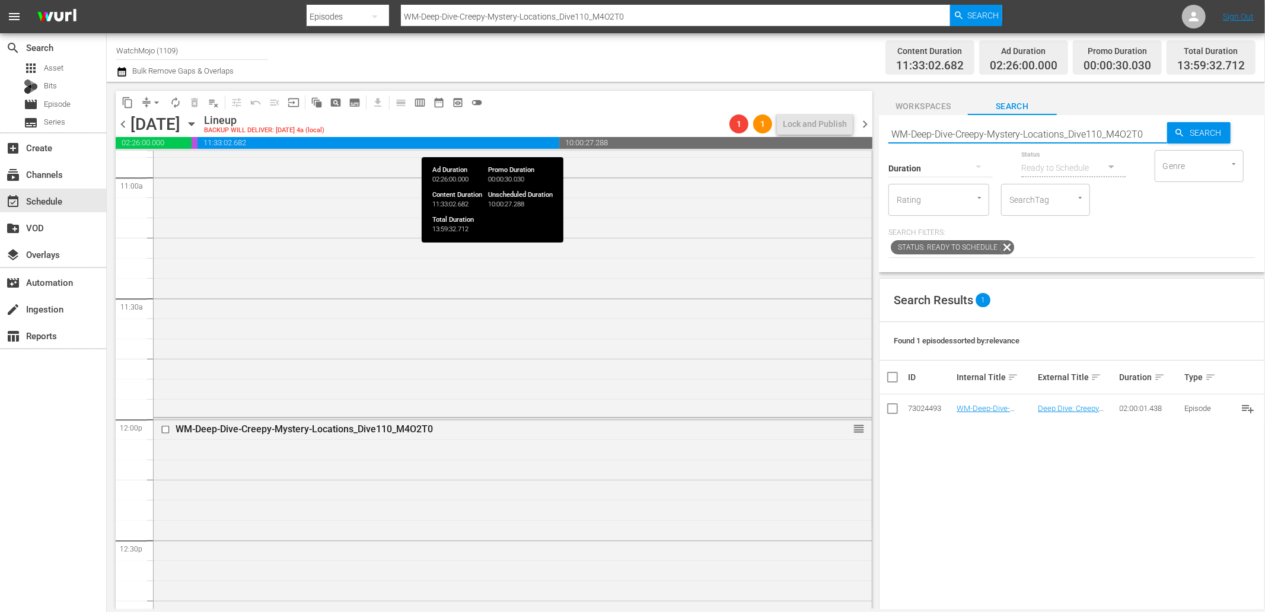
drag, startPoint x: 1142, startPoint y: 128, endPoint x: 851, endPoint y: 142, distance: 291.6
click at [851, 142] on div "content_copy compress arrow_drop_down autorenew_outlined delete_forever_outline…" at bounding box center [686, 345] width 1158 height 527
paste input "Disturbing-Because-Of-What-We-Know-Now_Dive90_J1V8I5"
type input "WM-Deep-Dive-Disturbing-Because-Of-What-We-Know-Now_Dive90_J1V8I5"
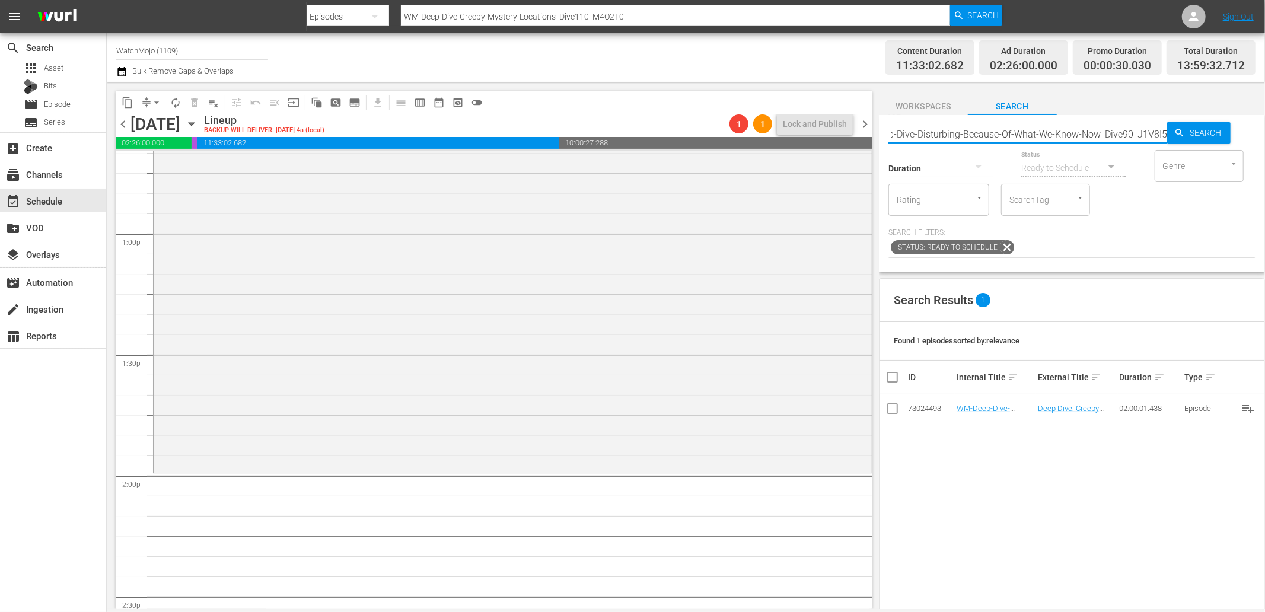
type input "WM-Deep-Dive-Disturbing-Because-Of-What-We-Know-Now_Dive90_J1V8I5"
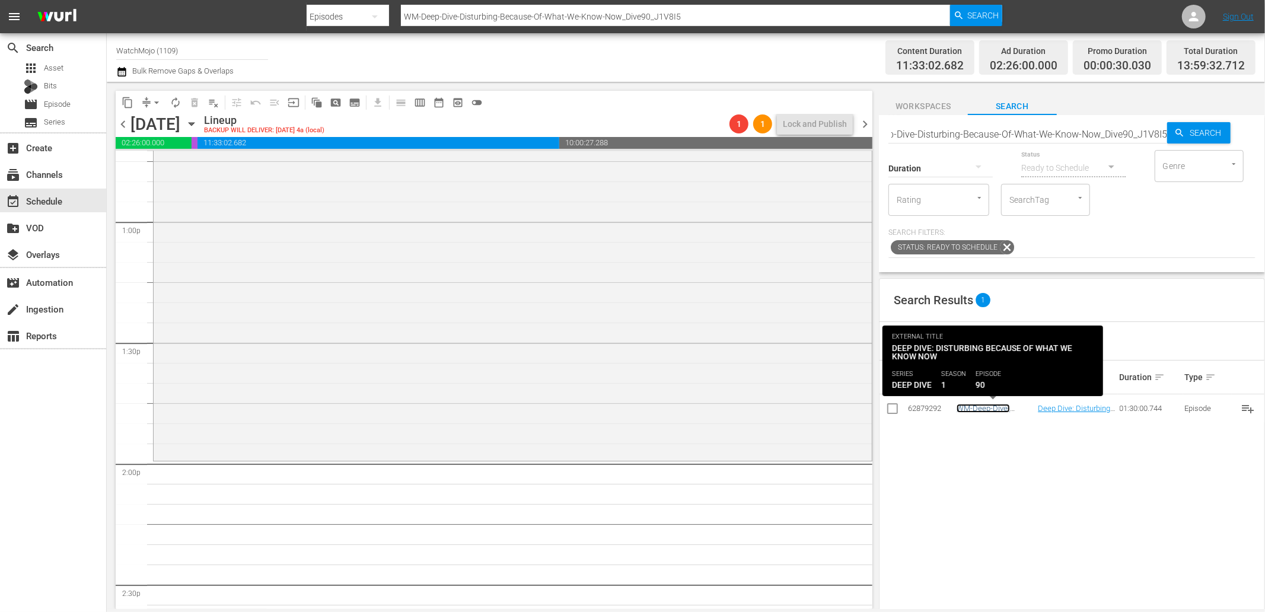
scroll to position [0, 0]
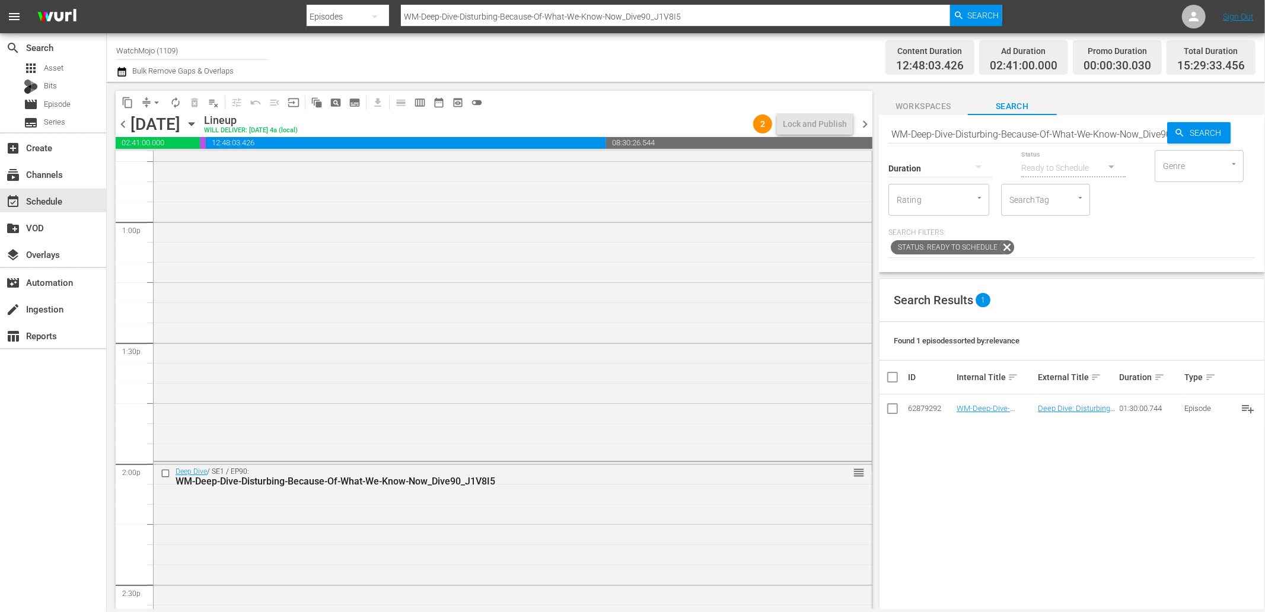
click at [1044, 136] on input "WM-Deep-Dive-Disturbing-Because-Of-What-We-Know-Now_Dive90_J1V8I5" at bounding box center [1027, 134] width 279 height 28
paste input "Never-To-Be_Revealed_Dive87_R2T9B8"
type input "WM-Deep-Dive-Never-To-Be_Revealed_Dive87_R2T9B8"
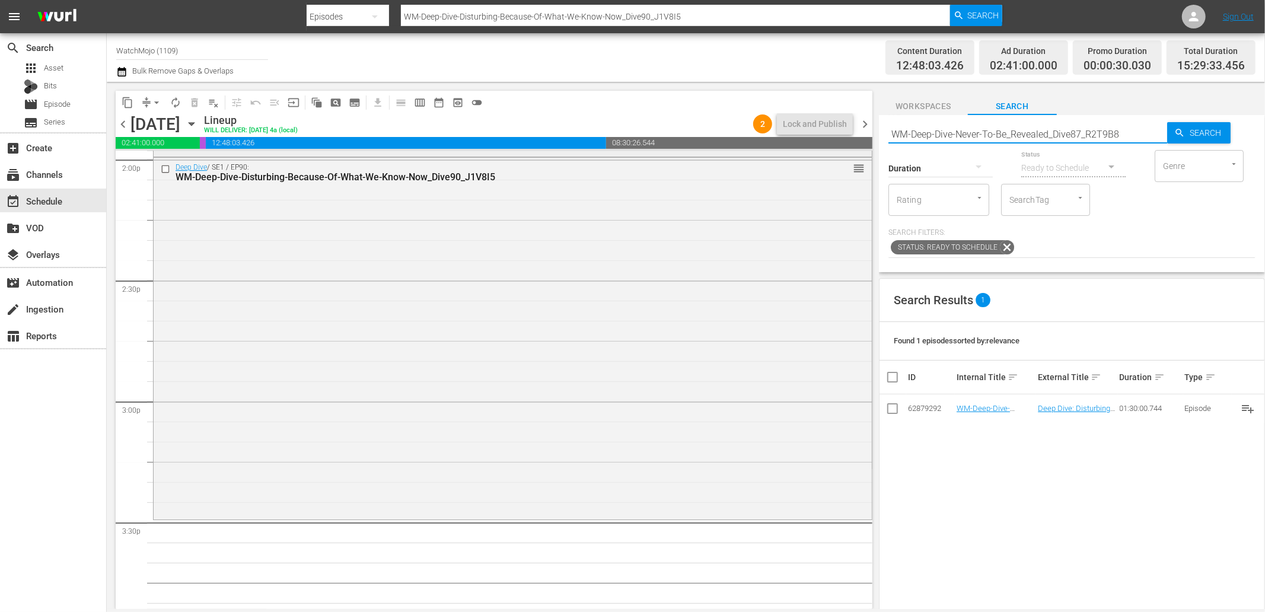
type input "WM-Deep-Dive-Never-To-Be_Revealed_Dive87_R2T9B8"
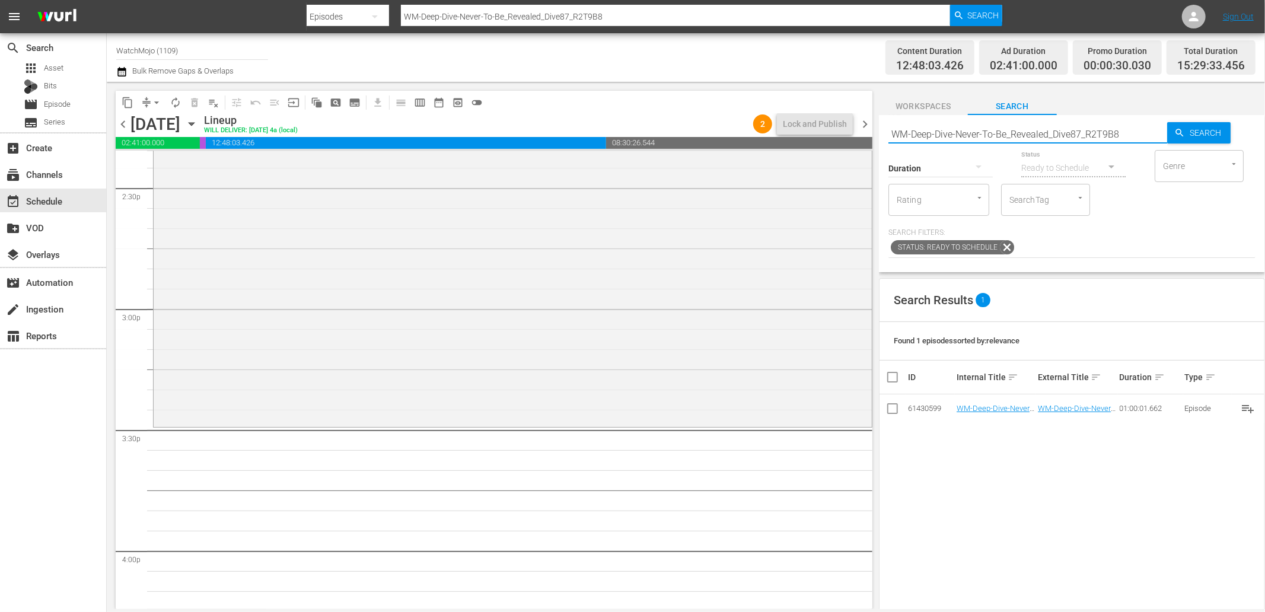
scroll to position [3514, 0]
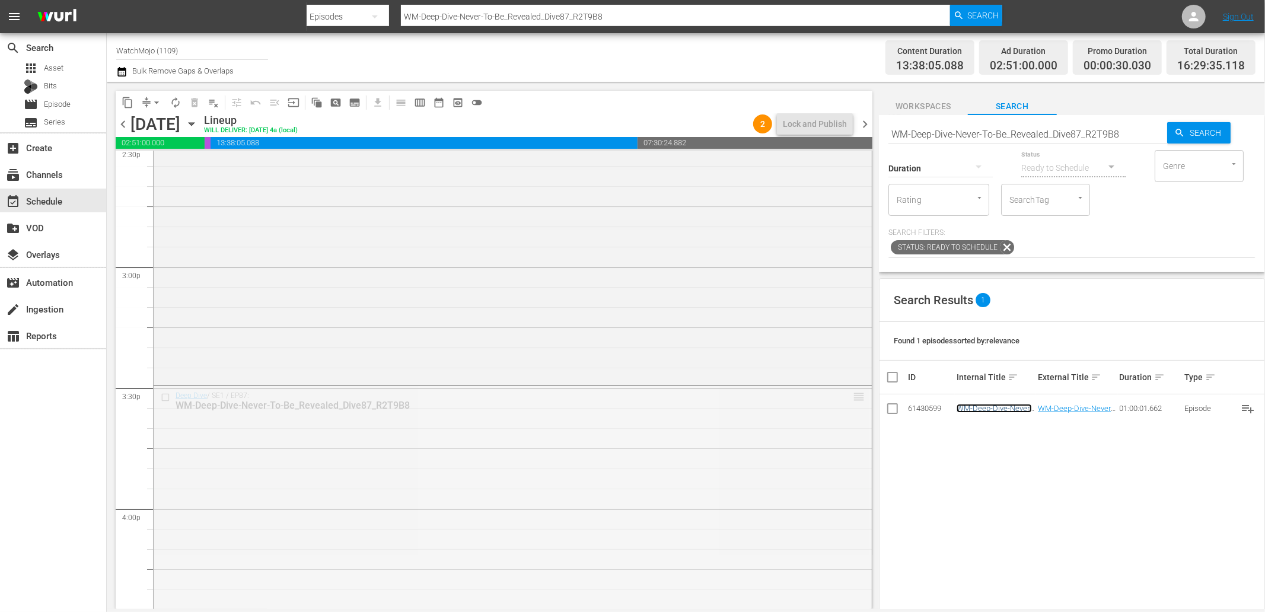
drag, startPoint x: 848, startPoint y: 396, endPoint x: 807, endPoint y: 503, distance: 115.1
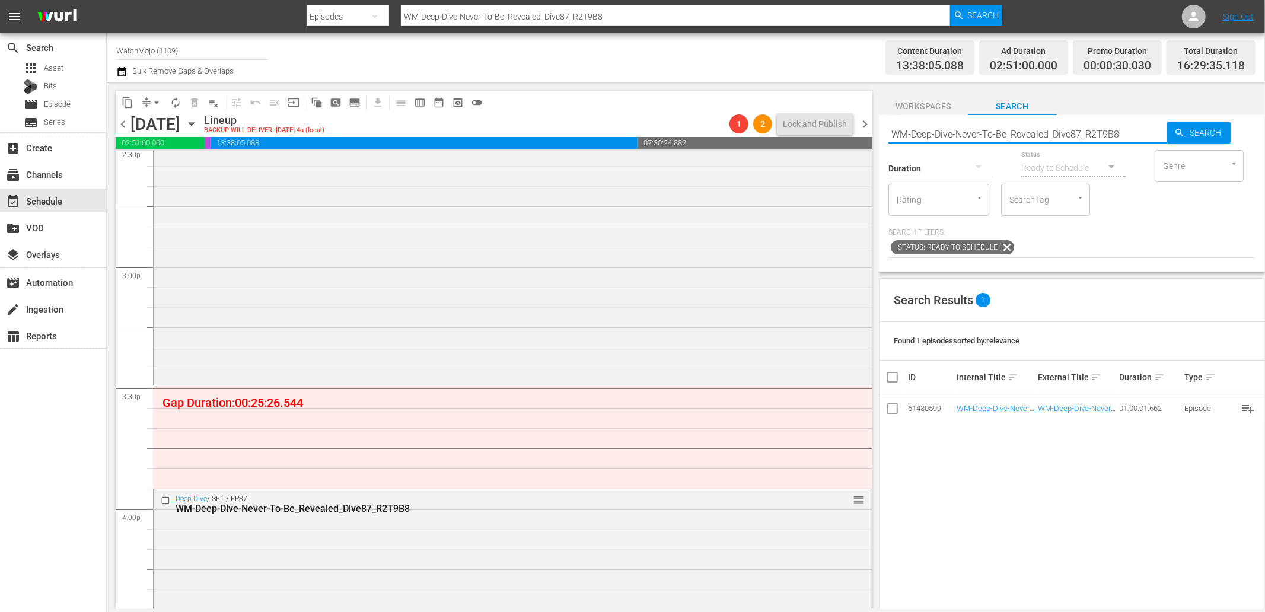
drag, startPoint x: 1133, startPoint y: 129, endPoint x: 846, endPoint y: 135, distance: 287.1
click at [846, 135] on div "content_copy compress arrow_drop_down autorenew_outlined delete_forever_outline…" at bounding box center [686, 345] width 1158 height 527
paste input "Pop-Top20-Unsolved-Internet-Mysteries_U1J6X2"
type input "WM-Pop-Top20-Unsolved-Internet-Mysteries_U1J6X2"
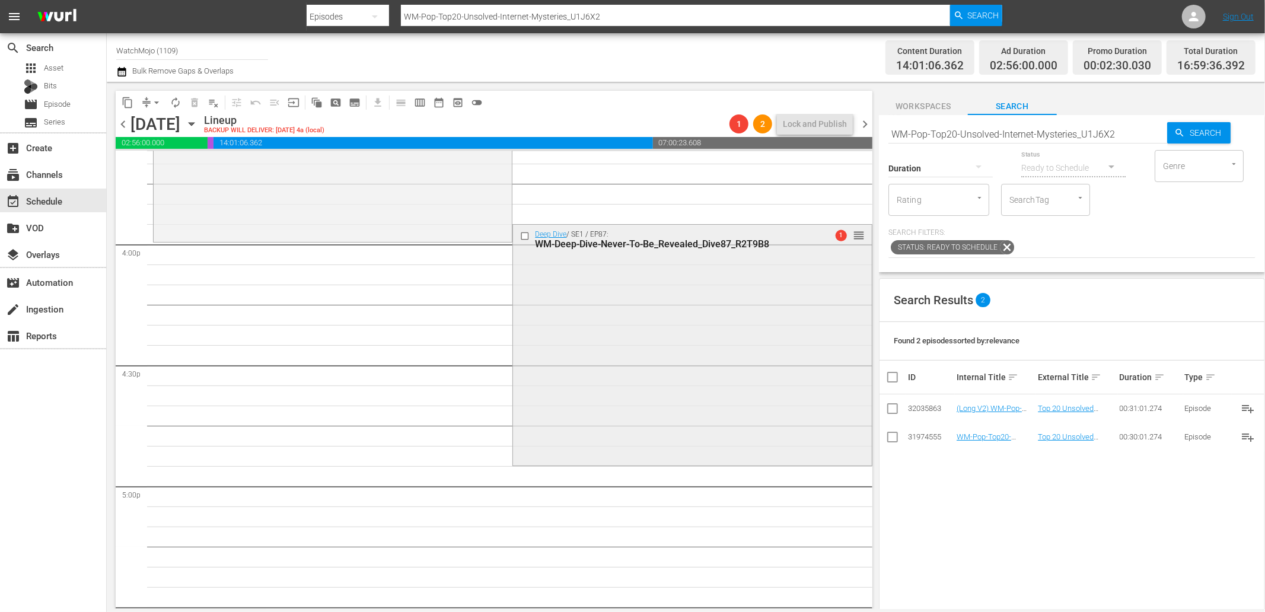
scroll to position [3778, 0]
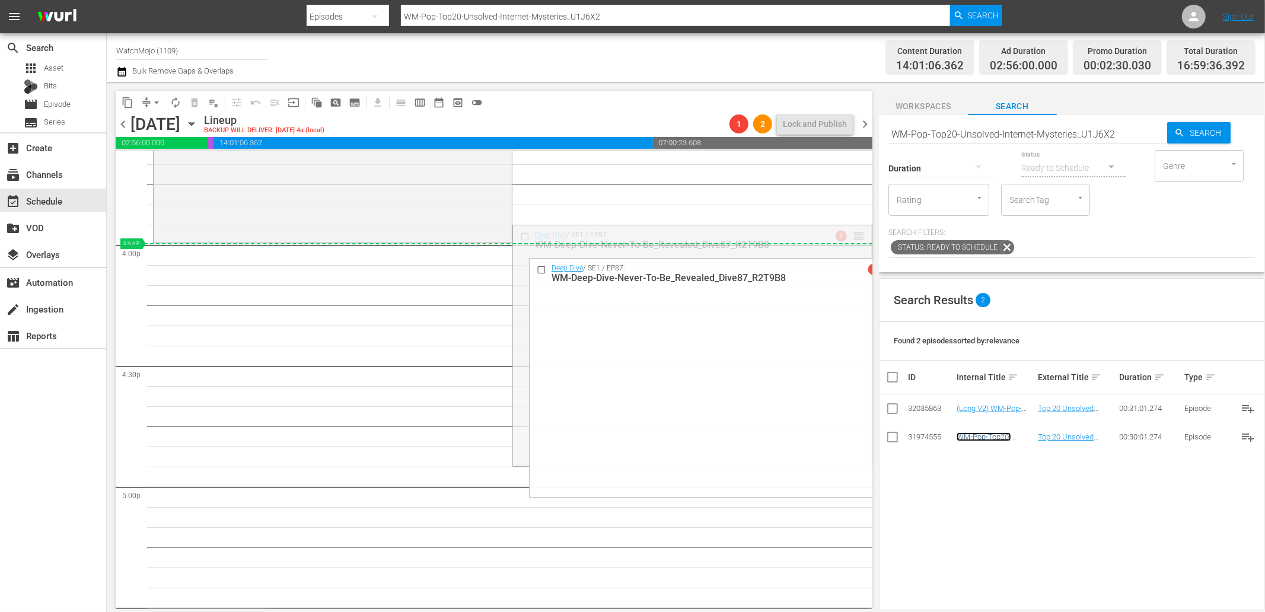
drag, startPoint x: 847, startPoint y: 235, endPoint x: 845, endPoint y: 259, distance: 23.3
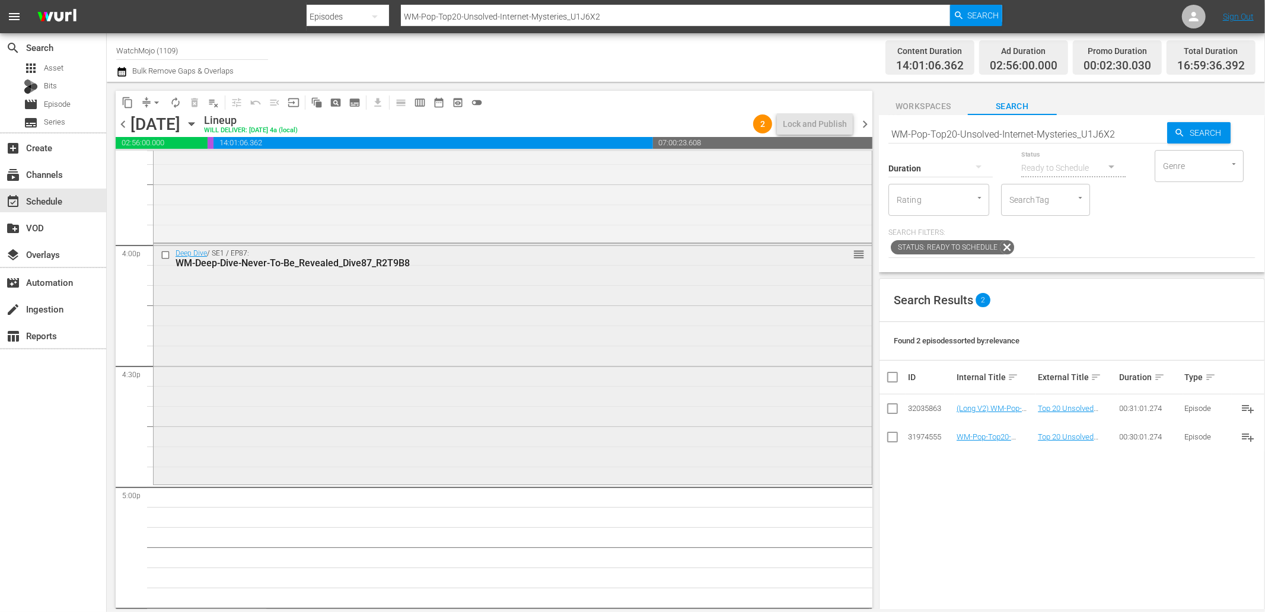
click at [162, 254] on input "checkbox" at bounding box center [167, 255] width 12 height 10
click at [197, 101] on span "delete_forever_outlined" at bounding box center [195, 103] width 12 height 12
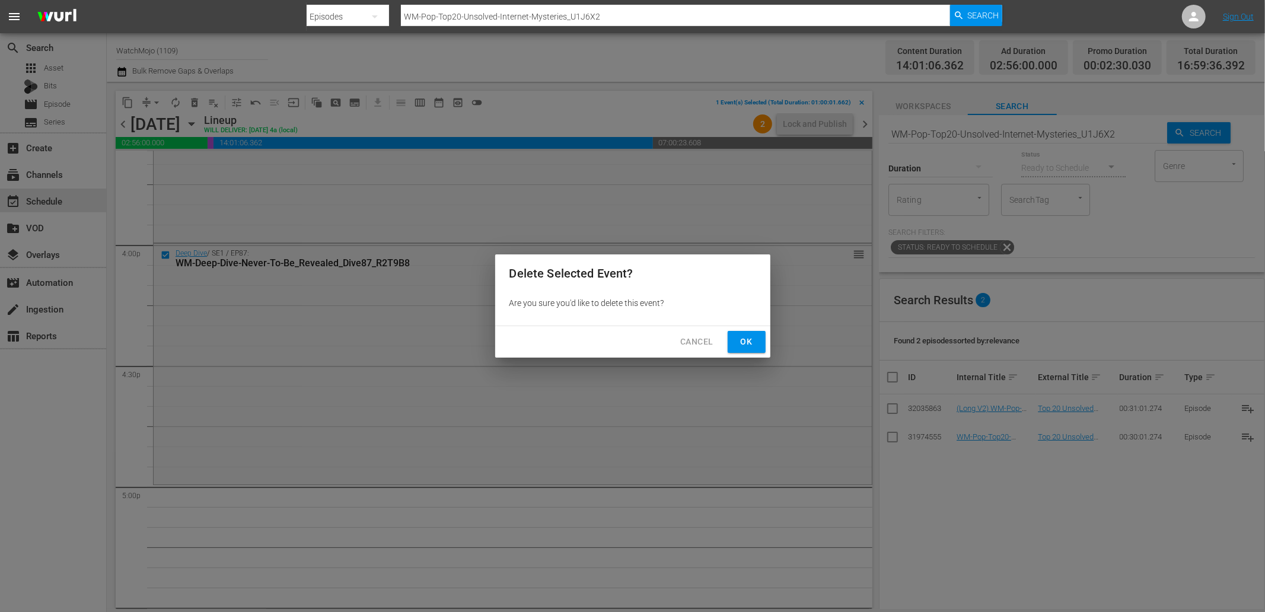
click at [747, 340] on span "Ok" at bounding box center [746, 341] width 19 height 15
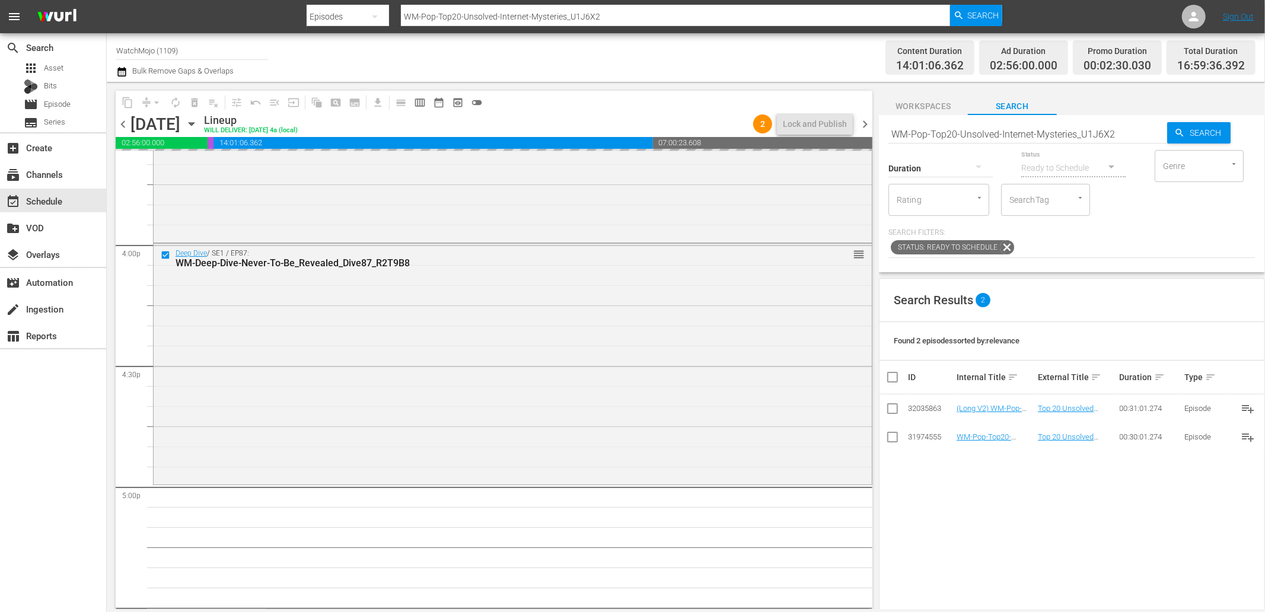
click at [963, 138] on input "WM-Pop-Top20-Unsolved-Internet-Mysteries_U1J6X2" at bounding box center [1027, 134] width 279 height 28
paste input "Deep-Dive-Creepy-History_Dive99_D2Q3G3"
type input "WM-Deep-Dive-Creepy-History_Dive99_D2Q3G3"
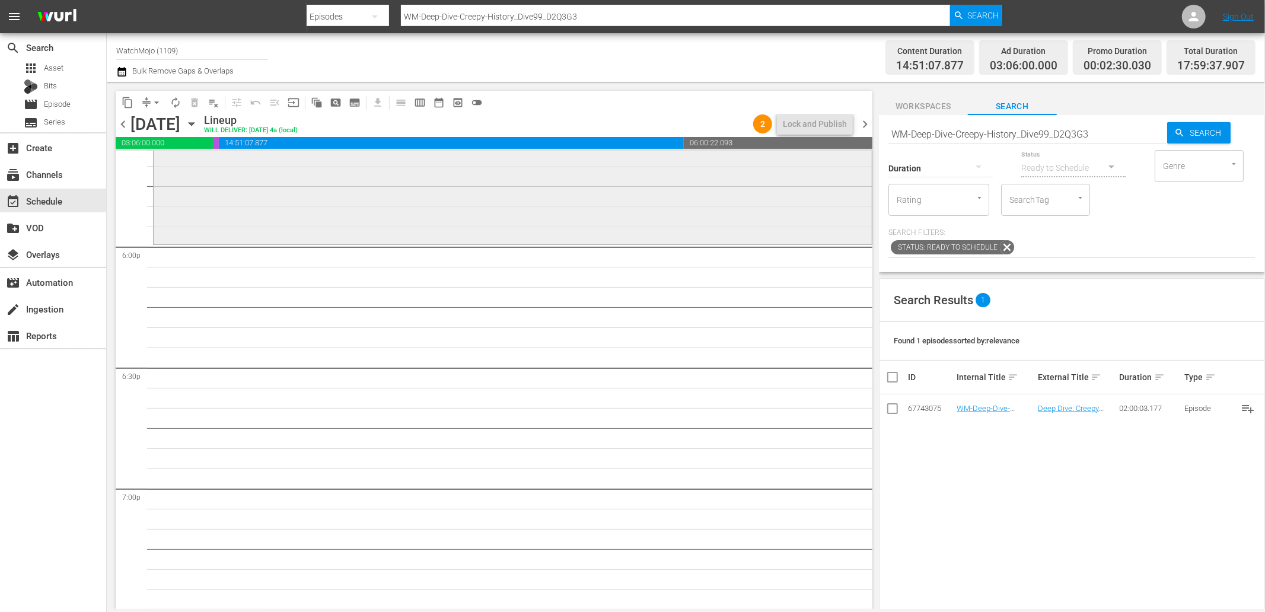
scroll to position [4261, 0]
drag, startPoint x: 1101, startPoint y: 134, endPoint x: 838, endPoint y: 145, distance: 263.0
click at [838, 144] on div "content_copy compress arrow_drop_down autorenew_outlined delete_forever_outline…" at bounding box center [686, 345] width 1158 height 527
paste input "hanged-History-Forever_Dive136_V2D6U2"
type input "WM-Deep-Dive-Changed-History-Forever_Dive136_V2D6U2"
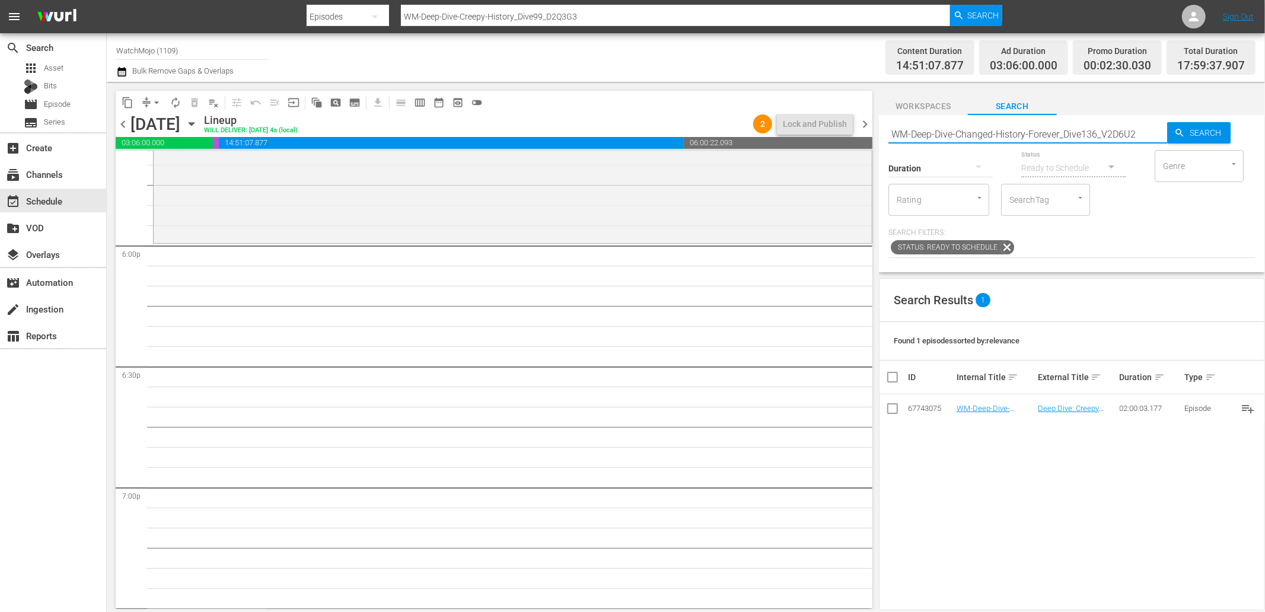
type input "WM-Deep-Dive-Changed-History-Forever_Dive136_V2D6U2"
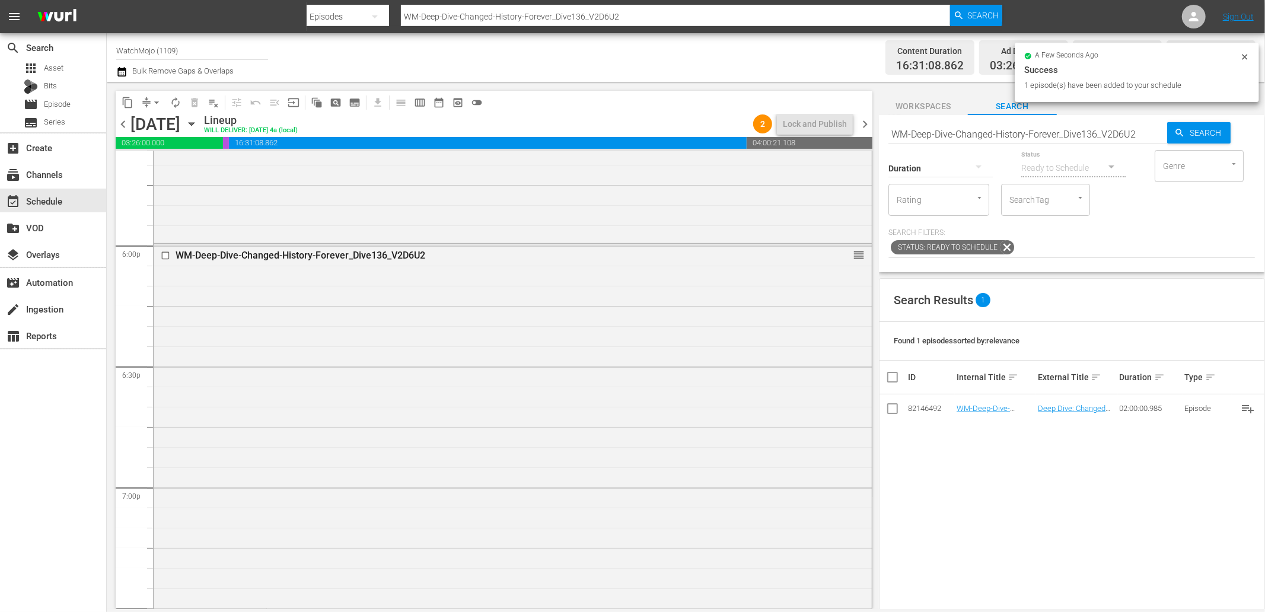
click at [987, 139] on div "Duration" at bounding box center [940, 160] width 104 height 43
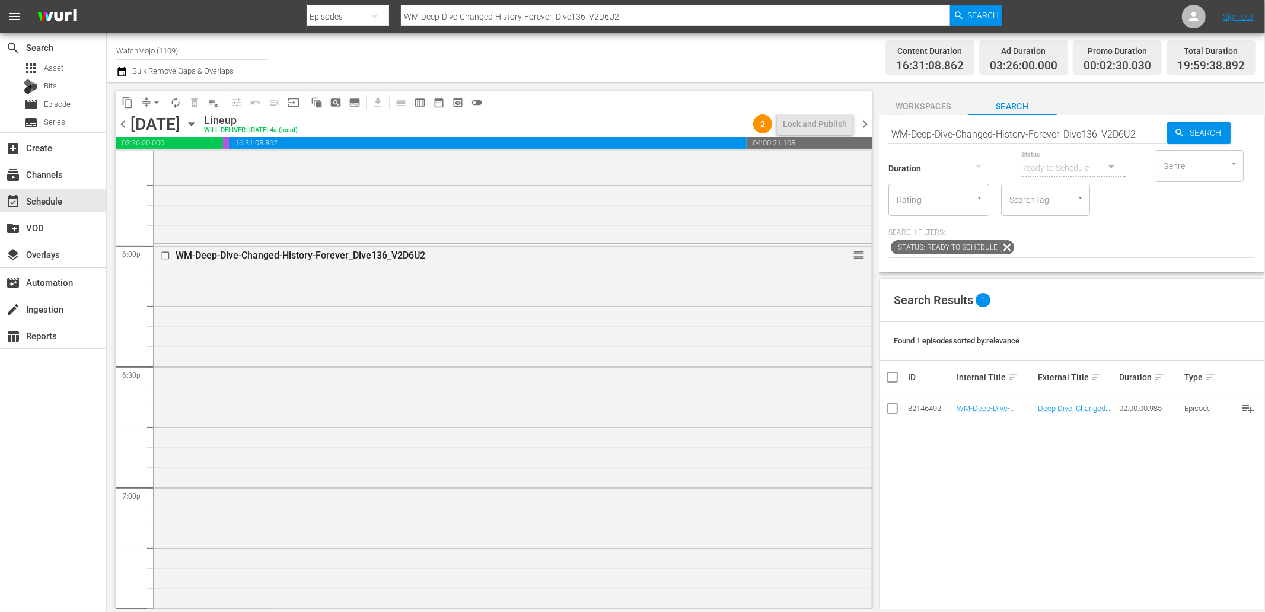
click at [987, 139] on div "Duration" at bounding box center [940, 160] width 104 height 43
click at [984, 136] on input "WM-Deep-Dive-Changed-History-Forever_Dive136_V2D6U2" at bounding box center [1027, 134] width 279 height 28
paste input "Pop-Top-20-Moments-That-Made-the-World-STAND-STILL-of-the-Century-So-Far_R8J4Y0"
type input "WM-Pop-Top-20-Moments-That-Made-the-World-STAND-STILL-of-the-Century-So-Far_R8J…"
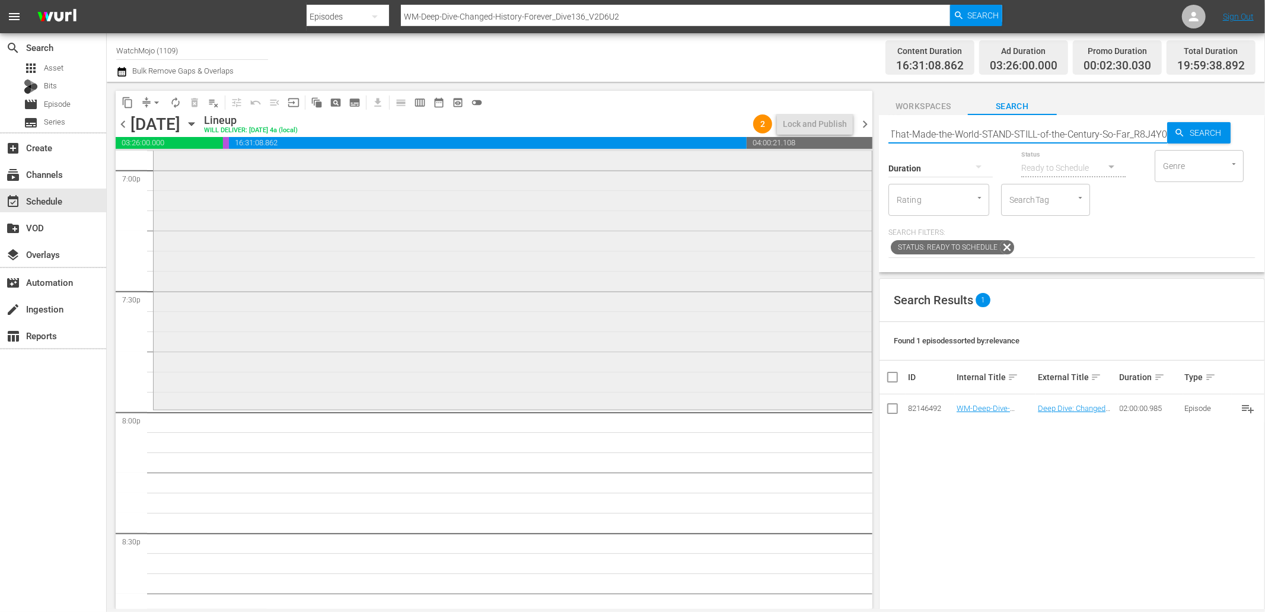
type input "WM-Pop-Top-20-Moments-That-Made-the-World-STAND-STILL-of-the-Century-So-Far_R8J…"
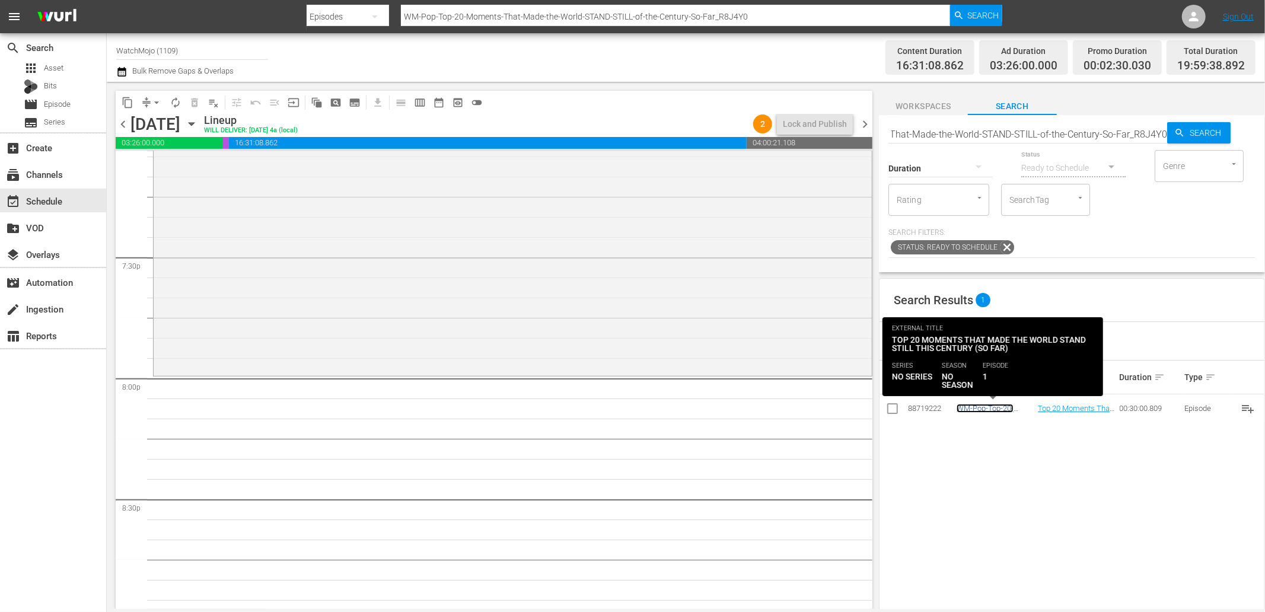
scroll to position [0, 0]
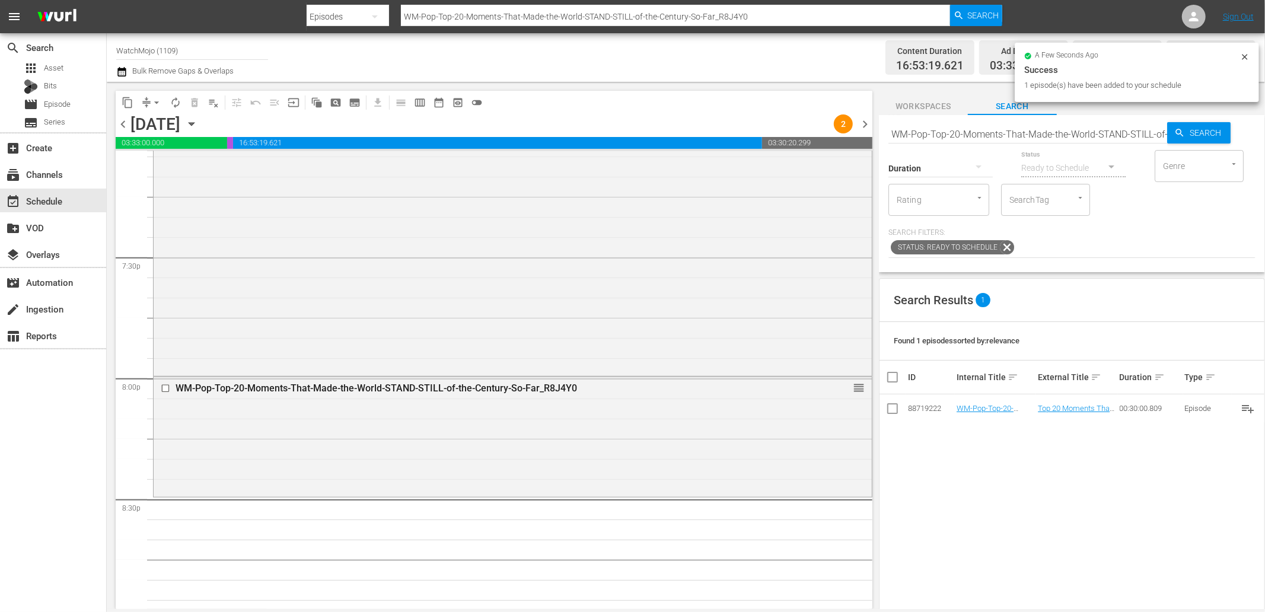
click at [946, 138] on input "WM-Pop-Top-20-Moments-That-Made-the-World-STAND-STILL-of-the-Century-So-Far_R8J…" at bounding box center [1027, 134] width 279 height 28
paste input "Embarrassing-US-Presidential-Moments_G2O3T7"
type input "WM-Pop-Top-20-Embarrassing-US-Presidential-Moments_G2O3T7"
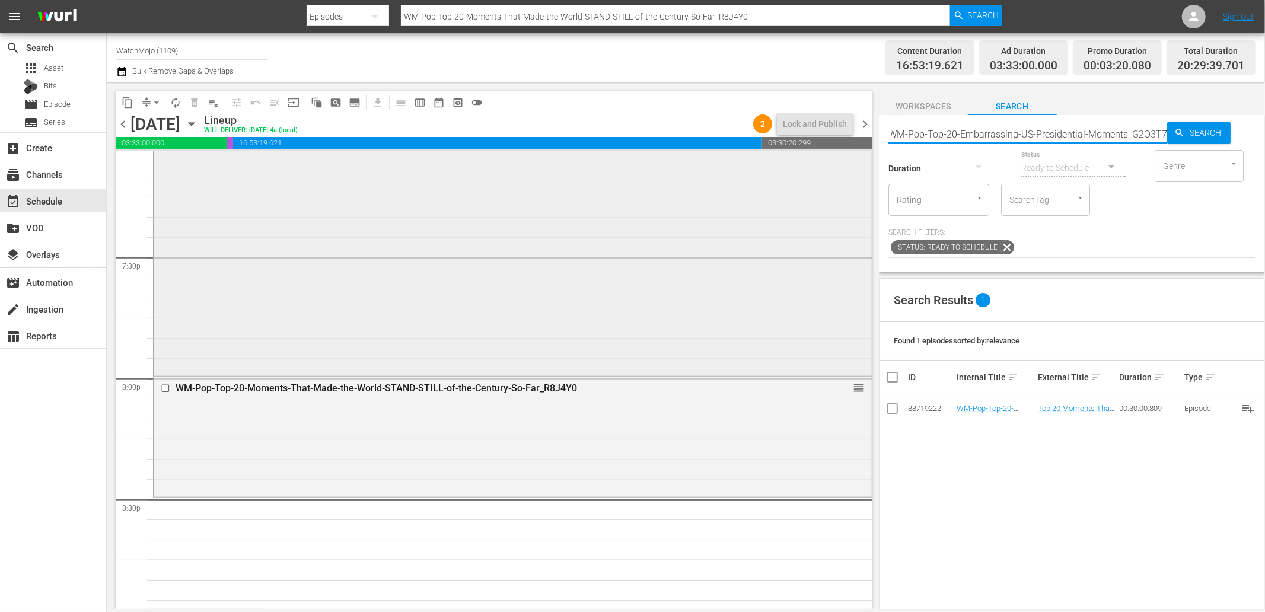
type input "WM-Pop-Top-20-Embarrassing-US-Presidential-Moments_G2O3T7"
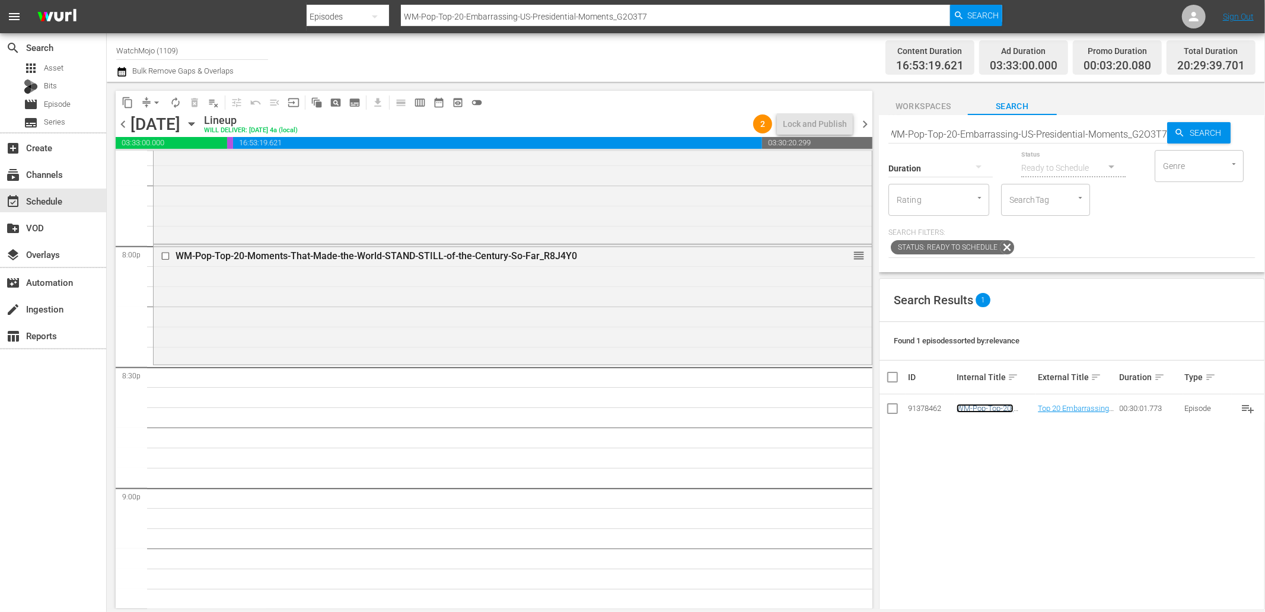
scroll to position [0, 0]
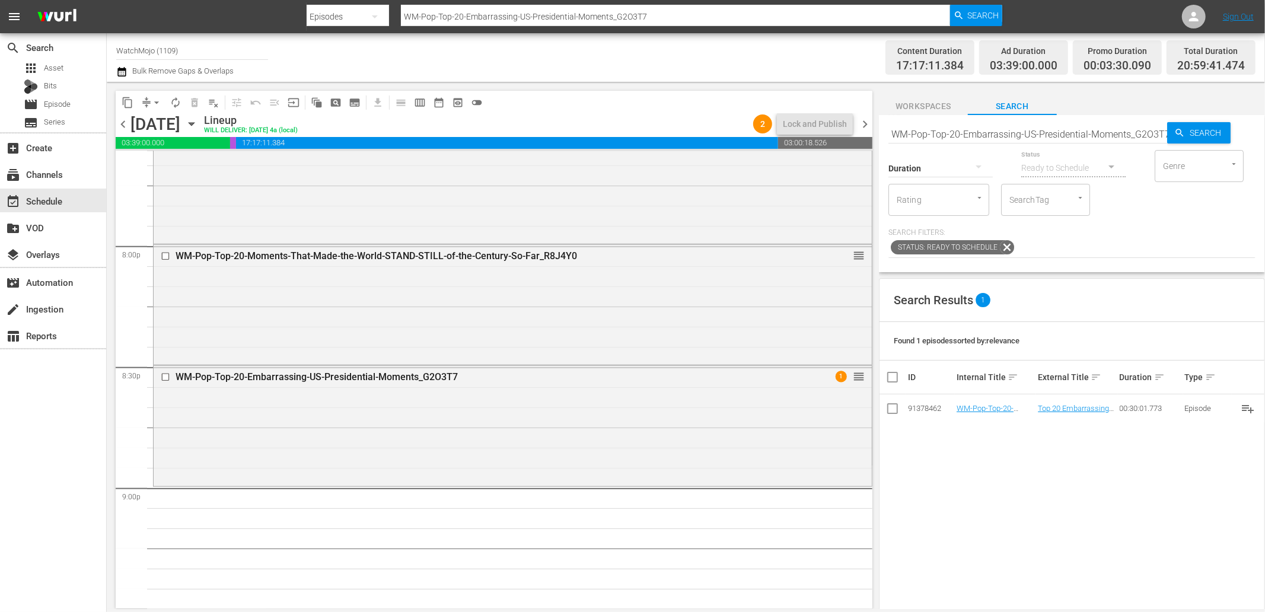
click at [958, 135] on input "WM-Pop-Top-20-Embarrassing-US-Presidential-Moments_G2O3T7" at bounding box center [1027, 134] width 279 height 28
paste input "20-Battles-That-Changed-History_S5J5Q6"
type input "WM-Pop-Top20-Battles-That-Changed-History_S5J5Q6"
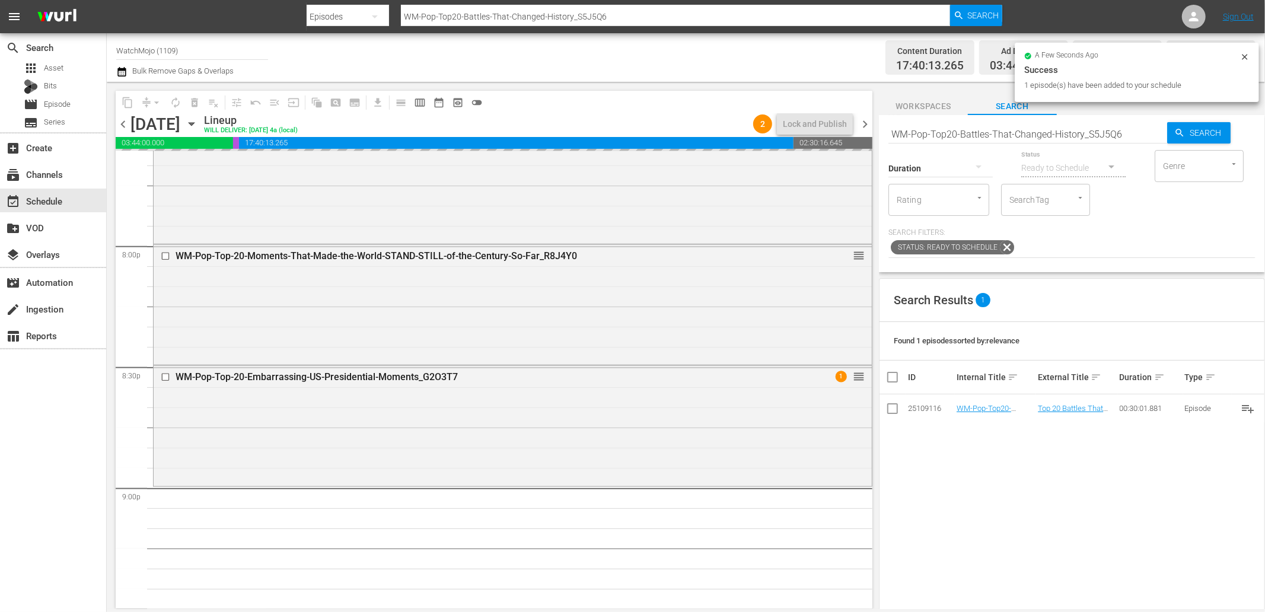
click at [955, 126] on input "WM-Pop-Top20-Battles-That-Changed-History_S5J5Q6" at bounding box center [1027, 134] width 279 height 28
paste input "-20-Greatest-Archeological-Discoveries-Ever_T1G8K4"
type input "WM-Pop-Top-20-Greatest-Archeological-Discoveries-Ever_T1G8K4"
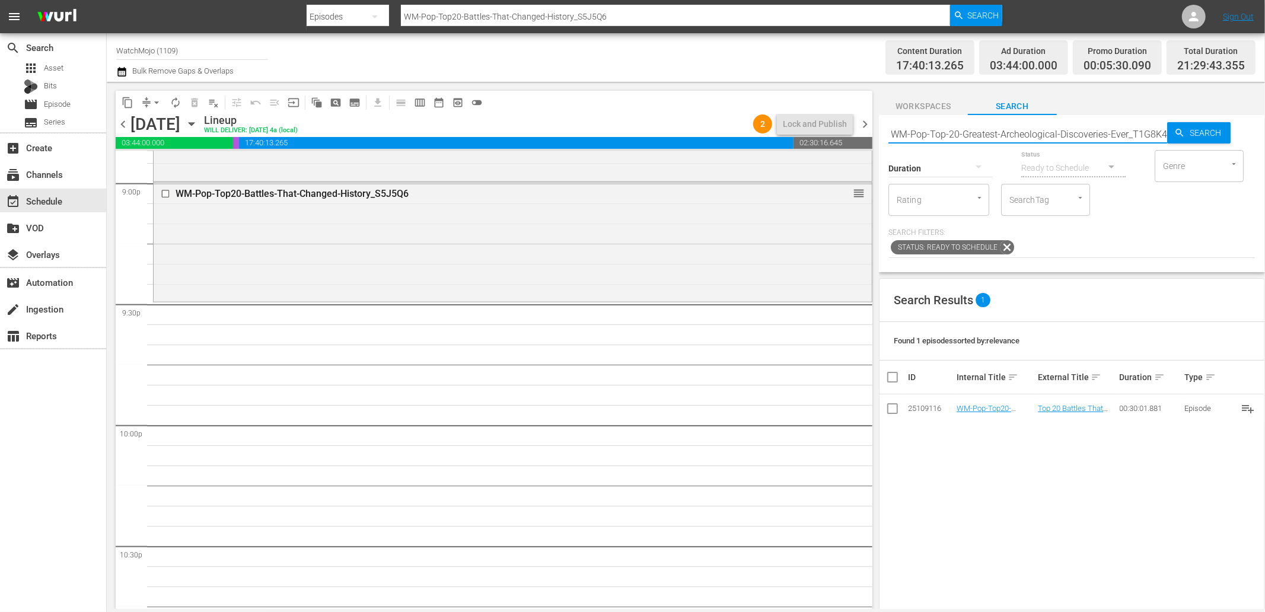
scroll to position [5052, 0]
type input "WM-Pop-Top-20-Greatest-Archeological-Discoveries-Ever_T1G8K4"
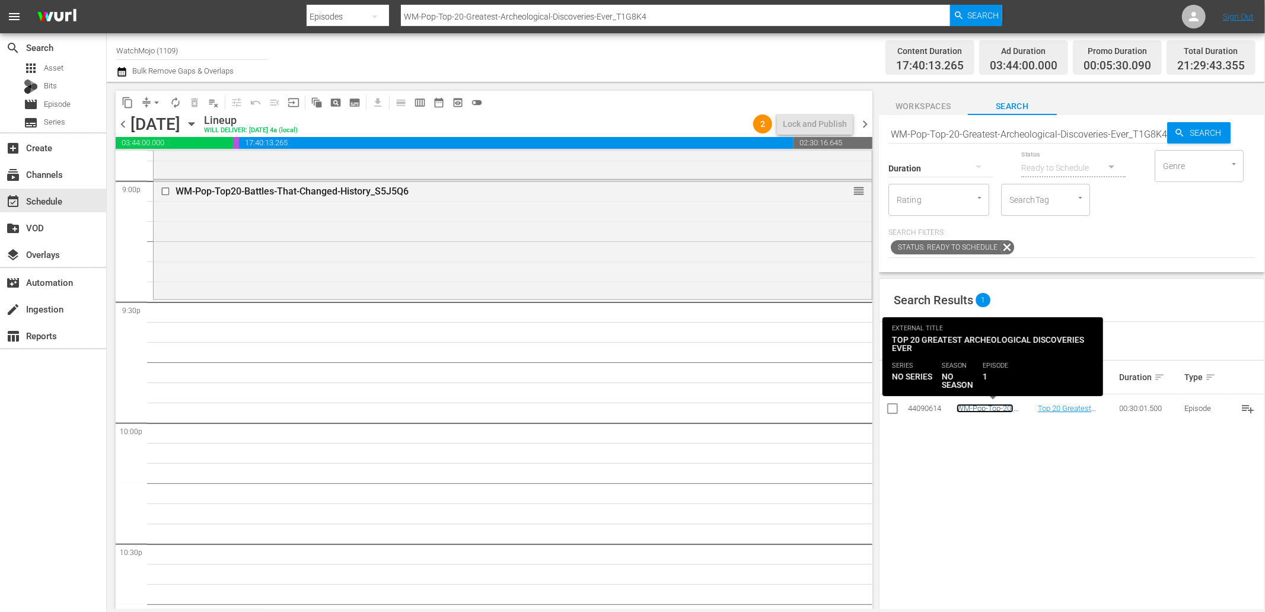
scroll to position [0, 0]
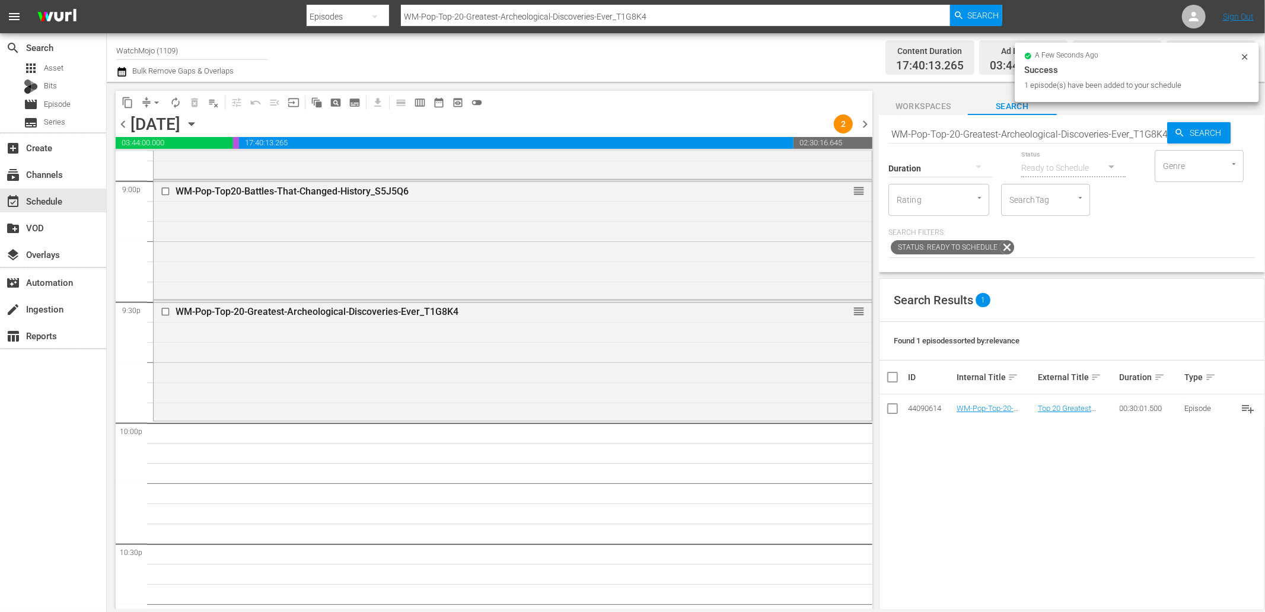
click at [946, 131] on input "WM-Pop-Top-20-Greatest-Archeological-Discoveries-Ever_T1G8K4" at bounding box center [1027, 134] width 279 height 28
paste input "Deep-Dive-History-and-Mystery_Dive84_N8Y8X9"
type input "WM-Deep-Dive-History-and-Mystery_Dive84_N8Y8X9"
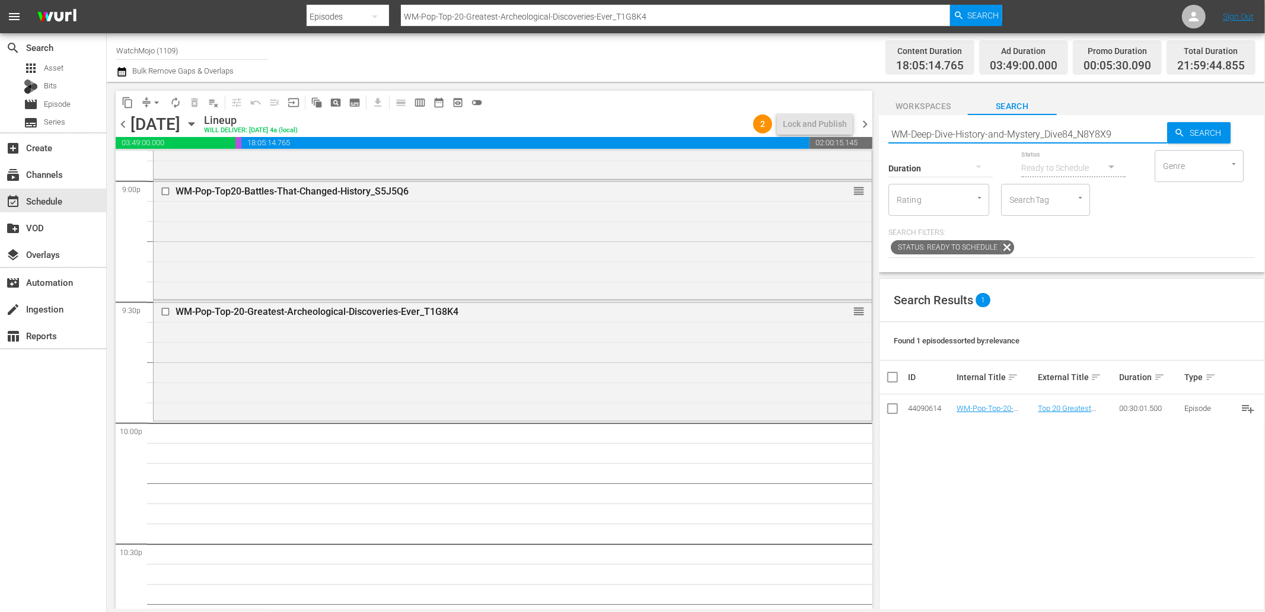
type input "WM-Deep-Dive-History-and-Mystery_Dive84_N8Y8X9"
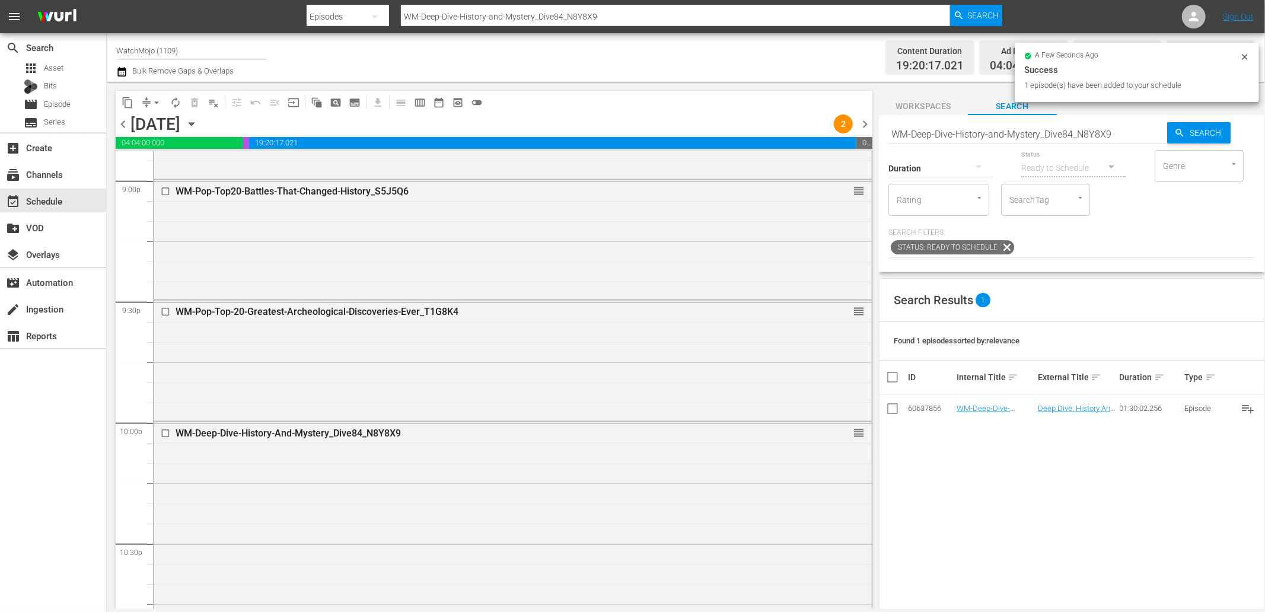
click at [1012, 131] on input "WM-Deep-Dive-History-and-Mystery_Dive84_N8Y8X9" at bounding box center [1027, 134] width 279 height 28
paste input "Pop-20-Worst-Humans-to-Ever-Live_J4N4D5"
type input "WM-Pop-20-Worst-Humans-to-Ever-Live_J4N4D5"
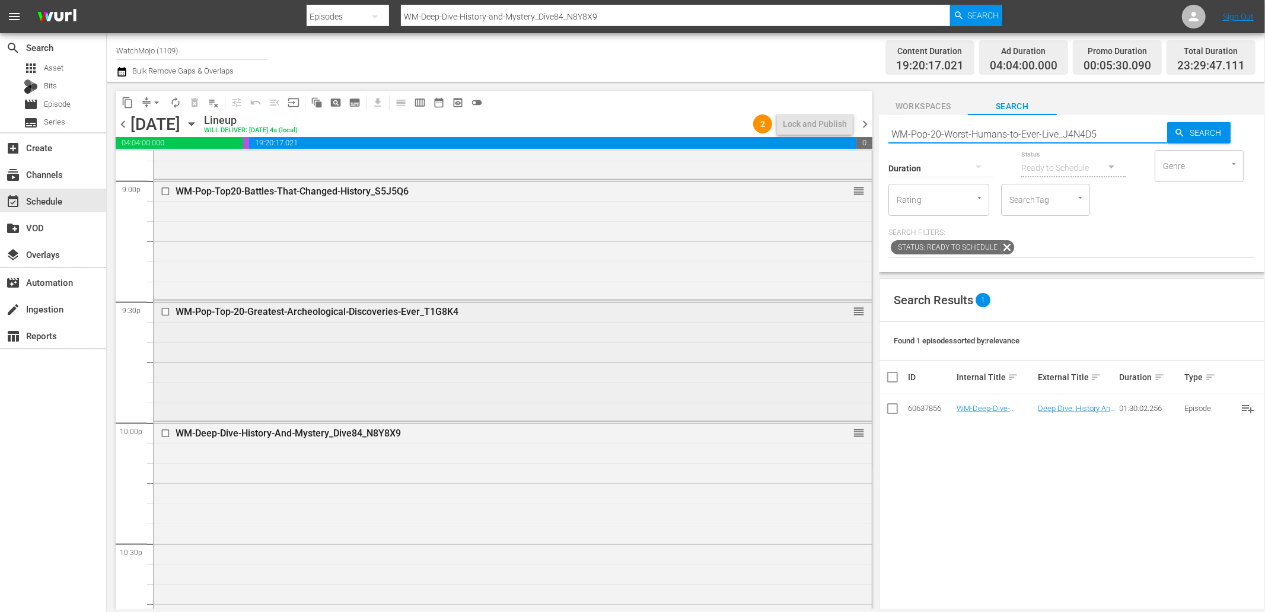
type input "WM-Pop-20-Worst-Humans-to-Ever-Live_J4N4D5"
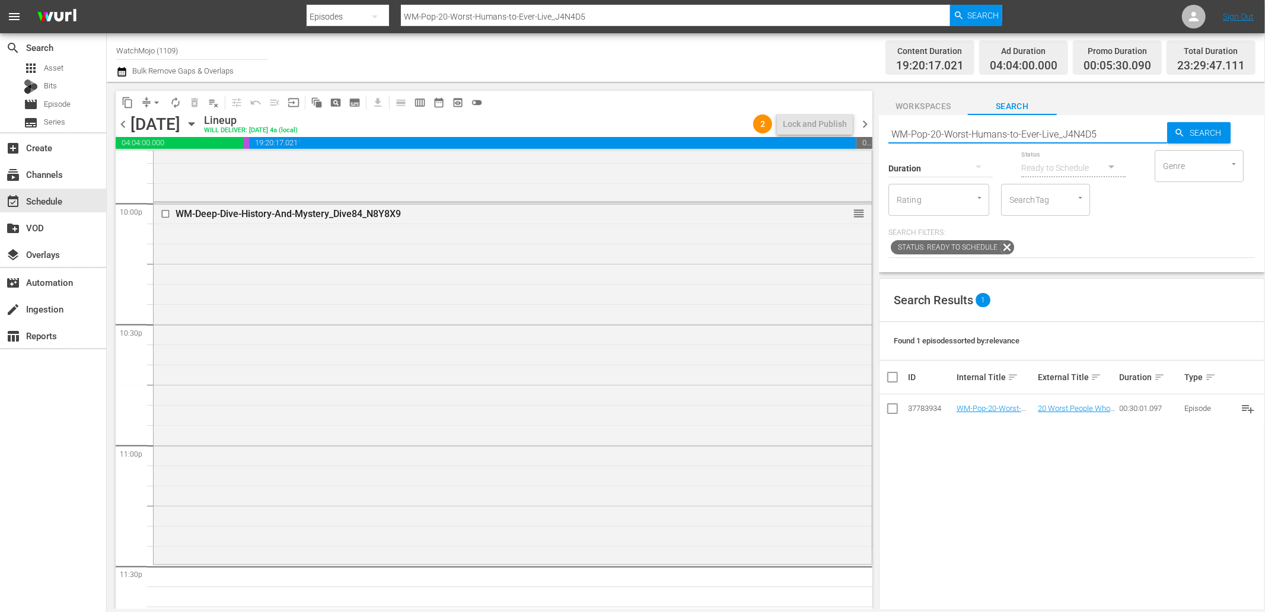
scroll to position [5349, 0]
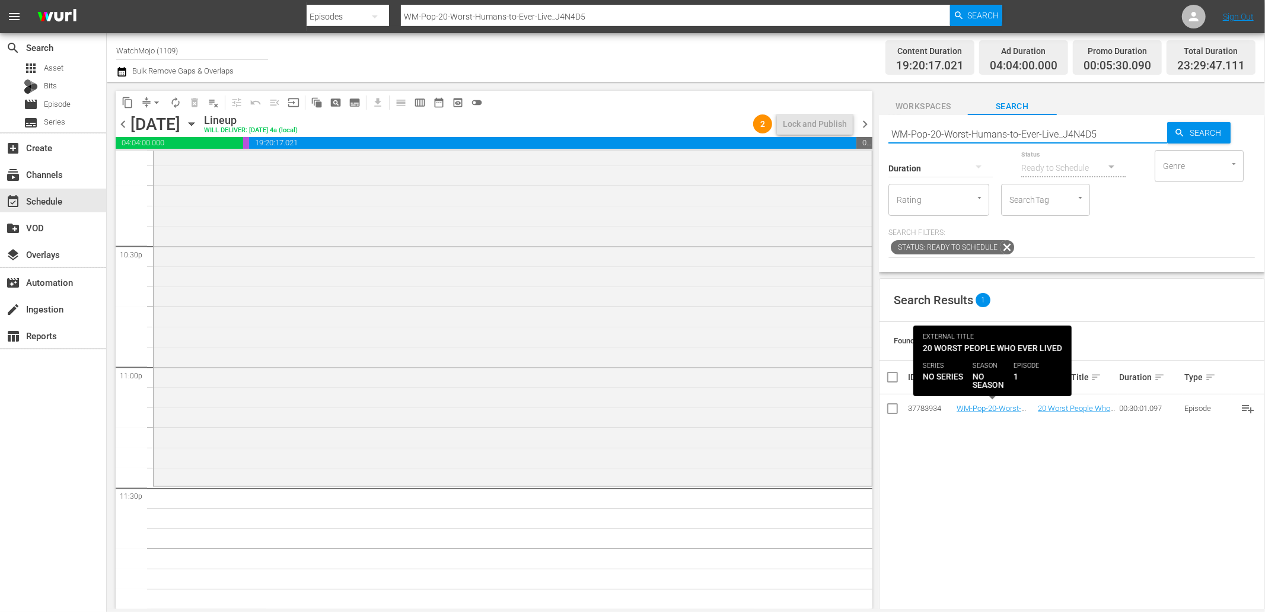
type input "WM-Pop-20-Worst-Humans-to-Ever-Live_J4N4D5"
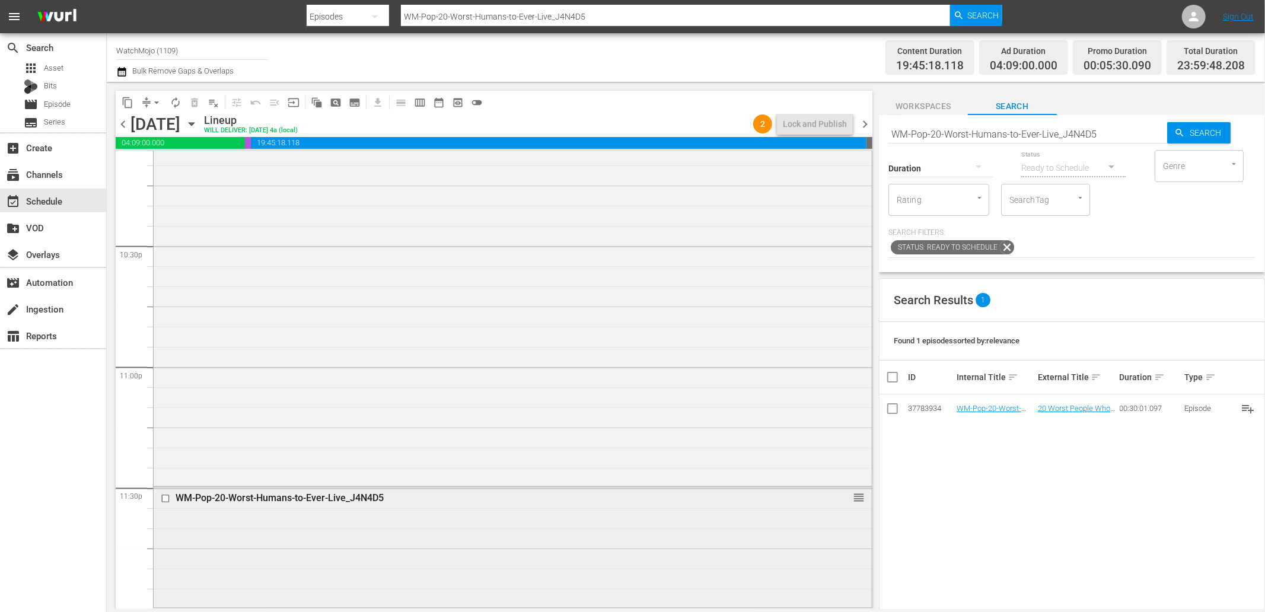
click at [420, 543] on div "WM-Pop-20-Worst-Humans-to-Ever-Live_J4N4D5 reorder" at bounding box center [513, 545] width 718 height 117
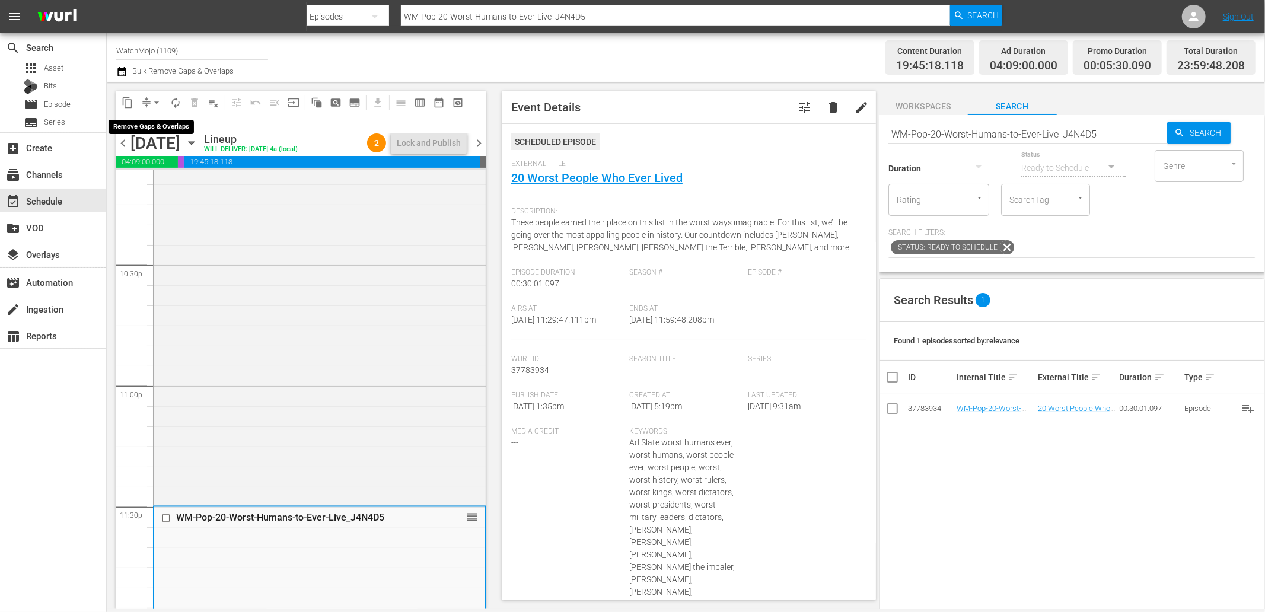
click at [148, 104] on button "arrow_drop_down" at bounding box center [156, 102] width 19 height 19
click at [157, 121] on li "Align to Midnight" at bounding box center [157, 126] width 98 height 20
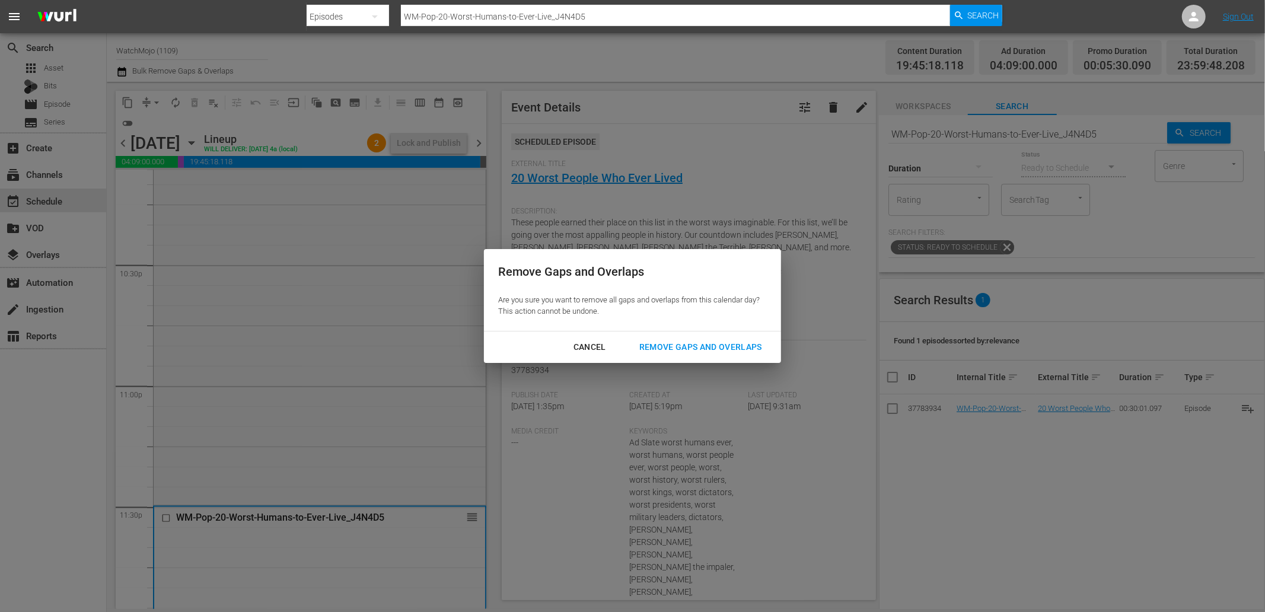
click at [686, 342] on div "Remove Gaps and Overlaps" at bounding box center [701, 347] width 142 height 15
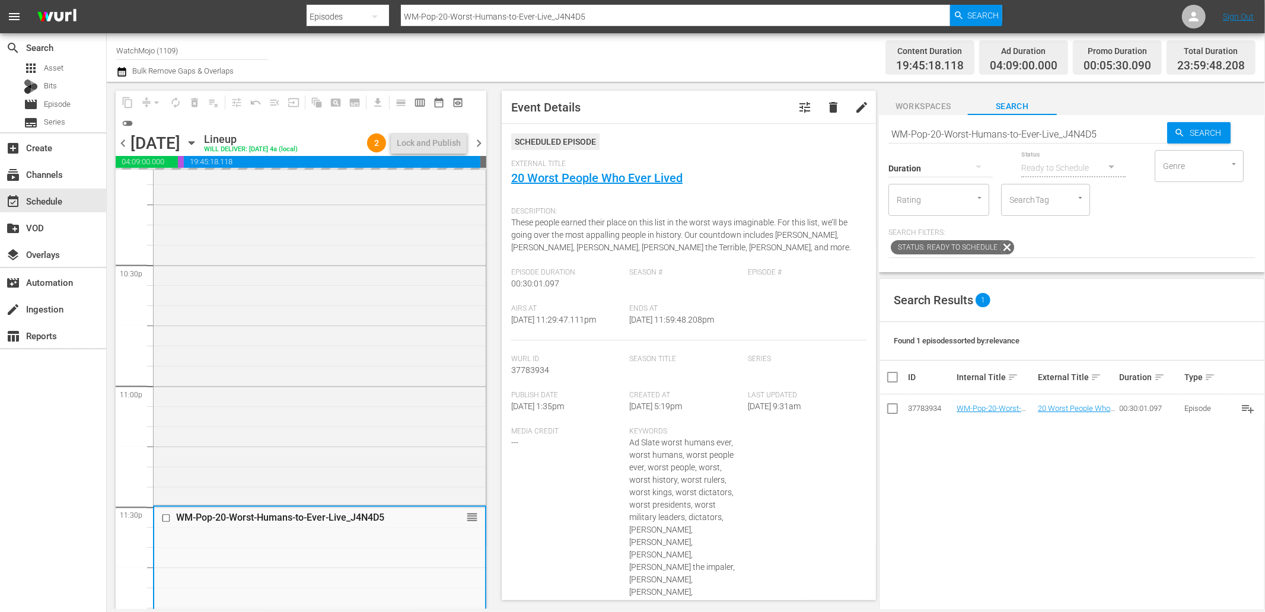
click at [477, 146] on span "chevron_right" at bounding box center [478, 143] width 15 height 15
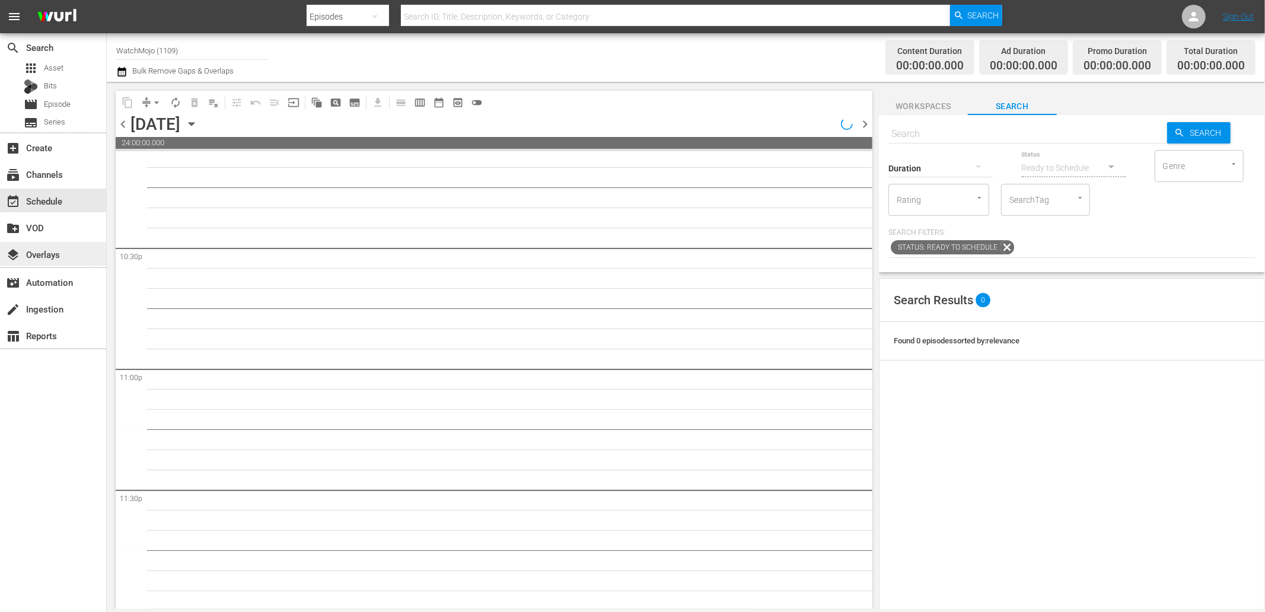
scroll to position [5349, 0]
click at [931, 129] on input "text" at bounding box center [1027, 134] width 279 height 28
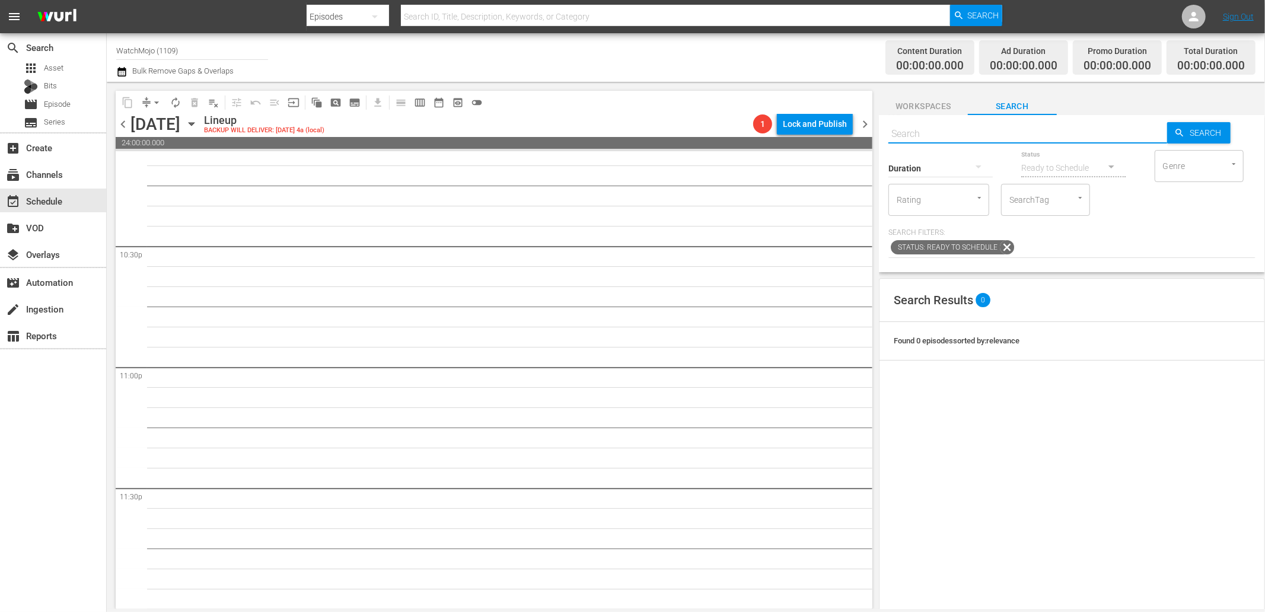
paste input "Lag-403"
type input "Lag-403"
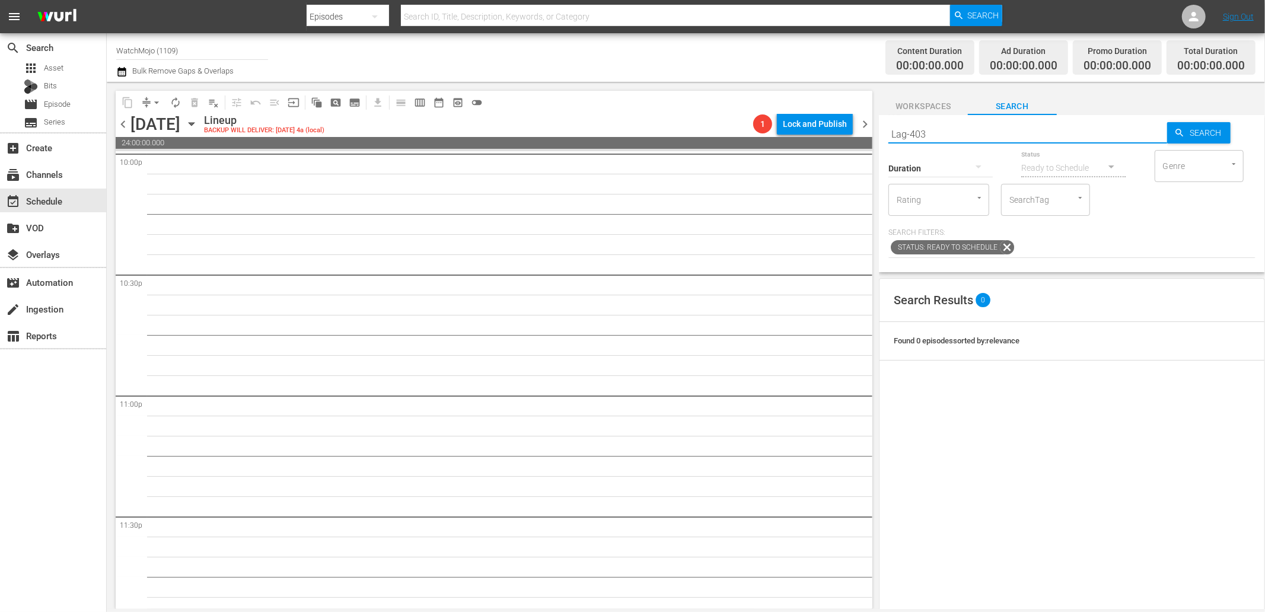
scroll to position [5305, 0]
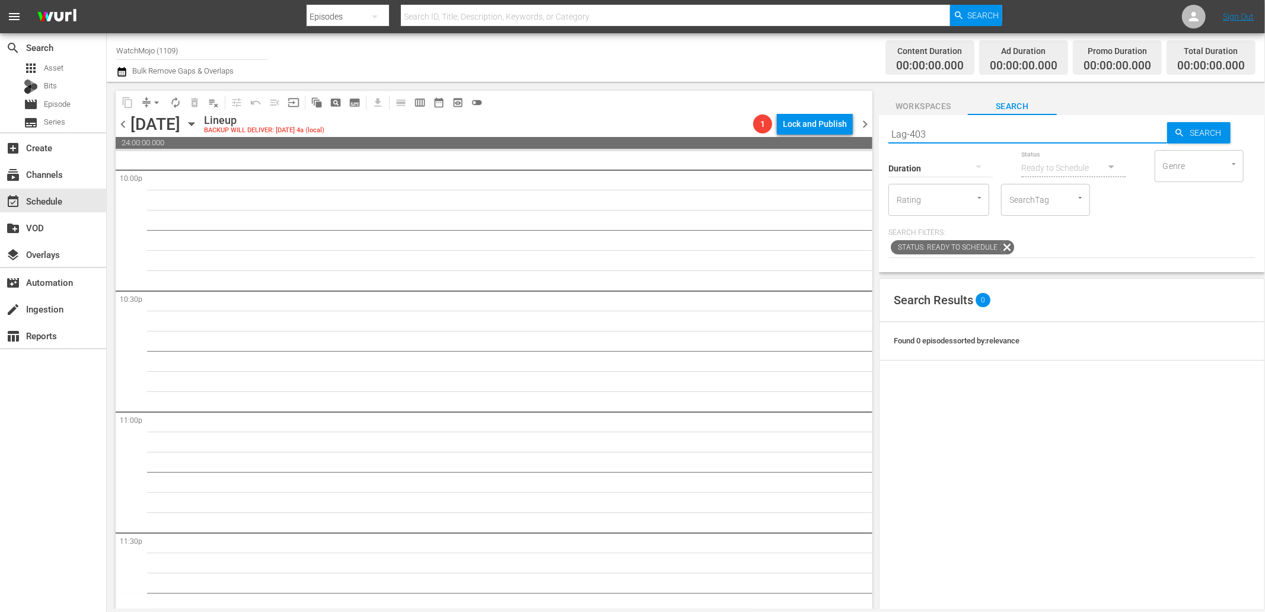
type input "Lag-403"
drag, startPoint x: 862, startPoint y: 561, endPoint x: 829, endPoint y: 251, distance: 311.4
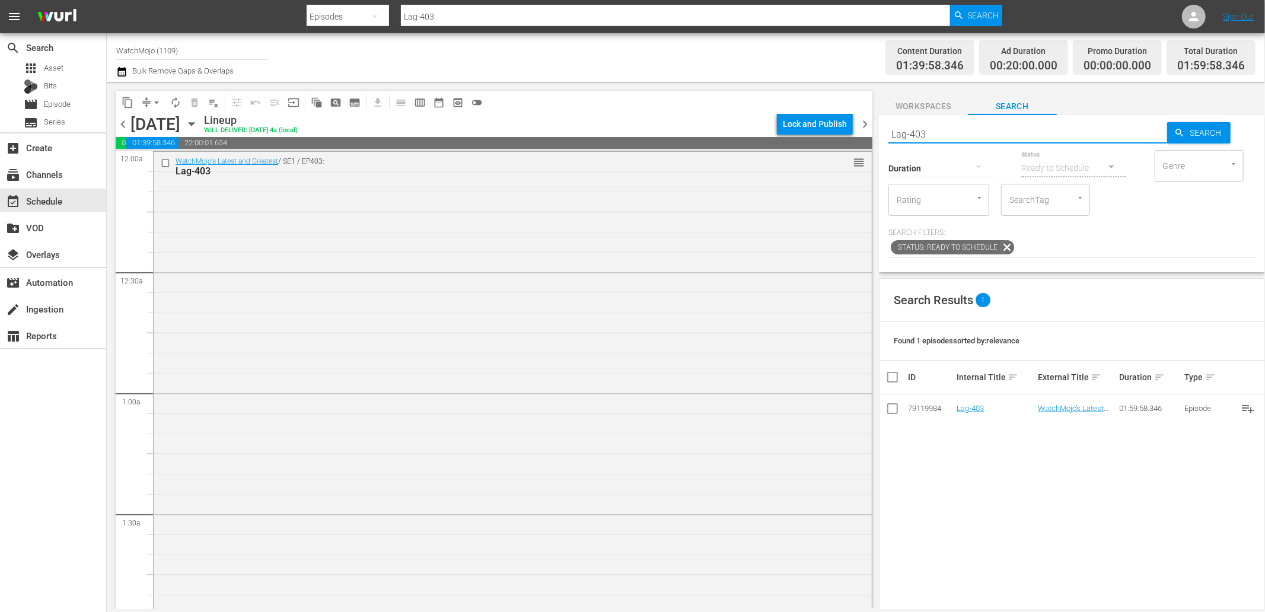
drag, startPoint x: 952, startPoint y: 138, endPoint x: 843, endPoint y: 126, distance: 109.2
click at [843, 126] on div "content_copy compress arrow_drop_down autorenew_outlined delete_forever_outline…" at bounding box center [686, 345] width 1158 height 527
paste input "355 (Horror)"
type input "Lag-355 (Horror)"
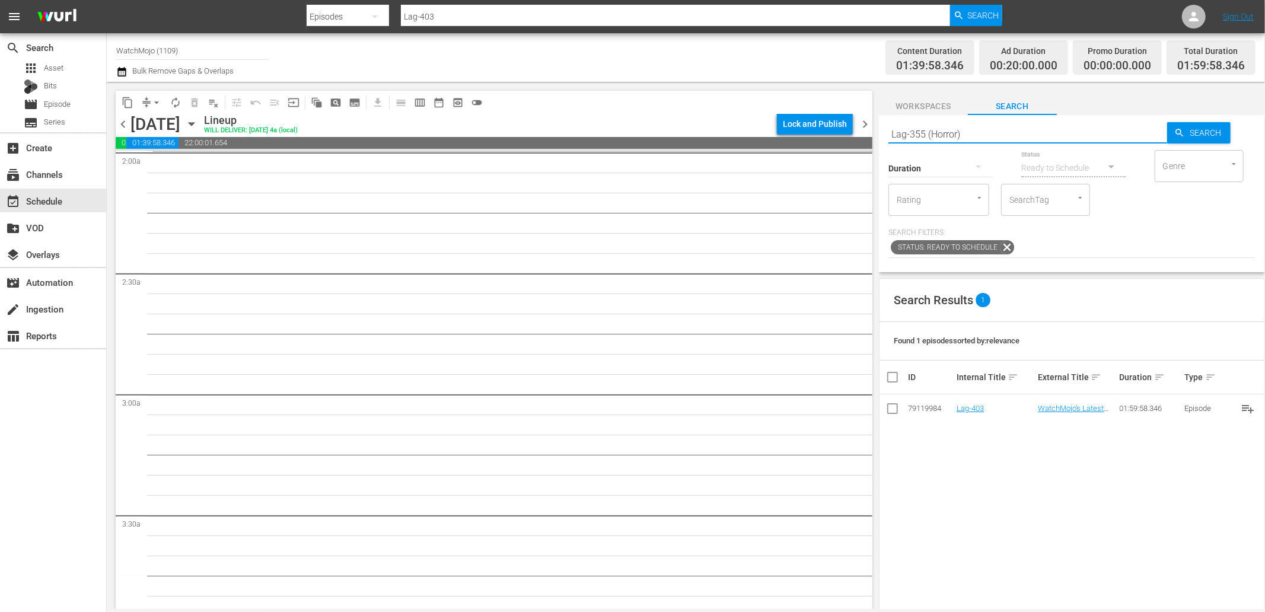
type input "Lag-355 (Horror)"
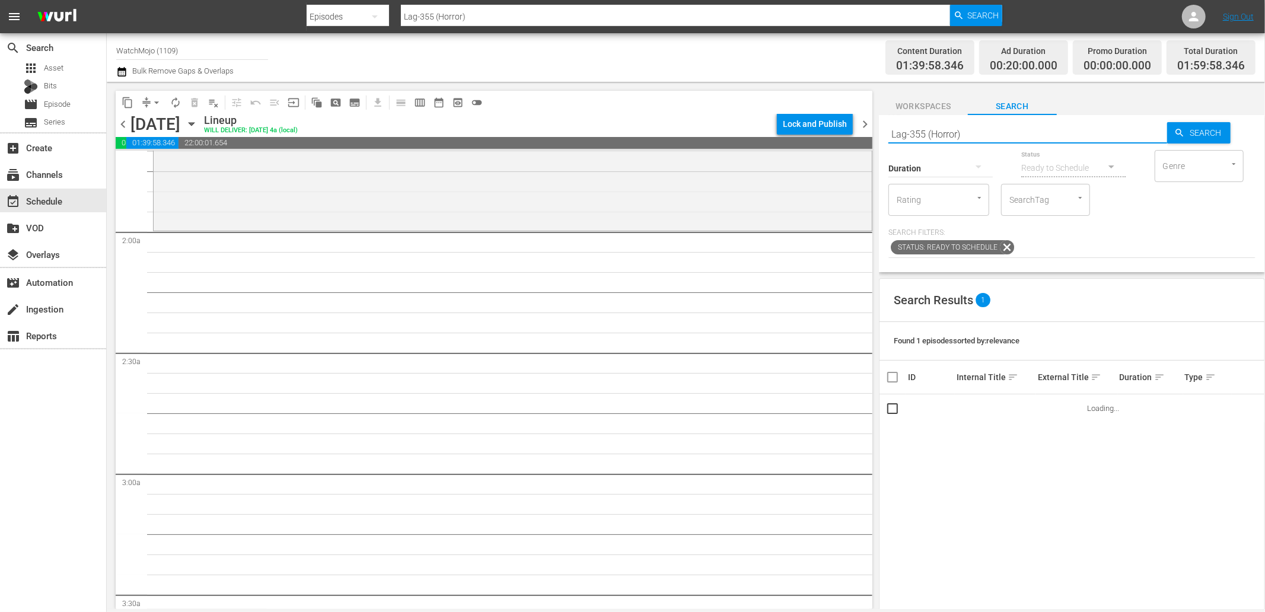
scroll to position [395, 0]
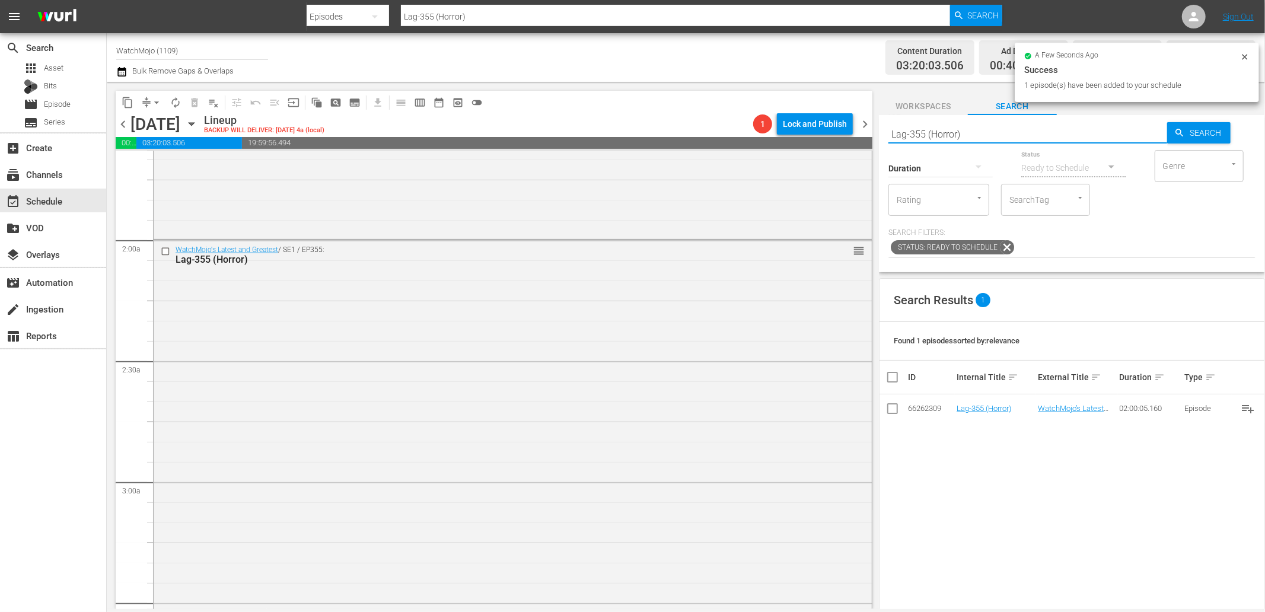
drag, startPoint x: 947, startPoint y: 125, endPoint x: 849, endPoint y: 117, distance: 98.7
click at [849, 117] on div "content_copy compress arrow_drop_down autorenew_outlined delete_forever_outline…" at bounding box center [686, 345] width 1158 height 527
paste input "WM-Deep-Dive-Changed-History-Forever_Dive136_V2D6U2"
type input "WM-Deep-Dive-Changed-History-Forever_Dive136_V2D6U2"
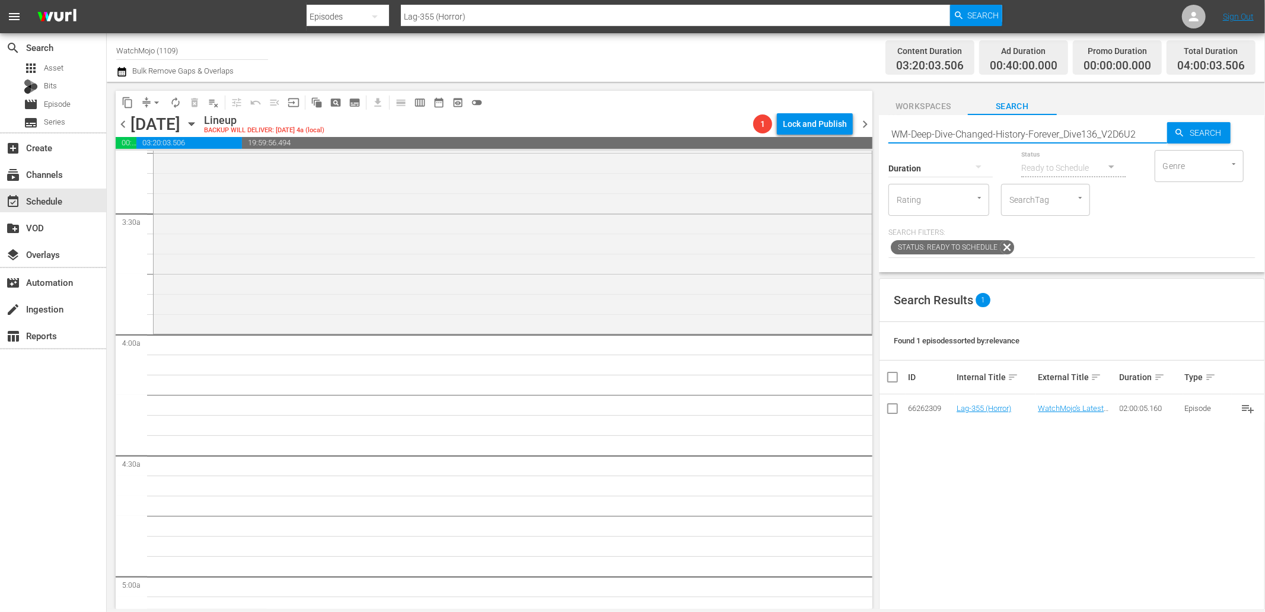
scroll to position [834, 0]
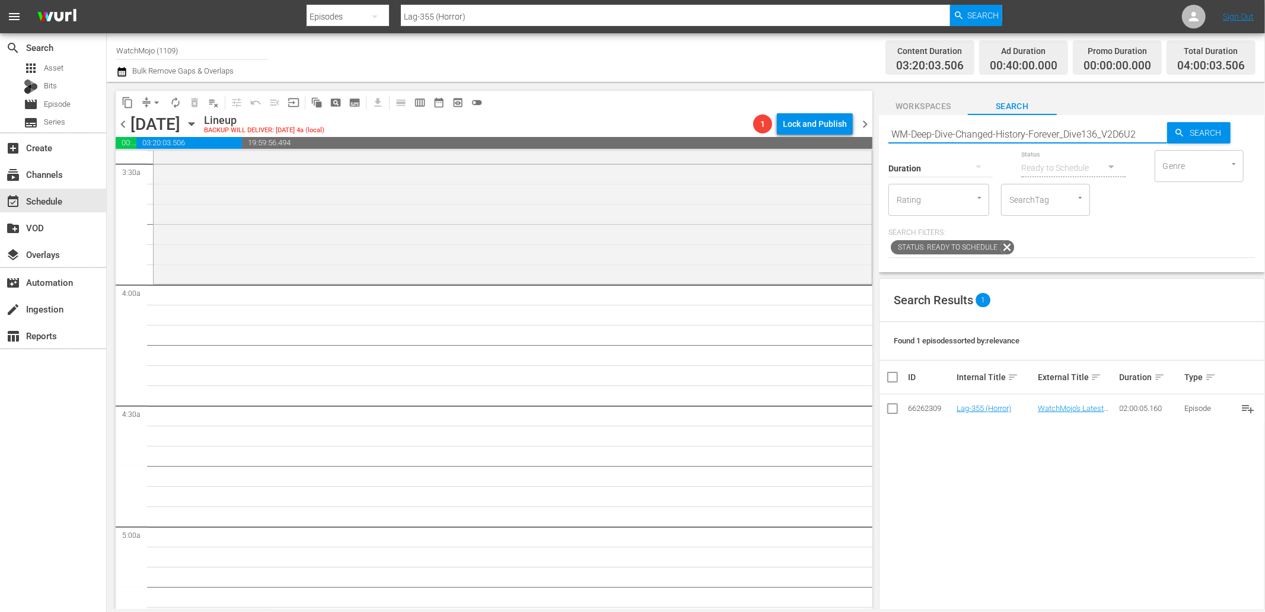
type input "WM-Deep-Dive-Changed-History-Forever_Dive136_V2D6U2"
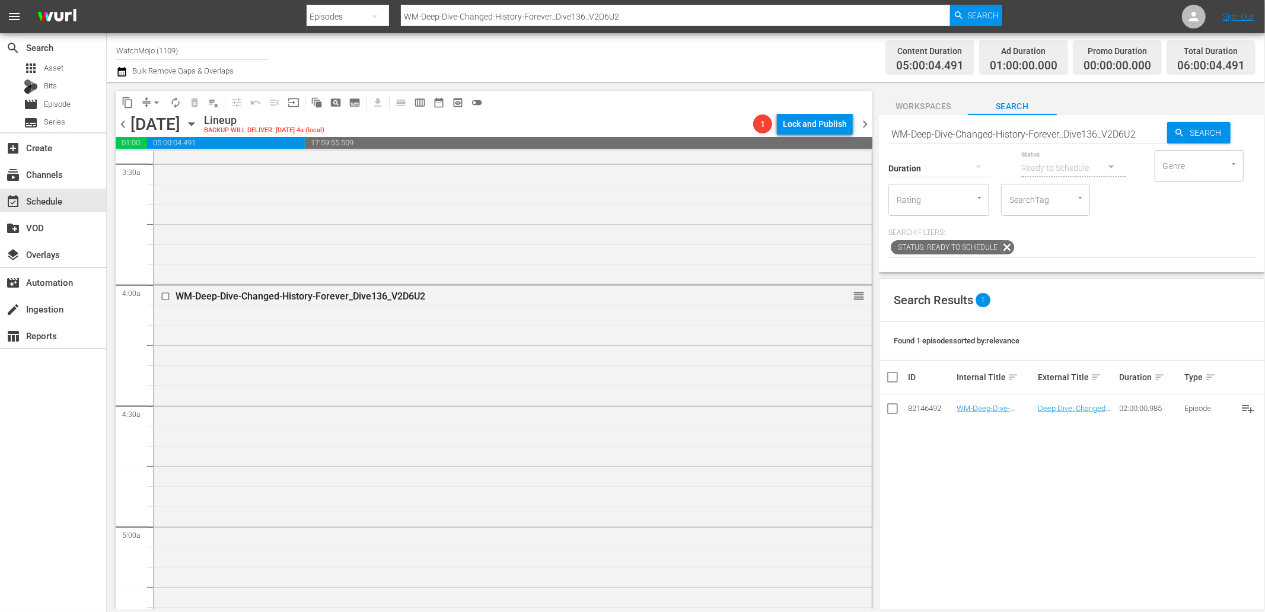
click at [973, 131] on input "WM-Deep-Dive-Changed-History-Forever_Dive136_V2D6U2" at bounding box center [1027, 134] width 279 height 28
paste input "Lag-407"
type input "Lag-407"
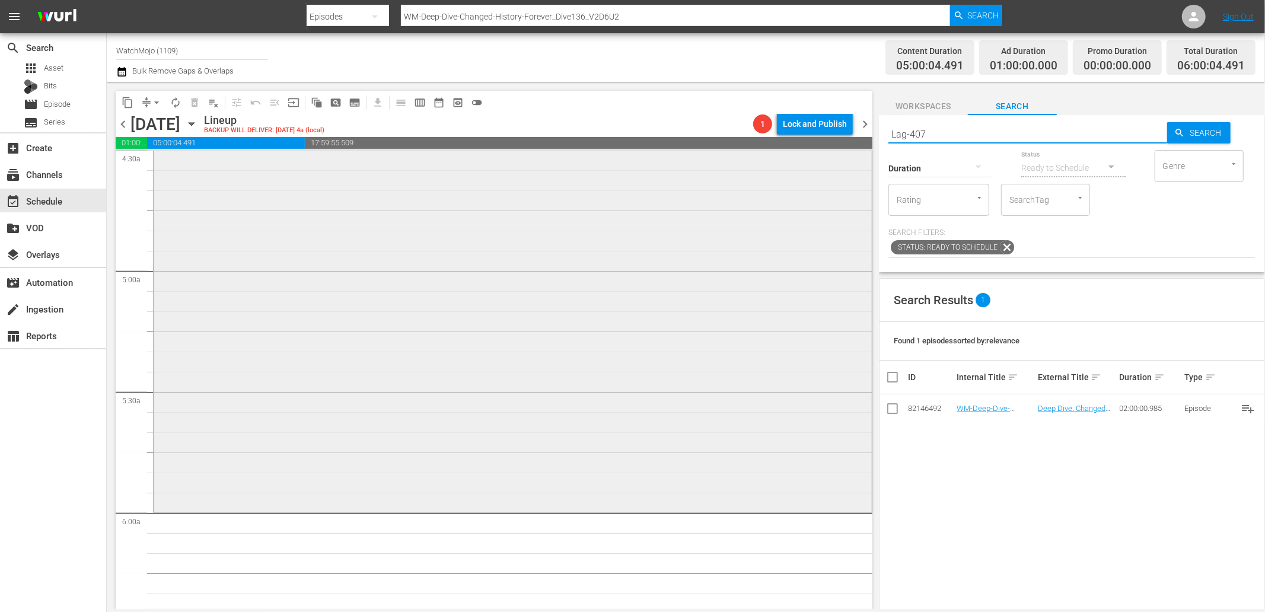
type input "Lag-407"
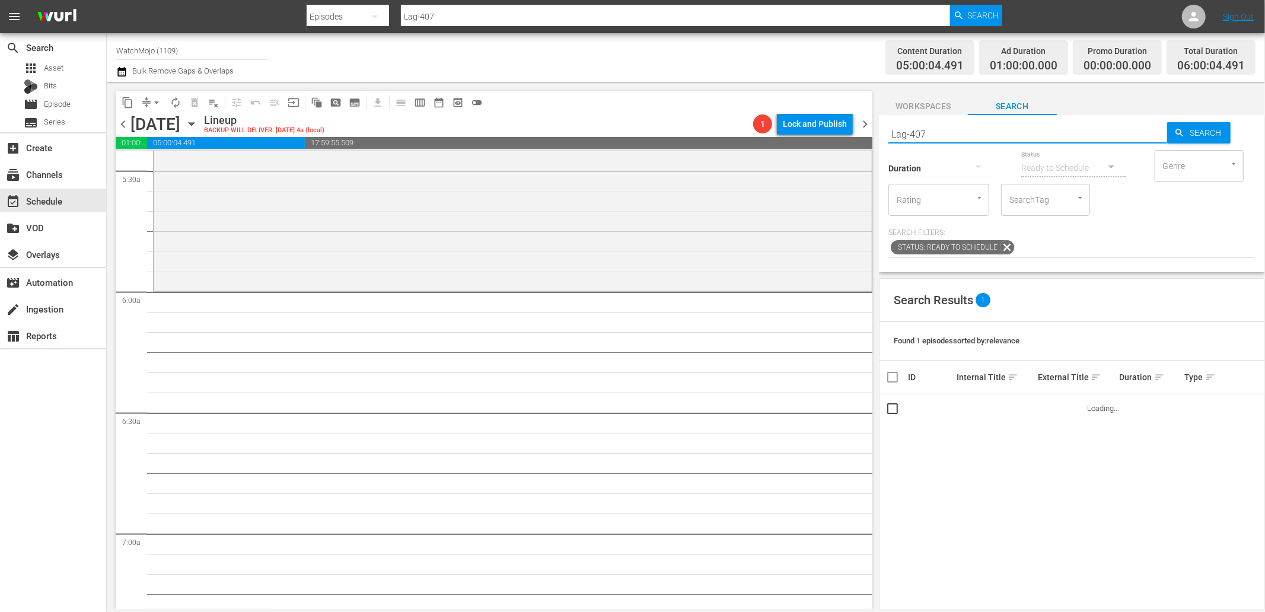
scroll to position [1318, 0]
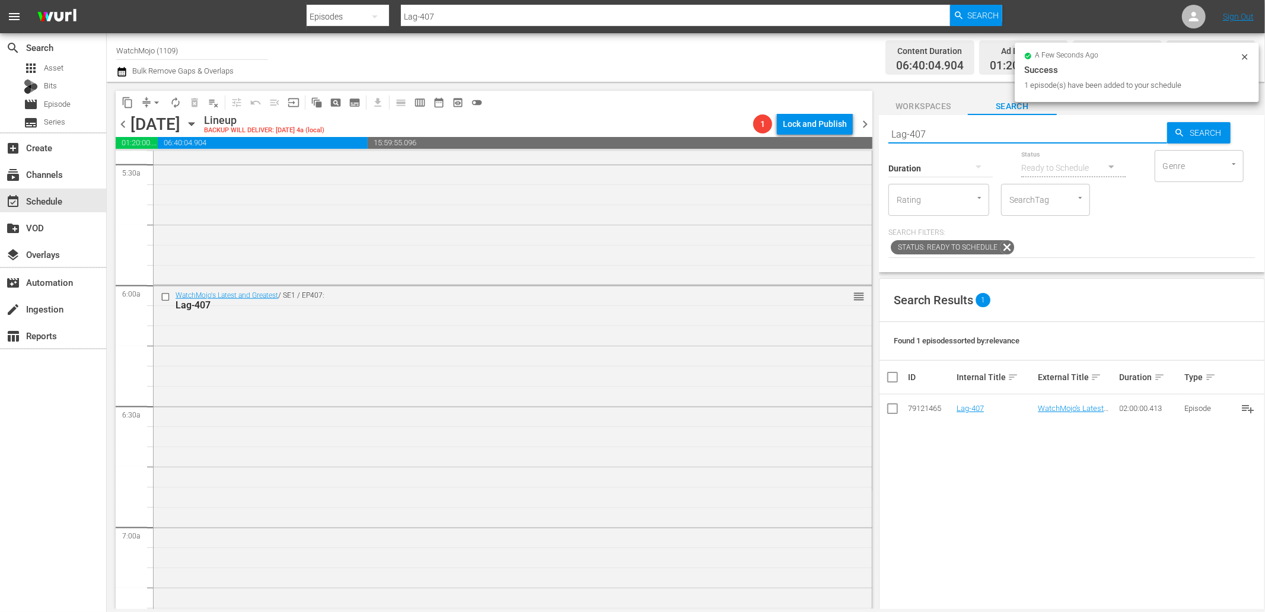
drag, startPoint x: 934, startPoint y: 131, endPoint x: 853, endPoint y: 132, distance: 81.3
click at [853, 132] on div "content_copy compress arrow_drop_down autorenew_outlined delete_forever_outline…" at bounding box center [686, 345] width 1158 height 527
paste input "WM-TV-25-TV-Shows-That-Are-Still-Good-25-Years-Later_M8M1H6"
type input "WM-TV-25-TV-Shows-That-Are-Still-Good-25-Years-Later_M8M1H6"
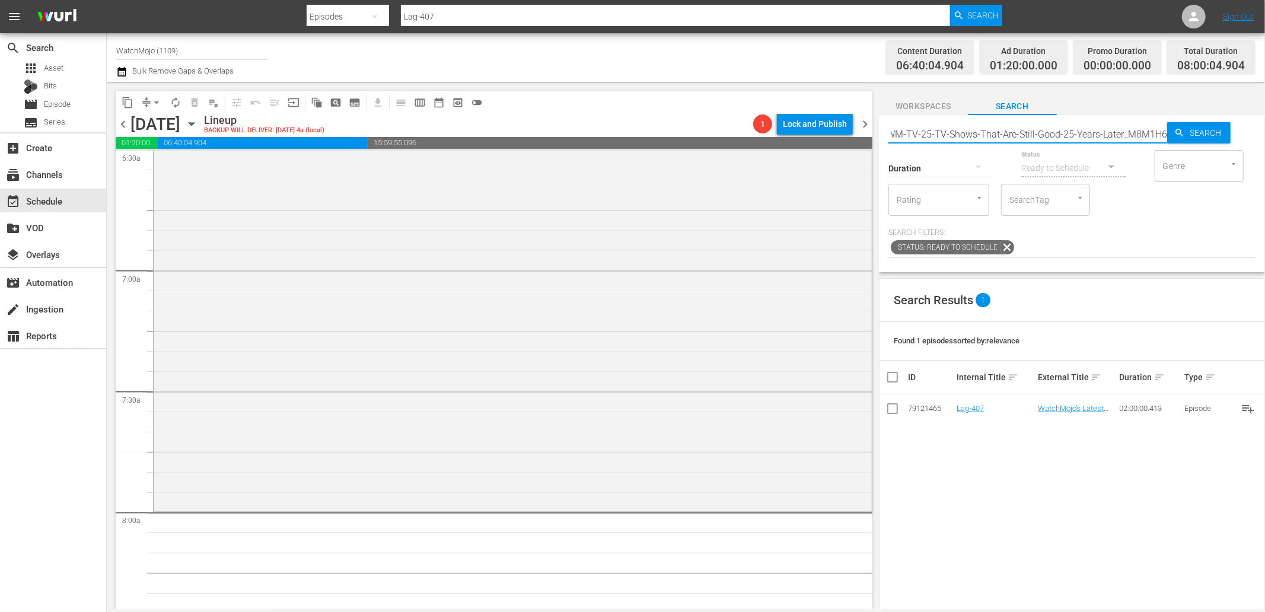
scroll to position [1669, 0]
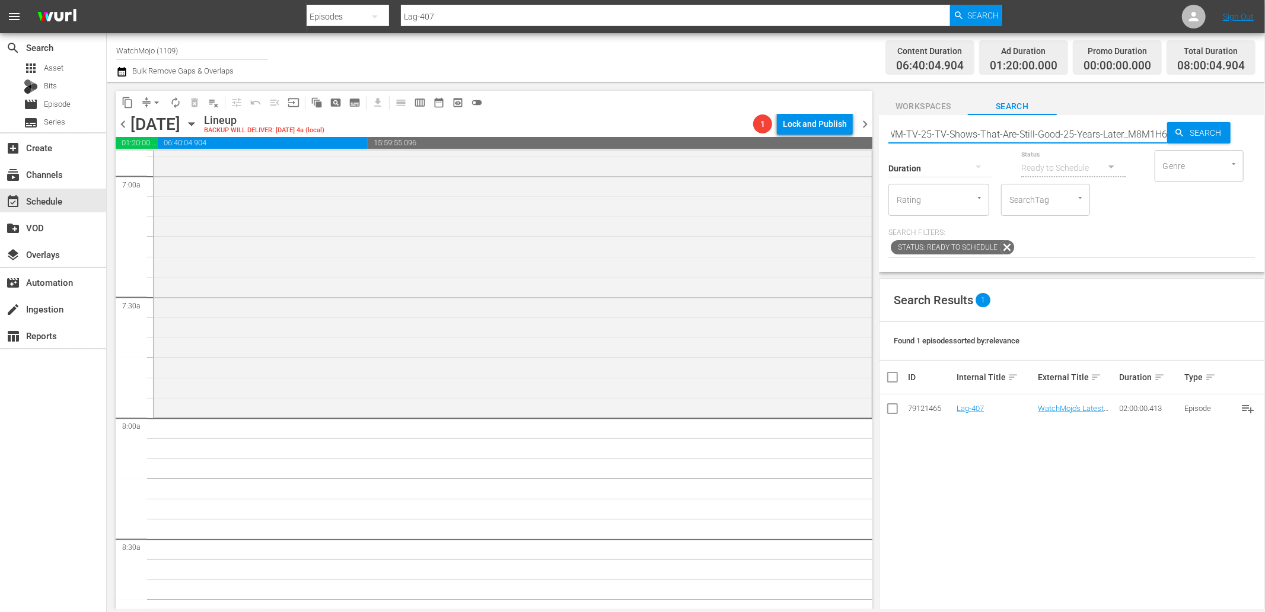
type input "WM-TV-25-TV-Shows-That-Are-Still-Good-25-Years-Later_M8M1H6"
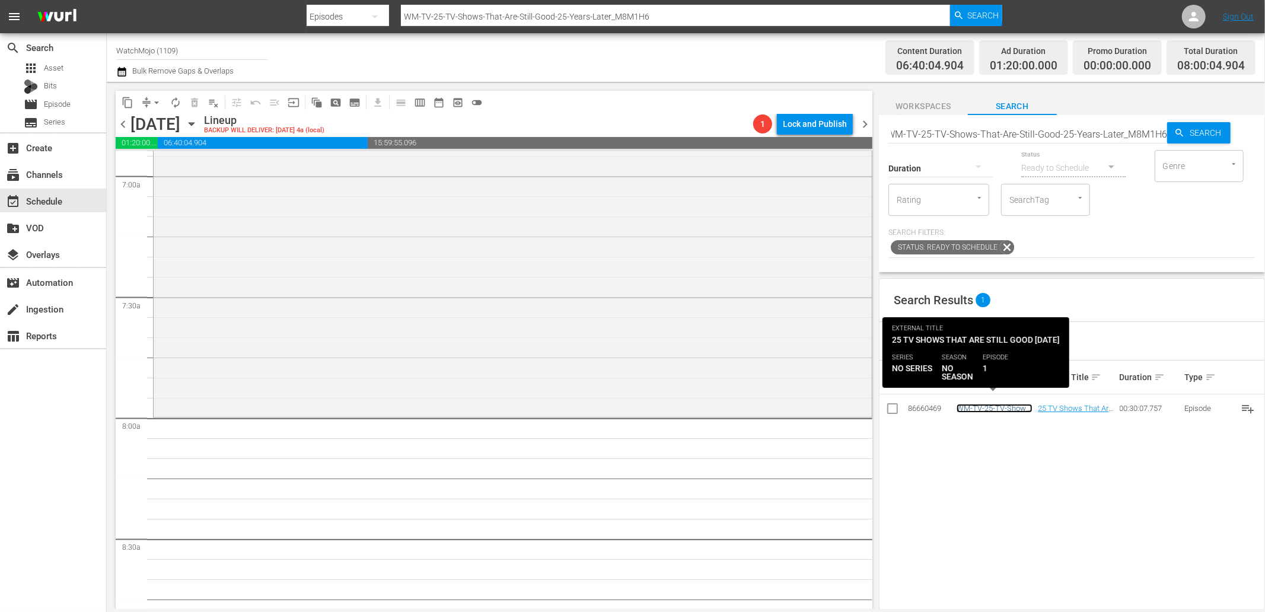
scroll to position [0, 0]
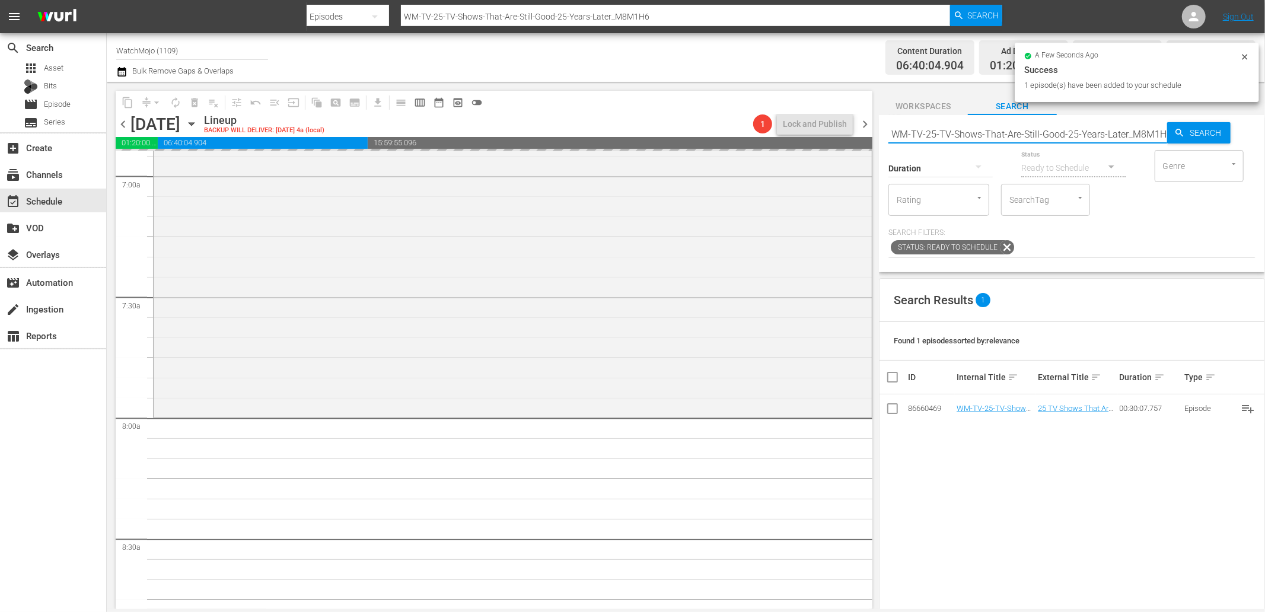
click at [968, 131] on input "WM-TV-25-TV-Shows-That-Are-Still-Good-25-Years-Later_M8M1H6" at bounding box center [1027, 134] width 279 height 28
paste input "Film-Top-20-Special-Forces-Units-From-Movies-SPONSORED_O3X6I1"
type input "WM-Film-Top-20-Special-Forces-Units-From-Movies-SPONSORED_O3X6I1"
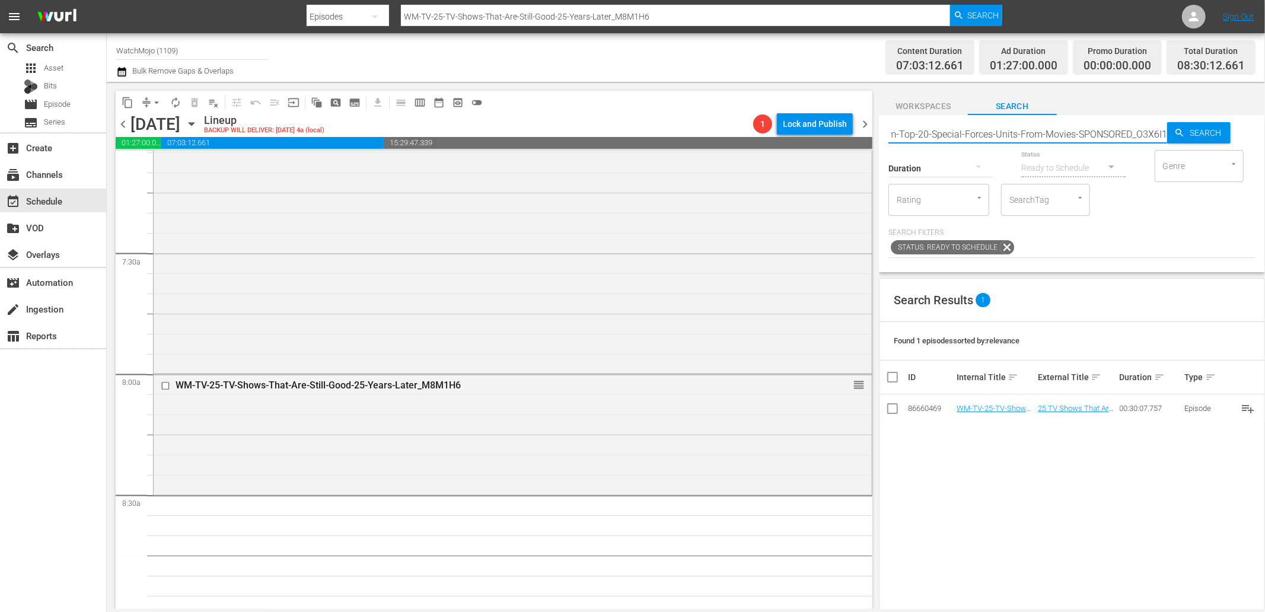
type input "WM-Film-Top-20-Special-Forces-Units-From-Movies-SPONSORED_O3X6I1"
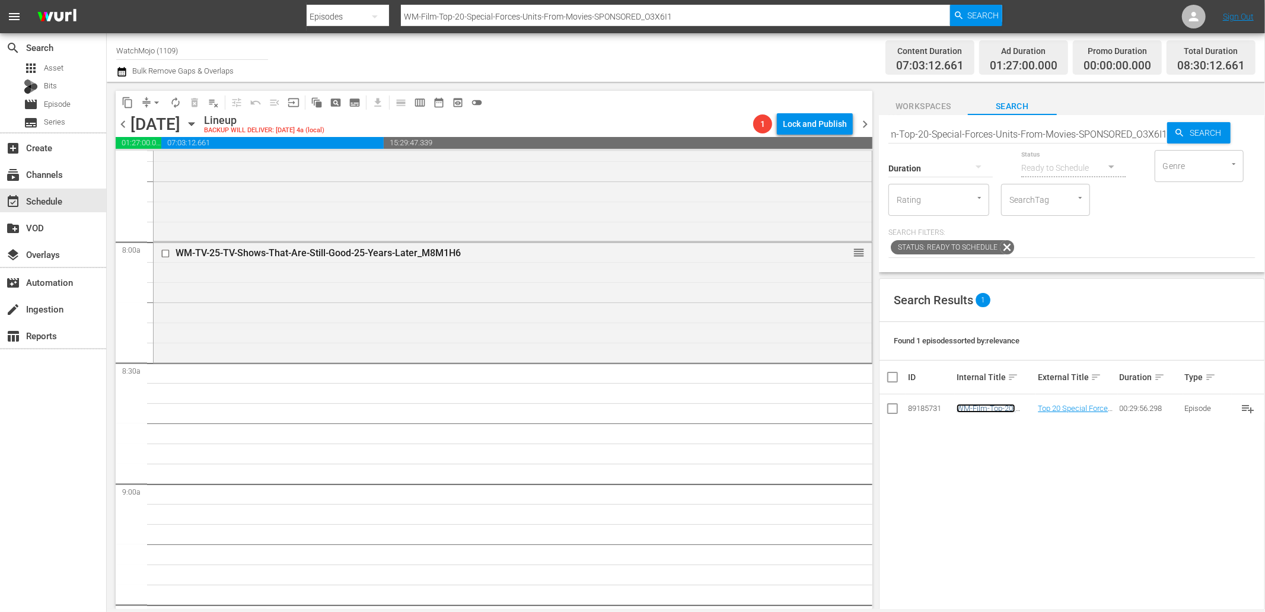
scroll to position [0, 0]
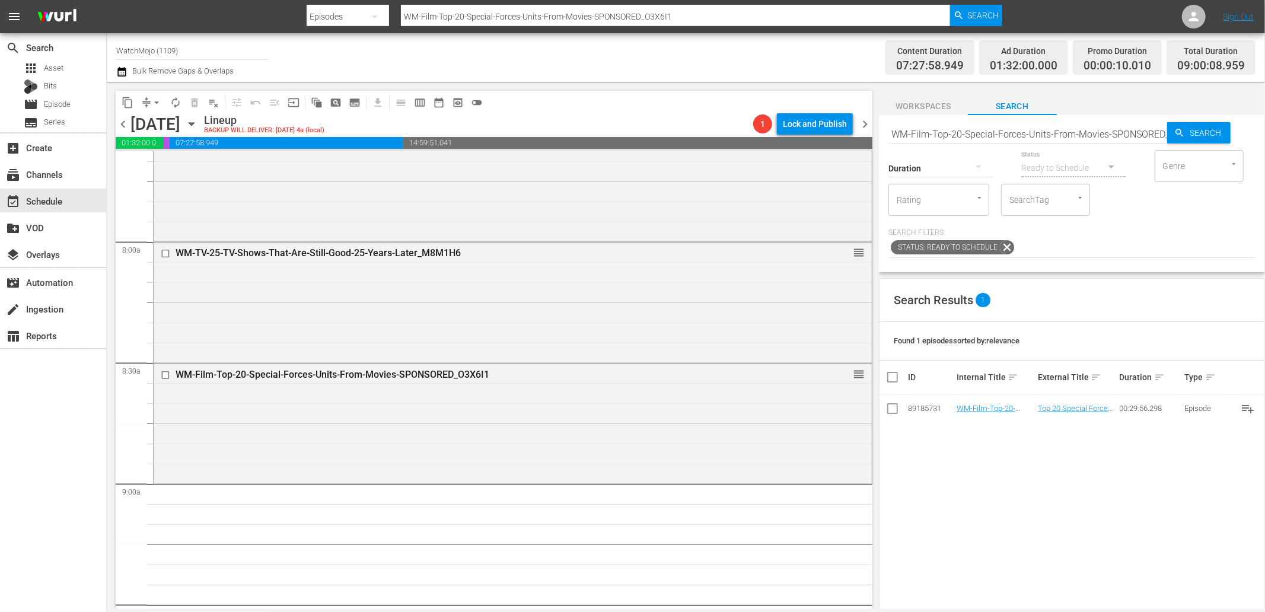
click at [1023, 138] on input "WM-Film-Top-20-Special-Forces-Units-From-Movies-SPONSORED_O3X6I1" at bounding box center [1027, 134] width 279 height 28
paste input "TV-Top-20-Most-Confrontational-Moments-in-Television_K9B3K7"
type input "WM-TV-Top-20-Most-Confrontational-Moments-in-Television_K9B3K7"
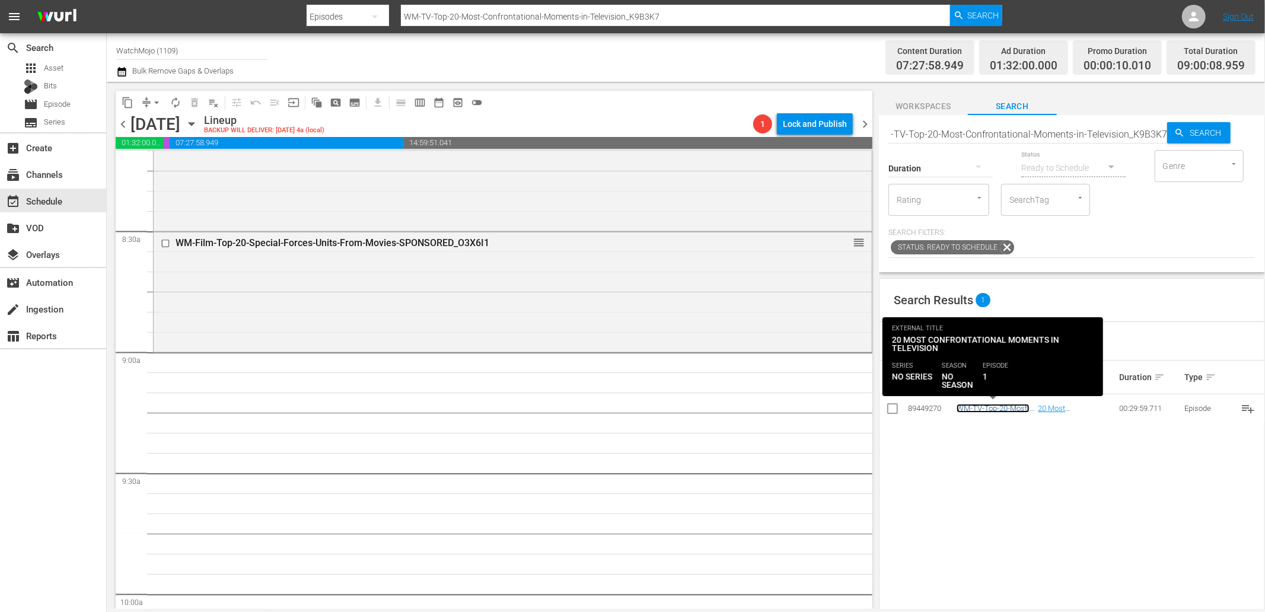
scroll to position [0, 0]
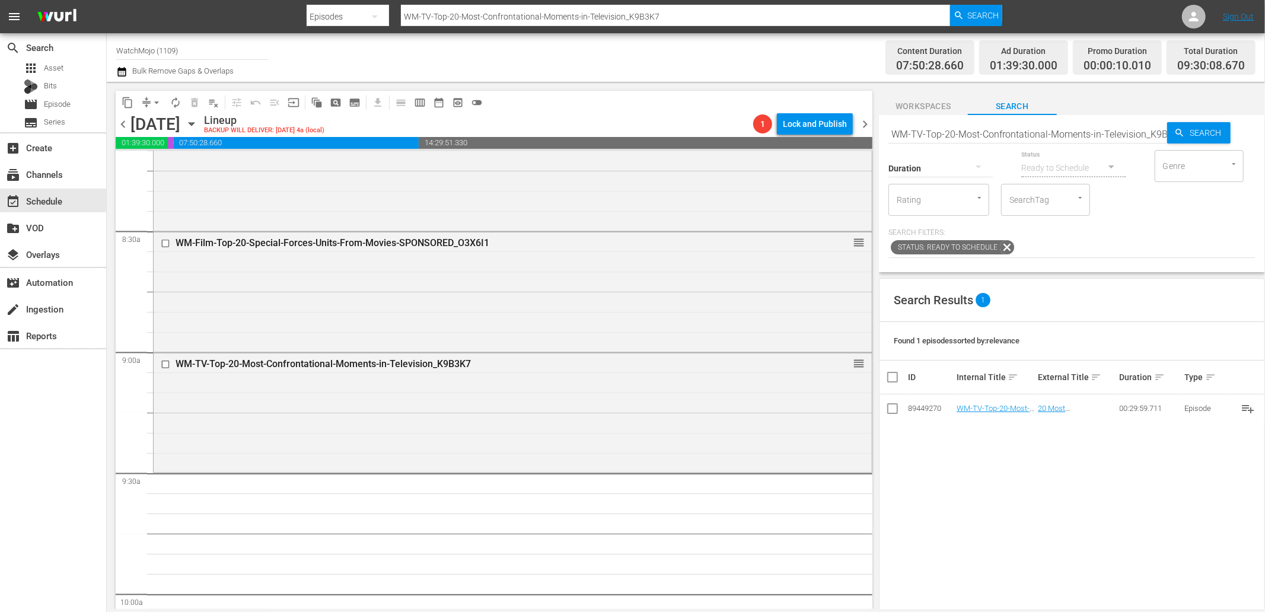
click at [980, 134] on input "WM-TV-Top-20-Most-Confrontational-Moments-in-Television_K9B3K7" at bounding box center [1027, 134] width 279 height 28
paste input "Times-Shows-Made-Fun-of-The-Simpsons_W0X2M5"
type input "WM-TV-Top-20-Times-Shows-Made-Fun-of-The-Simpsons_W0X2M5"
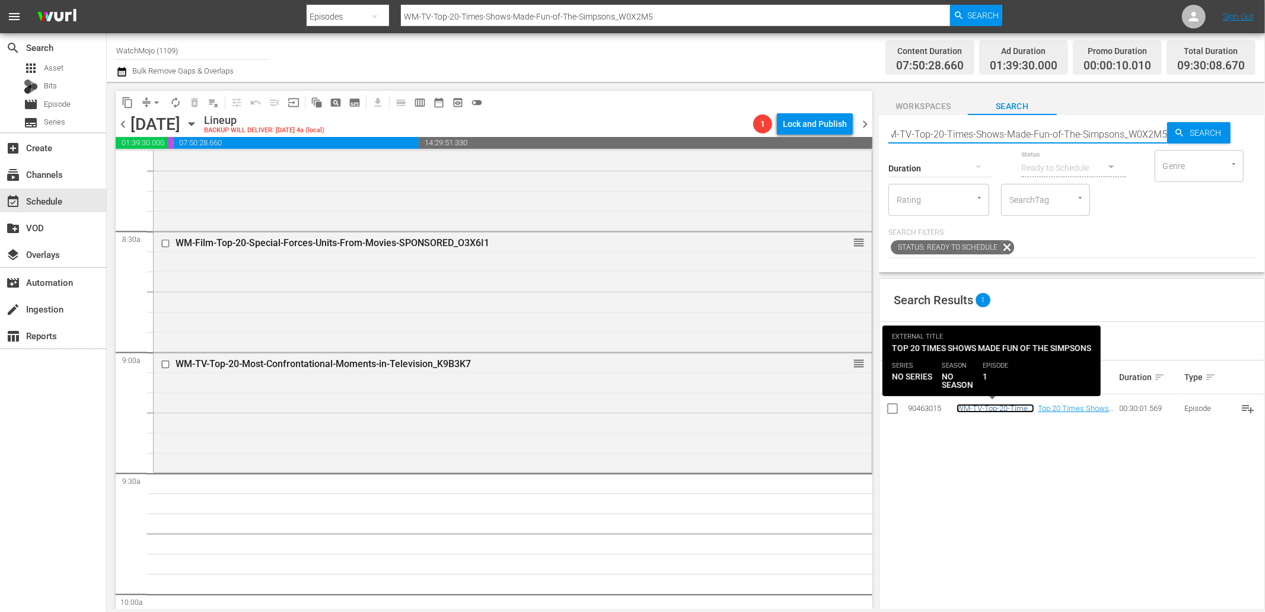
scroll to position [0, 0]
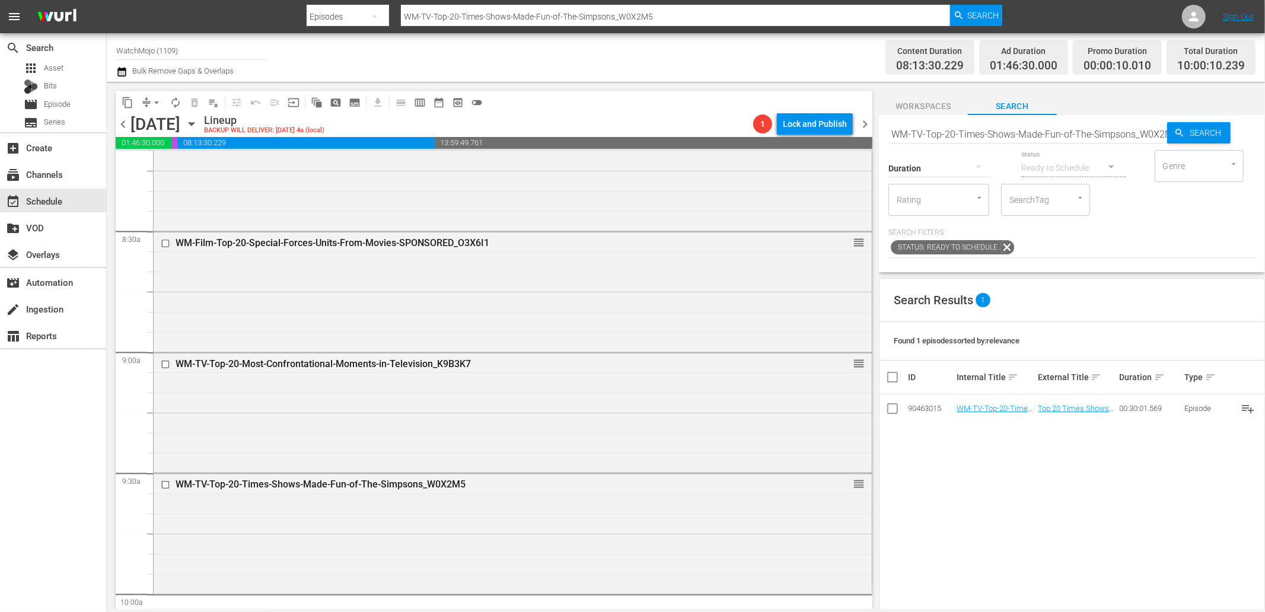
click at [995, 131] on input "WM-TV-Top-20-Times-Shows-Made-Fun-of-The-Simpsons_W0X2M5" at bounding box center [1027, 134] width 279 height 28
paste input "Lag-436"
type input "Lag-436"
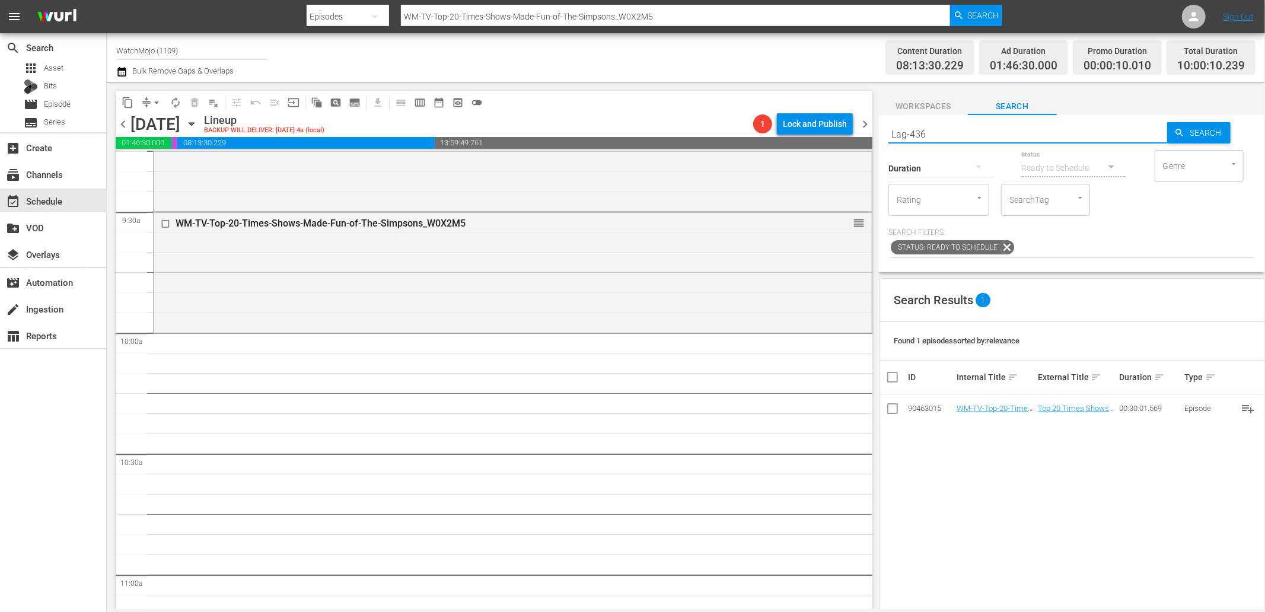
type input "Lag-436"
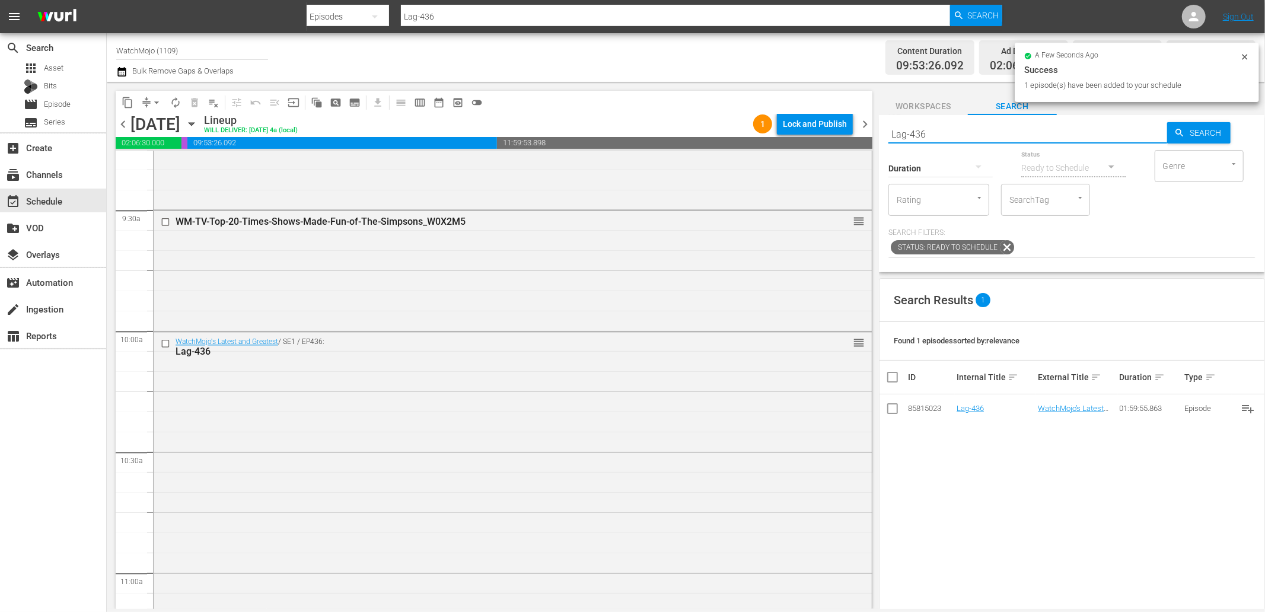
drag, startPoint x: 876, startPoint y: 129, endPoint x: 835, endPoint y: 121, distance: 41.8
click at [835, 121] on div "content_copy compress arrow_drop_down autorenew_outlined delete_forever_outline…" at bounding box center [686, 345] width 1158 height 527
paste input "WM-Film-Top-100-Funniest-Actors_M4Q9J7"
type input "WM-Film-Top-100-Funniest-Actors_M4Q9J7"
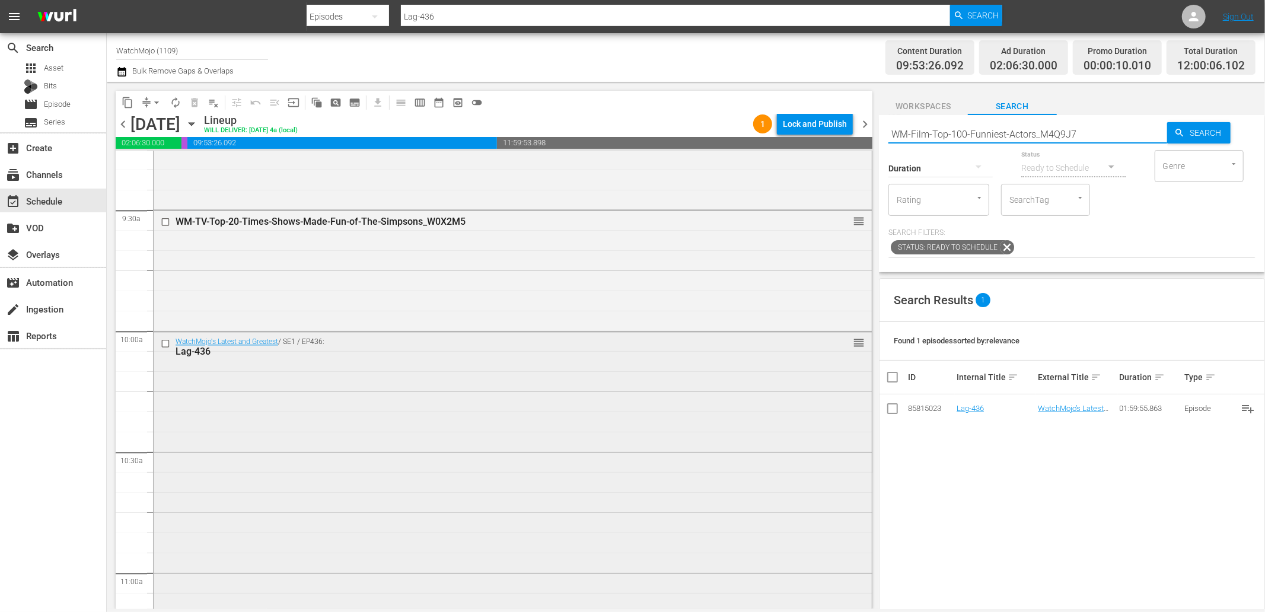
type input "WM-Film-Top-100-Funniest-Actors_M4Q9J7"
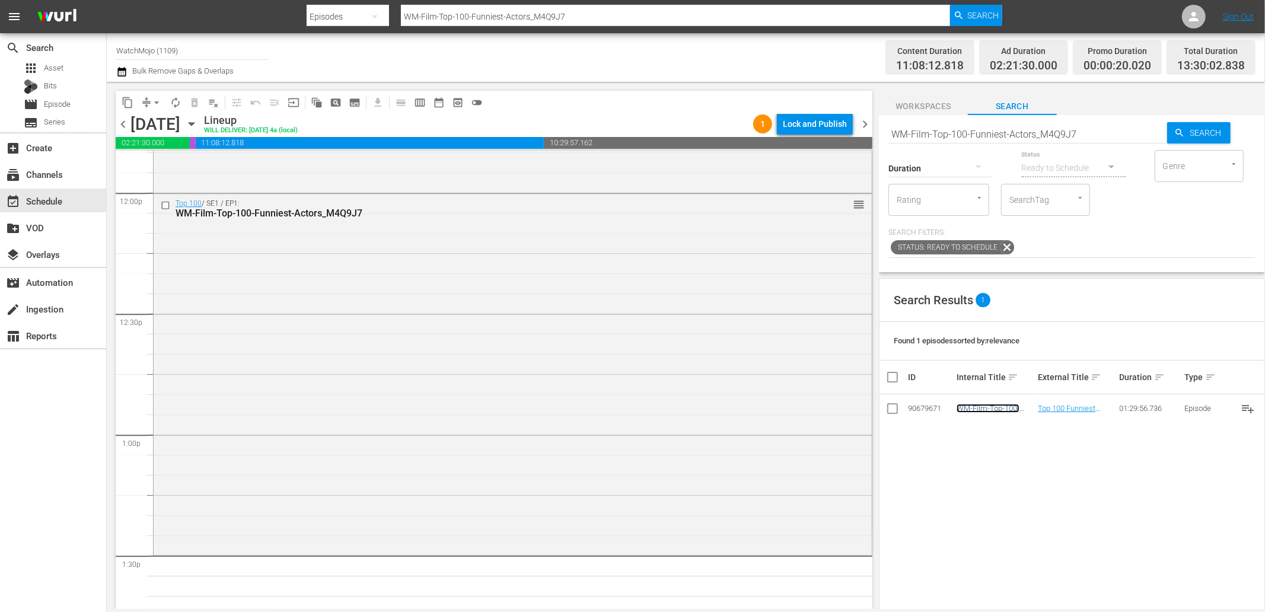
scroll to position [2943, 0]
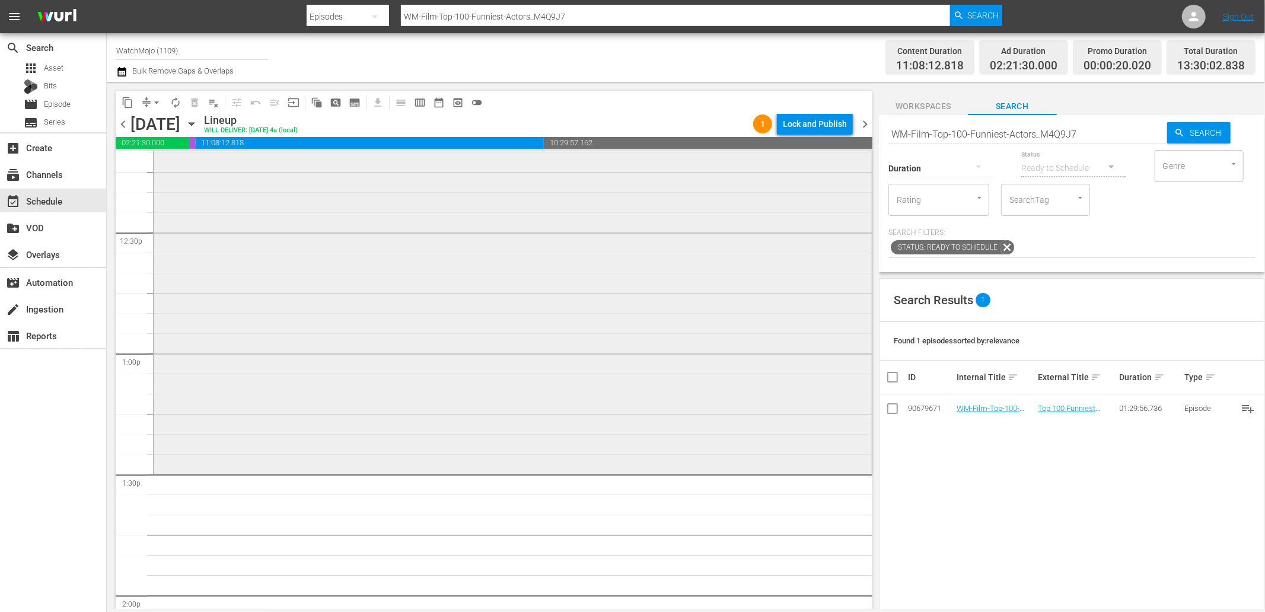
click at [219, 358] on div "Top 100 / SE1 / EP1: WM-Film-Top-100-Funniest-Actors_M4Q9J7 reorder" at bounding box center [513, 292] width 718 height 359
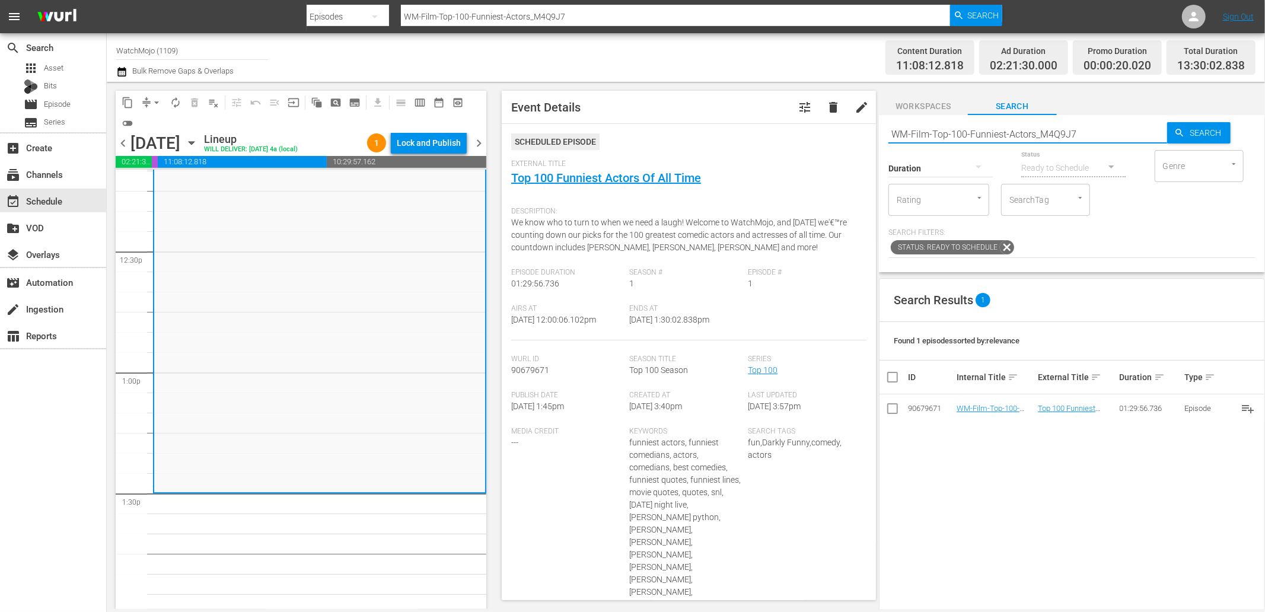
drag, startPoint x: 1088, startPoint y: 132, endPoint x: 823, endPoint y: 122, distance: 265.3
click at [817, 119] on div "content_copy compress arrow_drop_down autorenew_outlined delete_forever_outline…" at bounding box center [686, 345] width 1158 height 527
paste input "Deep-Dive-Hardest-Things-In-God-Of-War-Games_Dive105_S8Z7K"
type input "WM-Deep-Dive-Hardest-Things-In-God-Of-War-Games_Dive105_S8Z7K7"
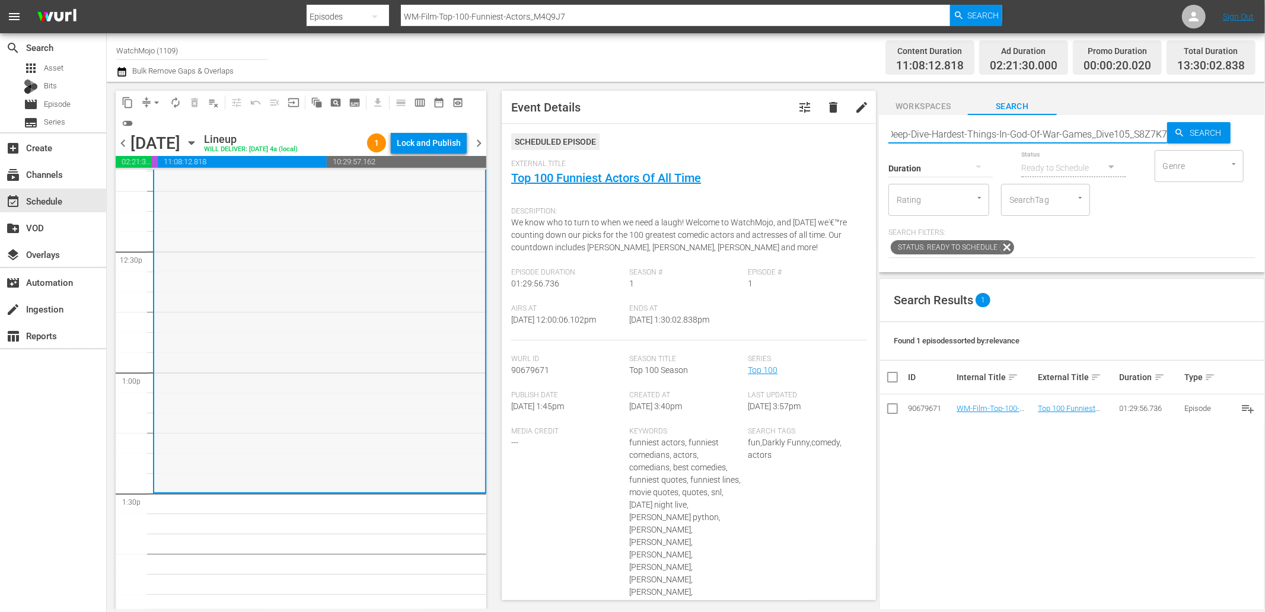
type input "WM-Deep-Dive-Hardest-Things-In-God-Of-War-Games_Dive105_S8Z7K7"
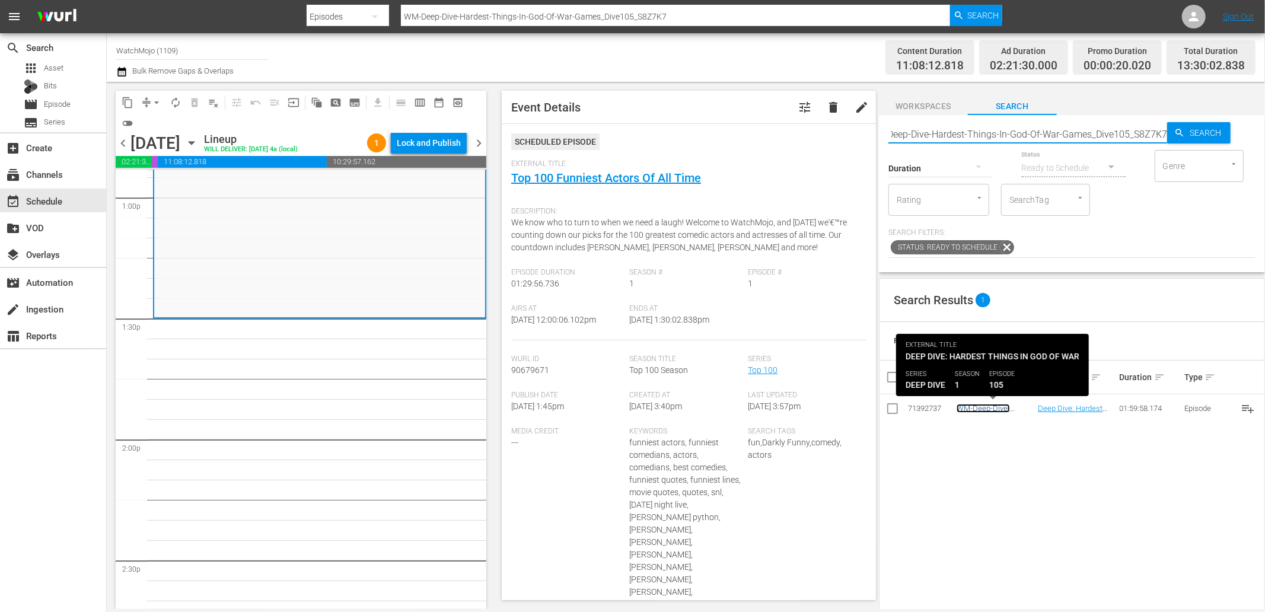
scroll to position [0, 0]
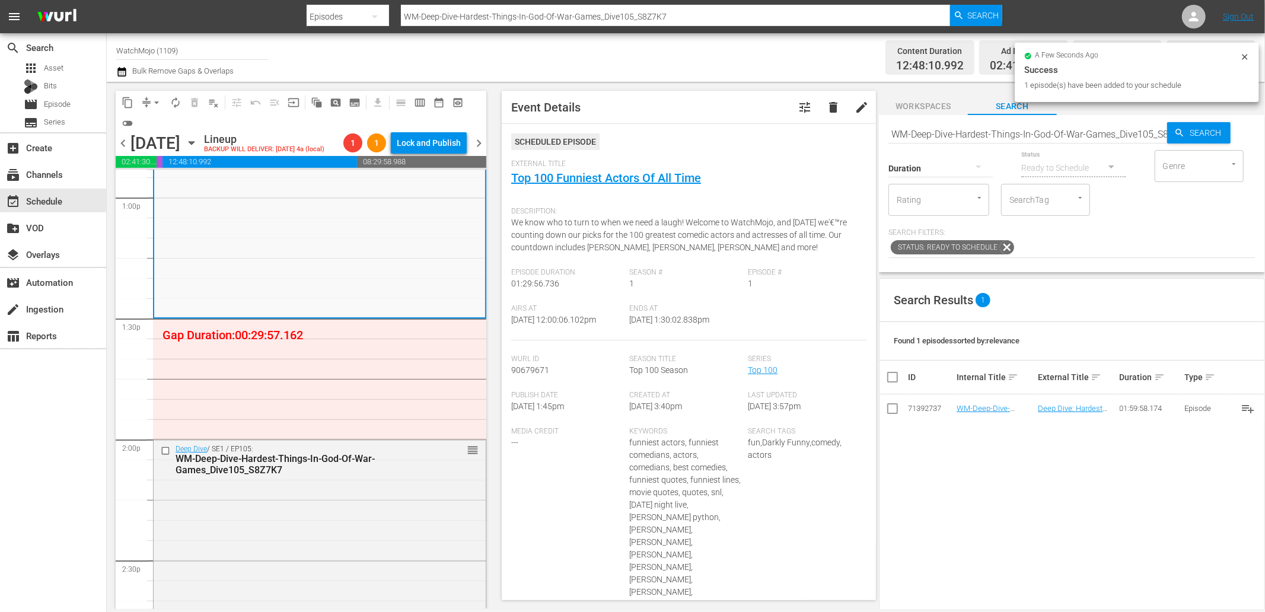
click at [957, 132] on input "WM-Deep-Dive-Hardest-Things-In-God-Of-War-Games_Dive105_S8Z7K7" at bounding box center [1027, 134] width 279 height 28
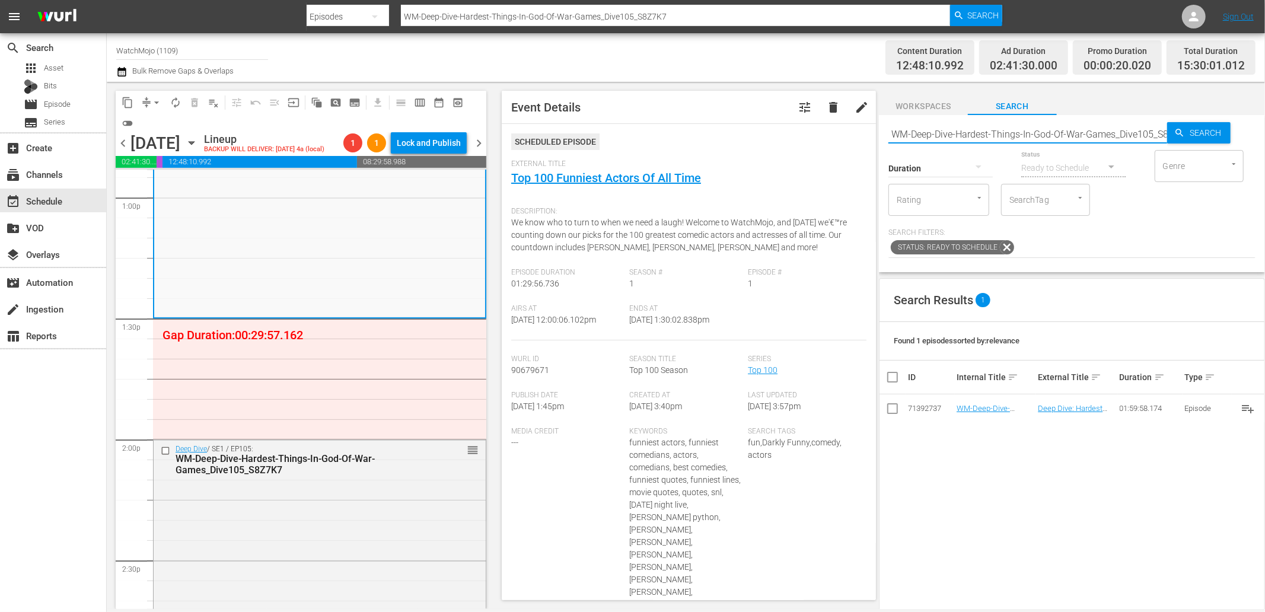
paste input "TV-Top-20-Most-Surprising-Simpsons-Predictions-That-Came-True_O4C0V9"
type input "WM-TV-Top-20-Most-Surprising-Simpsons-Predictions-That-Came-True_O4C0V9"
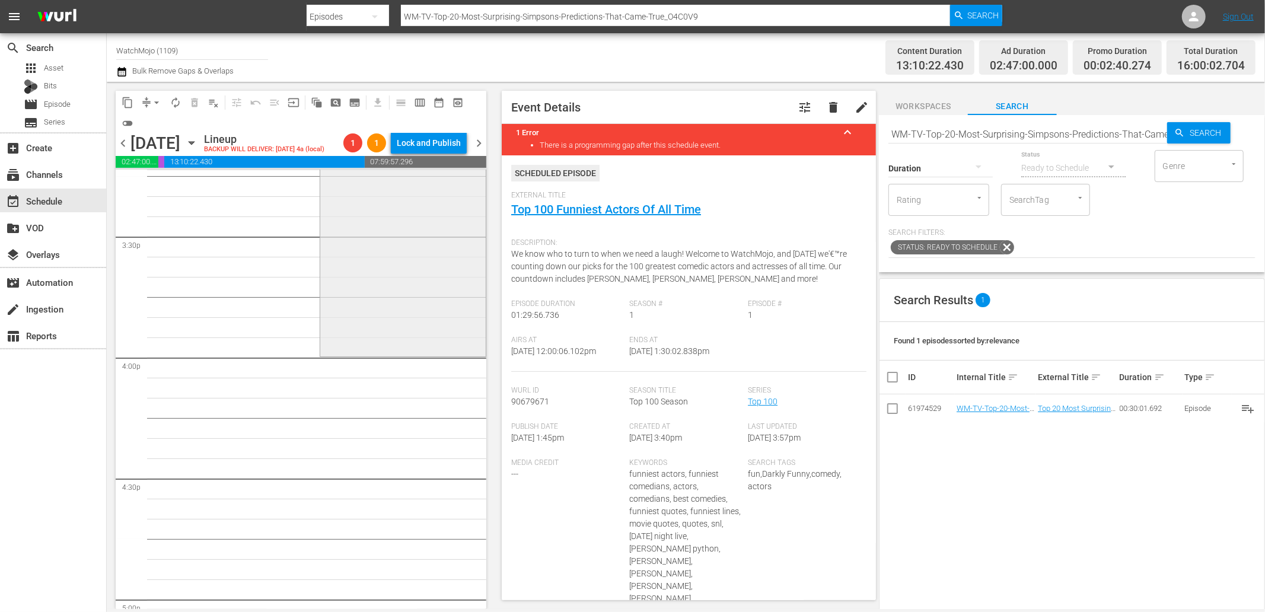
scroll to position [3690, 0]
click at [976, 131] on input "WM-TV-Top-20-Most-Surprising-Simpsons-Predictions-That-Came-True_O4C0V9" at bounding box center [1027, 134] width 279 height 28
paste input "Lag-397"
type input "Lag-397"
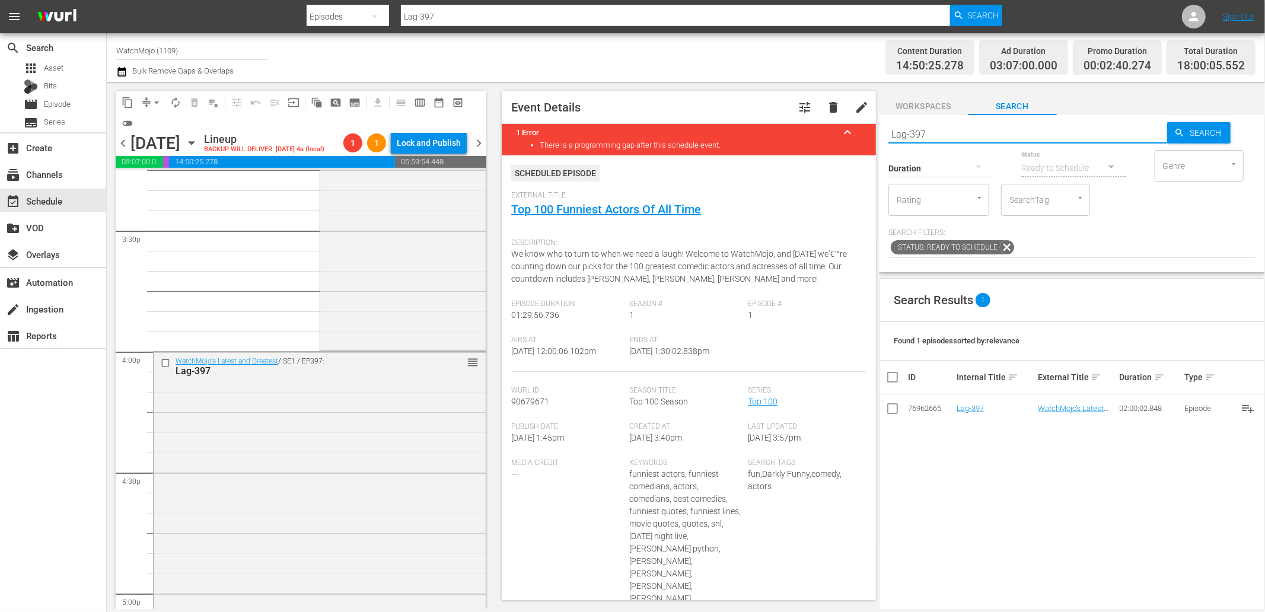
drag, startPoint x: 942, startPoint y: 135, endPoint x: 839, endPoint y: 133, distance: 103.2
click at [839, 133] on div "content_copy compress arrow_drop_down autorenew_outlined delete_forever_outline…" at bounding box center [686, 345] width 1158 height 527
paste input "WM-Deep-Dive-Prison_Dive142_Y1U9V1"
type input "WM-Deep-Dive-Prison_Dive142_Y1U9V1"
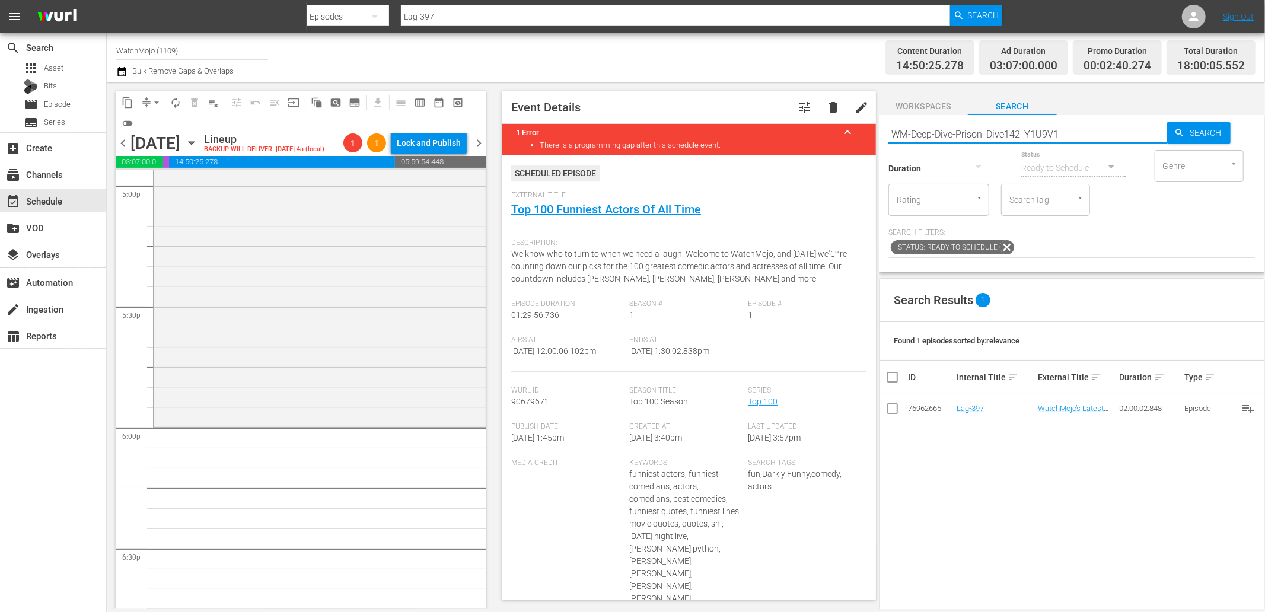
type input "WM-Deep-Dive-Prison_Dive142_Y1U9V1"
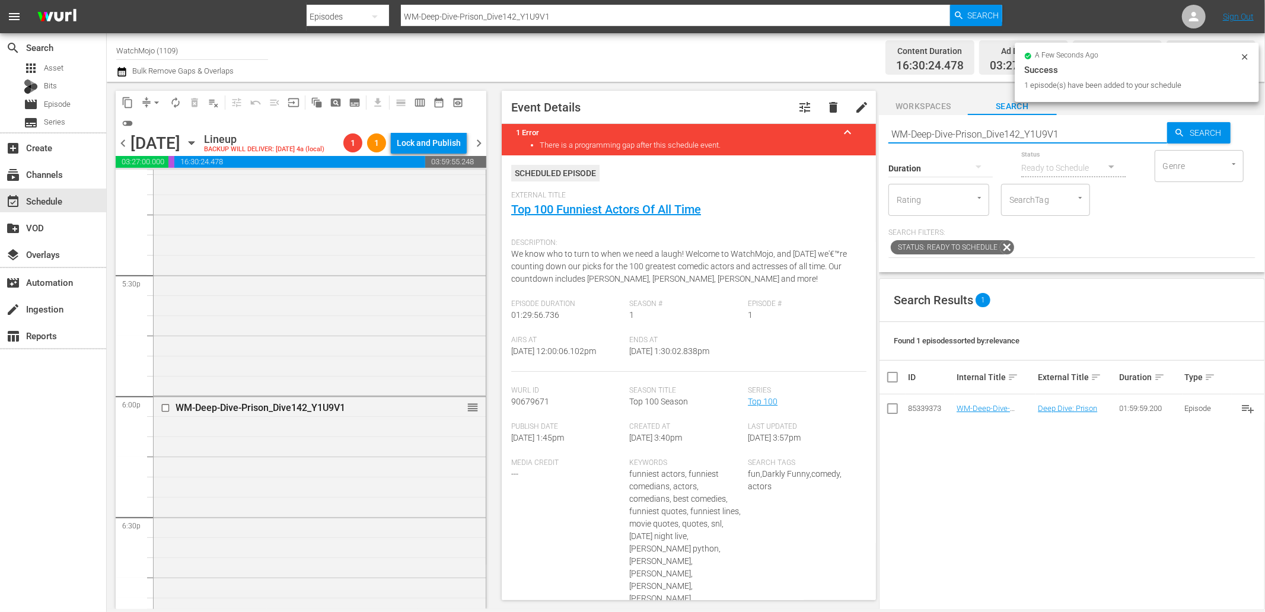
drag, startPoint x: 1086, startPoint y: 129, endPoint x: 886, endPoint y: 143, distance: 200.3
click at [886, 143] on div "Search WM-Deep-Dive-Prison_Dive142_Y1U9V1 Search Duration Status Ready to Sched…" at bounding box center [1072, 193] width 386 height 157
paste input "Superman_Dive149_K1J2L9"
type input "WM-Deep-Dive-Superman_Dive149_K1J2L9"
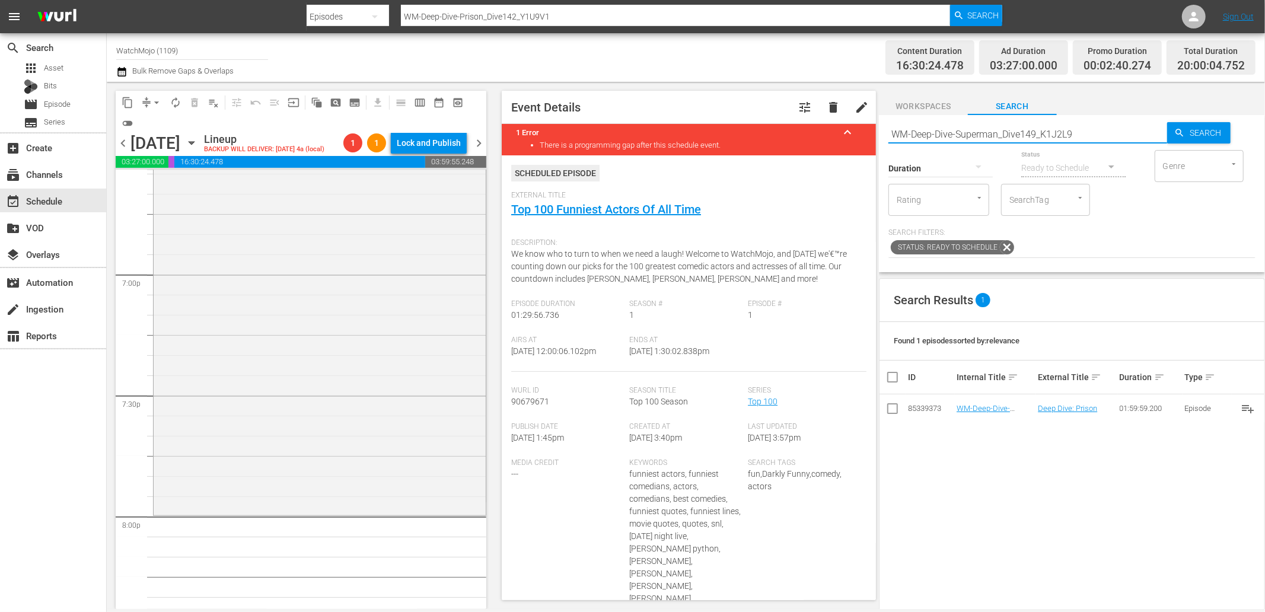
scroll to position [4568, 0]
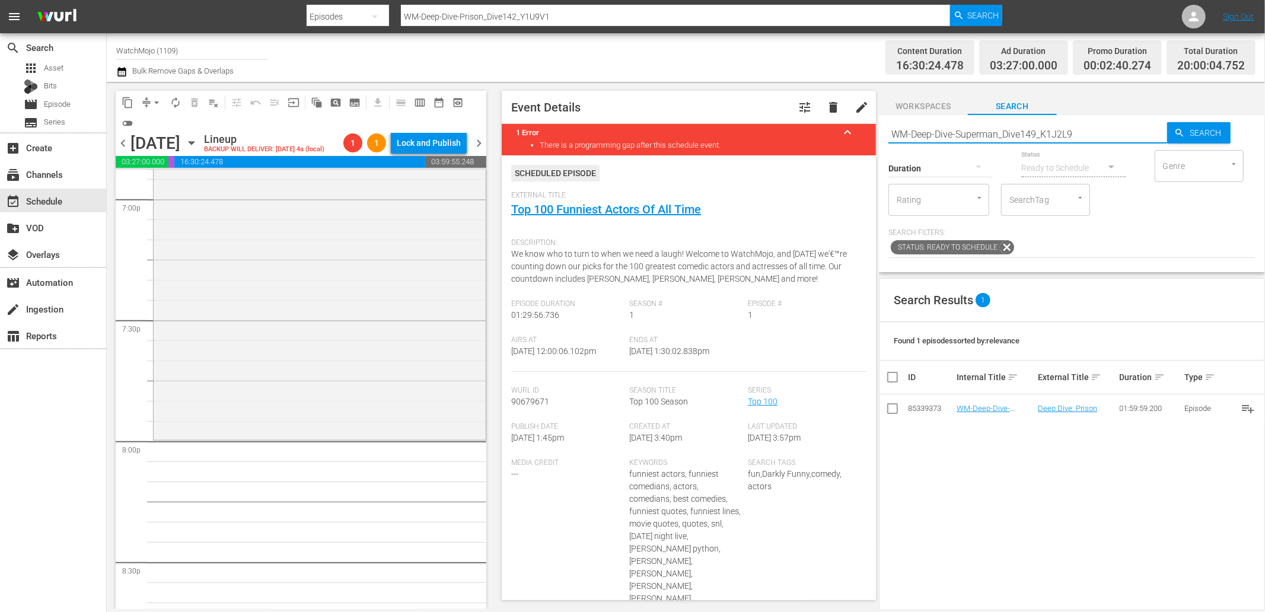
type input "WM-Deep-Dive-Superman_Dive149_K1J2L9"
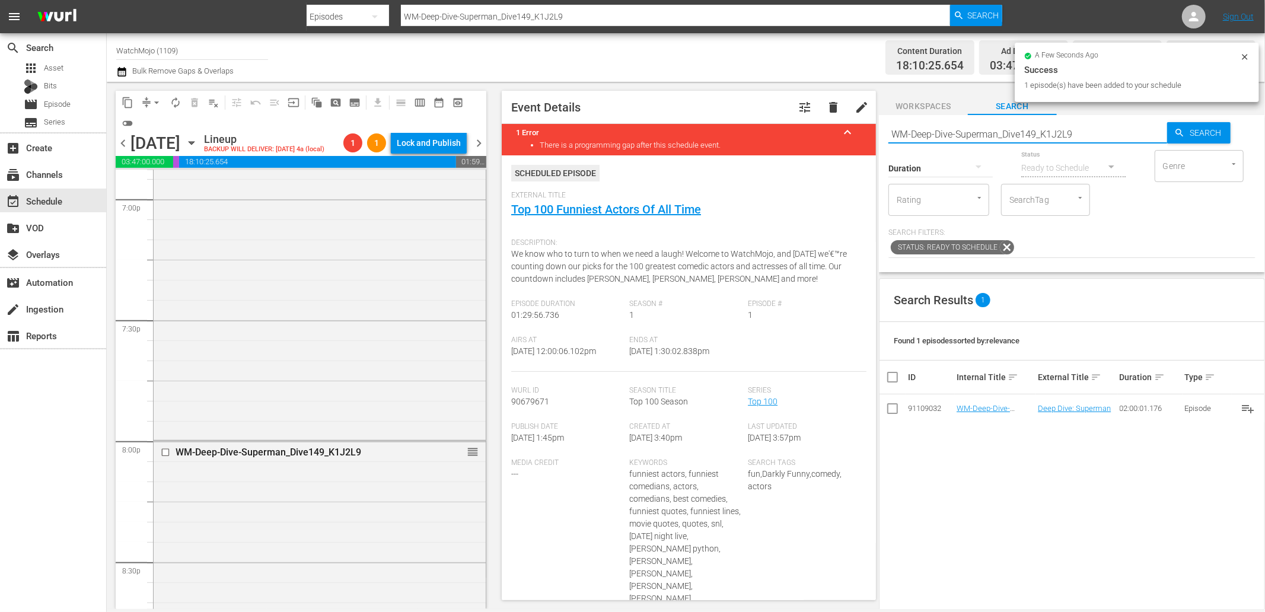
drag, startPoint x: 1125, startPoint y: 131, endPoint x: 832, endPoint y: 141, distance: 293.1
click at [832, 141] on div "content_copy compress arrow_drop_down autorenew_outlined delete_forever_outline…" at bounding box center [686, 345] width 1158 height 527
paste input "erial-Killers-Part-Two_Dive145_C9I8I7"
type input "WM-Deep-Dive-Serial-Killers-Part-Two_Dive145_C9I8I7"
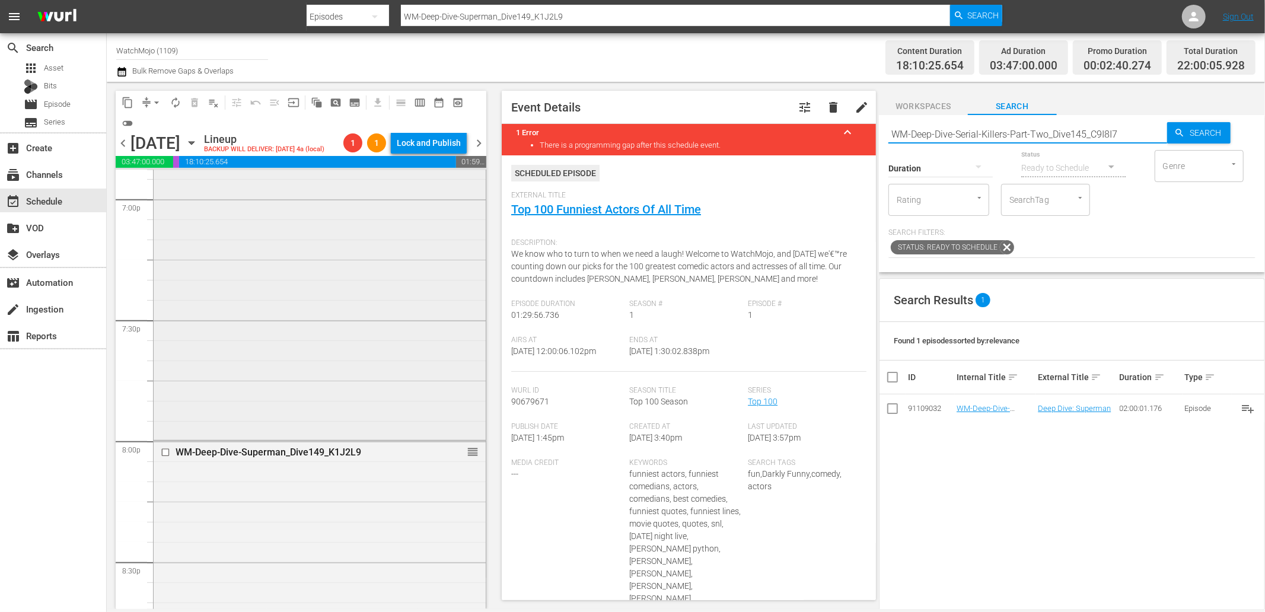
type input "WM-Deep-Dive-Serial-Killers-Part-Two_Dive145_C9I8I7"
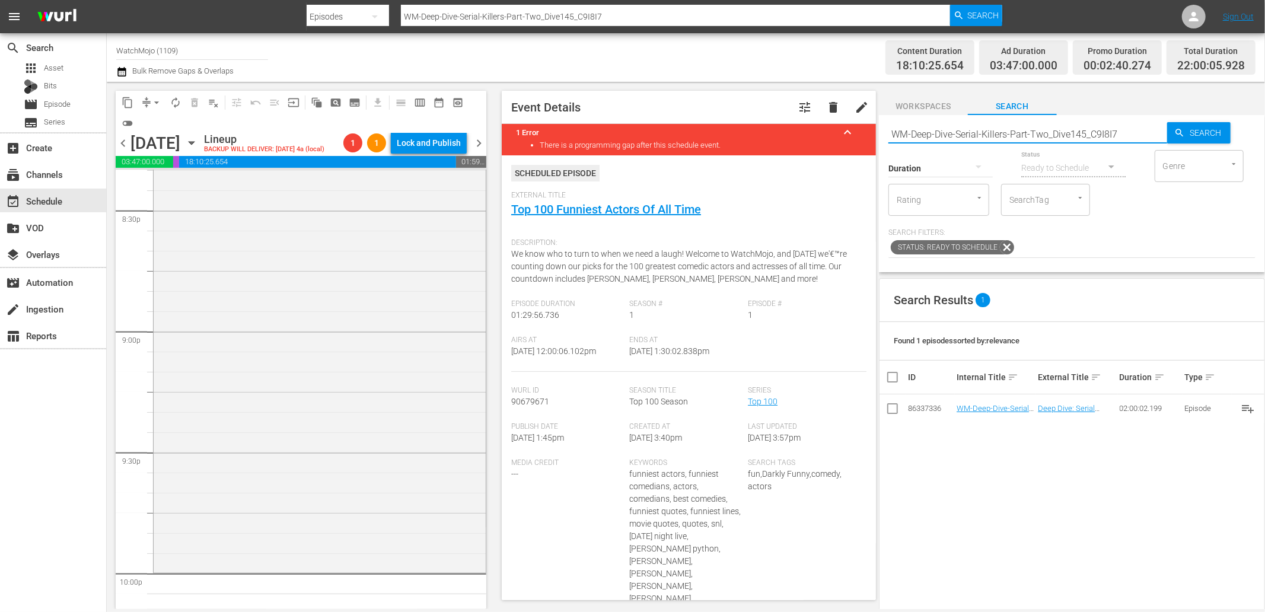
scroll to position [5096, 0]
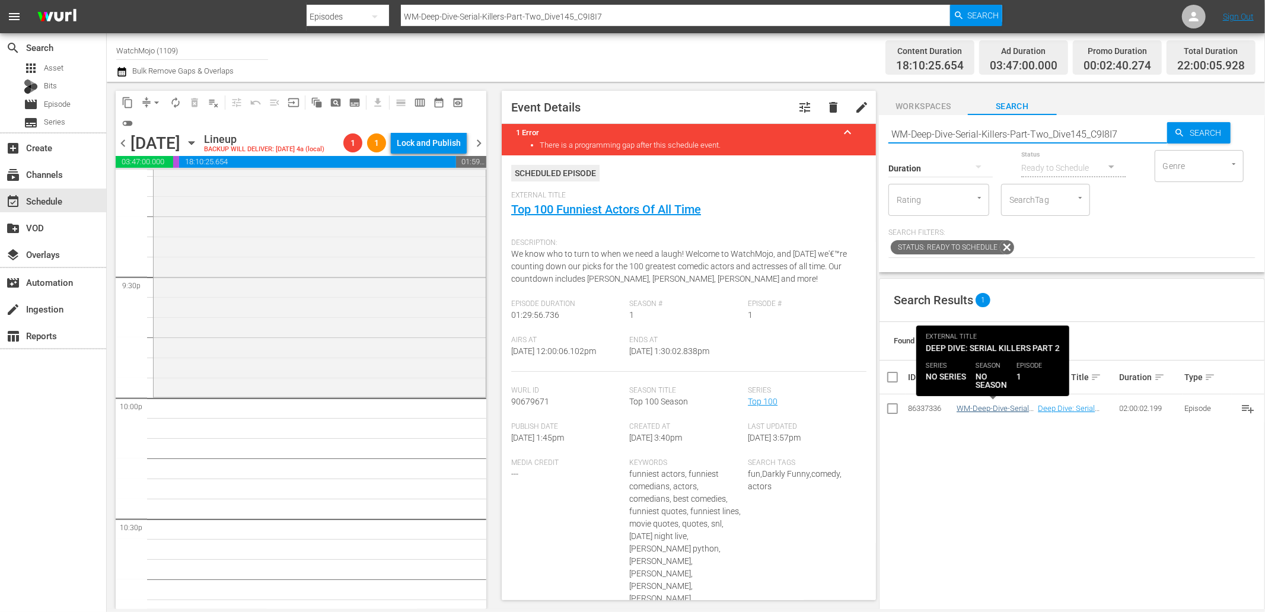
type input "WM-Deep-Dive-Serial-Killers-Part-Two_Dive145_C9I8I7"
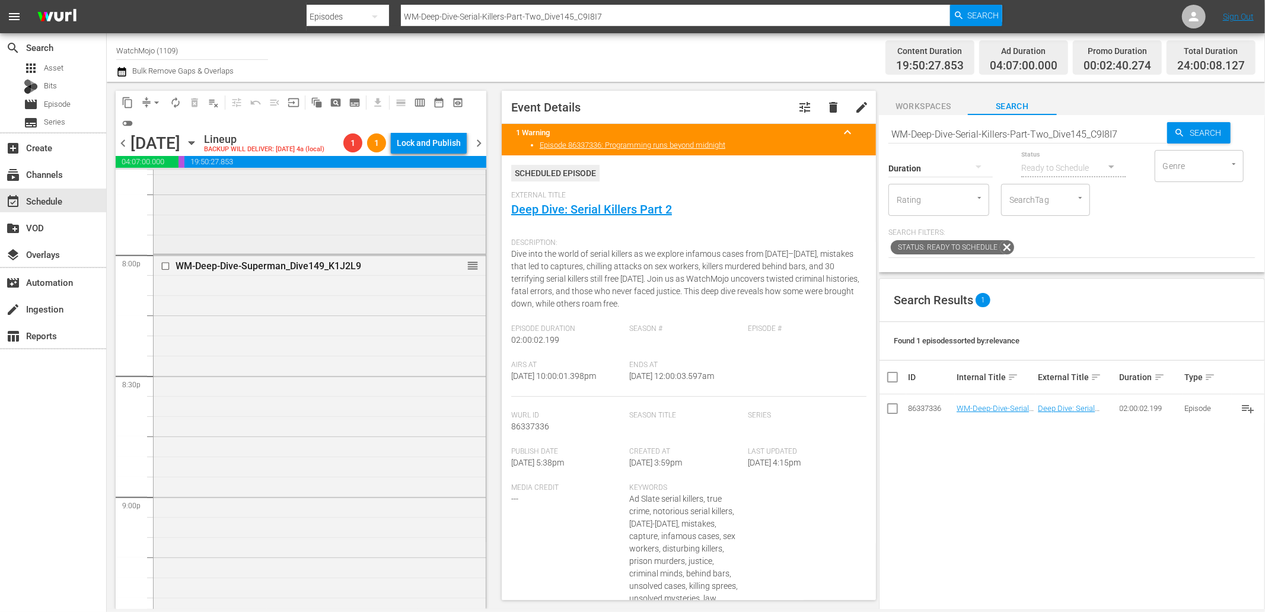
scroll to position [4744, 0]
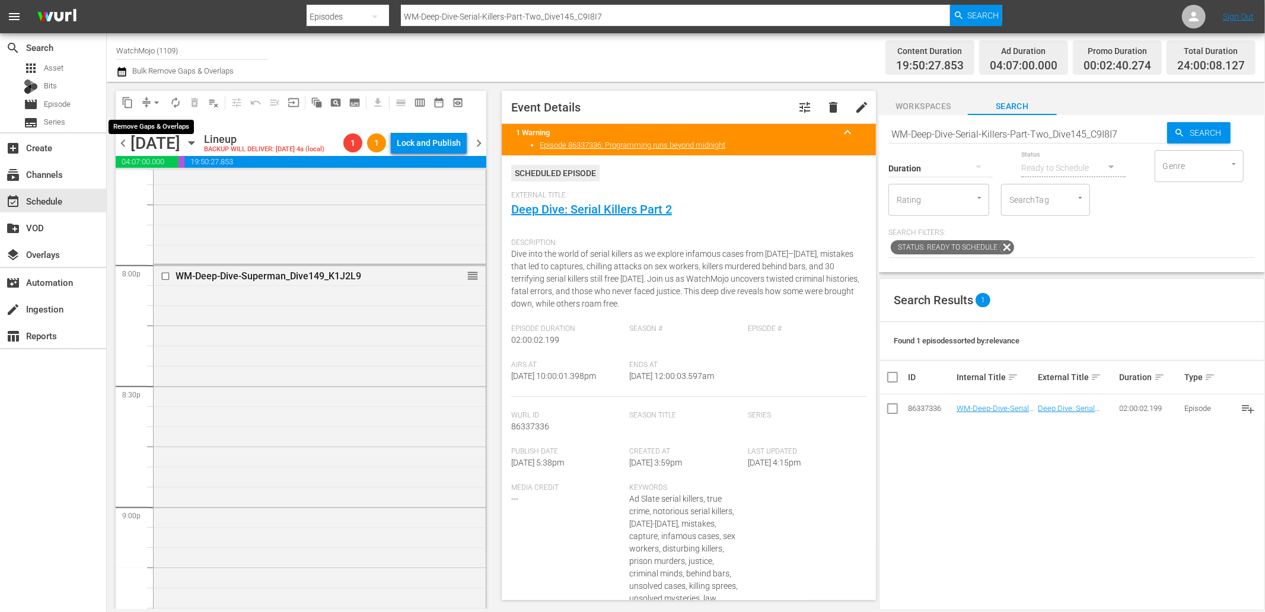
click at [152, 97] on span "arrow_drop_down" at bounding box center [157, 103] width 12 height 12
click at [151, 123] on li "Align to Midnight" at bounding box center [157, 126] width 98 height 20
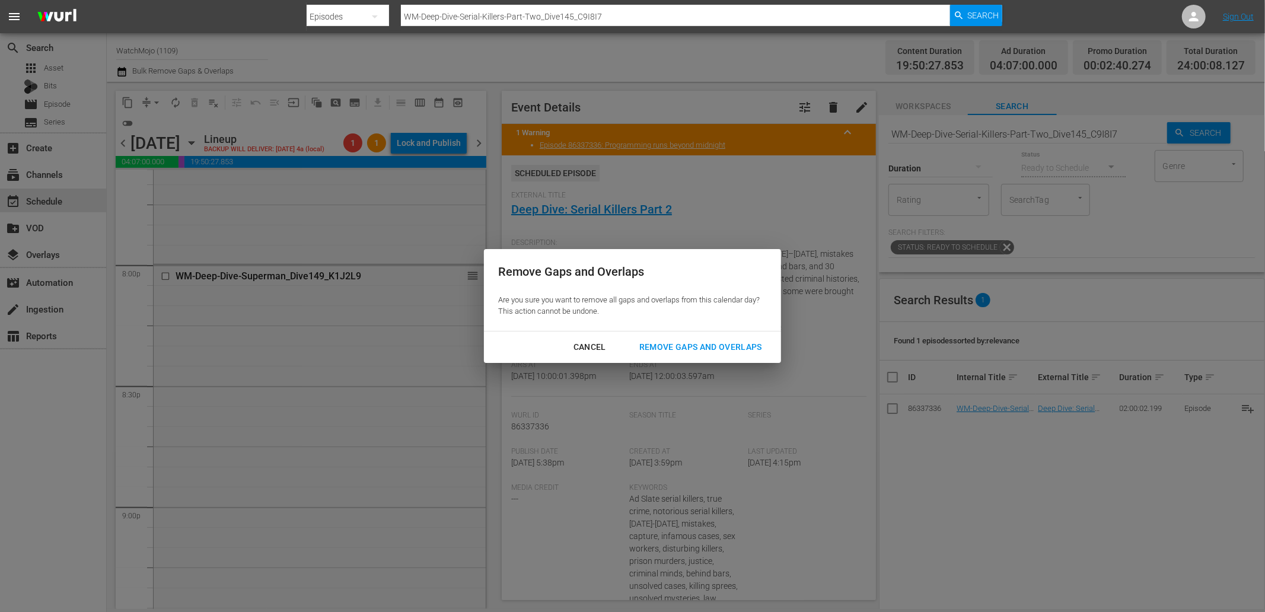
click at [683, 347] on div "Remove Gaps and Overlaps" at bounding box center [701, 347] width 142 height 15
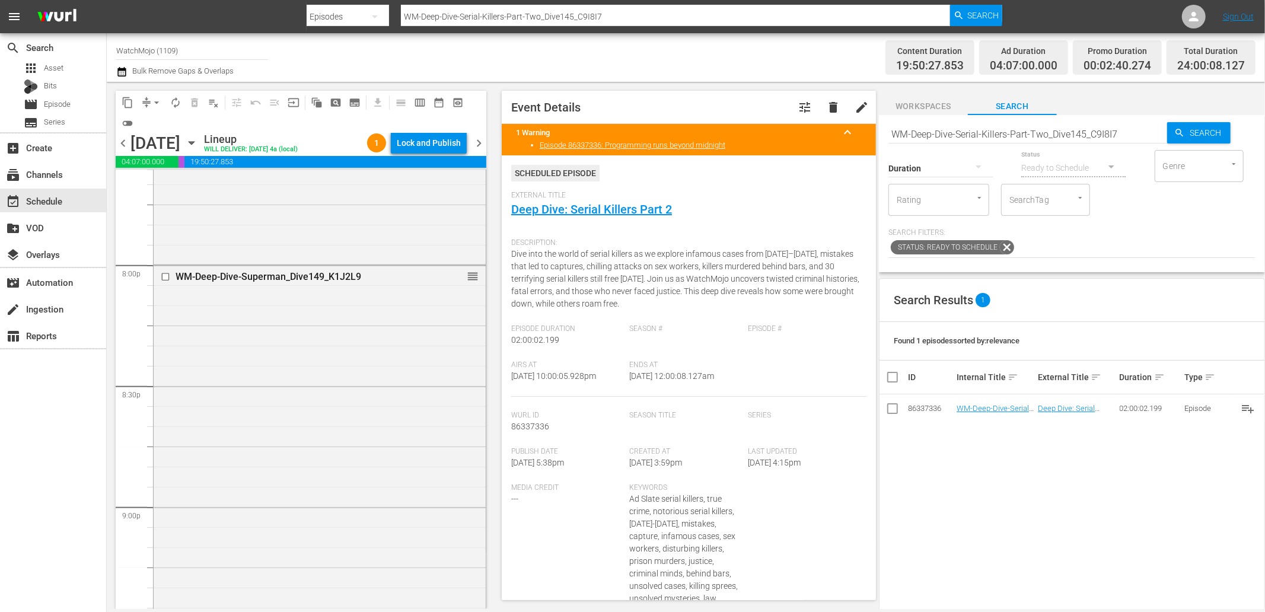
click at [484, 143] on span "chevron_right" at bounding box center [478, 143] width 15 height 15
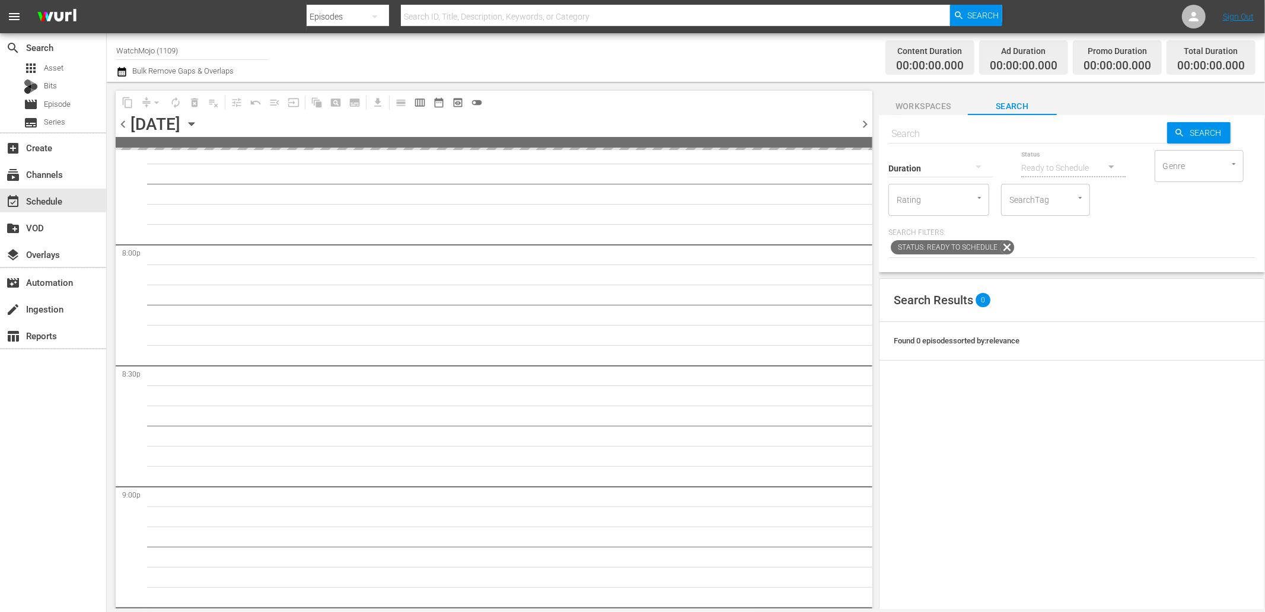
scroll to position [4724, 0]
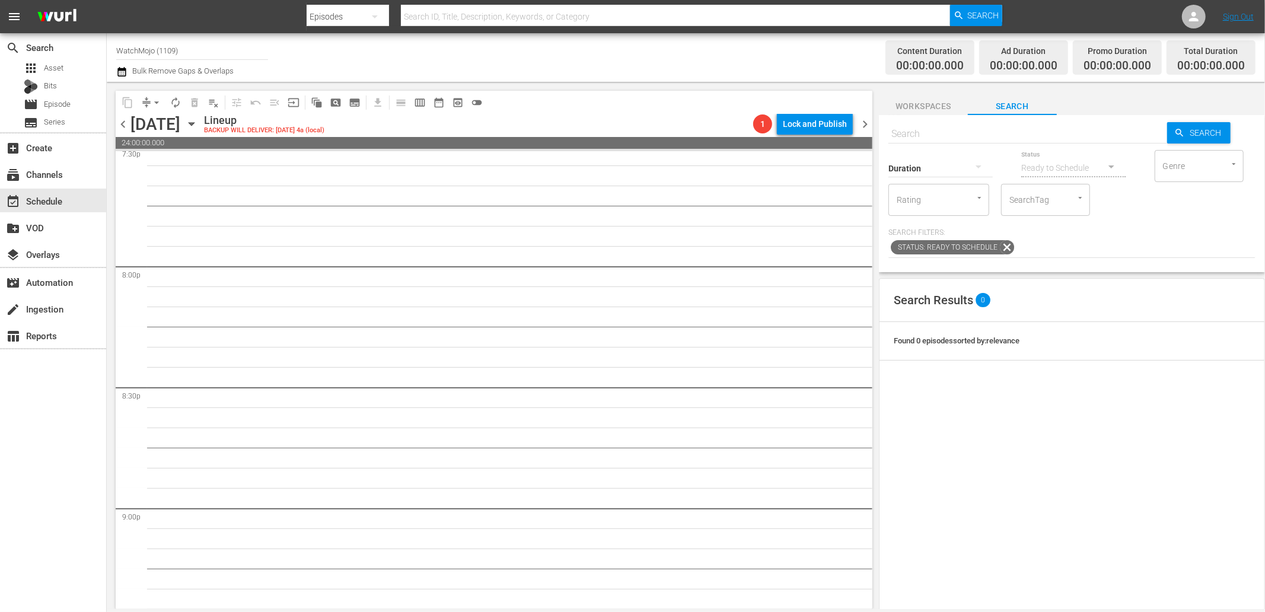
click at [904, 129] on input "text" at bounding box center [1027, 134] width 279 height 28
paste input "Lag-358 (Horror)"
type input "Lag-358 (Horror)"
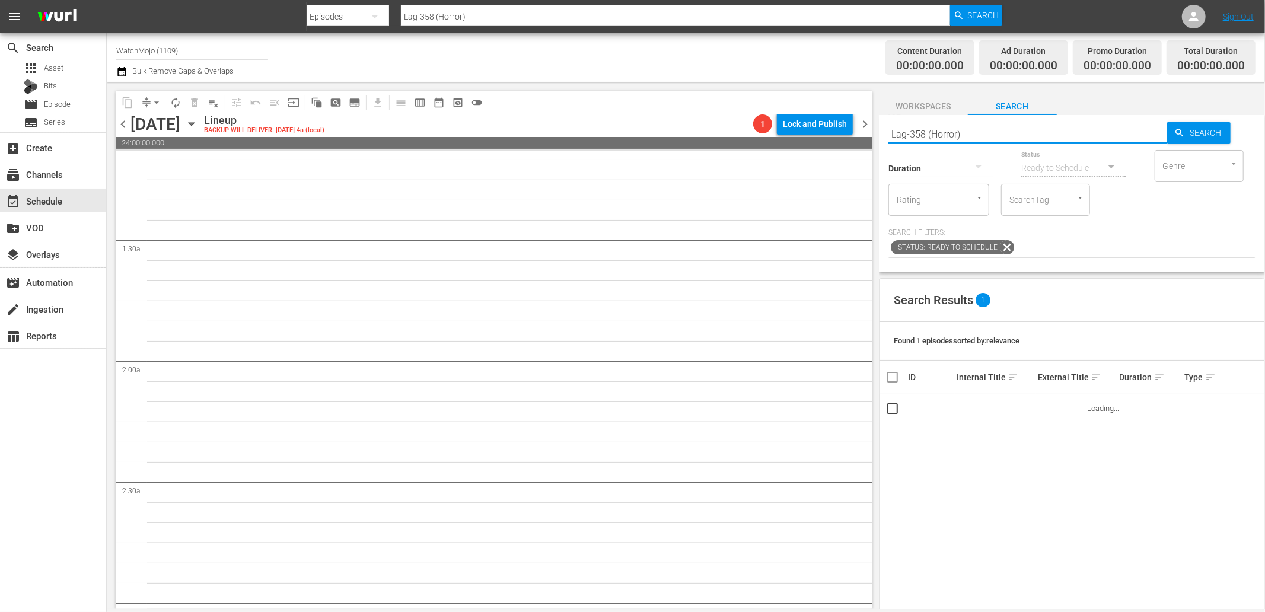
scroll to position [0, 0]
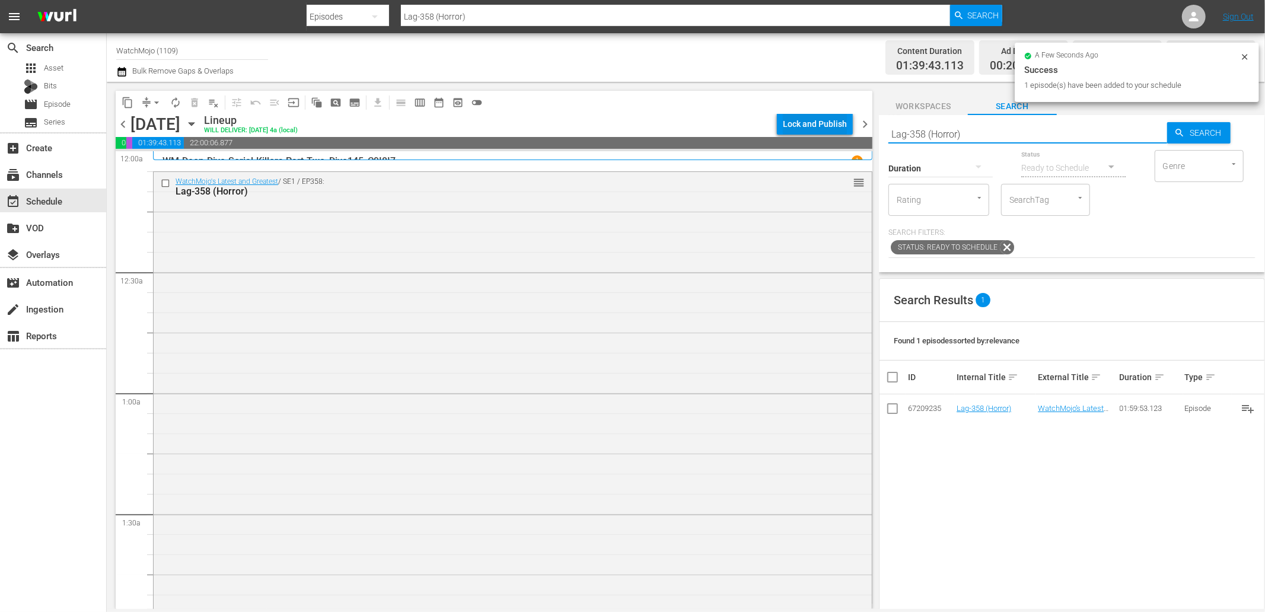
drag, startPoint x: 1003, startPoint y: 135, endPoint x: 823, endPoint y: 121, distance: 180.8
click at [820, 120] on div "content_copy compress arrow_drop_down autorenew_outlined delete_forever_outline…" at bounding box center [686, 345] width 1158 height 527
paste input "WM-Film-Top-20-Horror-Movie-Scenes-That-Were-Terrifying-to-Film_R3Z7G7"
type input "WM-Film-Top-20-Horror-Movie-Scenes-That-Were-Terrifying-to-Film_R3Z7G7"
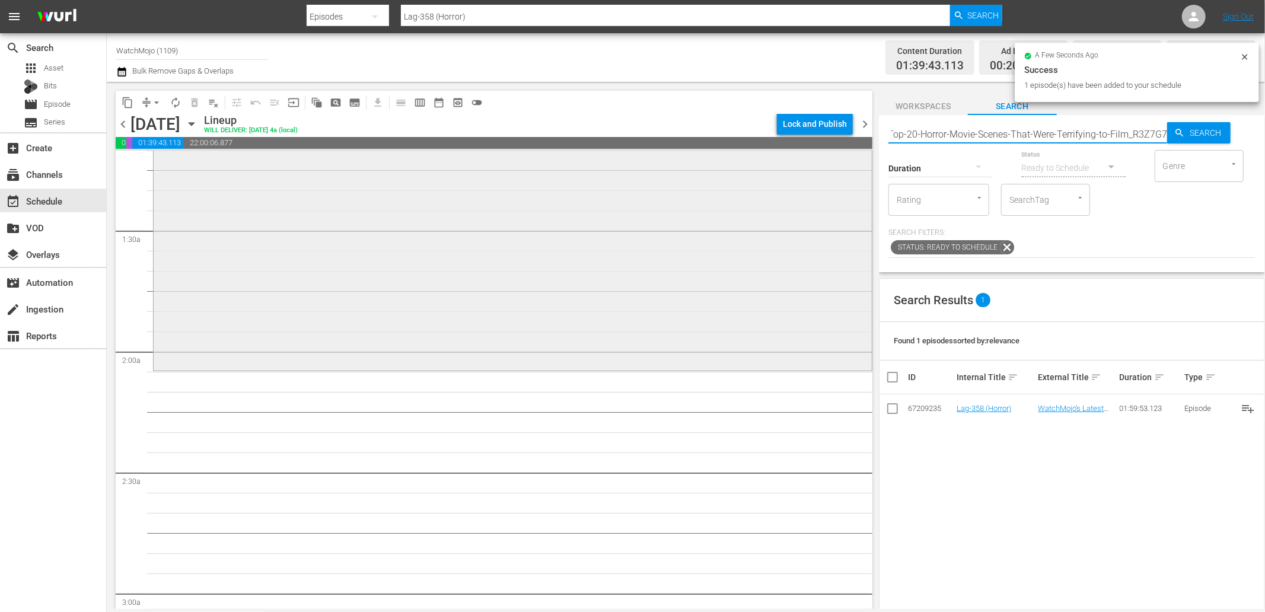
scroll to position [351, 0]
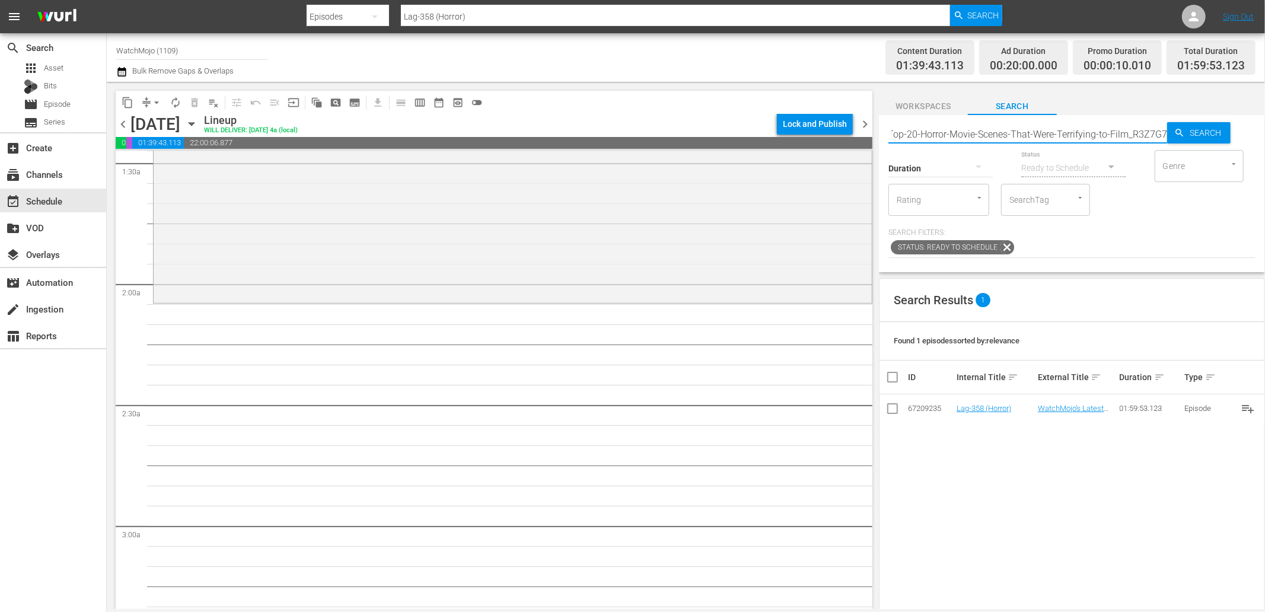
type input "WM-Film-Top-20-Horror-Movie-Scenes-That-Were-Terrifying-to-Film_R3Z7G7"
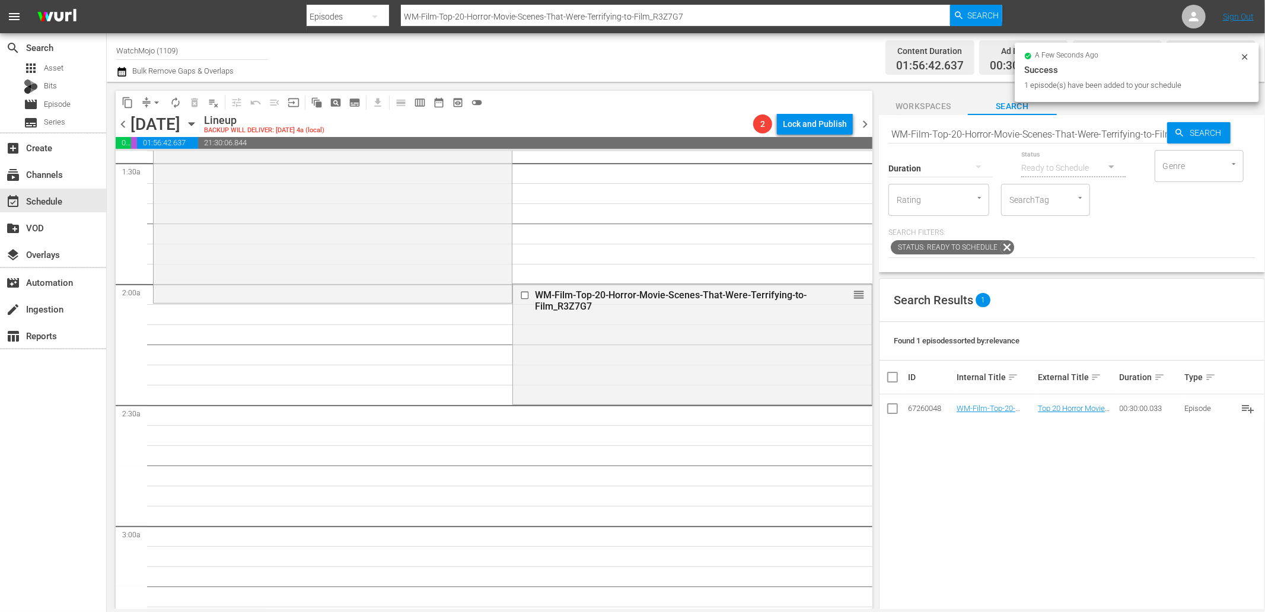
click at [1034, 133] on input "WM-Film-Top-20-Horror-Movie-Scenes-That-Were-Terrifying-to-Film_R3Z7G7" at bounding box center [1027, 134] width 279 height 28
paste input "100-Scariest-Horror-Movie-Scenes-Of-All-Time_V4V1X0"
type input "WM-Film-Top-100-Scariest-Horror-Movie-Scenes-Of-All-Time_V4V1X0"
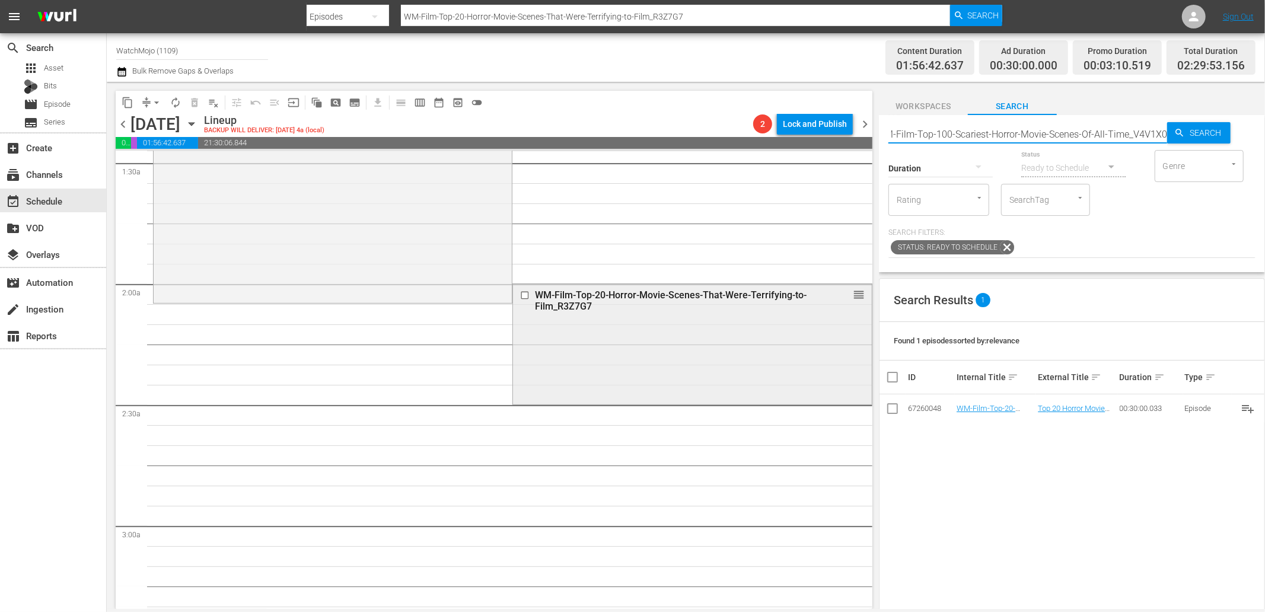
type input "WM-Film-Top-100-Scariest-Horror-Movie-Scenes-Of-All-Time_V4V1X0"
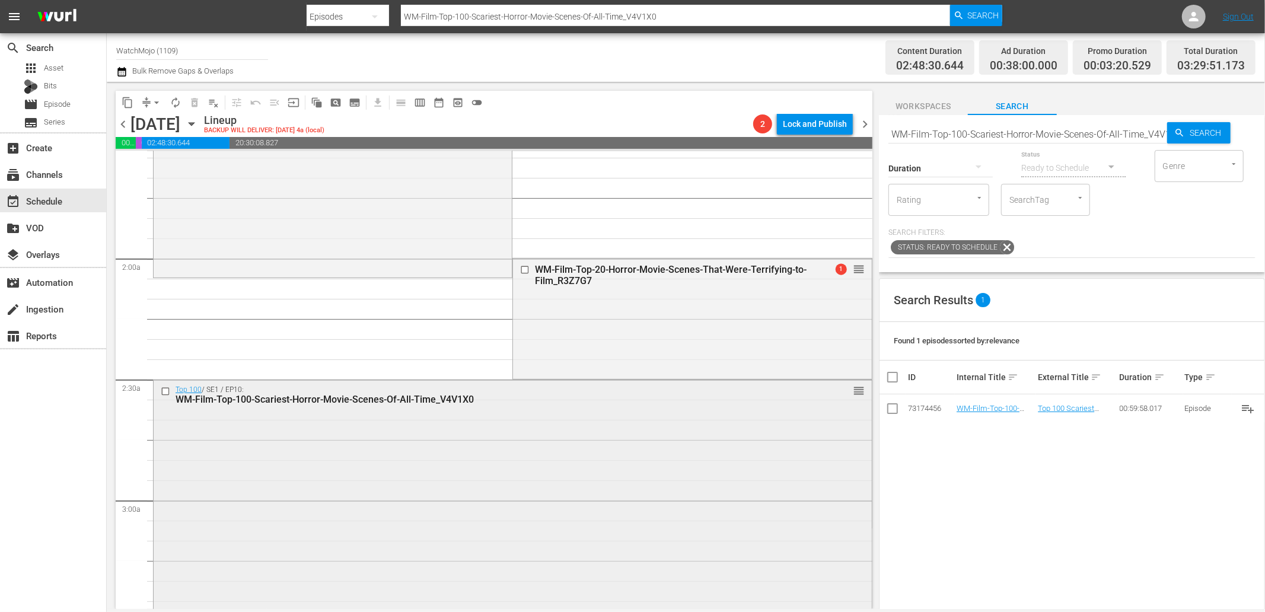
scroll to position [527, 0]
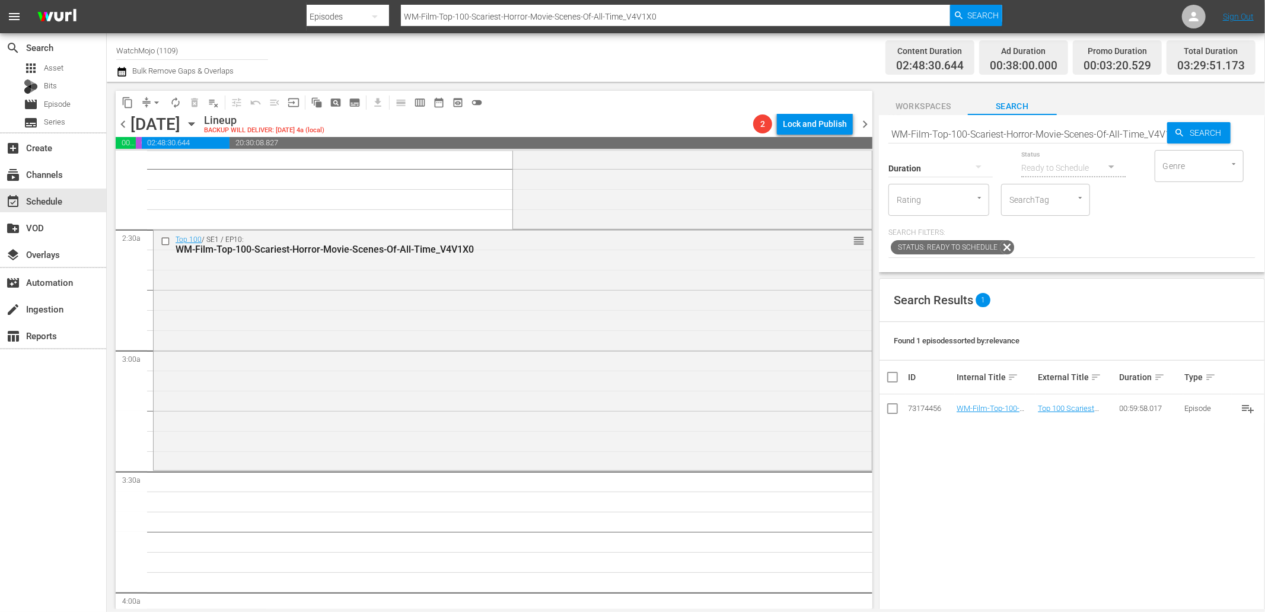
click at [987, 132] on input "WM-Film-Top-100-Scariest-Horror-Movie-Scenes-Of-All-Time_V4V1X0" at bounding box center [1027, 134] width 279 height 28
paste input "20-Scariest-Movie-Aliens_M0I1J2"
type input "WM-Film-Top20-Scariest-Movie-Aliens_M0I1J2"
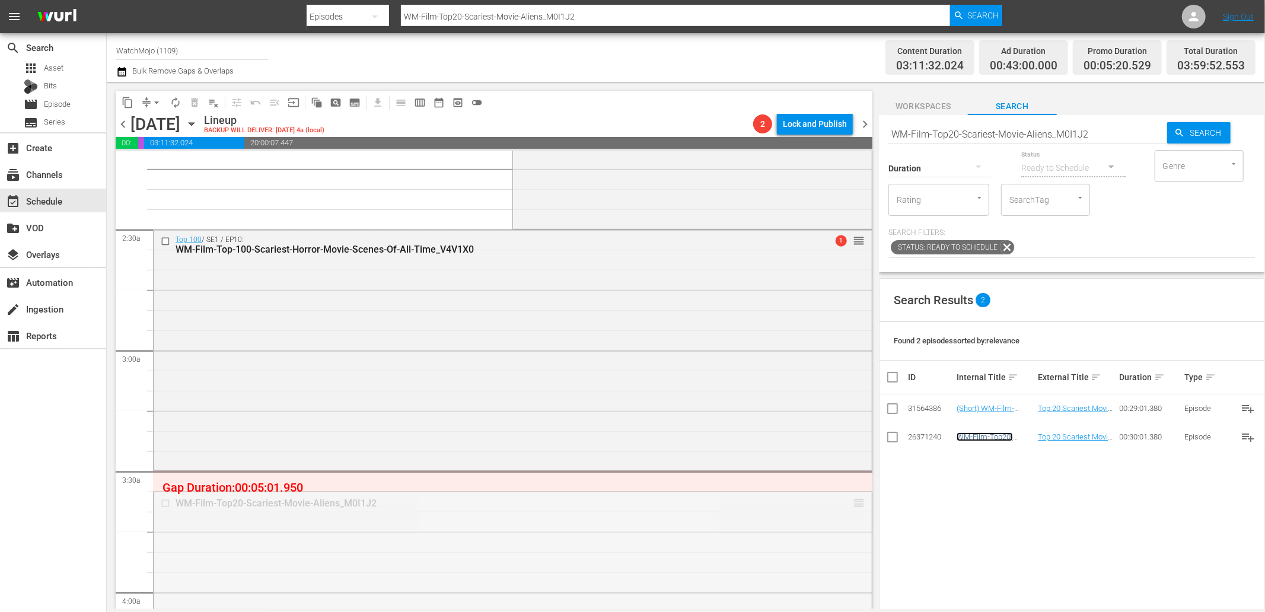
drag, startPoint x: 851, startPoint y: 503, endPoint x: 822, endPoint y: 236, distance: 268.5
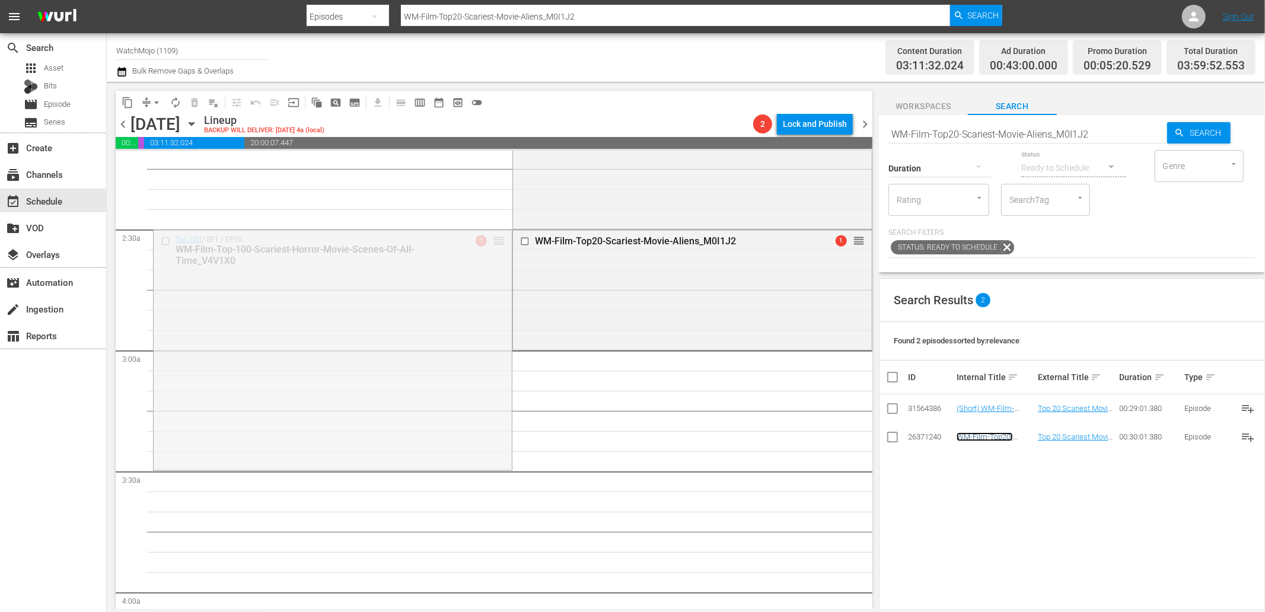
drag, startPoint x: 497, startPoint y: 234, endPoint x: 461, endPoint y: 363, distance: 133.7
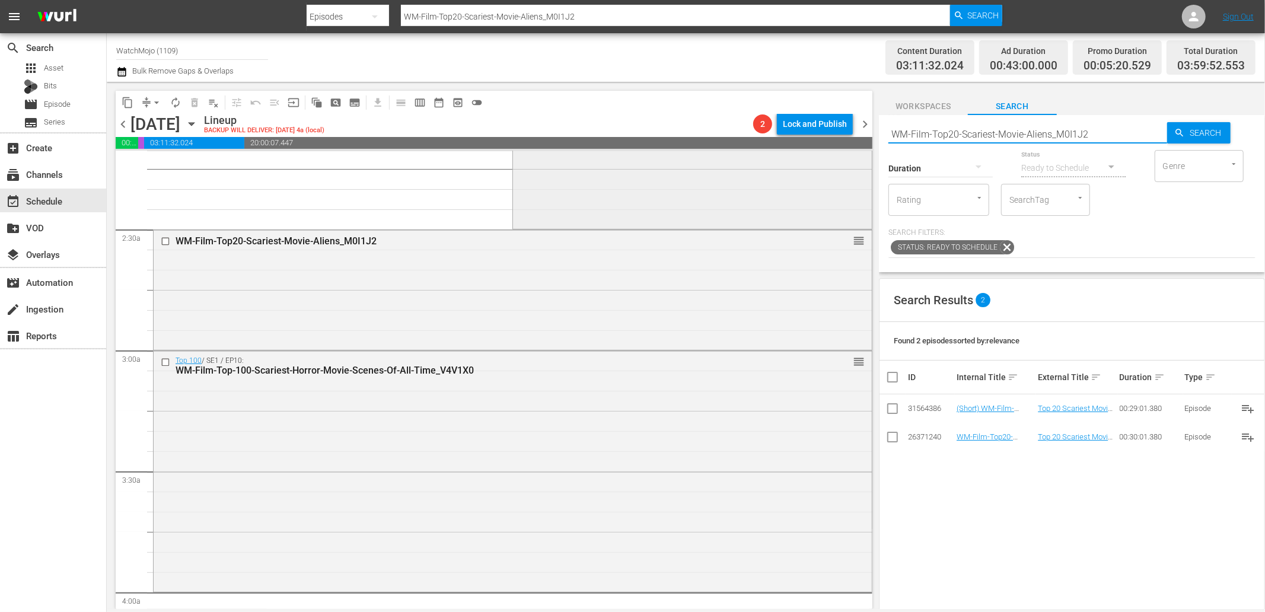
drag, startPoint x: 1108, startPoint y: 135, endPoint x: 839, endPoint y: 153, distance: 269.8
click at [839, 153] on div "content_copy compress arrow_drop_down autorenew_outlined delete_forever_outline…" at bounding box center [686, 345] width 1158 height 527
paste input "Lag-416"
type input "Lag-416"
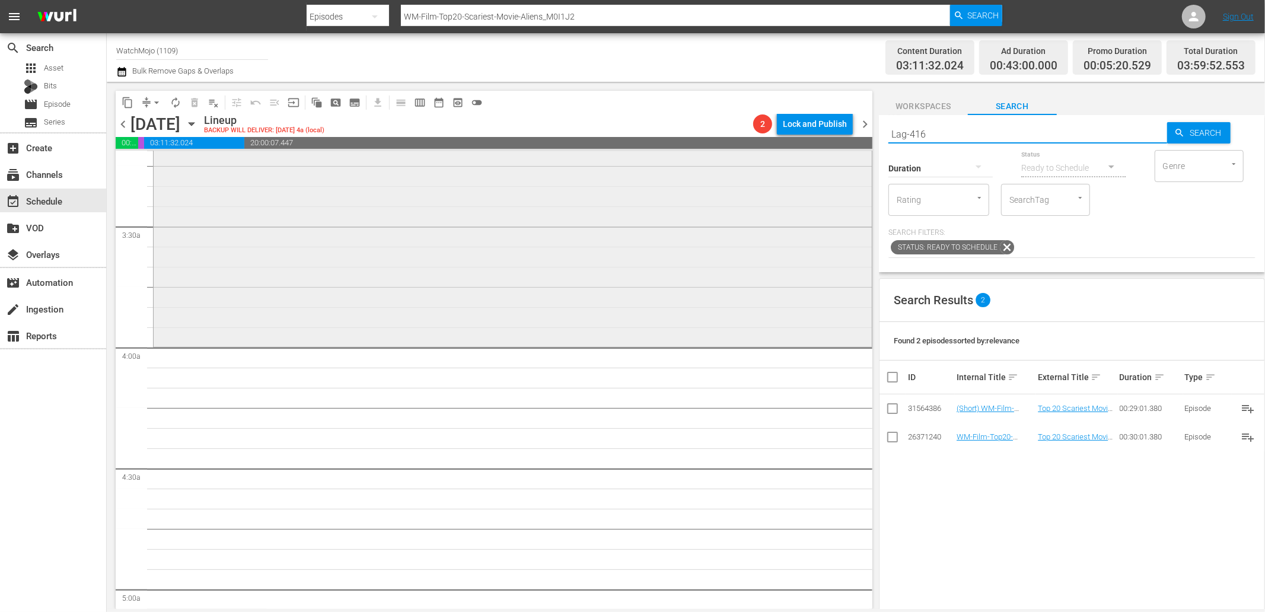
type input "Lag-416"
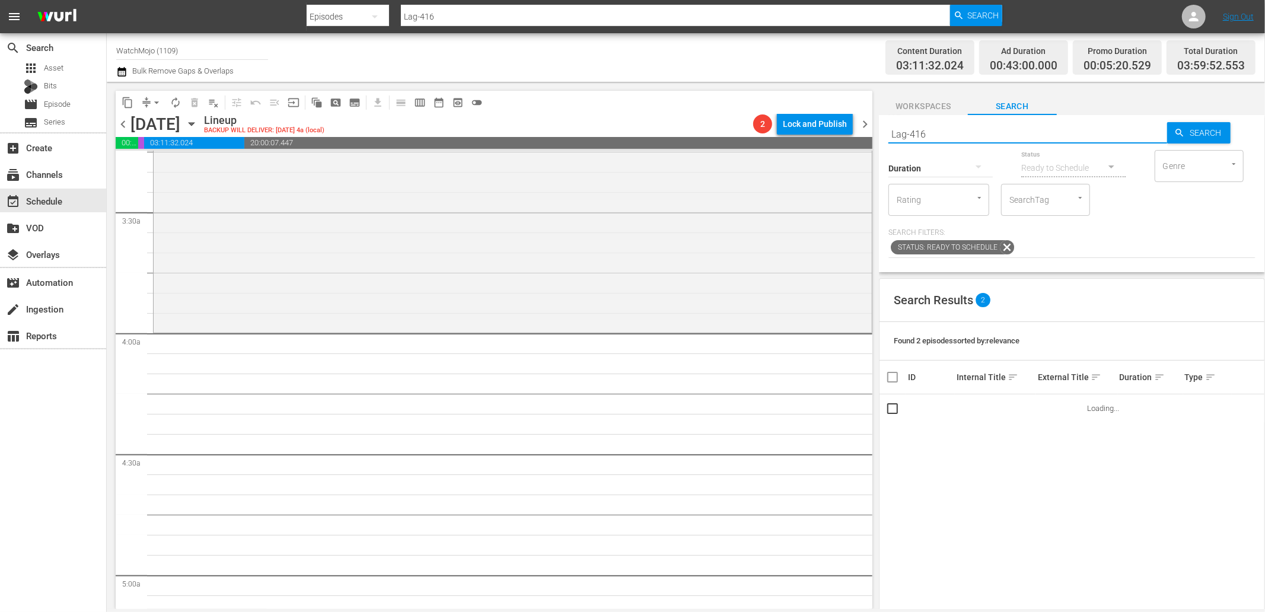
scroll to position [791, 0]
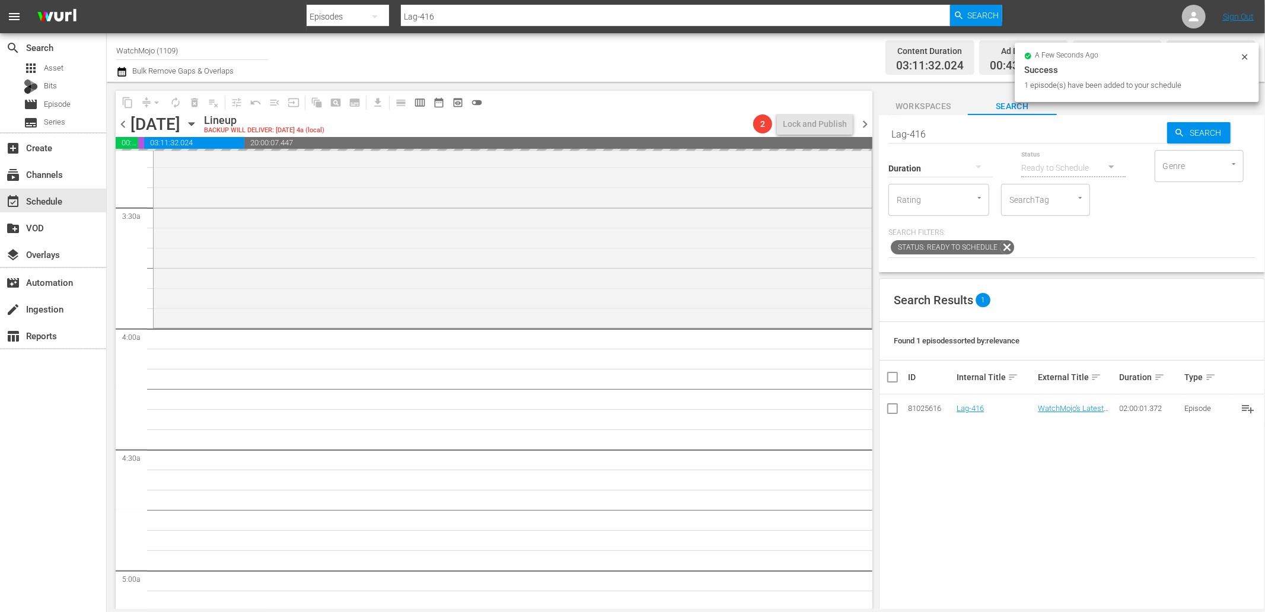
click at [843, 128] on div "content_copy compress arrow_drop_down autorenew_outlined delete_forever_outline…" at bounding box center [686, 345] width 1158 height 527
paste input "08"
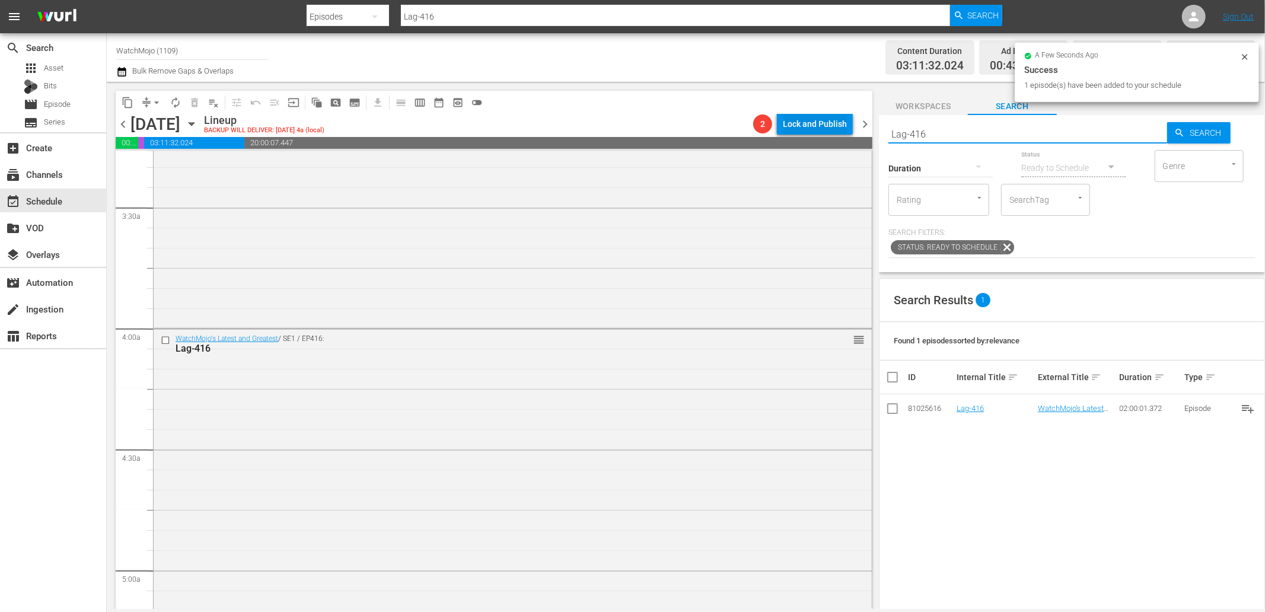
type input "Lag-408"
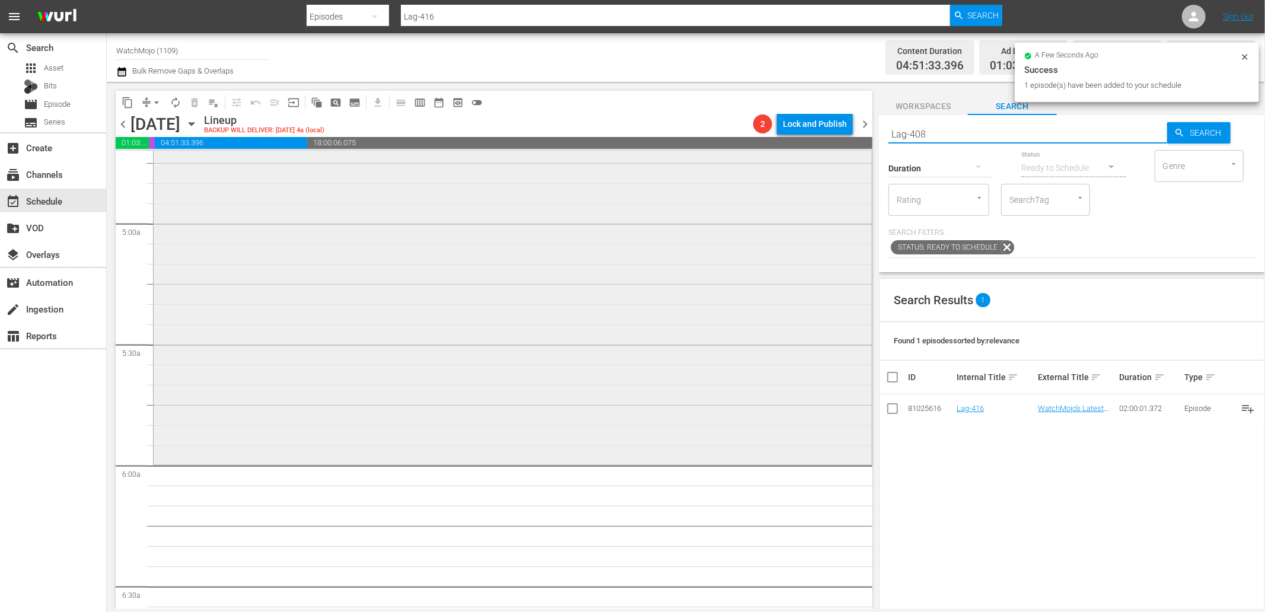
scroll to position [1142, 0]
type input "Lag-408"
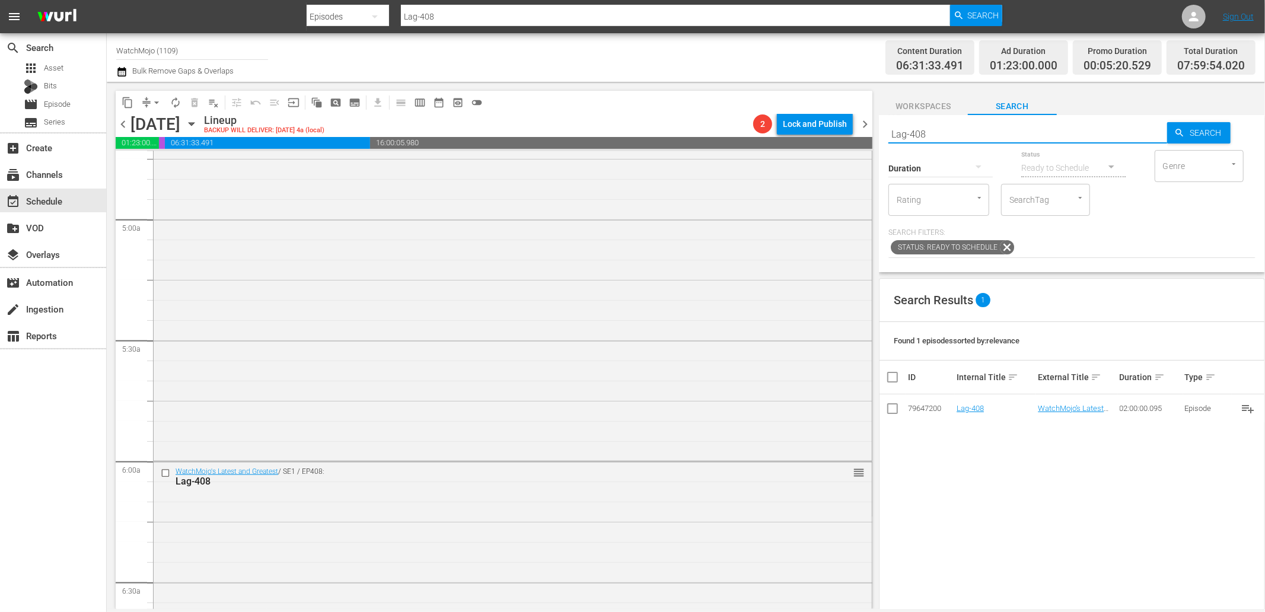
paste input "WM-Deep-Dive-80s_Dive137_P0H3M2"
drag, startPoint x: 935, startPoint y: 129, endPoint x: 823, endPoint y: 139, distance: 112.5
click at [820, 139] on div "content_copy compress arrow_drop_down autorenew_outlined delete_forever_outline…" at bounding box center [686, 345] width 1158 height 527
type input "WM-Deep-Dive-80s_Dive137_P0H3M2"
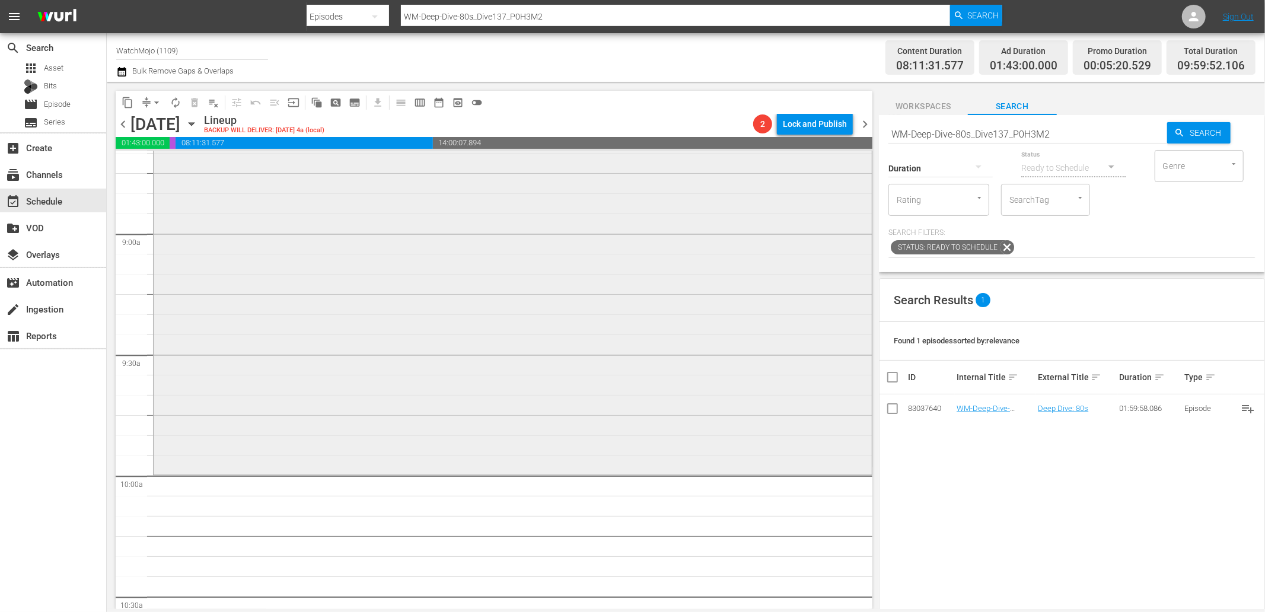
scroll to position [2108, 0]
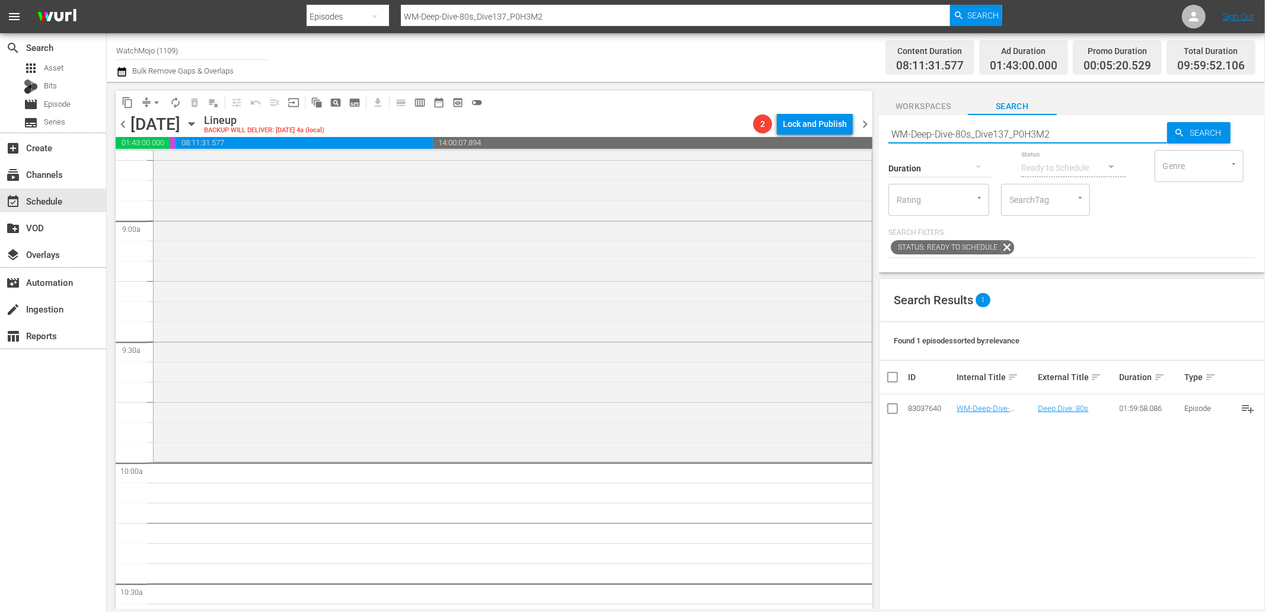
drag, startPoint x: 982, startPoint y: 132, endPoint x: 860, endPoint y: 129, distance: 121.6
click at [860, 129] on div "content_copy compress arrow_drop_down autorenew_outlined delete_forever_outline…" at bounding box center [686, 345] width 1158 height 527
paste input "Pop-How-Pokemon-Took-Over-The-World_B4T1T9"
type input "WM-Pop-How-Pokemon-Took-Over-The-World_B4T1T9"
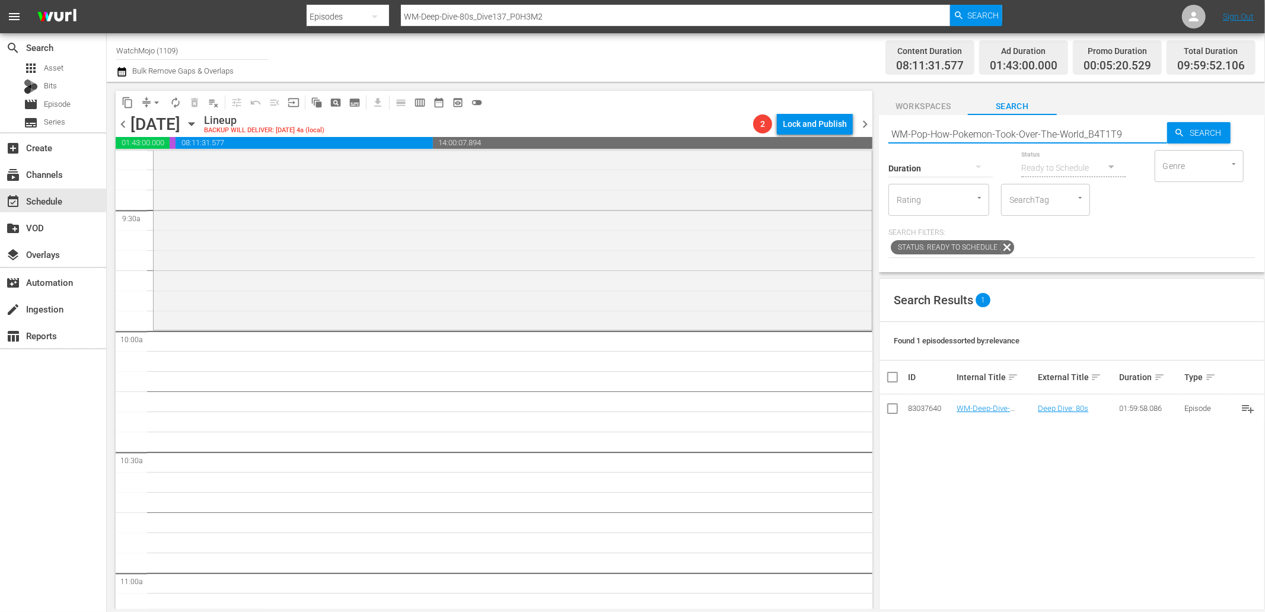
type input "WM-Pop-How-Pokemon-Took-Over-The-World_B4T1T9"
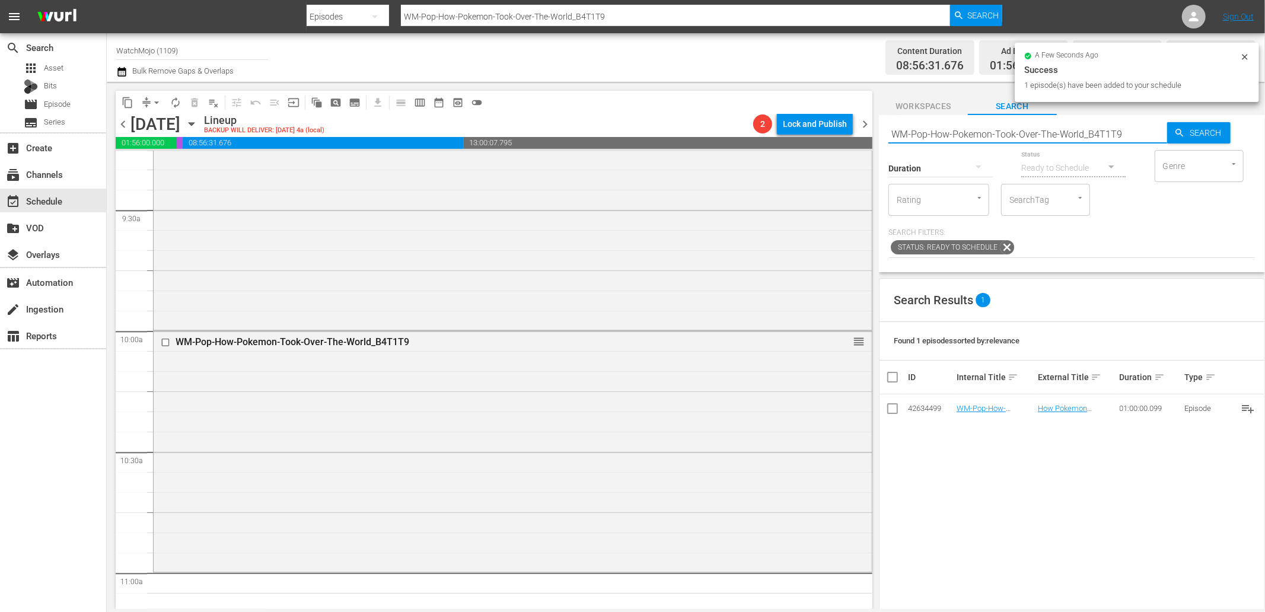
drag, startPoint x: 977, startPoint y: 139, endPoint x: 881, endPoint y: 141, distance: 95.5
click at [881, 141] on div "Search WM-Pop-How-Pokemon-Took-Over-The-World_B4T1T9 Search Duration Status Rea…" at bounding box center [1072, 193] width 386 height 157
paste input "Anime-Top-100-Pokemon-of-All-Time_B4Q7B1"
type input "WM-Anime-Top-100-Pokemon-of-All-Time_B4Q7B1"
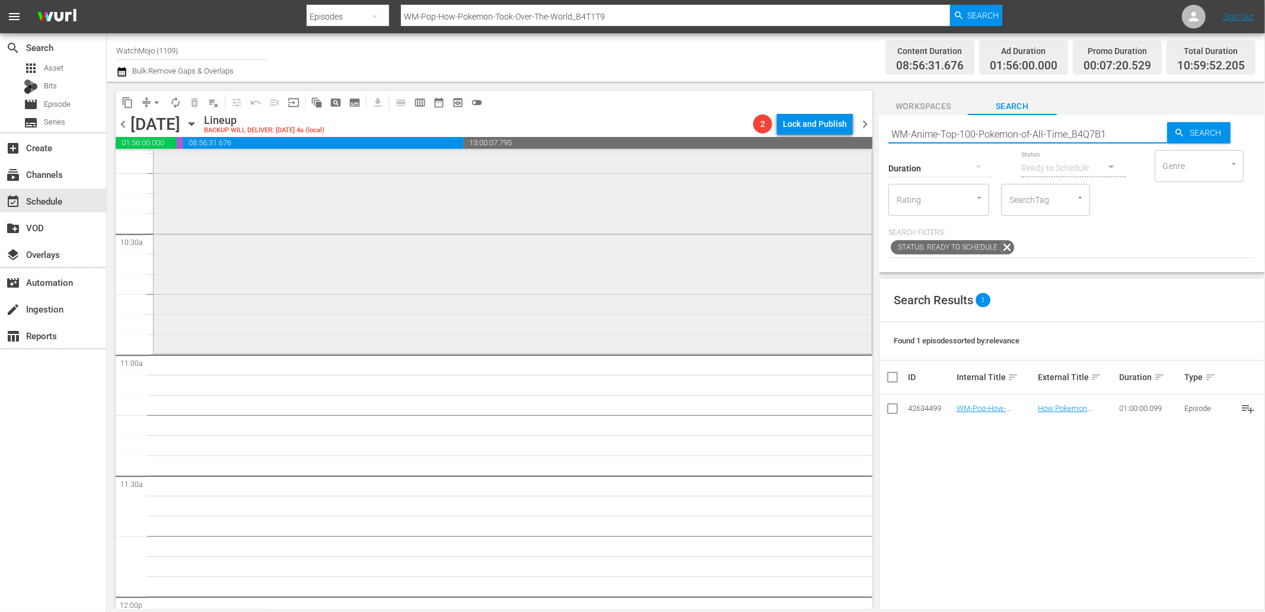
type input "WM-Anime-Top-100-Pokemon-of-All-Time_B4Q7B1"
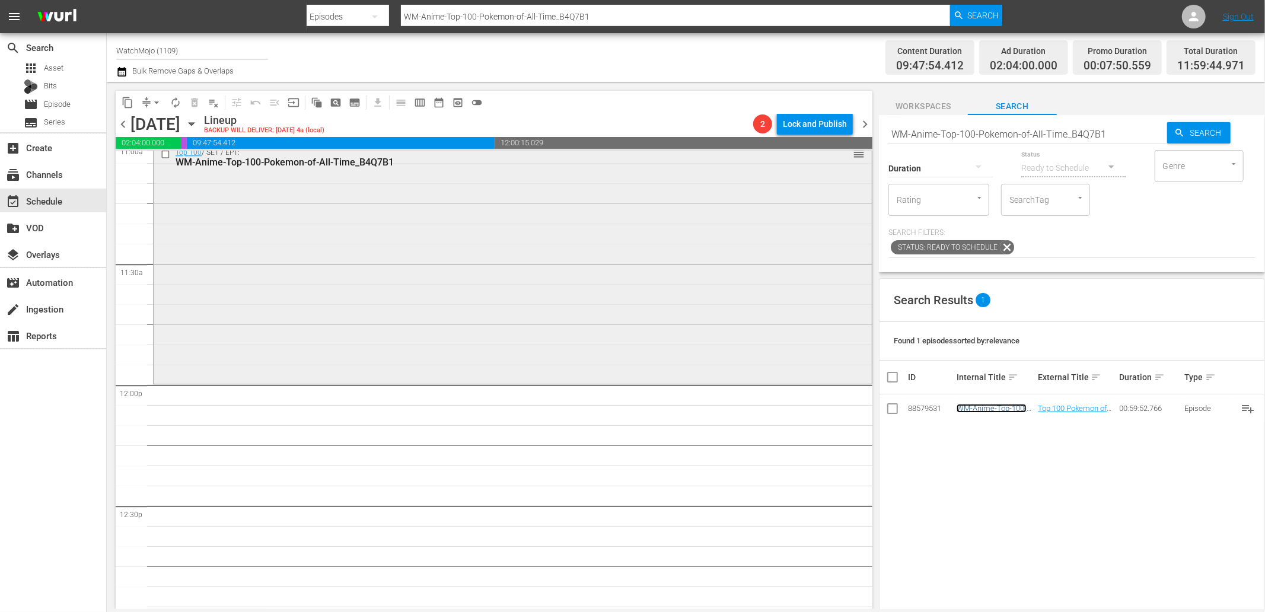
scroll to position [2723, 0]
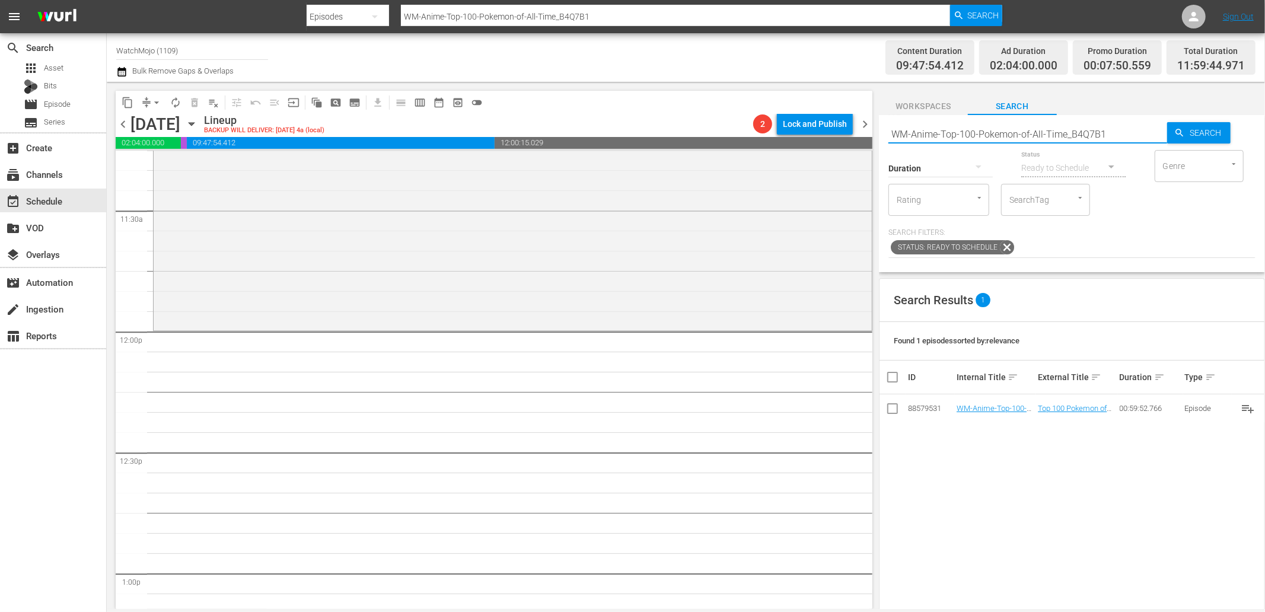
drag, startPoint x: 1118, startPoint y: 135, endPoint x: 815, endPoint y: 125, distance: 302.6
click at [817, 125] on div "content_copy compress arrow_drop_down autorenew_outlined delete_forever_outline…" at bounding box center [686, 345] width 1158 height 527
paste input "Film-Top-20-Times-Star-Wars-Characters-Went-Beast-Mode_P3N2N6"
type input "WM-Film-Top-20-Times-Star-Wars-Characters-Went-Beast-Mode_P3N2N6"
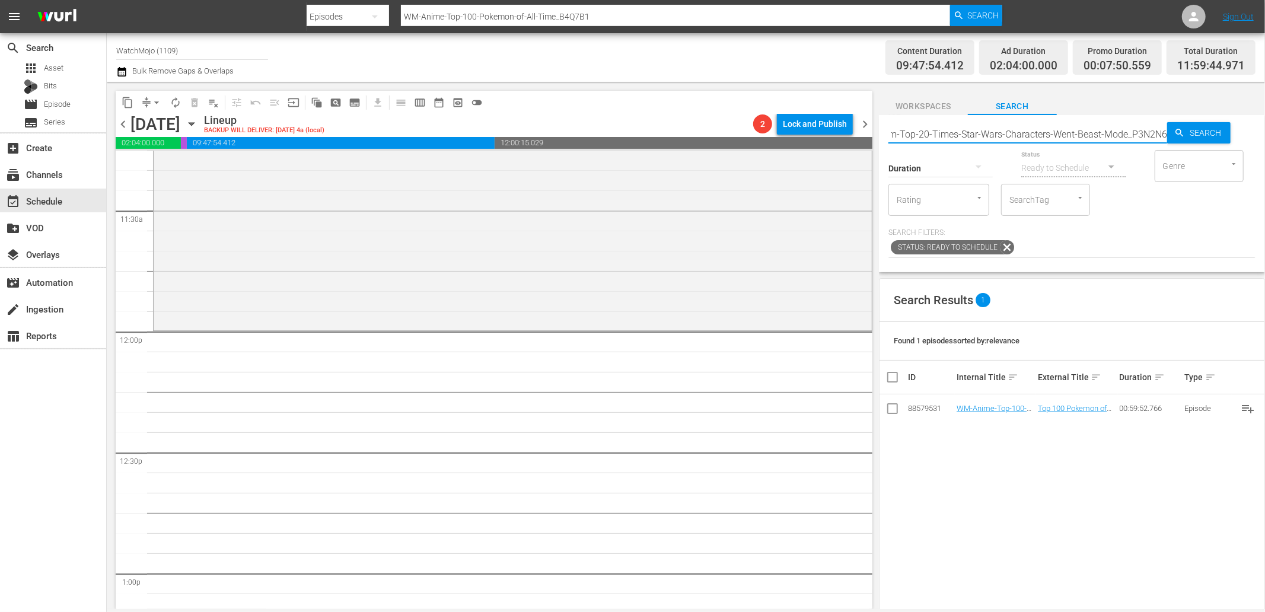
type input "WM-Film-Top-20-Times-Star-Wars-Characters-Went-Beast-Mode_P3N2N6"
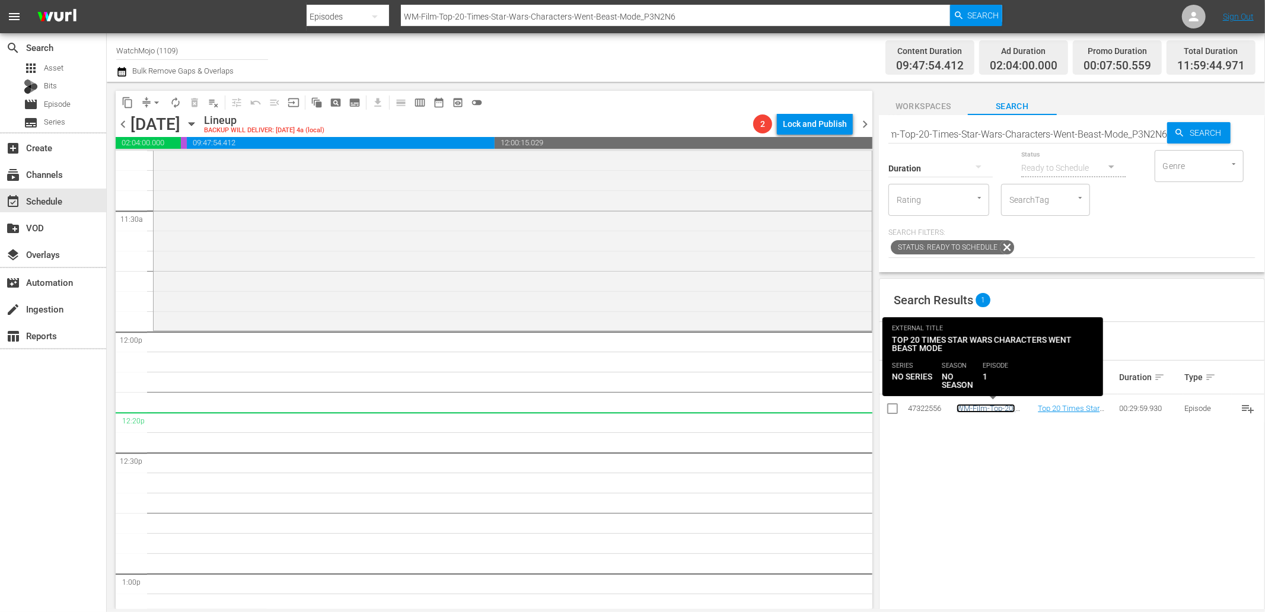
scroll to position [0, 0]
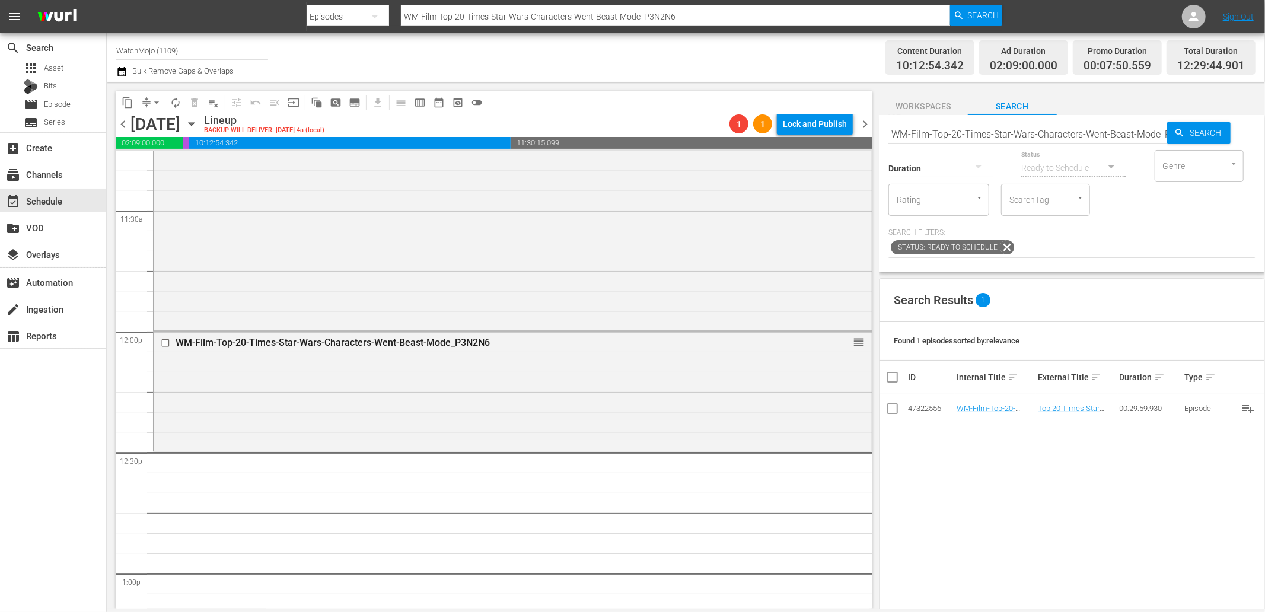
click at [971, 135] on input "WM-Film-Top-20-Times-Star-Wars-Characters-Went-Beast-Mode_P3N2N6" at bounding box center [1027, 134] width 279 height 28
paste input "Pop-Top-20-Embarrassing-US-Presidential-Moments_G2O3T7"
type input "WM-Pop-Top-20-Embarrassing-US-Presidential-Moments_G2O3T7"
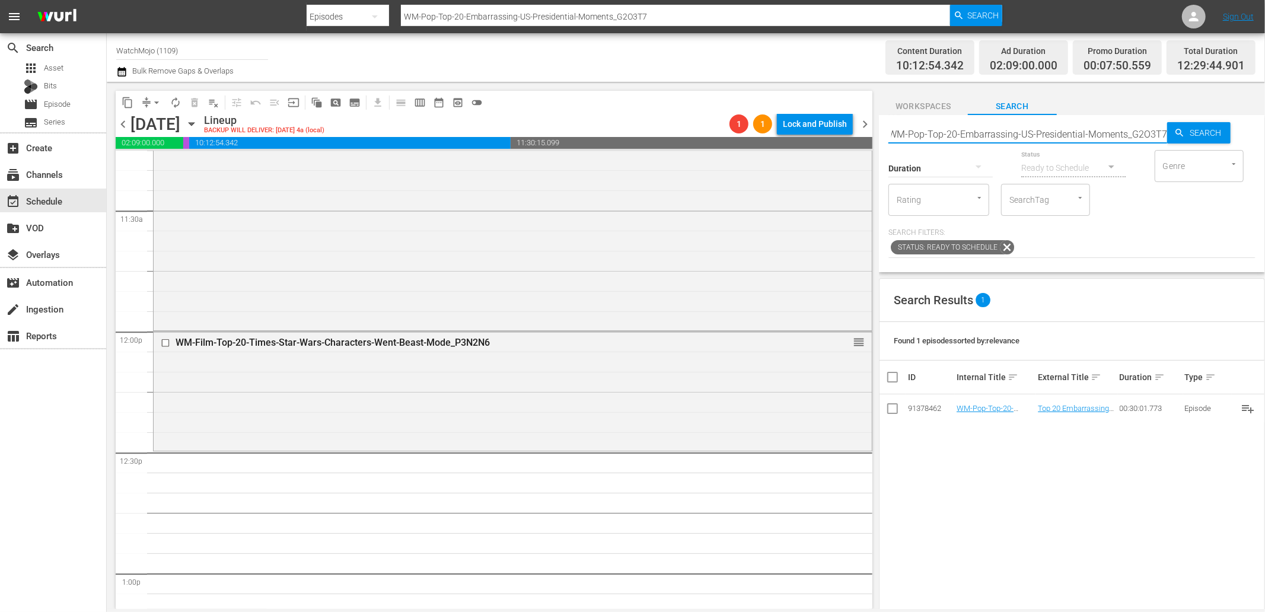
paste input "text"
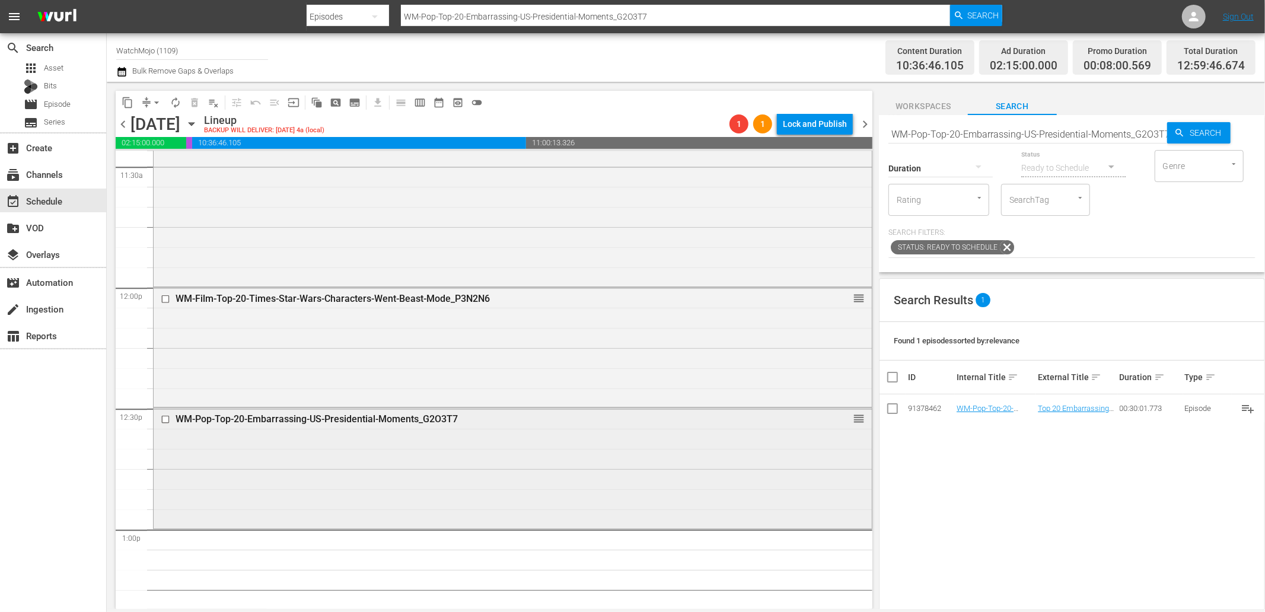
scroll to position [2812, 0]
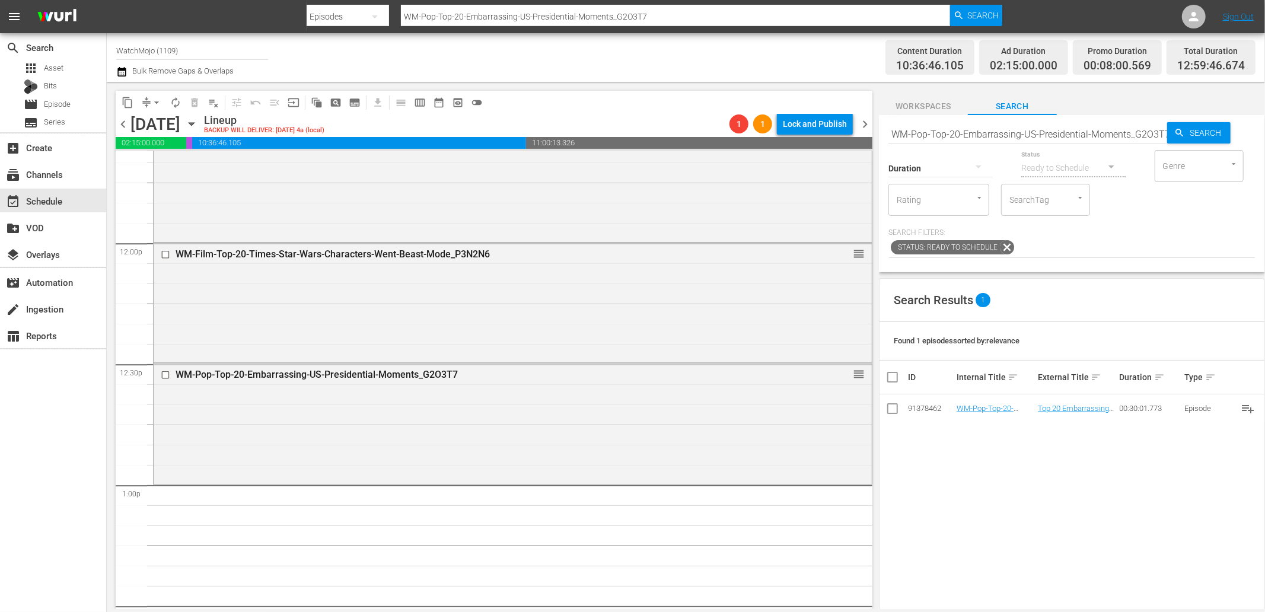
click at [1043, 141] on div "Status Ready to Schedule" at bounding box center [1073, 160] width 104 height 43
click at [1034, 131] on input "WM-Pop-Top-20-Embarrassing-US-Presidential-Moments_G2O3T7" at bounding box center [1027, 134] width 279 height 28
paste input "Specialty-Hour-Pop-Toys_SH016"
type input "Specialty-Hour-Pop-Toys_SH016"
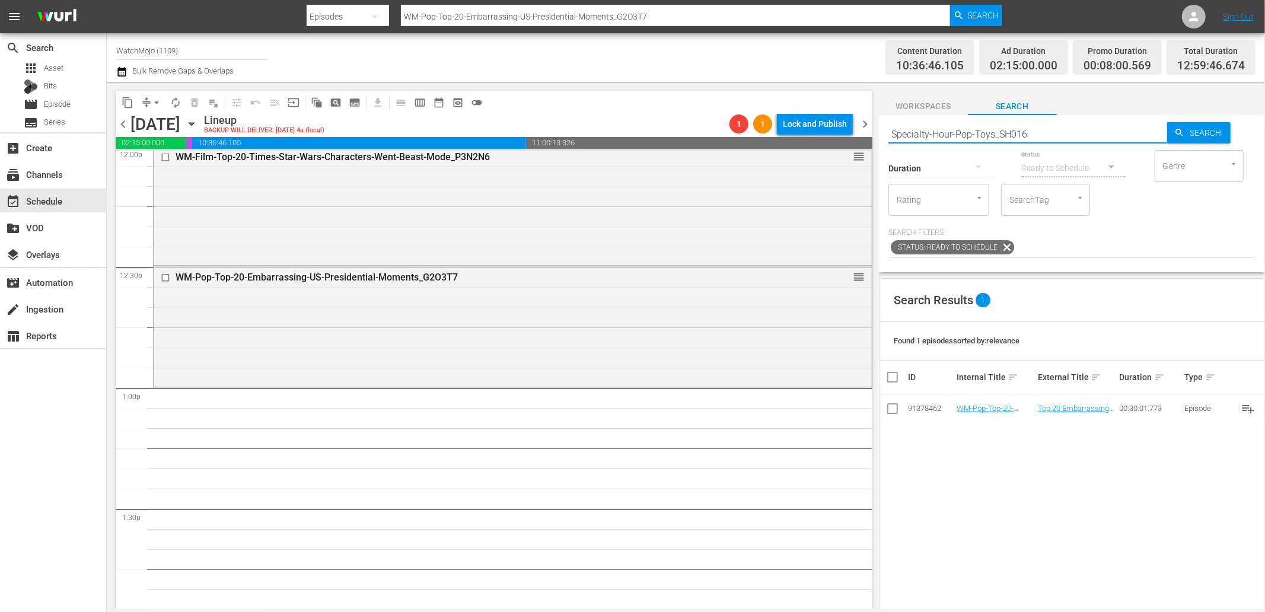
type input "Specialty-Hour-Pop-Toys_SH016"
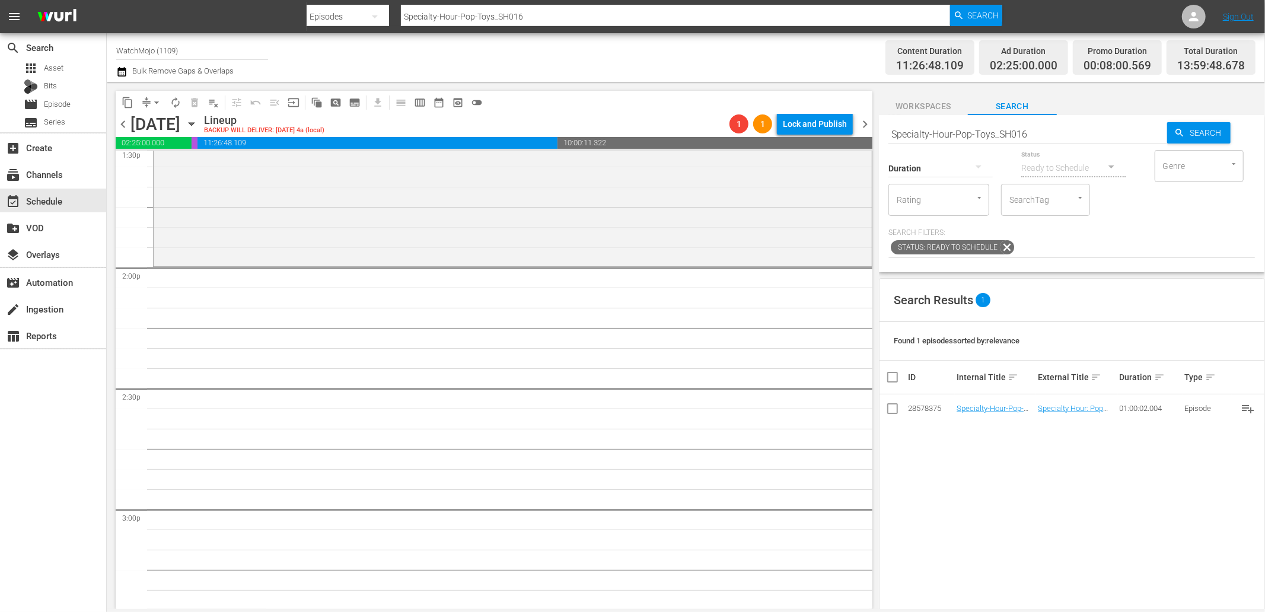
scroll to position [3339, 0]
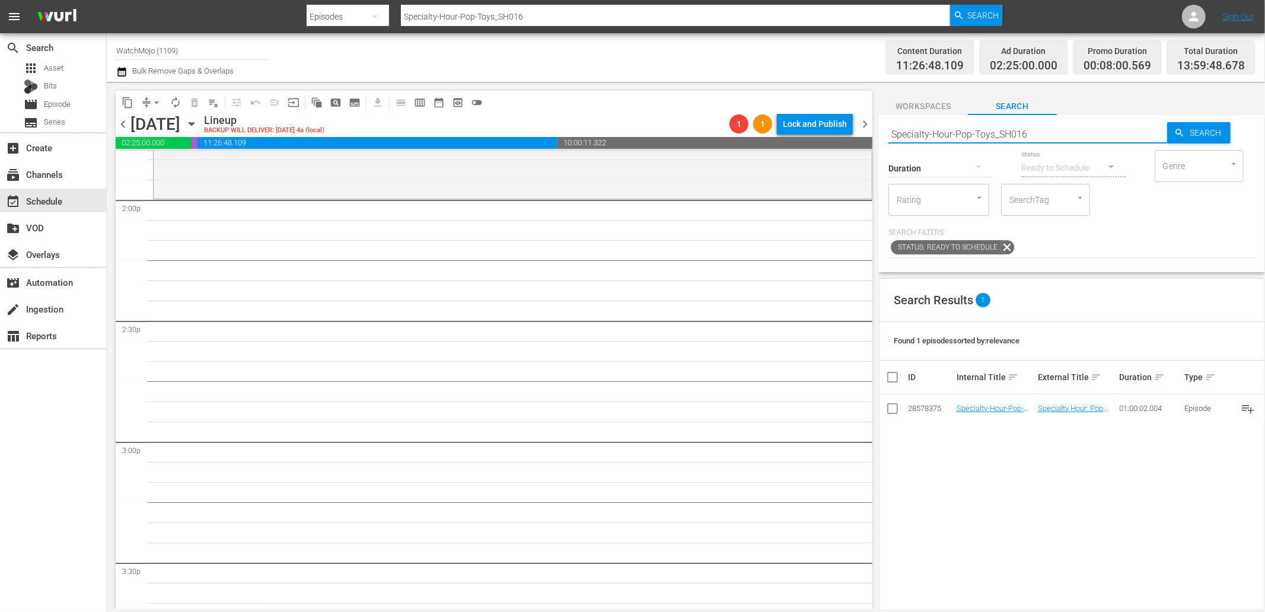
drag, startPoint x: 1057, startPoint y: 134, endPoint x: 881, endPoint y: 119, distance: 176.8
click at [881, 119] on div "Search Specialty-Hour-Pop-Toys_SH016 Search Duration Status Ready to Schedule G…" at bounding box center [1072, 193] width 386 height 157
paste input "WM-Celeb-Top-20-Celebs-Who-Saved-Their-Careers-by-Changing-Genre_H1Y3G8"
type input "WM-Celeb-Top-20-Celebs-Who-Saved-Their-Careers-by-Changing-Genre_H1Y3G8"
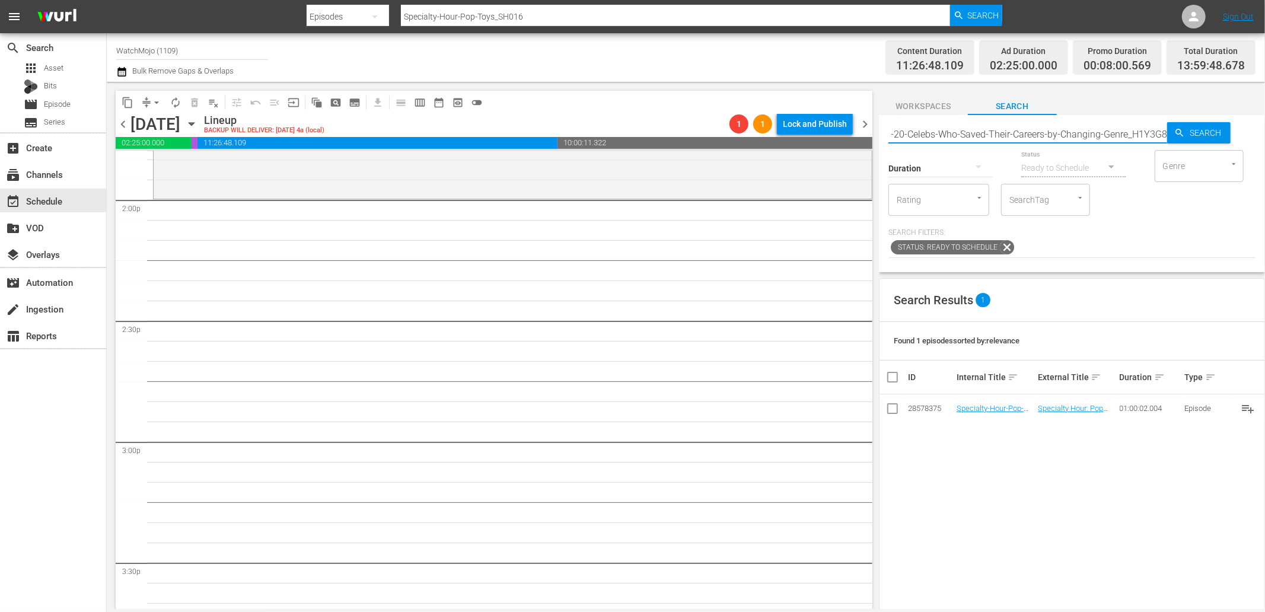
type input "WM-Celeb-Top-20-Celebs-Who-Saved-Their-Careers-by-Changing-Genre_H1Y3G8"
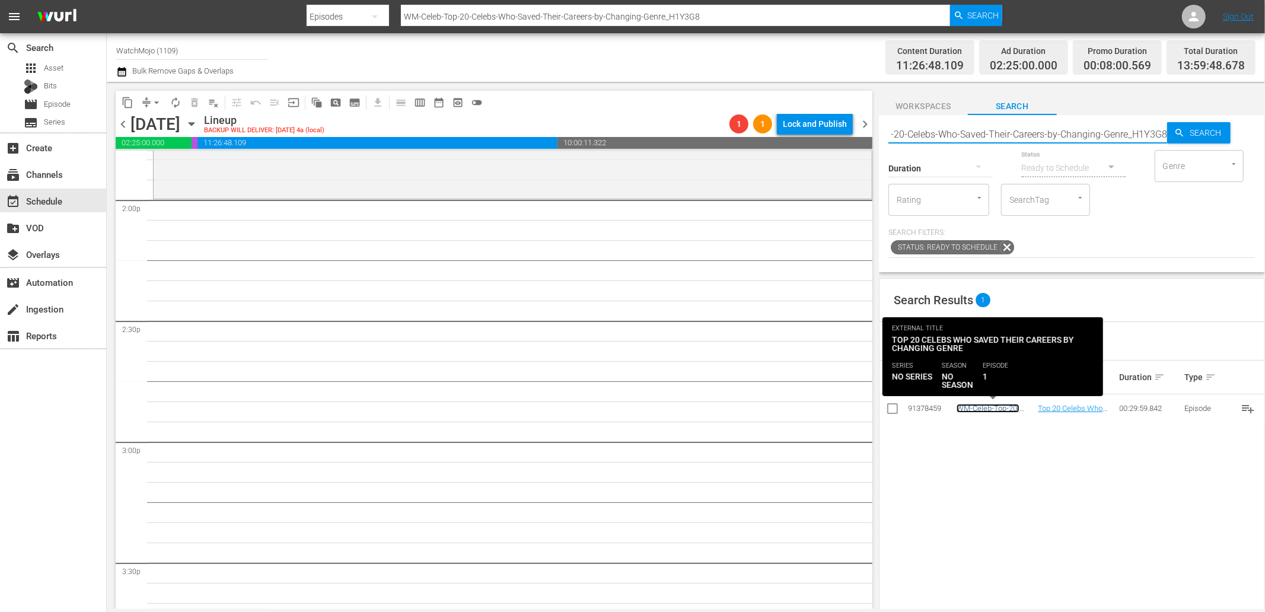
scroll to position [0, 0]
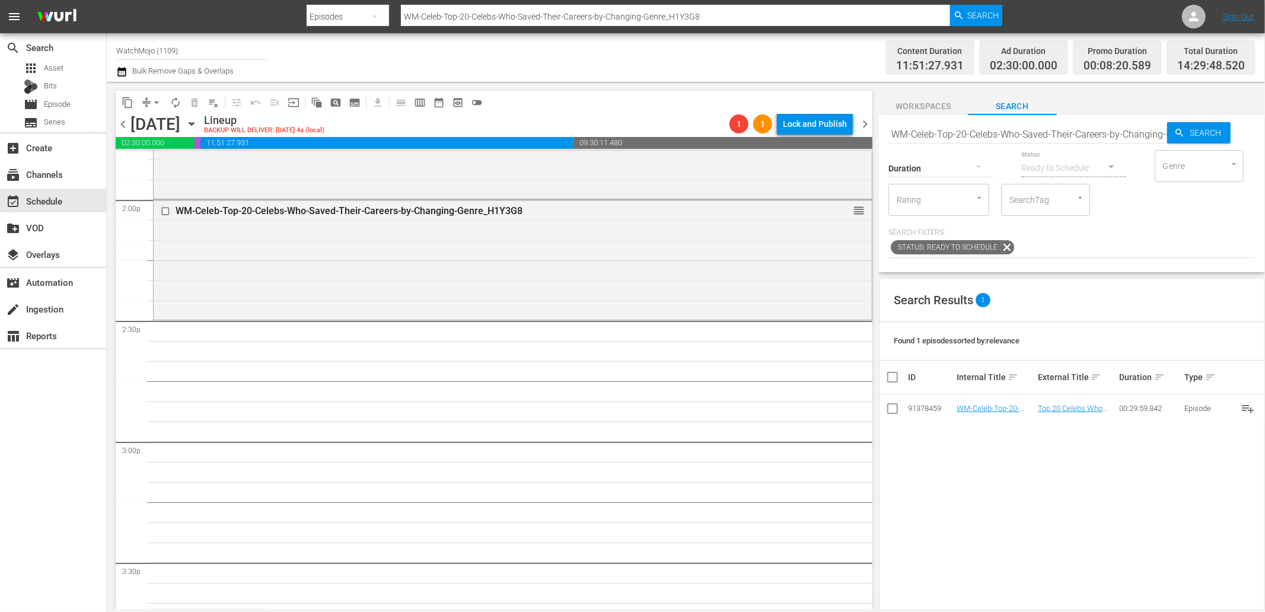
click at [1076, 132] on input "WM-Celeb-Top-20-Celebs-Who-Saved-Their-Careers-by-Changing-Genre_H1Y3G8" at bounding box center [1027, 134] width 279 height 28
paste input "TV-Top-20-TV-Shows-That-Made-Men-Cry_Q9P7O3"
type input "WM-TV-Top-20-TV-Shows-That-Made-Men-Cry_Q9P7O3"
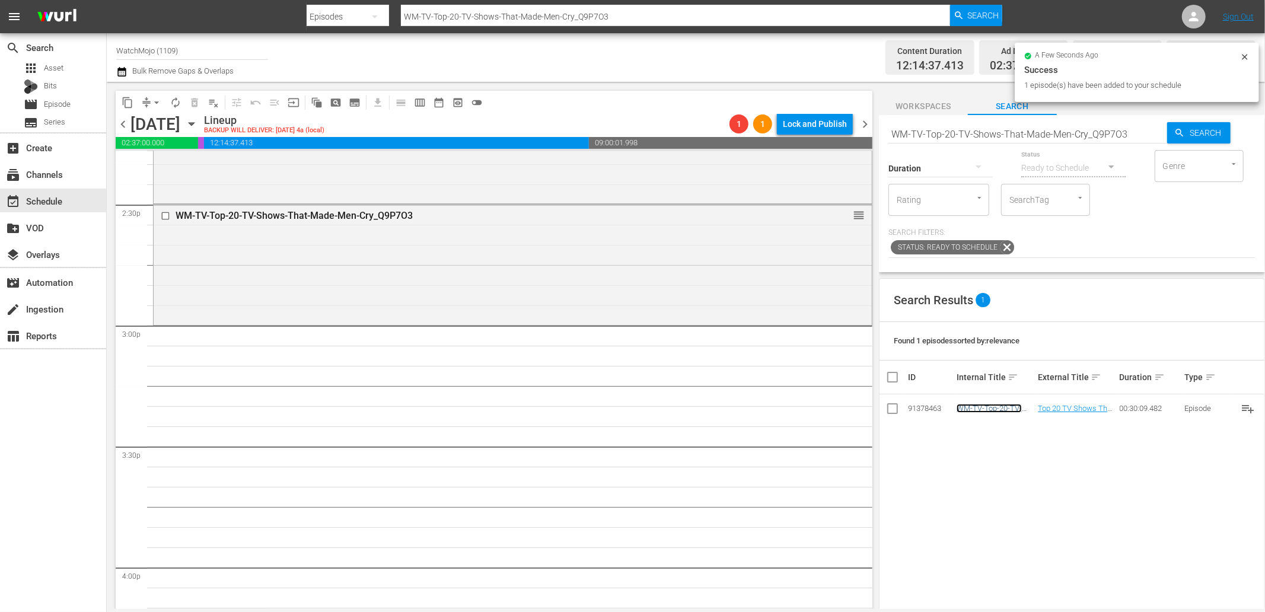
scroll to position [3471, 0]
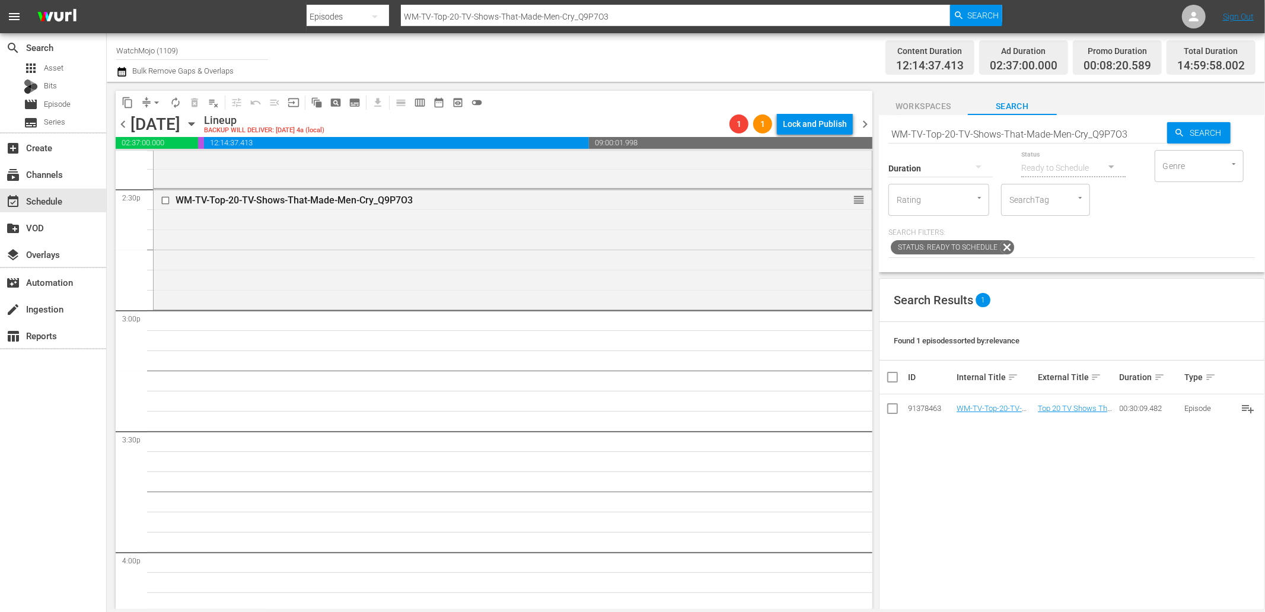
click at [1031, 132] on input "WM-TV-Top-20-TV-Shows-That-Made-Men-Cry_Q9P7O3" at bounding box center [1027, 134] width 279 height 28
paste input "Film-Top20-Greatest-Moments-From-Stephen-King-Movies_F0R1P2"
type input "WM-Film-Top20-Greatest-Moments-From-Stephen-King-Movies_F0R1P2"
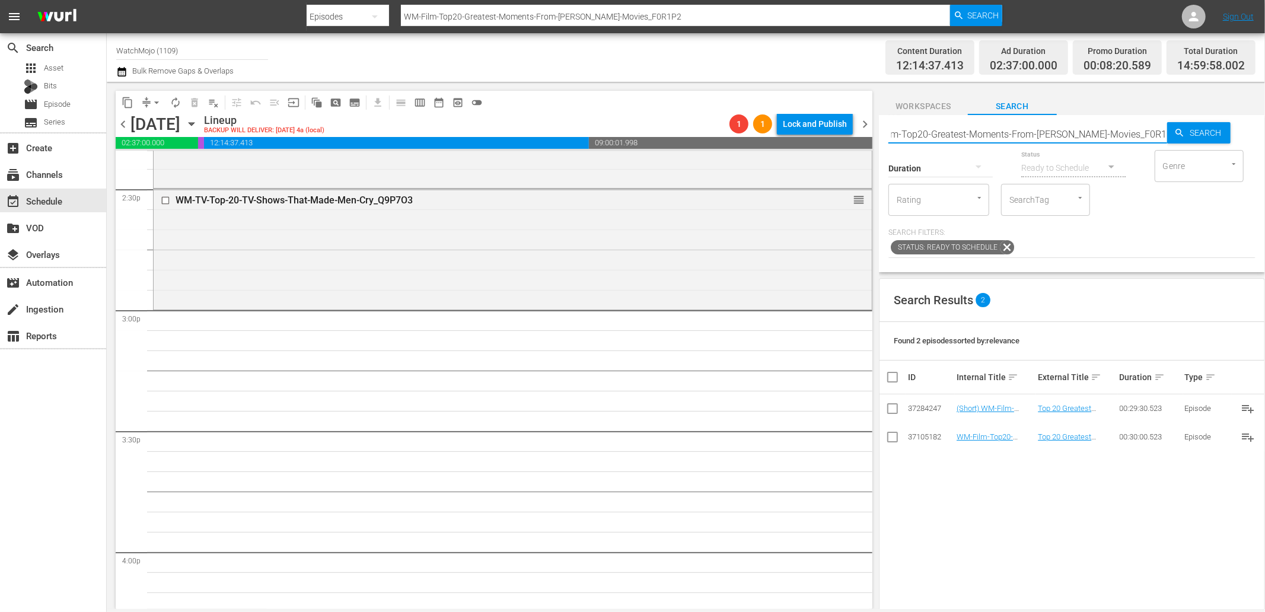
scroll to position [0, 0]
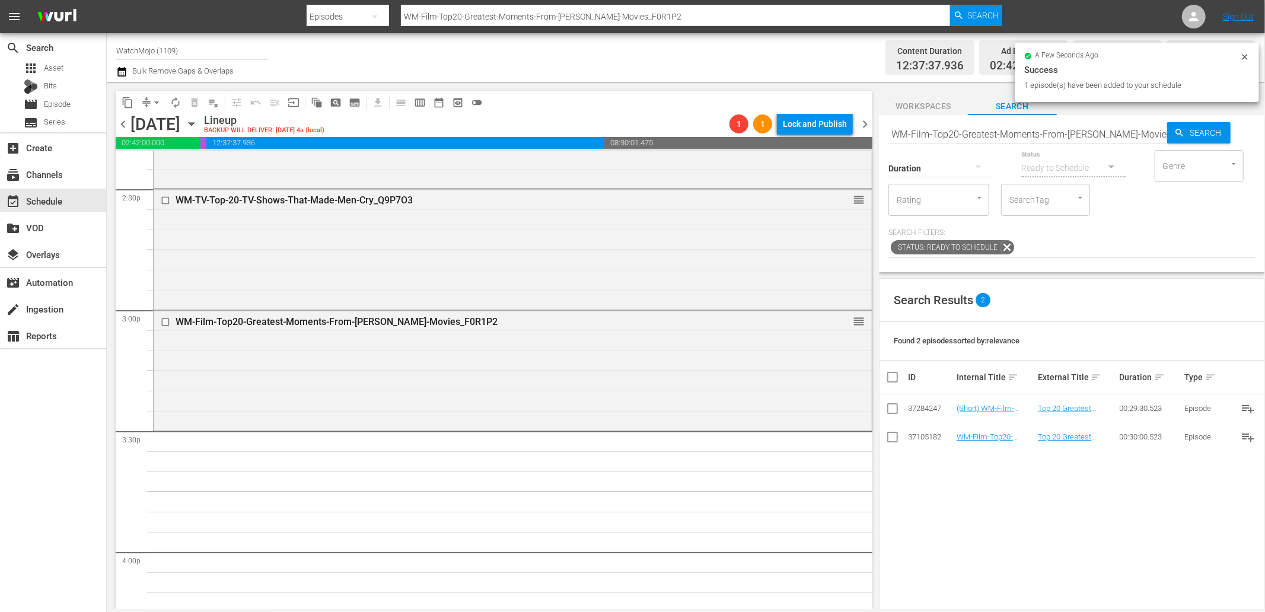
click at [977, 132] on input "WM-Film-Top20-Greatest-Moments-From-Stephen-King-Movies_F0R1P2" at bounding box center [1027, 134] width 279 height 28
paste input "James-Bond-Moments_K4K5X4"
type input "WM-Film-Top20-James-Bond-Moments_K4K5X4"
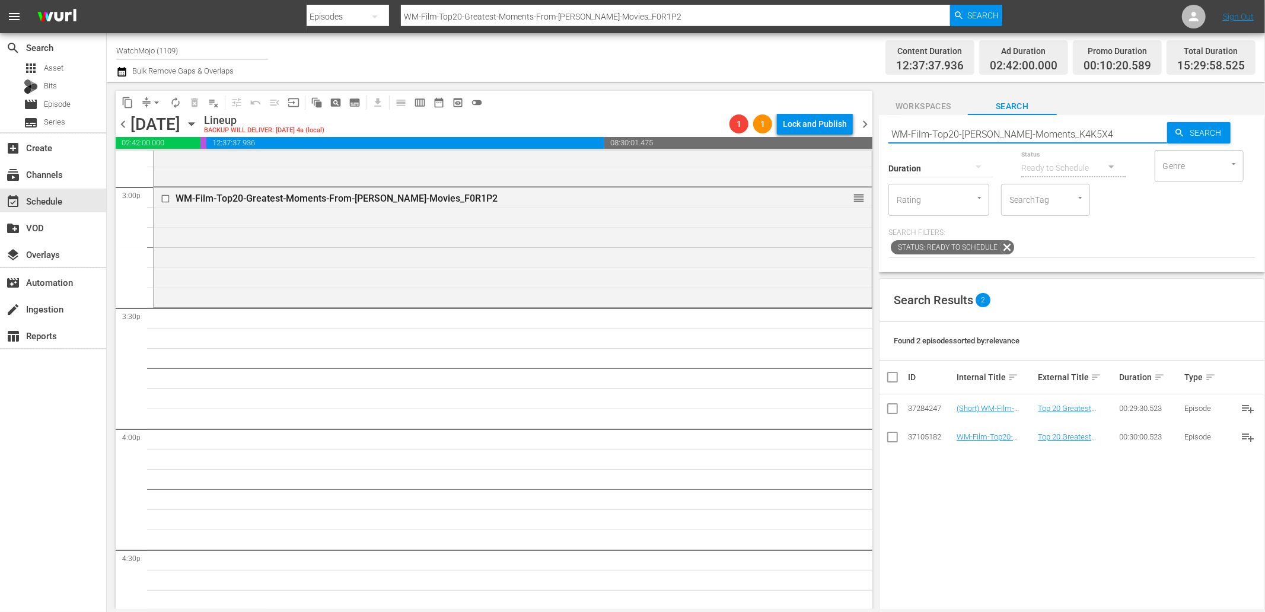
scroll to position [3602, 0]
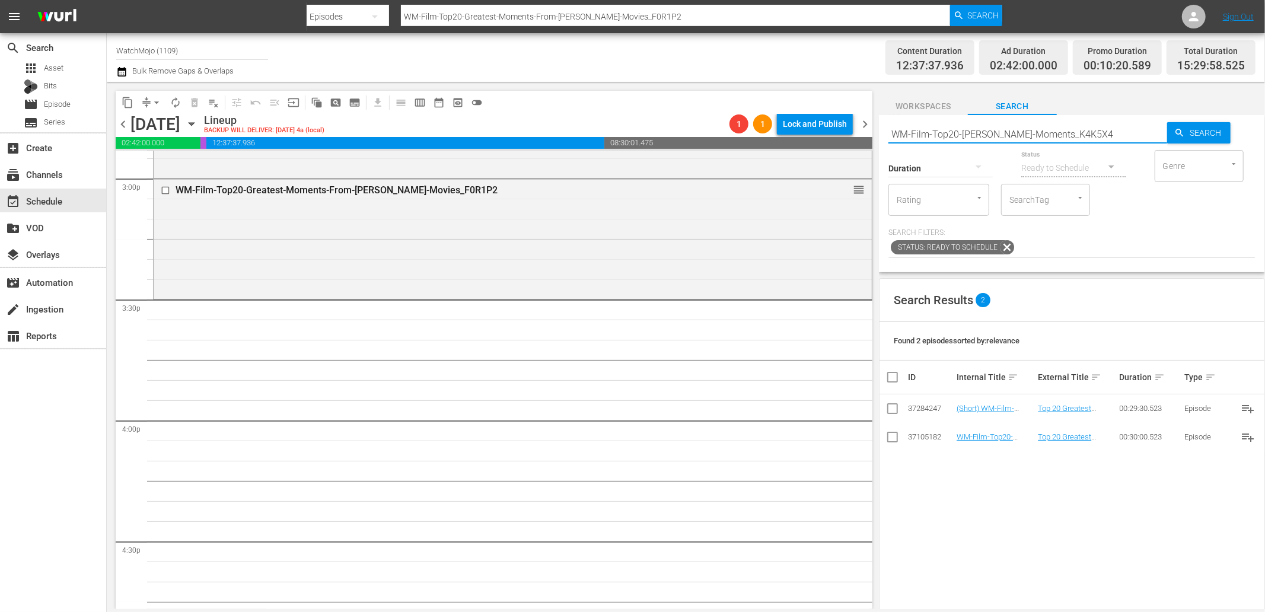
type input "WM-Film-Top20-James-Bond-Moments_K4K5X4"
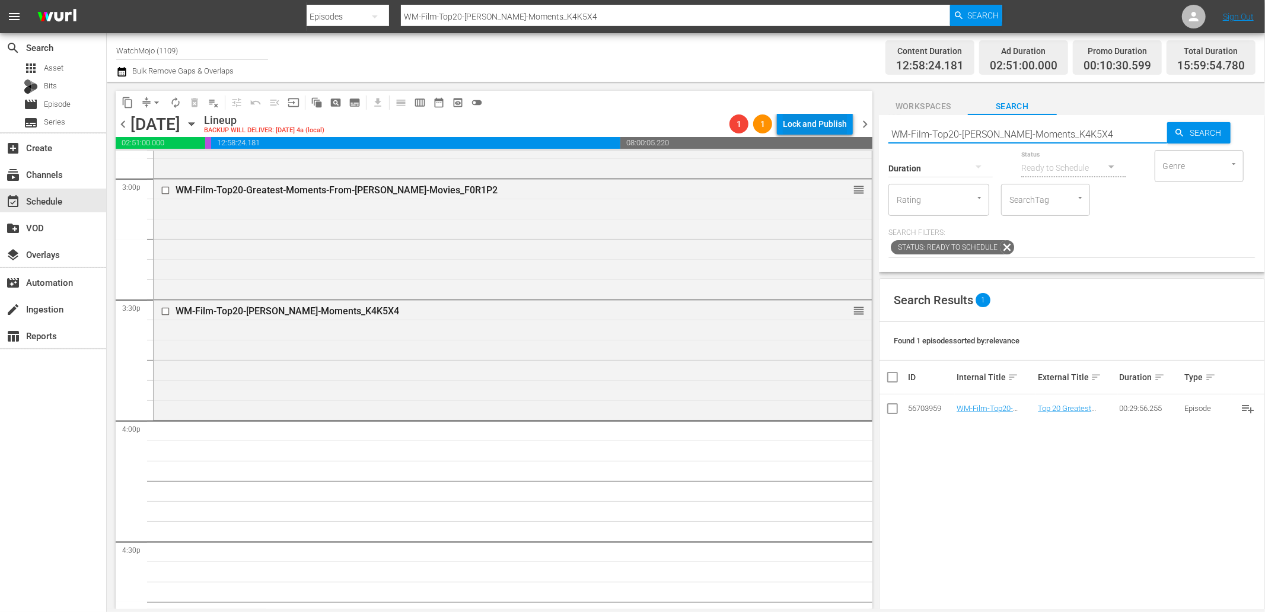
drag, startPoint x: 1113, startPoint y: 129, endPoint x: 846, endPoint y: 120, distance: 267.0
click at [846, 120] on div "content_copy compress arrow_drop_down autorenew_outlined delete_forever_outline…" at bounding box center [686, 345] width 1158 height 527
paste input "Lag-398"
type input "Lag-398"
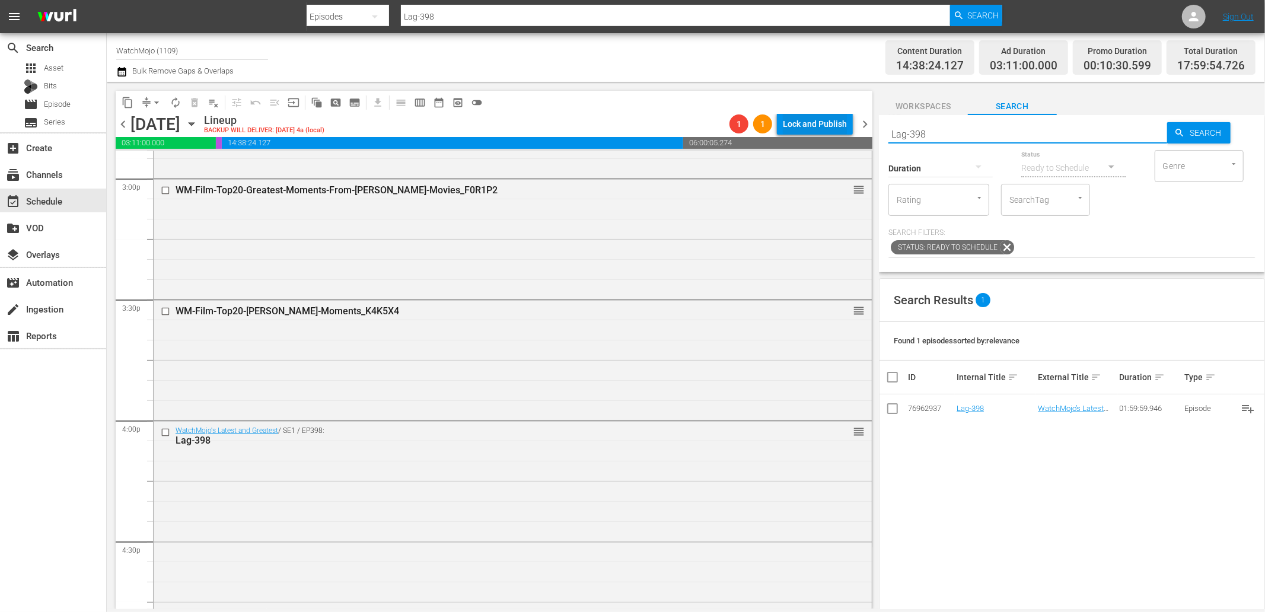
drag, startPoint x: 990, startPoint y: 132, endPoint x: 802, endPoint y: 119, distance: 188.5
click at [805, 120] on div "content_copy compress arrow_drop_down autorenew_outlined delete_forever_outline…" at bounding box center [686, 345] width 1158 height 527
paste input "AG-457"
type input "LAG-457"
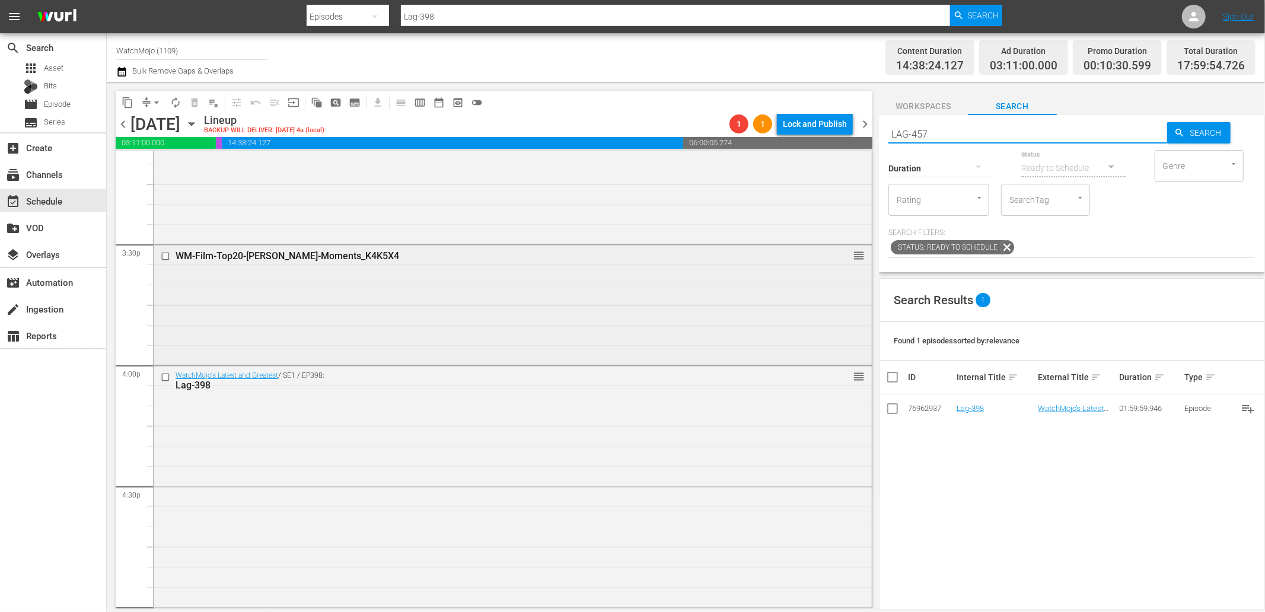
type input "LAG-457"
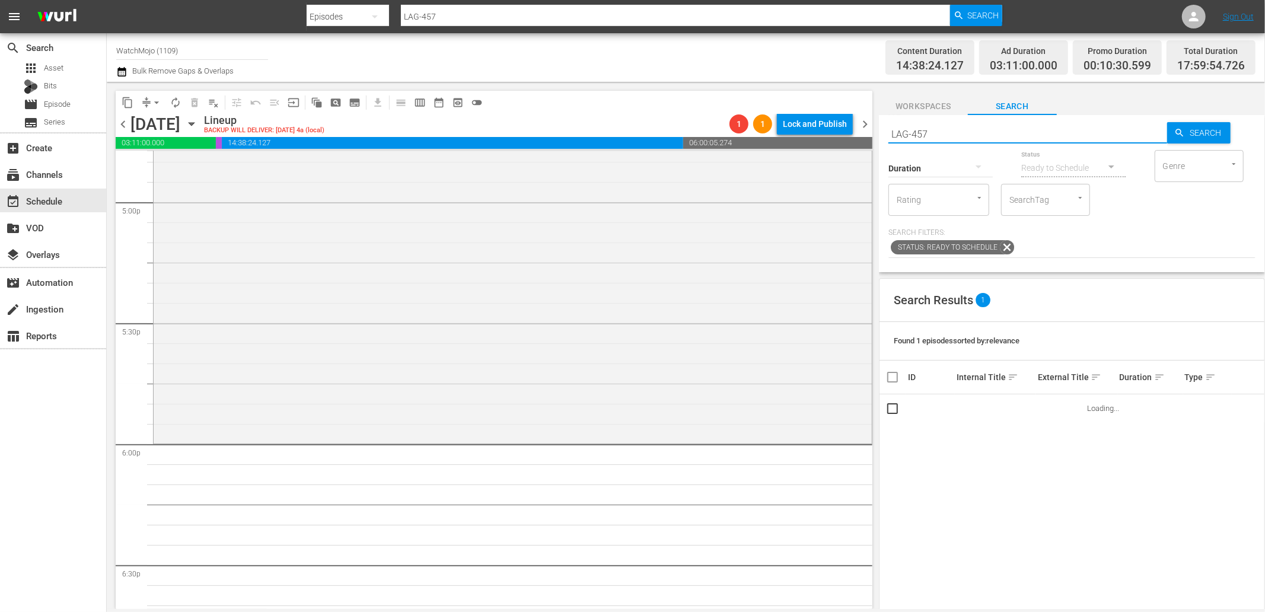
scroll to position [4085, 0]
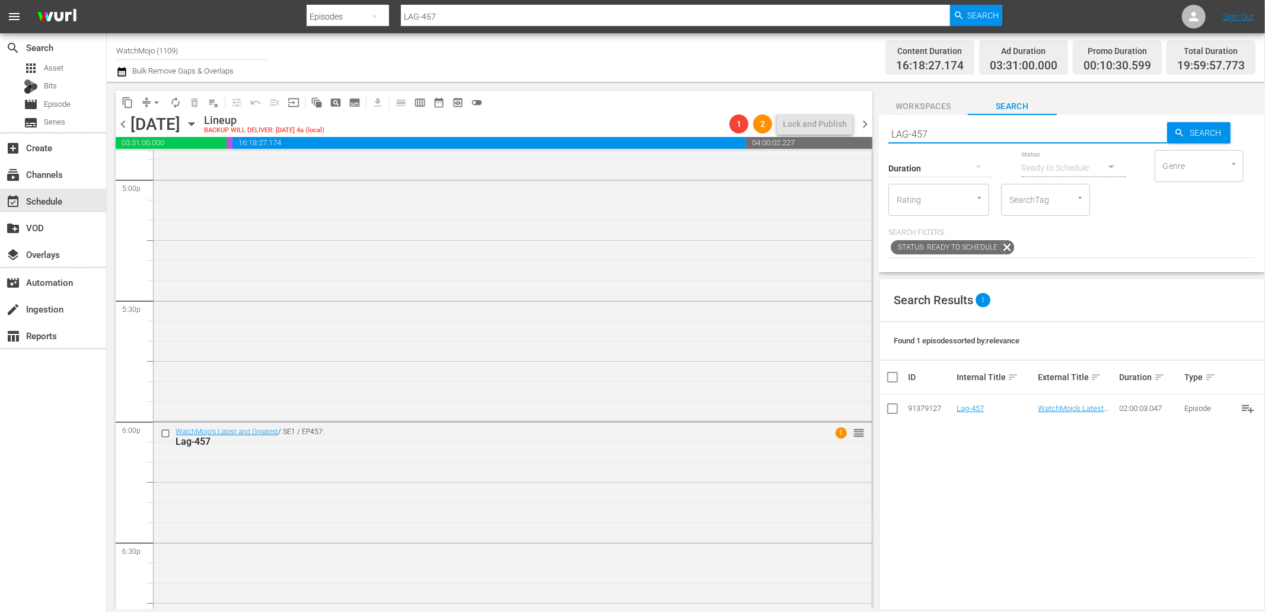
click at [837, 123] on div "content_copy compress arrow_drop_down autorenew_outlined delete_forever_outline…" at bounding box center [686, 345] width 1158 height 527
paste input "WM-Film-Top20-Jason-Voorhees-Kills_O9J1D1"
type input "WM-Film-Top20-Jason-Voorhees-Kills_O9J1D1"
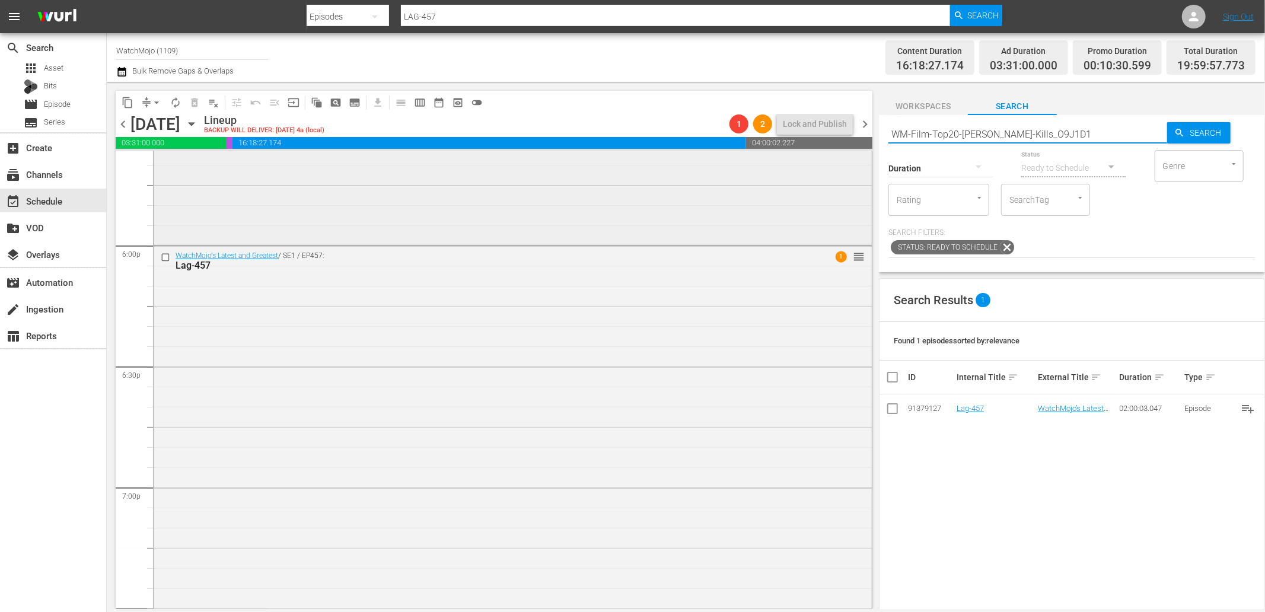
type input "WM-Film-Top20-Jason-Voorhees-Kills_O9J1D1"
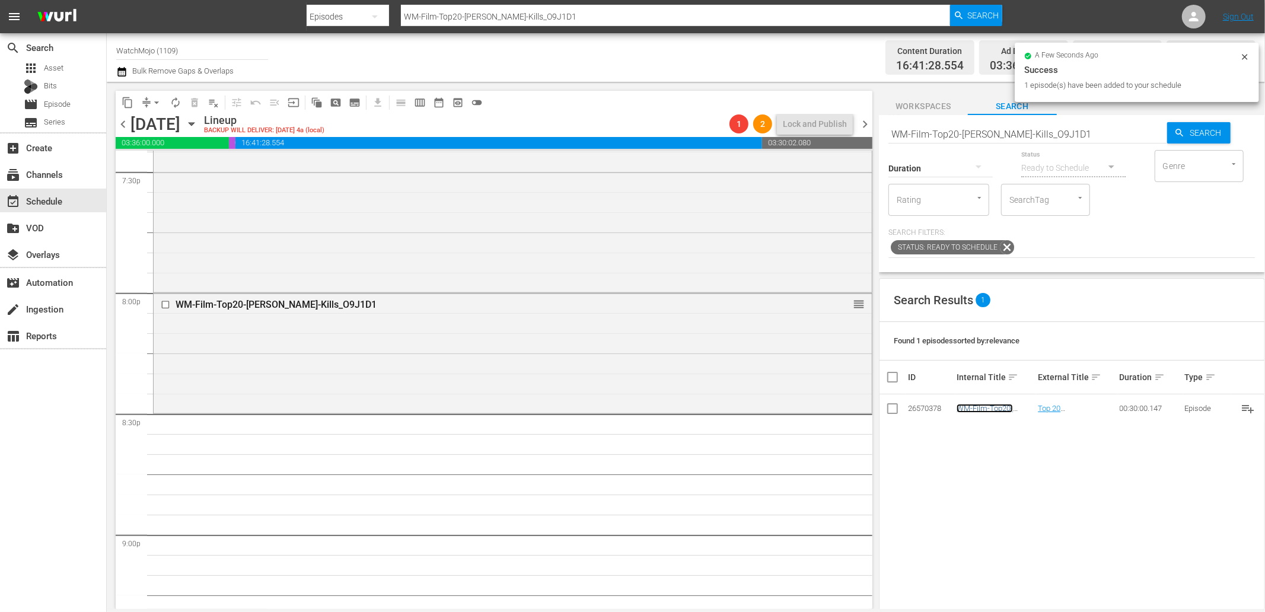
scroll to position [4700, 0]
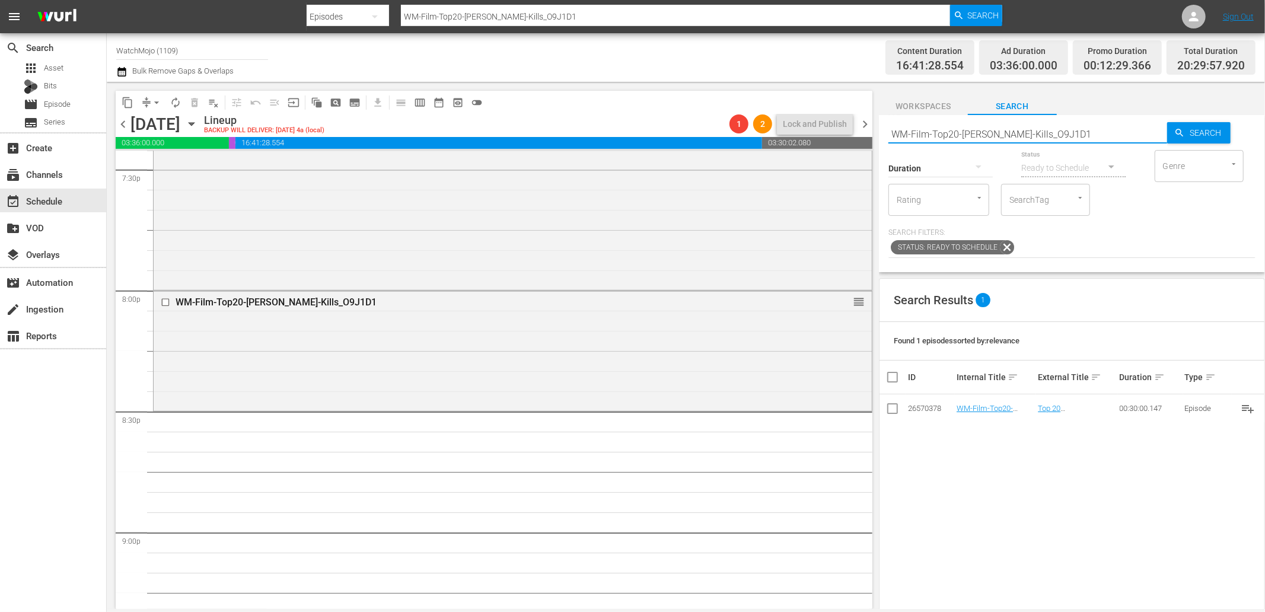
click at [799, 125] on div "content_copy compress arrow_drop_down autorenew_outlined delete_forever_outline…" at bounding box center [686, 345] width 1158 height 527
paste input "Freddy-Kills_W1P8H3"
type input "WM-Film-Top20-Freddy-Kills_W1P8H3"
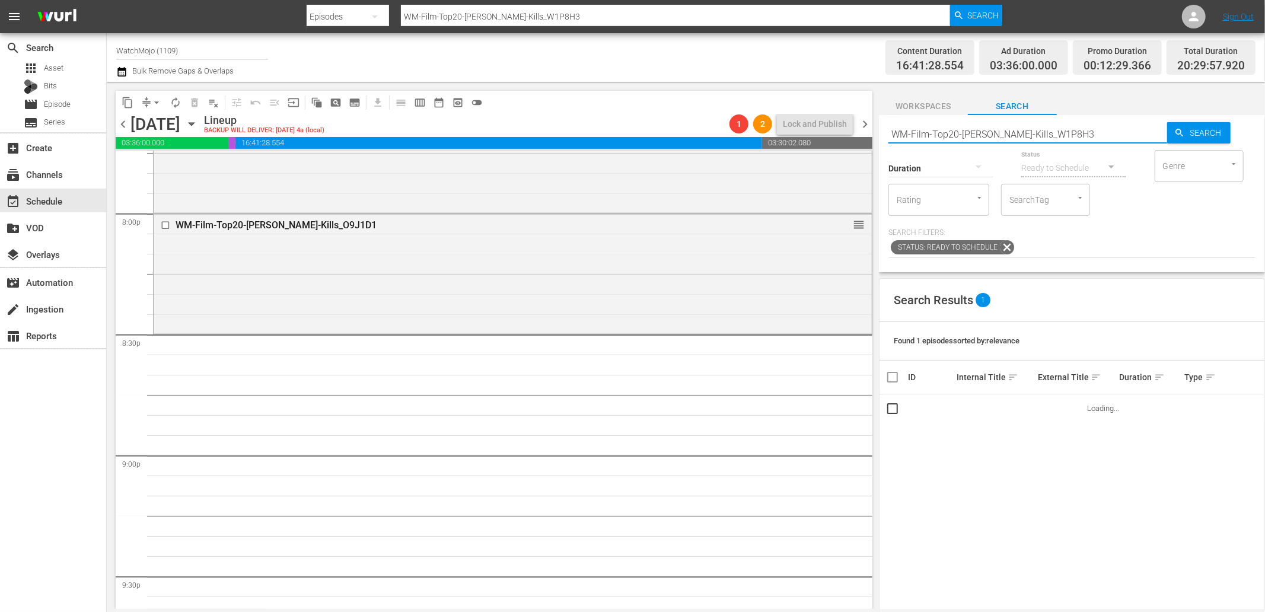
scroll to position [4788, 0]
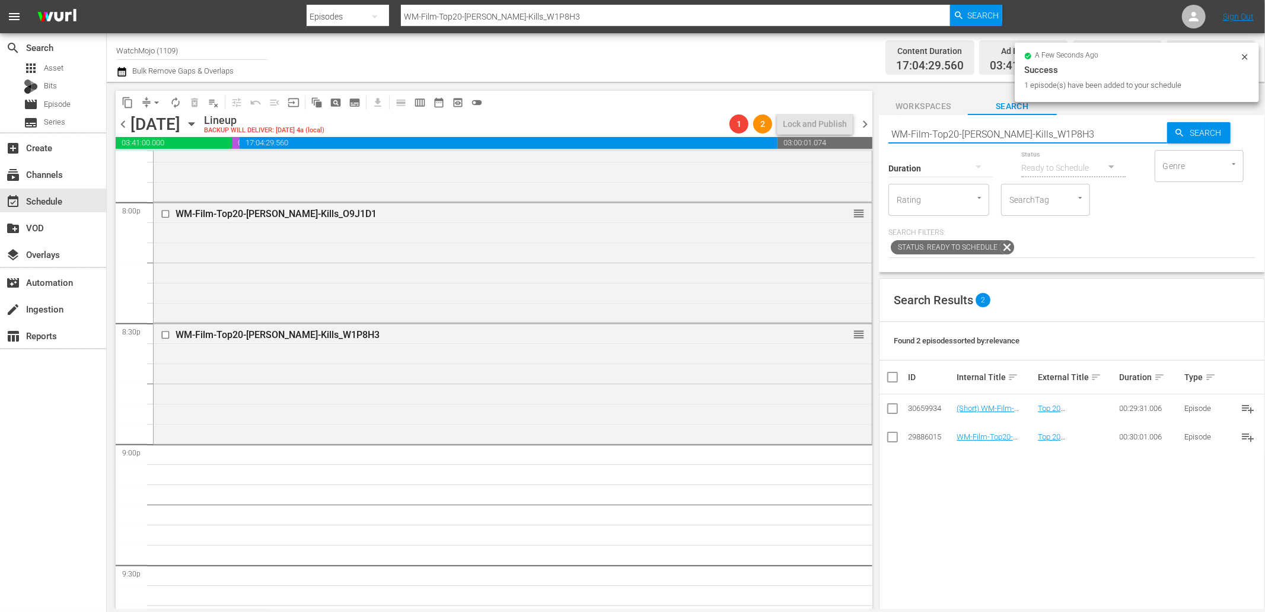
drag, startPoint x: 1087, startPoint y: 122, endPoint x: 855, endPoint y: 136, distance: 232.4
click at [855, 136] on div "content_copy compress arrow_drop_down autorenew_outlined delete_forever_outline…" at bounding box center [686, 345] width 1158 height 527
paste input "Specialty-Hour-Evil-Dead_SHO55"
type input "WM-Specialty-Hour-Evil-Dead_SHO55"
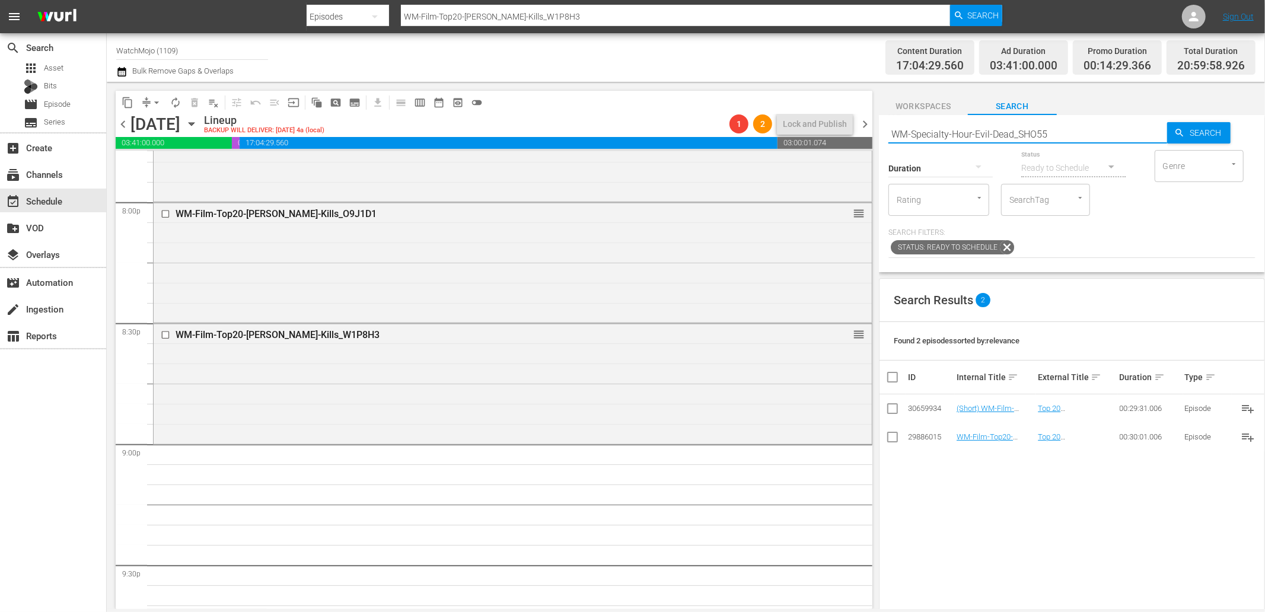
type input "WM-Specialty-Hour-Evil-Dead_SHO55"
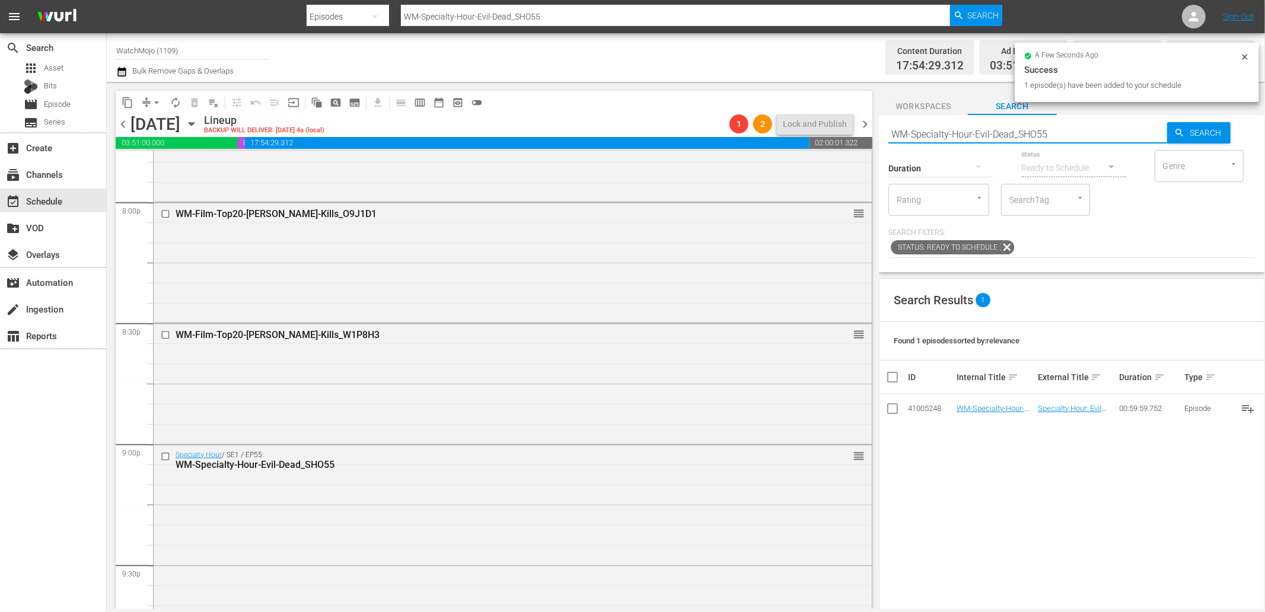
drag, startPoint x: 929, startPoint y: 122, endPoint x: 855, endPoint y: 119, distance: 73.6
click at [855, 119] on div "content_copy compress arrow_drop_down autorenew_outlined delete_forever_outline…" at bounding box center [686, 345] width 1158 height 527
paste input "Lag-358 (Horror)"
type input "Lag-358 (Horror)"
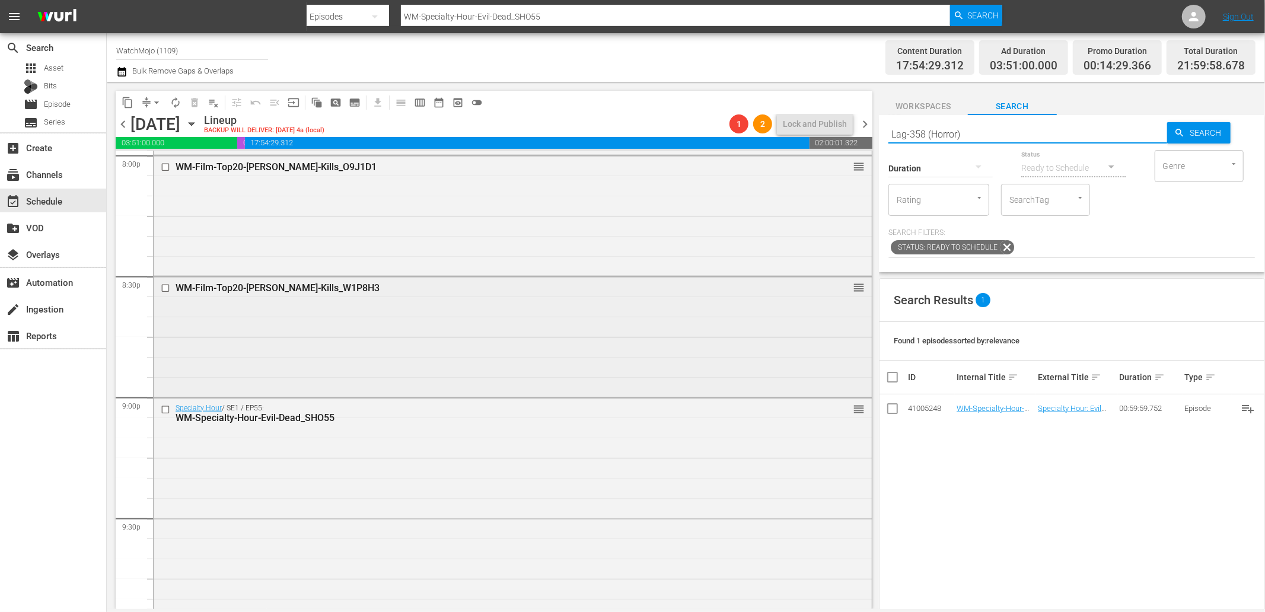
type input "Lag-358 (Horror)"
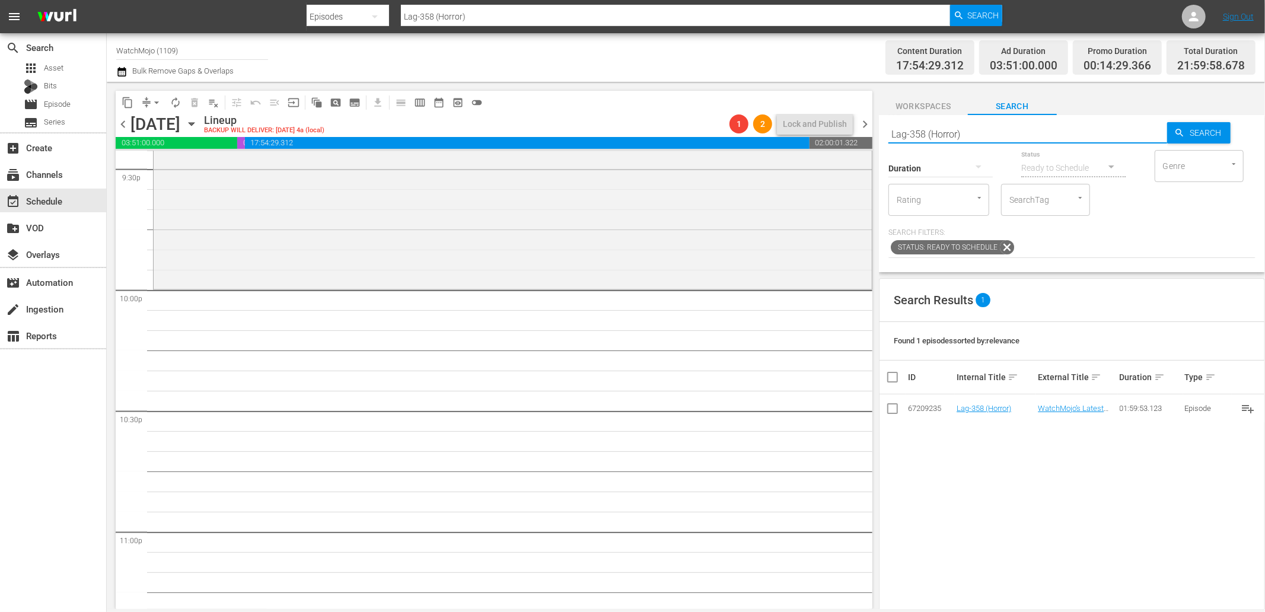
scroll to position [5184, 0]
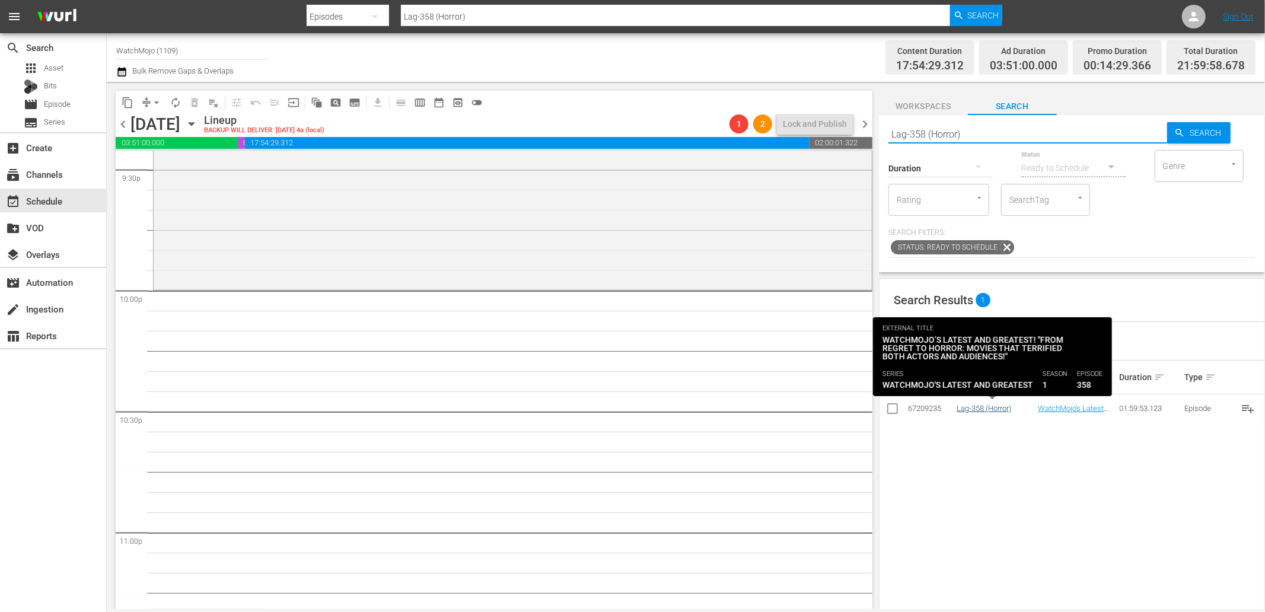
type input "Lag-358 (Horror)"
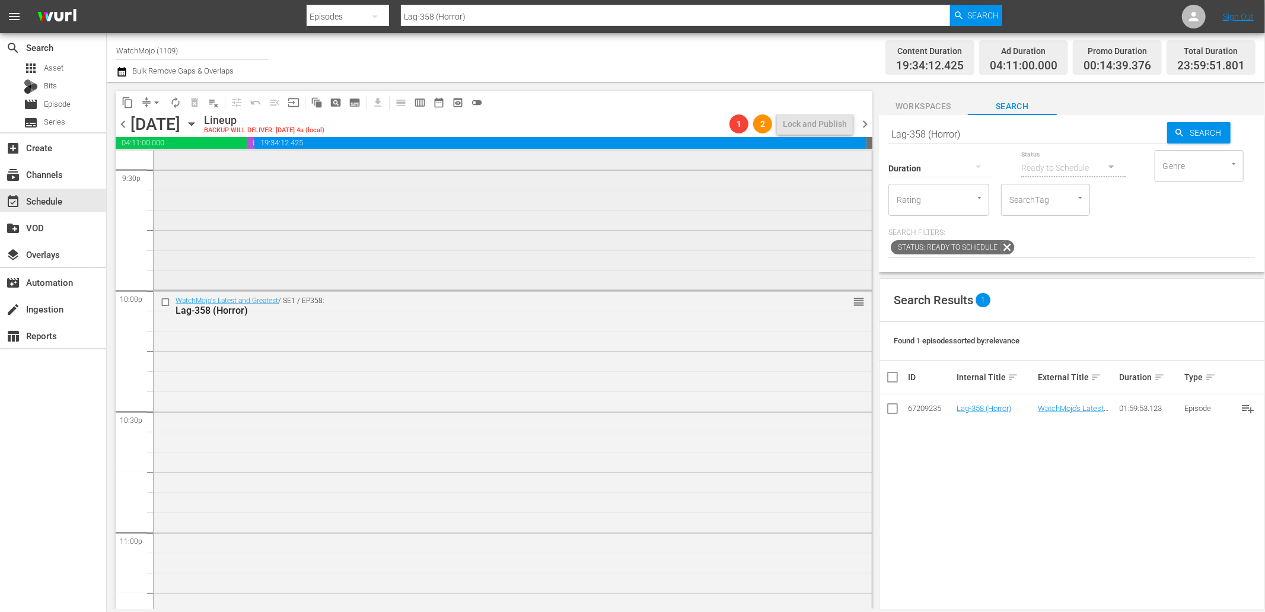
scroll to position [5139, 0]
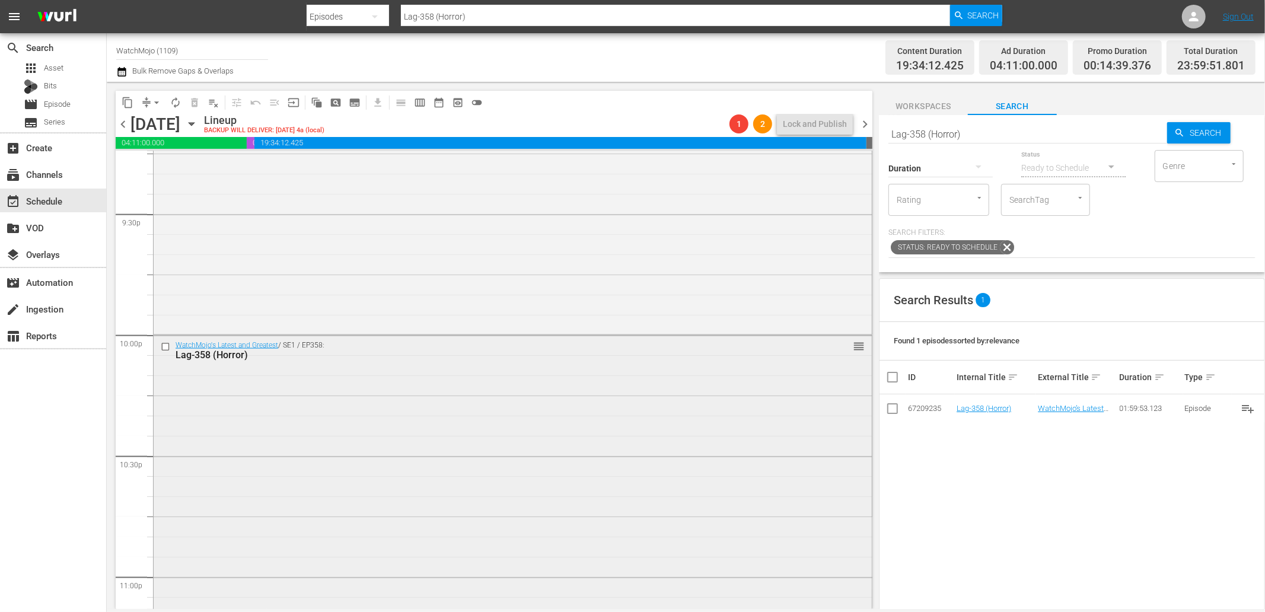
click at [603, 481] on div "WatchMojo's Latest and Greatest / SE1 / EP358: Lag-358 (Horror) reorder" at bounding box center [513, 576] width 718 height 480
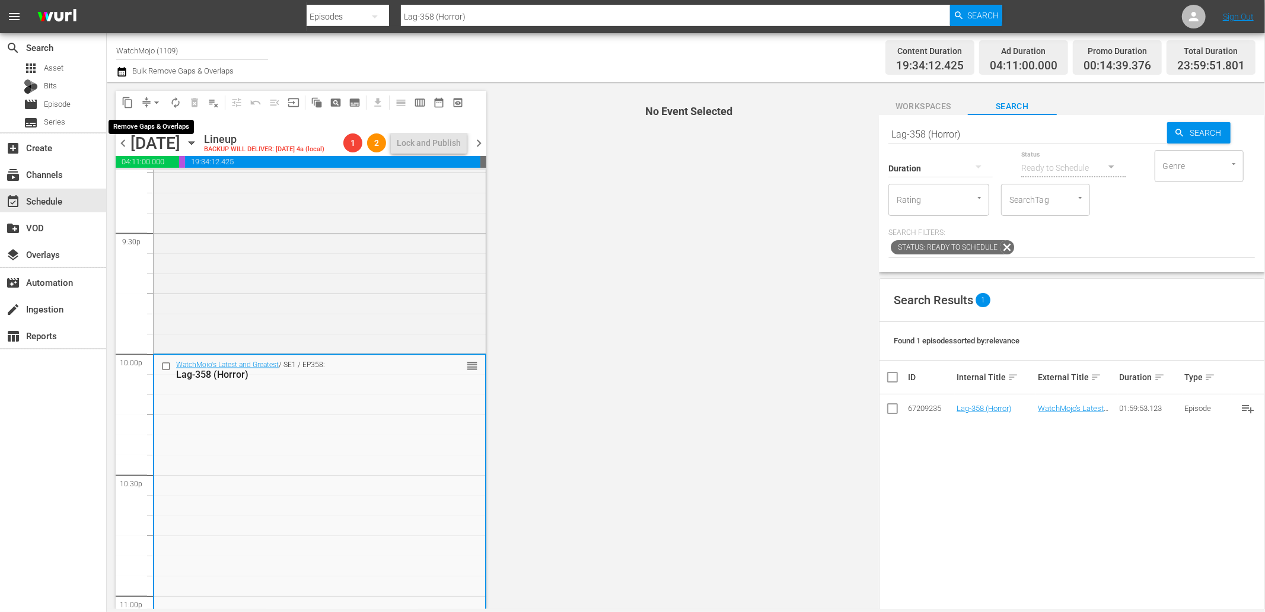
click at [155, 100] on span "arrow_drop_down" at bounding box center [157, 103] width 12 height 12
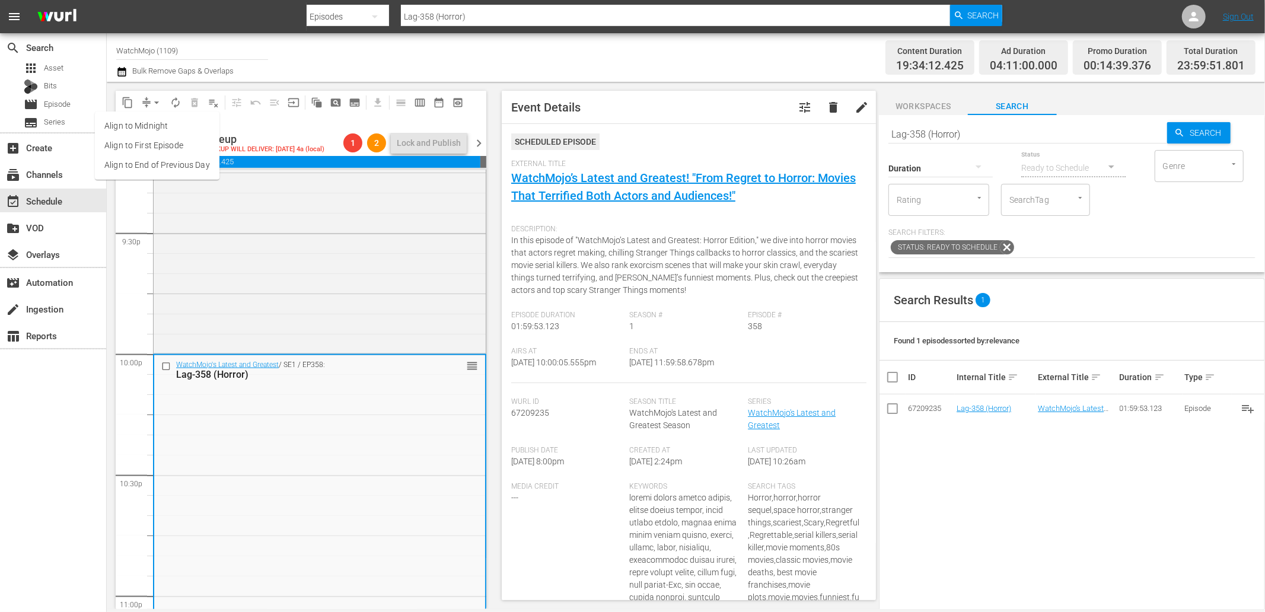
click at [171, 168] on li "Align to End of Previous Day" at bounding box center [157, 165] width 125 height 20
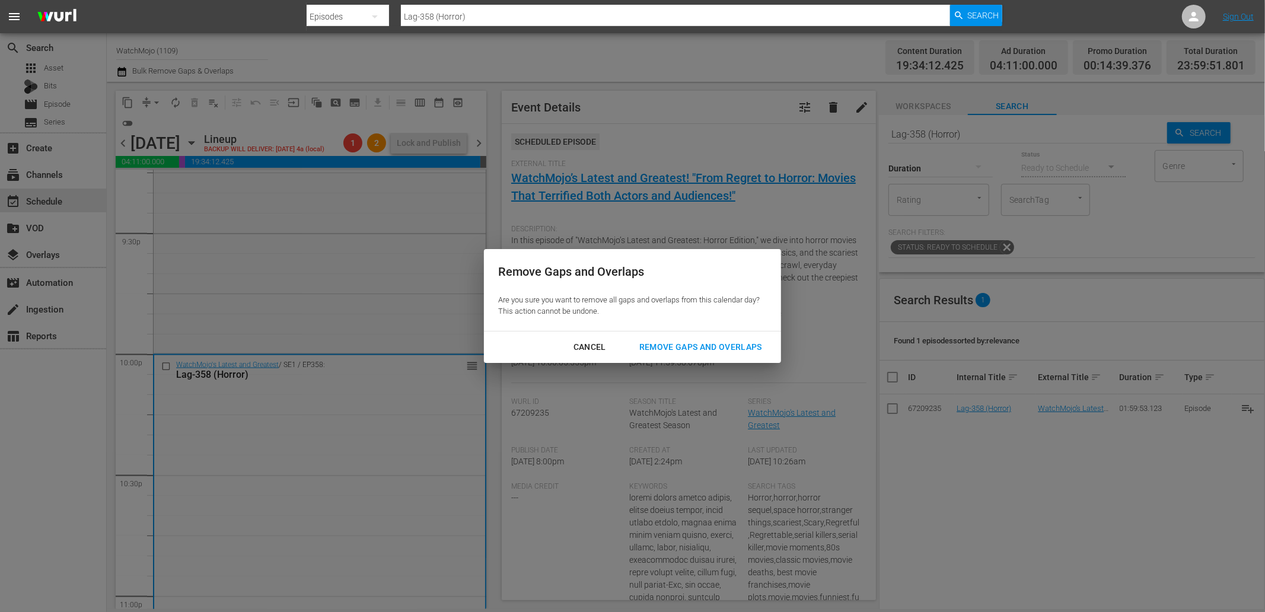
click at [682, 346] on div "Remove Gaps and Overlaps" at bounding box center [701, 347] width 142 height 15
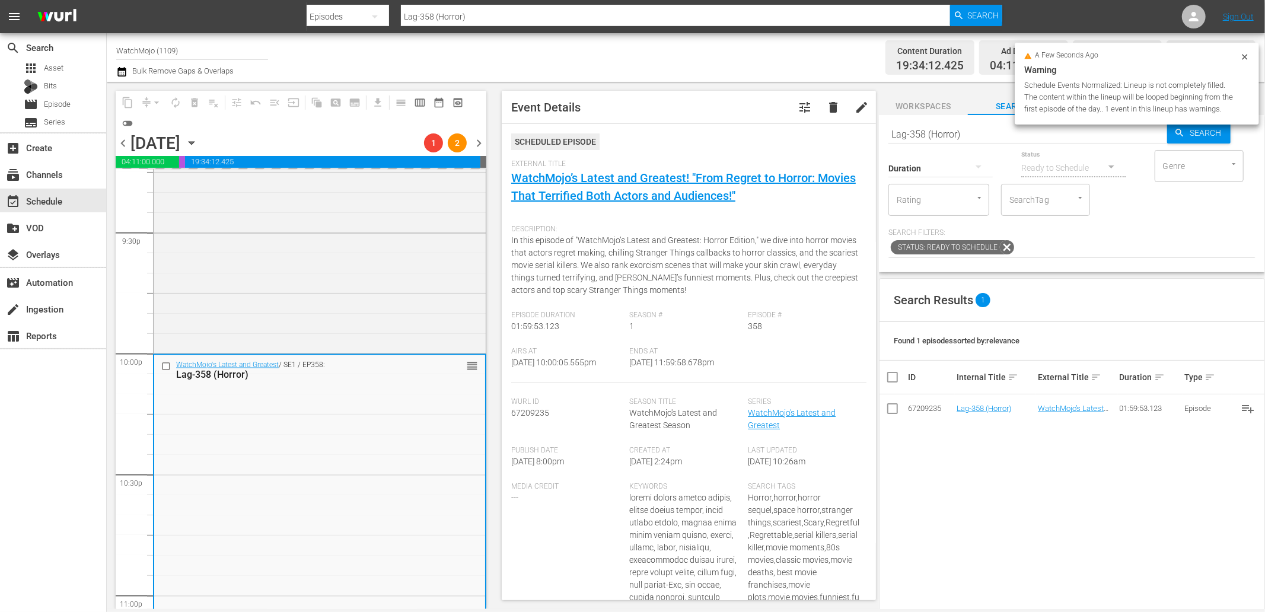
click at [481, 140] on span "chevron_right" at bounding box center [478, 143] width 15 height 15
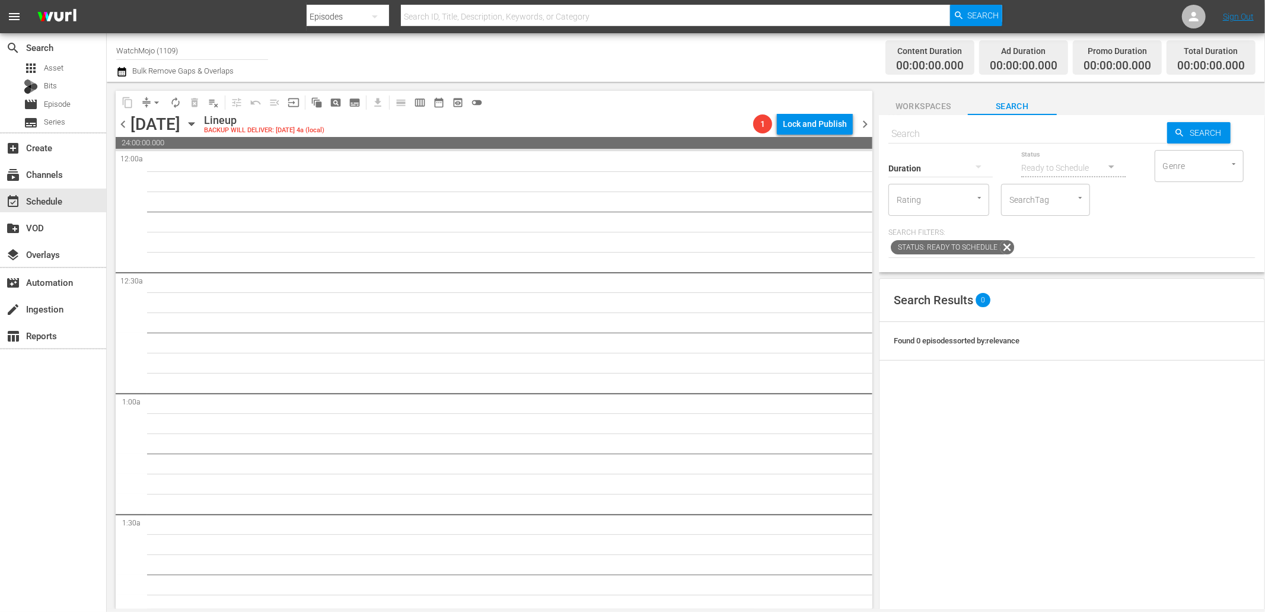
click at [922, 134] on input "text" at bounding box center [1027, 134] width 279 height 28
paste input "WM-Deep-Dive-Monster-Verse-Dive73_F9Z7W6"
type input "WM-Deep-Dive-Monster-Verse-Dive73_F9Z7W6"
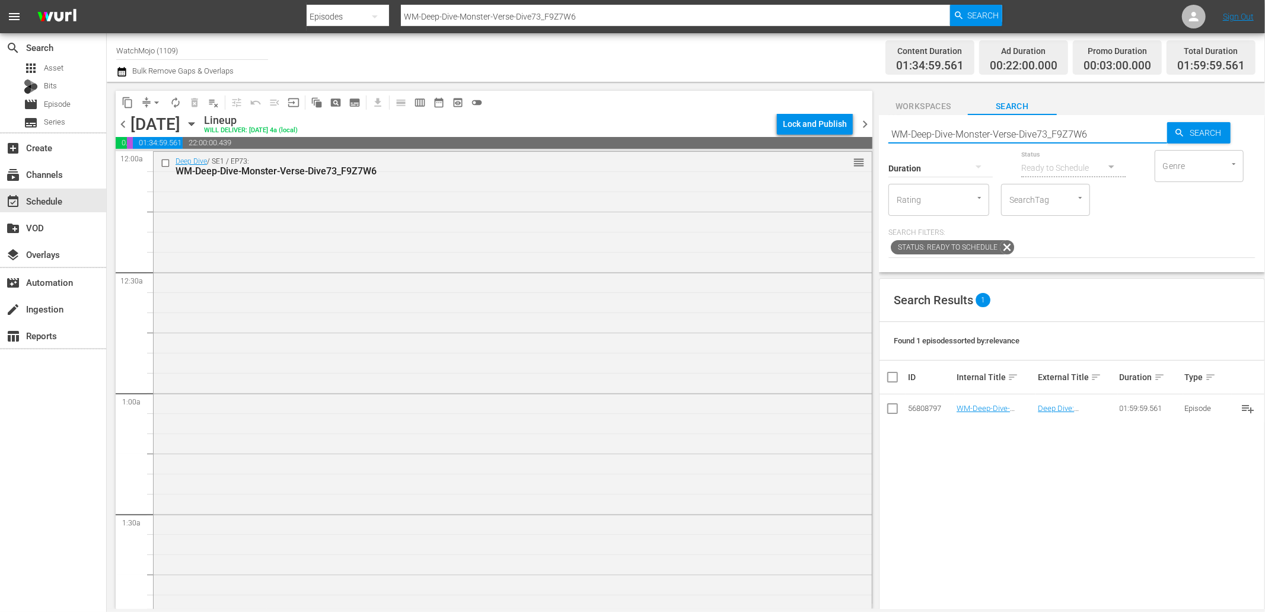
drag, startPoint x: 1115, startPoint y: 139, endPoint x: 863, endPoint y: 140, distance: 252.1
click at [868, 139] on div "content_copy compress arrow_drop_down autorenew_outlined delete_forever_outline…" at bounding box center [686, 345] width 1158 height 527
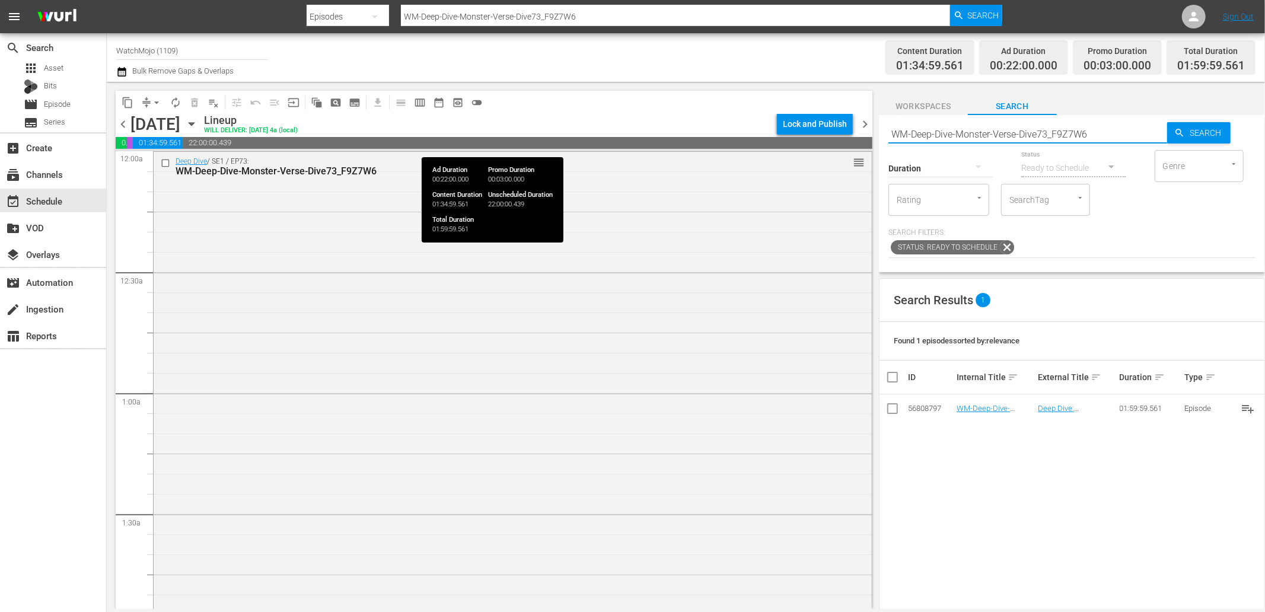
paste input "Horror-Villains_DIVE60_A1U3Y1"
type input "WM-Deep-Dive-Horror-Villains_DIVE60_A1U3Y1"
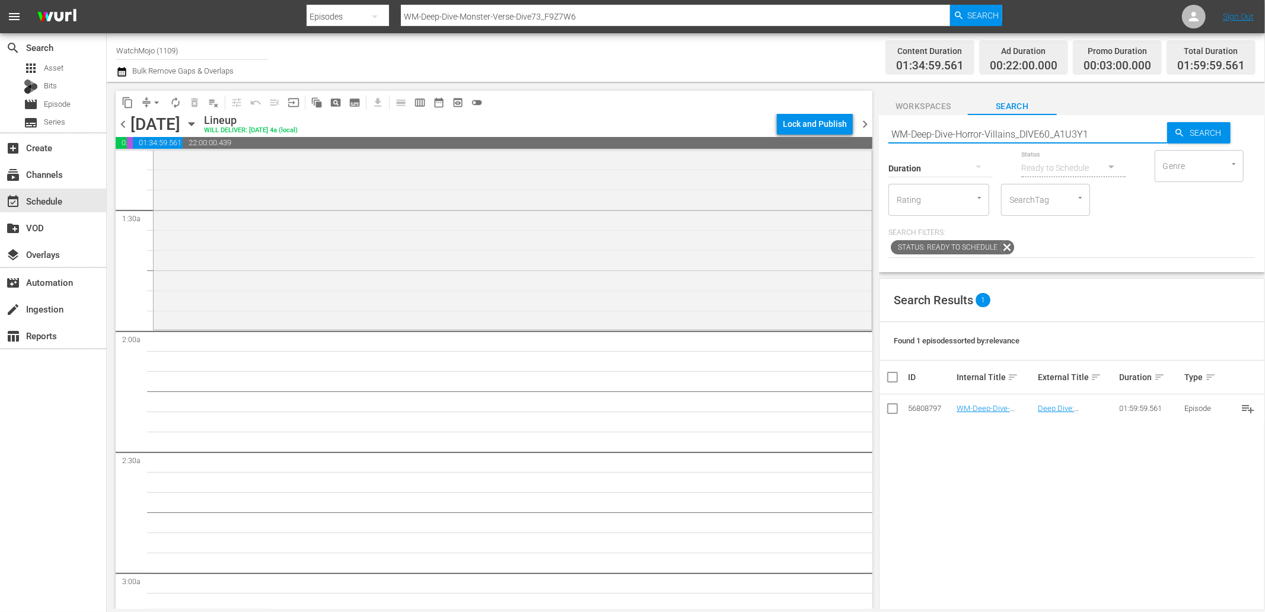
scroll to position [307, 0]
type input "WM-Deep-Dive-Horror-Villains_DIVE60_A1U3Y1"
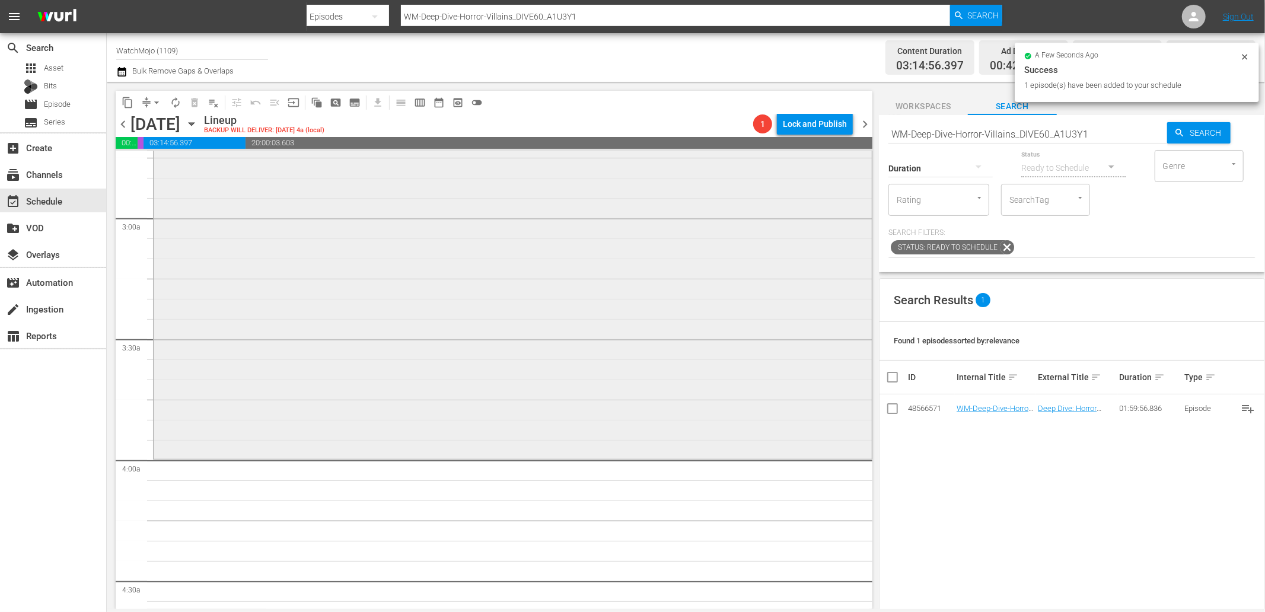
scroll to position [746, 0]
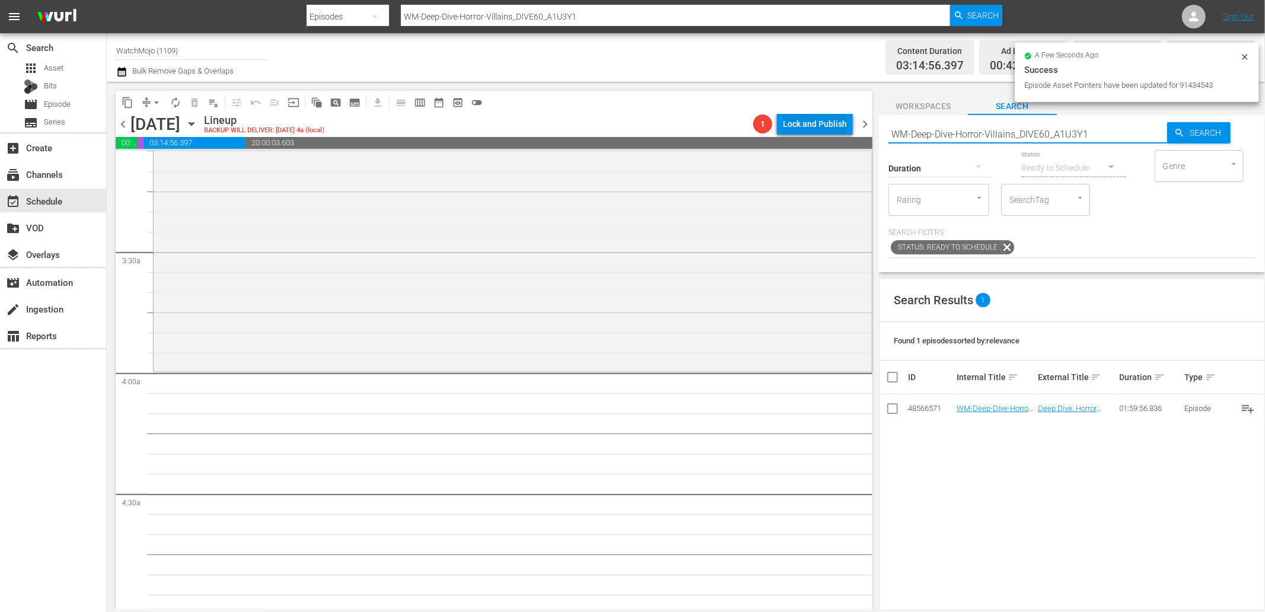
drag, startPoint x: 1101, startPoint y: 134, endPoint x: 822, endPoint y: 129, distance: 279.4
click at [822, 129] on div "content_copy compress arrow_drop_down autorenew_outlined delete_forever_outline…" at bounding box center [686, 345] width 1158 height 527
paste input "Lag-417"
type input "Lag-417"
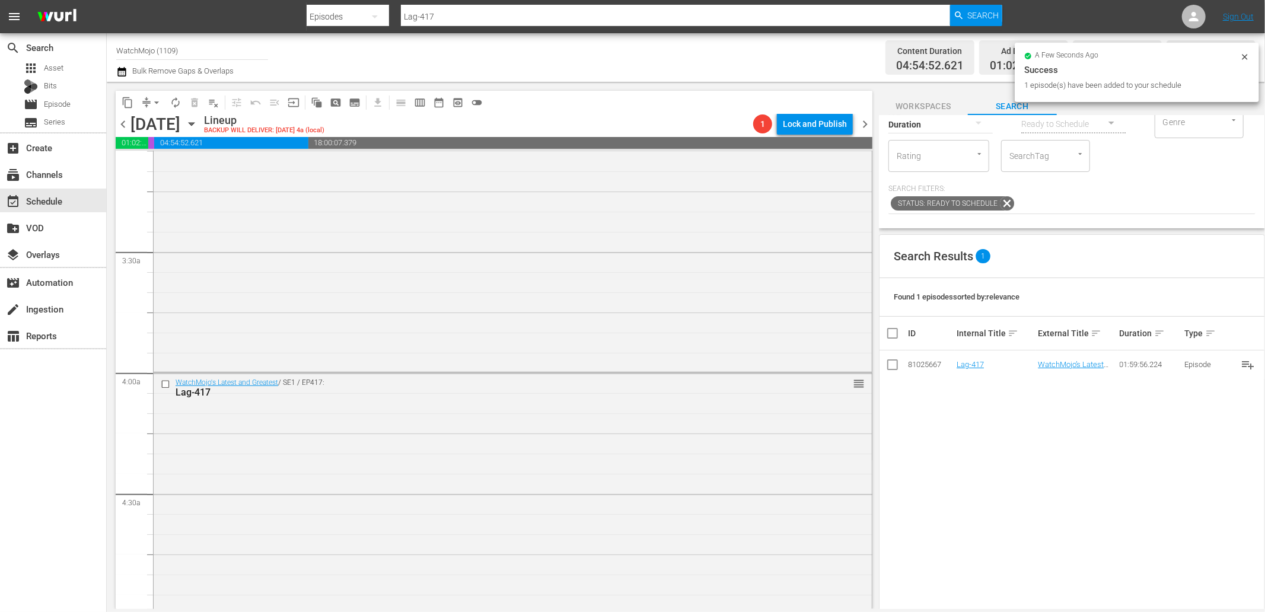
scroll to position [0, 0]
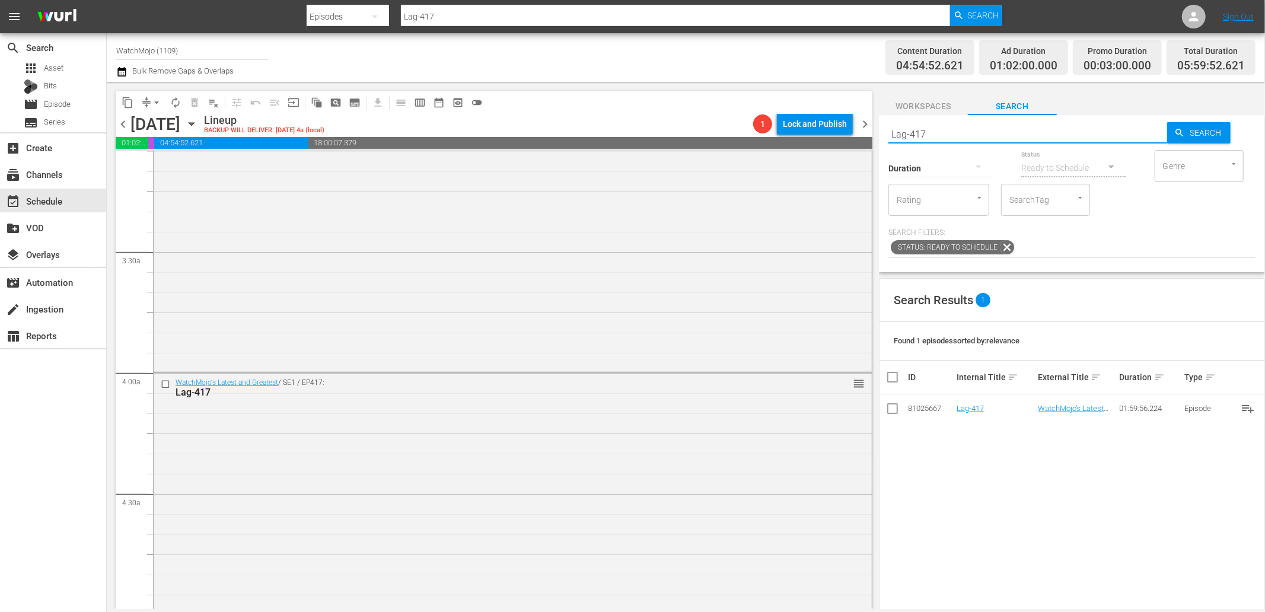
drag, startPoint x: 952, startPoint y: 134, endPoint x: 849, endPoint y: 137, distance: 103.2
click at [849, 137] on div "content_copy compress arrow_drop_down autorenew_outlined delete_forever_outline…" at bounding box center [686, 345] width 1158 height 527
paste input "09"
type input "Lag-409"
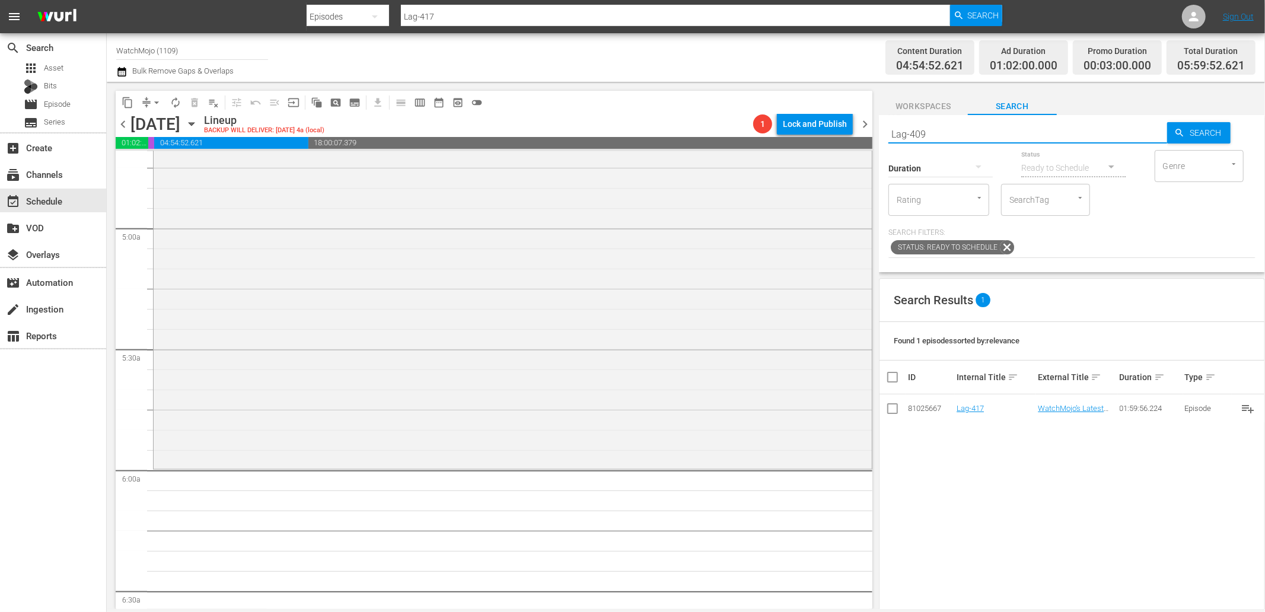
type input "Lag-409"
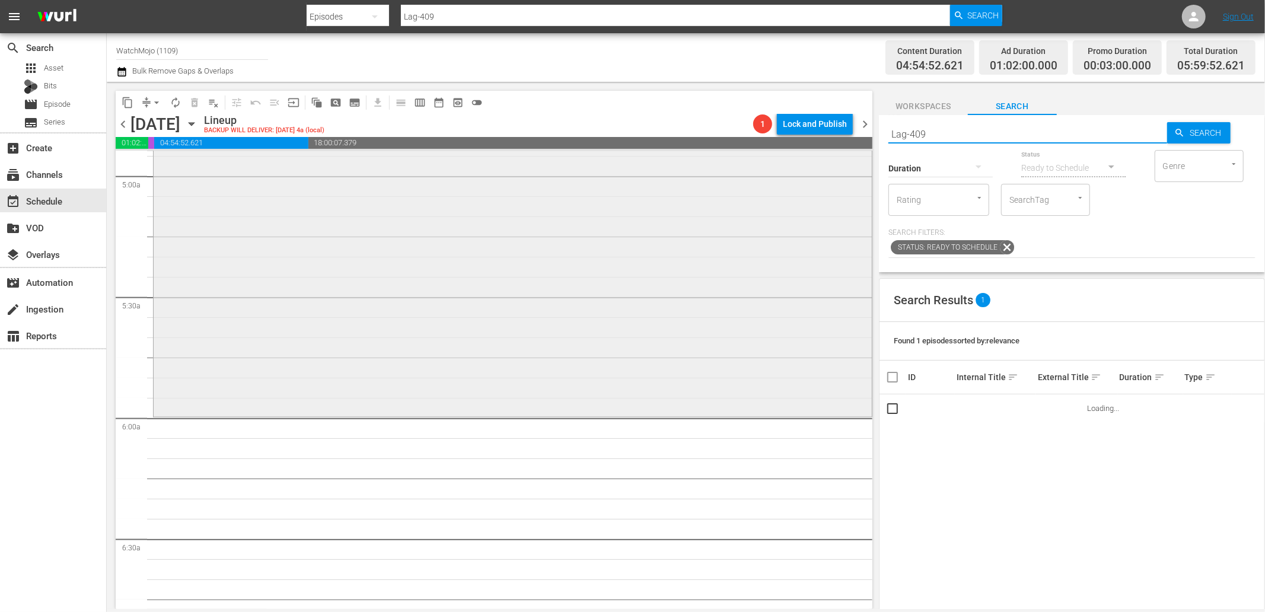
scroll to position [1186, 0]
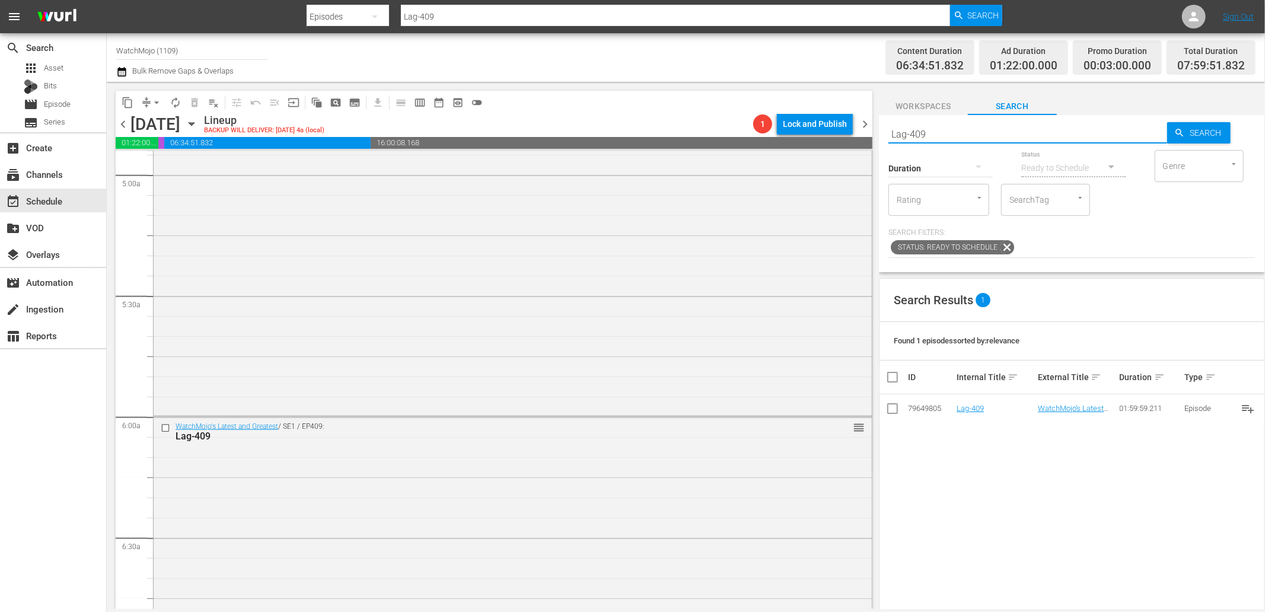
drag, startPoint x: 958, startPoint y: 129, endPoint x: 853, endPoint y: 125, distance: 105.6
click at [853, 125] on div "content_copy compress arrow_drop_down autorenew_outlined delete_forever_outline…" at bounding box center [686, 345] width 1158 height 527
paste input "WM-Film-Top-100-Animated-Movies_O5F5J7"
type input "WM-Film-Top-100-Animated-Movies_O5F5J7"
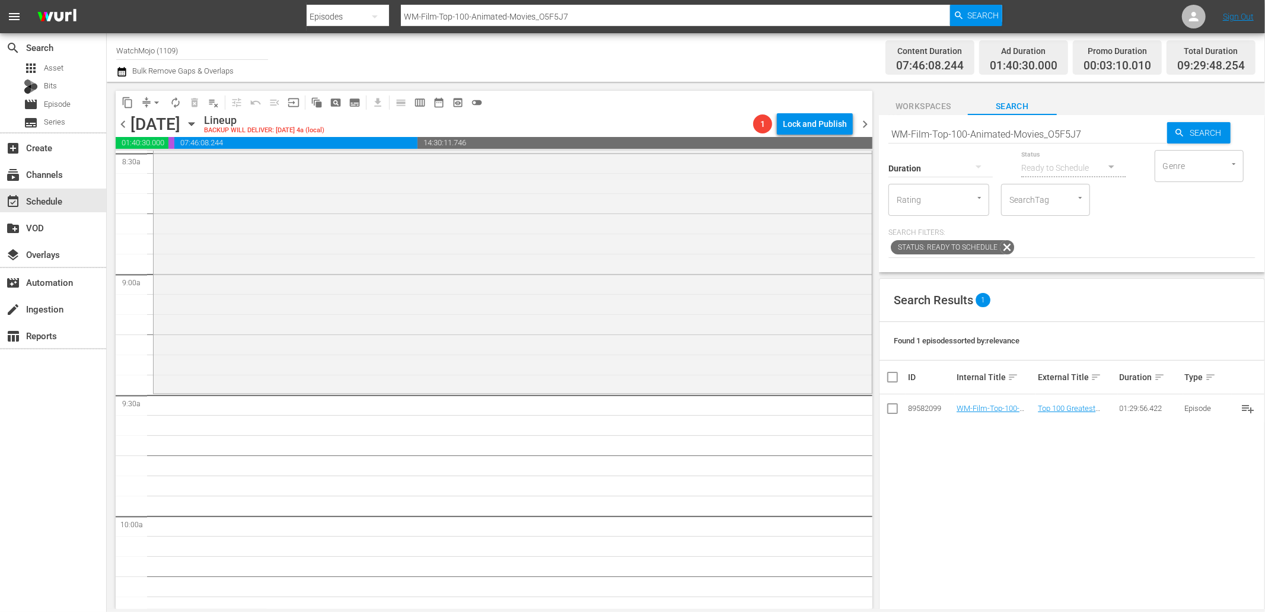
scroll to position [2064, 0]
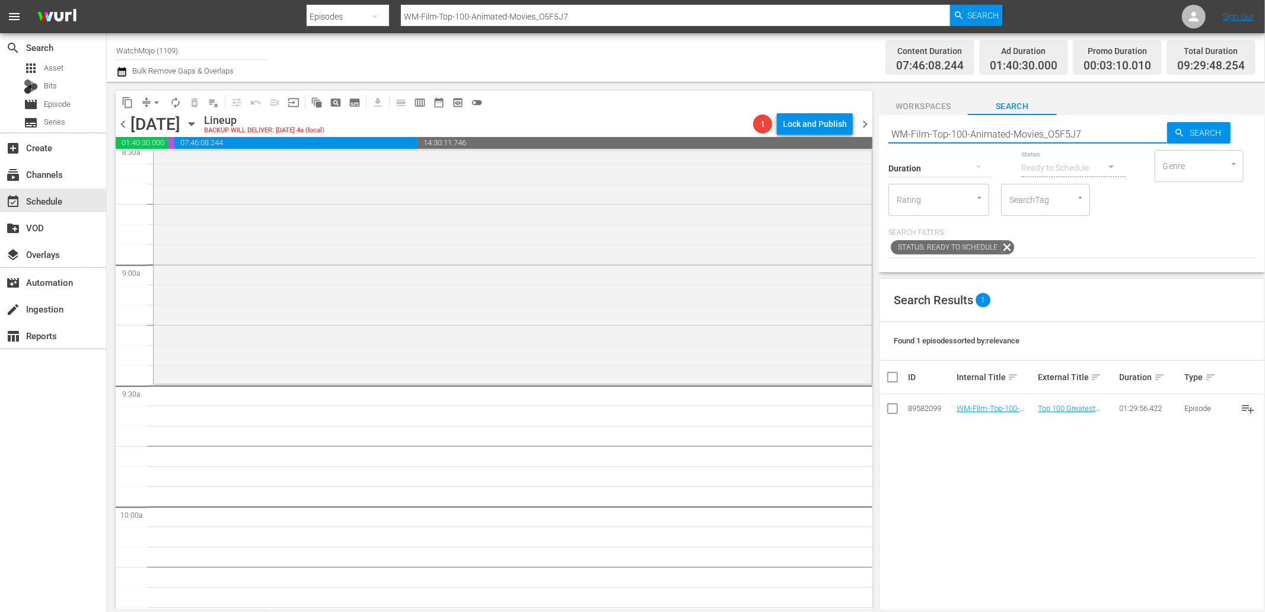
drag, startPoint x: 1098, startPoint y: 138, endPoint x: 845, endPoint y: 116, distance: 254.8
click at [843, 110] on div "content_copy compress arrow_drop_down autorenew_outlined delete_forever_outline…" at bounding box center [686, 345] width 1158 height 527
paste input "20-Pixar-Fan-Theories_V4S2R4"
type input "WM-Film-Top-20-Pixar-Fan-Theories_V4S2R4"
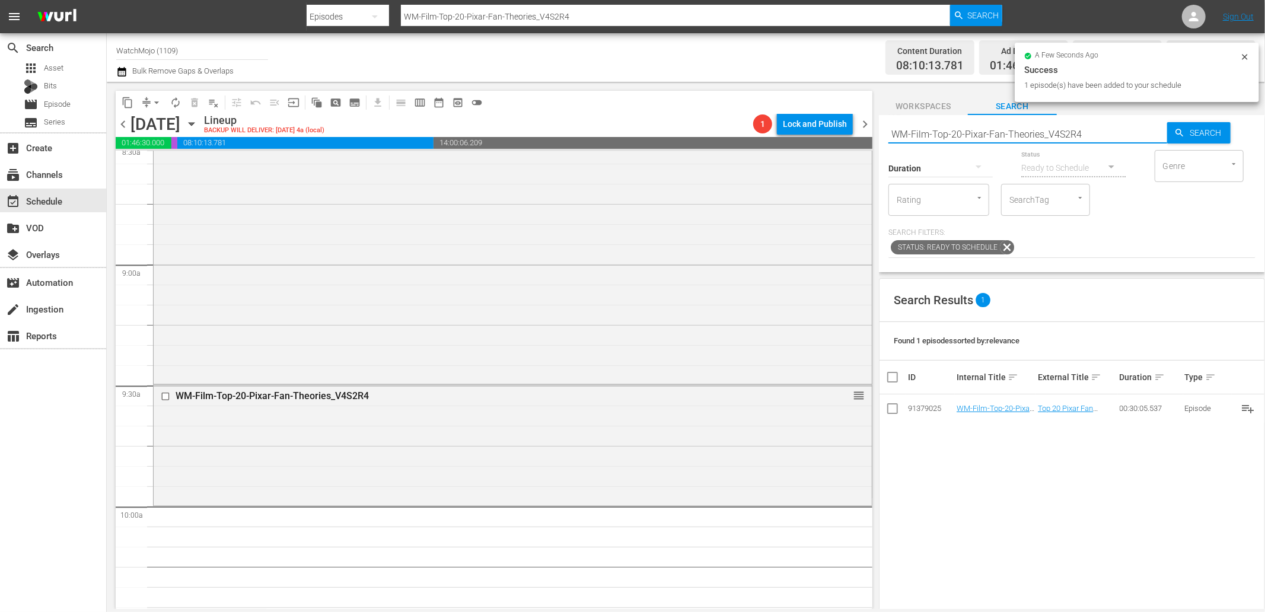
drag, startPoint x: 1041, startPoint y: 126, endPoint x: 860, endPoint y: 120, distance: 181.0
click at [860, 120] on div "content_copy compress arrow_drop_down autorenew_outlined delete_forever_outline…" at bounding box center [686, 345] width 1158 height 527
paste input "Anime-Top100-Binge-Worthy-Anime_T0K3X3"
type input "WM-Anime-Top100-Binge-Worthy-Anime_T0K3X3"
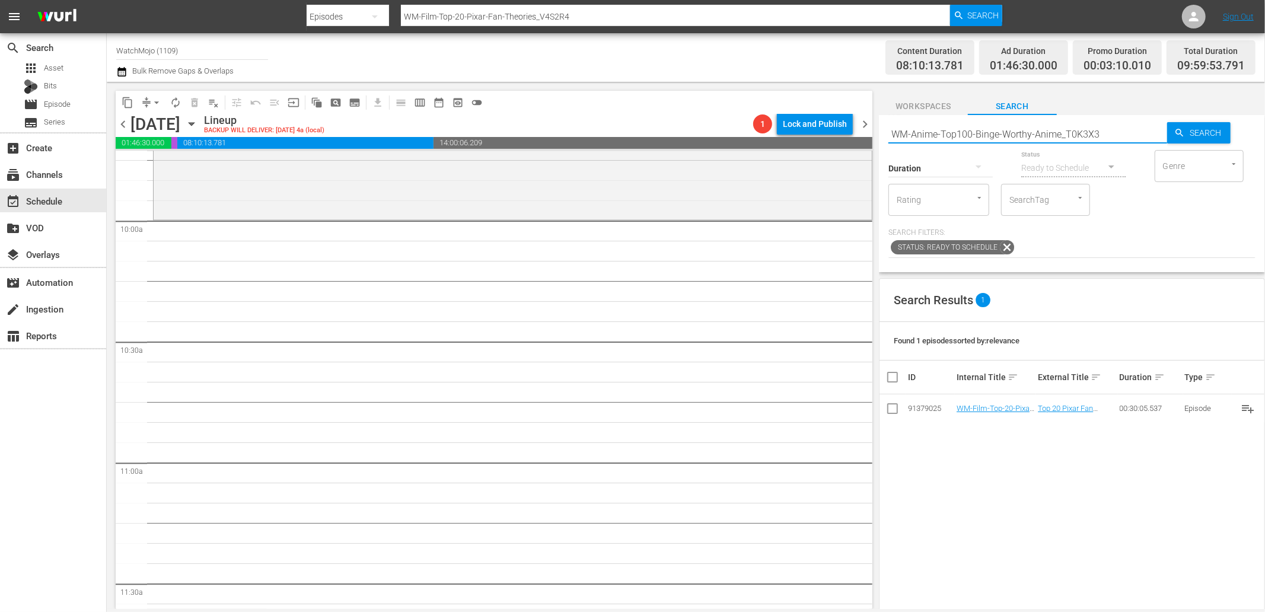
type input "WM-Anime-Top100-Binge-Worthy-Anime_T0K3X3"
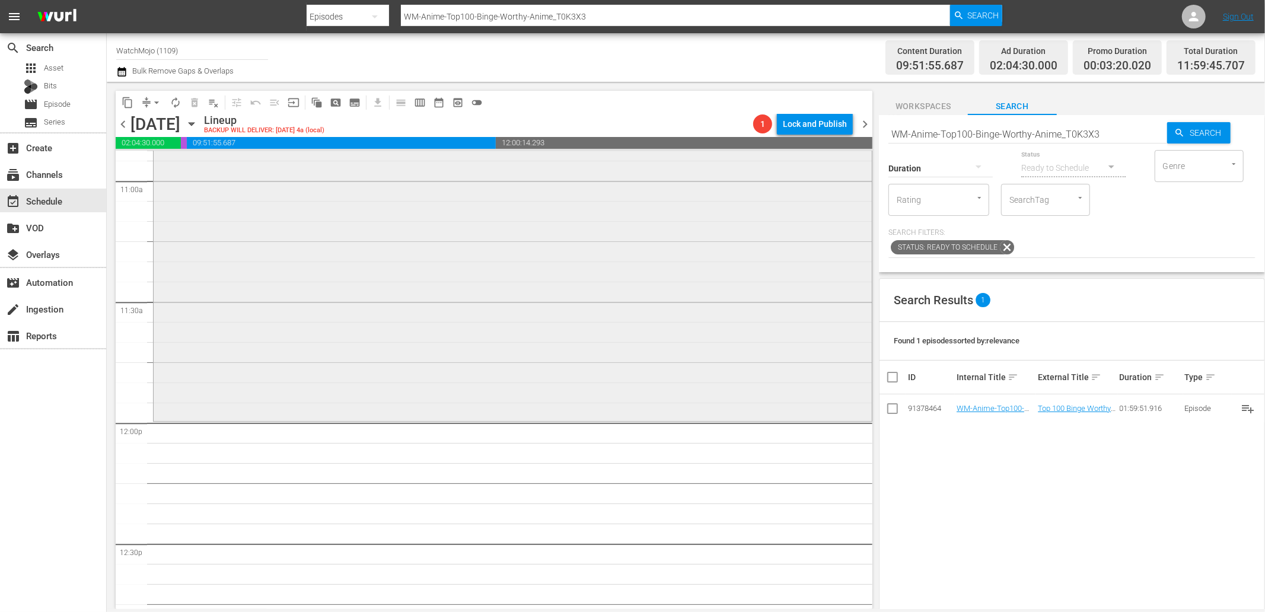
scroll to position [2636, 0]
drag, startPoint x: 1107, startPoint y: 134, endPoint x: 863, endPoint y: 125, distance: 243.9
click at [856, 125] on div "content_copy compress arrow_drop_down autorenew_outlined delete_forever_outline…" at bounding box center [686, 345] width 1158 height 527
paste input "Celeb-20-Missing-Celebs-Who-Were-NEVER-Found_Y4Q7O9"
type input "WM-Celeb-20-Missing-Celebs-Who-Were-NEVER-Found_Y4Q7O9"
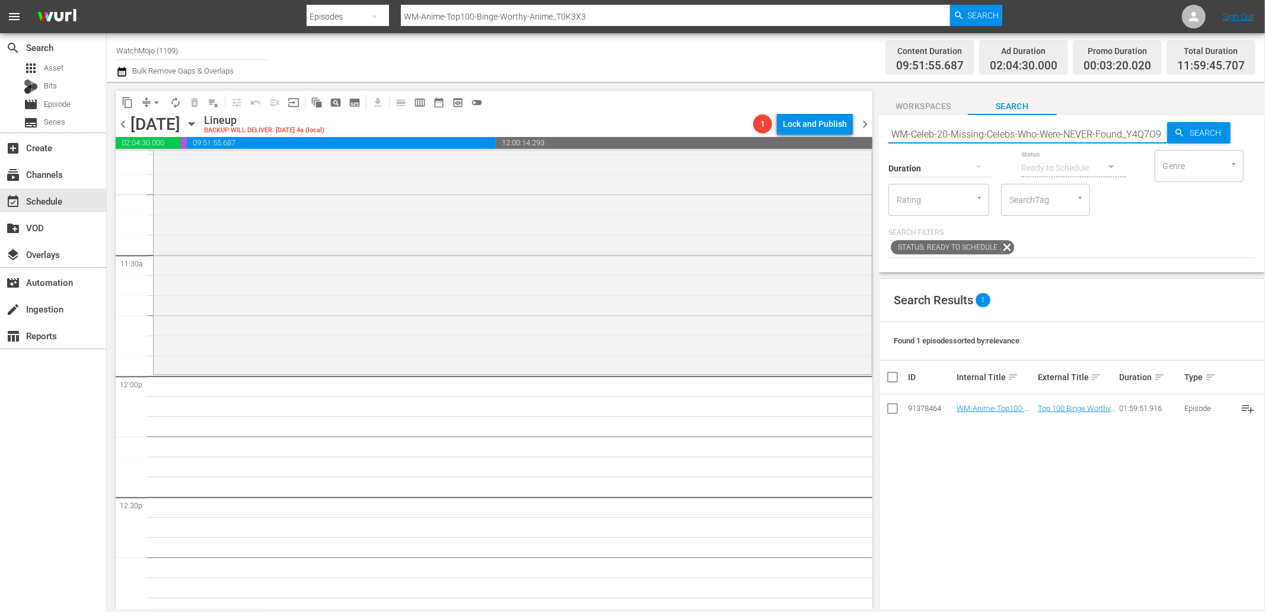
scroll to position [2679, 0]
type input "WM-Celeb-20-Missing-Celebs-Who-Were-NEVER-Found_Y4Q7O9"
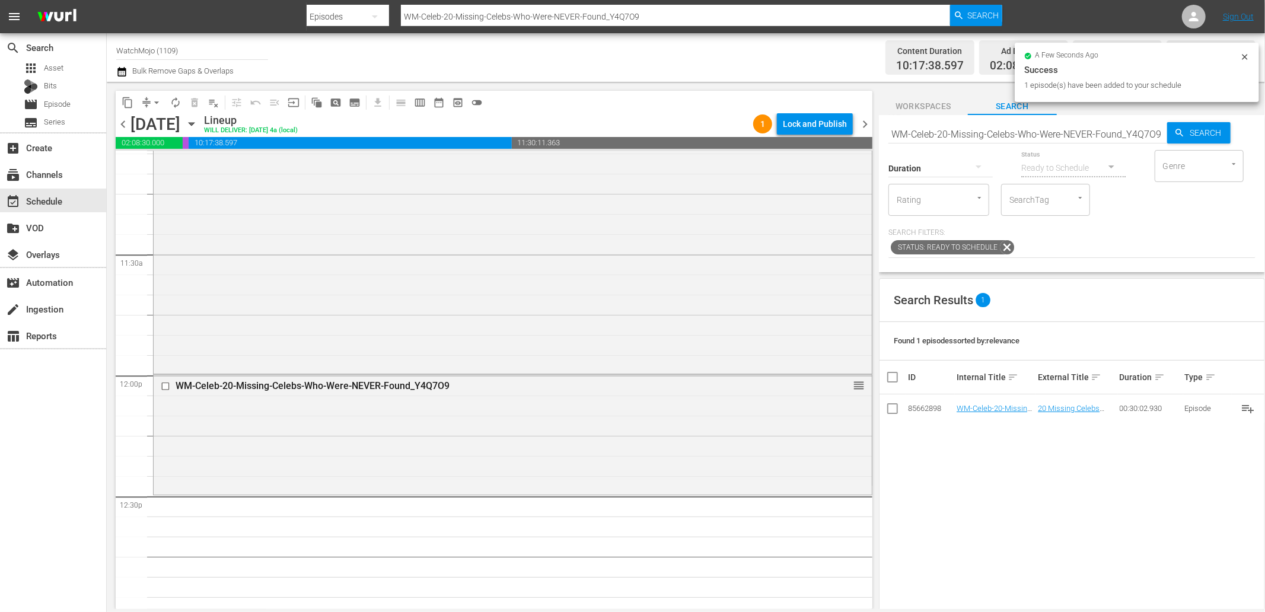
click at [1102, 139] on div "Status Ready to Schedule" at bounding box center [1073, 160] width 104 height 43
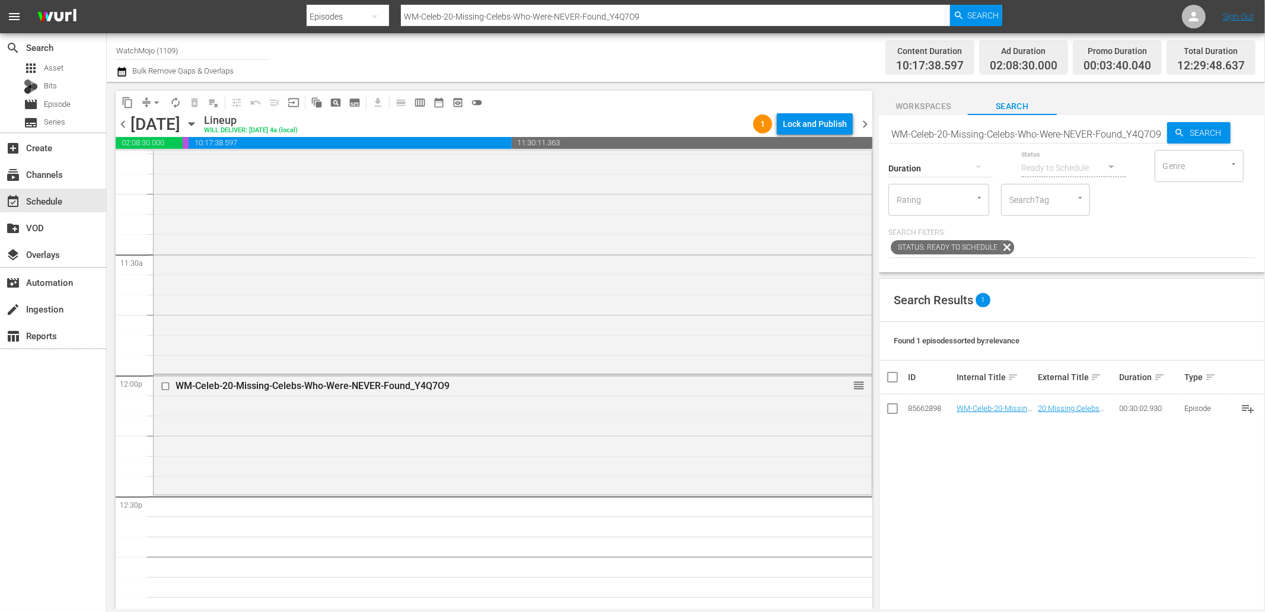
click at [1031, 133] on input "WM-Celeb-20-Missing-Celebs-Who-Were-NEVER-Found_Y4Q7O9" at bounding box center [1027, 134] width 279 height 28
paste input "Deep-Dive-Lost-Respect-For_Dive78_M7R6F"
type input "WM-Deep-Dive-Lost-Respect-For_Dive78_M7R6F9"
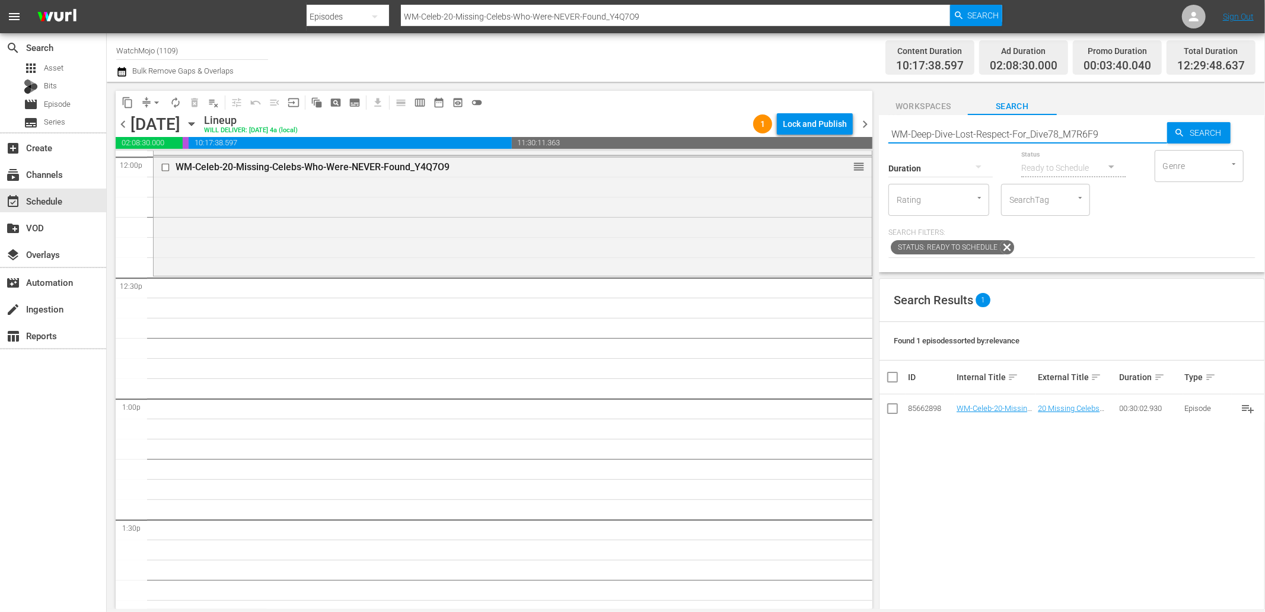
scroll to position [2899, 0]
type input "WM-Deep-Dive-Lost-Respect-For_Dive78_M7R6F9"
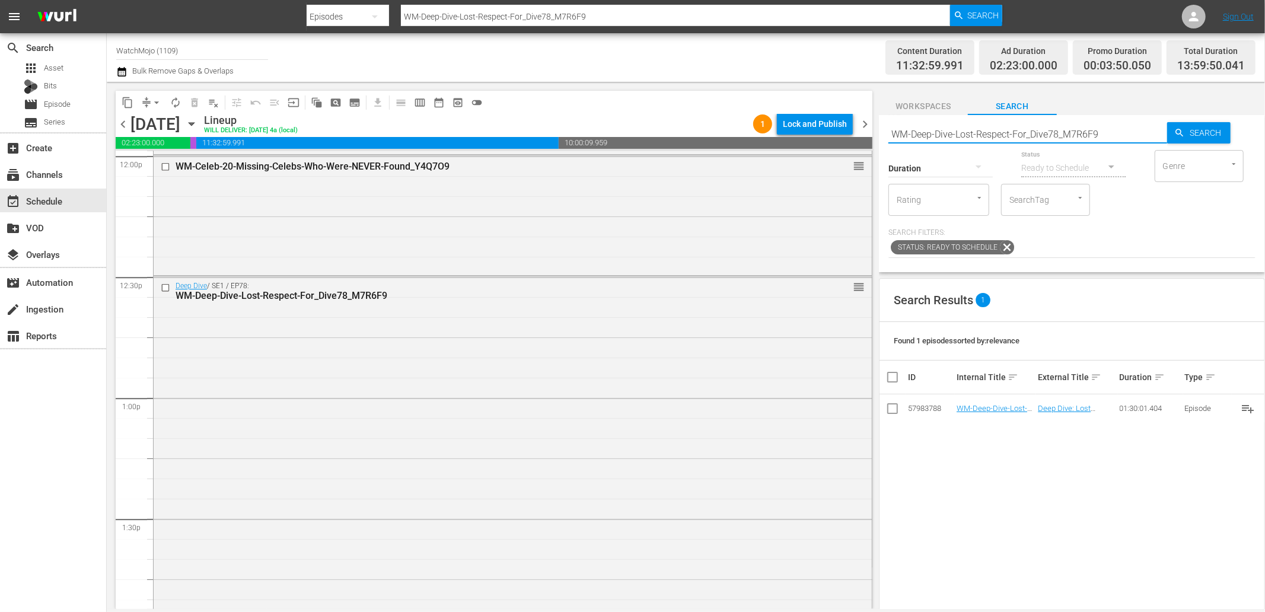
drag, startPoint x: 1120, startPoint y: 136, endPoint x: 858, endPoint y: 129, distance: 261.6
click at [858, 129] on div "content_copy compress arrow_drop_down autorenew_outlined delete_forever_outline…" at bounding box center [686, 345] width 1158 height 527
paste input "Creepy-Mystery-Locations_Dive110_M4O2T0"
type input "WM-Deep-Dive-Creepy-Mystery-Locations_Dive110_M4O2T0"
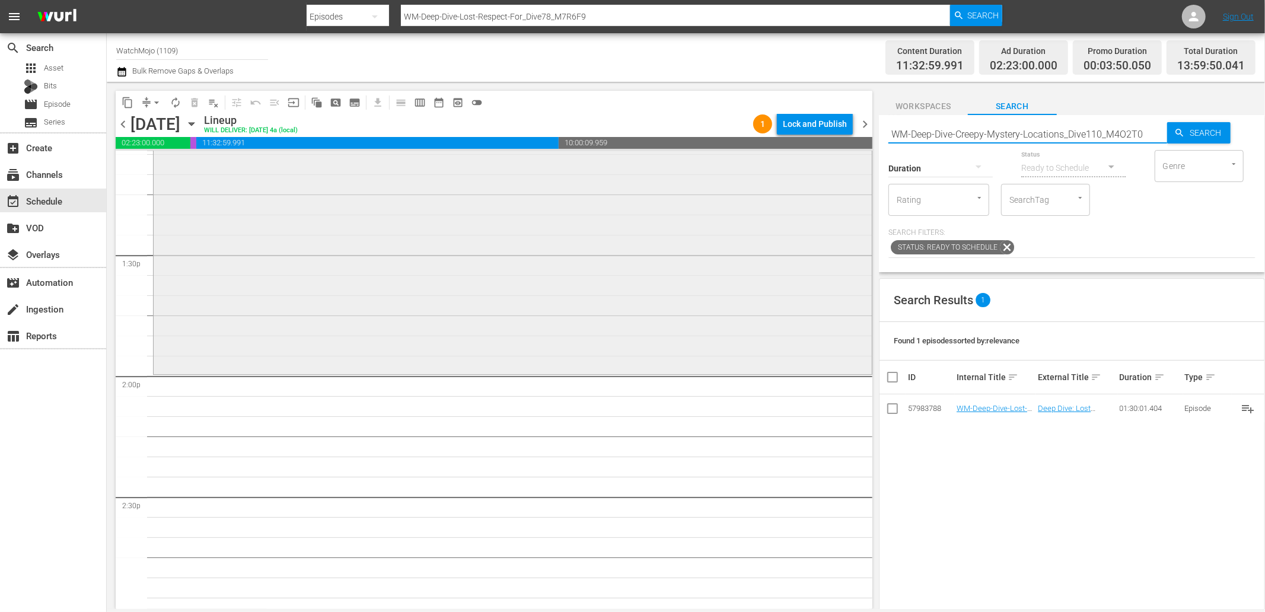
type input "WM-Deep-Dive-Creepy-Mystery-Locations_Dive110_M4O2T0"
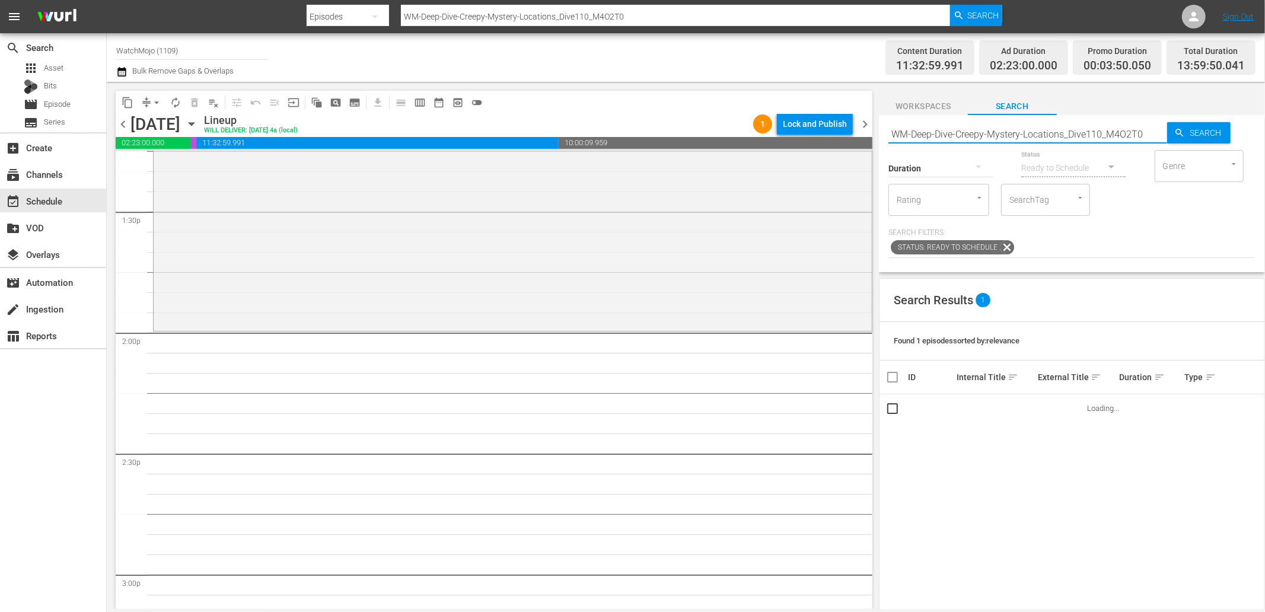
scroll to position [3207, 0]
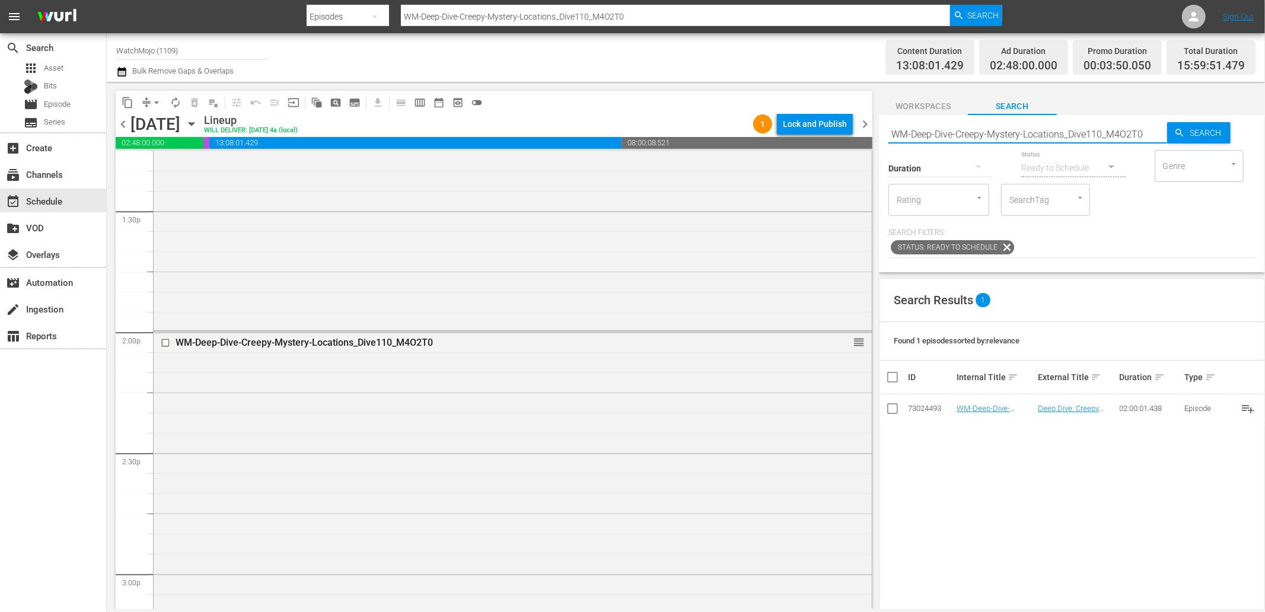
click at [1031, 133] on input "WM-Deep-Dive-Creepy-Mystery-Locations_Dive110_M4O2T0" at bounding box center [1027, 134] width 279 height 28
paste input "Film-Top-20-Epic-Planet-of-the-Apes-Moments_G8E4L2"
type input "WM-Film-Top-20-Epic-Planet-of-the-Apes-Moments_G8E4L2"
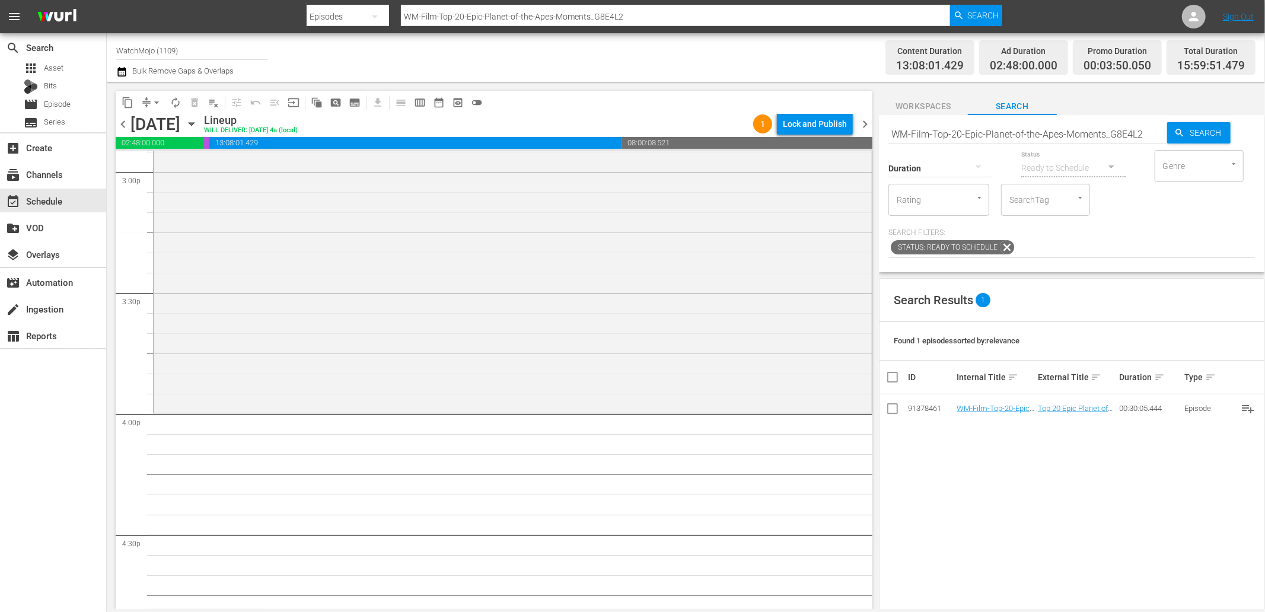
scroll to position [3646, 0]
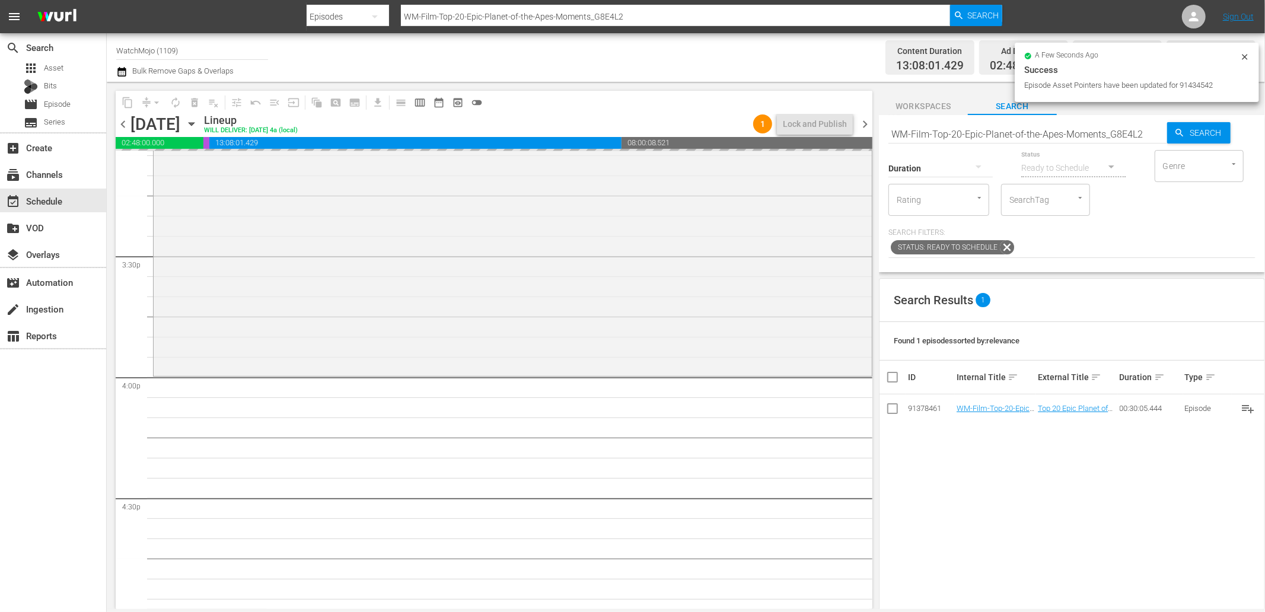
click at [998, 131] on input "WM-Film-Top-20-Epic-Planet-of-the-Apes-Moments_G8E4L2" at bounding box center [1027, 134] width 279 height 28
paste input "100-Funniest-Actors_M4Q9J7"
type input "WM-Film-Top-100-Funniest-Actors_M4Q9J7"
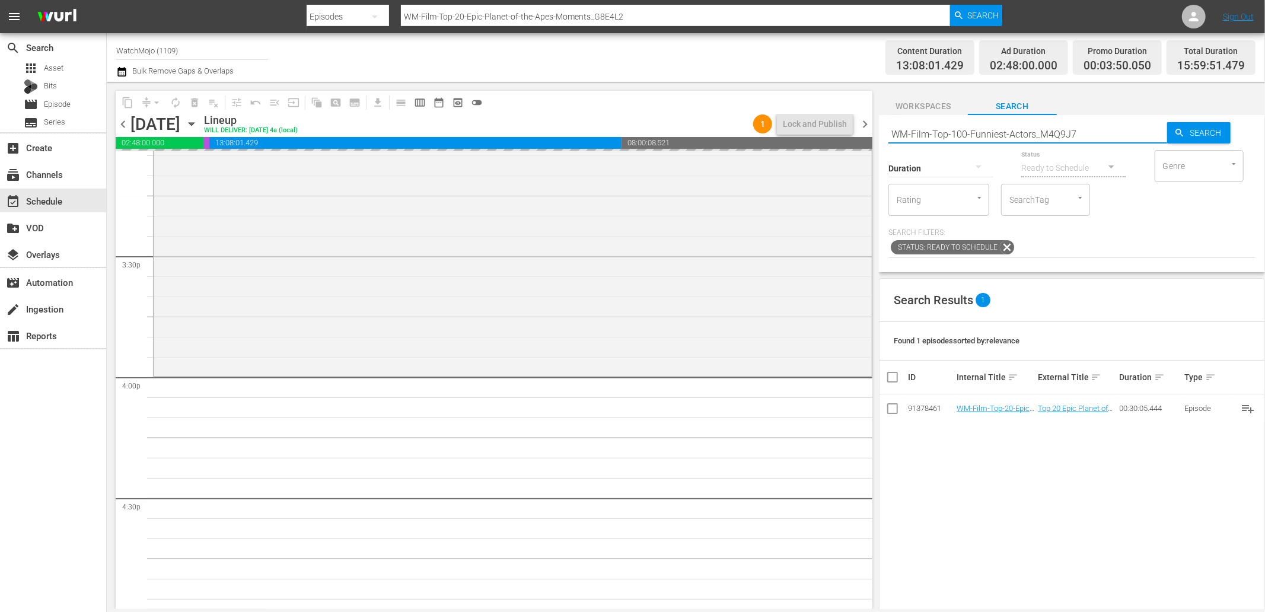
type input "WM-Film-Top-100-Funniest-Actors_M4Q9J7"
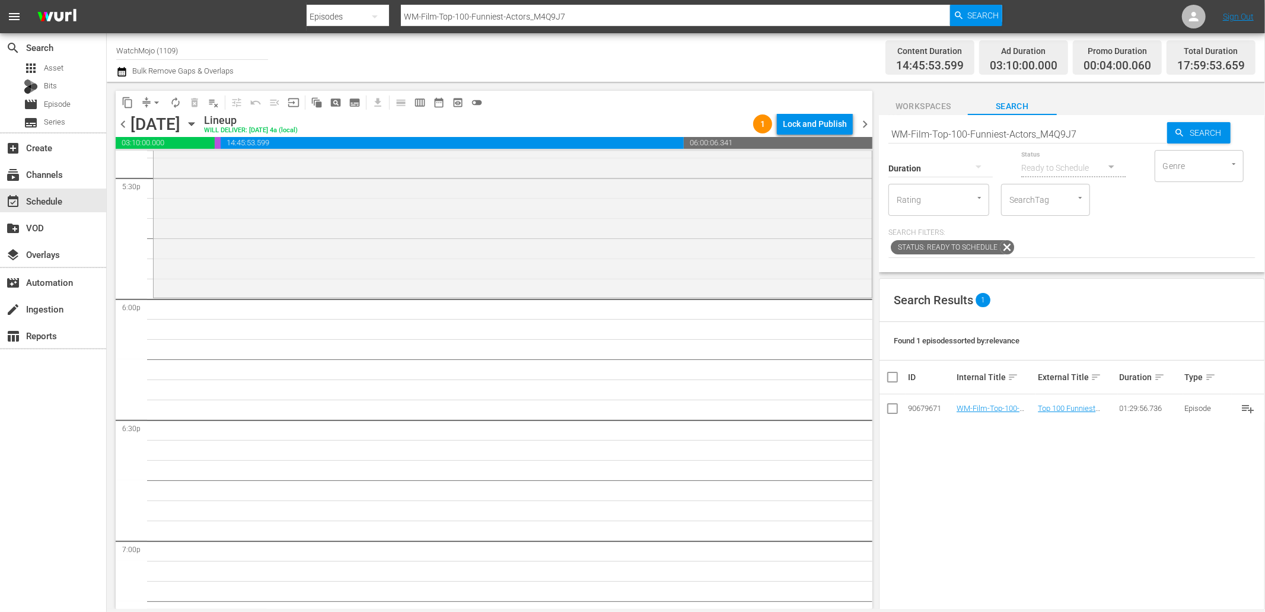
scroll to position [4217, 0]
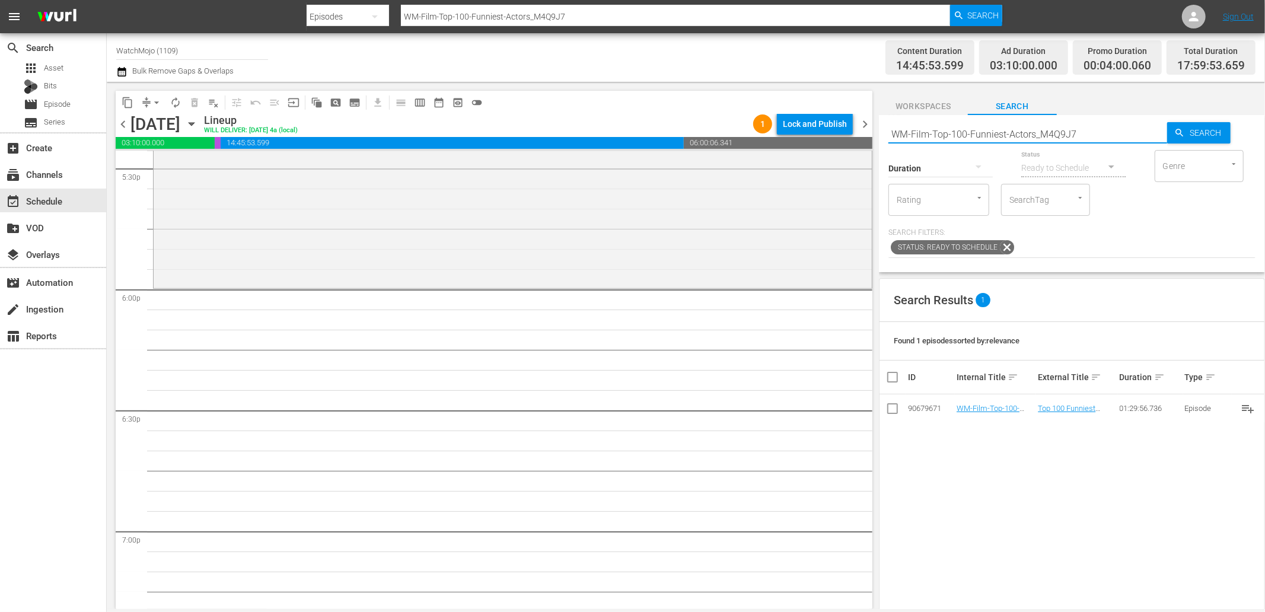
drag, startPoint x: 979, startPoint y: 141, endPoint x: 853, endPoint y: 146, distance: 125.8
click at [853, 146] on div "content_copy compress arrow_drop_down autorenew_outlined delete_forever_outline…" at bounding box center [686, 345] width 1158 height 527
paste input "LAG-458"
type input "LAG-458"
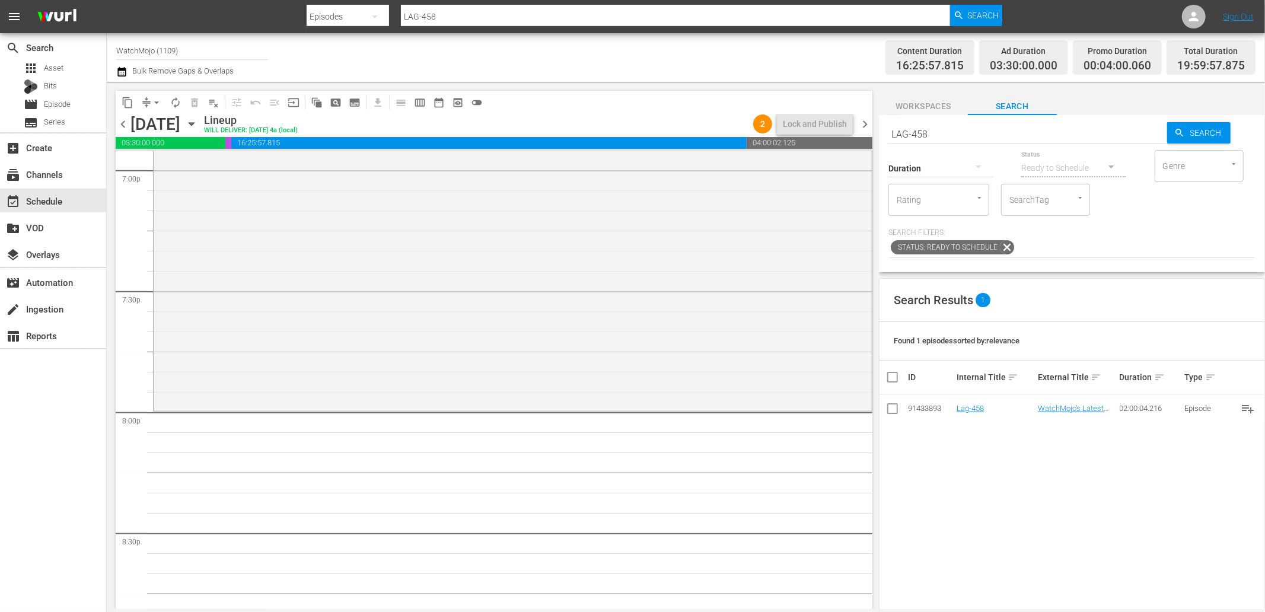
scroll to position [4700, 0]
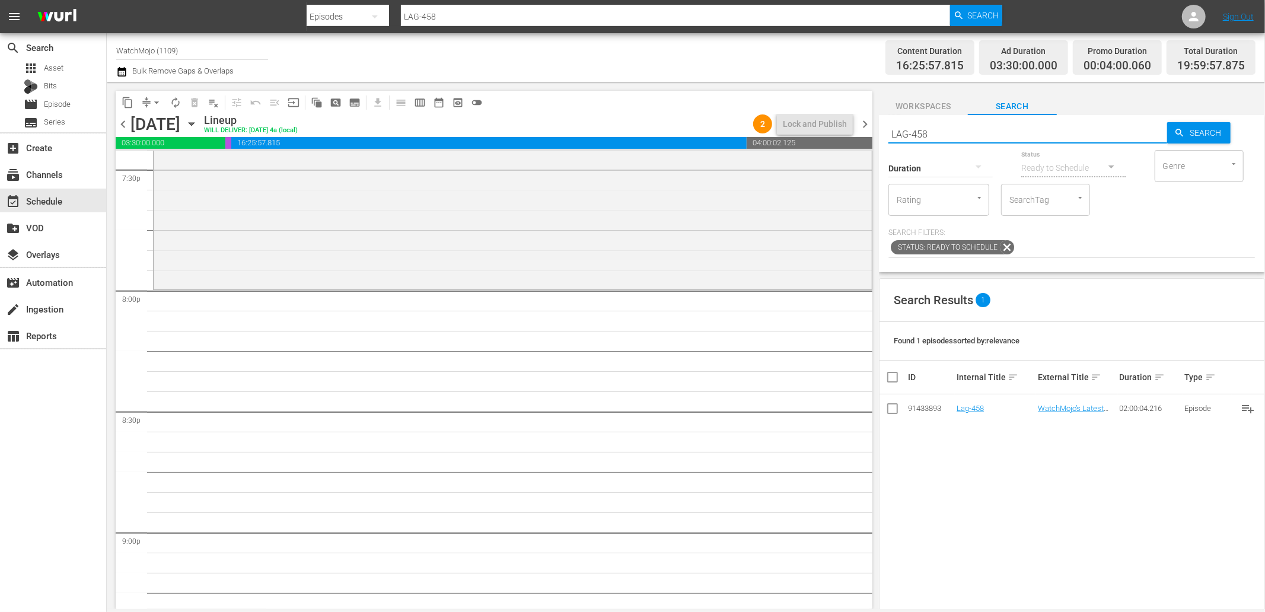
drag, startPoint x: 975, startPoint y: 132, endPoint x: 818, endPoint y: 148, distance: 157.4
click at [818, 146] on div "content_copy compress arrow_drop_down autorenew_outlined delete_forever_outline…" at bounding box center [686, 345] width 1158 height 527
paste input "WM-Anime-Top100-Binge-Worthy-Anime_T0K3X3"
type input "WM-Anime-Top100-Binge-Worthy-Anime_T0K3X3"
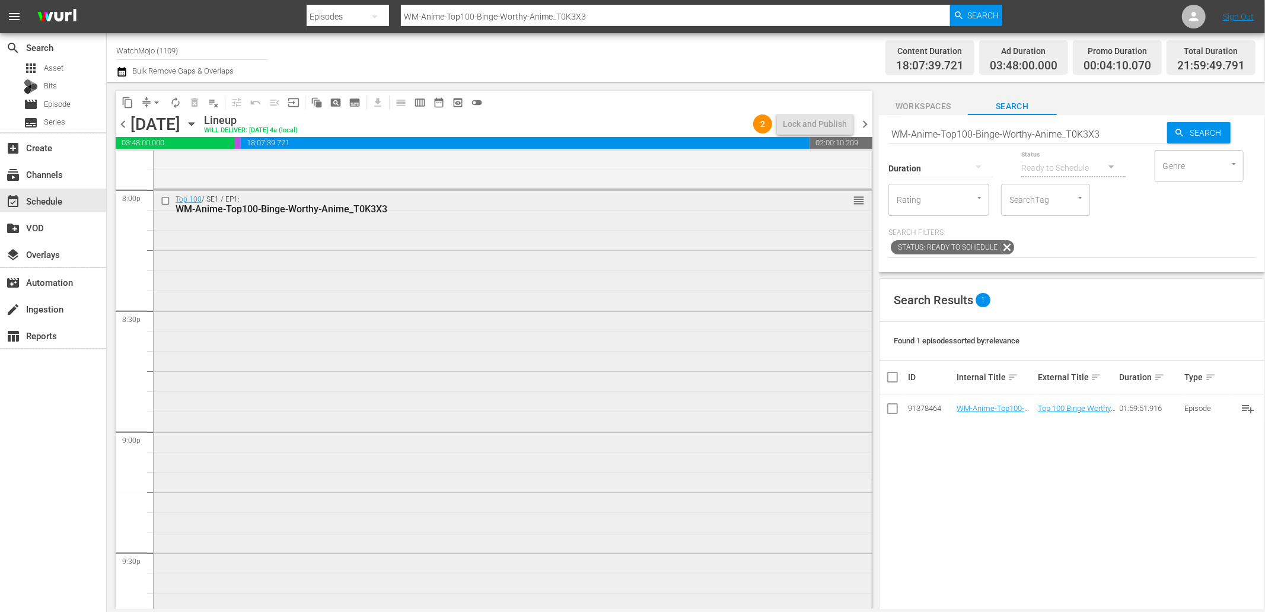
scroll to position [4788, 0]
click at [162, 212] on input "checkbox" at bounding box center [167, 214] width 12 height 10
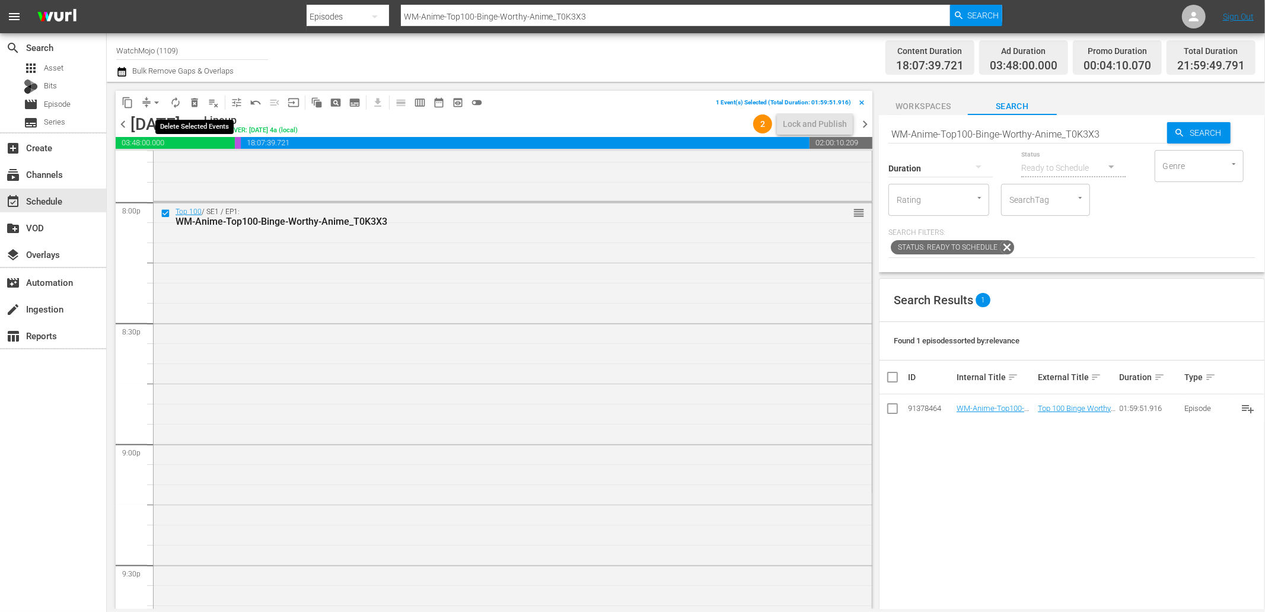
click at [199, 98] on span "delete_forever_outlined" at bounding box center [195, 103] width 12 height 12
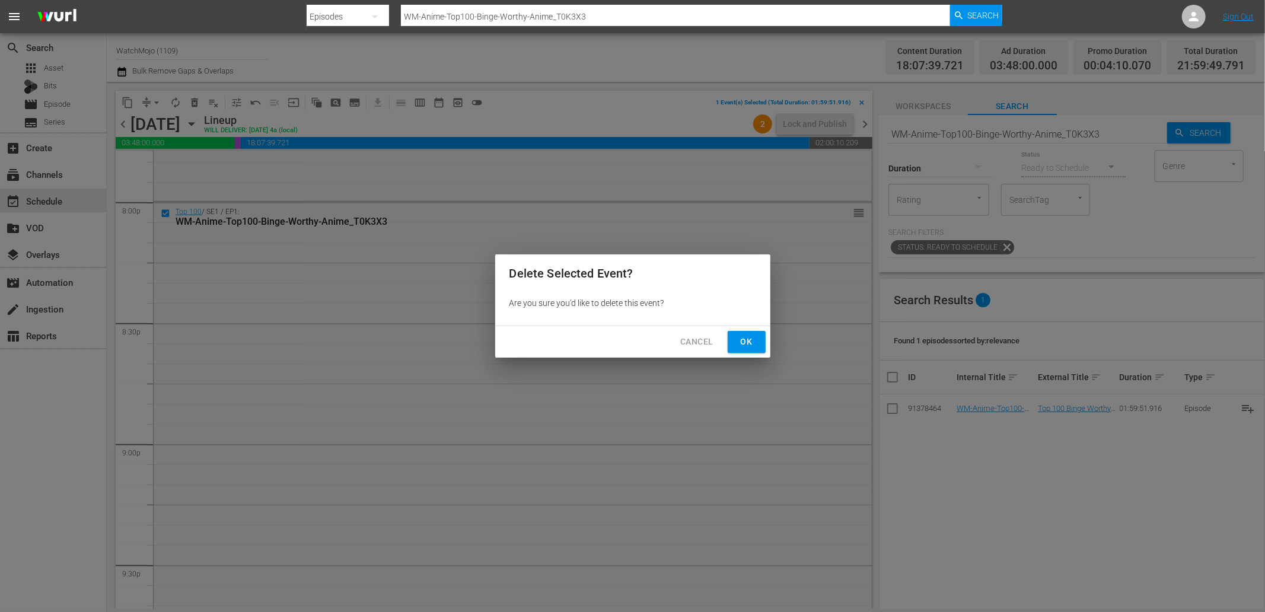
click at [743, 351] on button "Ok" at bounding box center [747, 342] width 38 height 22
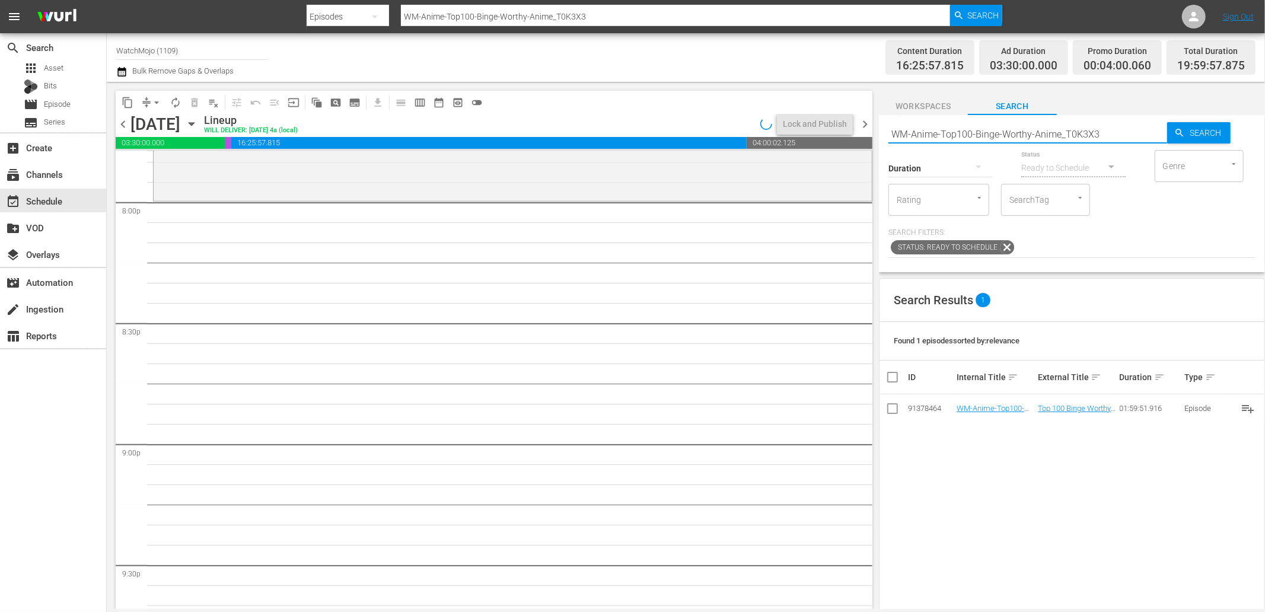
drag, startPoint x: 1074, startPoint y: 133, endPoint x: 838, endPoint y: 146, distance: 236.4
click at [838, 146] on div "content_copy compress arrow_drop_down autorenew_outlined delete_forever_outline…" at bounding box center [686, 345] width 1158 height 527
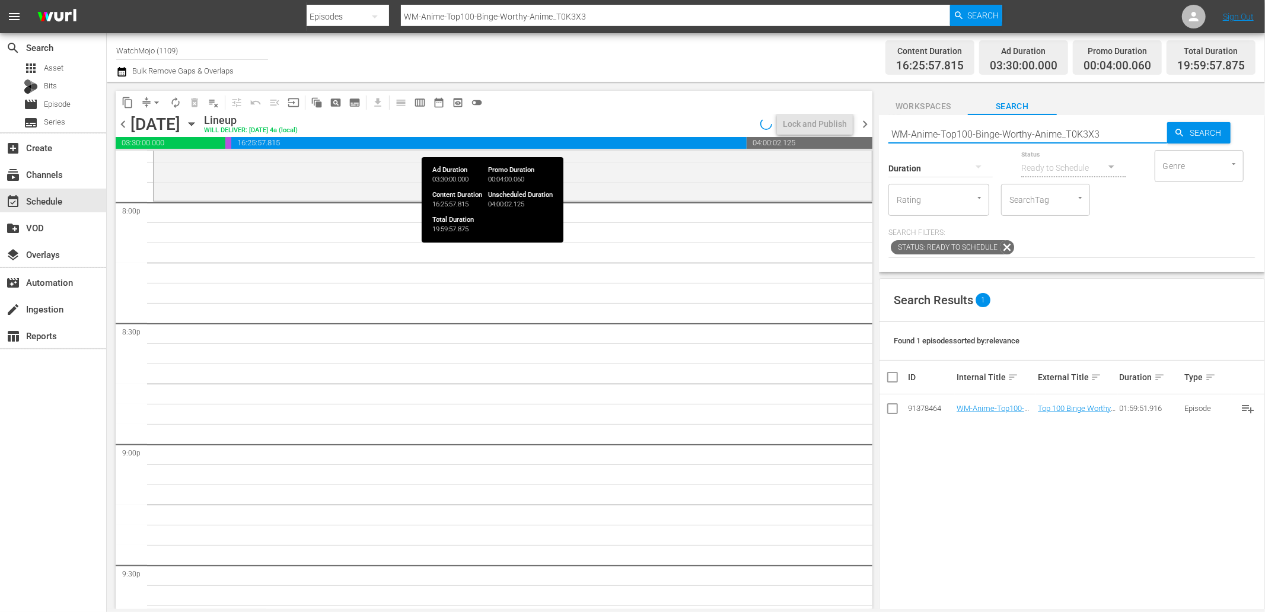
paste input "Special-Feature-Horror-Films_SF04"
type input "WM-Special-Feature-Horror-Films_SF04"
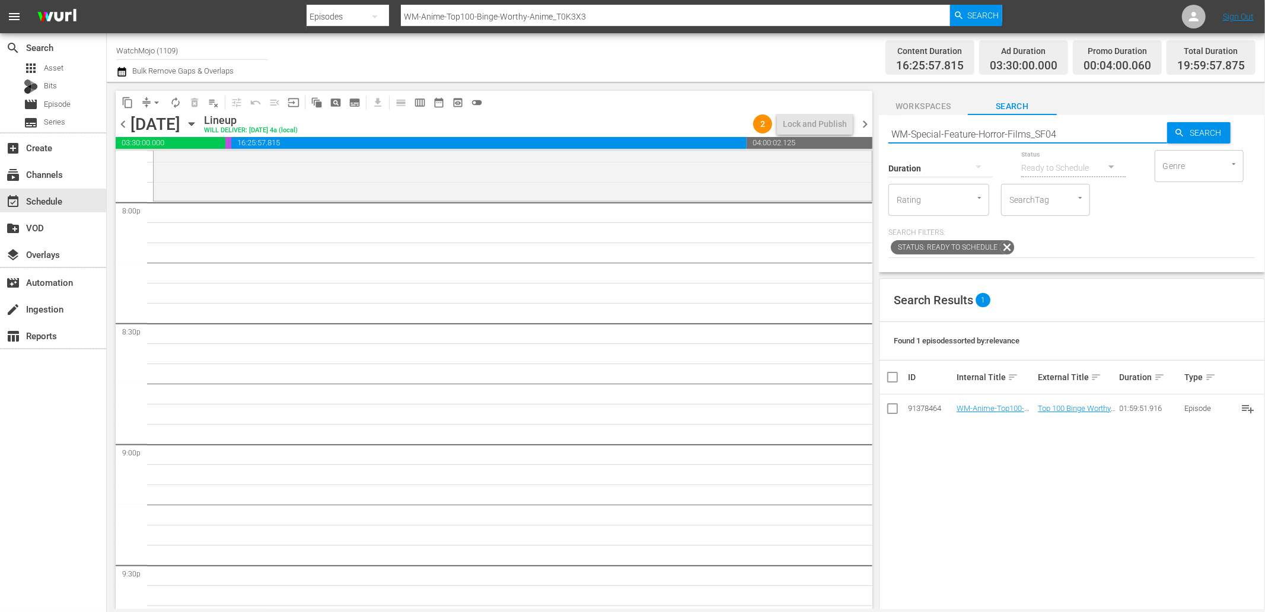
type input "WM-Special-Feature-Horror-Films_SF04"
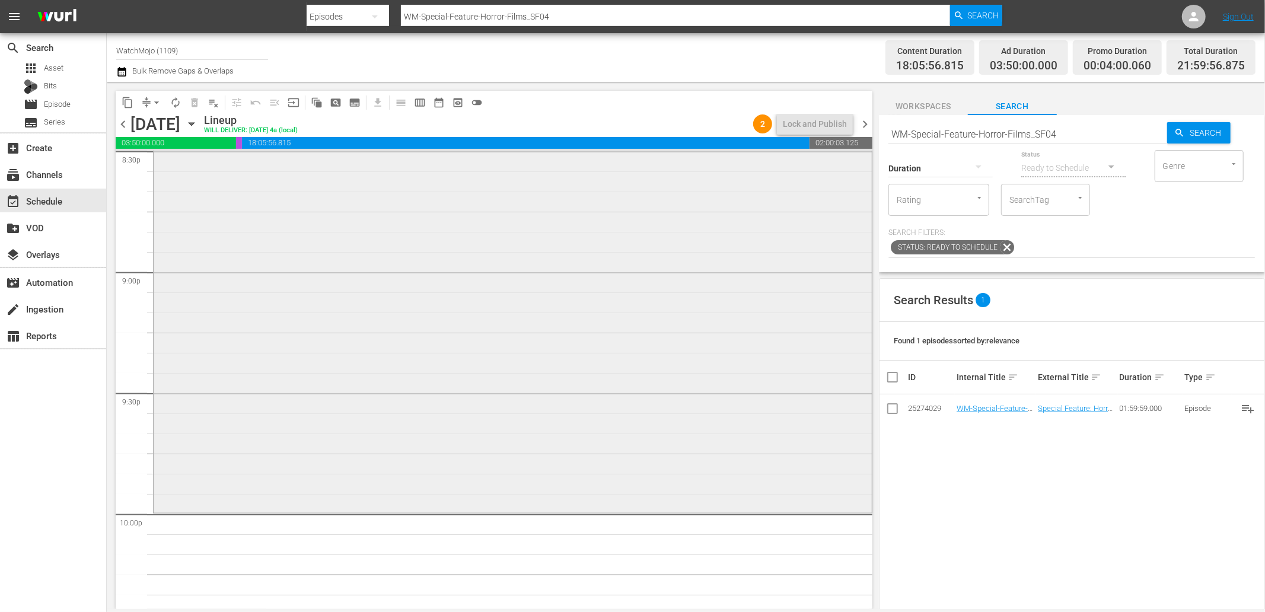
scroll to position [5008, 0]
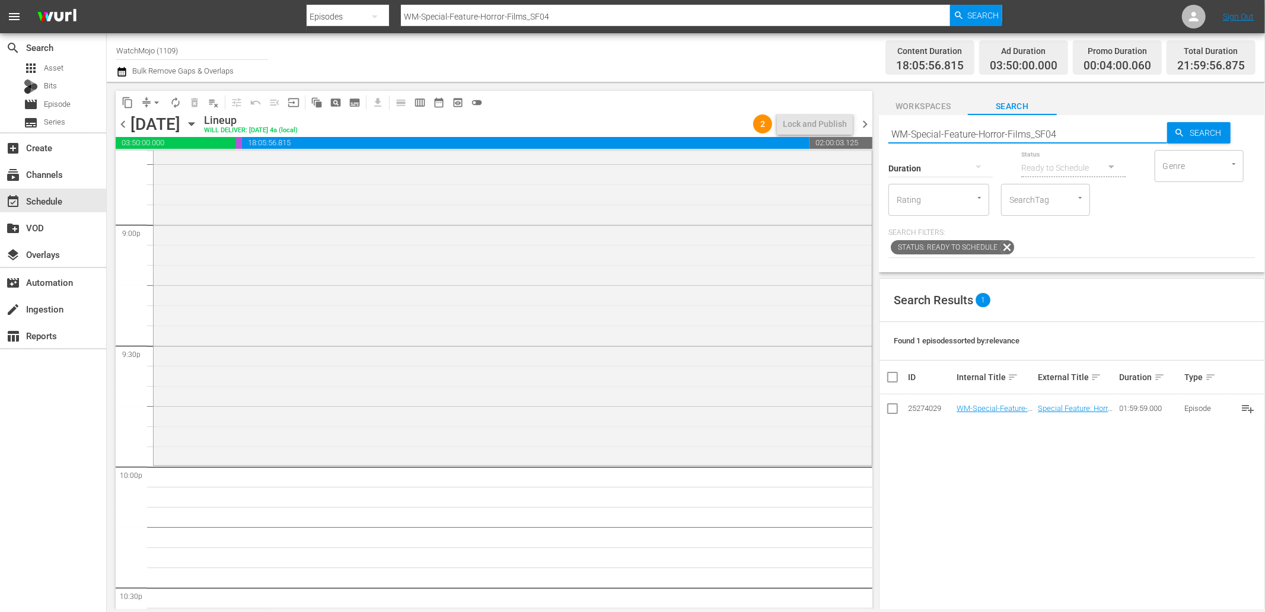
click at [842, 123] on div "content_copy compress arrow_drop_down autorenew_outlined delete_forever_outline…" at bounding box center [686, 345] width 1158 height 527
paste input "Lag-350 (Horror)"
type input "Lag-350 (Horror)"
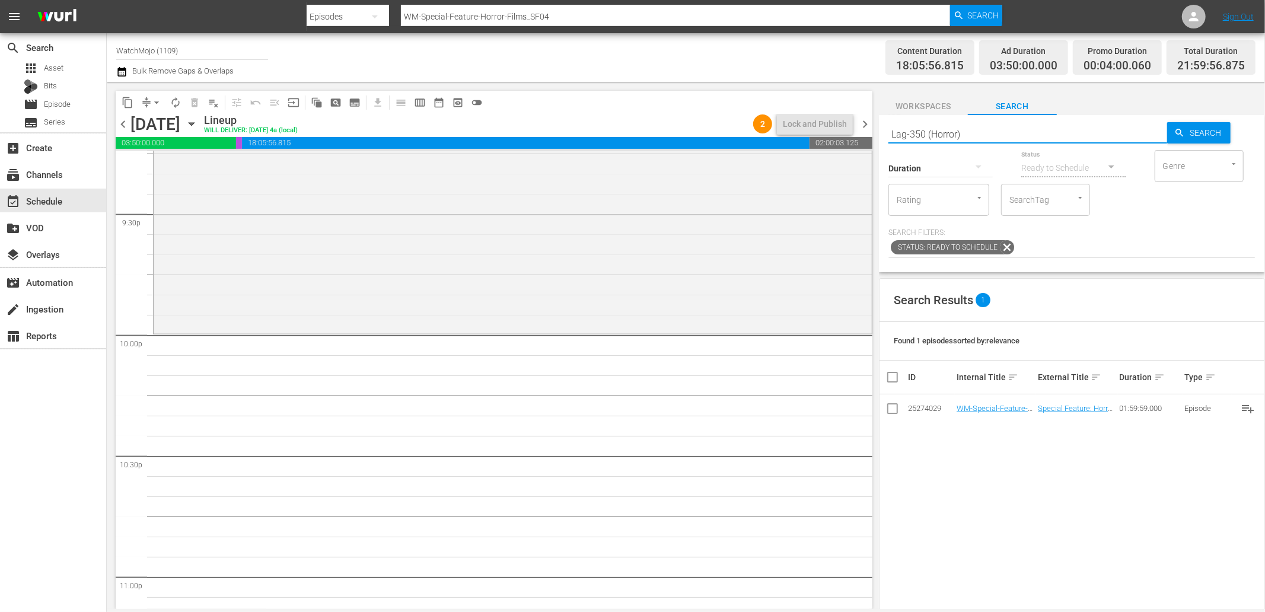
scroll to position [5227, 0]
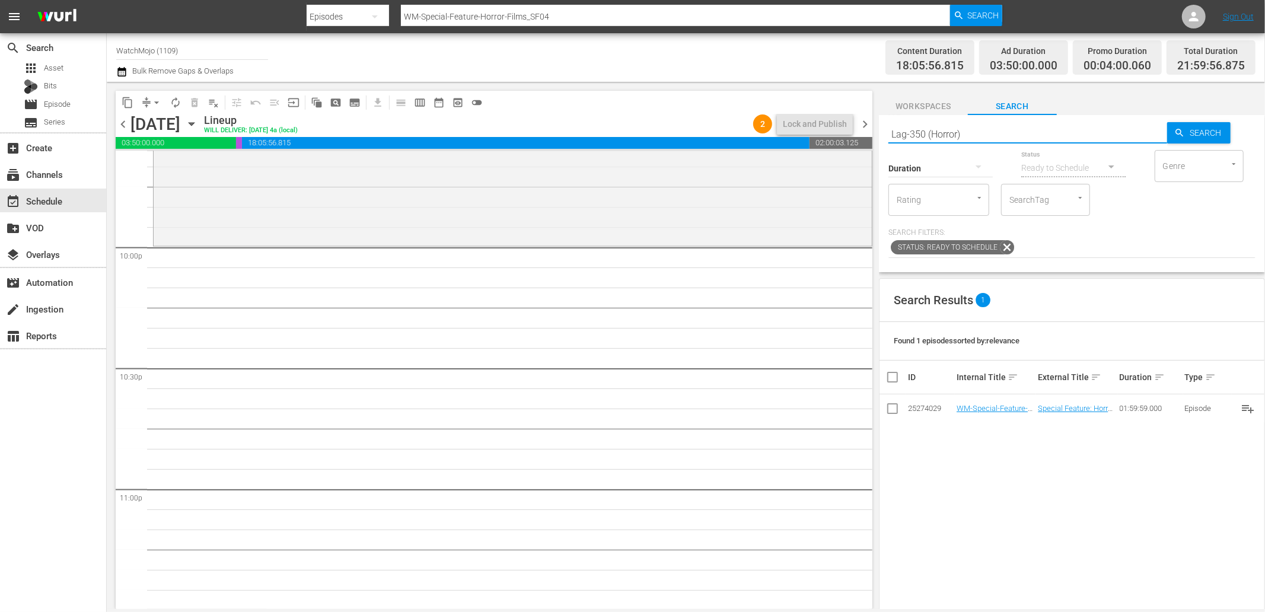
type input "Lag-350 (Horror)"
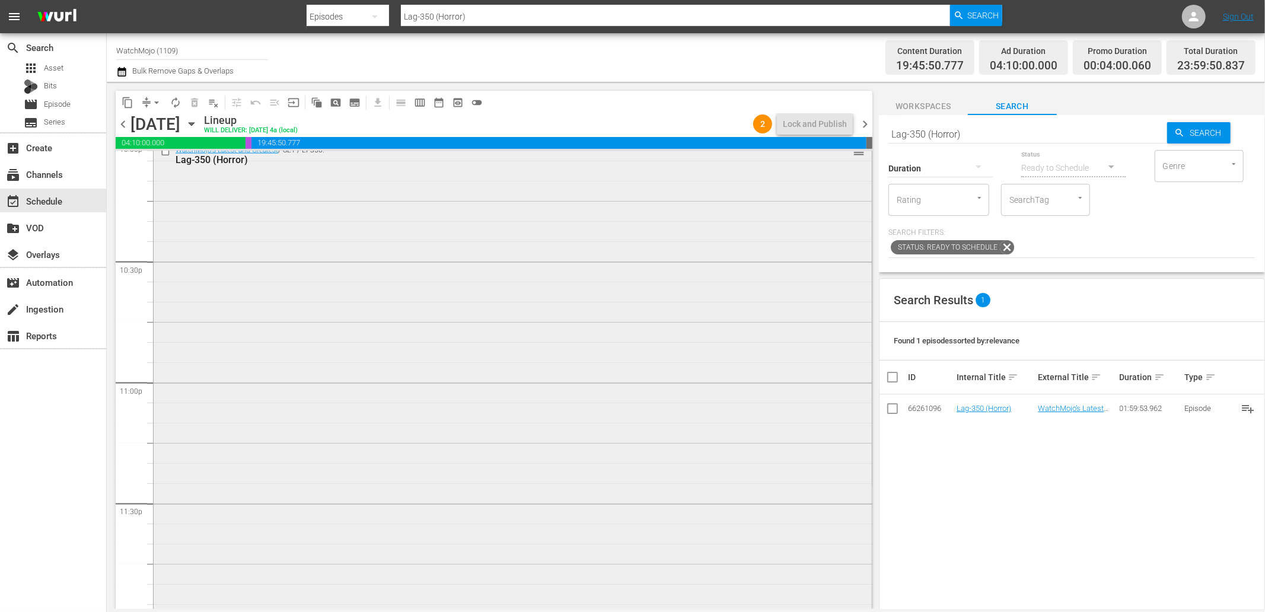
scroll to position [5349, 0]
click at [356, 325] on div "WatchMojo's Latest and Greatest / SE1 / EP350: Lag-350 (Horror) reorder" at bounding box center [513, 365] width 718 height 480
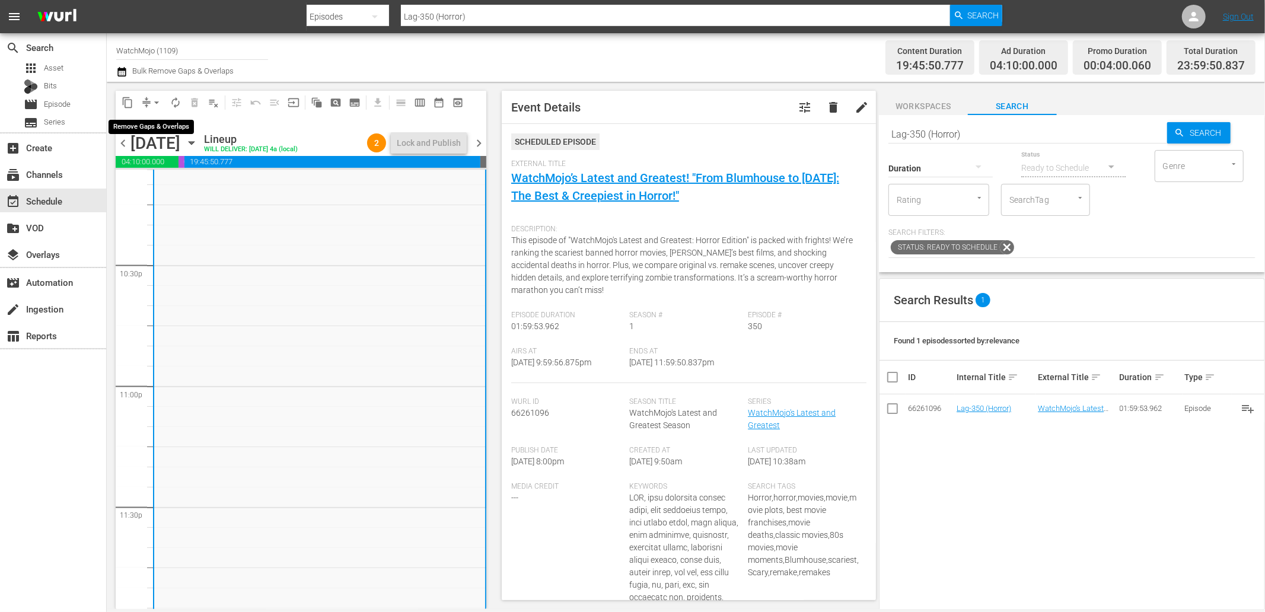
click at [151, 100] on span "arrow_drop_down" at bounding box center [157, 103] width 12 height 12
click at [168, 126] on li "Align to Midnight" at bounding box center [157, 126] width 98 height 20
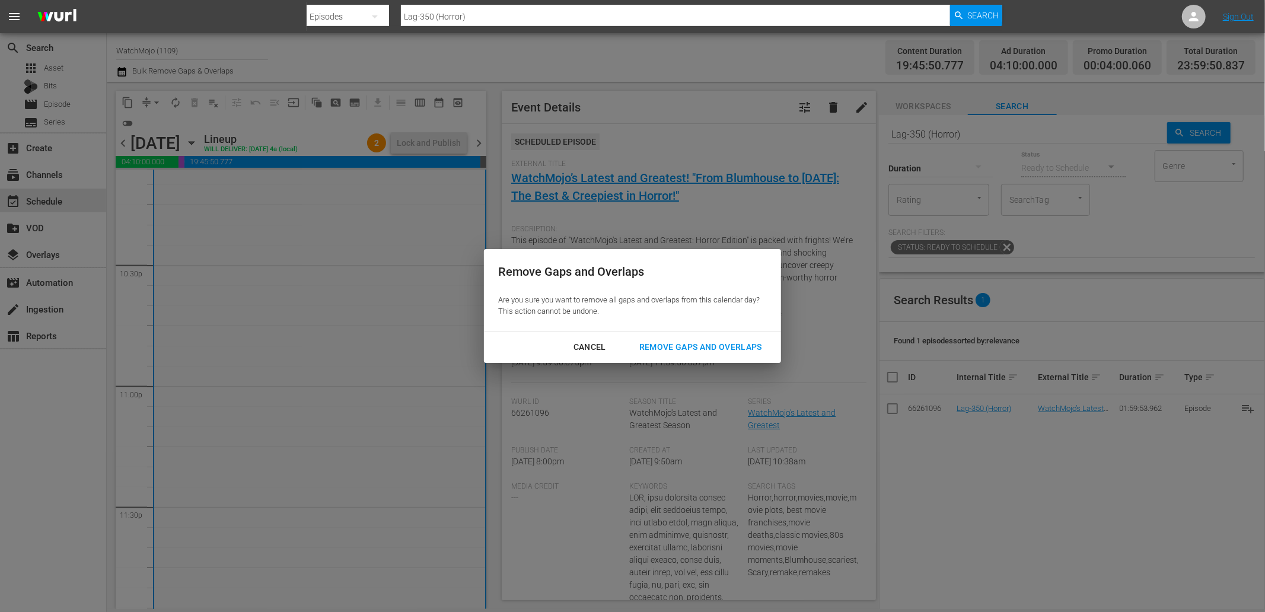
click at [738, 352] on div "Remove Gaps and Overlaps" at bounding box center [701, 347] width 142 height 15
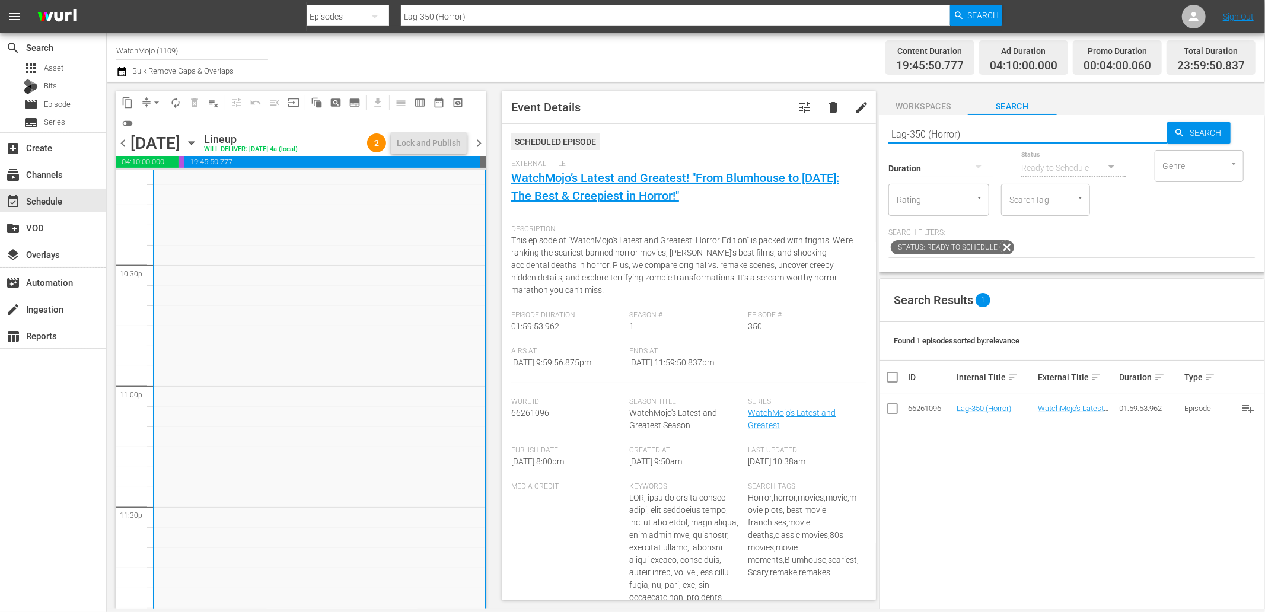
drag, startPoint x: 985, startPoint y: 126, endPoint x: 786, endPoint y: 111, distance: 199.8
click at [786, 111] on div "content_copy compress arrow_drop_down autorenew_outlined delete_forever_outline…" at bounding box center [686, 345] width 1158 height 527
paste input "WM-Deep-Dive-Movie-Monsters_DIVE05"
type input "WM-Deep-Dive-Movie-Monsters_DIVE05"
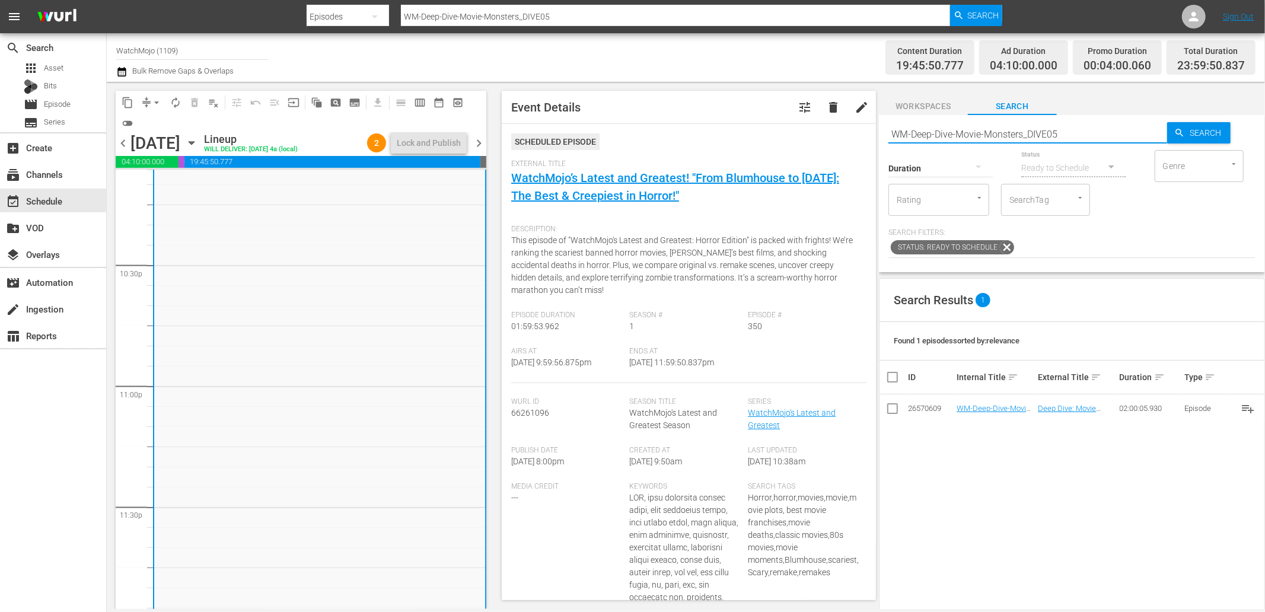
type input "WM-Deep-Dive-Movie-Monsters_DIVE05"
click at [477, 145] on span "chevron_right" at bounding box center [478, 143] width 15 height 15
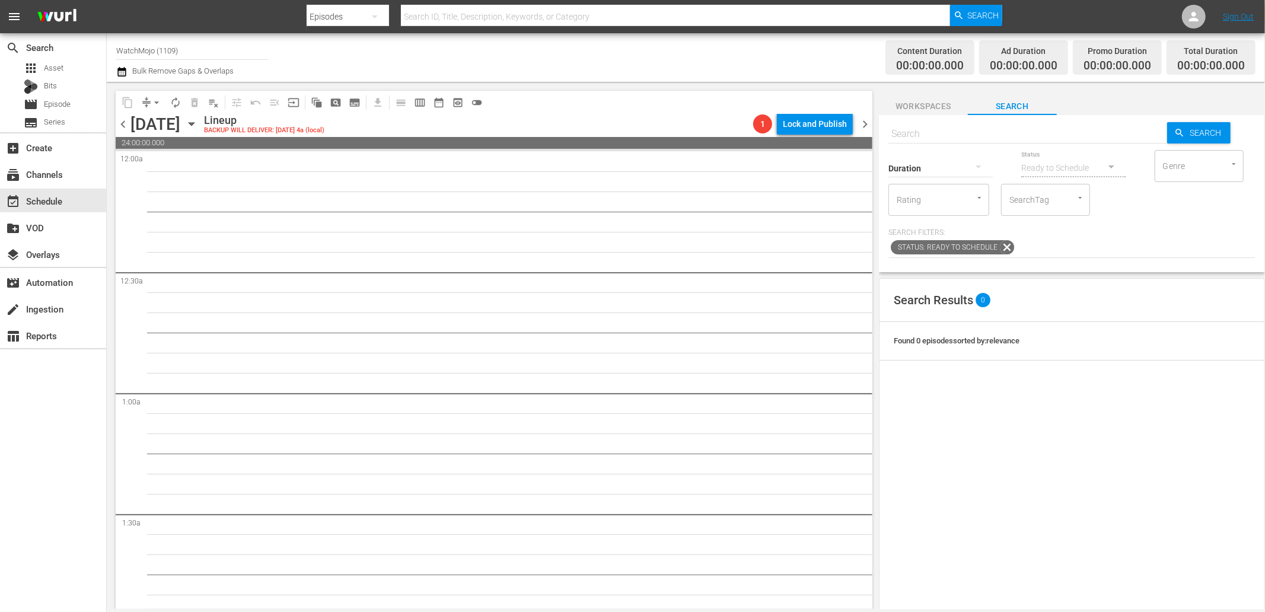
click at [935, 129] on input "text" at bounding box center [1027, 134] width 279 height 28
paste input "WM-Deep-Dive-Movie-Monsters_DIVE05"
type input "WM-Deep-Dive-Movie-Monsters_DIVE05"
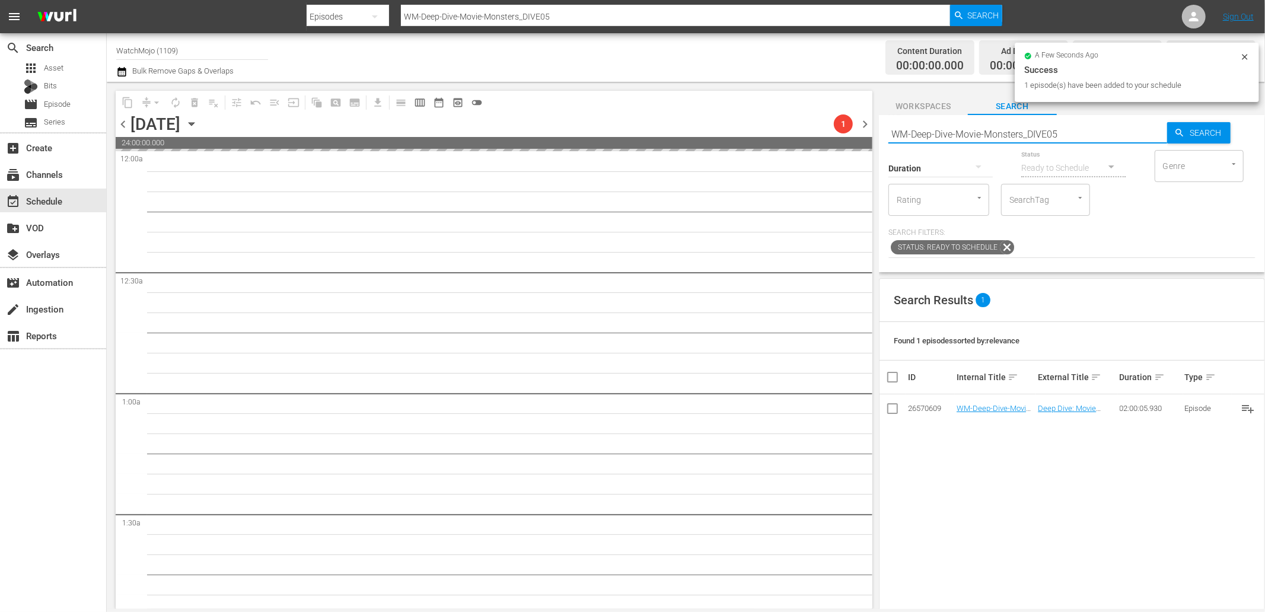
drag, startPoint x: 1030, startPoint y: 128, endPoint x: 804, endPoint y: 122, distance: 226.0
click at [799, 122] on div "content_copy compress arrow_drop_down autorenew_outlined delete_forever_outline…" at bounding box center [686, 345] width 1158 height 527
paste input "The-Walking-Dead_DIVE11"
type input "WM-Deep-Dive-The-Walking-Dead_DIVE11"
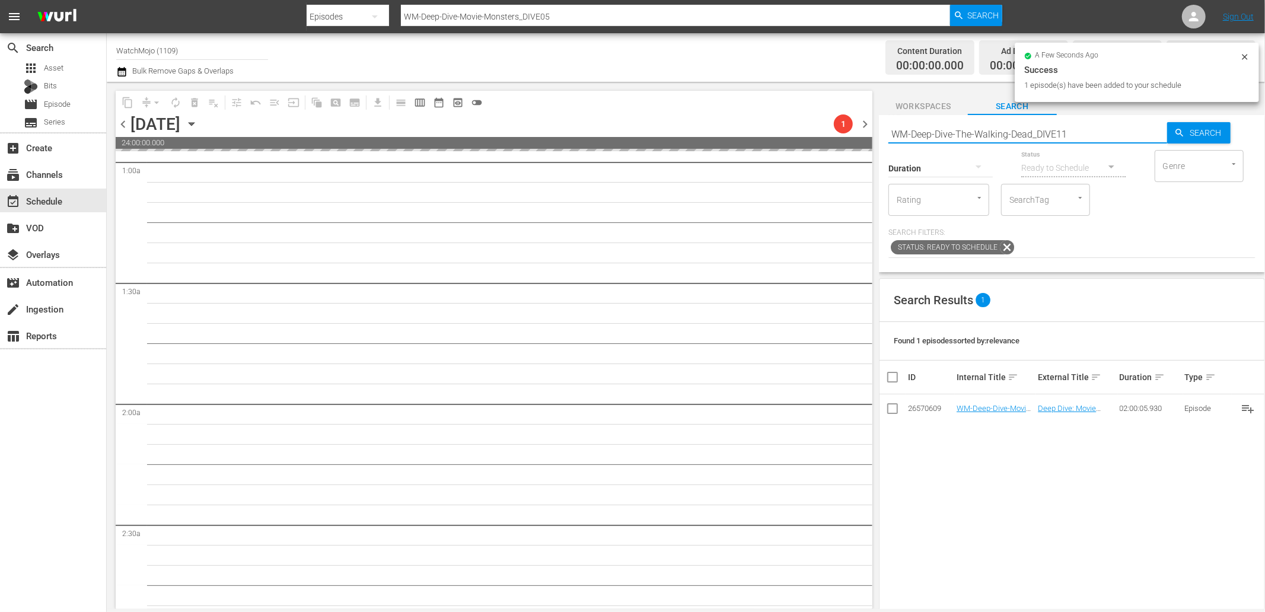
scroll to position [263, 0]
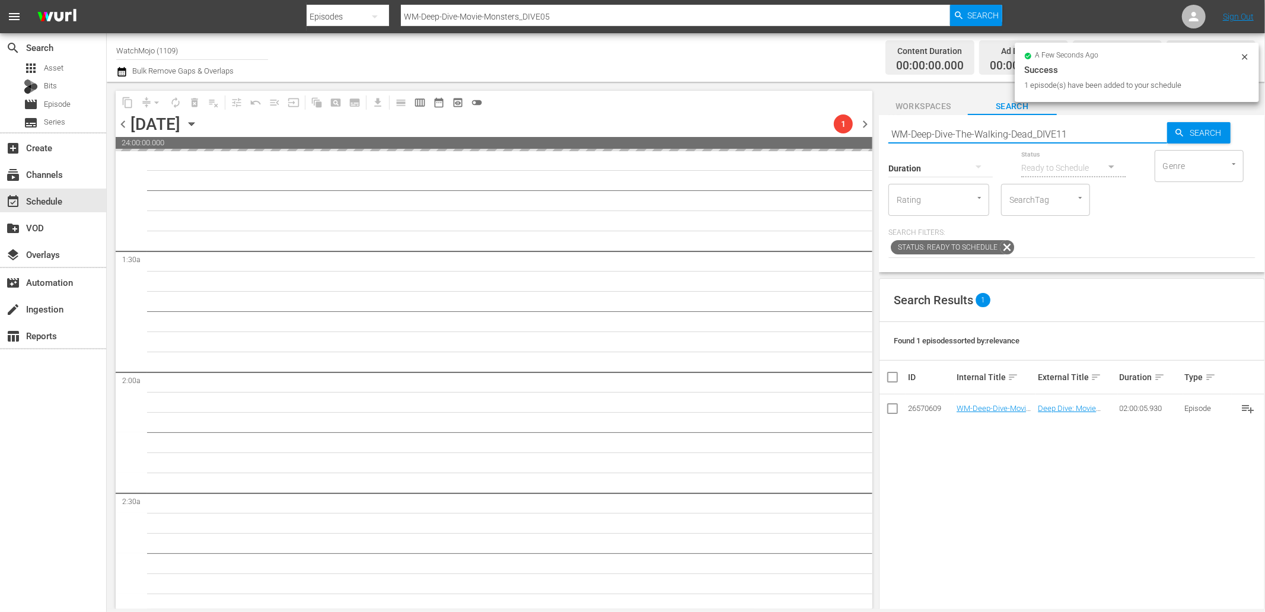
type input "WM-Deep-Dive-The-Walking-Dead_DIVE11"
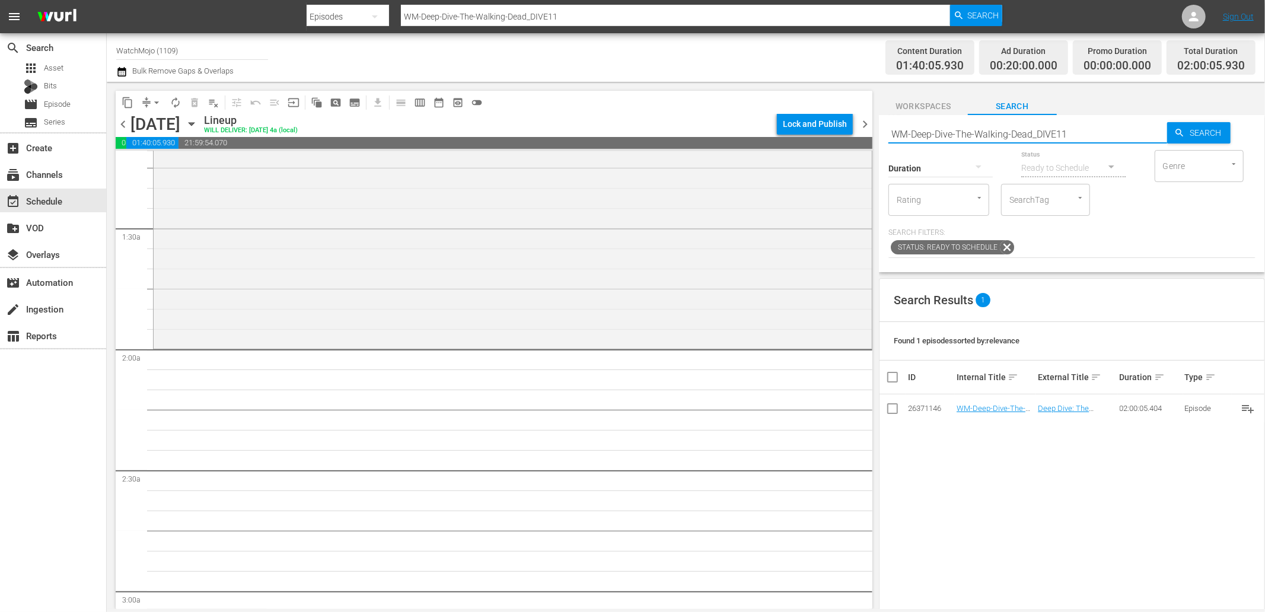
scroll to position [307, 0]
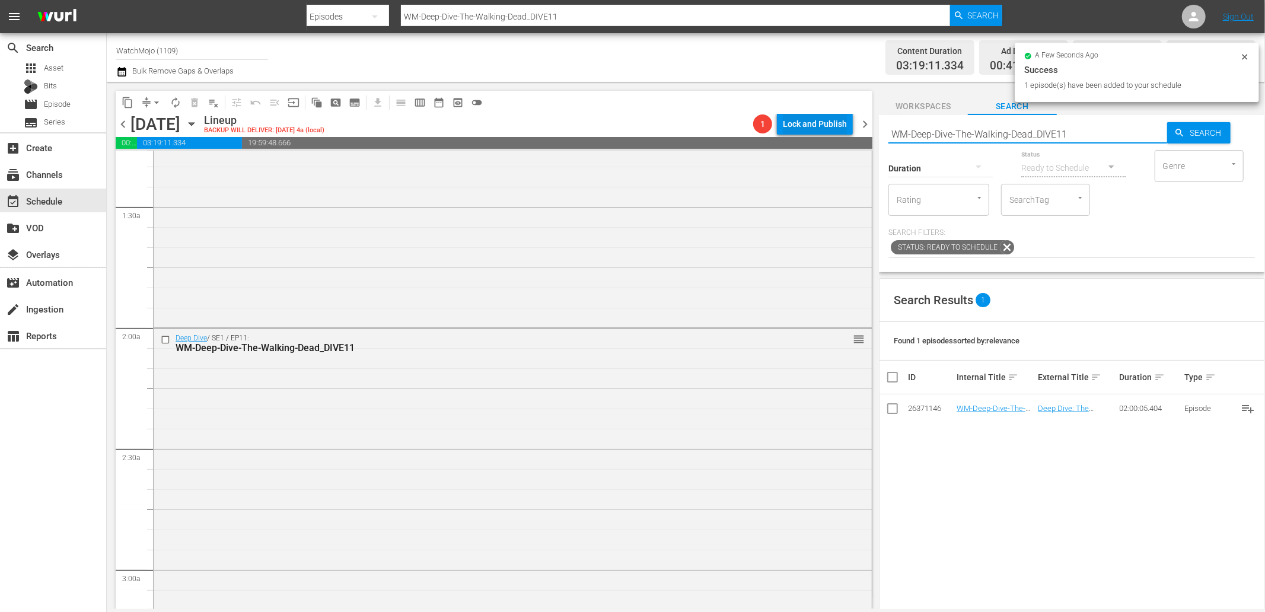
drag, startPoint x: 1085, startPoint y: 133, endPoint x: 845, endPoint y: 125, distance: 240.3
click at [845, 125] on div "content_copy compress arrow_drop_down autorenew_outlined delete_forever_outline…" at bounding box center [686, 345] width 1158 height 527
paste input "Lag-418"
type input "Lag-418"
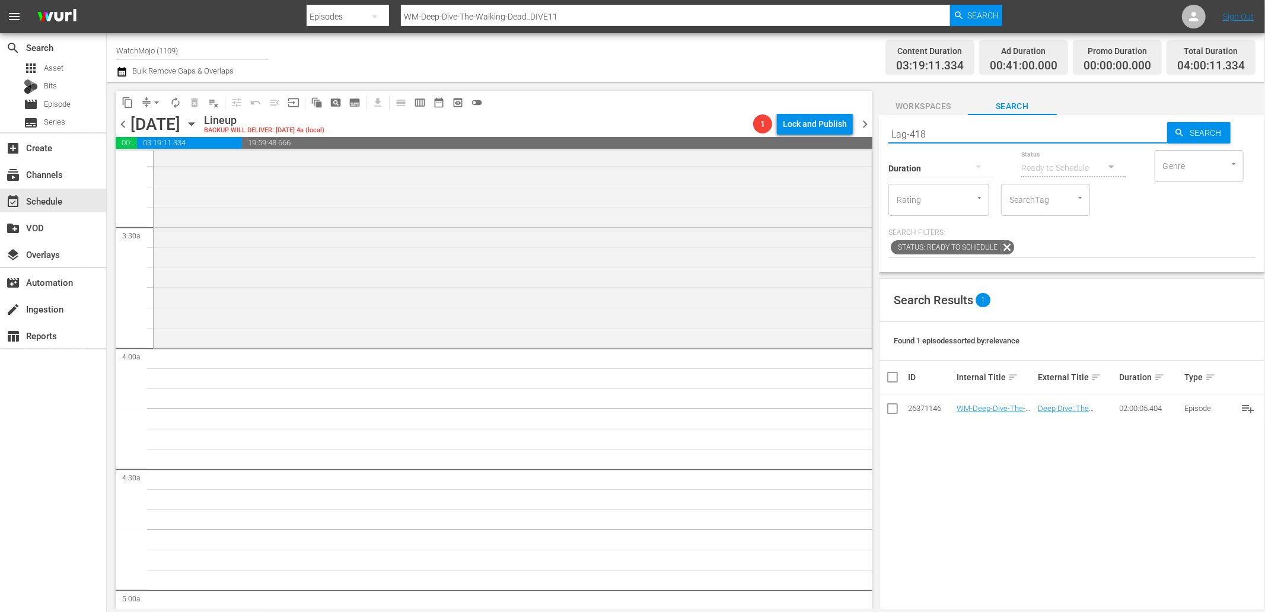
scroll to position [791, 0]
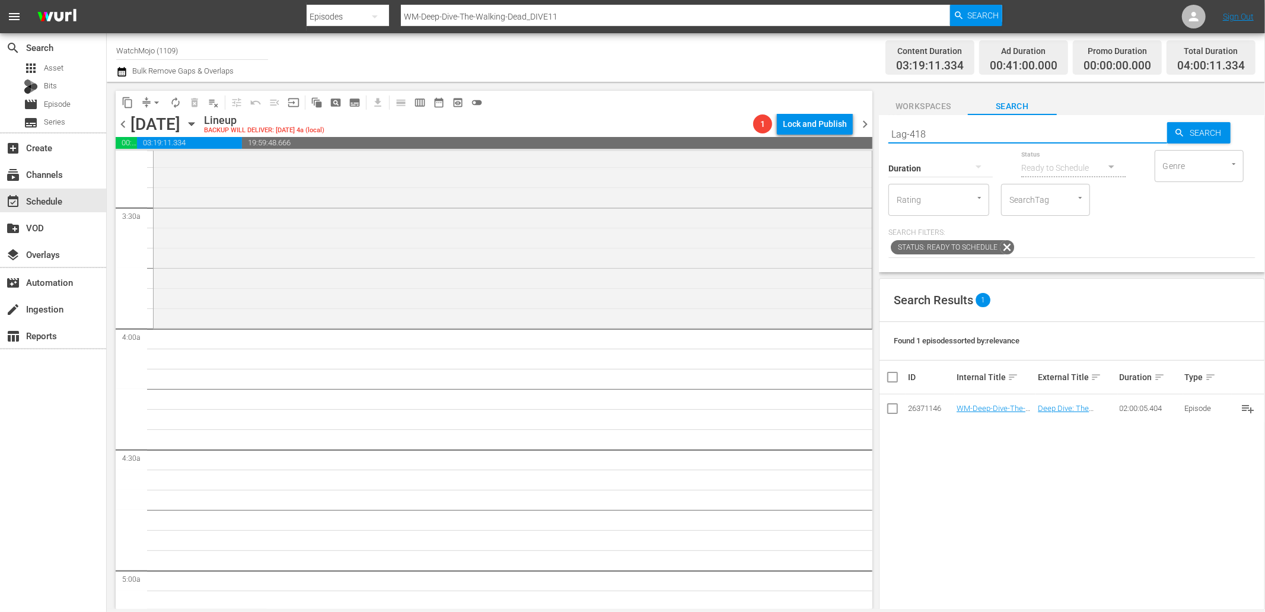
type input "Lag-418"
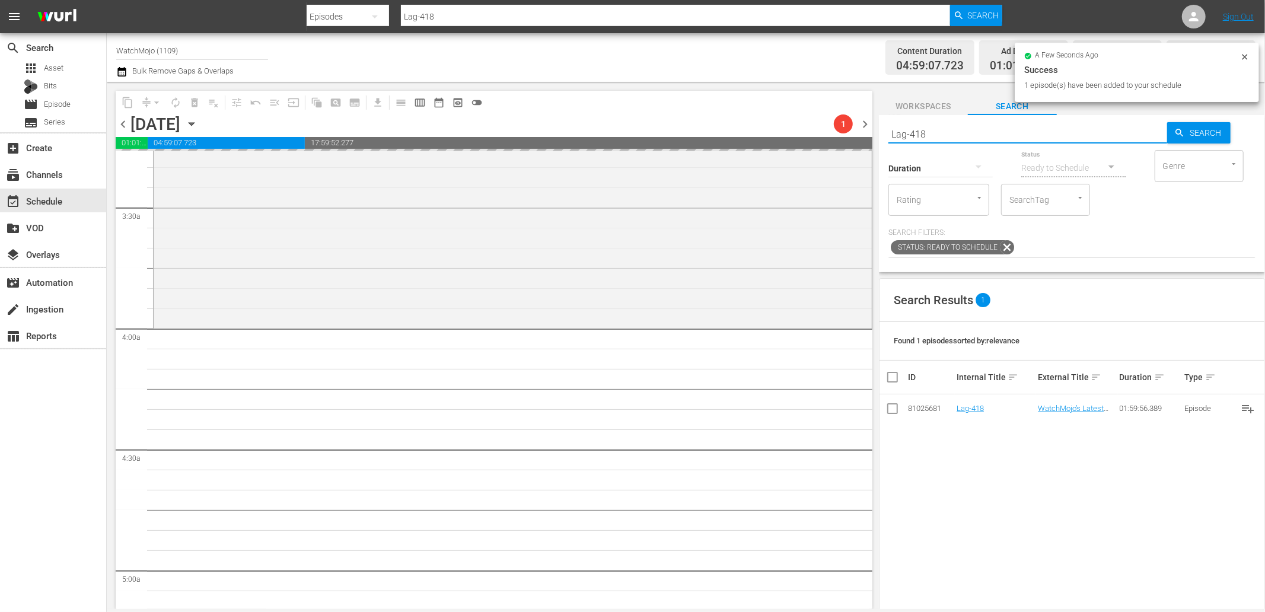
paste input "0"
drag, startPoint x: 878, startPoint y: 129, endPoint x: 828, endPoint y: 125, distance: 50.6
click at [828, 125] on div "content_copy compress arrow_drop_down autorenew_outlined delete_forever_outline…" at bounding box center [686, 345] width 1158 height 527
type input "Lag-410"
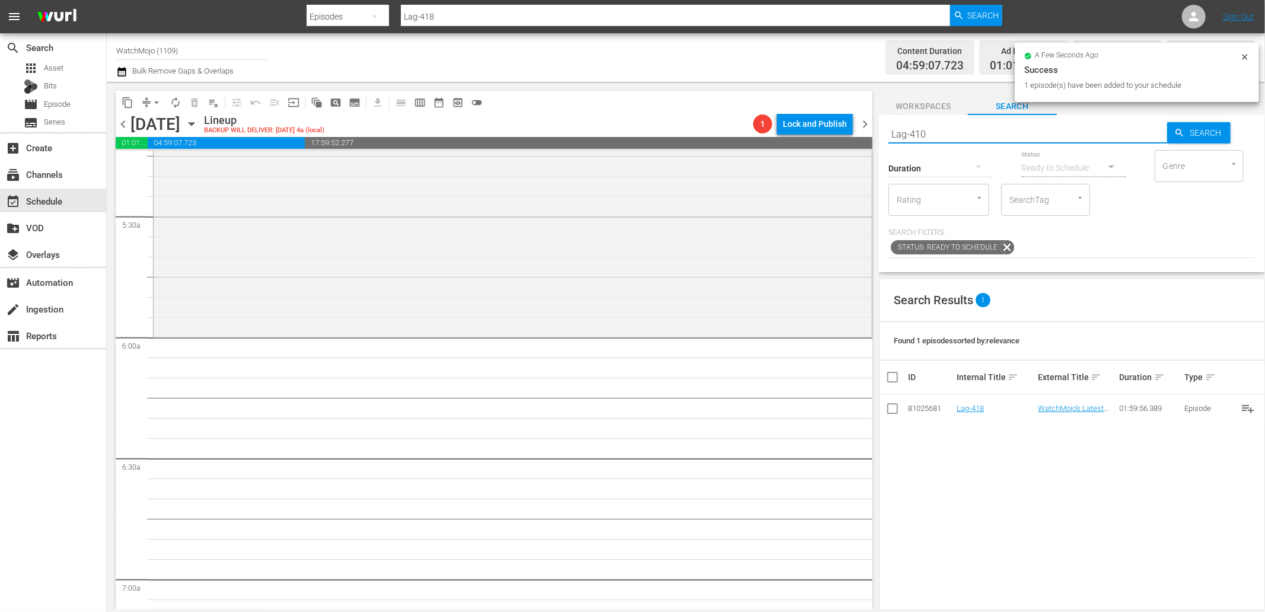
type input "Lag-410"
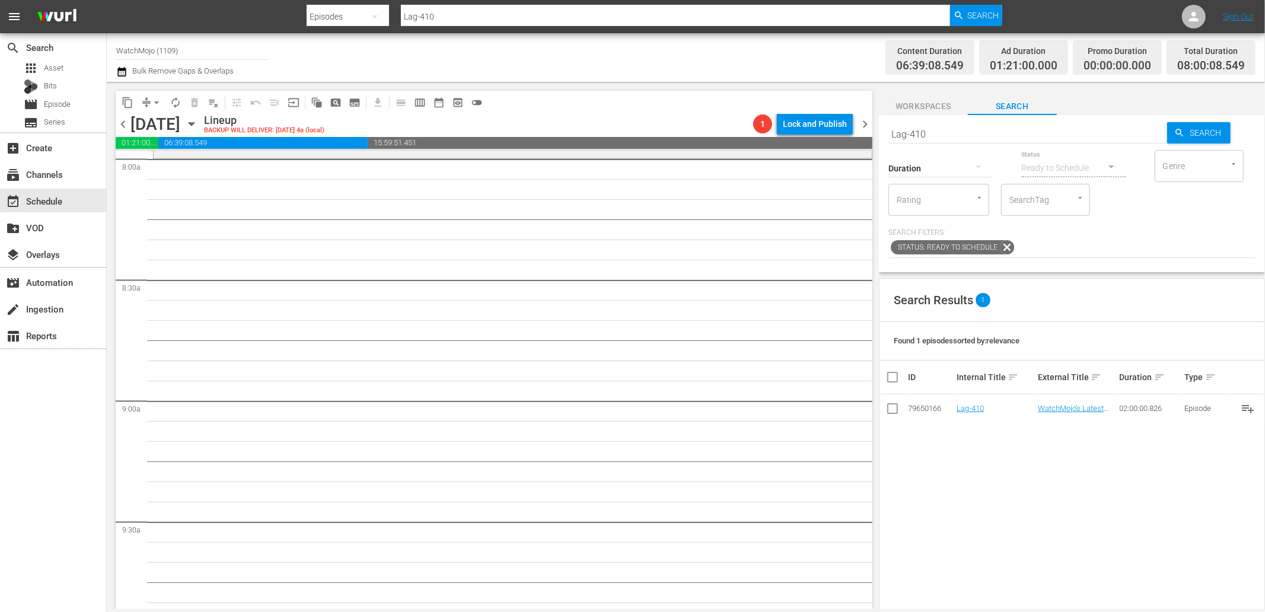
scroll to position [1932, 0]
drag, startPoint x: 939, startPoint y: 135, endPoint x: 834, endPoint y: 123, distance: 105.0
click at [833, 123] on div "content_copy compress arrow_drop_down autorenew_outlined delete_forever_outline…" at bounding box center [686, 345] width 1158 height 527
paste input "WM-Deep-Dive-Movie-Cameos_Dive141_U5T5M4"
type input "WM-Deep-Dive-Movie-Cameos_Dive141_U5T5M4"
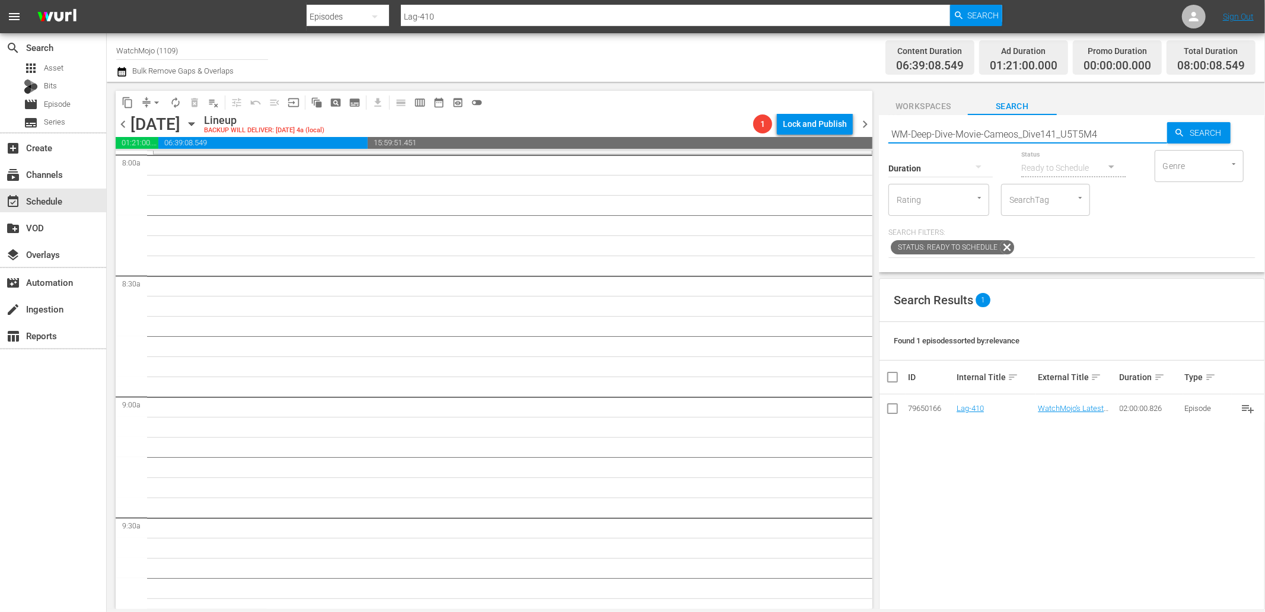
scroll to position [1845, 0]
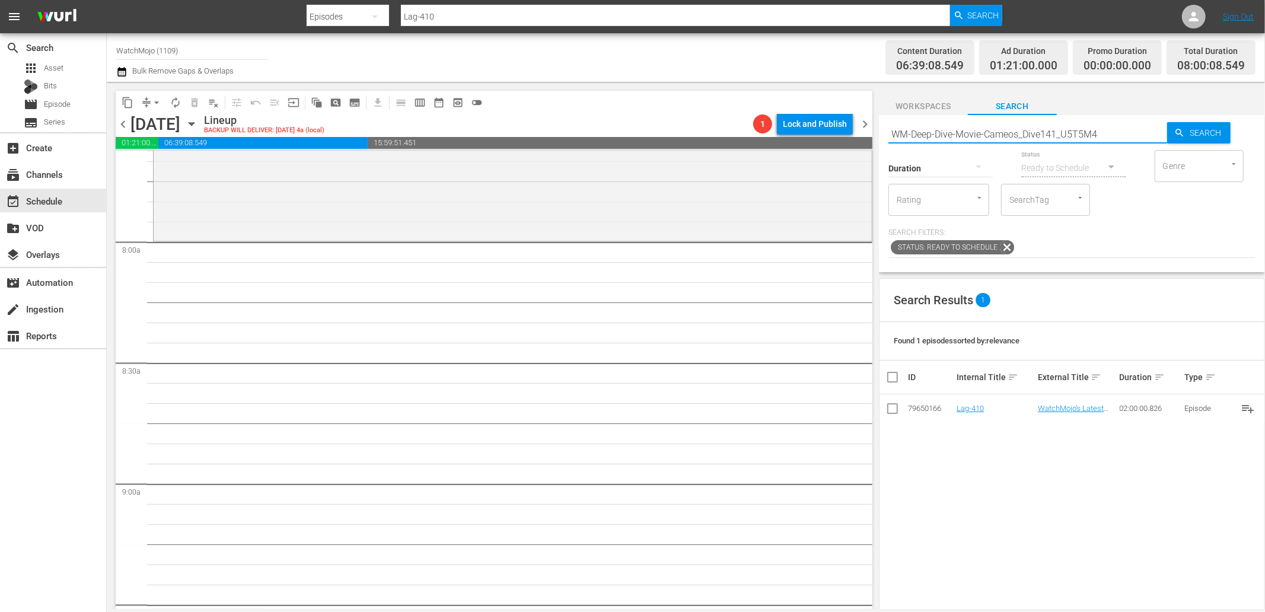
type input "WM-Deep-Dive-Movie-Cameos_Dive141_U5T5M4"
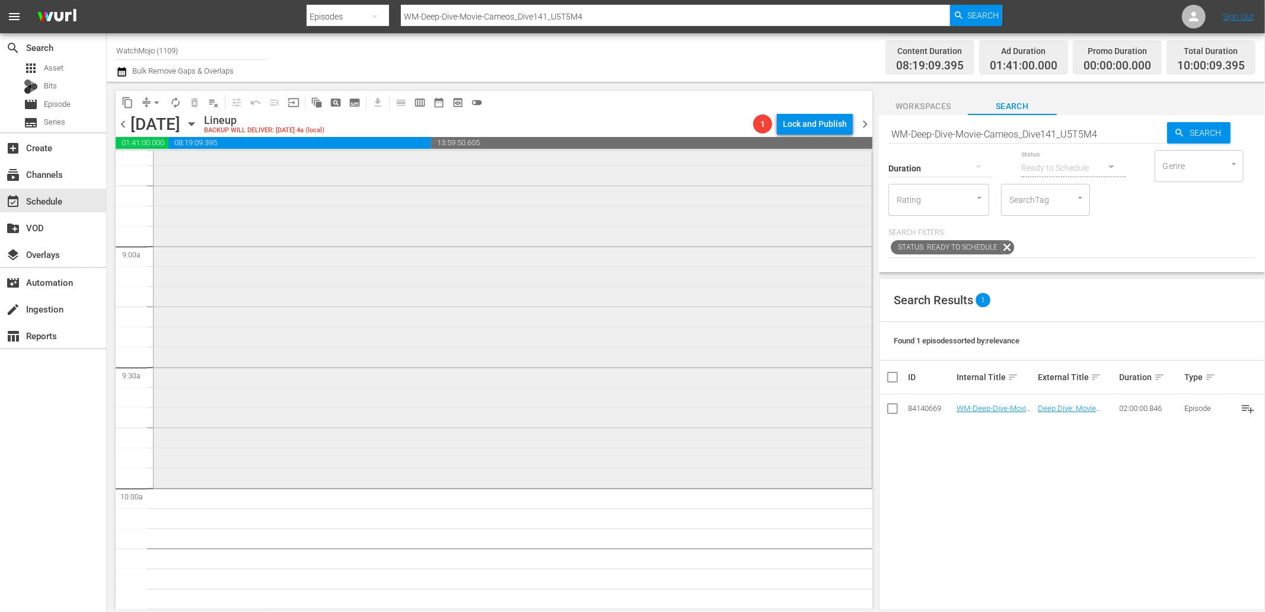
scroll to position [2196, 0]
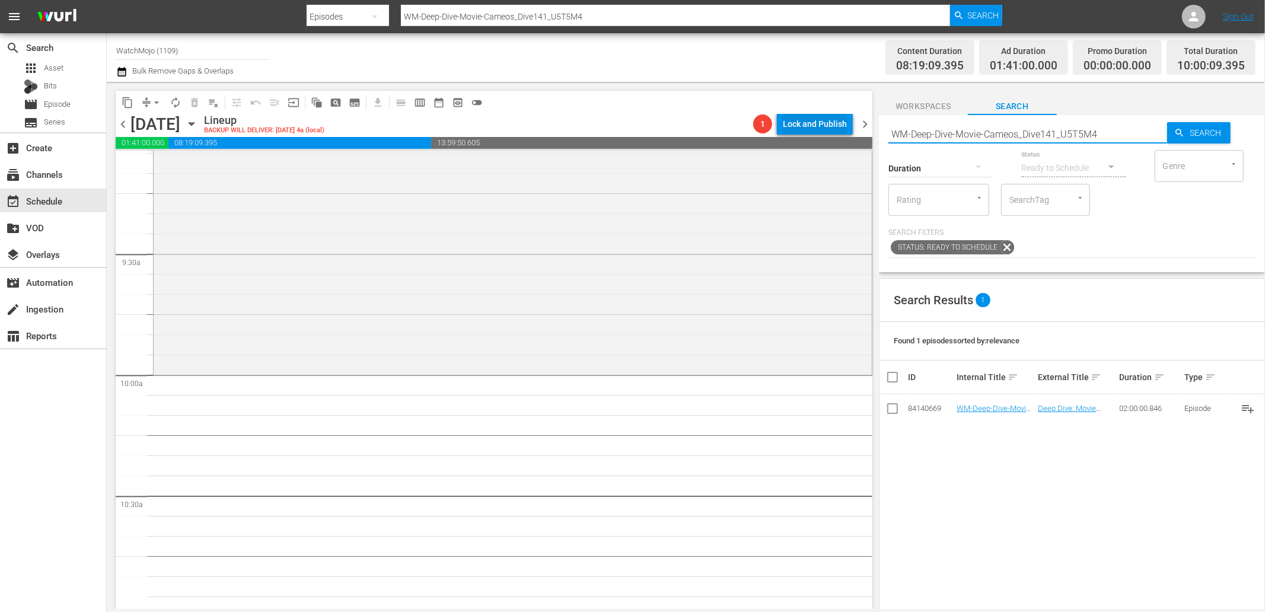
drag, startPoint x: 1101, startPoint y: 134, endPoint x: 780, endPoint y: 113, distance: 321.5
click at [780, 113] on div "content_copy compress arrow_drop_down autorenew_outlined delete_forever_outline…" at bounding box center [686, 345] width 1158 height 527
paste input "Film-Top-20-Pixar-Fan-Theories_V4S2R"
type input "WM-Film-Top-20-Pixar-Fan-Theories_V4S2R4"
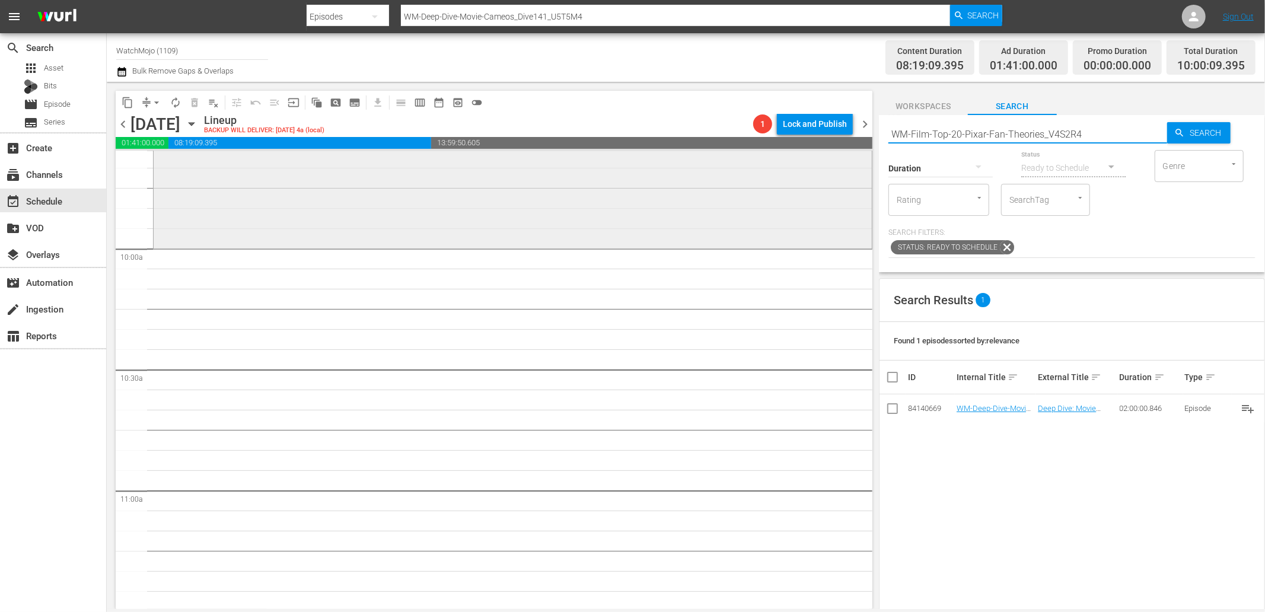
scroll to position [2328, 0]
type input "WM-Film-Top-20-Pixar-Fan-Theories_V4S2R4"
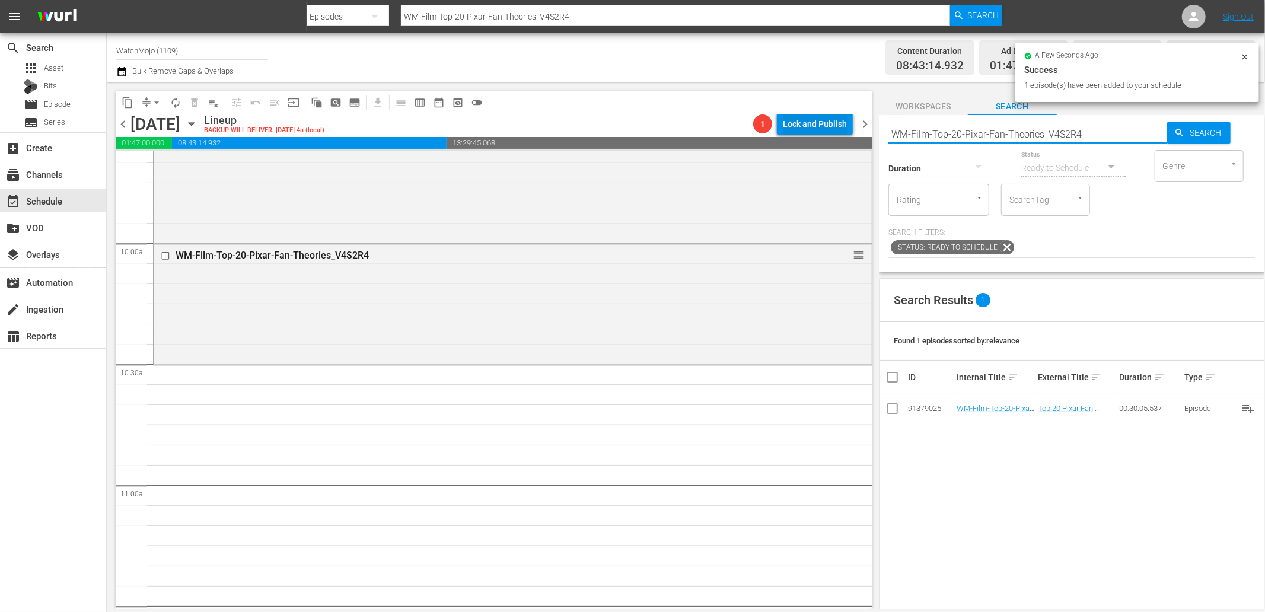
drag, startPoint x: 1081, startPoint y: 136, endPoint x: 849, endPoint y: 122, distance: 232.4
click at [849, 122] on div "content_copy compress arrow_drop_down autorenew_outlined delete_forever_outline…" at bounding box center [686, 345] width 1158 height 527
paste input "TV-Top-20-Legends-of-Comedy_R2E1U2"
type input "WM-TV-Top-20-Legends-of-Comedy_R2E1U2"
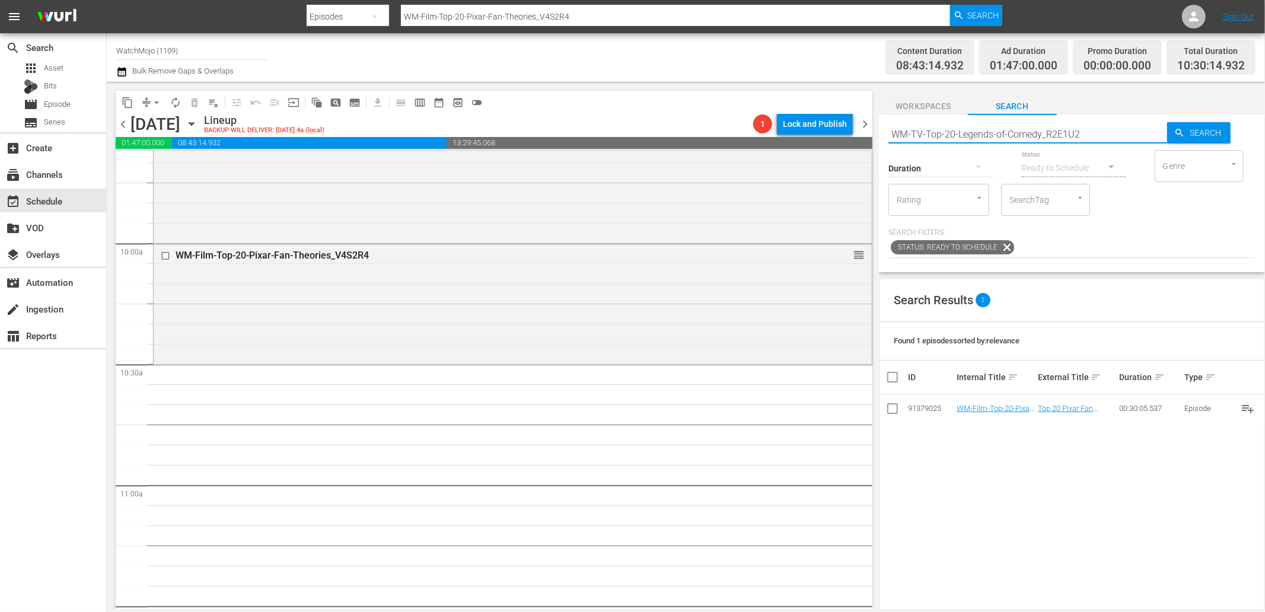
type input "WM-TV-Top-20-Legends-of-Comedy_R2E1U2"
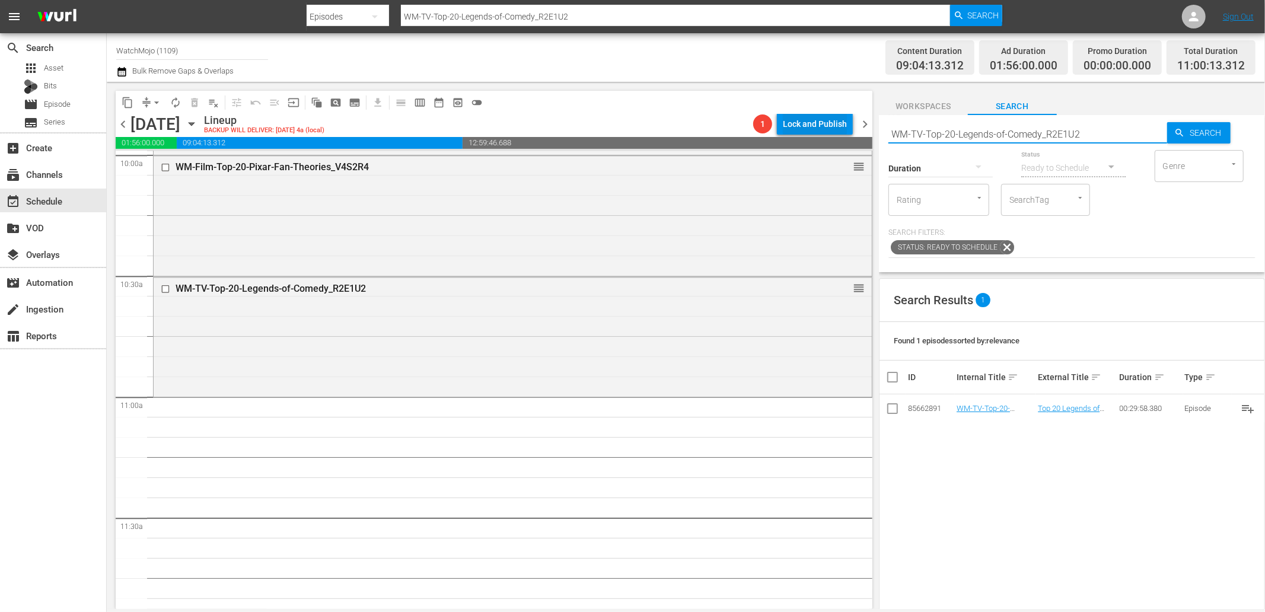
drag, startPoint x: 1095, startPoint y: 132, endPoint x: 827, endPoint y: 126, distance: 268.7
click at [825, 126] on div "content_copy compress arrow_drop_down autorenew_outlined delete_forever_outline…" at bounding box center [686, 345] width 1158 height 527
paste input "Every-Celeb-Roasted-by-South-Park_G8V1X7"
type input "WM-TV-Every-Celeb-Roasted-by-South-Park_G8V1X7"
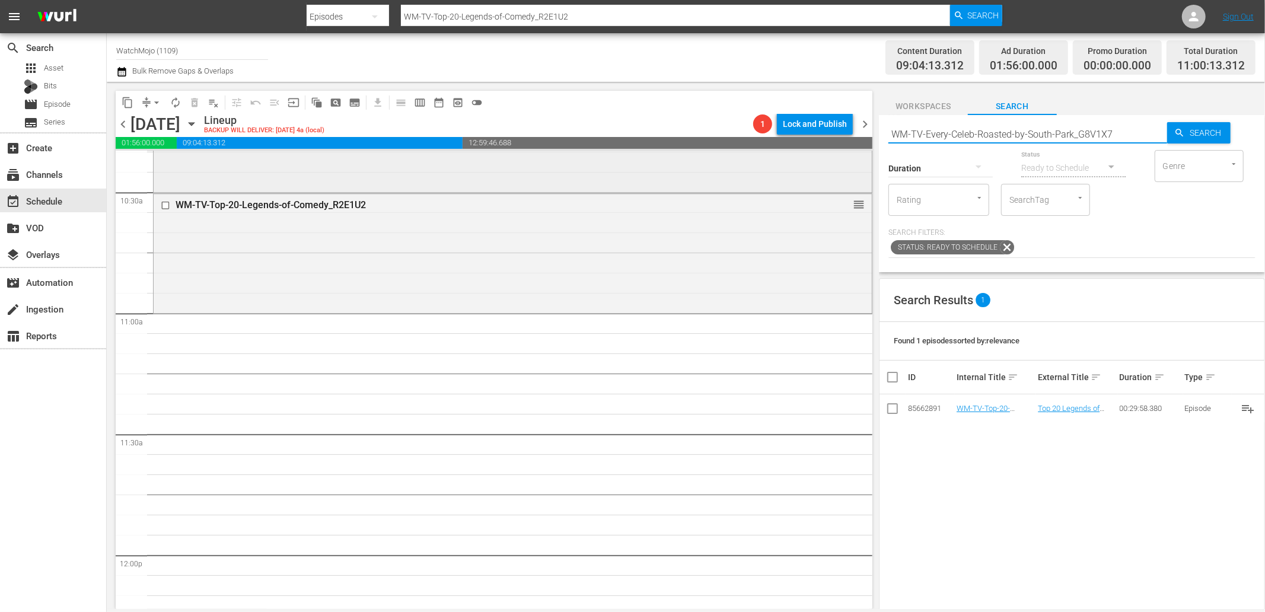
scroll to position [2504, 0]
type input "WM-TV-Every-Celeb-Roasted-by-South-Park_G8V1X7"
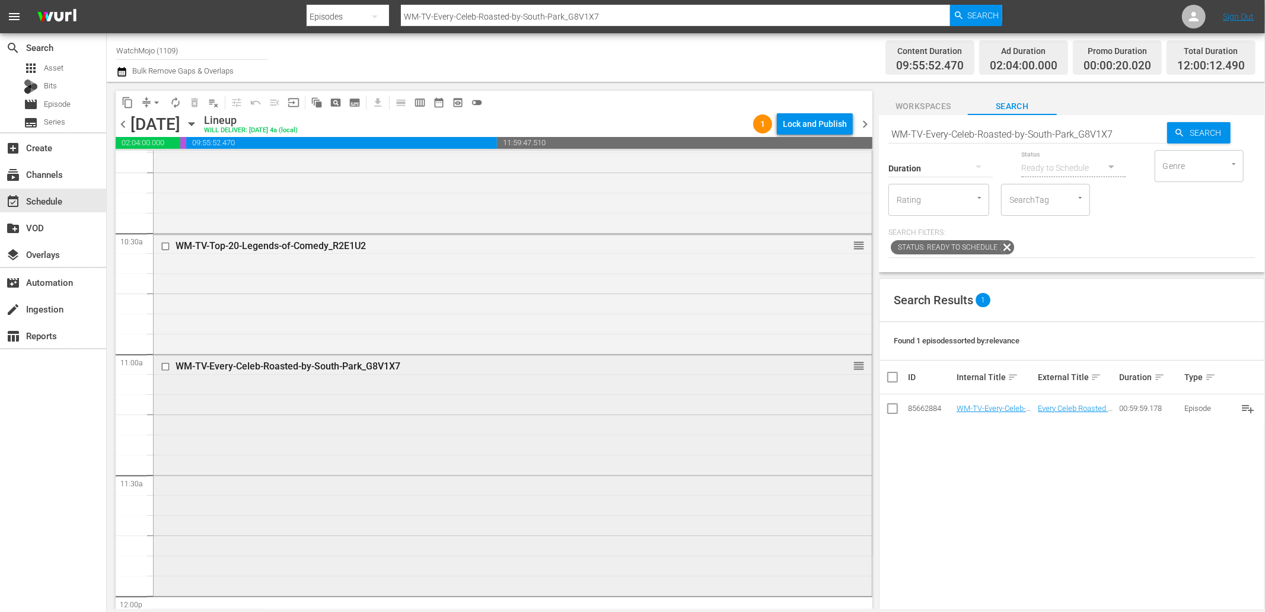
scroll to position [2459, 0]
click at [270, 485] on div "WM-TV-Every-Celeb-Roasted-by-South-Park_G8V1X7 reorder" at bounding box center [513, 474] width 718 height 238
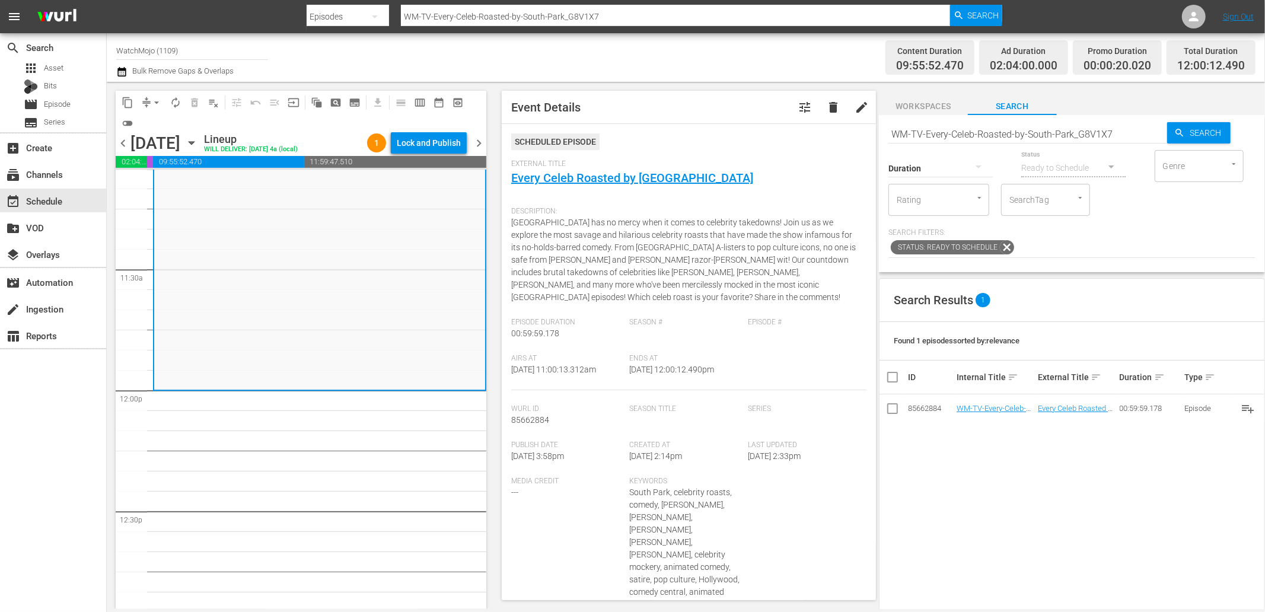
scroll to position [2723, 0]
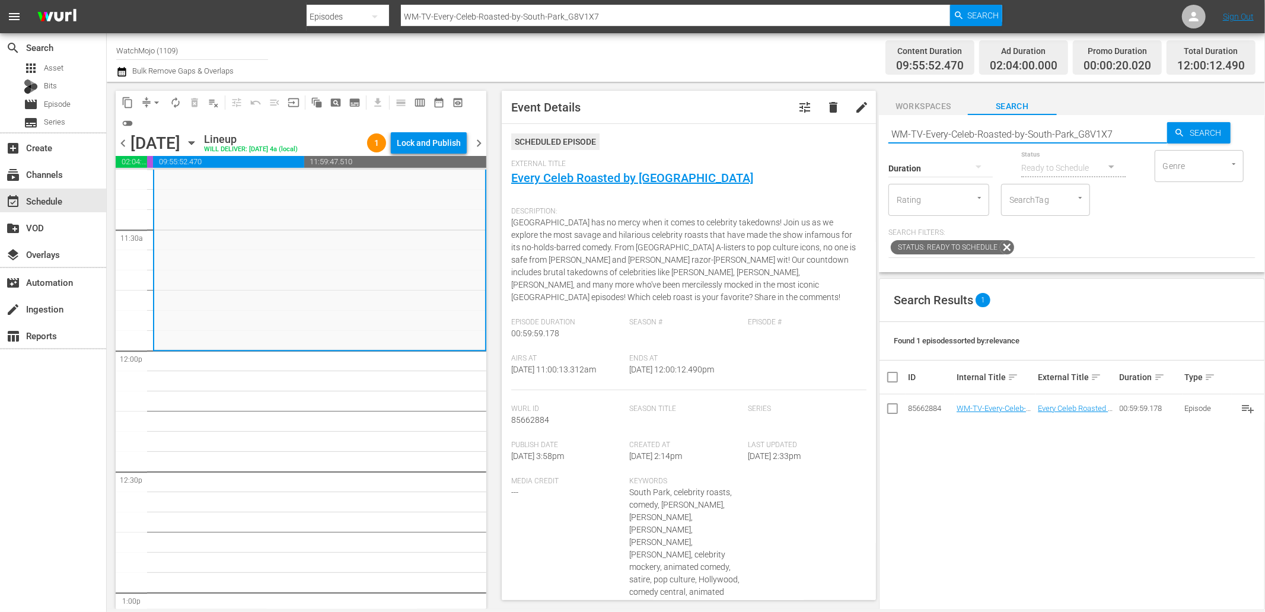
drag, startPoint x: 1130, startPoint y: 135, endPoint x: 845, endPoint y: 125, distance: 285.4
click at [843, 121] on div "content_copy compress arrow_drop_down autorenew_outlined delete_forever_outline…" at bounding box center [686, 345] width 1158 height 527
paste input "Deep-Dive-One-Hit-Wonders_Dive139_H2Q7H"
type input "WM-Deep-Dive-One-Hit-Wonders_Dive139_H2Q7H7"
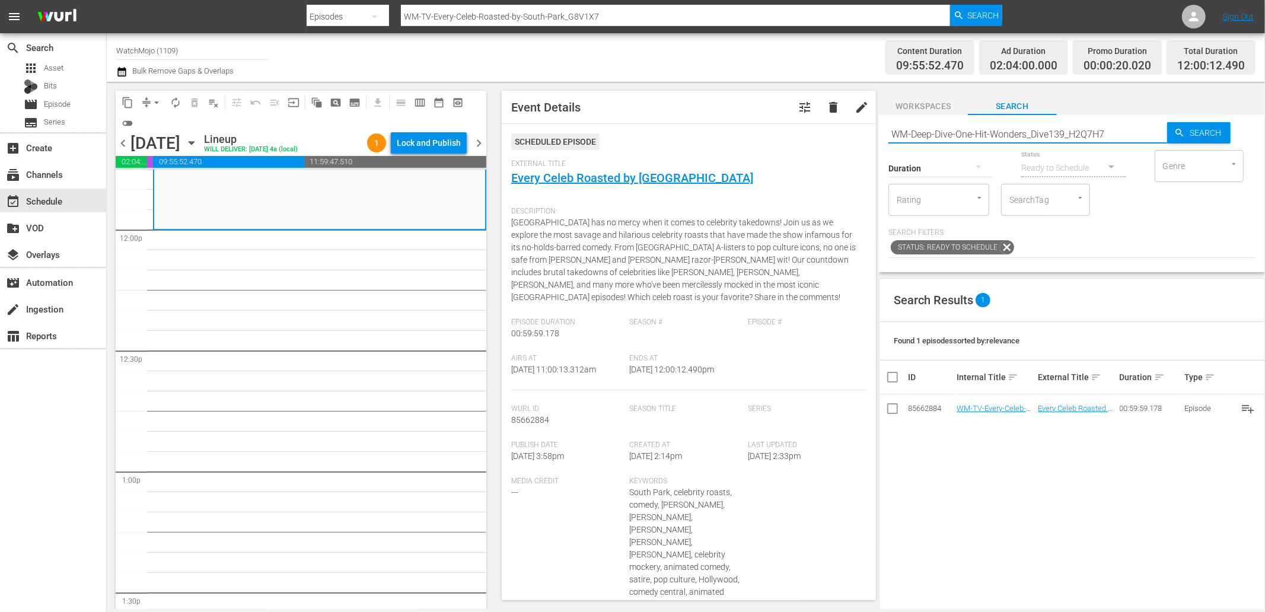
type input "WM-Deep-Dive-One-Hit-Wonders_Dive139_H2Q7H7"
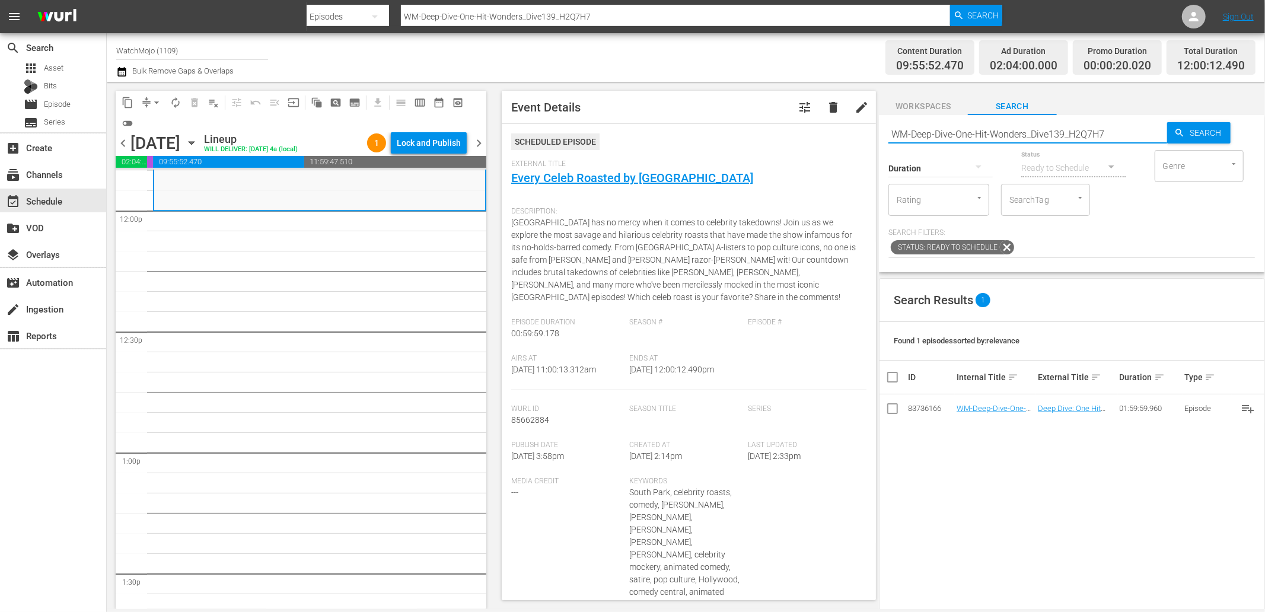
scroll to position [2855, 0]
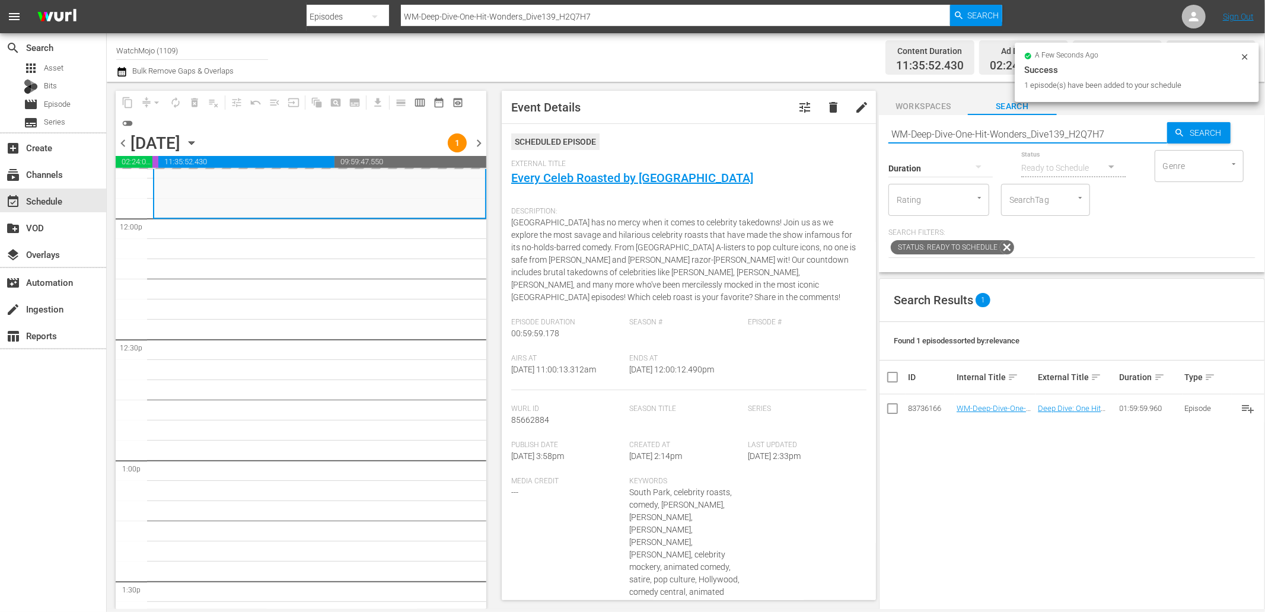
drag, startPoint x: 1122, startPoint y: 133, endPoint x: 829, endPoint y: 136, distance: 293.6
click at [829, 136] on div "content_copy compress arrow_drop_down autorenew_outlined delete_forever_outline…" at bounding box center [686, 345] width 1158 height 527
paste input "Music-Top20-Artists-That-Hate-Their-Own-Songs_K5F6B9"
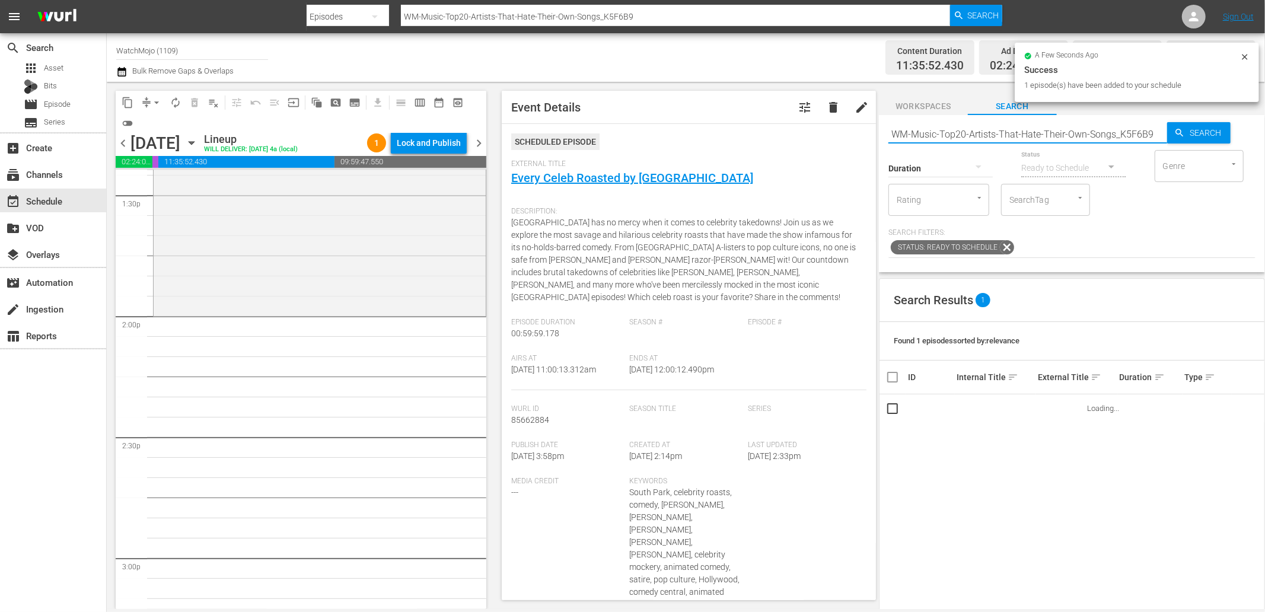
scroll to position [3251, 0]
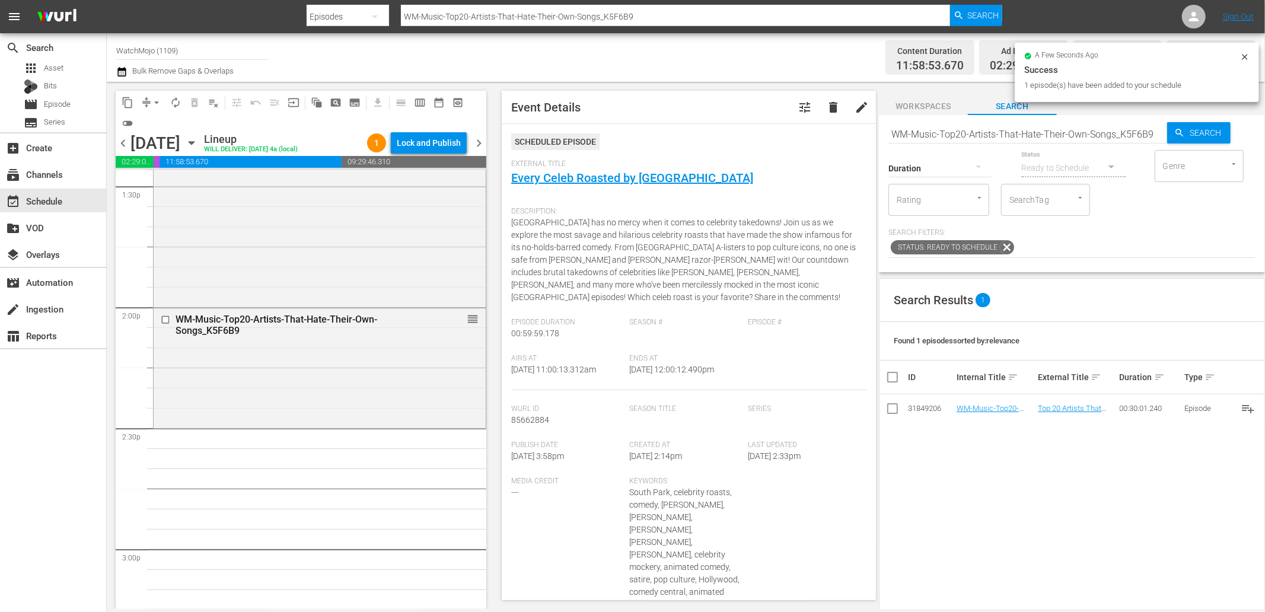
click at [1054, 135] on input "WM-Music-Top20-Artists-That-Hate-Their-Own-Songs_K5F6B9" at bounding box center [1027, 134] width 279 height 28
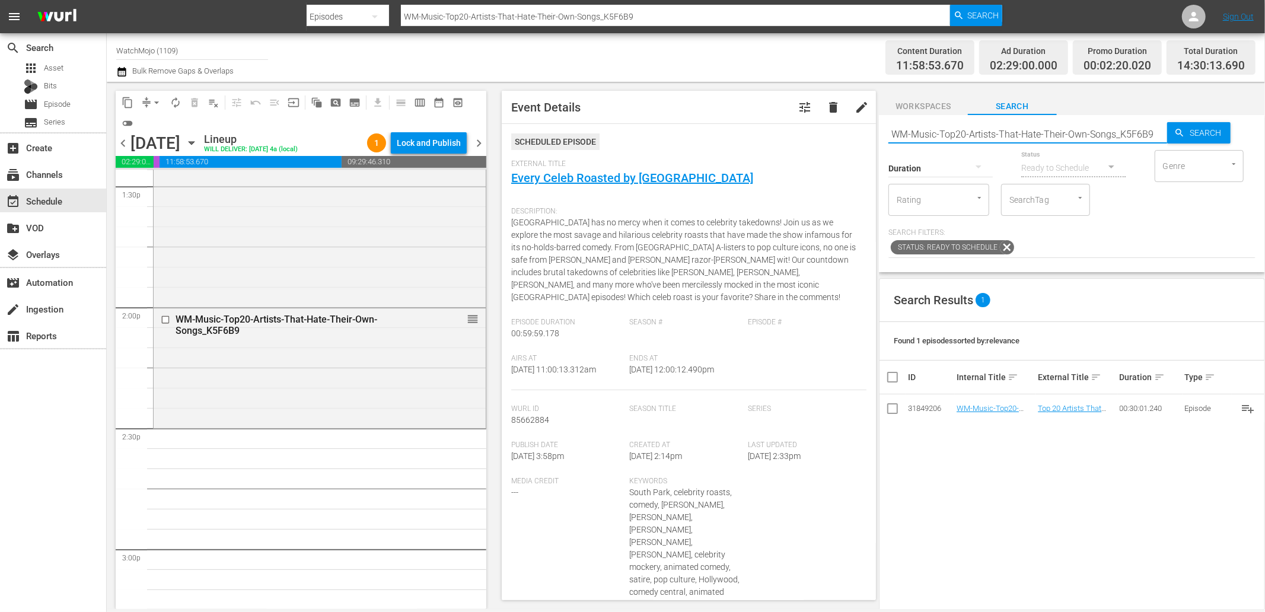
paste input "-20-Cover-Songs-That-Sound-Completely-Different-Than-the-Original_T5S5W5"
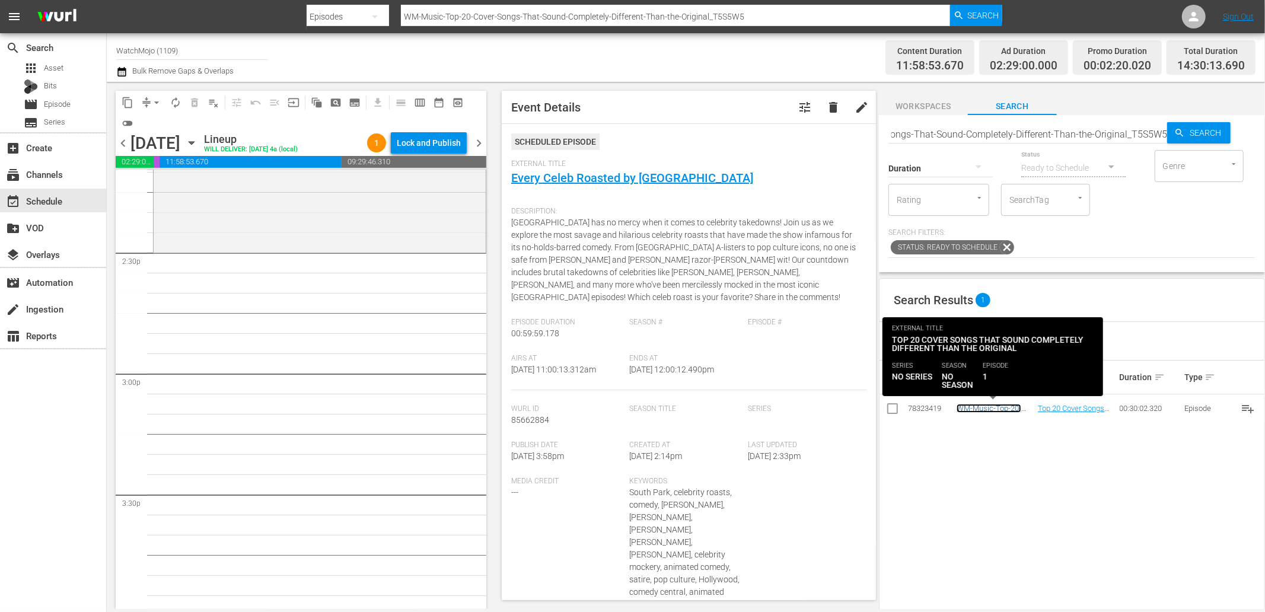
scroll to position [0, 0]
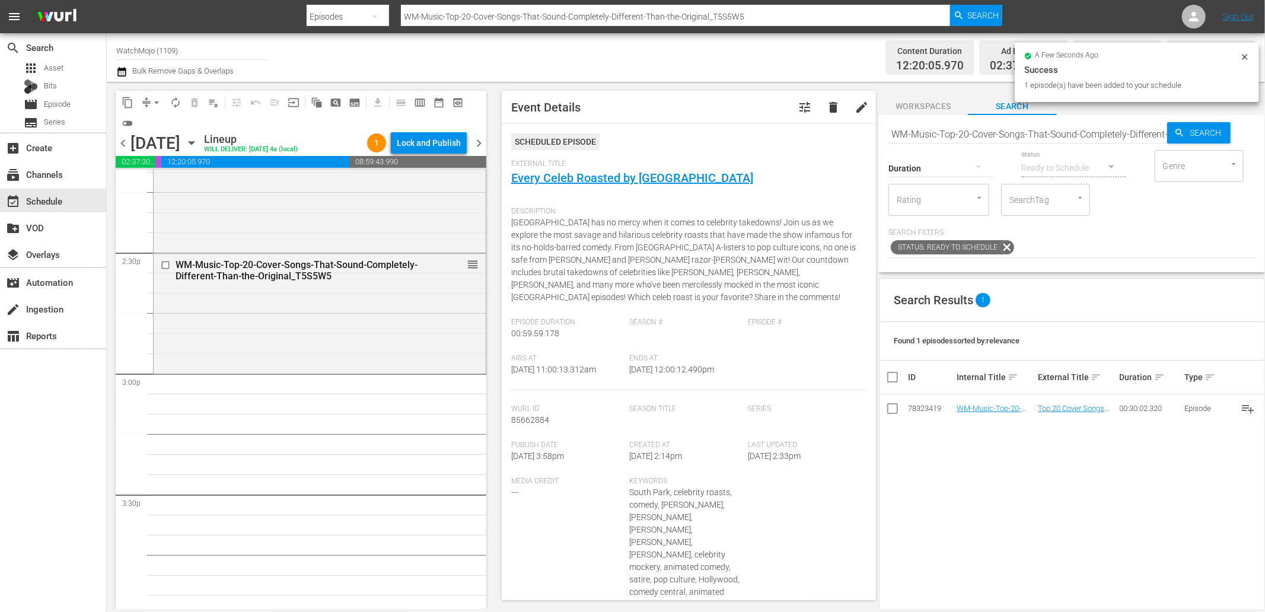
click at [1095, 133] on input "WM-Music-Top-20-Cover-Songs-That-Sound-Completely-Different-Than-the-Original_T…" at bounding box center [1027, 134] width 279 height 28
paste input "20-Ridiculous-1990s-Music-Videos_Z6N2Y6"
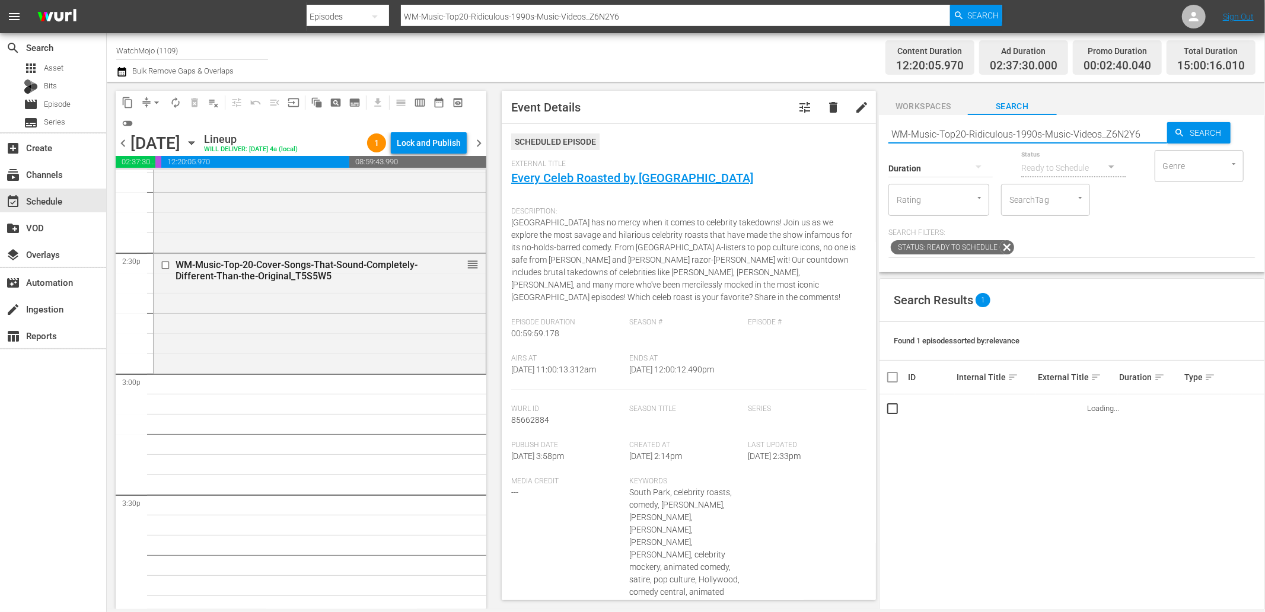
scroll to position [3471, 0]
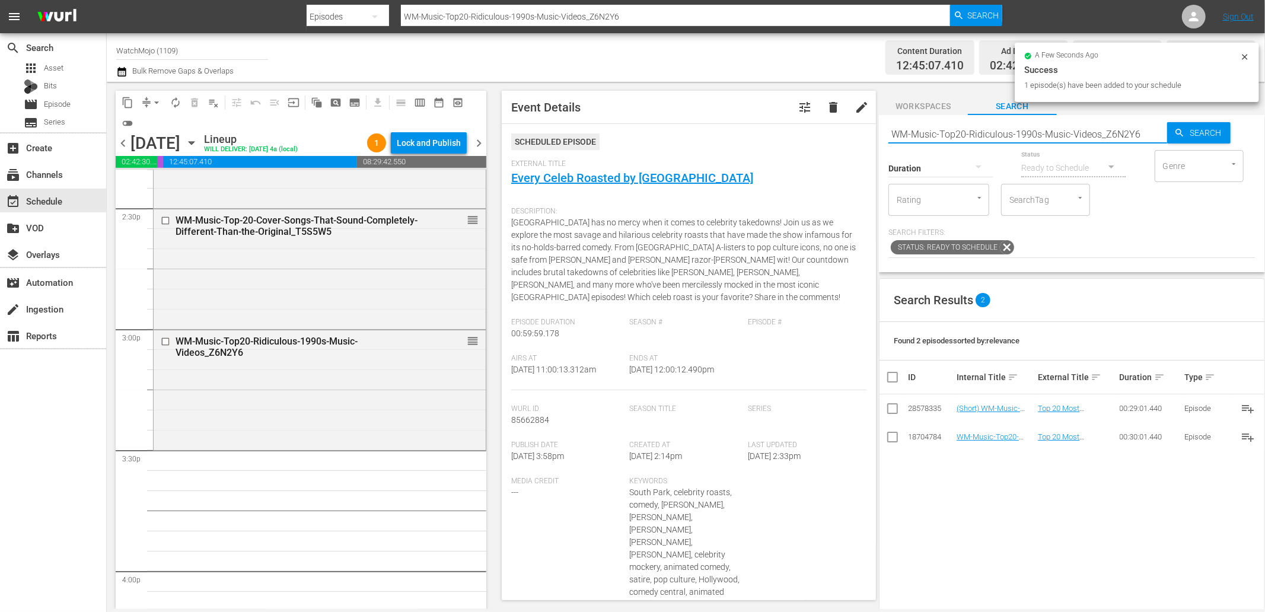
drag, startPoint x: 1107, startPoint y: 136, endPoint x: 837, endPoint y: 123, distance: 270.2
click at [837, 123] on div "content_copy compress arrow_drop_down autorenew_outlined delete_forever_outline…" at bounding box center [686, 345] width 1158 height 527
paste input "-20-Bands-That-Became-More-Successful-with-a-New-Singer_V7Y6V3"
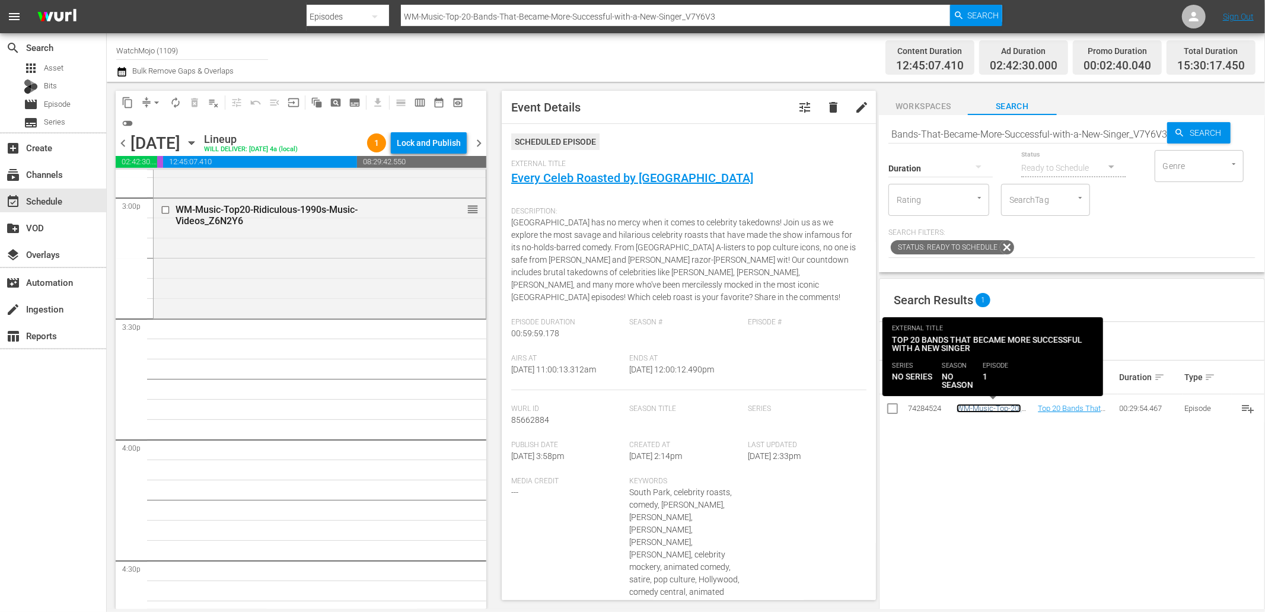
scroll to position [0, 0]
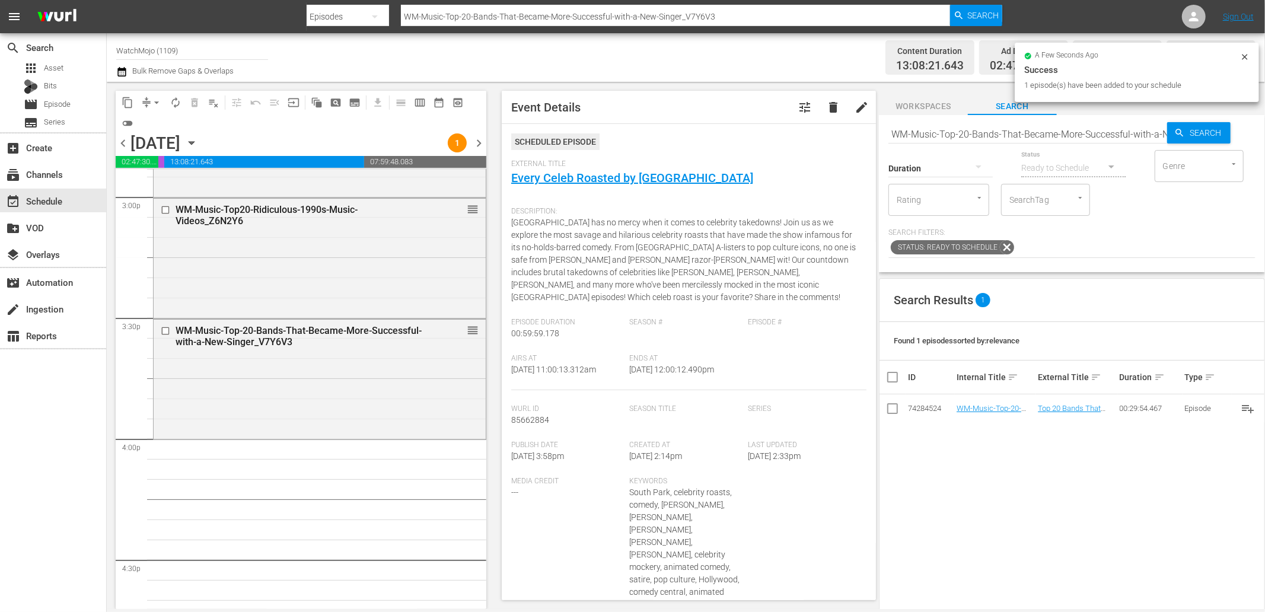
click at [1060, 138] on input "WM-Music-Top-20-Bands-That-Became-More-Successful-with-a-New-Singer_V7Y6V3" at bounding box center [1027, 134] width 279 height 28
paste input "Deep-Dive-90s-Music_Dive94_T6H3I2"
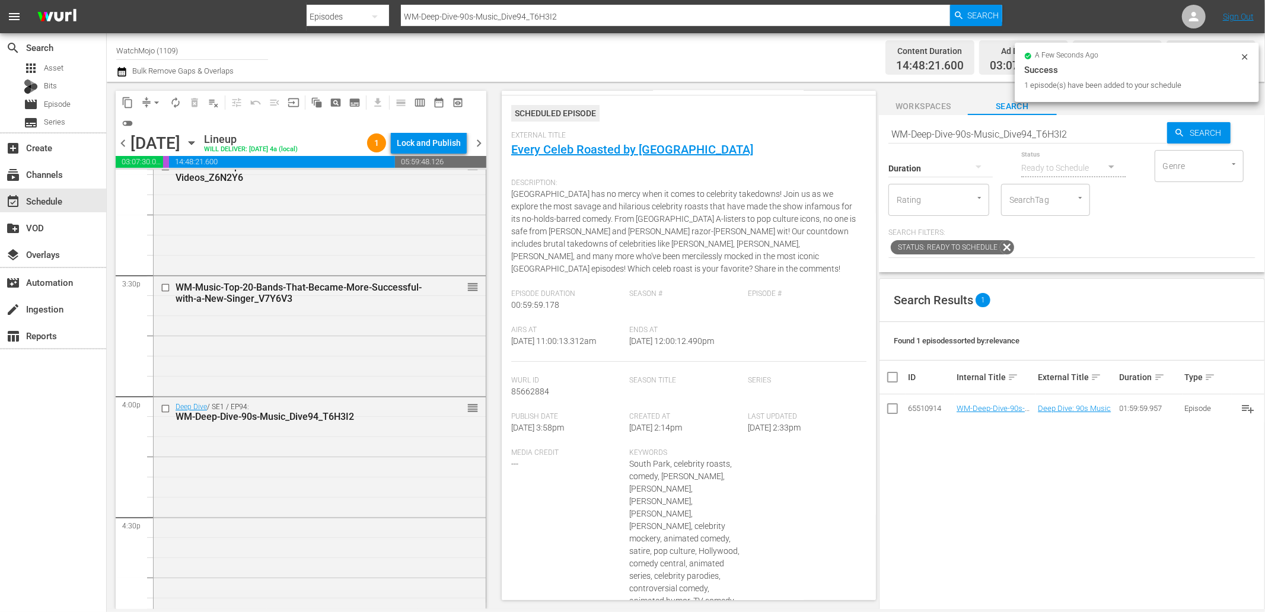
scroll to position [44, 0]
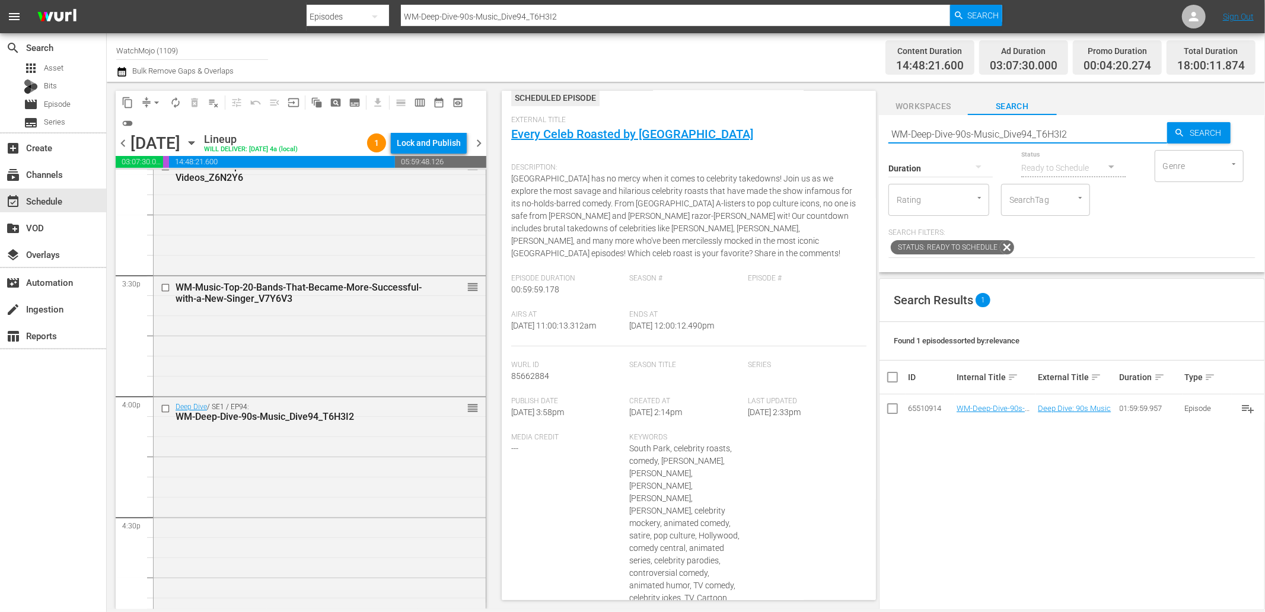
drag, startPoint x: 1088, startPoint y: 133, endPoint x: 820, endPoint y: 129, distance: 268.1
click at [820, 129] on div "content_copy compress arrow_drop_down autorenew_outlined delete_forever_outline…" at bounding box center [686, 345] width 1158 height 527
paste input "LAG-459"
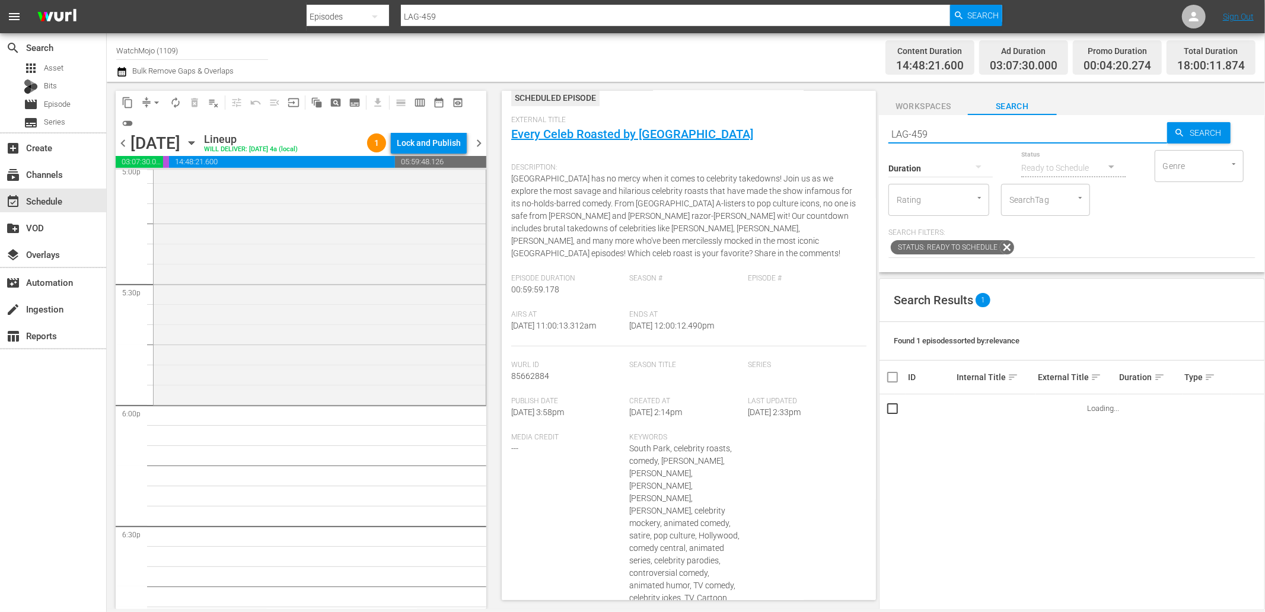
scroll to position [4173, 0]
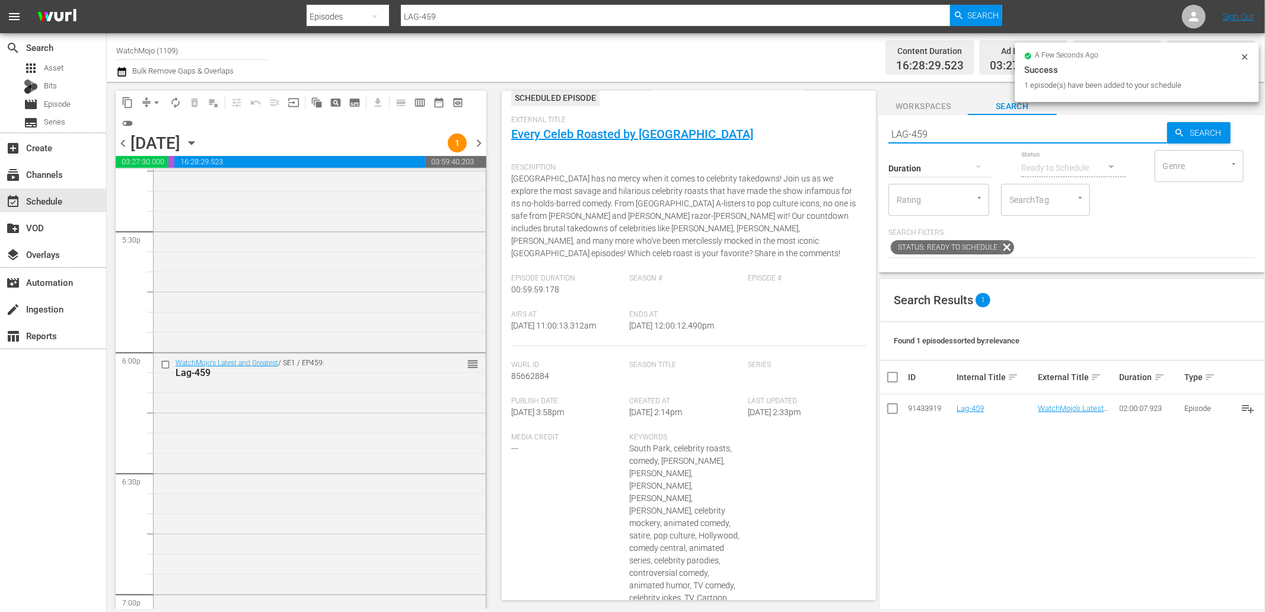
drag, startPoint x: 977, startPoint y: 136, endPoint x: 831, endPoint y: 134, distance: 145.3
click at [831, 134] on div "content_copy compress arrow_drop_down autorenew_outlined delete_forever_outline…" at bounding box center [686, 345] width 1158 height 527
paste
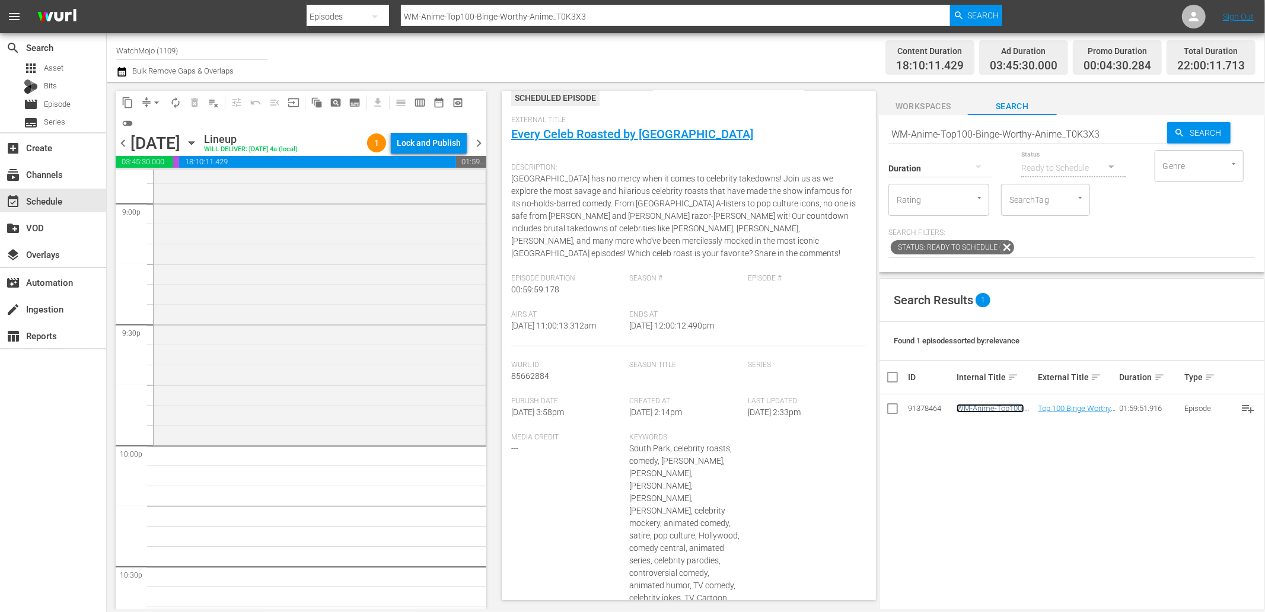
scroll to position [5052, 0]
drag, startPoint x: 1117, startPoint y: 133, endPoint x: 771, endPoint y: 136, distance: 345.8
click at [772, 135] on div "content_copy compress arrow_drop_down autorenew_outlined delete_forever_outline…" at bounding box center [686, 345] width 1158 height 527
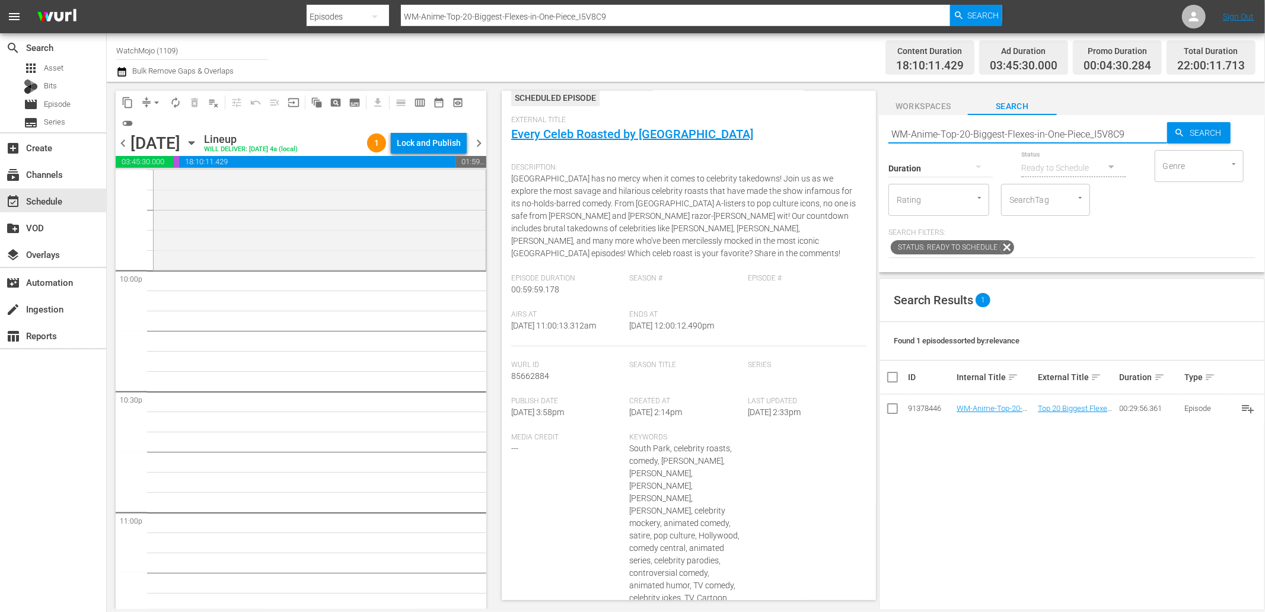
scroll to position [5227, 0]
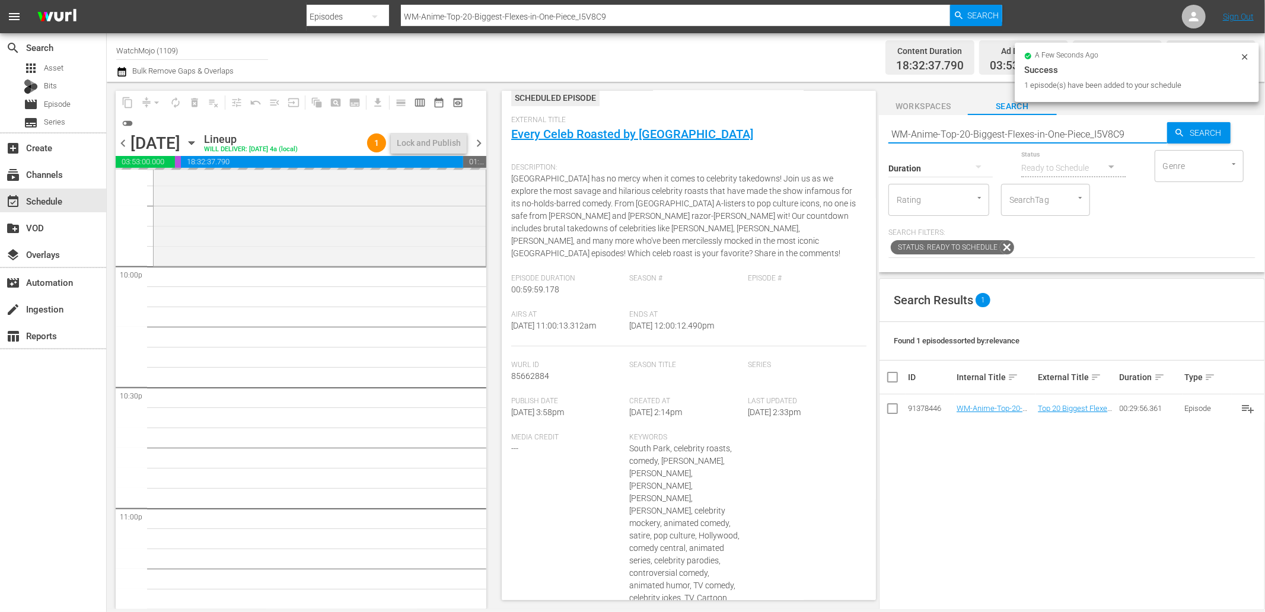
drag, startPoint x: 1129, startPoint y: 139, endPoint x: 829, endPoint y: 151, distance: 300.3
click at [829, 151] on div "content_copy compress arrow_drop_down autorenew_outlined delete_forever_outline…" at bounding box center [686, 345] width 1158 height 527
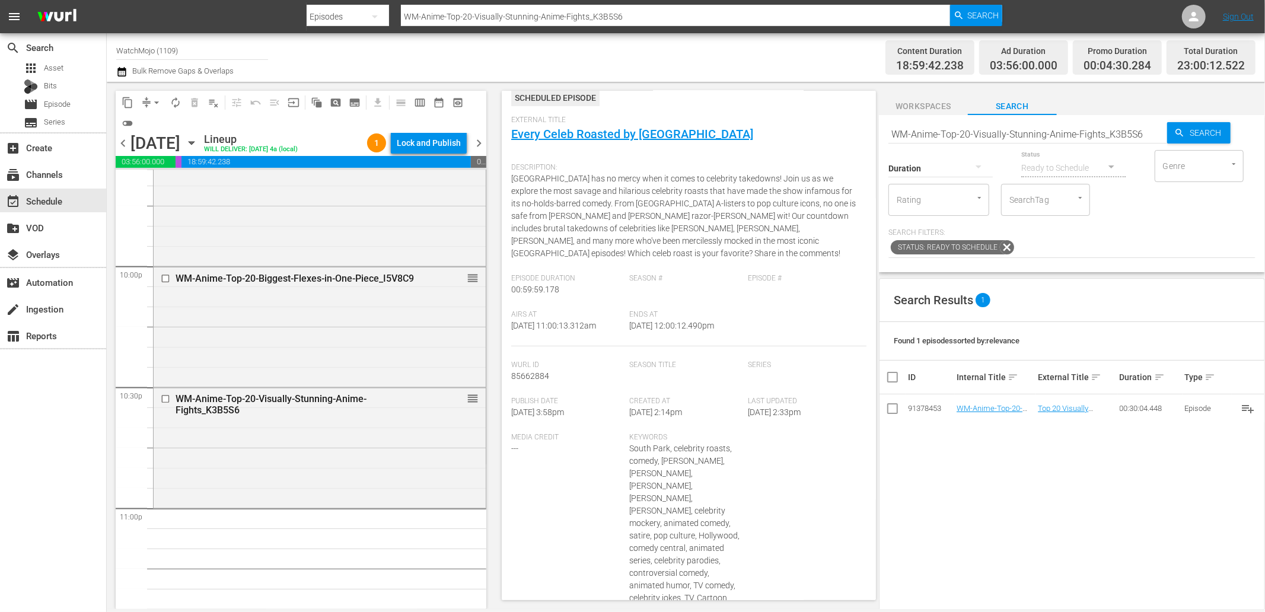
click at [1089, 135] on input "WM-Anime-Top-20-Visually-Stunning-Anime-Fights_K3B5S6" at bounding box center [1027, 134] width 279 height 28
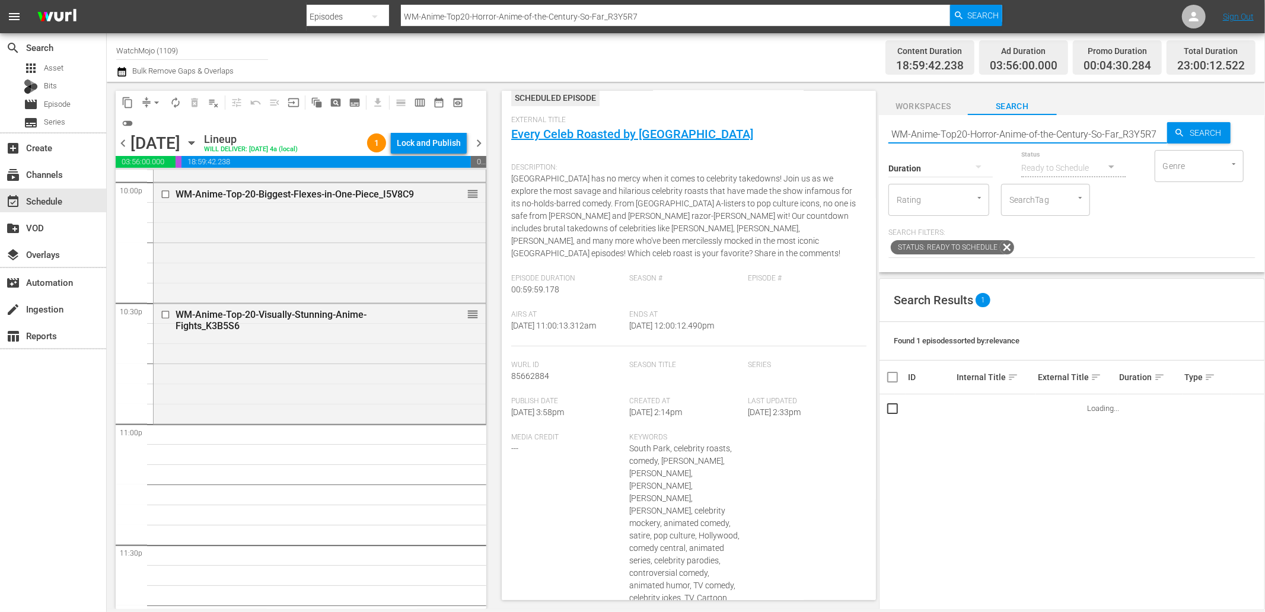
scroll to position [5316, 0]
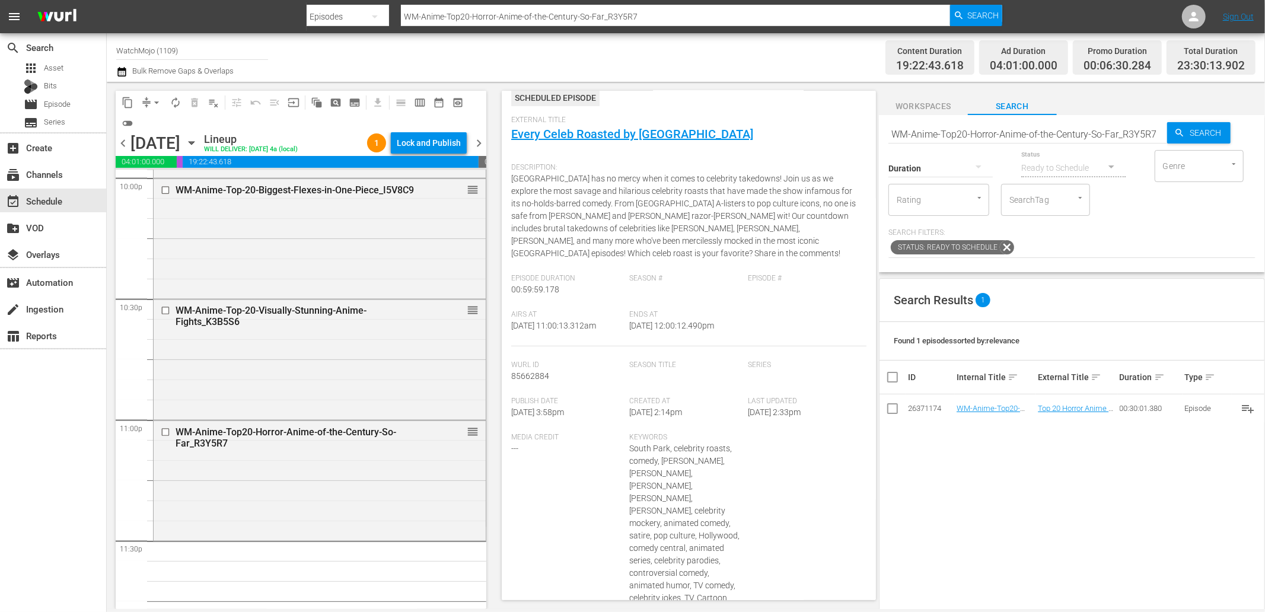
click at [973, 133] on input "WM-Anime-Top20-Horror-Anime-of-the-Century-So-Far_R3Y5R7" at bounding box center [1027, 134] width 279 height 28
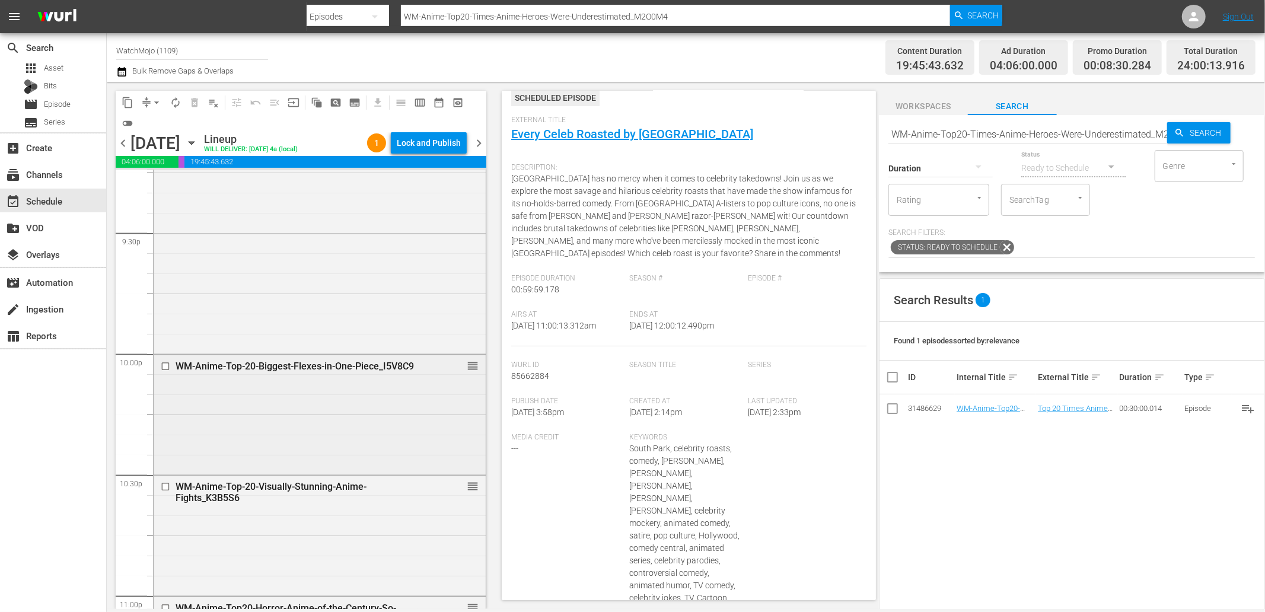
scroll to position [5369, 0]
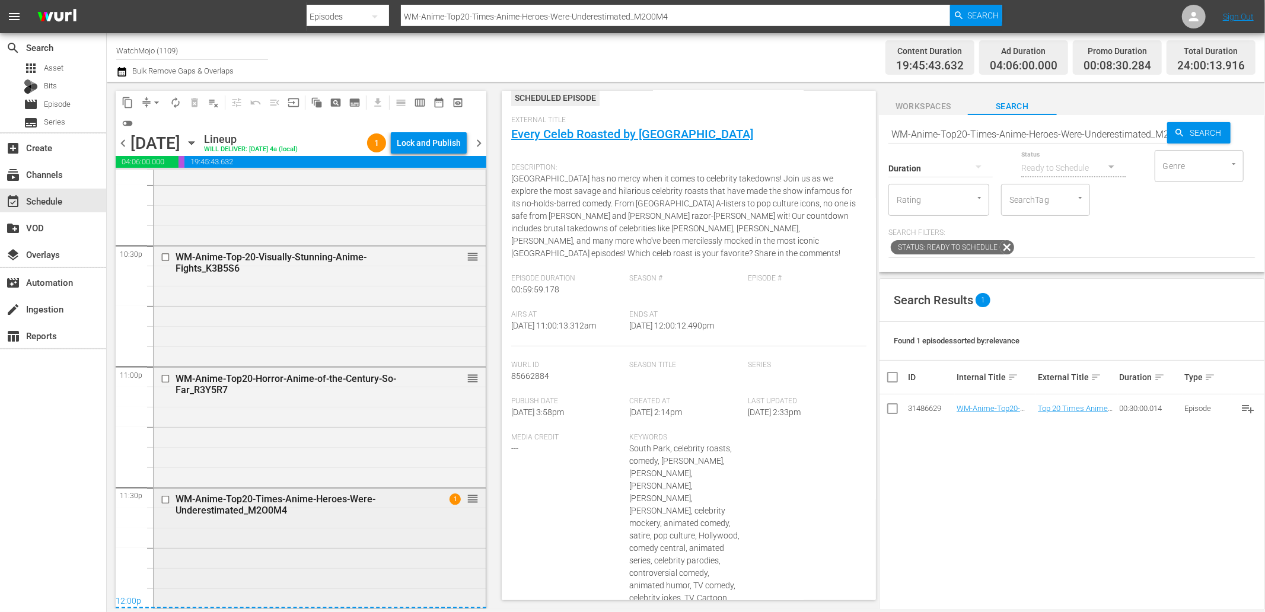
click at [388, 518] on div "WM-Anime-Top20-Times-Anime-Heroes-Were-Underestimated_M2O0M4 1 reorder" at bounding box center [320, 505] width 332 height 32
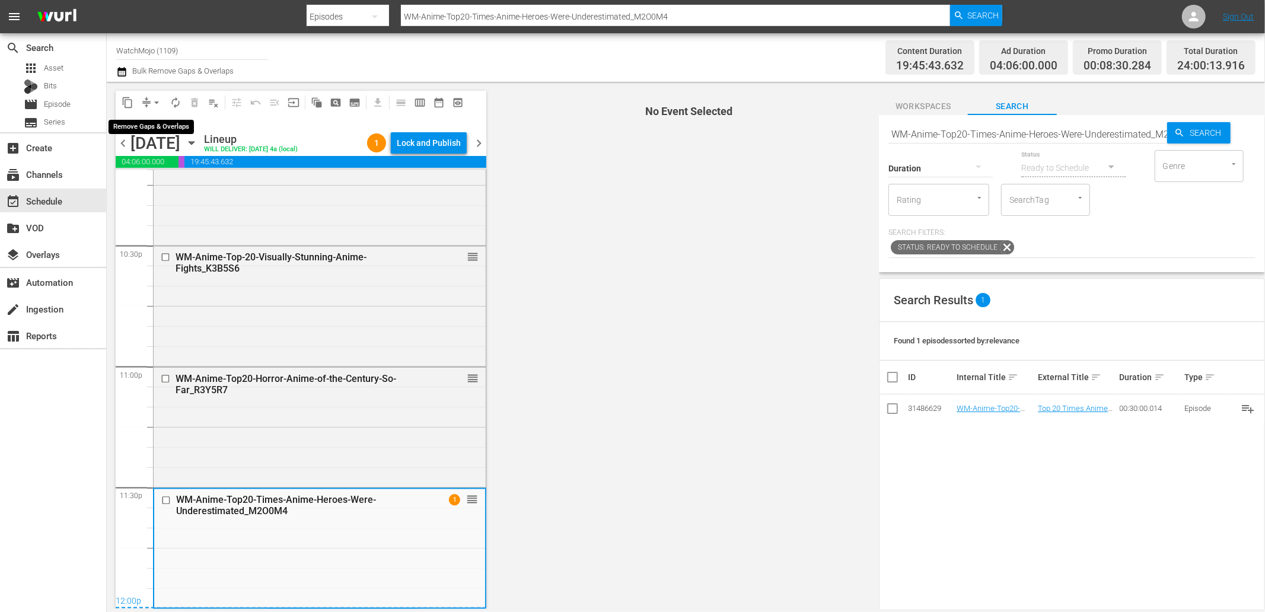
click at [151, 103] on span "arrow_drop_down" at bounding box center [157, 103] width 12 height 12
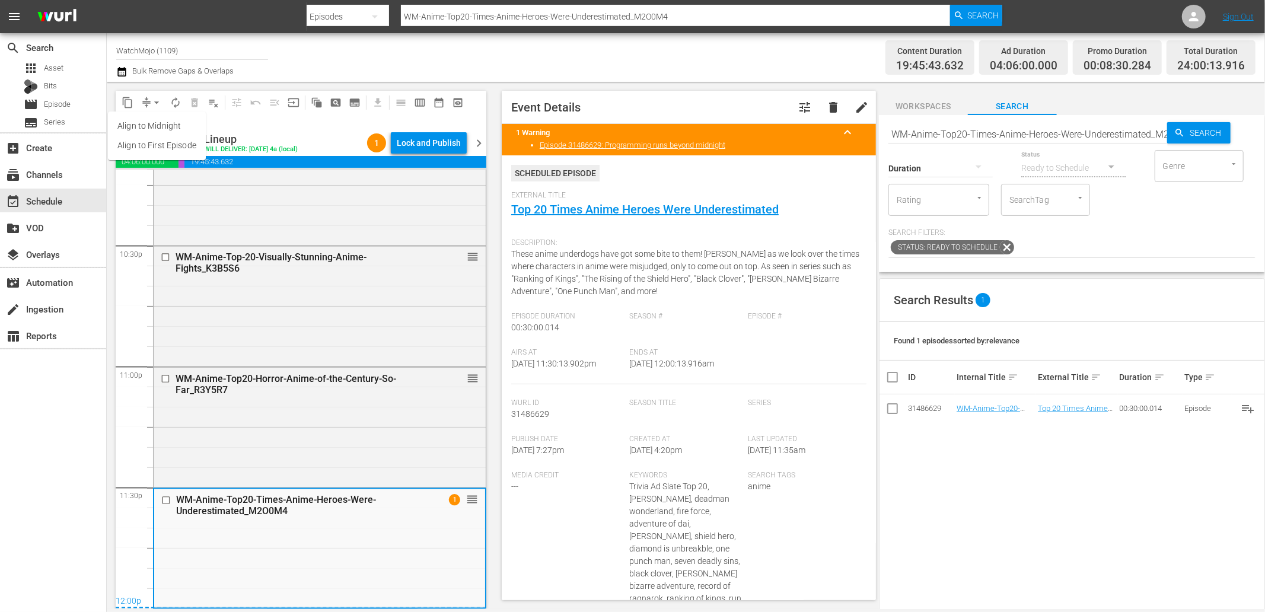
click at [158, 121] on li "Align to Midnight" at bounding box center [157, 126] width 98 height 20
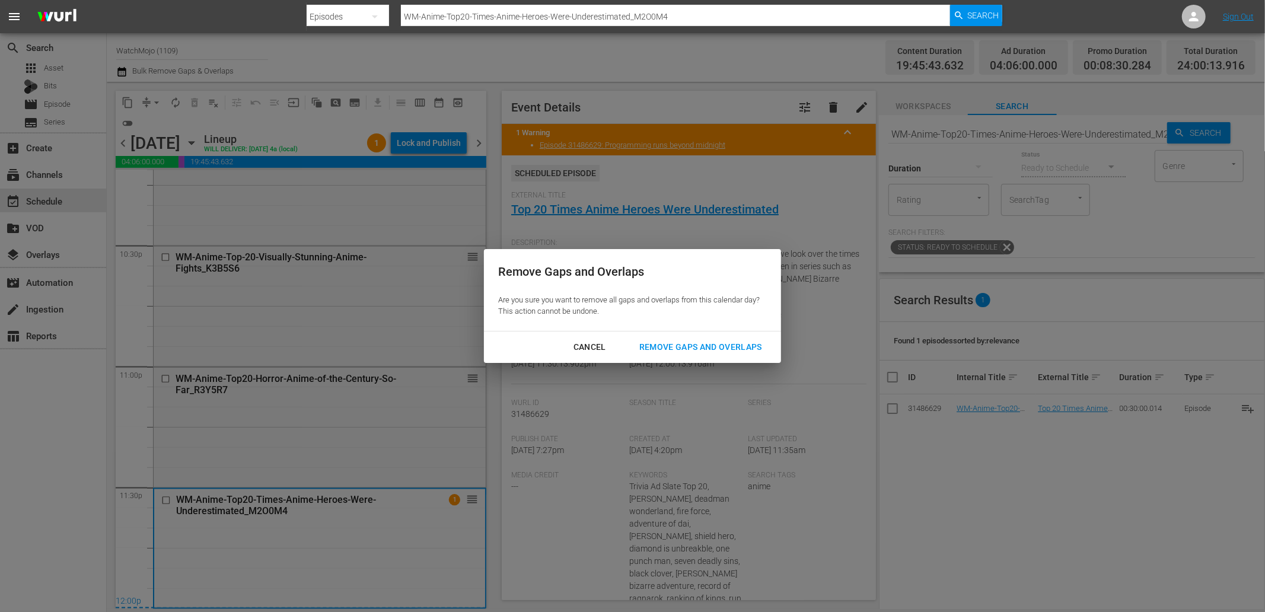
click at [681, 330] on div "Remove Gaps and Overlaps Are you sure you want to remove all gaps and overlaps …" at bounding box center [632, 290] width 297 height 82
click at [680, 343] on div "Remove Gaps and Overlaps" at bounding box center [701, 347] width 142 height 15
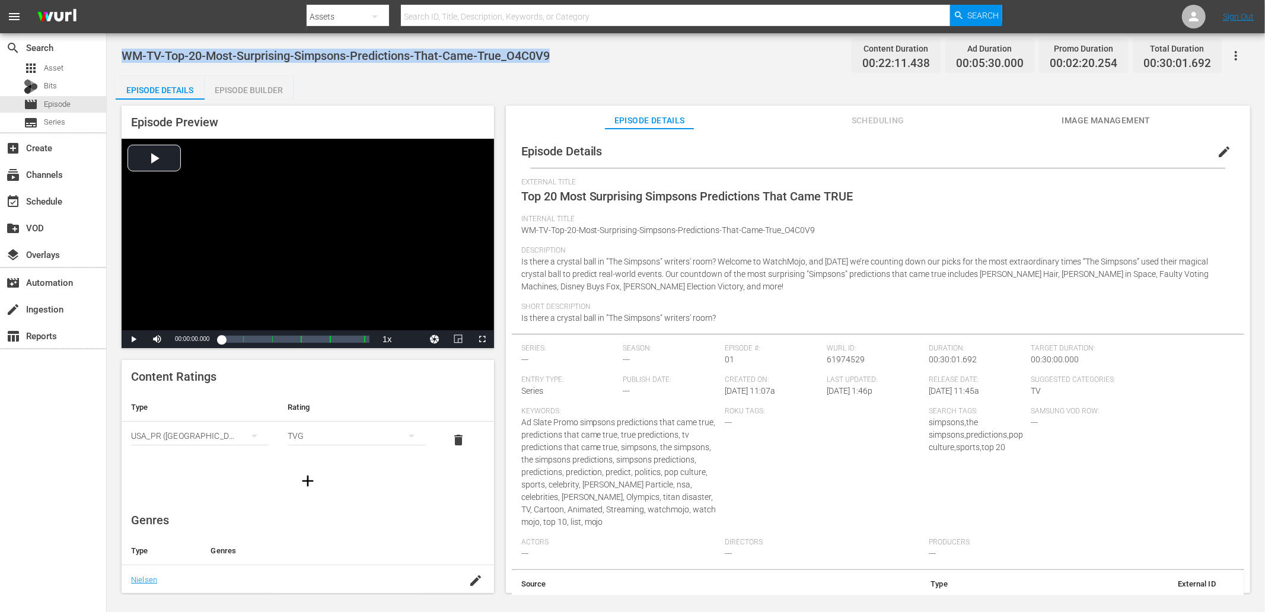
drag, startPoint x: 473, startPoint y: 52, endPoint x: 146, endPoint y: 58, distance: 326.8
click at [123, 60] on div "WM-TV-Top-20-Most-Surprising-Simpsons-Predictions-That-Came-True_O4C0V9 Content…" at bounding box center [686, 55] width 1129 height 27
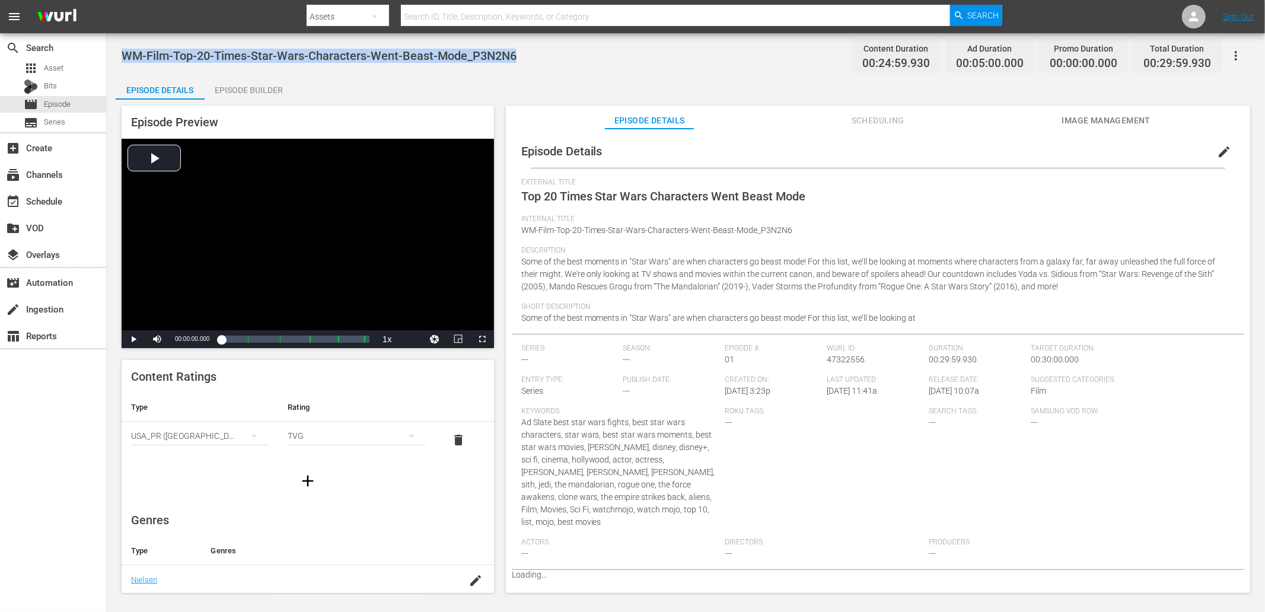
drag, startPoint x: 524, startPoint y: 52, endPoint x: 125, endPoint y: 52, distance: 398.5
click at [125, 52] on div "WM-Film-Top-20-Times-Star-Wars-Characters-Went-Beast-Mode_P3N2N6 Content Durati…" at bounding box center [686, 55] width 1129 height 27
click at [350, 74] on div "WM-Film-Top-20-Times-Star-Wars-Characters-Went-Beast-Mode_P3N2N6 Content Durati…" at bounding box center [686, 314] width 1158 height 562
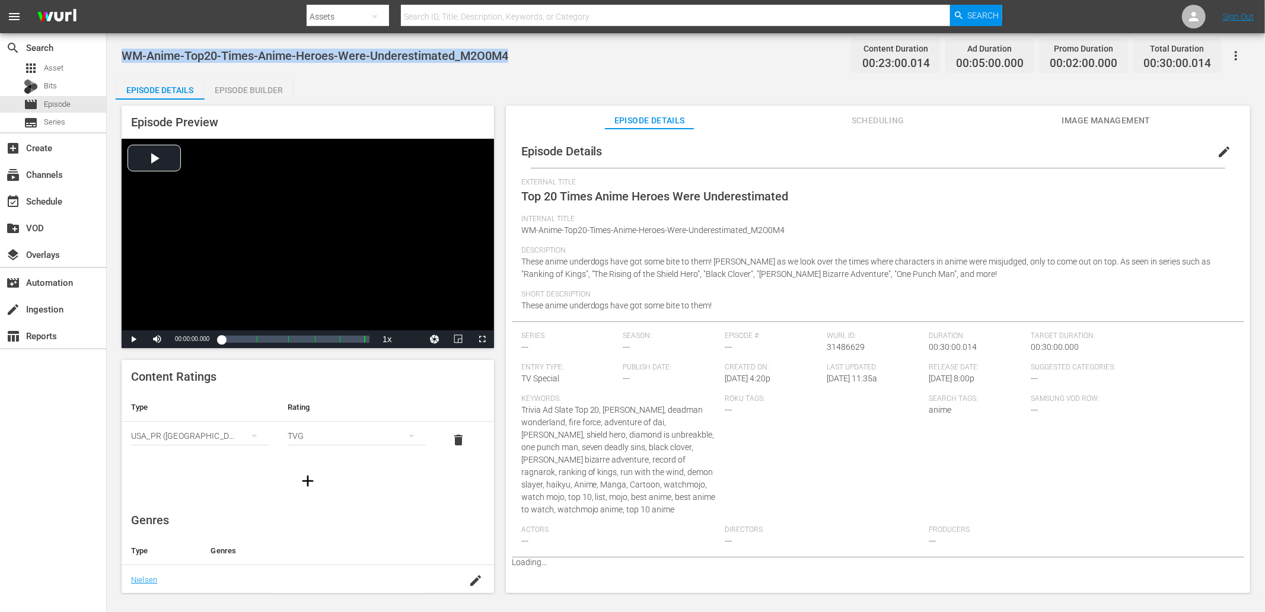
drag, startPoint x: 518, startPoint y: 60, endPoint x: 125, endPoint y: 63, distance: 393.2
click at [125, 63] on div "WM-Anime-Top20-Times-Anime-Heroes-Were-Underestimated_M2O0M4 Content Duration 0…" at bounding box center [686, 55] width 1129 height 27
copy span "WM-Anime-Top20-Times-Anime-Heroes-Were-Underestimated_M2O0M4"
click at [397, 257] on div "Video Player" at bounding box center [308, 235] width 372 height 192
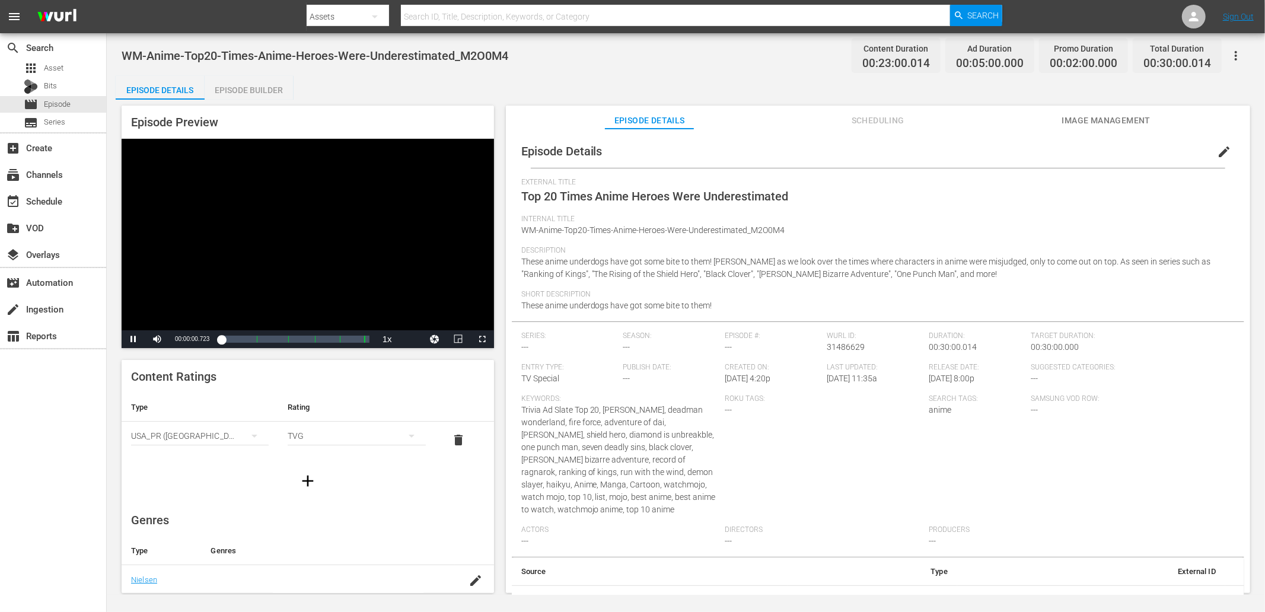
click at [356, 256] on div "Video Player" at bounding box center [308, 235] width 372 height 192
click at [563, 76] on div "Episode Details Episode Builder Episode Preview Video Player is loading. Play V…" at bounding box center [686, 339] width 1140 height 527
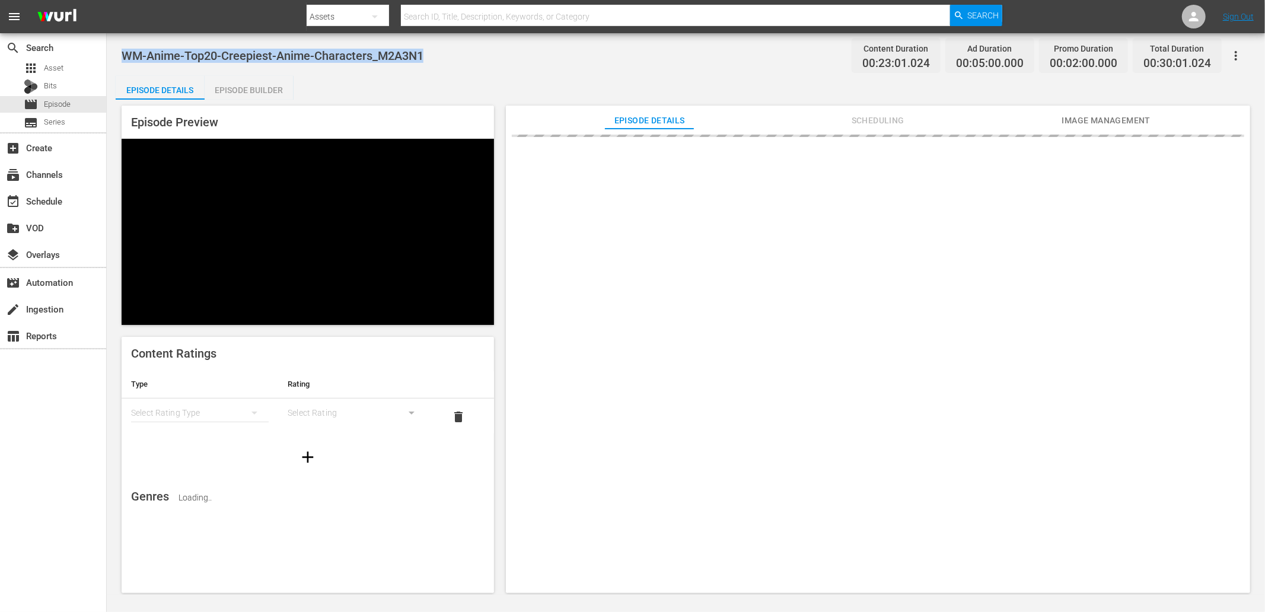
drag, startPoint x: 441, startPoint y: 52, endPoint x: 119, endPoint y: 39, distance: 322.3
click at [119, 39] on div "WM-Anime-Top20-Creepiest-Anime-Characters_M2A3N1 Content Duration 00:23:01.024 …" at bounding box center [686, 314] width 1158 height 562
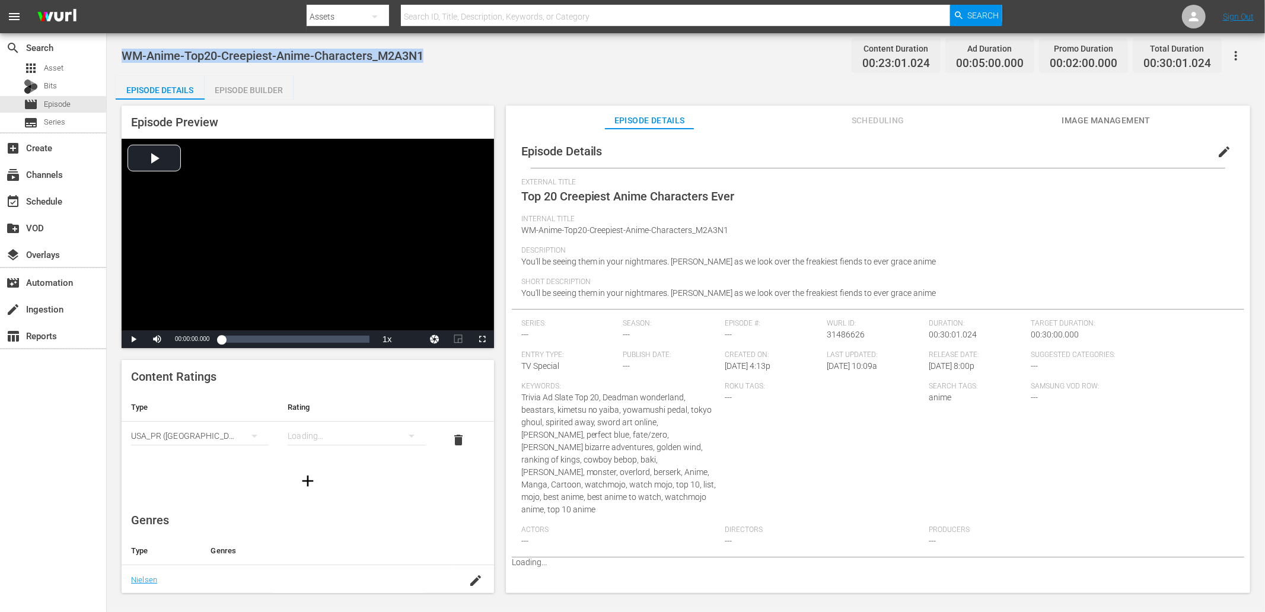
copy span "WM-Anime-Top20-Creepiest-Anime-Characters_M2A3N1"
click at [476, 67] on div "WM-Anime-Top20-Creepiest-Anime-Characters_M2A3N1 Content Duration 00:23:01.024 …" at bounding box center [686, 55] width 1129 height 27
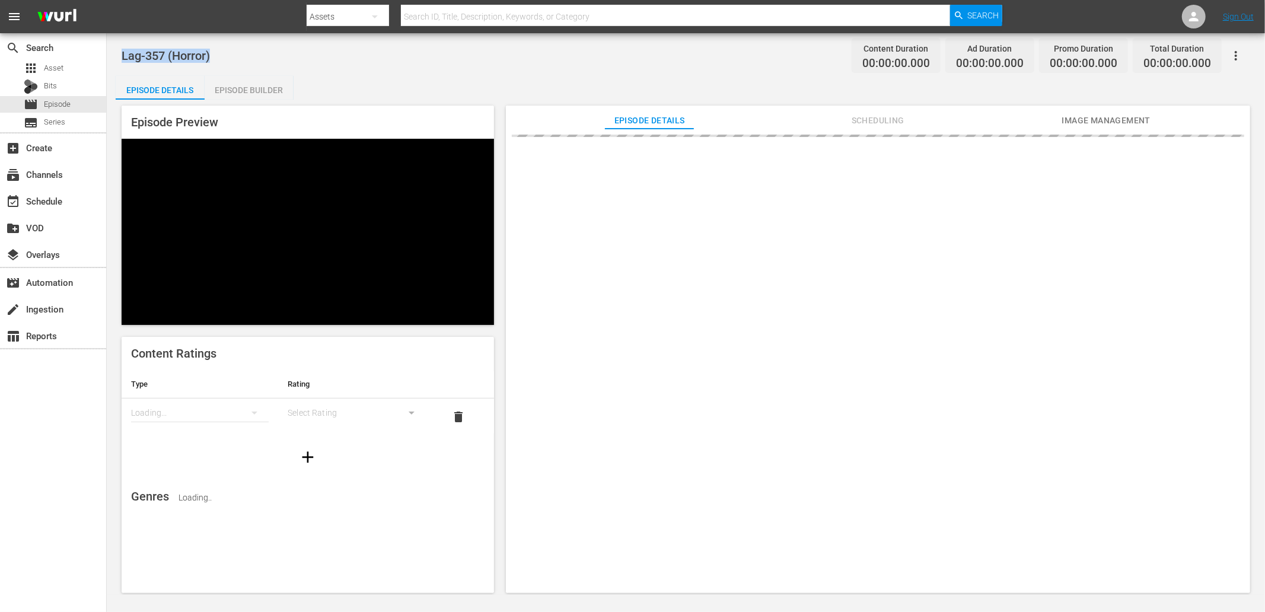
drag, startPoint x: 289, startPoint y: 65, endPoint x: 120, endPoint y: 63, distance: 169.6
click at [120, 63] on div "Lag-357 (Horror) Content Duration 00:00:00.000 Ad Duration 00:00:00.000 Promo D…" at bounding box center [686, 314] width 1158 height 562
copy span "Lag-357 (Horror)"
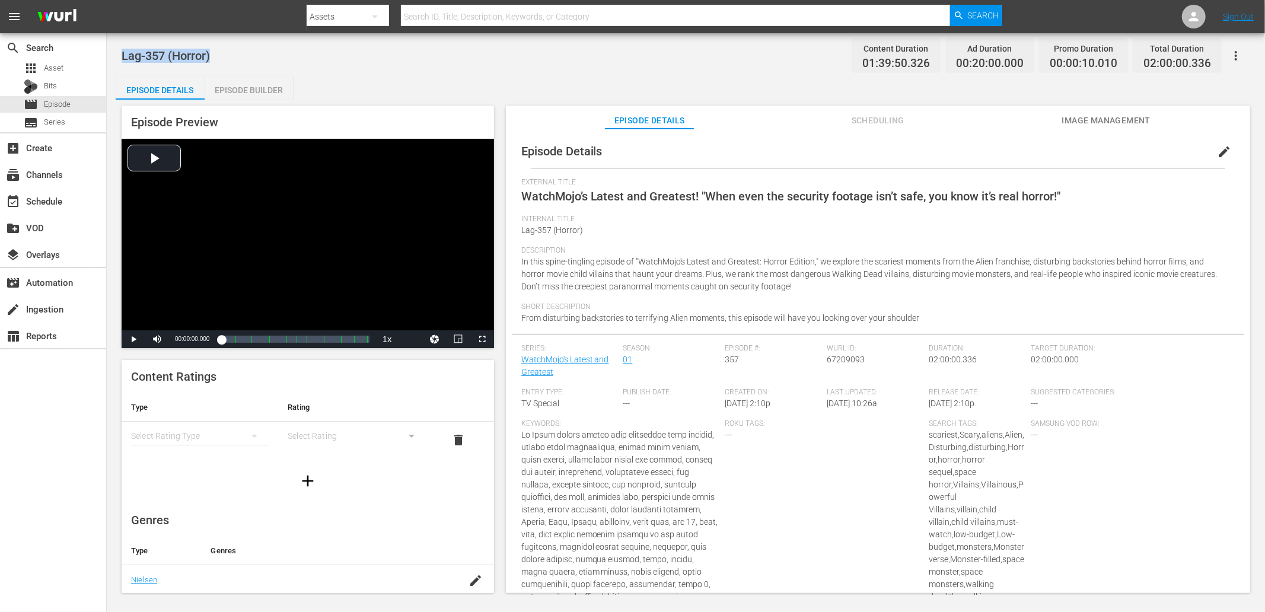
click at [316, 36] on div "Lag-357 (Horror) Content Duration 01:39:50.326 Ad Duration 00:20:00.000 Promo D…" at bounding box center [686, 314] width 1158 height 562
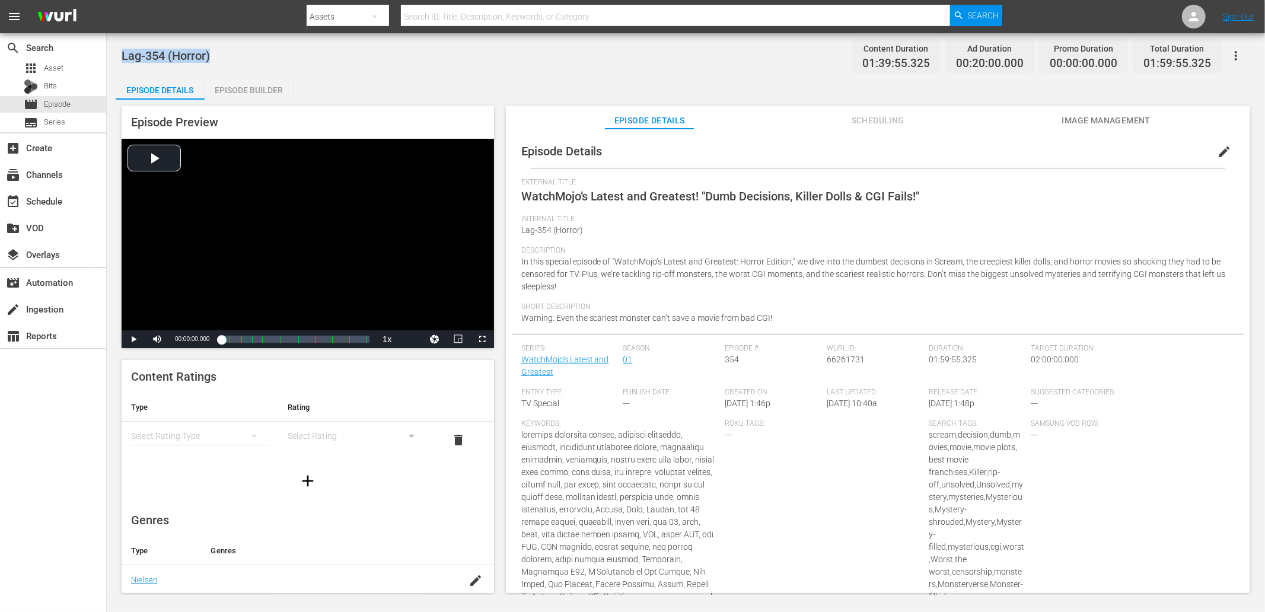
drag, startPoint x: 238, startPoint y: 60, endPoint x: 122, endPoint y: 65, distance: 116.9
click at [122, 65] on div "Lag-354 (Horror) Content Duration 01:39:55.325 Ad Duration 00:20:00.000 Promo D…" at bounding box center [686, 55] width 1129 height 27
copy span "Lag-354 (Horror)"
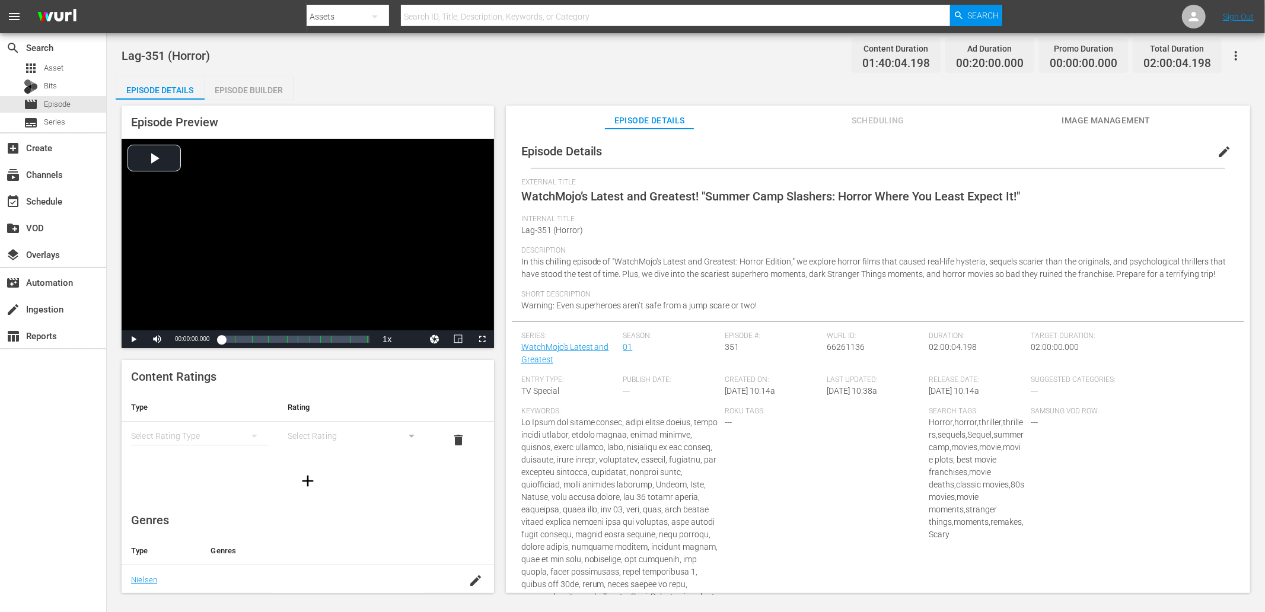
click at [368, 68] on div "Lag-351 (Horror) Content Duration 01:40:04.198 Ad Duration 00:20:00.000 Promo D…" at bounding box center [686, 55] width 1129 height 27
drag, startPoint x: 209, startPoint y: 56, endPoint x: 120, endPoint y: 60, distance: 89.0
click at [120, 60] on div "Lag-351 (Horror) Content Duration 01:40:04.198 Ad Duration 00:20:00.000 Promo D…" at bounding box center [686, 314] width 1158 height 562
copy span "Lag-351 (Horror)"
click at [429, 78] on div "Episode Details Episode Builder Episode Preview Video Player is loading. Play V…" at bounding box center [686, 339] width 1140 height 527
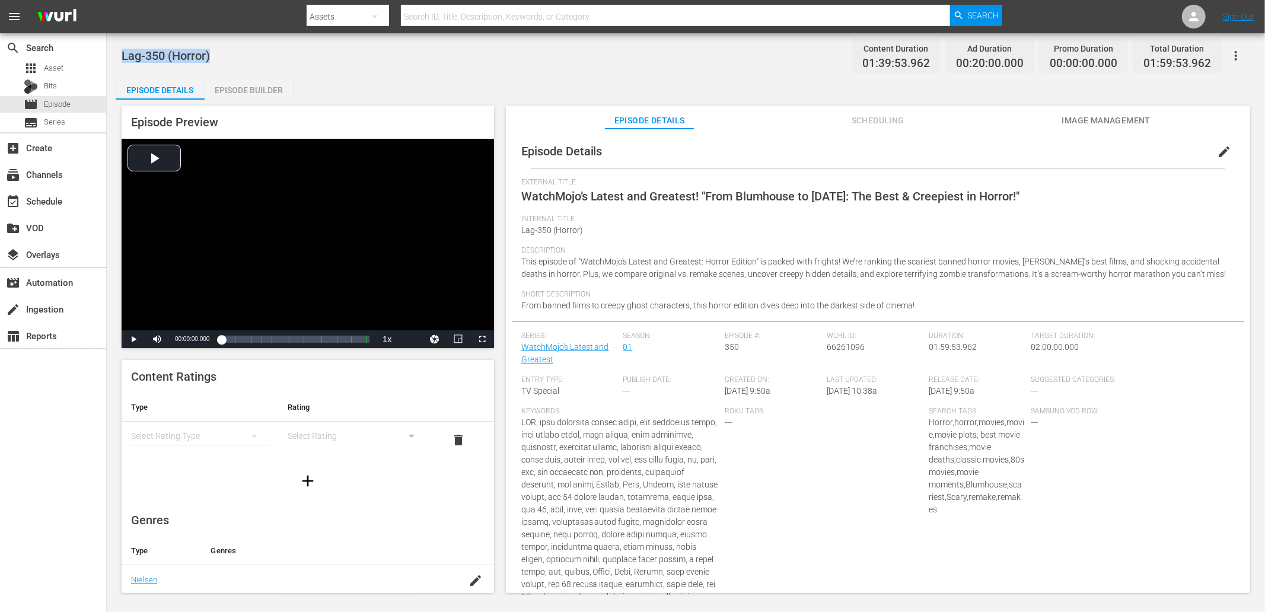
drag, startPoint x: 258, startPoint y: 60, endPoint x: 122, endPoint y: 65, distance: 136.5
click at [122, 65] on div "Lag-350 (Horror) Content Duration 01:39:53.962 Ad Duration 00:20:00.000 Promo D…" at bounding box center [686, 55] width 1129 height 27
copy span "Lag-350 (Horror)"
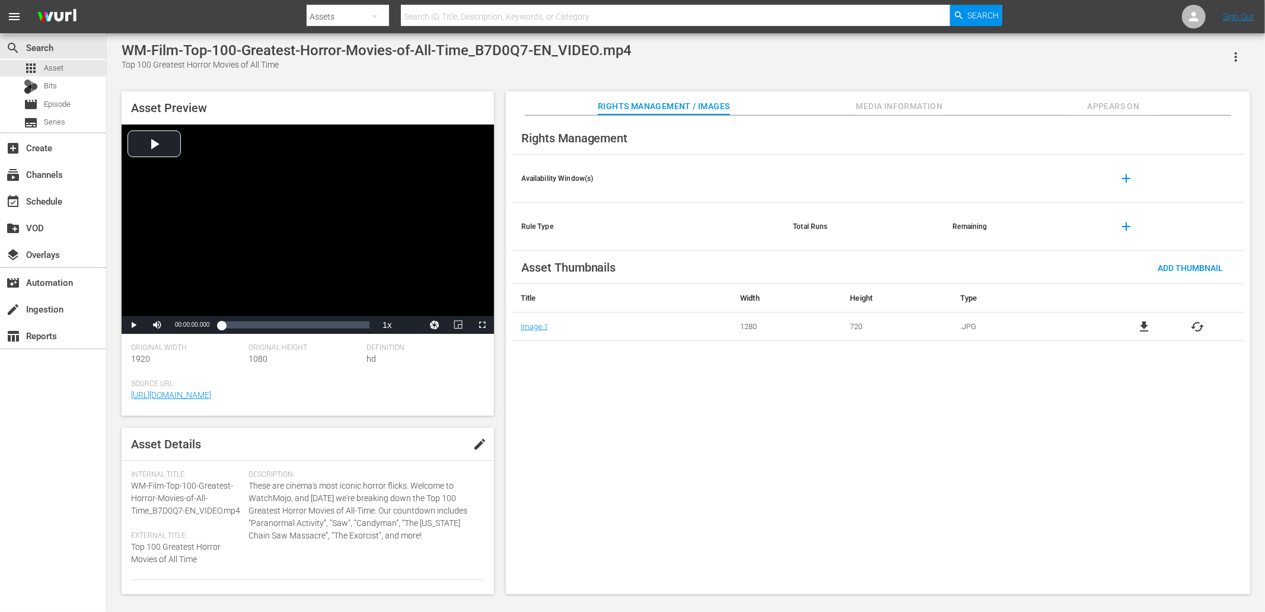
click at [1106, 98] on button "Appears On" at bounding box center [1113, 103] width 89 height 24
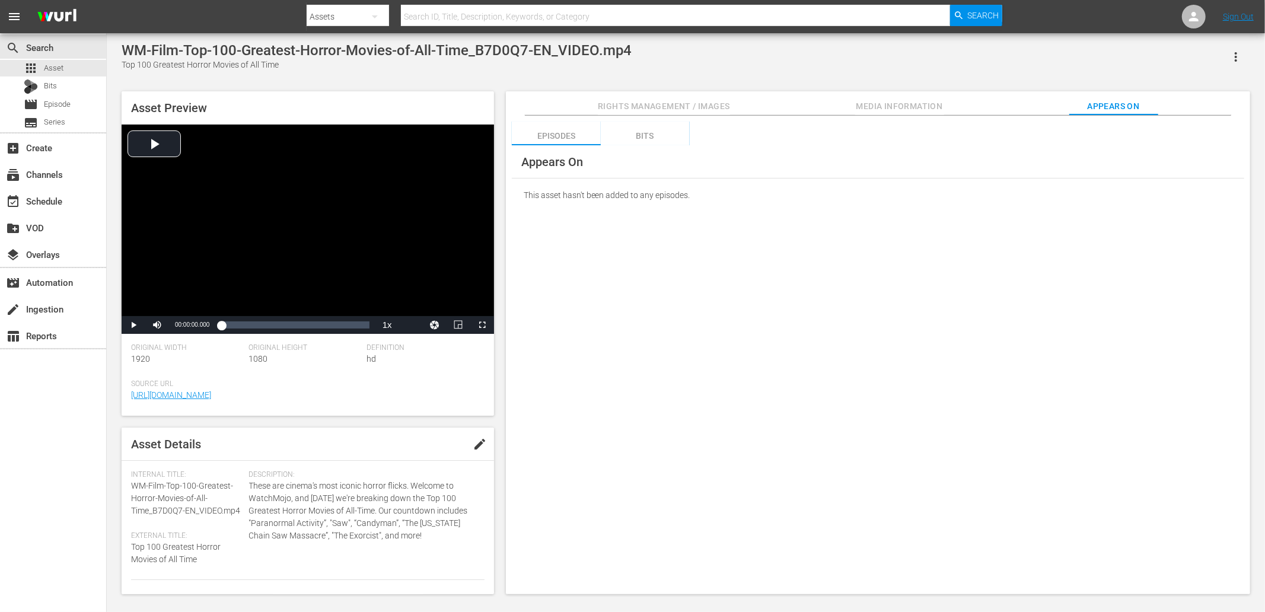
click at [650, 130] on div "Bits" at bounding box center [645, 136] width 89 height 28
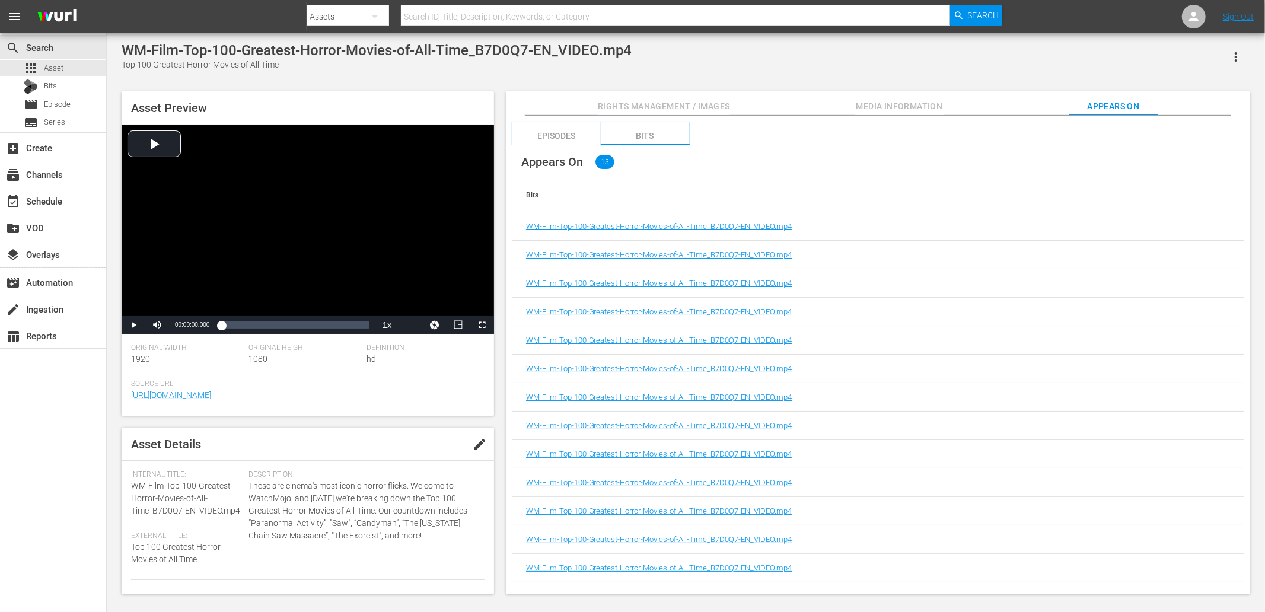
click at [1230, 46] on button "button" at bounding box center [1236, 57] width 28 height 28
click at [810, 157] on div "Appears On 13" at bounding box center [878, 161] width 732 height 33
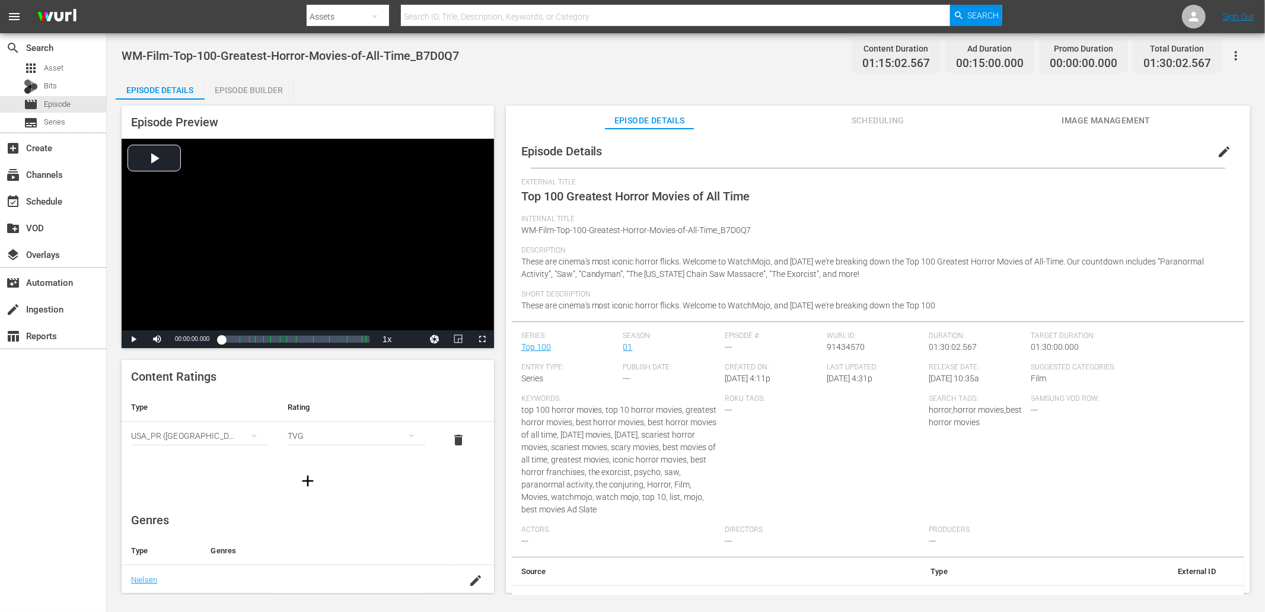
click at [1083, 122] on span "Image Management" at bounding box center [1106, 120] width 89 height 15
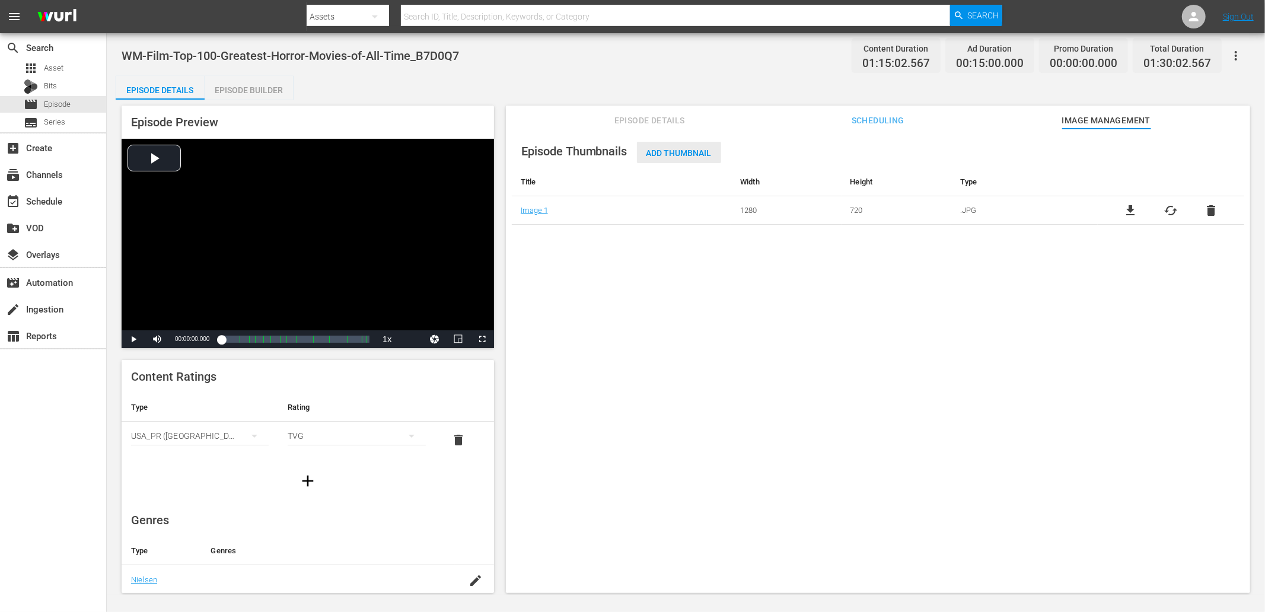
click at [668, 152] on span "Add Thumbnail" at bounding box center [679, 152] width 84 height 9
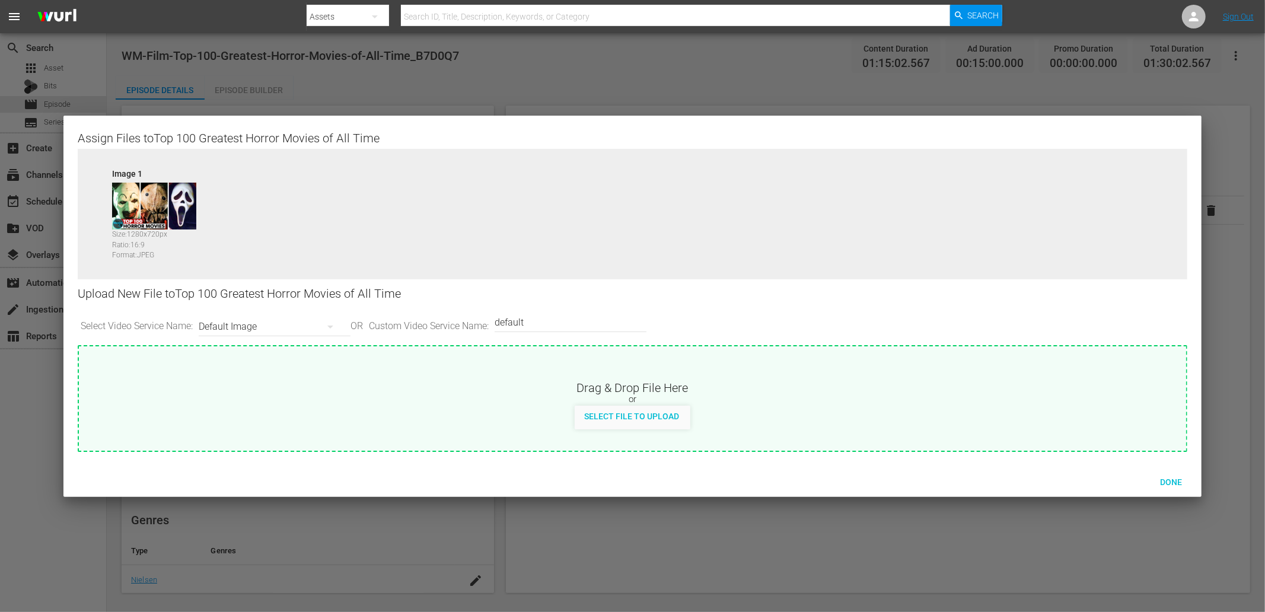
click at [258, 324] on div "Default Image" at bounding box center [272, 326] width 146 height 33
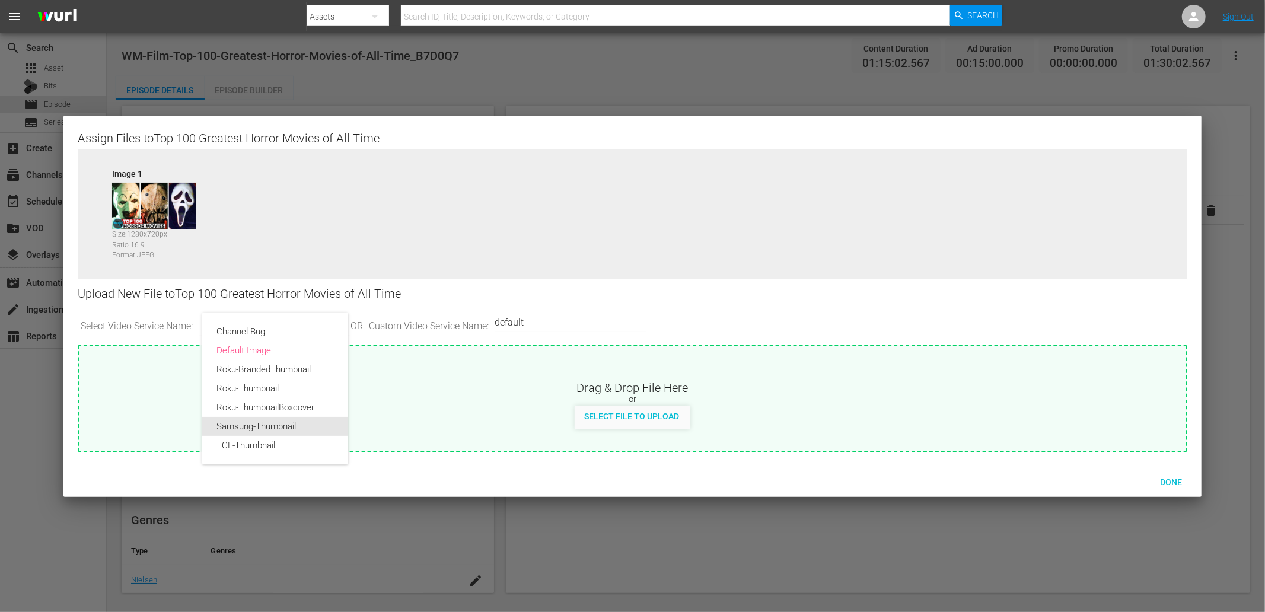
click at [257, 427] on div "Samsung-Thumbnail" at bounding box center [274, 426] width 117 height 19
type input "Samsung-Thumbnail"
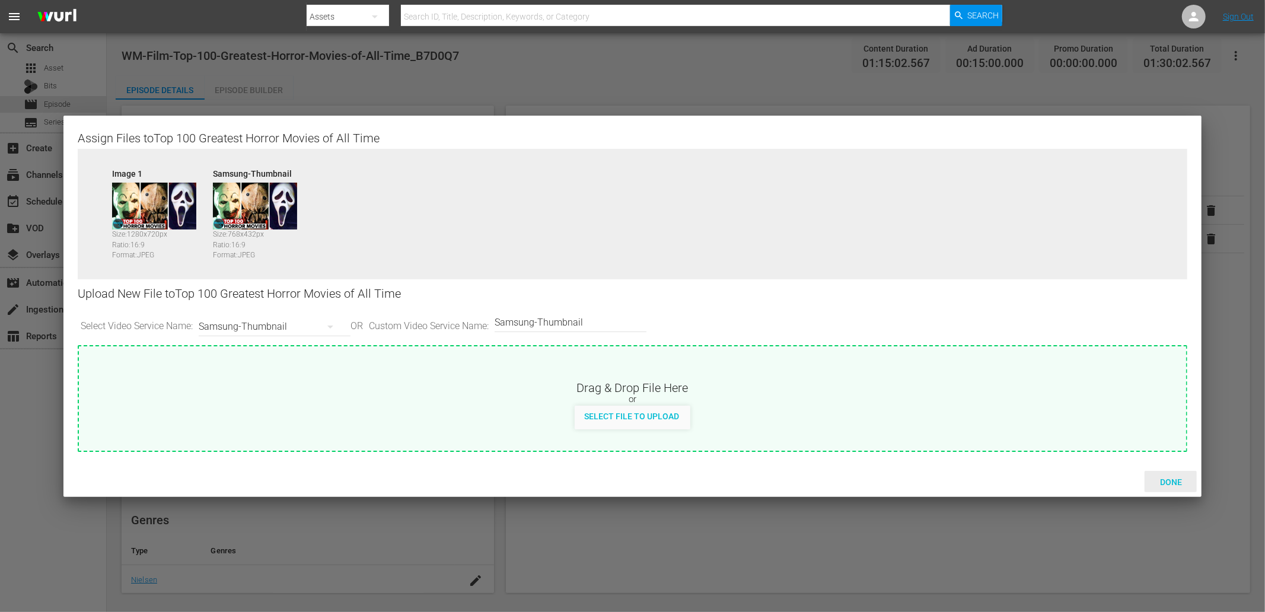
click at [1177, 478] on span "Done" at bounding box center [1171, 481] width 41 height 9
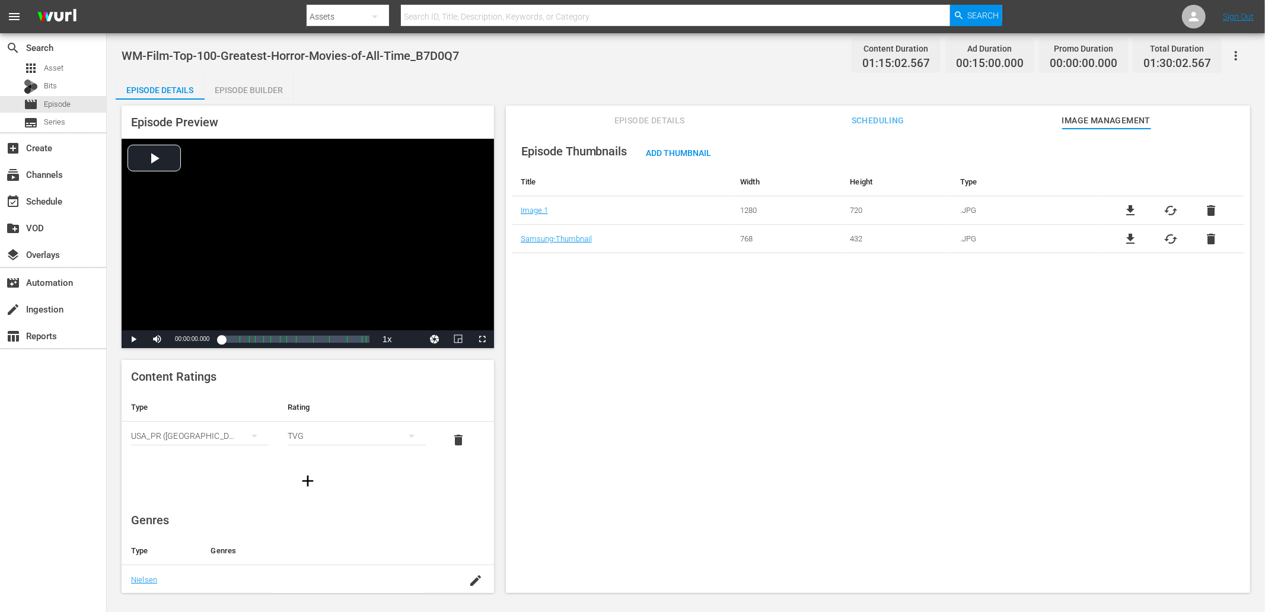
click at [654, 119] on span "Episode Details" at bounding box center [649, 120] width 89 height 15
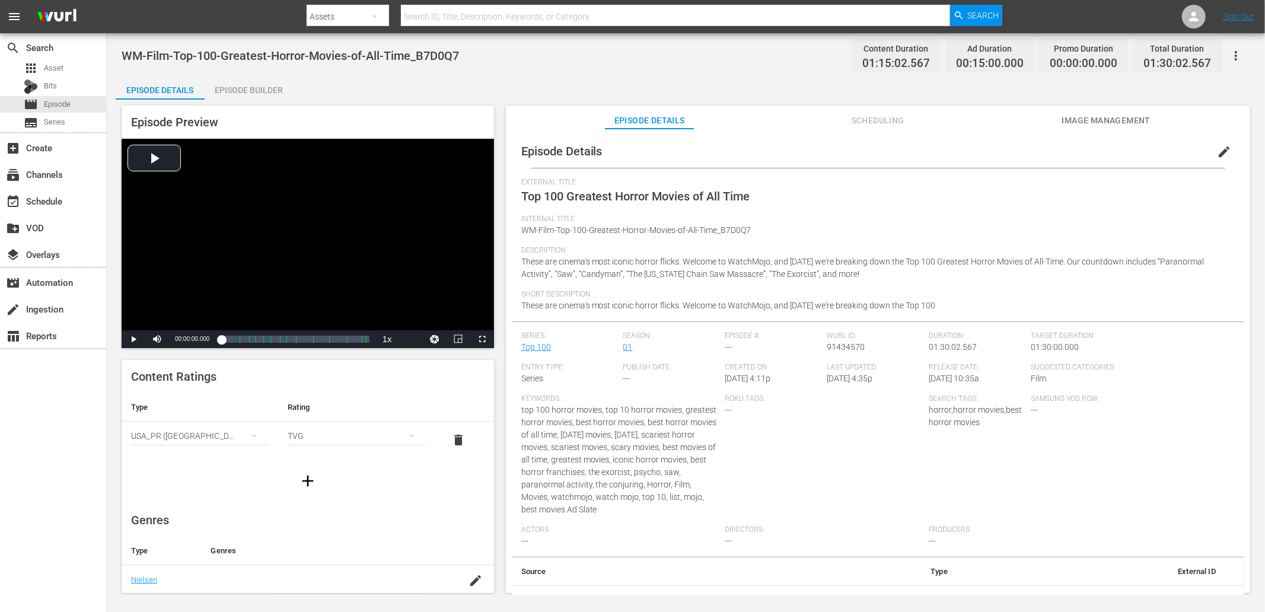
click at [1217, 149] on span "edit" at bounding box center [1224, 152] width 14 height 14
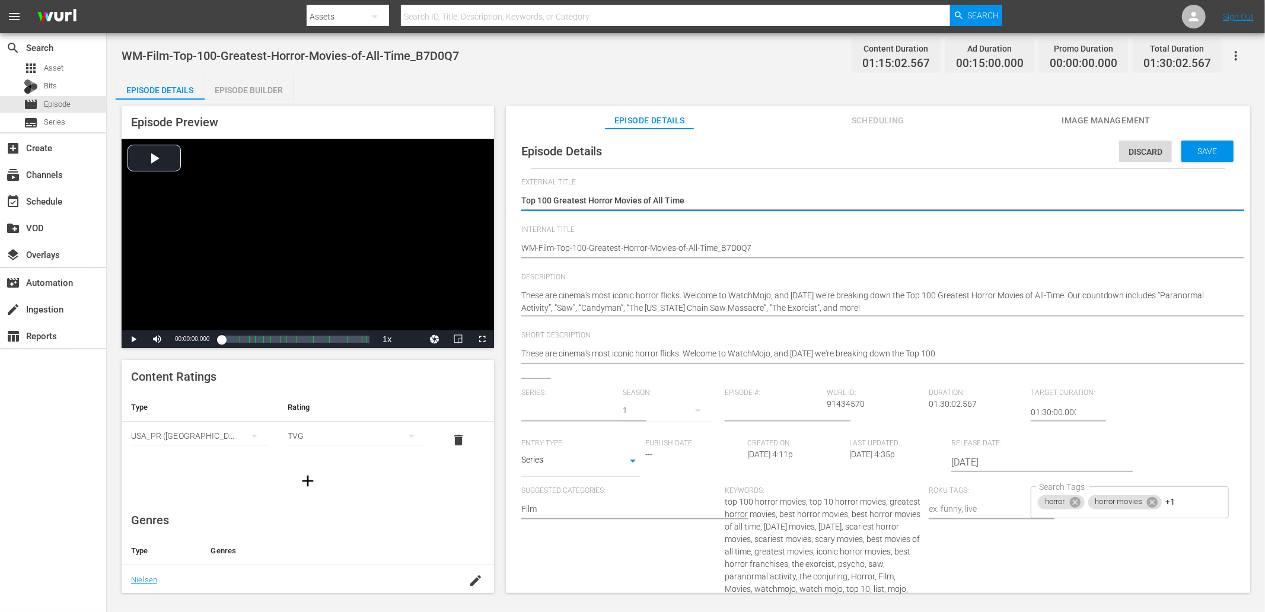
type input "Top 100"
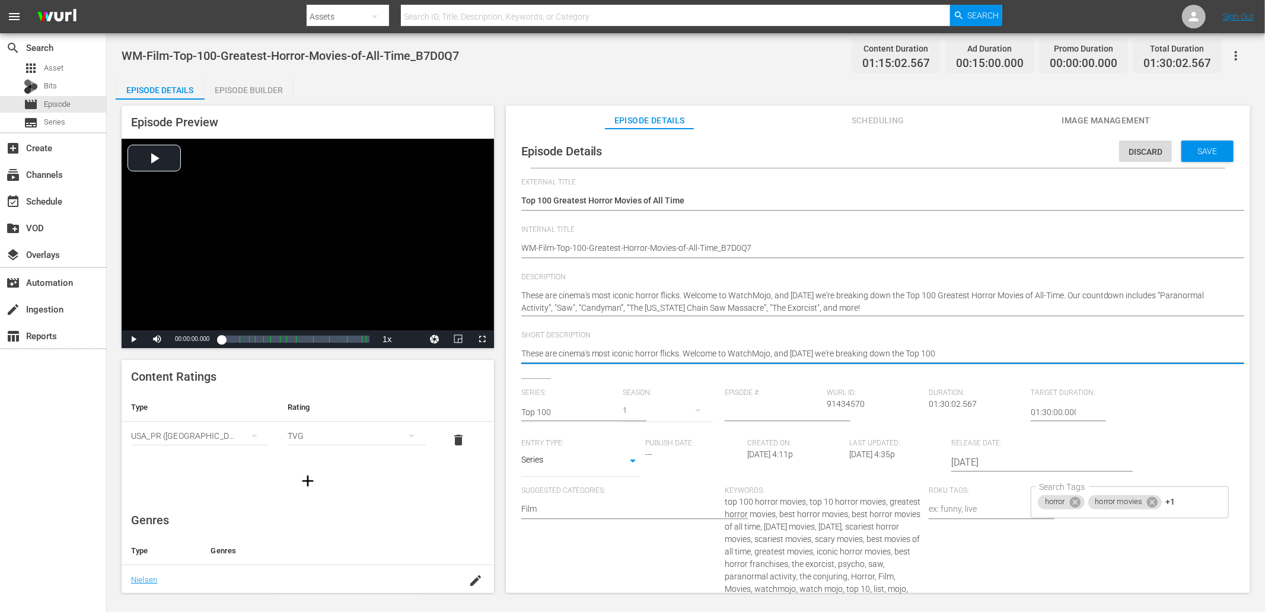
drag, startPoint x: 692, startPoint y: 347, endPoint x: 1047, endPoint y: 332, distance: 355.6
type textarea "These are cinema's most iconic horror flicks. W"
type textarea "These are cinema's most iconic horror flicks."
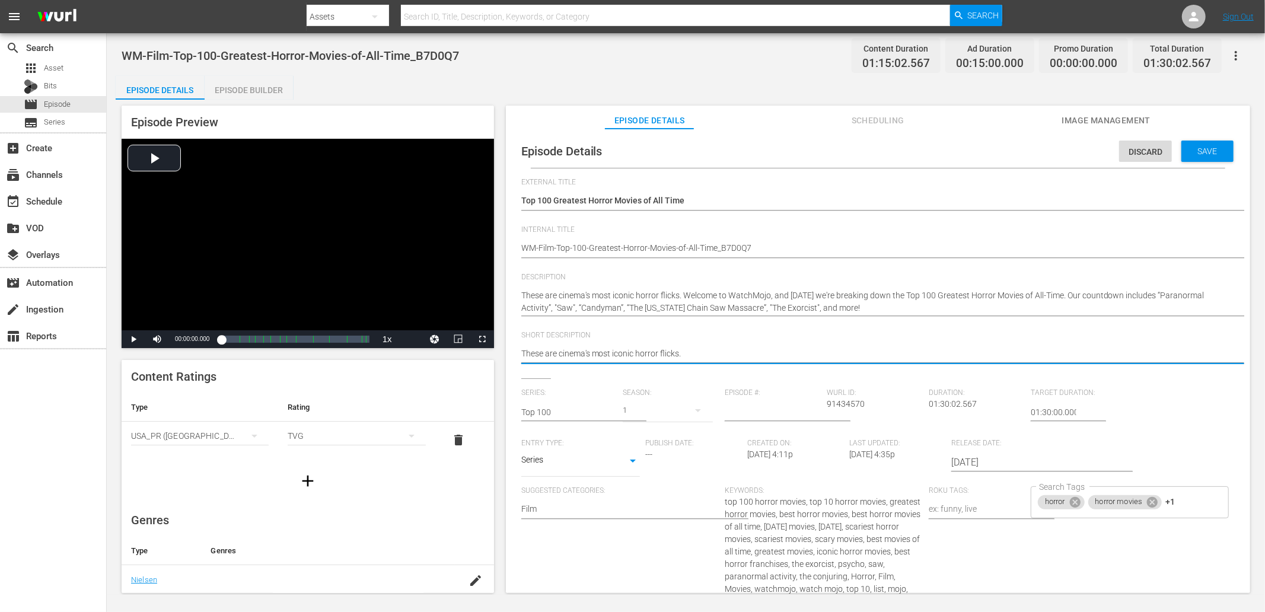
type textarea "These are cinema's most iconic horror flicks."
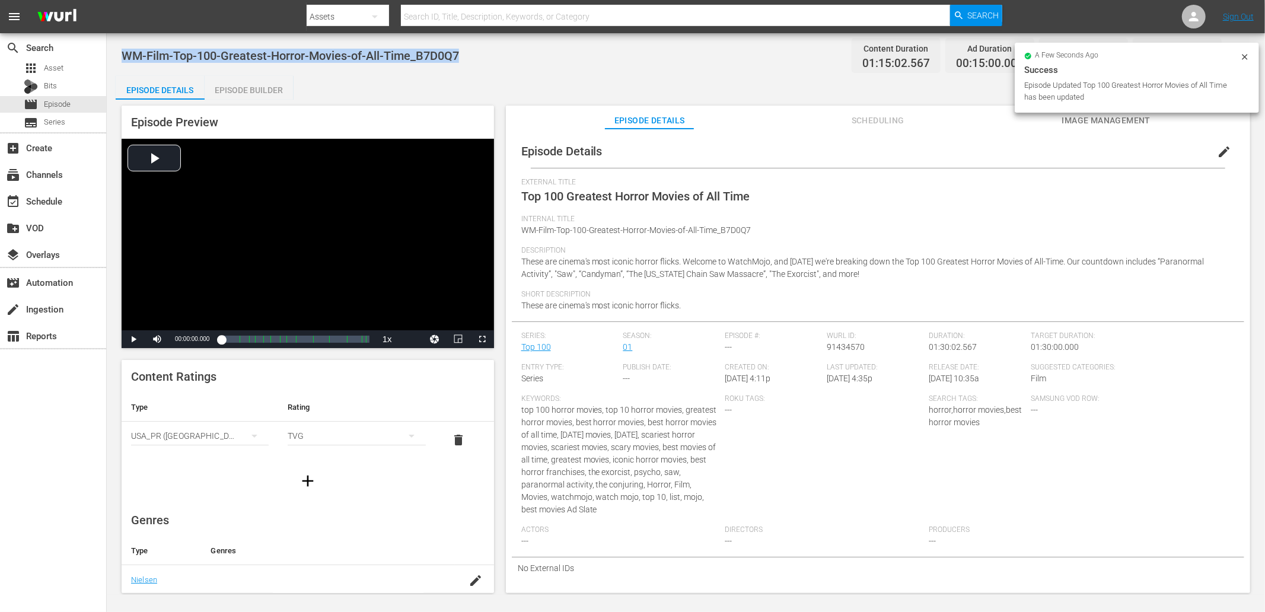
drag, startPoint x: 494, startPoint y: 49, endPoint x: 125, endPoint y: 42, distance: 368.9
click at [125, 42] on div "WM-Film-Top-100-Greatest-Horror-Movies-of-All-Time_B7D0Q7 Content Duration 01:1…" at bounding box center [686, 55] width 1129 height 27
copy span "WM-Film-Top-100-Greatest-Horror-Movies-of-All-Time_B7D0Q7"
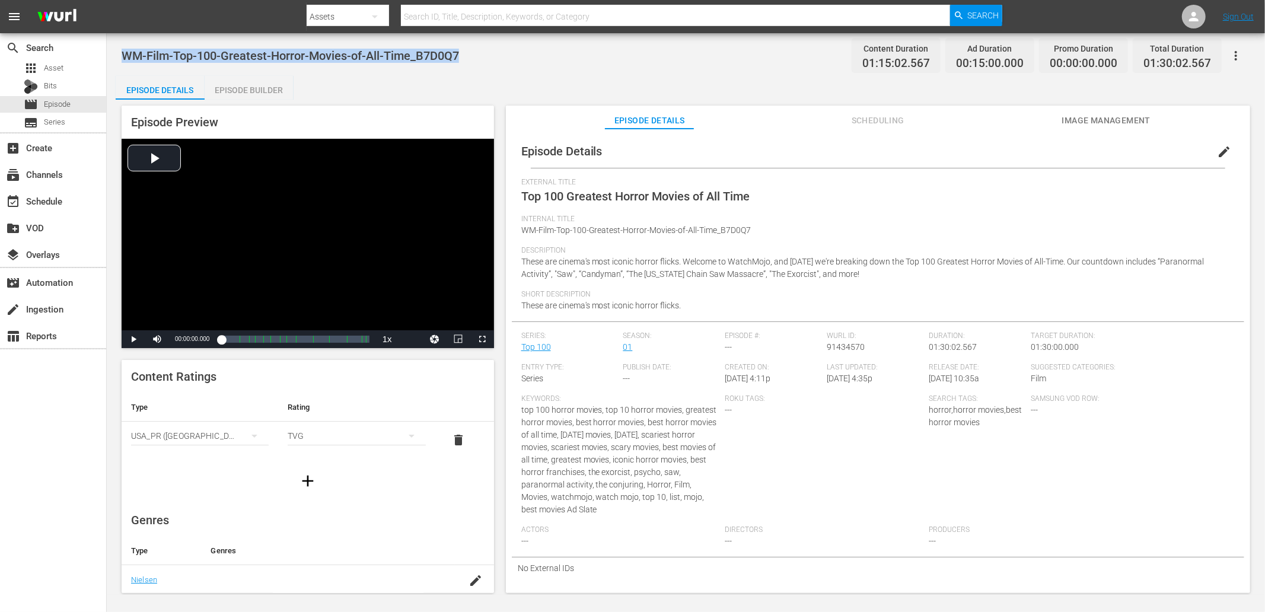
click at [917, 152] on div "Episode Details edit" at bounding box center [878, 151] width 732 height 33
click at [693, 302] on div "Short Description These are cinema's most iconic horror flicks." at bounding box center [877, 305] width 713 height 31
click at [477, 63] on div "WM-Film-Top-100-Greatest-Horror-Movies-of-All-Time_B7D0Q7 Content Duration 01:1…" at bounding box center [686, 55] width 1129 height 27
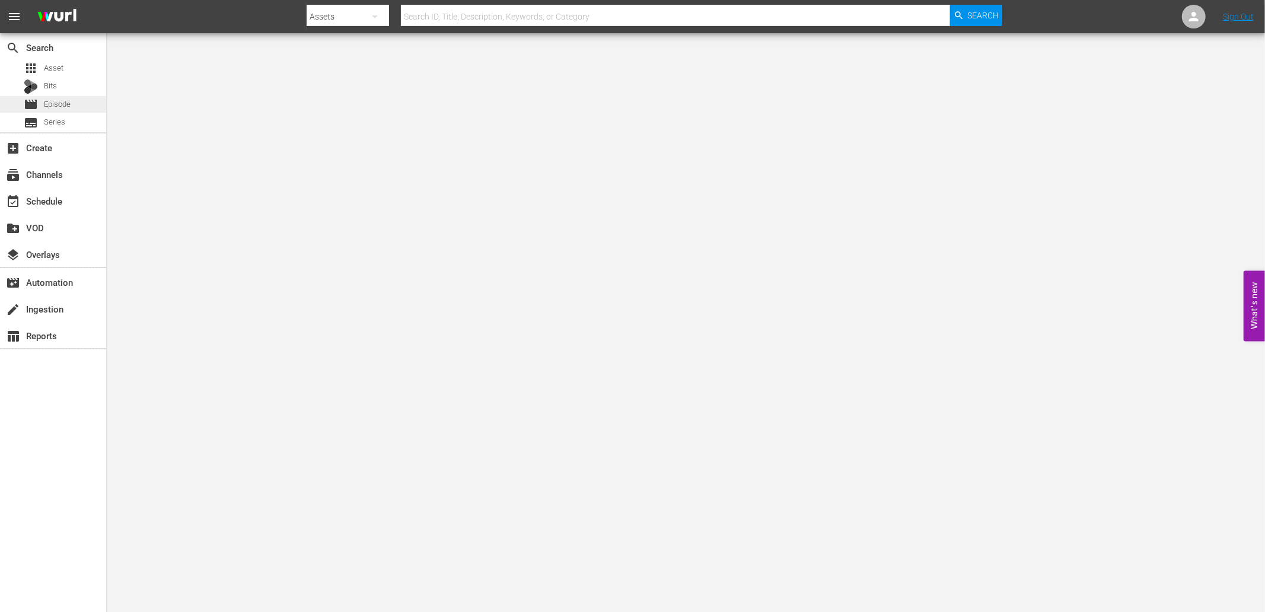
click at [63, 99] on span "Episode" at bounding box center [57, 104] width 27 height 12
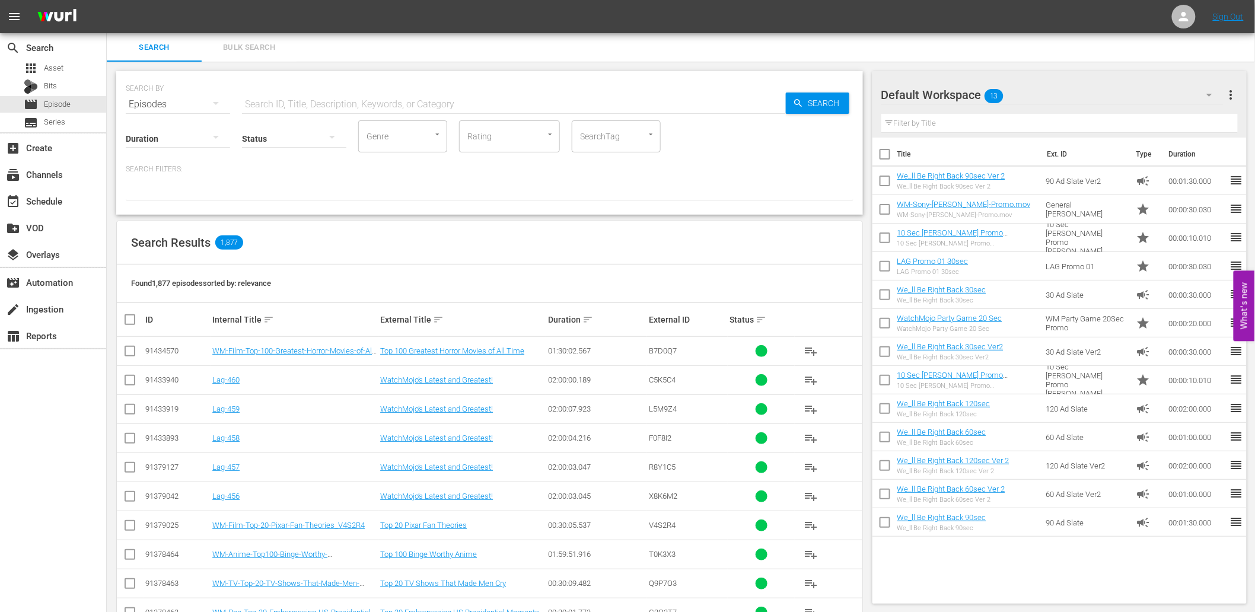
click at [393, 107] on input "text" at bounding box center [514, 104] width 544 height 28
paste input "B7D0Q7"
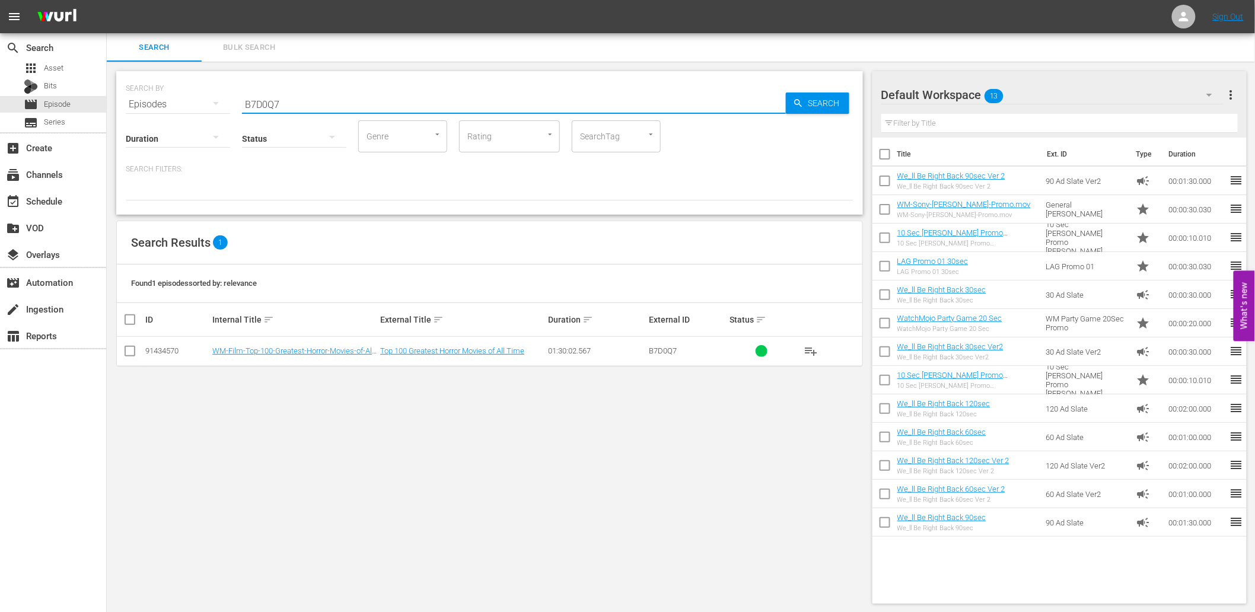
type input "B7D0Q7"
click at [548, 203] on div "SEARCH BY Search By Episodes Search ID, Title, Description, Keywords, or Catego…" at bounding box center [489, 143] width 747 height 144
click at [493, 198] on div at bounding box center [490, 190] width 728 height 20
